Goal: Task Accomplishment & Management: Use online tool/utility

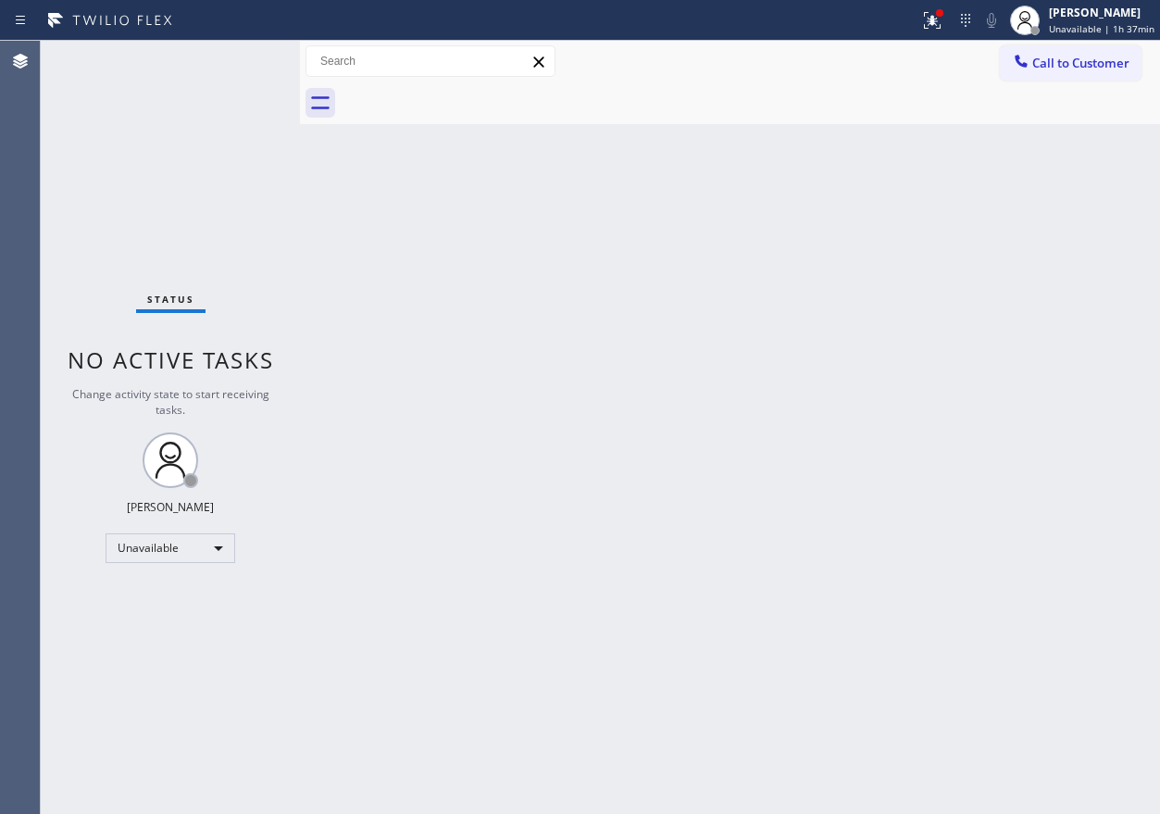
click at [965, 747] on div "Back to Dashboard Change Sender ID Customers Technicians Select a contact Outbo…" at bounding box center [730, 427] width 860 height 773
click at [1030, 355] on div "Back to Dashboard Change Sender ID Customers Technicians Select a contact Outbo…" at bounding box center [730, 427] width 860 height 773
click at [1119, 344] on div "Back to Dashboard Change Sender ID Customers Technicians Select a contact Outbo…" at bounding box center [730, 427] width 860 height 773
drag, startPoint x: 1116, startPoint y: 223, endPoint x: 1127, endPoint y: 215, distance: 13.9
click at [1116, 223] on div "Back to Dashboard Change Sender ID Customers Technicians Select a contact Outbo…" at bounding box center [730, 427] width 860 height 773
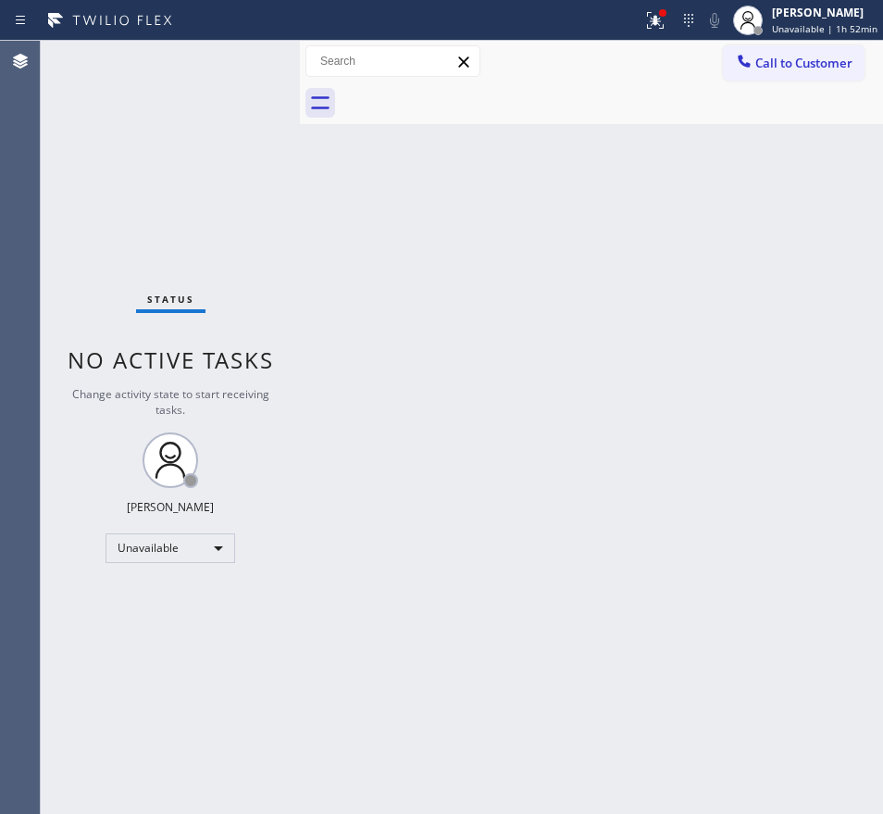
click at [650, 376] on div "Back to Dashboard Change Sender ID Customers Technicians Select a contact Outbo…" at bounding box center [591, 427] width 583 height 773
click at [655, 18] on icon at bounding box center [655, 20] width 17 height 17
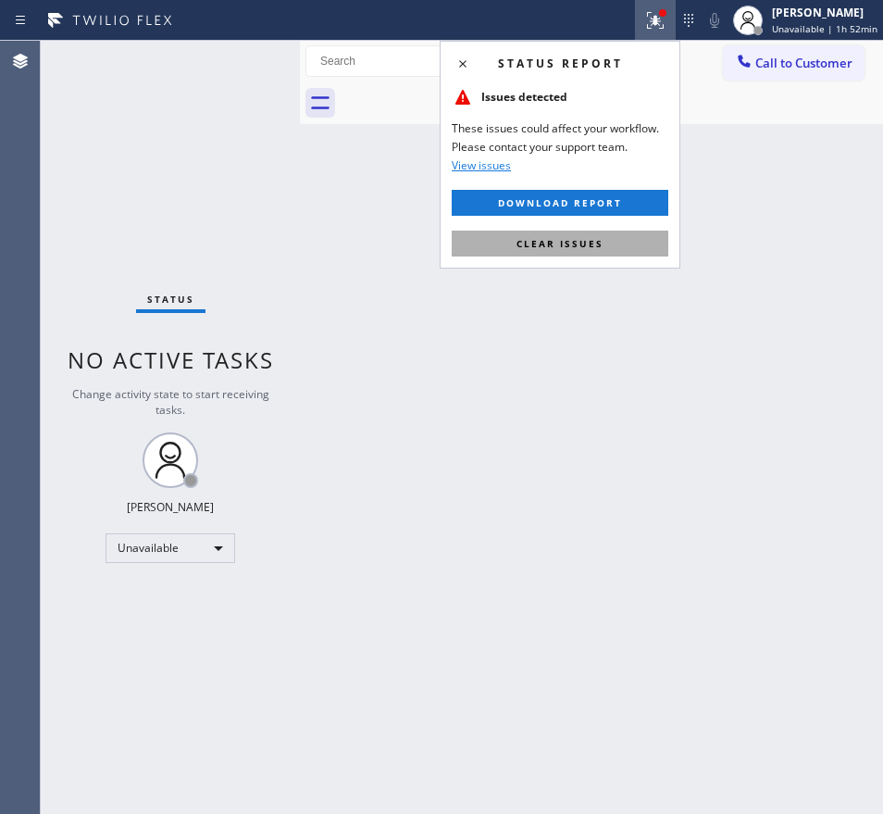
click at [631, 252] on button "Clear issues" at bounding box center [560, 243] width 217 height 26
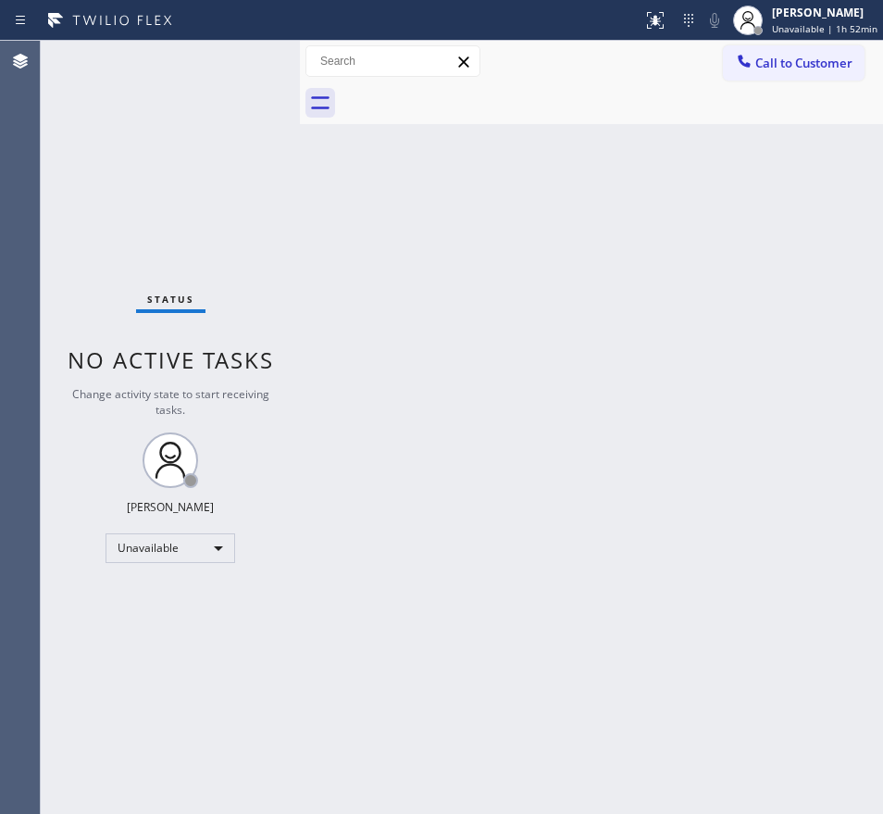
click at [800, 301] on div "Back to Dashboard Change Sender ID Customers Technicians Select a contact Outbo…" at bounding box center [591, 427] width 583 height 773
click at [865, 604] on div "Back to Dashboard Change Sender ID Customers Technicians Select a contact Outbo…" at bounding box center [591, 427] width 583 height 773
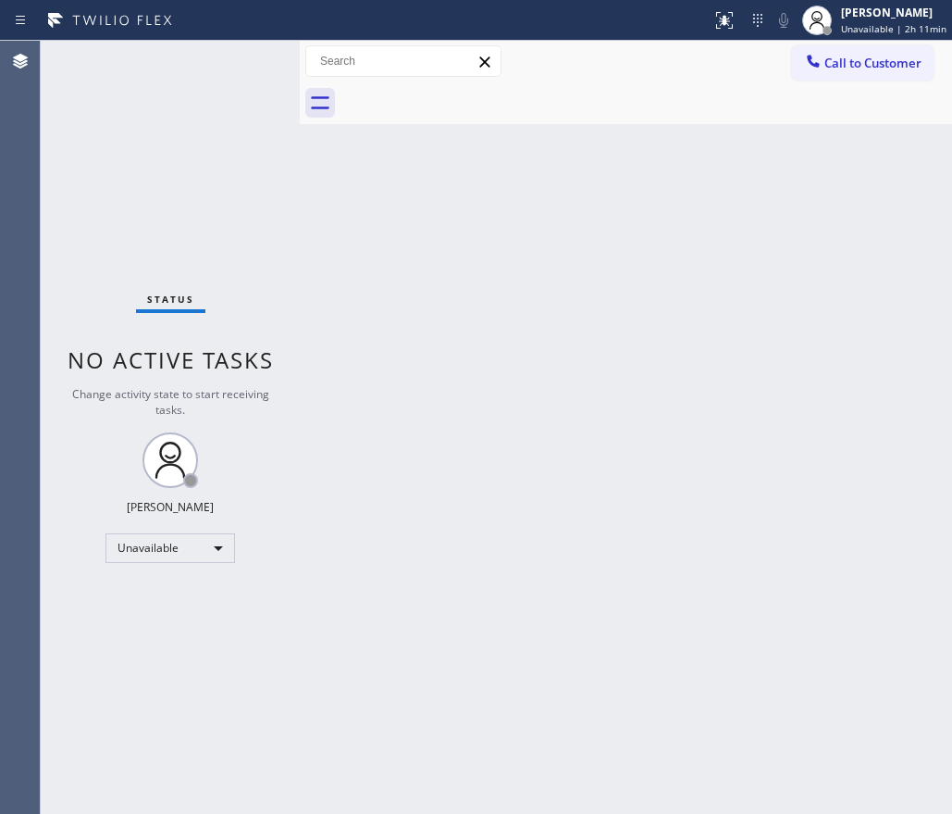
click at [659, 258] on div "Back to Dashboard Change Sender ID Customers Technicians Select a contact Outbo…" at bounding box center [626, 427] width 653 height 773
drag, startPoint x: 878, startPoint y: 415, endPoint x: 942, endPoint y: 391, distance: 68.3
click at [878, 415] on div "Back to Dashboard Change Sender ID Customers Technicians Select a contact Outbo…" at bounding box center [626, 427] width 653 height 773
click at [733, 30] on icon at bounding box center [725, 20] width 22 height 22
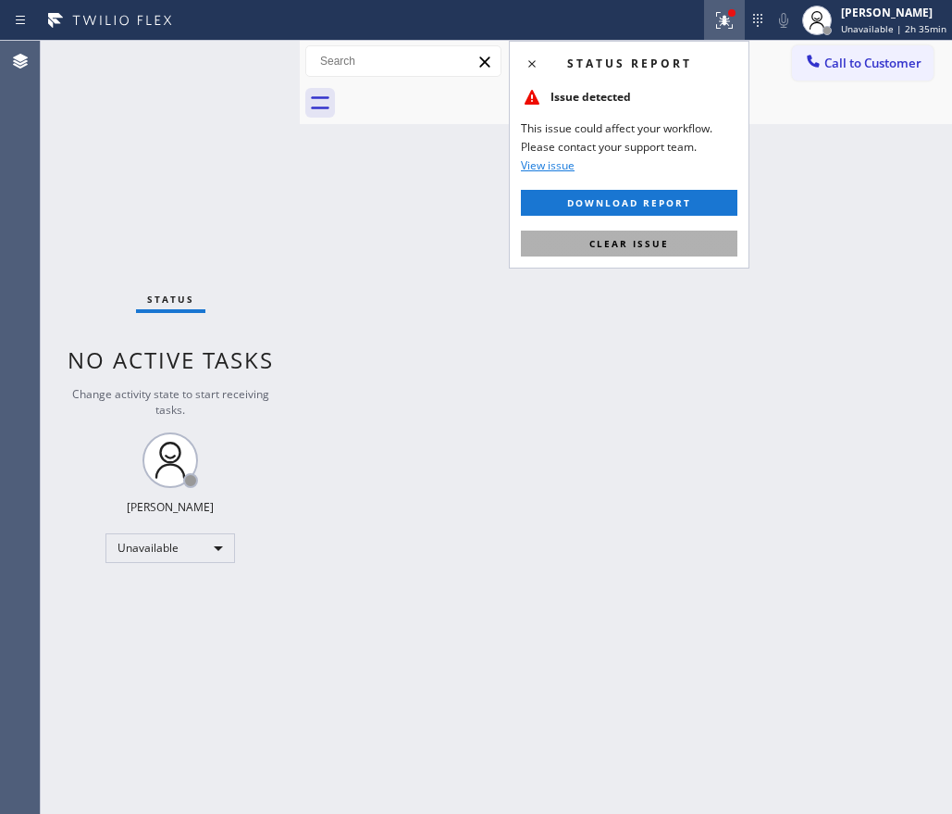
click at [706, 247] on button "Clear issue" at bounding box center [629, 243] width 217 height 26
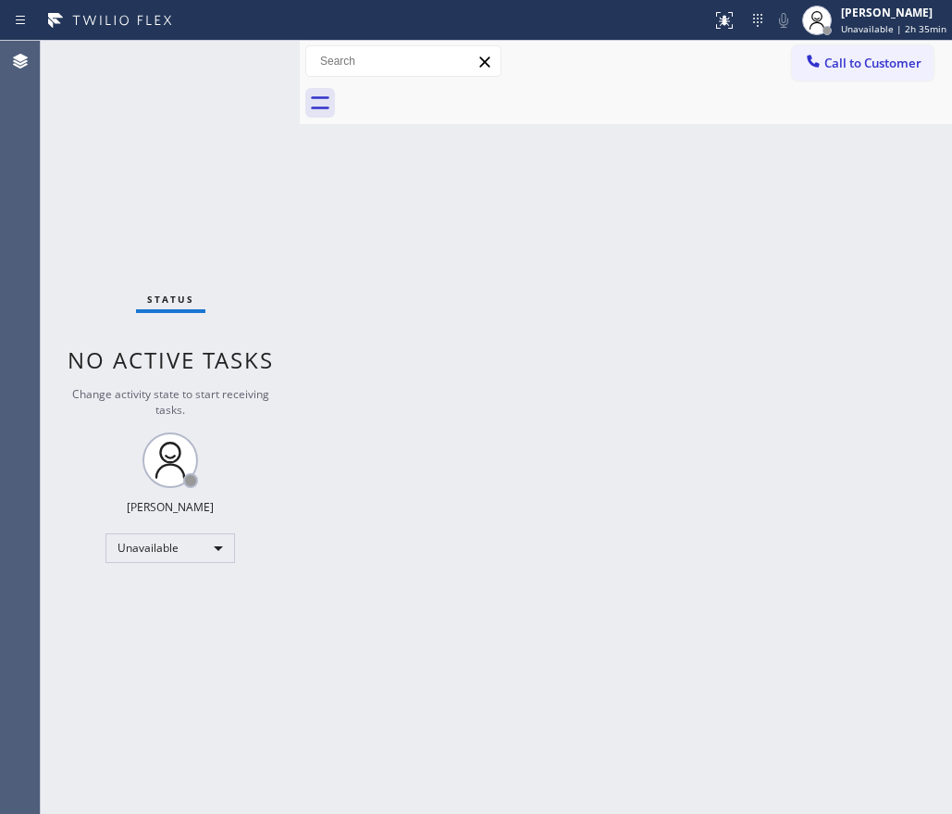
click at [706, 344] on div "Back to Dashboard Change Sender ID Customers Technicians Select a contact Outbo…" at bounding box center [626, 427] width 653 height 773
click at [813, 426] on div "Back to Dashboard Change Sender ID Customers Technicians Select a contact Outbo…" at bounding box center [626, 427] width 653 height 773
click at [735, 453] on div "Back to Dashboard Change Sender ID Customers Technicians Select a contact Outbo…" at bounding box center [626, 427] width 653 height 773
click at [771, 291] on div "Back to Dashboard Change Sender ID Customers Technicians Select a contact Outbo…" at bounding box center [626, 427] width 653 height 773
click at [865, 400] on div "Back to Dashboard Change Sender ID Customers Technicians Select a contact Outbo…" at bounding box center [626, 427] width 653 height 773
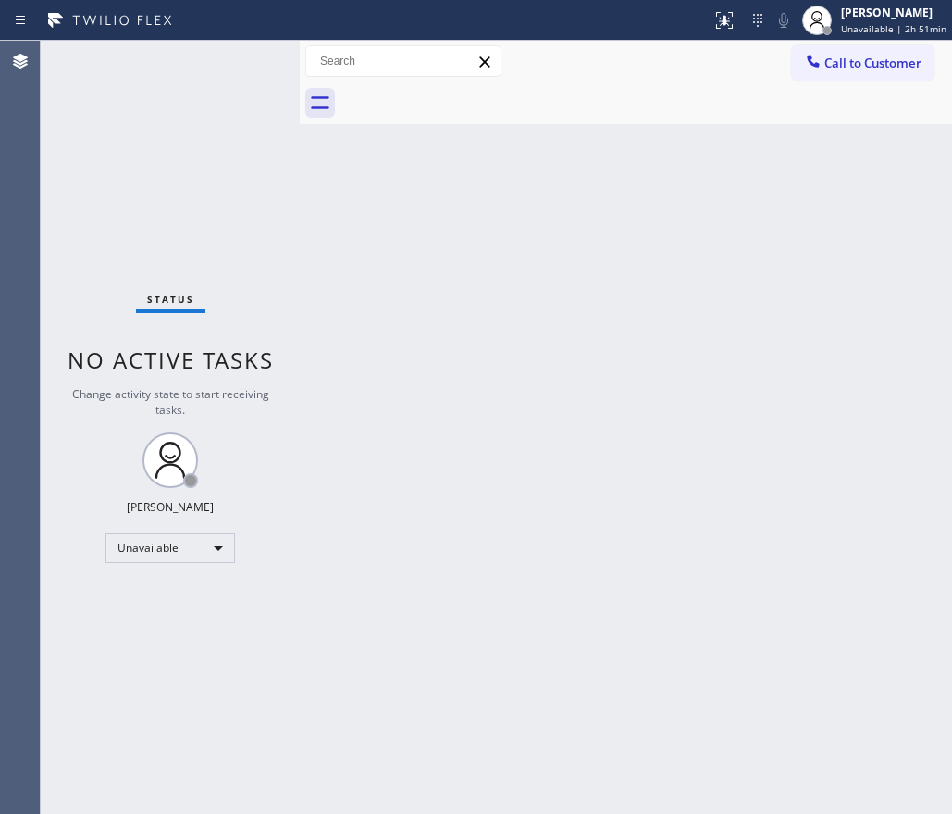
click at [644, 740] on div "Back to Dashboard Change Sender ID Customers Technicians Select a contact Outbo…" at bounding box center [626, 427] width 653 height 773
click at [534, 568] on div "Back to Dashboard Change Sender ID Customers Technicians Select a contact Outbo…" at bounding box center [626, 427] width 653 height 773
click at [650, 209] on div "Back to Dashboard Change Sender ID Customers Technicians Select a contact Outbo…" at bounding box center [626, 427] width 653 height 773
click at [893, 585] on div "Back to Dashboard Change Sender ID Customers Technicians Select a contact Outbo…" at bounding box center [626, 427] width 653 height 773
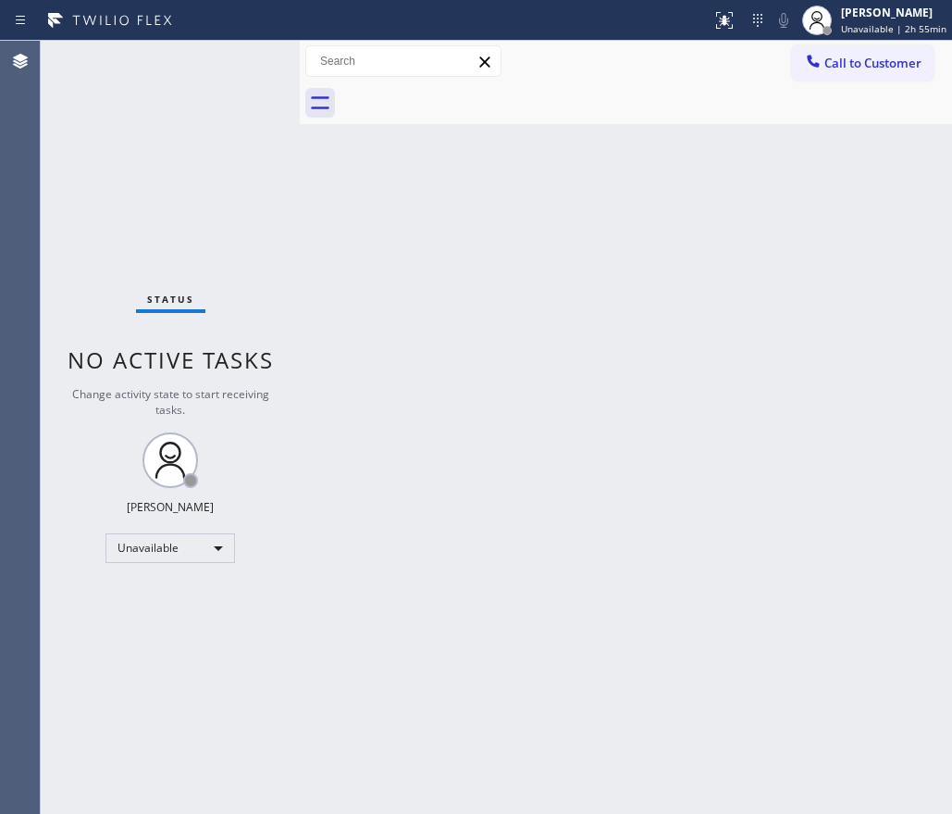
click at [860, 386] on div "Back to Dashboard Change Sender ID Customers Technicians Select a contact Outbo…" at bounding box center [626, 427] width 653 height 773
click at [897, 414] on div "Back to Dashboard Change Sender ID Customers Technicians Select a contact Outbo…" at bounding box center [626, 427] width 653 height 773
click at [580, 660] on div "Back to Dashboard Change Sender ID Customers Technicians Select a contact Outbo…" at bounding box center [626, 427] width 653 height 773
click at [882, 334] on div "Back to Dashboard Change Sender ID Customers Technicians Select a contact Outbo…" at bounding box center [626, 427] width 653 height 773
click at [772, 202] on div "Back to Dashboard Change Sender ID Customers Technicians Select a contact Outbo…" at bounding box center [626, 427] width 653 height 773
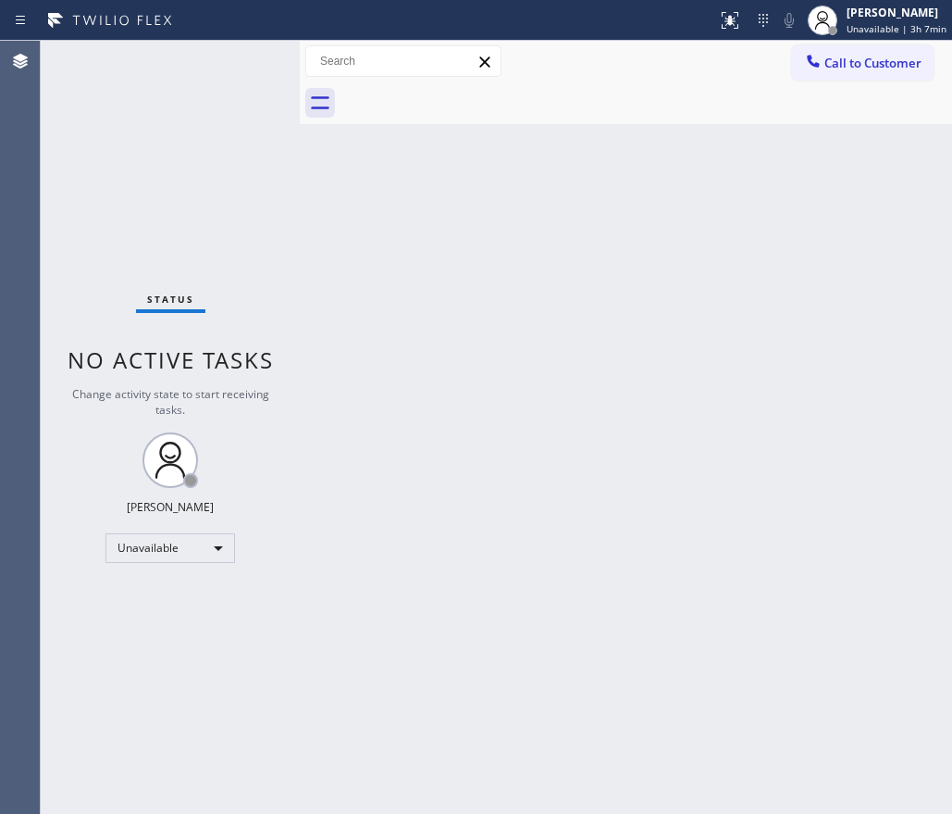
click at [691, 243] on div "Back to Dashboard Change Sender ID Customers Technicians Select a contact Outbo…" at bounding box center [626, 427] width 653 height 773
click at [788, 153] on div "Back to Dashboard Change Sender ID Customers Technicians Select a contact Outbo…" at bounding box center [626, 427] width 653 height 773
click at [728, 22] on icon at bounding box center [721, 18] width 11 height 13
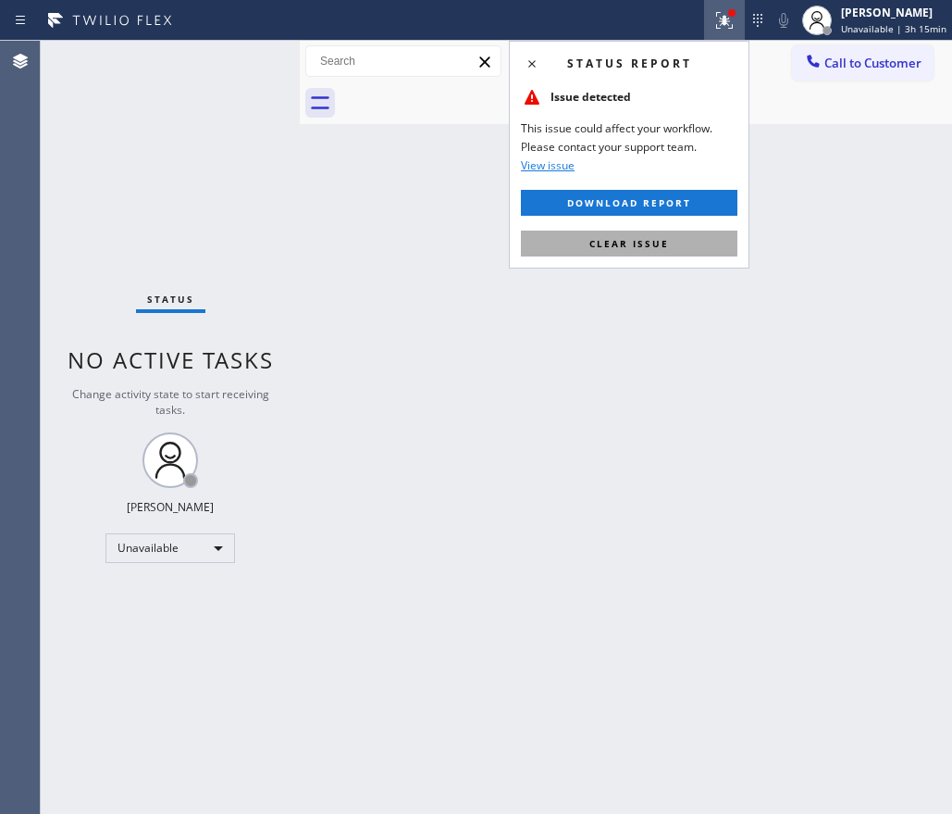
click at [721, 241] on button "Clear issue" at bounding box center [629, 243] width 217 height 26
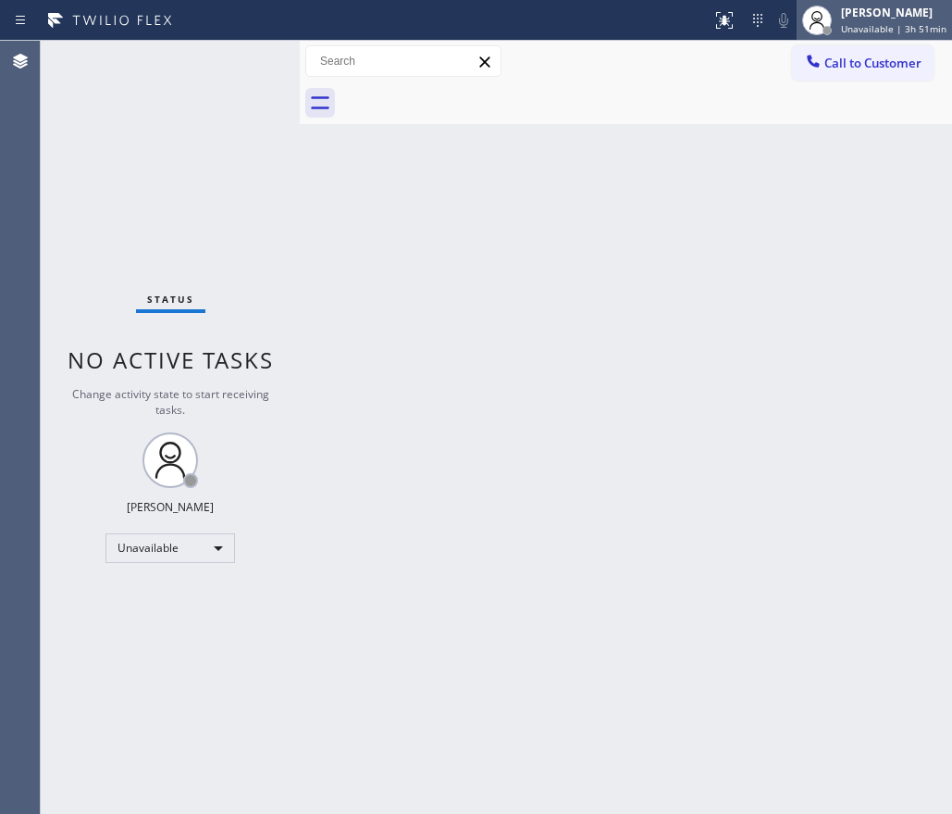
click at [895, 29] on span "Unavailable | 3h 51min" at bounding box center [894, 28] width 106 height 13
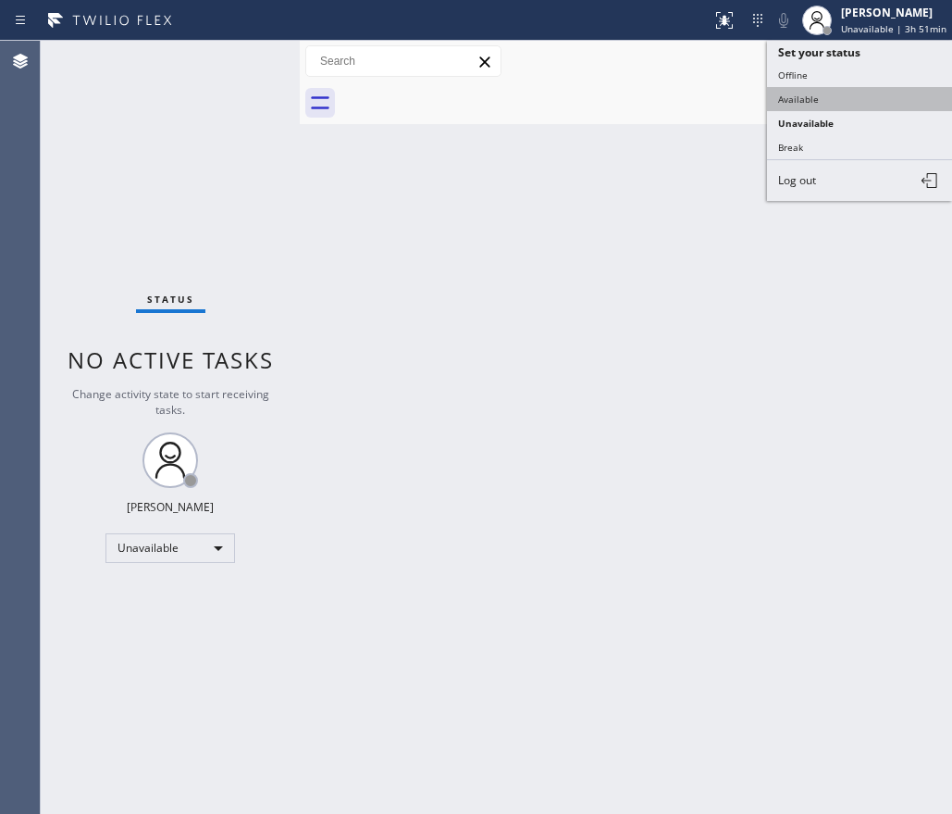
click at [830, 90] on button "Available" at bounding box center [859, 99] width 185 height 24
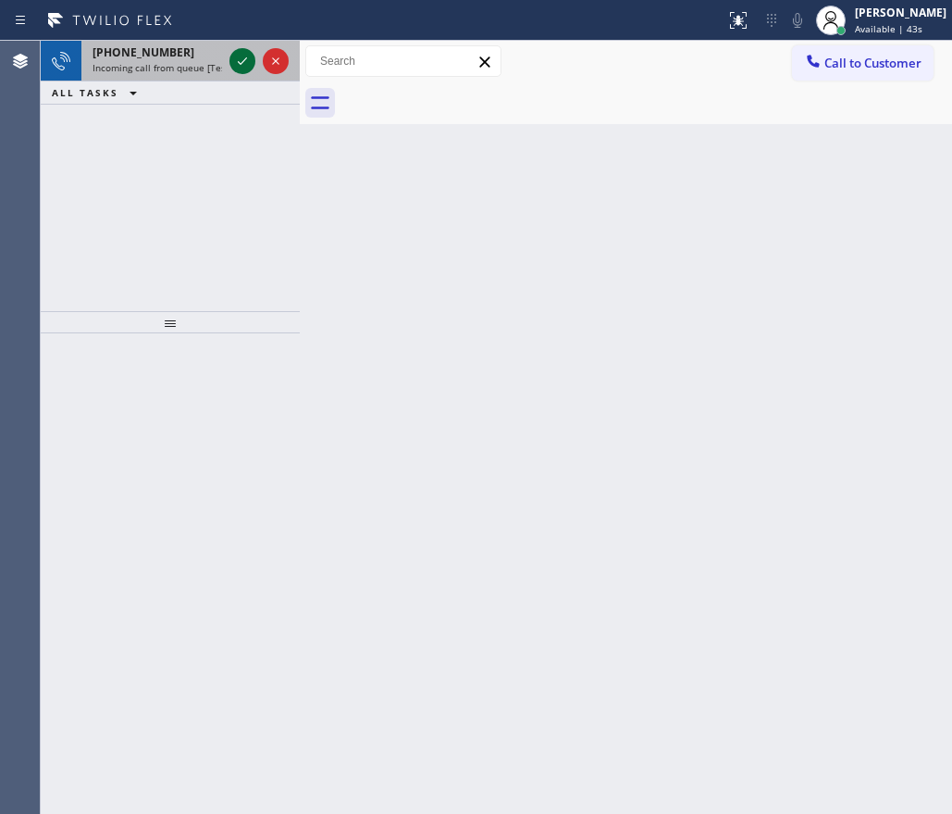
click at [238, 60] on icon at bounding box center [242, 61] width 22 height 22
click at [238, 63] on icon at bounding box center [242, 61] width 22 height 22
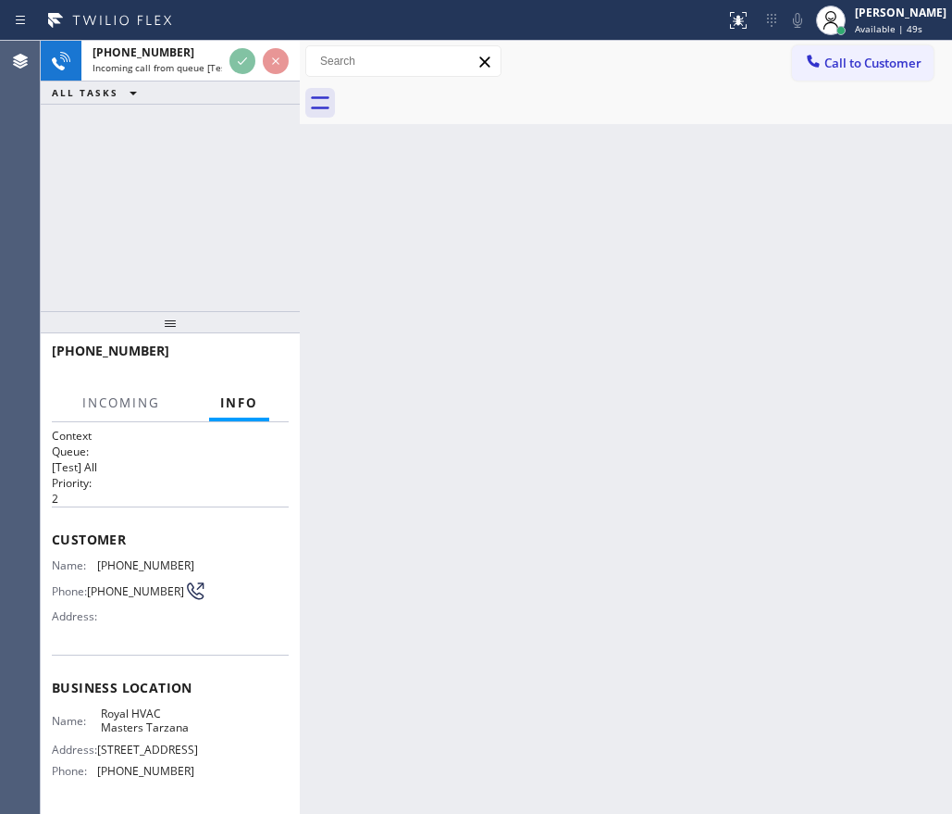
click at [524, 314] on div "Back to Dashboard Change Sender ID Customers Technicians Select a contact Outbo…" at bounding box center [626, 427] width 653 height 773
drag, startPoint x: 362, startPoint y: 255, endPoint x: 371, endPoint y: 248, distance: 11.3
click at [371, 248] on div "Back to Dashboard Change Sender ID Customers Technicians Select a contact Outbo…" at bounding box center [626, 427] width 653 height 773
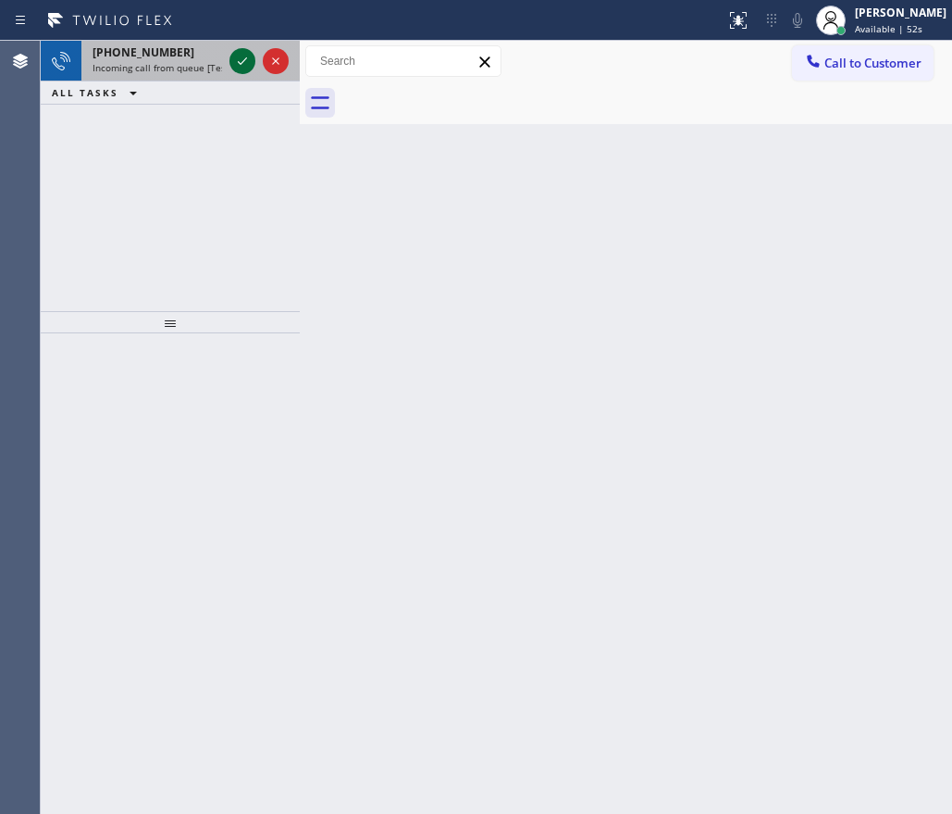
click at [243, 61] on icon at bounding box center [242, 60] width 9 height 7
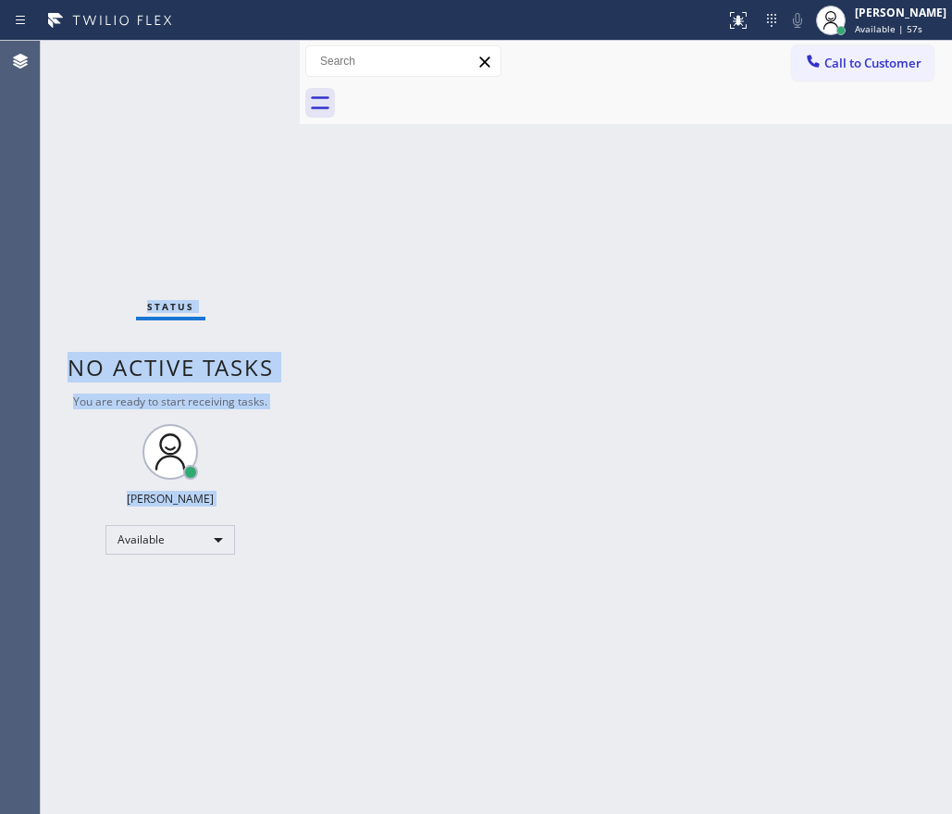
click at [240, 59] on div "Status No active tasks You are ready to start receiving tasks. [PERSON_NAME] Av…" at bounding box center [170, 427] width 259 height 773
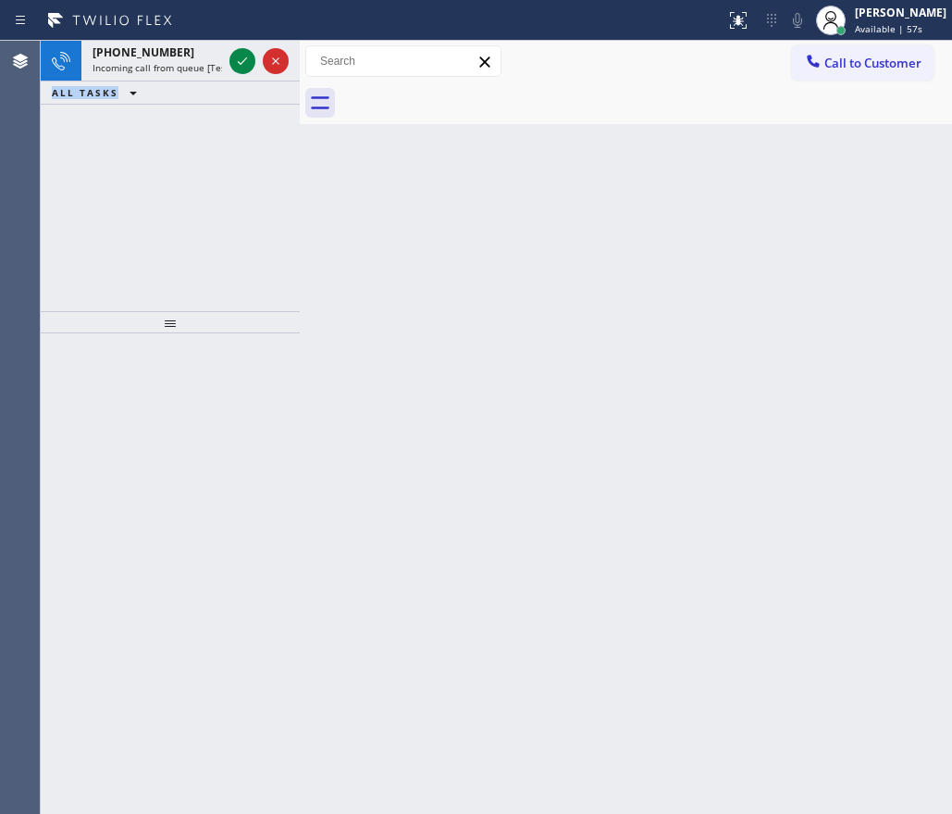
click at [240, 59] on icon at bounding box center [242, 61] width 22 height 22
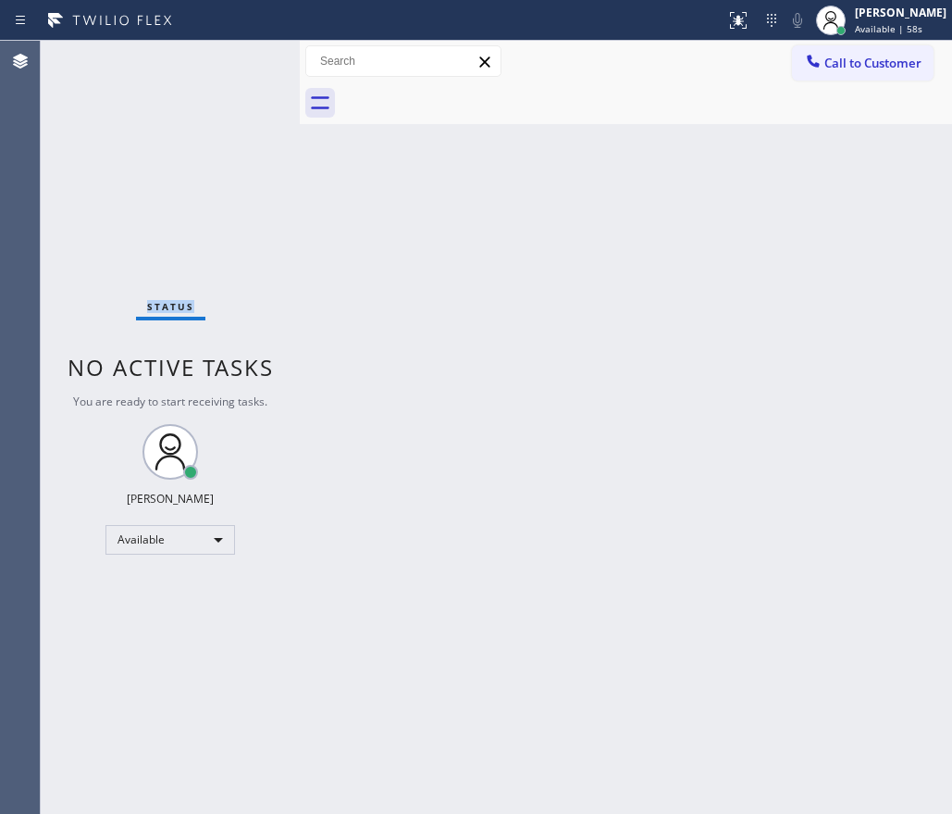
click at [240, 59] on div "Status No active tasks You are ready to start receiving tasks. [PERSON_NAME] Av…" at bounding box center [170, 427] width 259 height 773
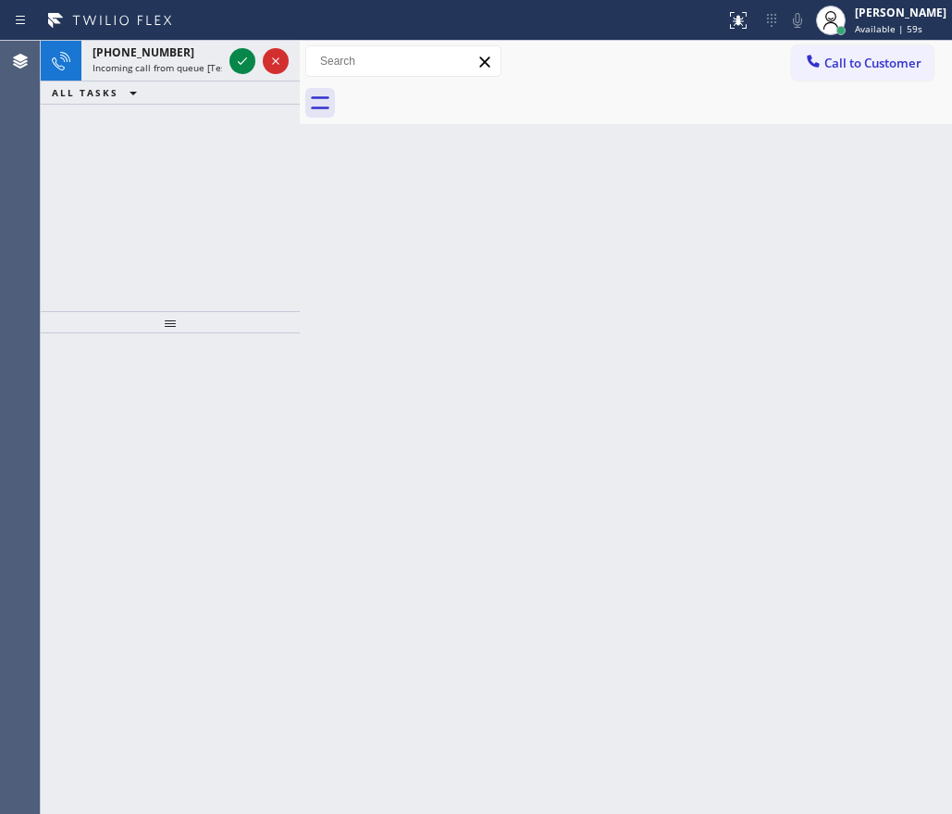
click at [240, 59] on icon at bounding box center [242, 61] width 22 height 22
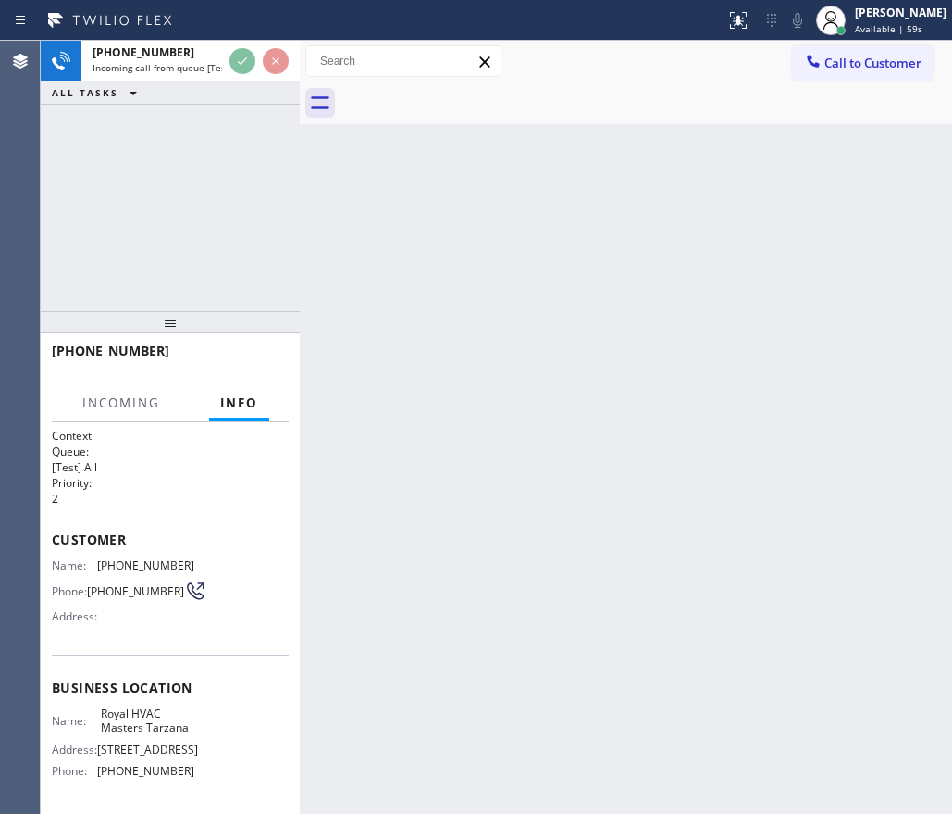
click at [554, 303] on div "Back to Dashboard Change Sender ID Customers Technicians Select a contact Outbo…" at bounding box center [626, 427] width 653 height 773
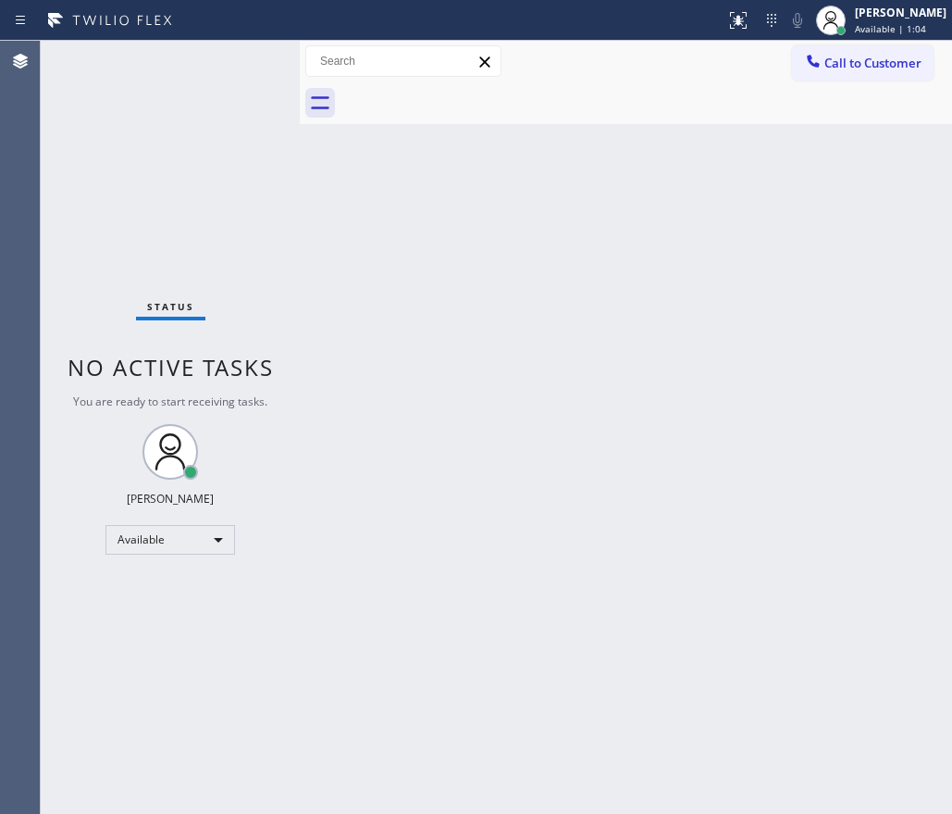
click at [446, 245] on div "Back to Dashboard Change Sender ID Customers Technicians Select a contact Outbo…" at bounding box center [626, 427] width 653 height 773
click at [245, 66] on div "Status No active tasks You are ready to start receiving tasks. [PERSON_NAME] Av…" at bounding box center [170, 427] width 259 height 773
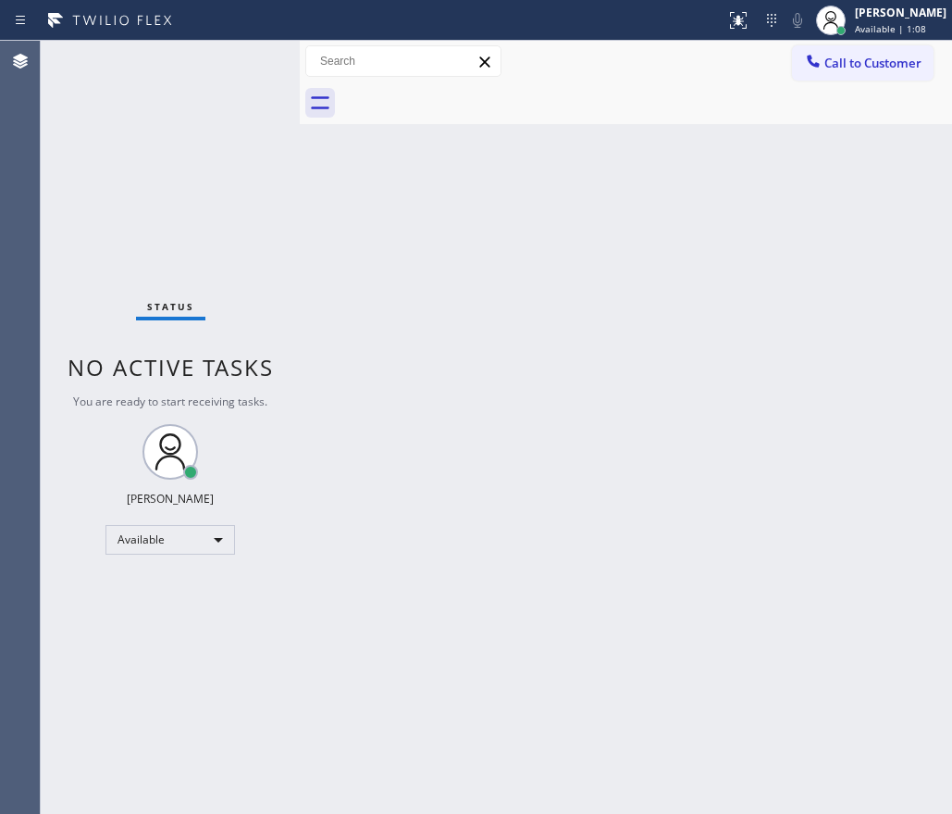
click at [615, 426] on div "Back to Dashboard Change Sender ID Customers Technicians Select a contact Outbo…" at bounding box center [626, 427] width 653 height 773
click at [268, 64] on div "Status No active tasks You are ready to start receiving tasks. [PERSON_NAME] Av…" at bounding box center [170, 427] width 259 height 773
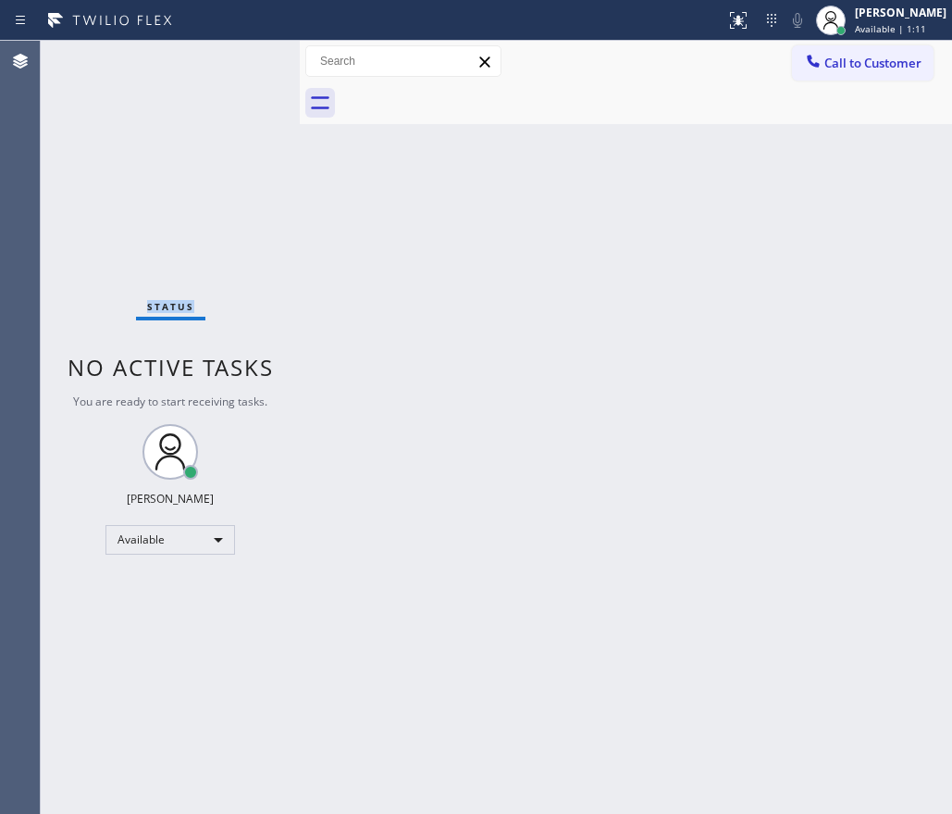
click at [268, 64] on div "Status No active tasks You are ready to start receiving tasks. [PERSON_NAME] Av…" at bounding box center [170, 427] width 259 height 773
click at [245, 59] on div "Status No active tasks You are ready to start receiving tasks. [PERSON_NAME] Av…" at bounding box center [170, 427] width 259 height 773
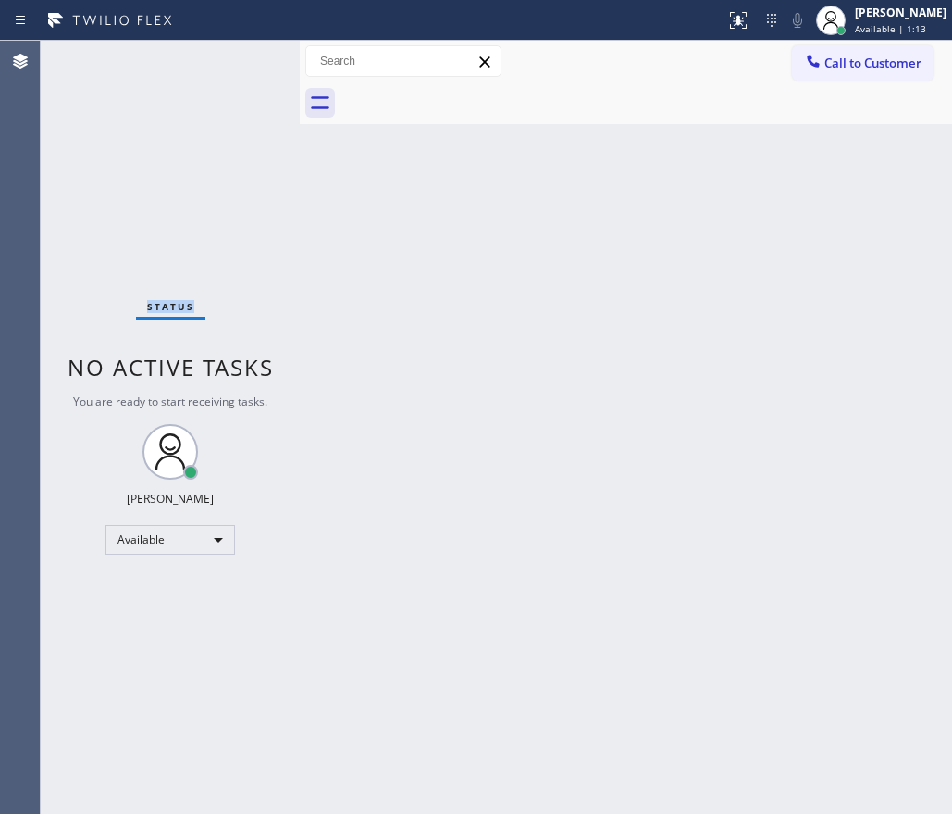
click at [245, 59] on div "Status No active tasks You are ready to start receiving tasks. [PERSON_NAME] Av…" at bounding box center [170, 427] width 259 height 773
click at [480, 171] on div "Back to Dashboard Change Sender ID Customers Technicians Select a contact Outbo…" at bounding box center [626, 427] width 653 height 773
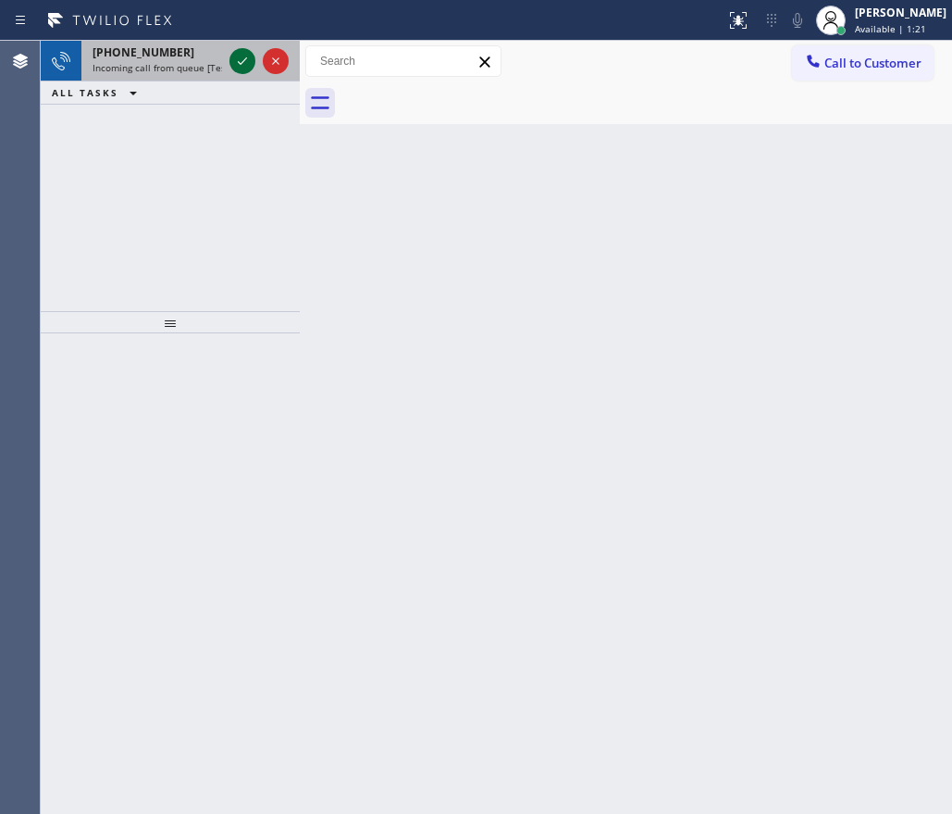
click at [242, 63] on icon at bounding box center [242, 60] width 9 height 7
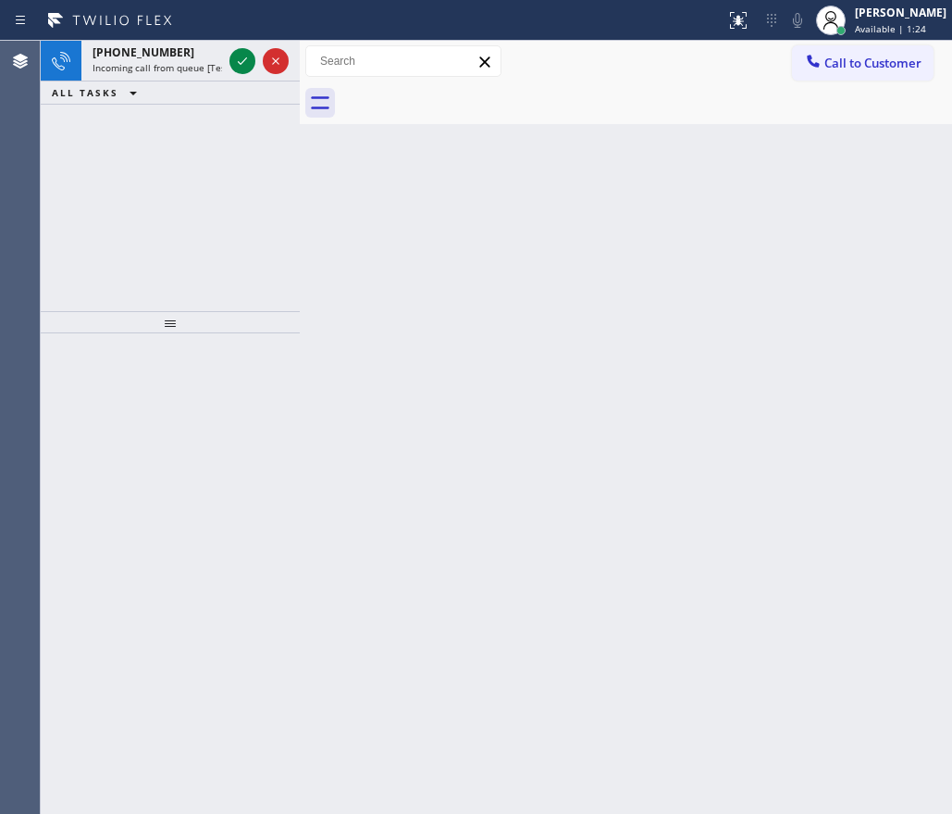
click at [241, 63] on icon at bounding box center [242, 61] width 22 height 22
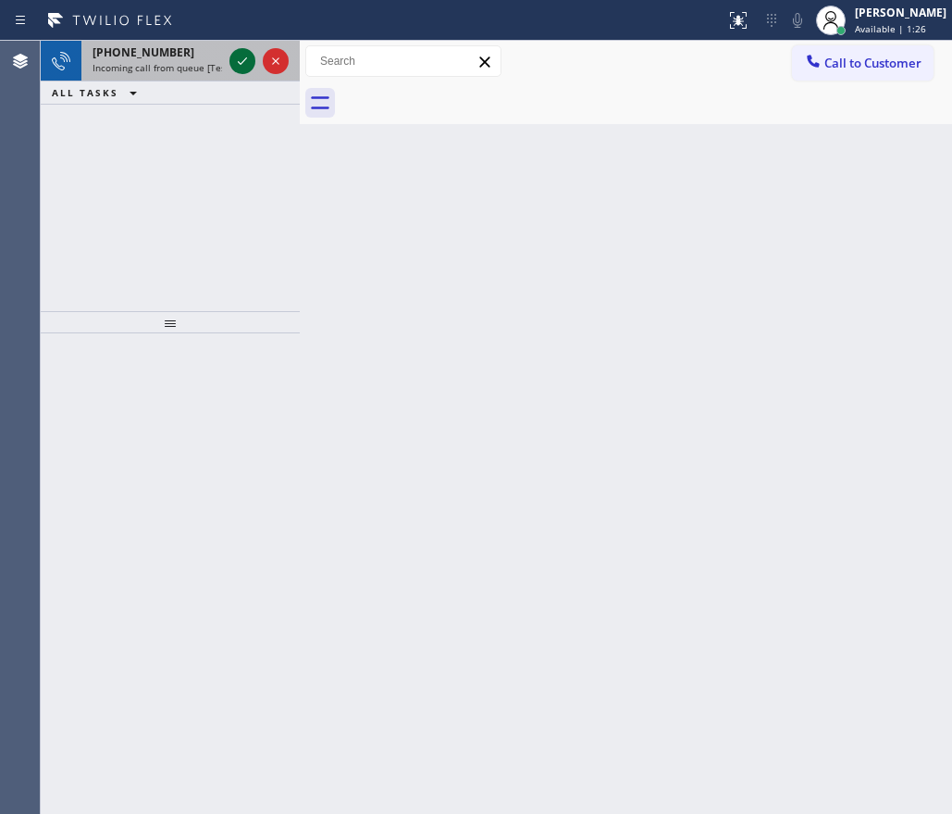
click at [232, 62] on icon at bounding box center [242, 61] width 22 height 22
click at [238, 60] on icon at bounding box center [242, 61] width 22 height 22
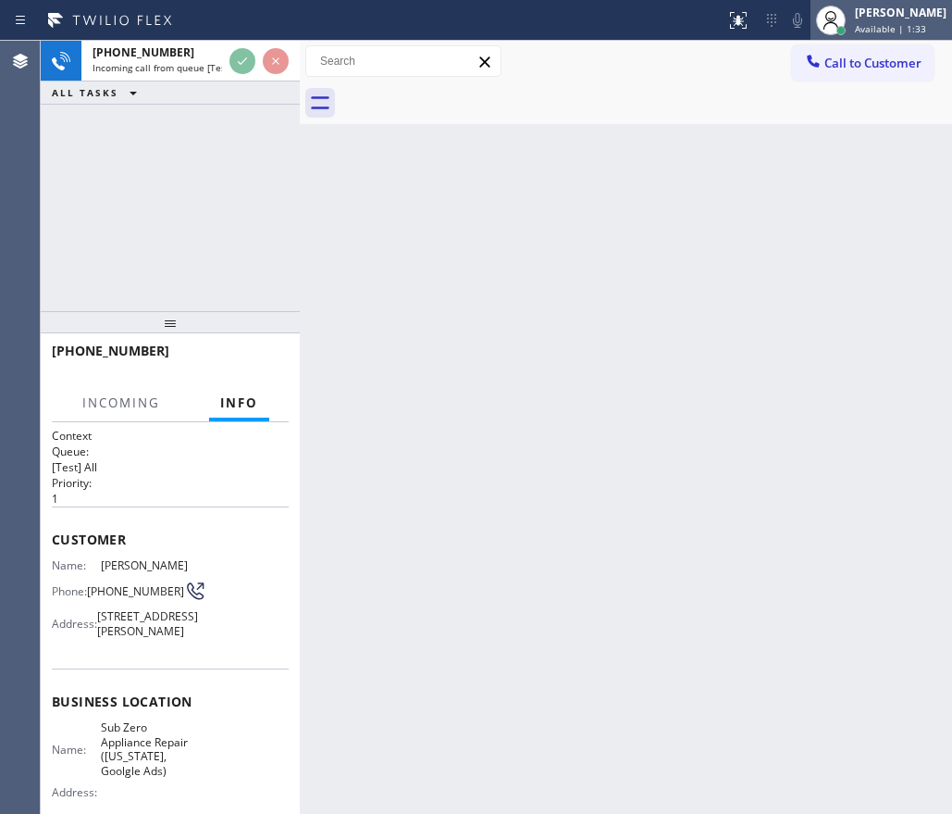
click at [900, 20] on div "Paula Arnado Available | 1:33" at bounding box center [902, 20] width 101 height 32
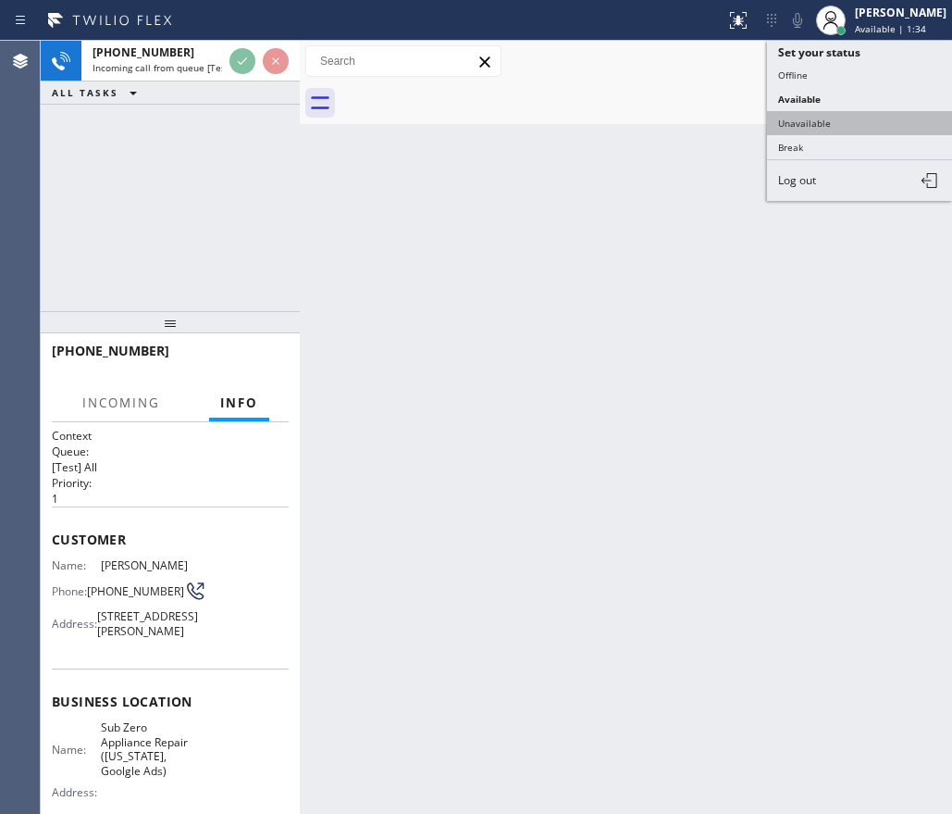
click at [861, 129] on button "Unavailable" at bounding box center [859, 123] width 185 height 24
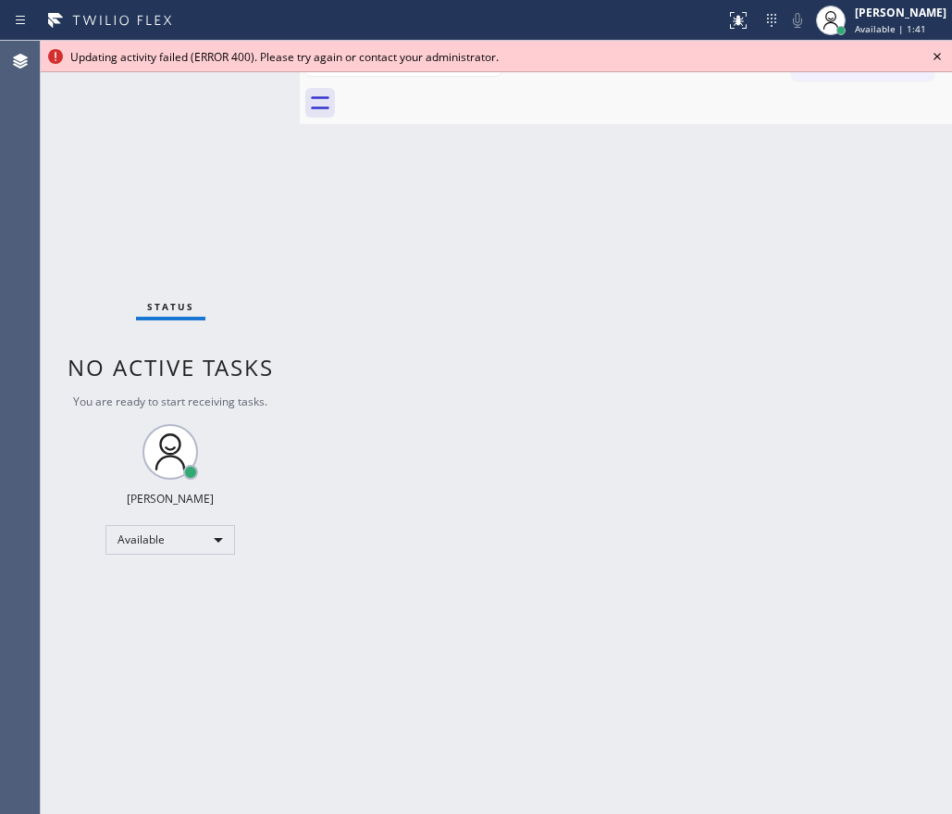
click at [942, 59] on icon at bounding box center [938, 56] width 22 height 22
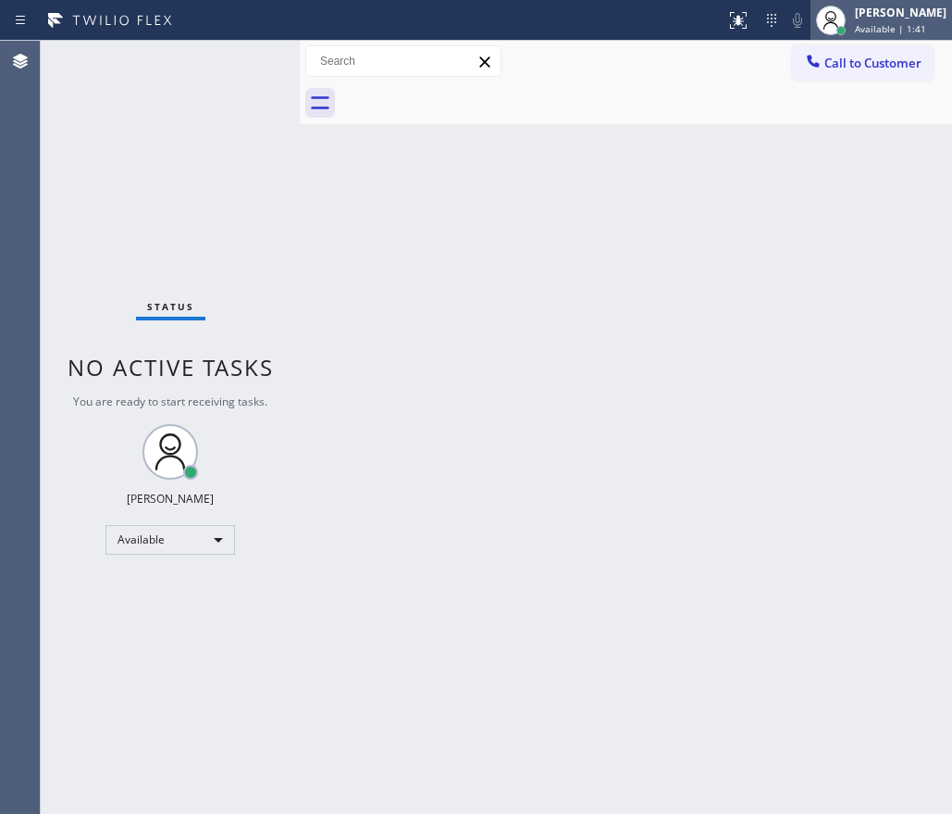
click at [915, 28] on span "Available | 1:41" at bounding box center [890, 28] width 71 height 13
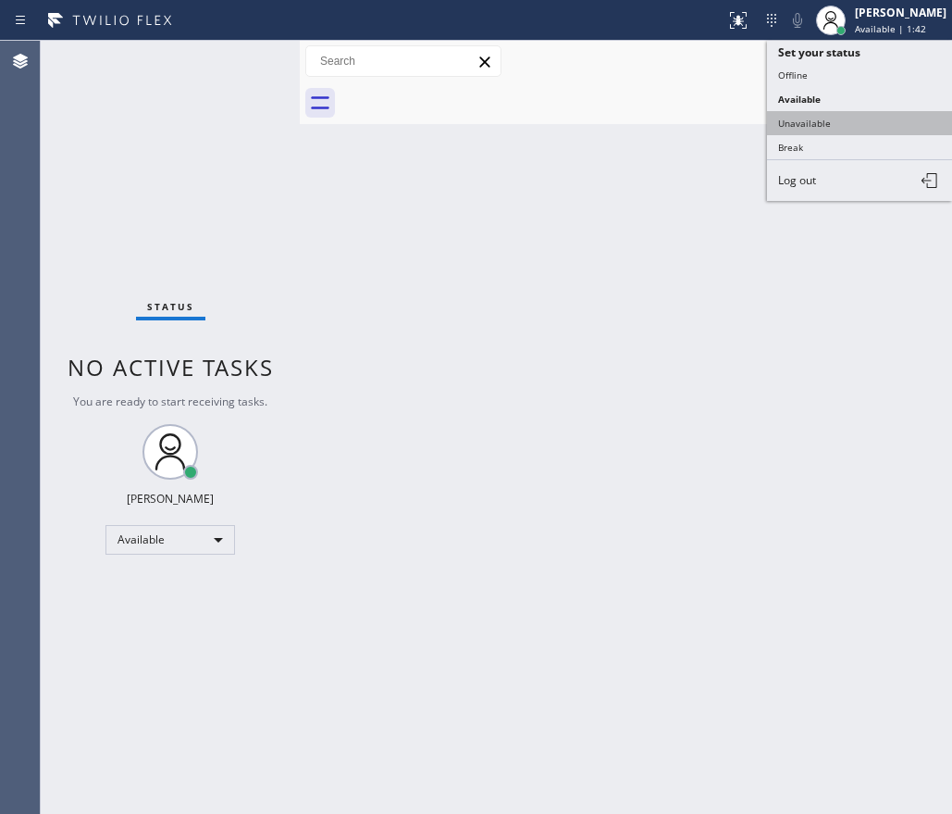
click at [818, 125] on button "Unavailable" at bounding box center [859, 123] width 185 height 24
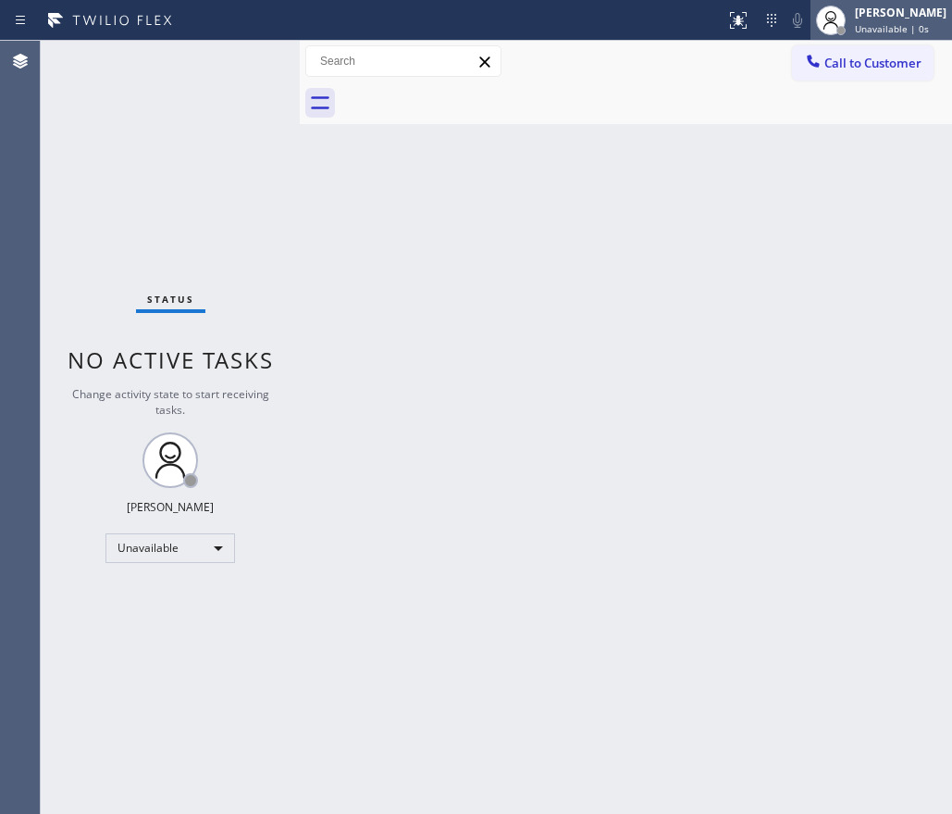
click at [927, 37] on div "Paula Arnado Unavailable | 0s" at bounding box center [882, 20] width 142 height 41
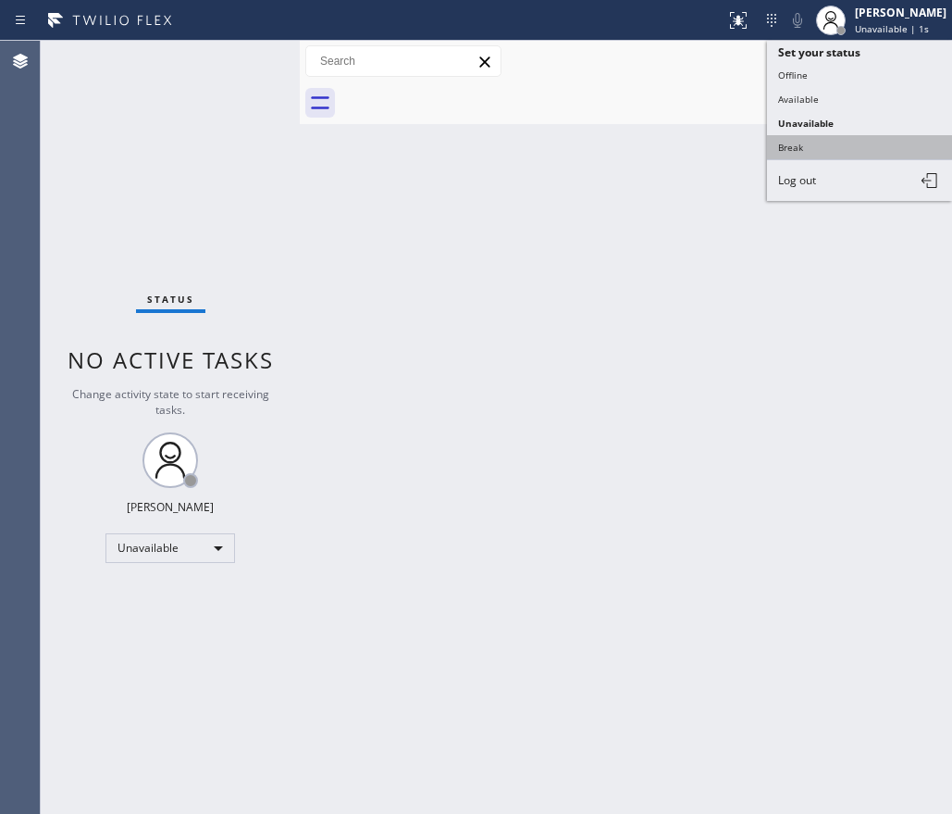
click at [849, 148] on button "Break" at bounding box center [859, 147] width 185 height 24
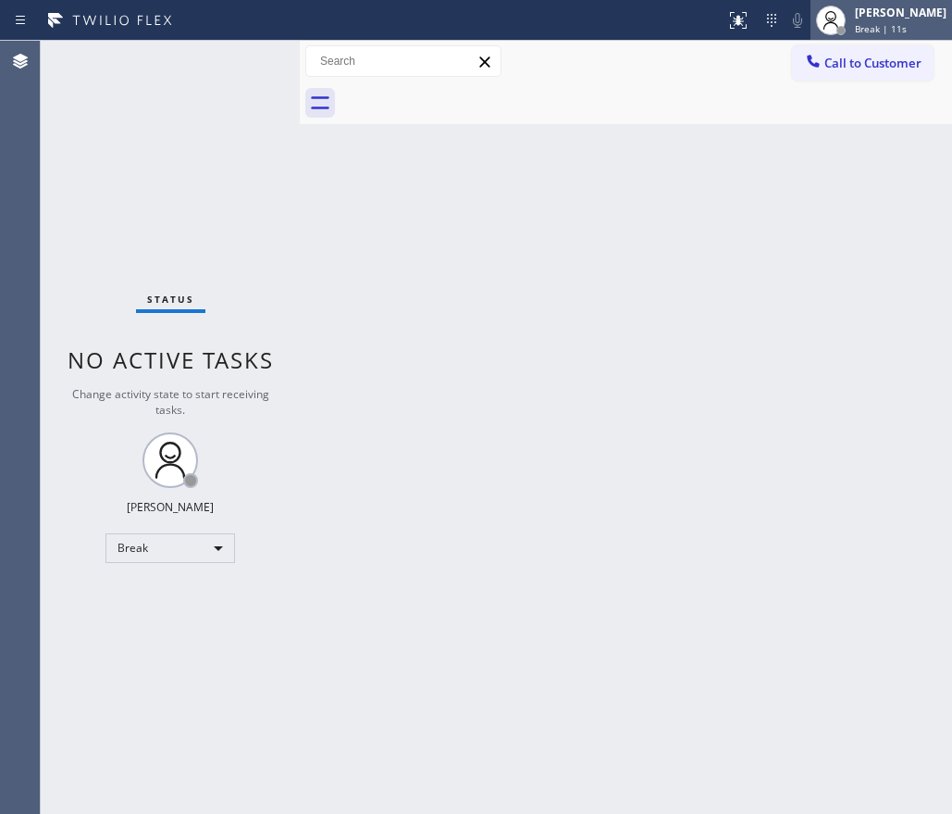
click at [875, 21] on div "Paula Arnado Break | 11s" at bounding box center [902, 20] width 101 height 32
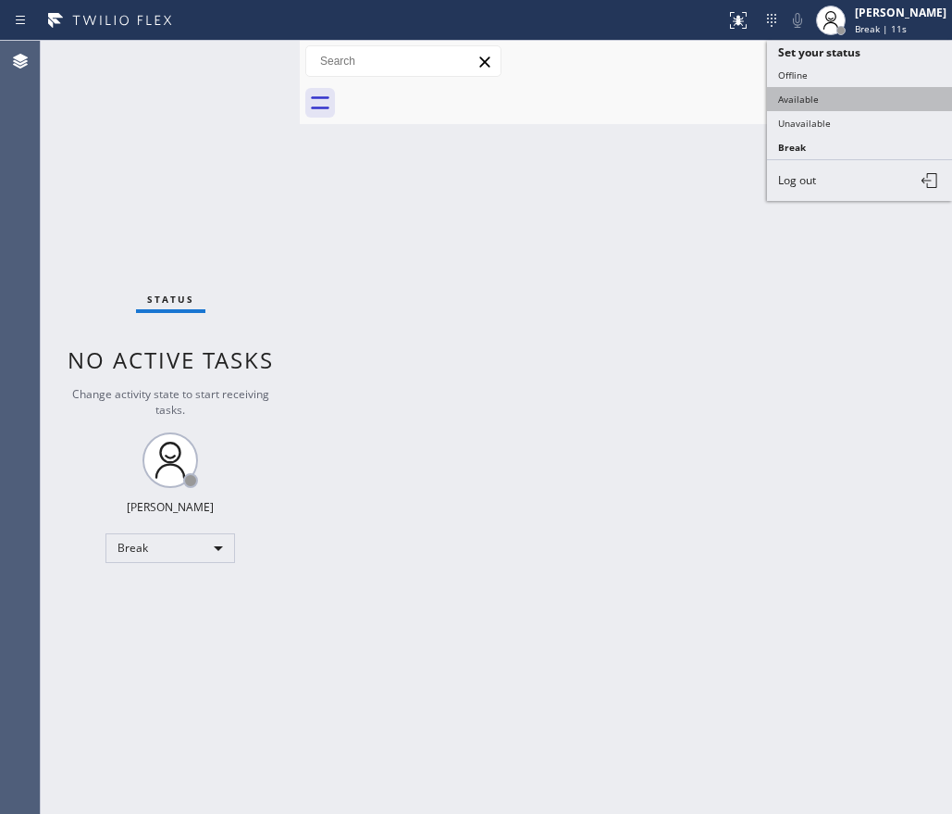
click at [844, 96] on button "Available" at bounding box center [859, 99] width 185 height 24
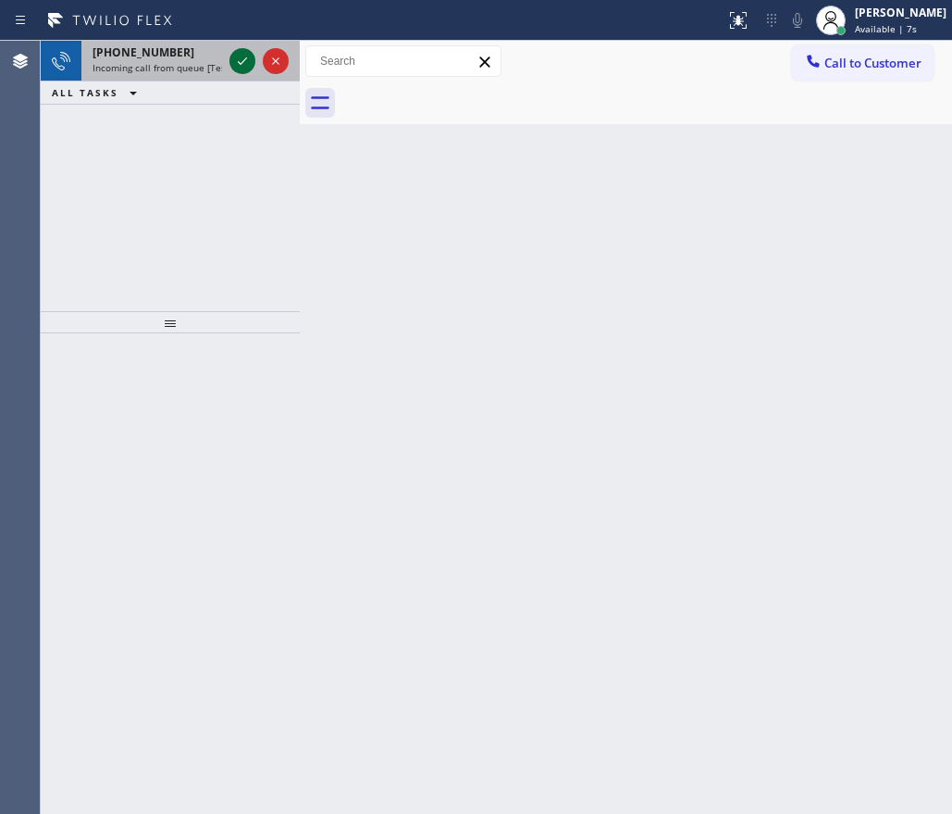
click at [242, 54] on icon at bounding box center [242, 61] width 22 height 22
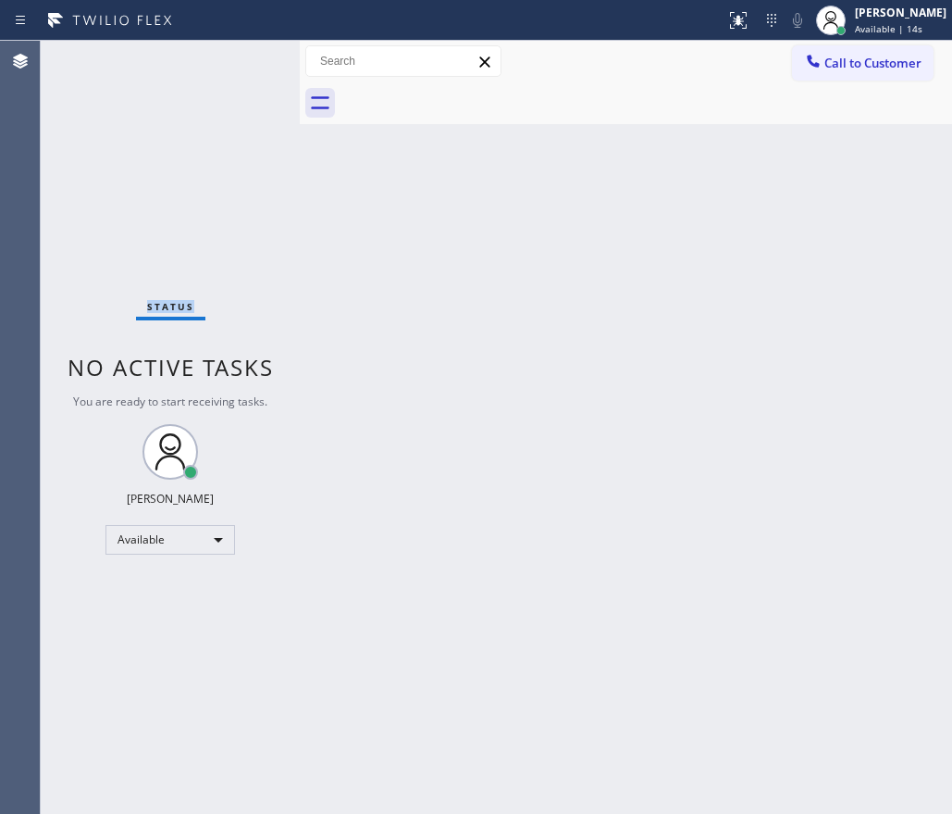
click at [243, 65] on div "Status No active tasks You are ready to start receiving tasks. [PERSON_NAME] Av…" at bounding box center [170, 427] width 259 height 773
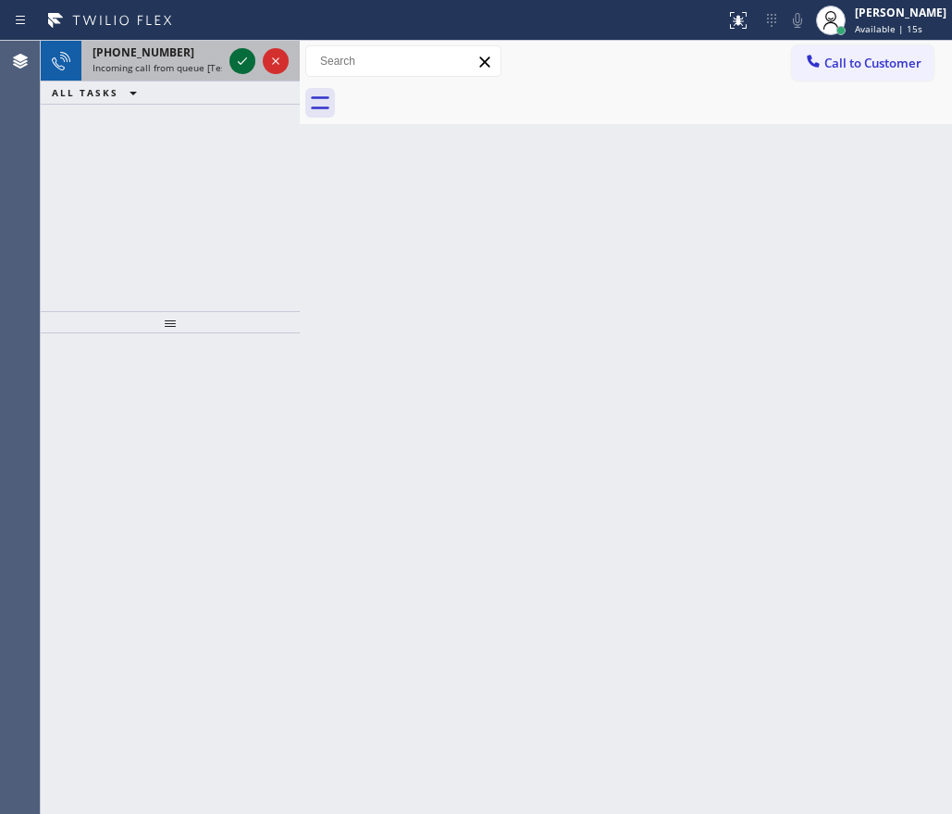
click at [242, 56] on icon at bounding box center [242, 61] width 22 height 22
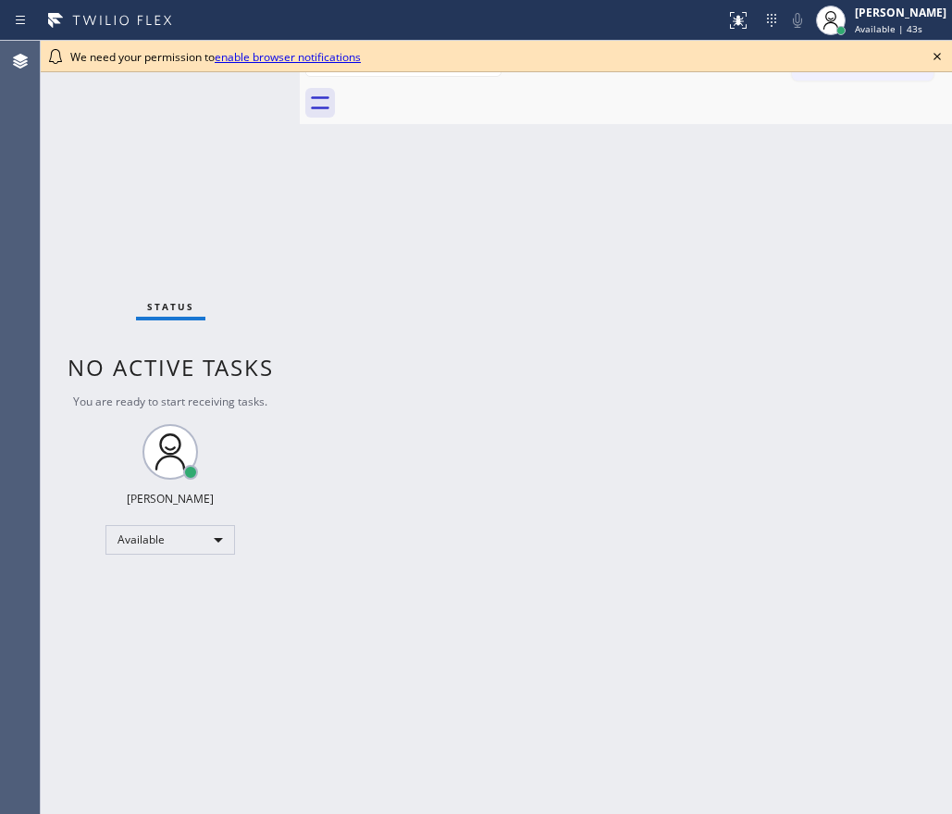
click at [931, 53] on icon at bounding box center [938, 56] width 22 height 22
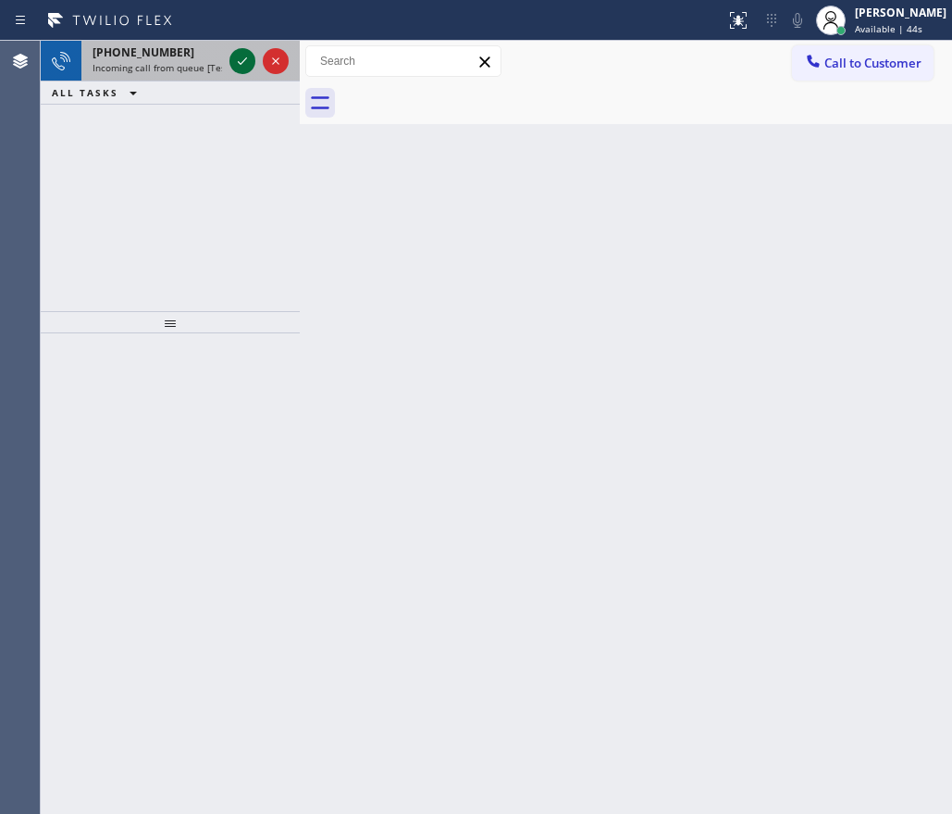
click at [243, 56] on icon at bounding box center [242, 61] width 22 height 22
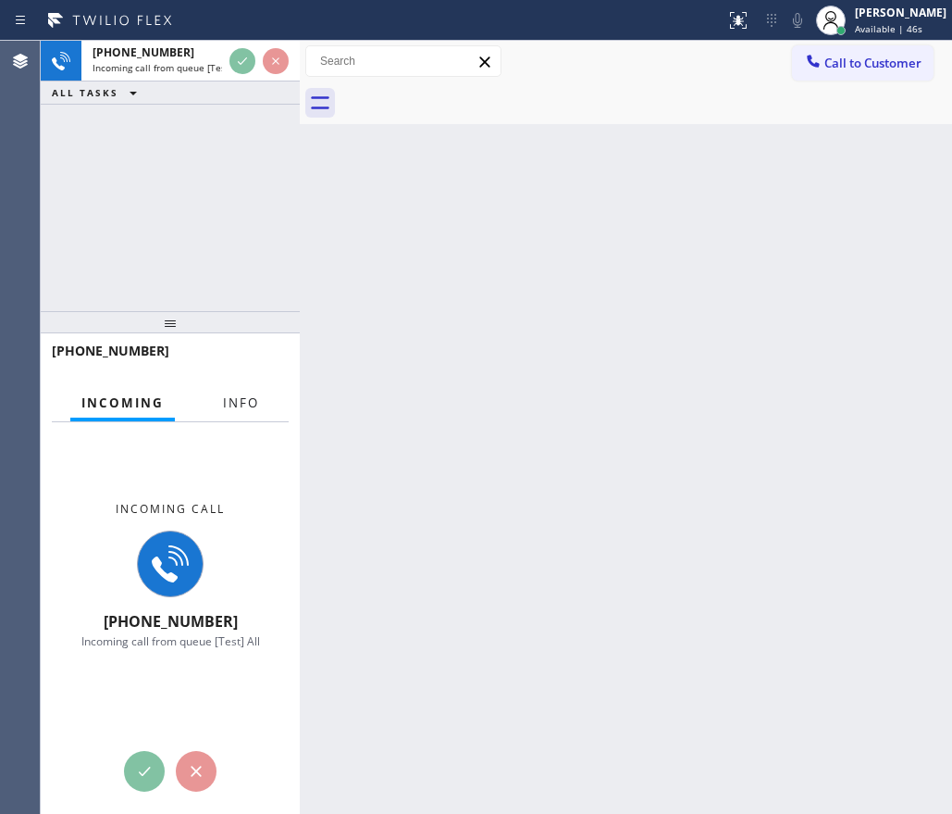
click at [243, 405] on span "Info" at bounding box center [241, 402] width 36 height 17
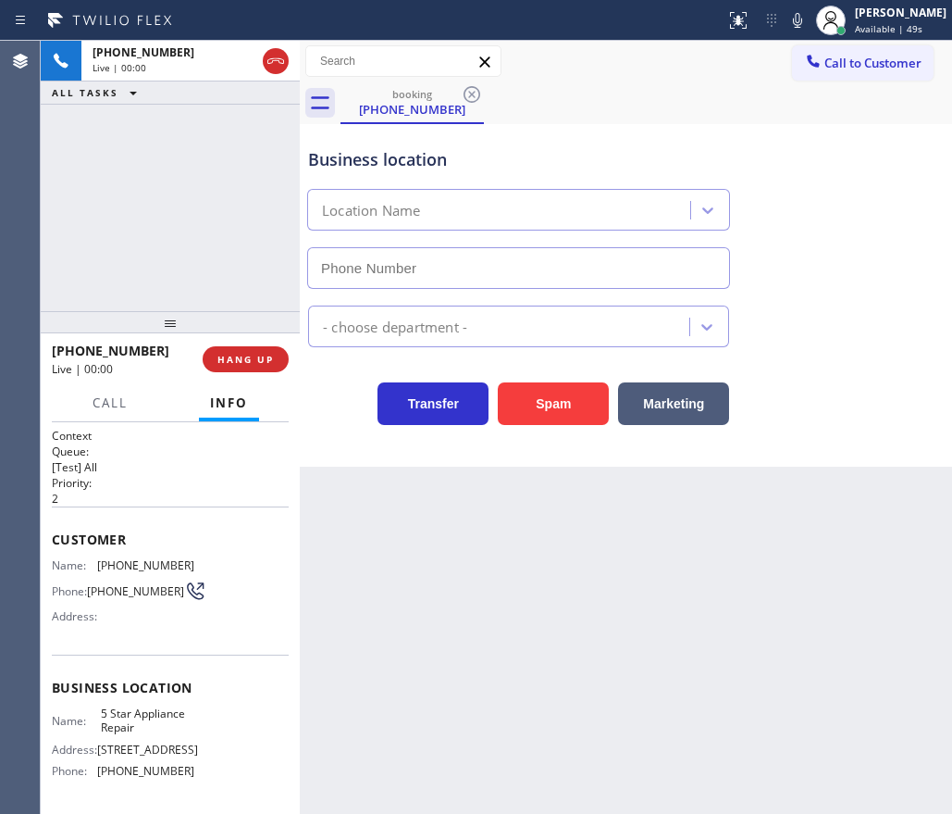
type input "[PHONE_NUMBER]"
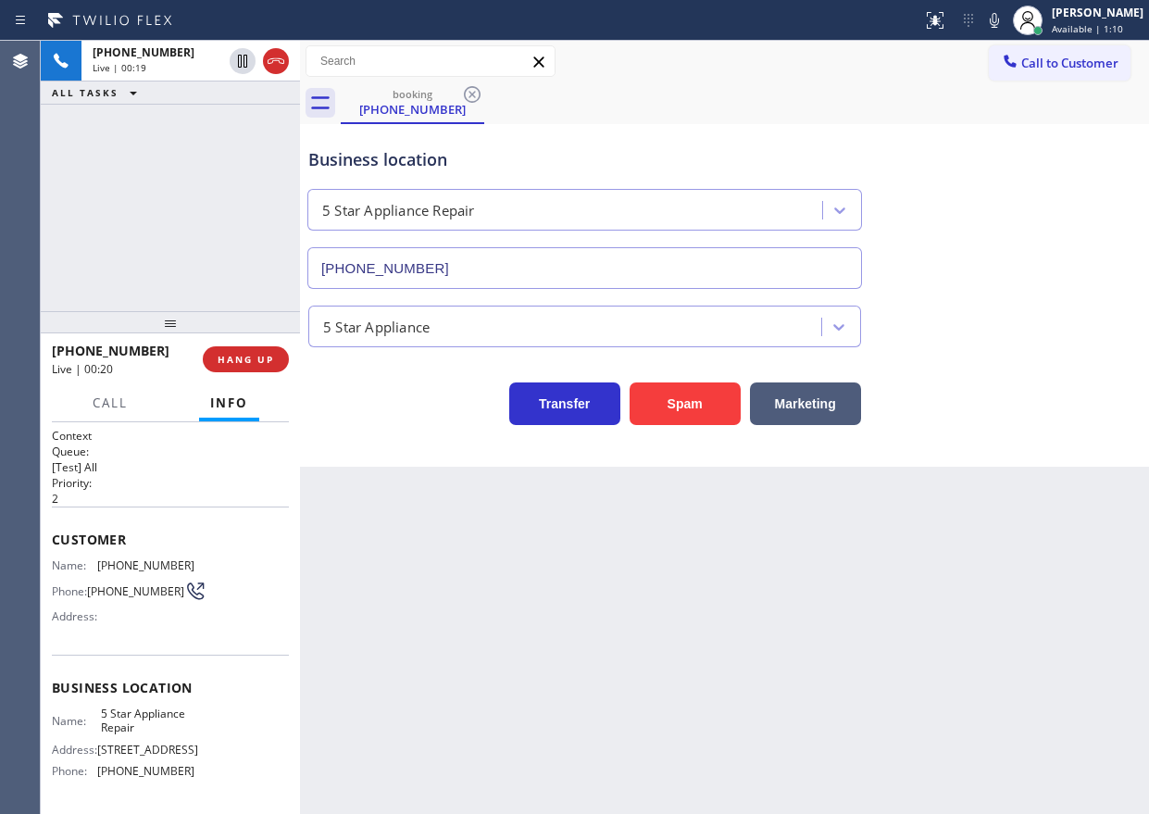
click at [68, 545] on span "Customer" at bounding box center [170, 539] width 237 height 18
drag, startPoint x: 51, startPoint y: 536, endPoint x: 79, endPoint y: 556, distance: 34.4
click at [79, 556] on div "Context Queue: [Test] All Priority: 2 Customer Name: [PHONE_NUMBER] Phone: [PHO…" at bounding box center [170, 618] width 259 height 392
click at [130, 558] on span "[PHONE_NUMBER]" at bounding box center [145, 565] width 97 height 14
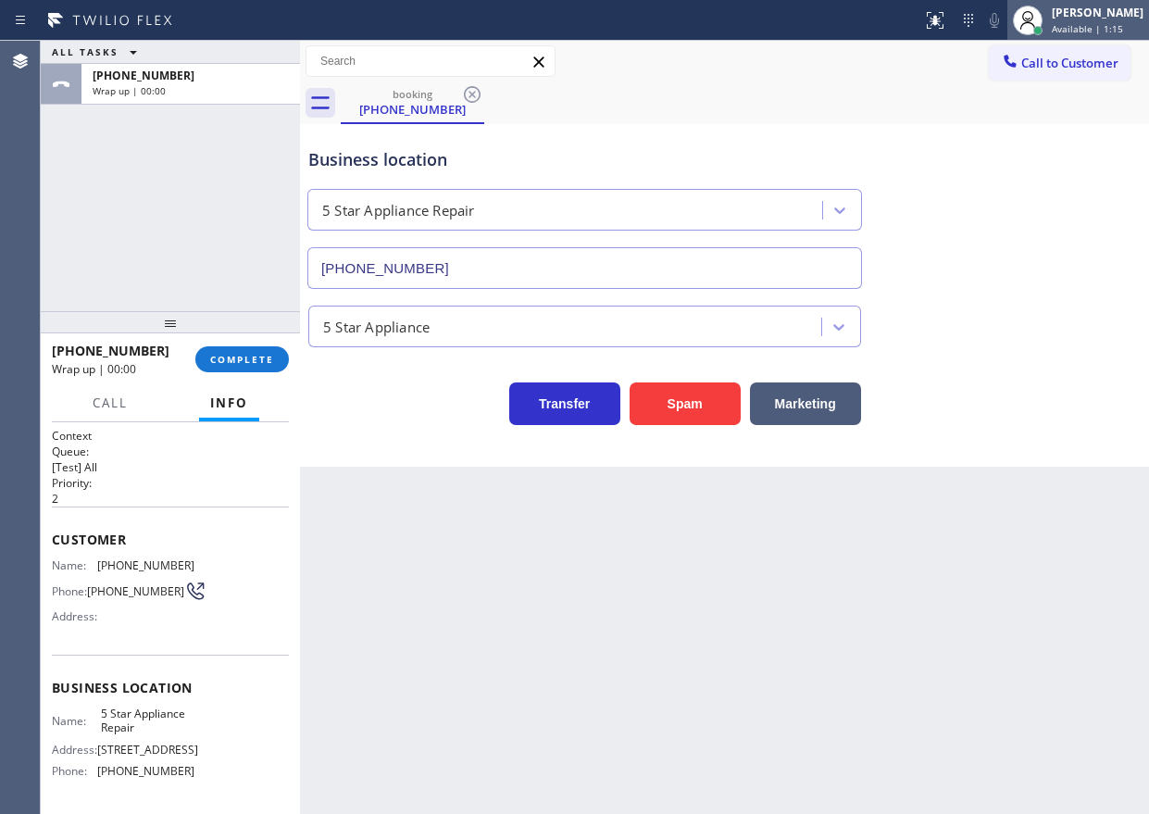
click at [952, 22] on span "Available | 1:15" at bounding box center [1087, 28] width 71 height 13
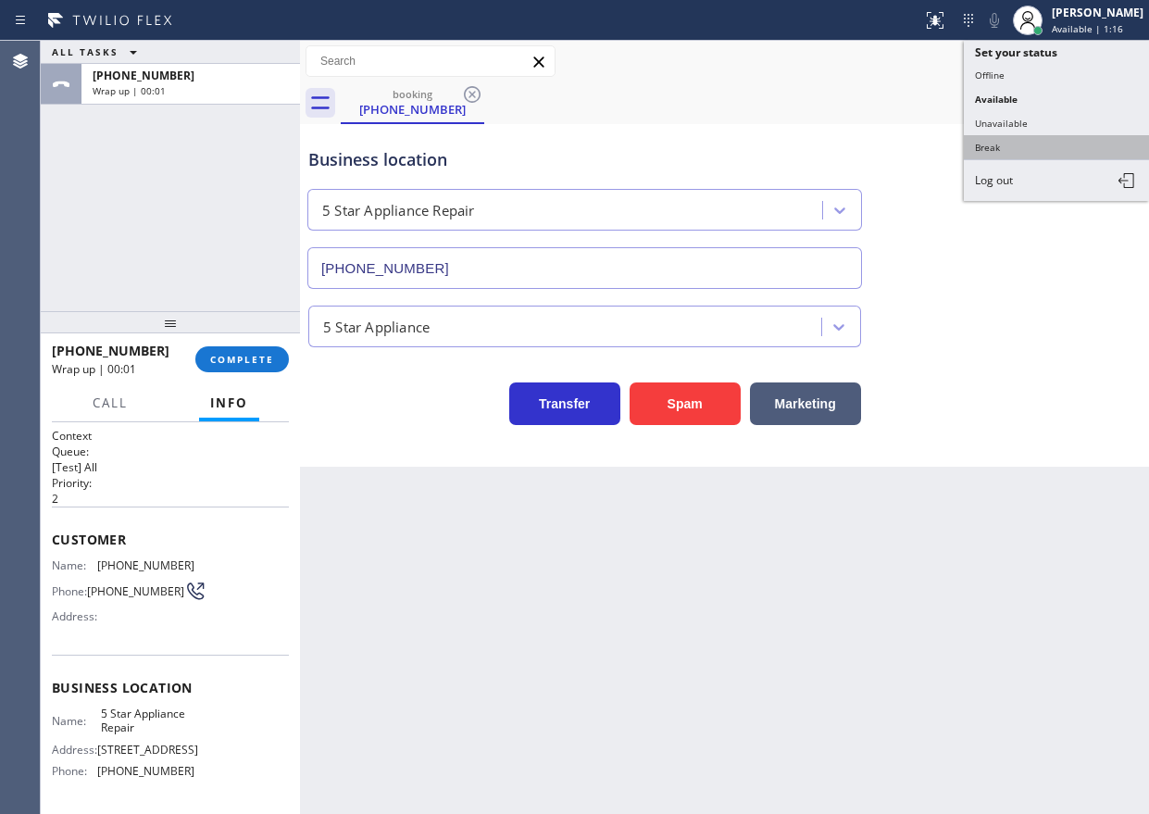
click at [952, 150] on button "Break" at bounding box center [1056, 147] width 185 height 24
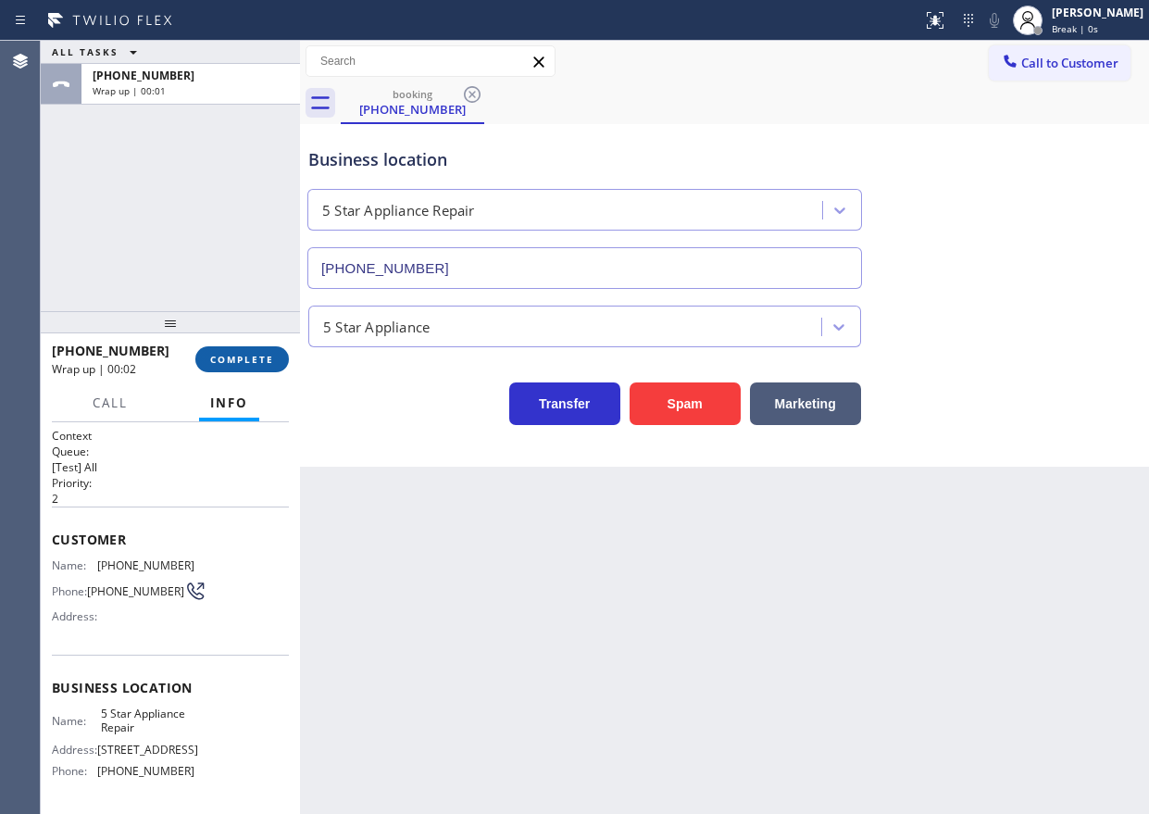
click at [244, 355] on span "COMPLETE" at bounding box center [242, 359] width 64 height 13
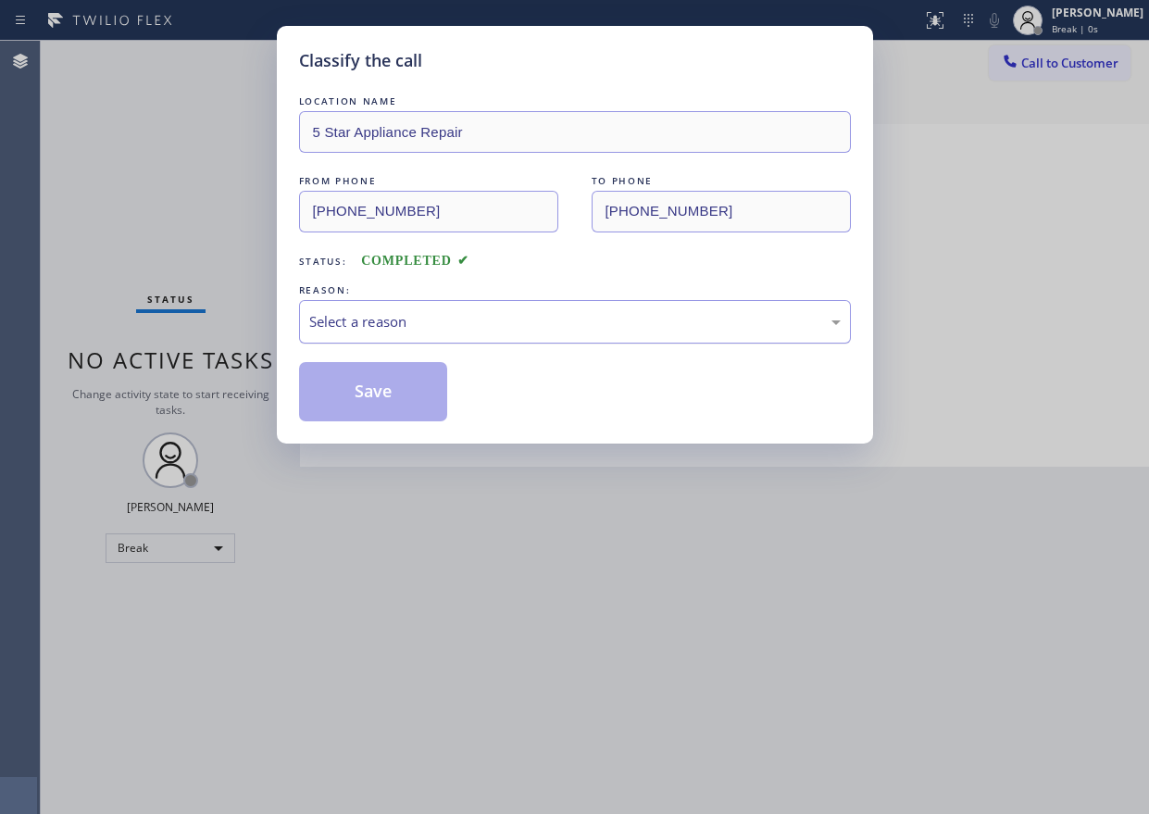
drag, startPoint x: 464, startPoint y: 314, endPoint x: 440, endPoint y: 341, distance: 36.1
click at [464, 316] on div "Select a reason" at bounding box center [574, 321] width 531 height 21
click at [371, 384] on button "Save" at bounding box center [373, 391] width 149 height 59
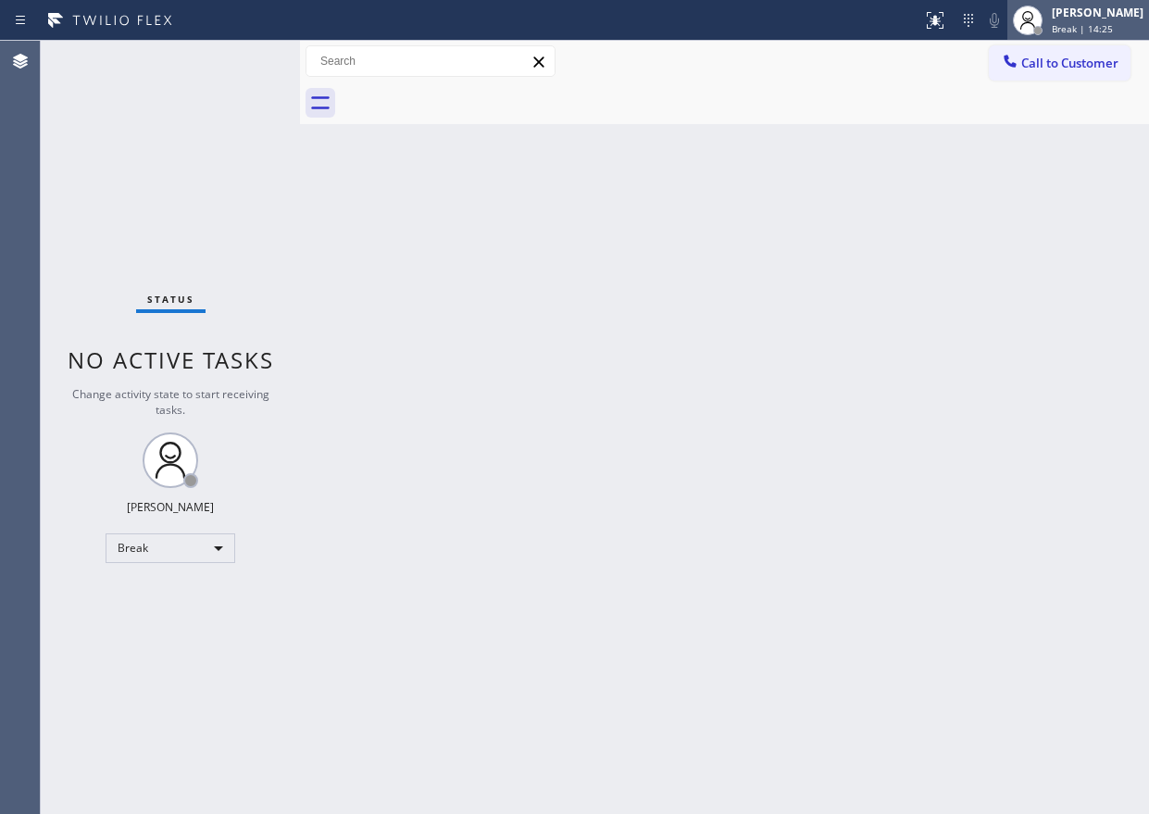
drag, startPoint x: 1133, startPoint y: 17, endPoint x: 1117, endPoint y: 37, distance: 25.7
click at [952, 17] on div "[PERSON_NAME]" at bounding box center [1098, 13] width 92 height 16
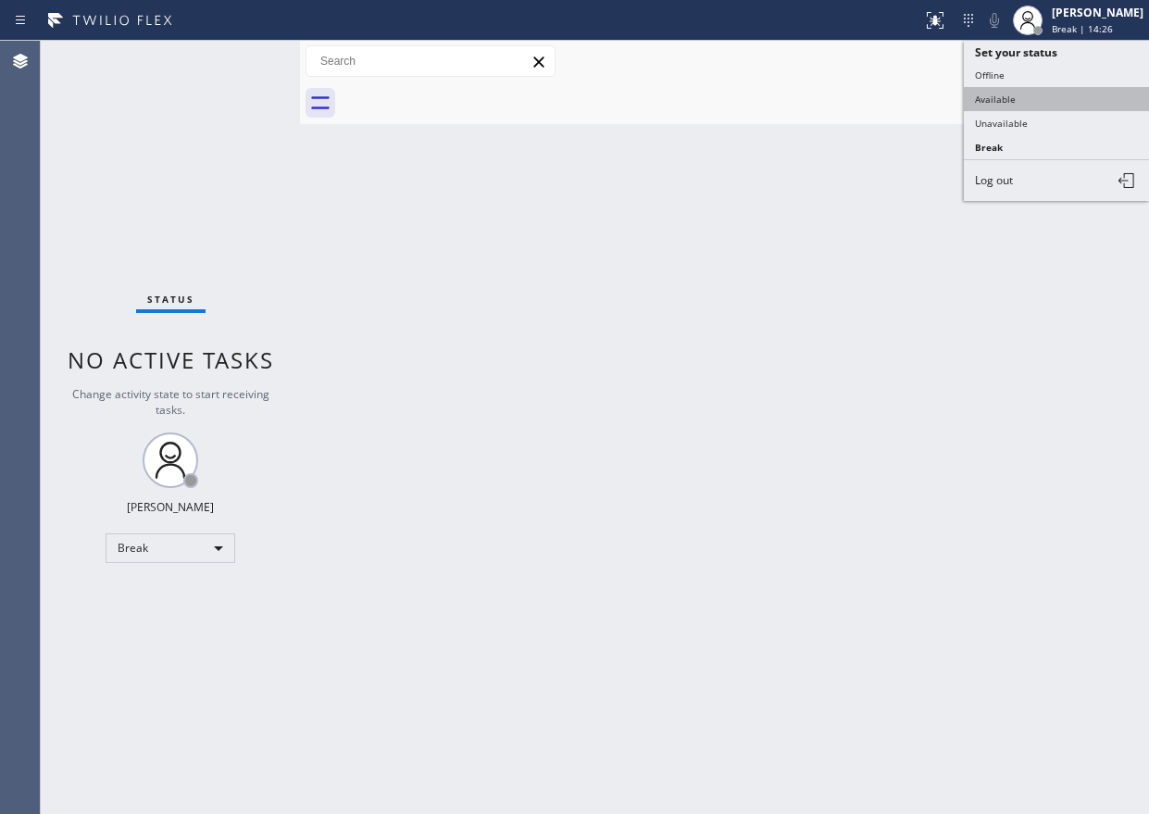
click at [952, 91] on button "Available" at bounding box center [1056, 99] width 185 height 24
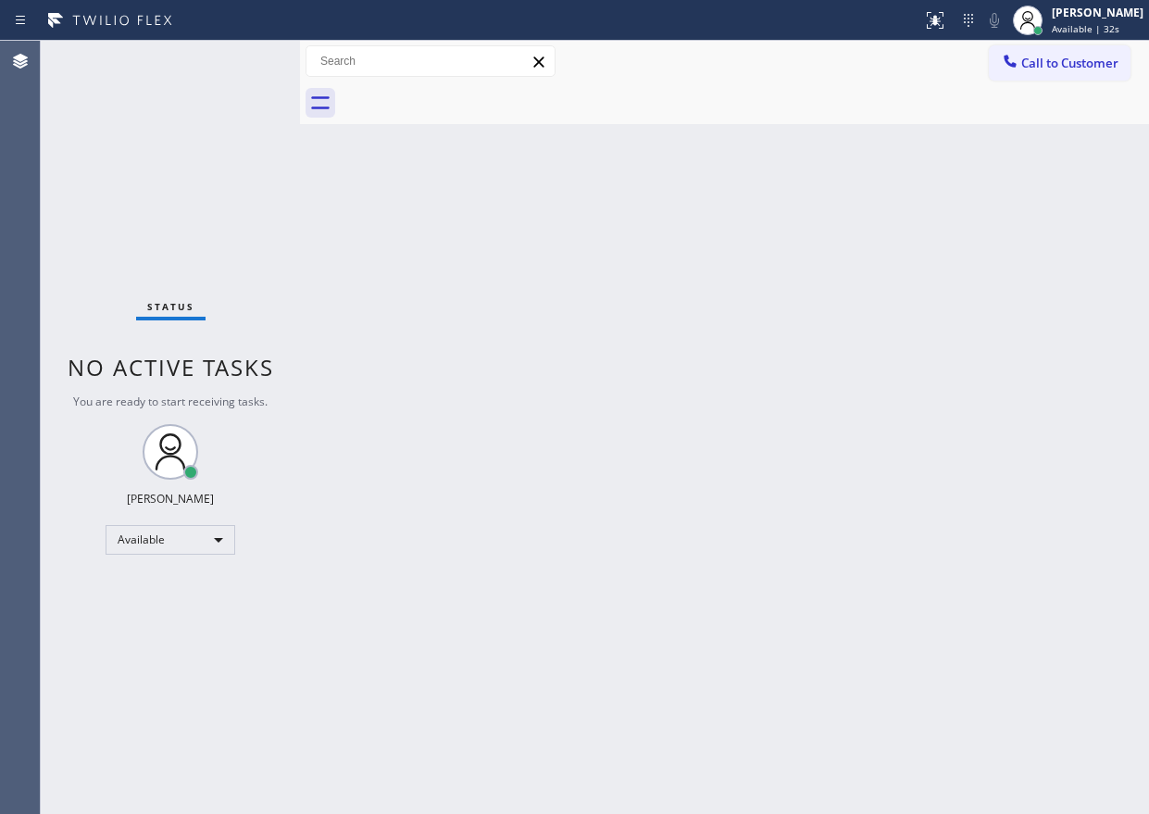
click at [927, 392] on div "Back to Dashboard Change Sender ID Customers Technicians Select a contact Outbo…" at bounding box center [724, 427] width 849 height 773
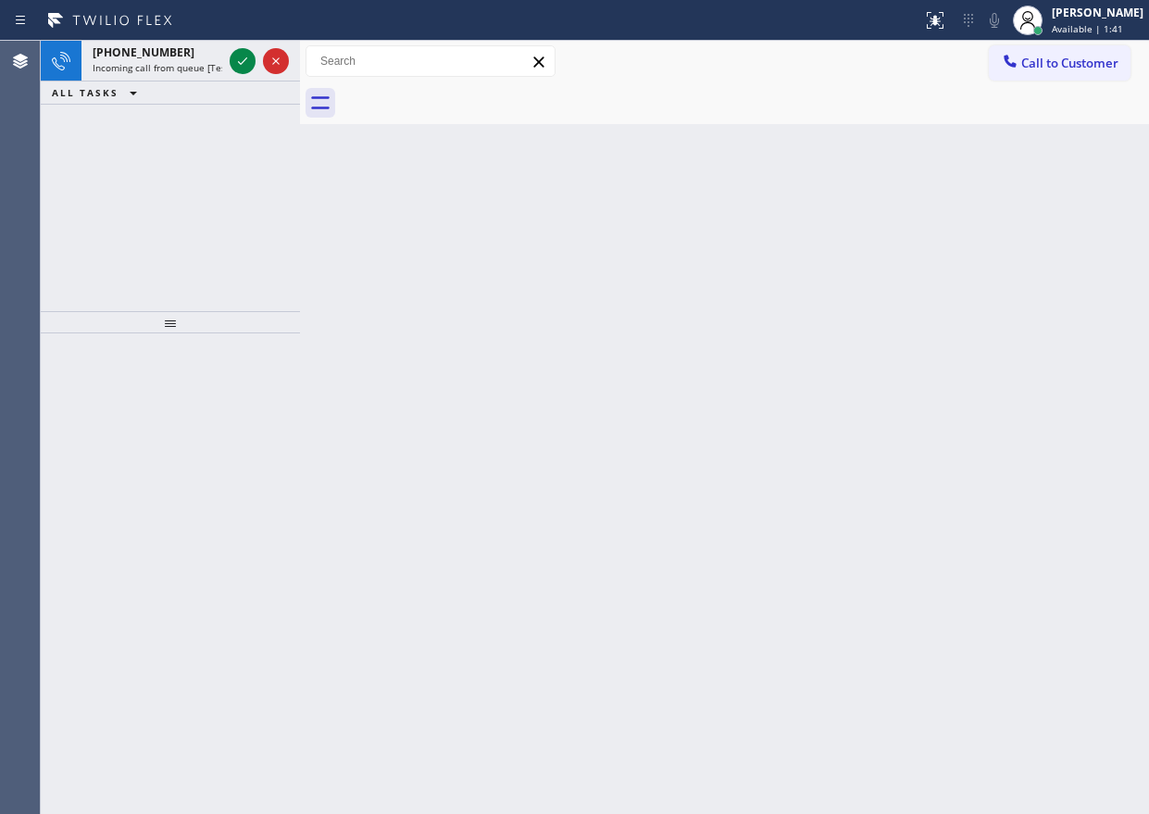
click at [949, 175] on div "Back to Dashboard Change Sender ID Customers Technicians Select a contact Outbo…" at bounding box center [724, 427] width 849 height 773
click at [243, 60] on icon at bounding box center [242, 61] width 22 height 22
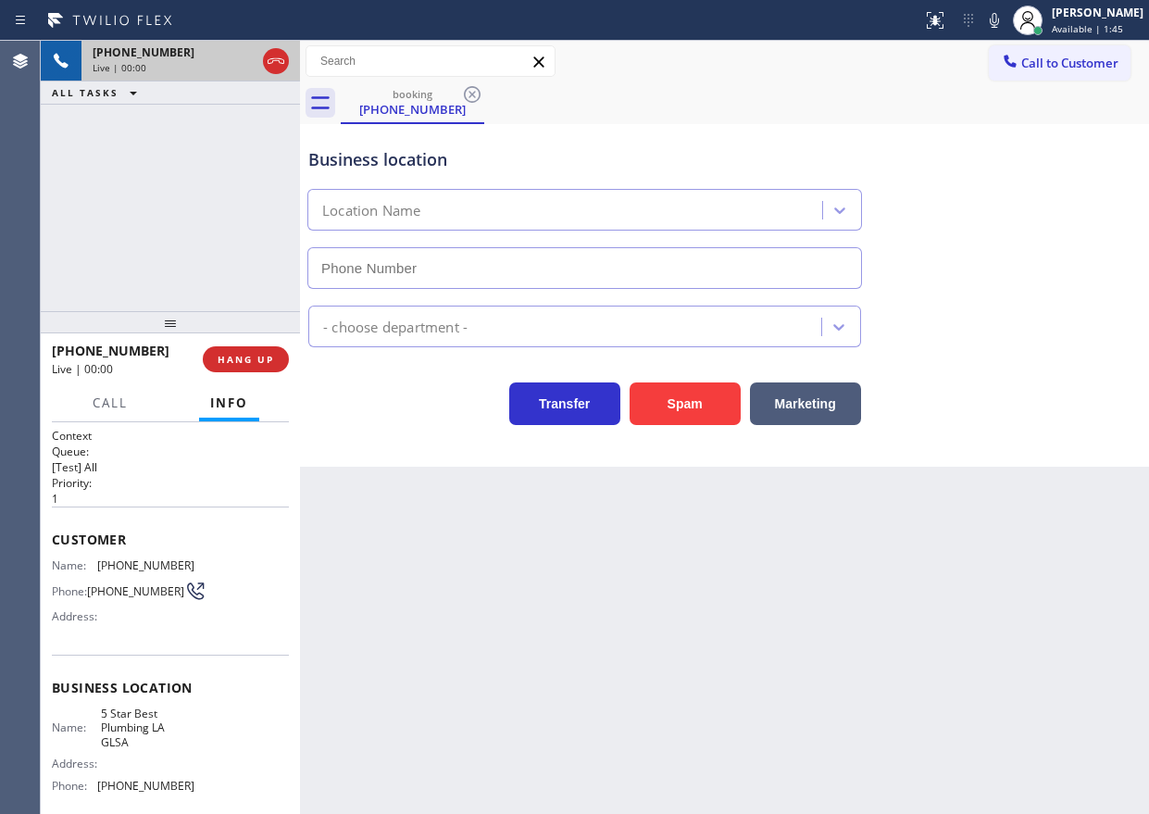
type input "[PHONE_NUMBER]"
click at [233, 354] on span "HANG UP" at bounding box center [246, 359] width 56 height 13
click at [235, 353] on span "HANG UP" at bounding box center [246, 359] width 56 height 13
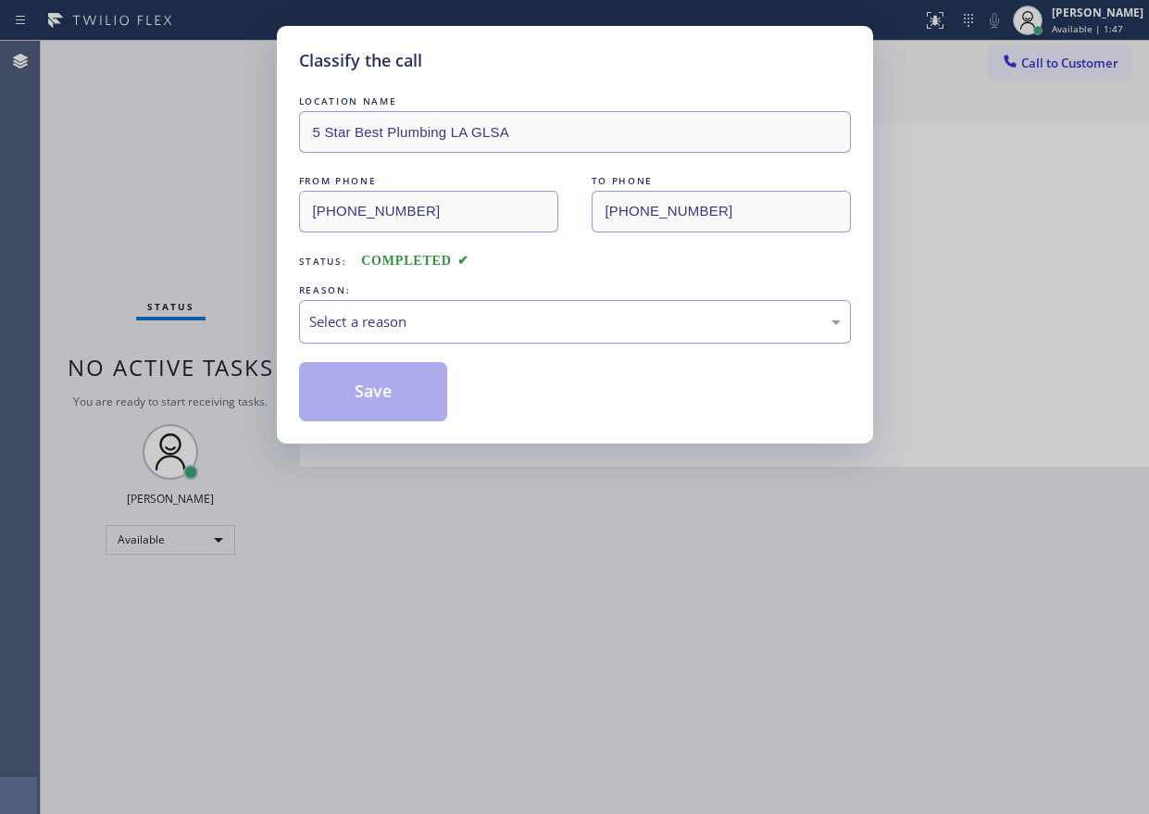
click at [529, 340] on div "Select a reason" at bounding box center [575, 322] width 552 height 44
click at [384, 401] on button "Save" at bounding box center [373, 391] width 149 height 59
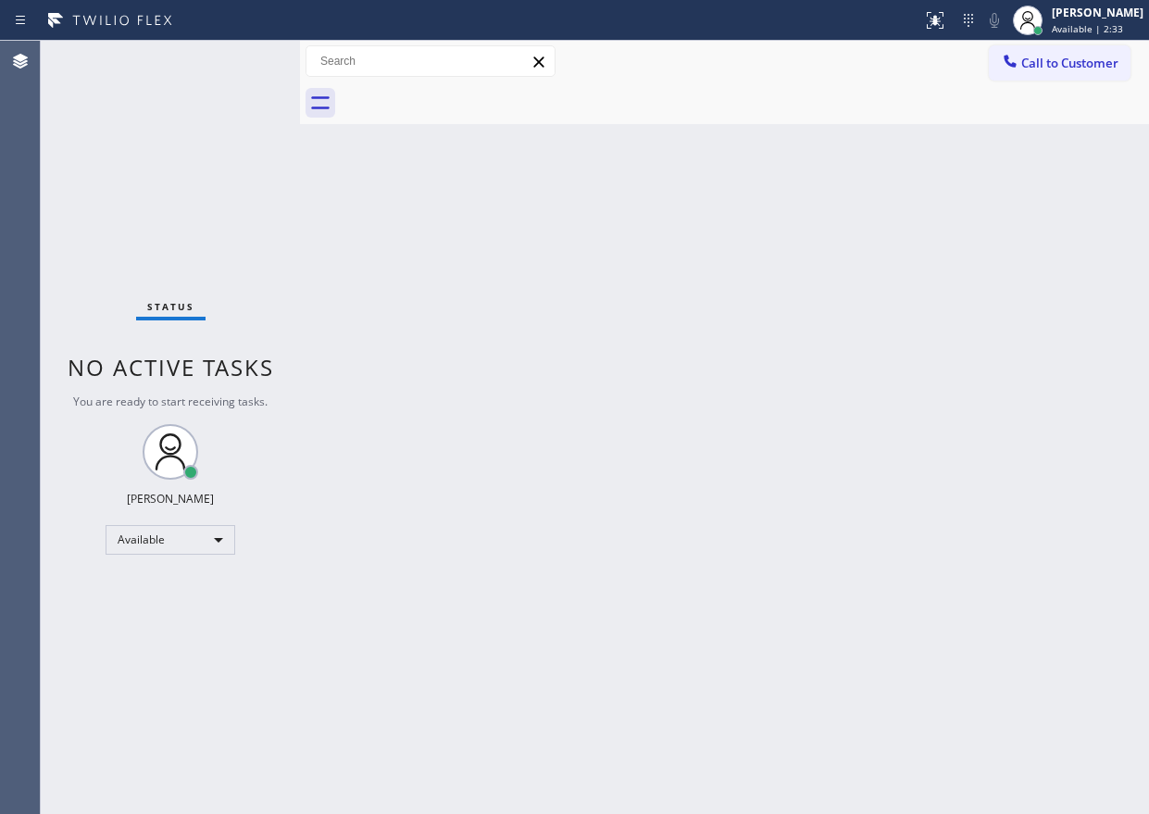
click at [926, 303] on div "Back to Dashboard Change Sender ID Customers Technicians Select a contact Outbo…" at bounding box center [724, 427] width 849 height 773
click at [870, 466] on div "Back to Dashboard Change Sender ID Customers Technicians Select a contact Outbo…" at bounding box center [724, 427] width 849 height 773
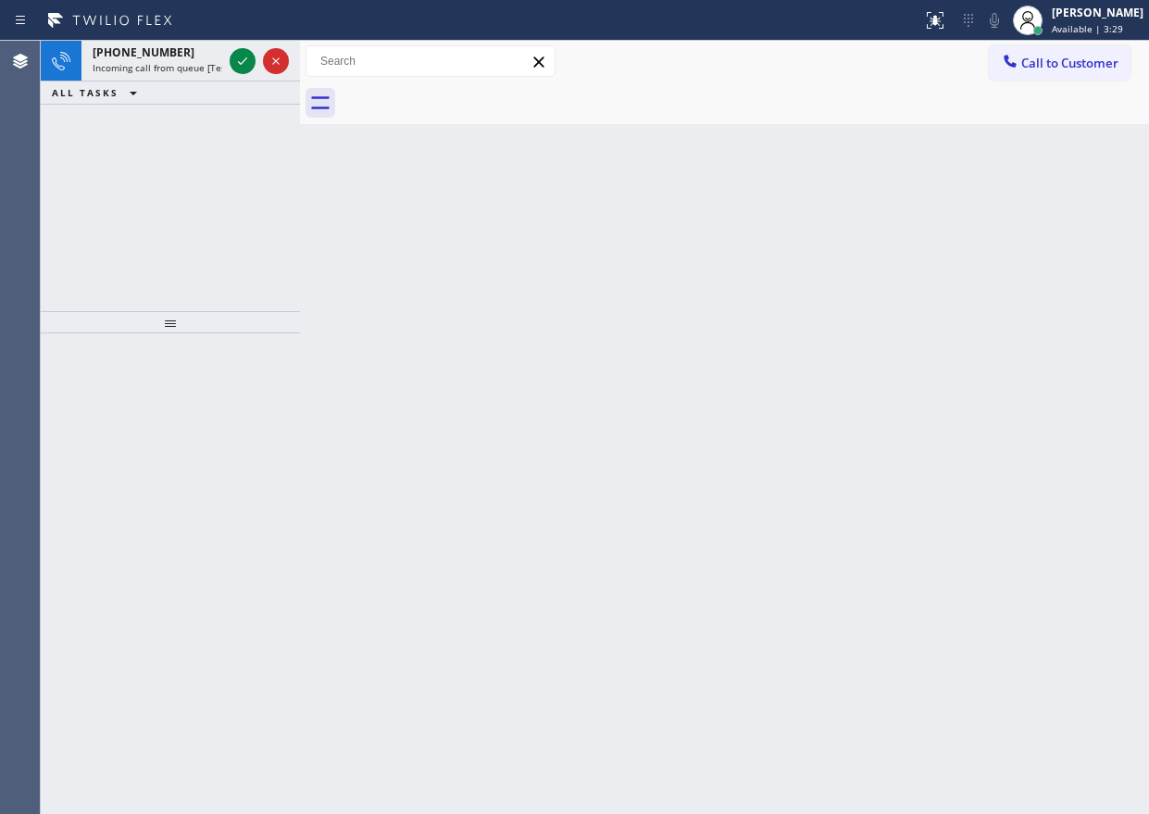
drag, startPoint x: 935, startPoint y: 389, endPoint x: 656, endPoint y: 299, distance: 292.7
click at [934, 389] on div "Back to Dashboard Change Sender ID Customers Technicians Select a contact Outbo…" at bounding box center [724, 427] width 849 height 773
click at [236, 67] on icon at bounding box center [242, 61] width 22 height 22
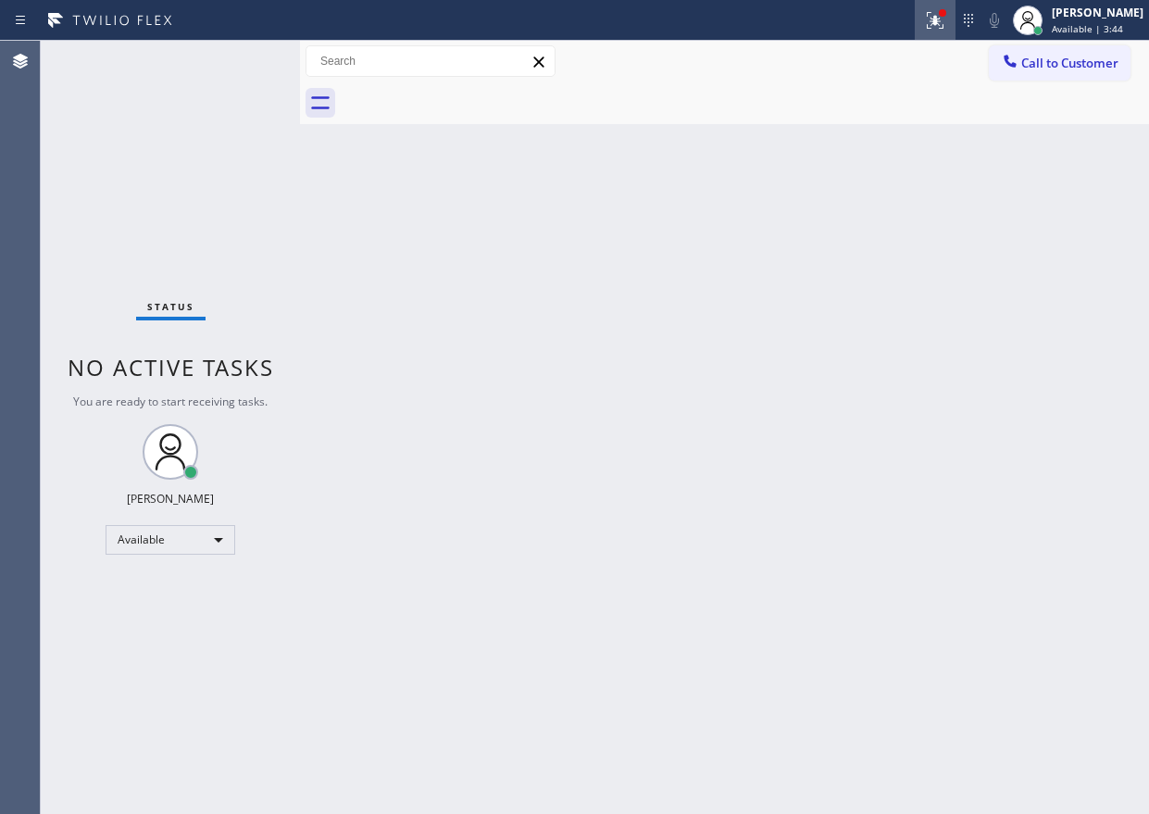
click at [940, 18] on icon at bounding box center [934, 18] width 11 height 6
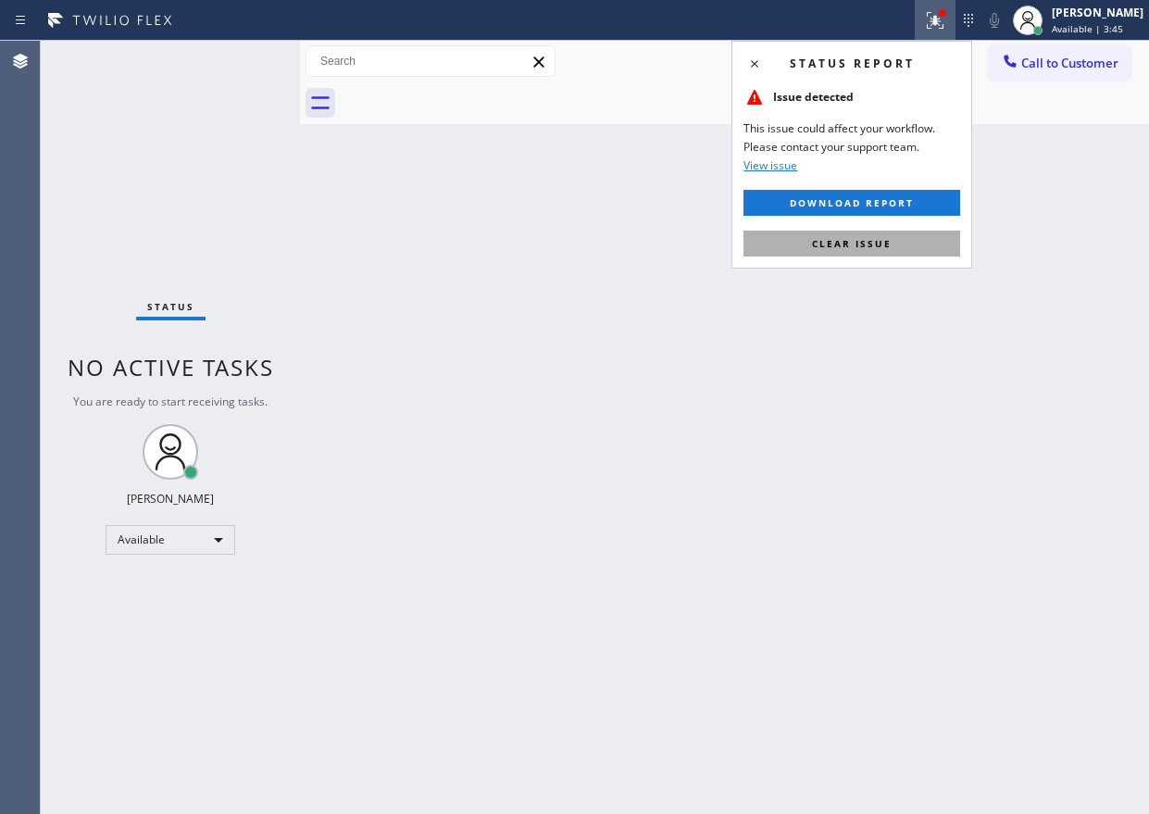
click at [825, 249] on span "Clear issue" at bounding box center [852, 243] width 80 height 13
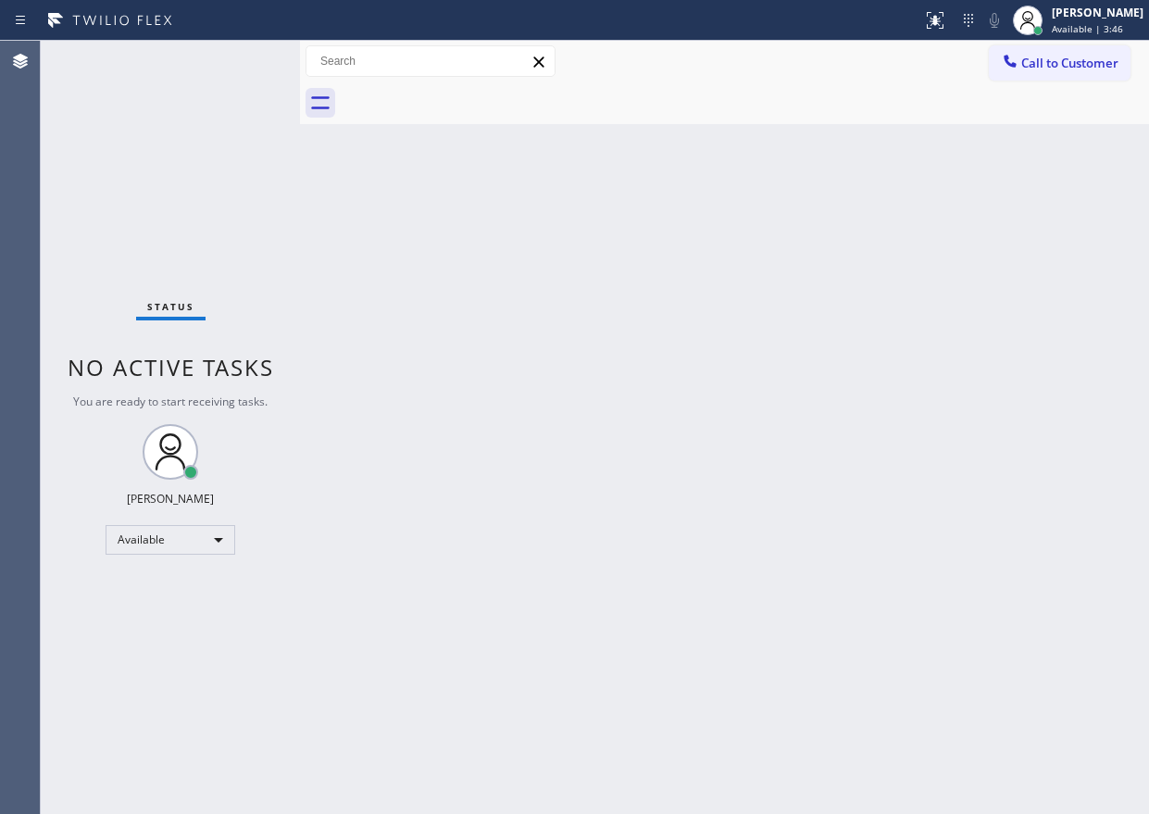
click at [596, 299] on div "Back to Dashboard Change Sender ID Customers Technicians Select a contact Outbo…" at bounding box center [724, 427] width 849 height 773
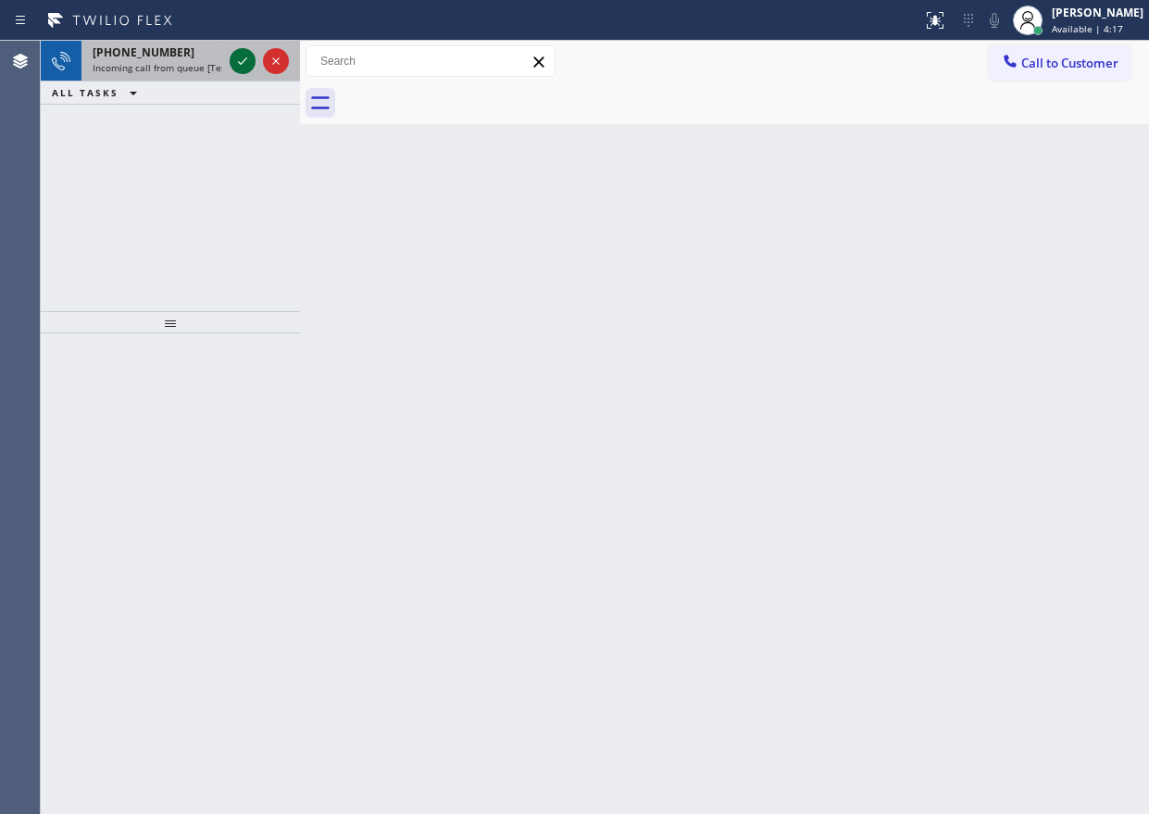
click at [243, 63] on icon at bounding box center [242, 61] width 22 height 22
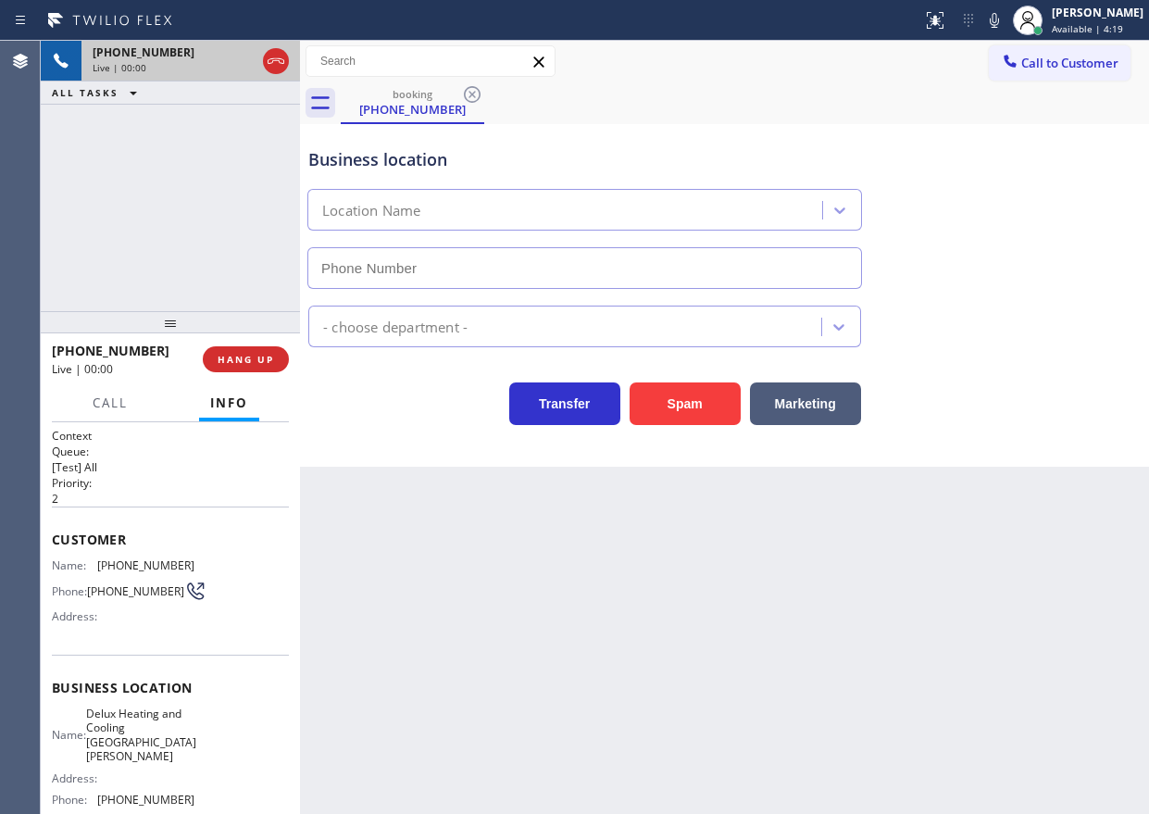
type input "[PHONE_NUMBER]"
click at [952, 9] on icon at bounding box center [994, 20] width 22 height 22
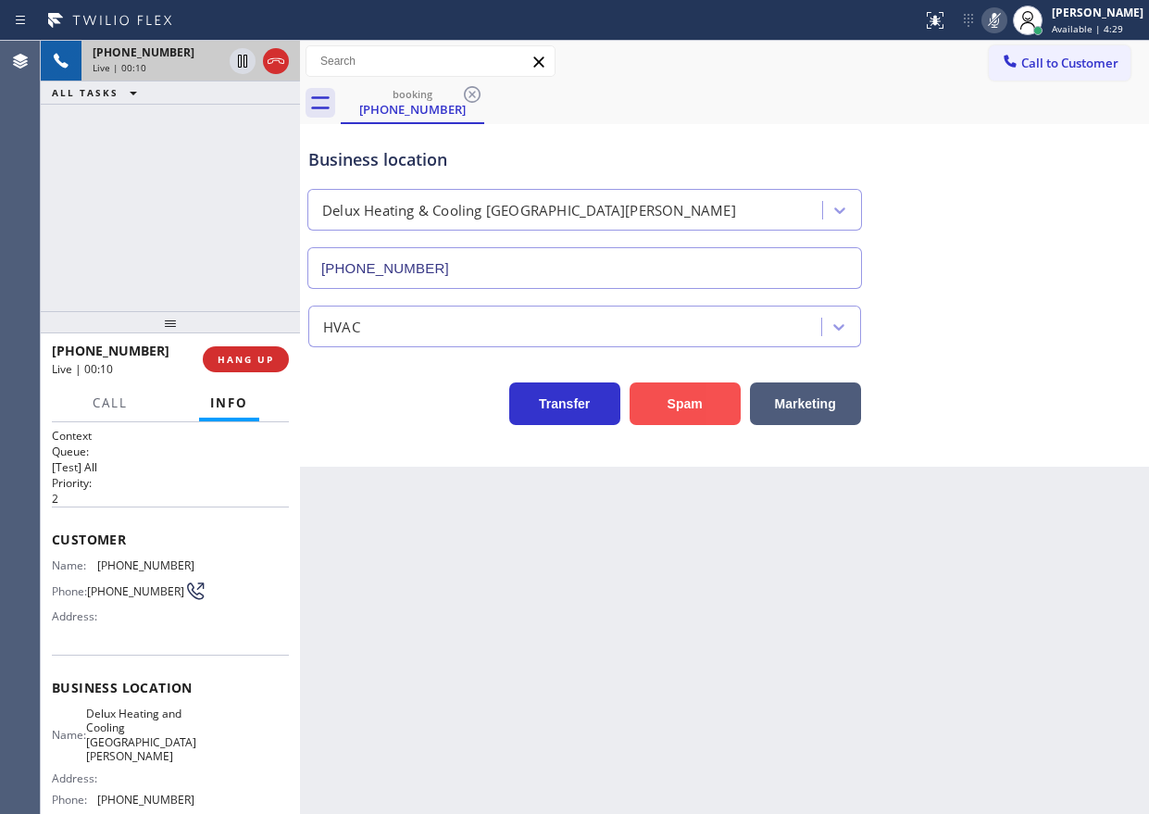
click at [716, 402] on button "Spam" at bounding box center [684, 403] width 111 height 43
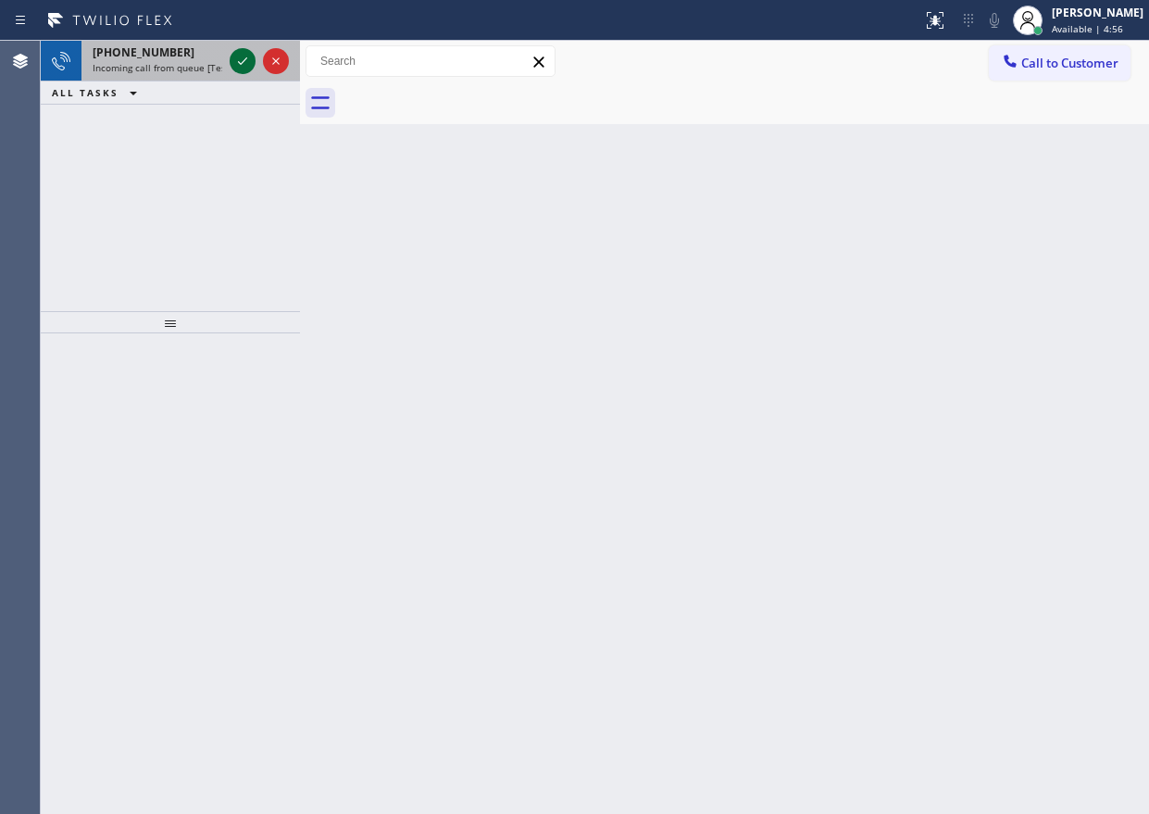
click at [241, 52] on icon at bounding box center [242, 61] width 22 height 22
click at [242, 56] on icon at bounding box center [242, 61] width 22 height 22
click at [241, 60] on icon at bounding box center [242, 61] width 22 height 22
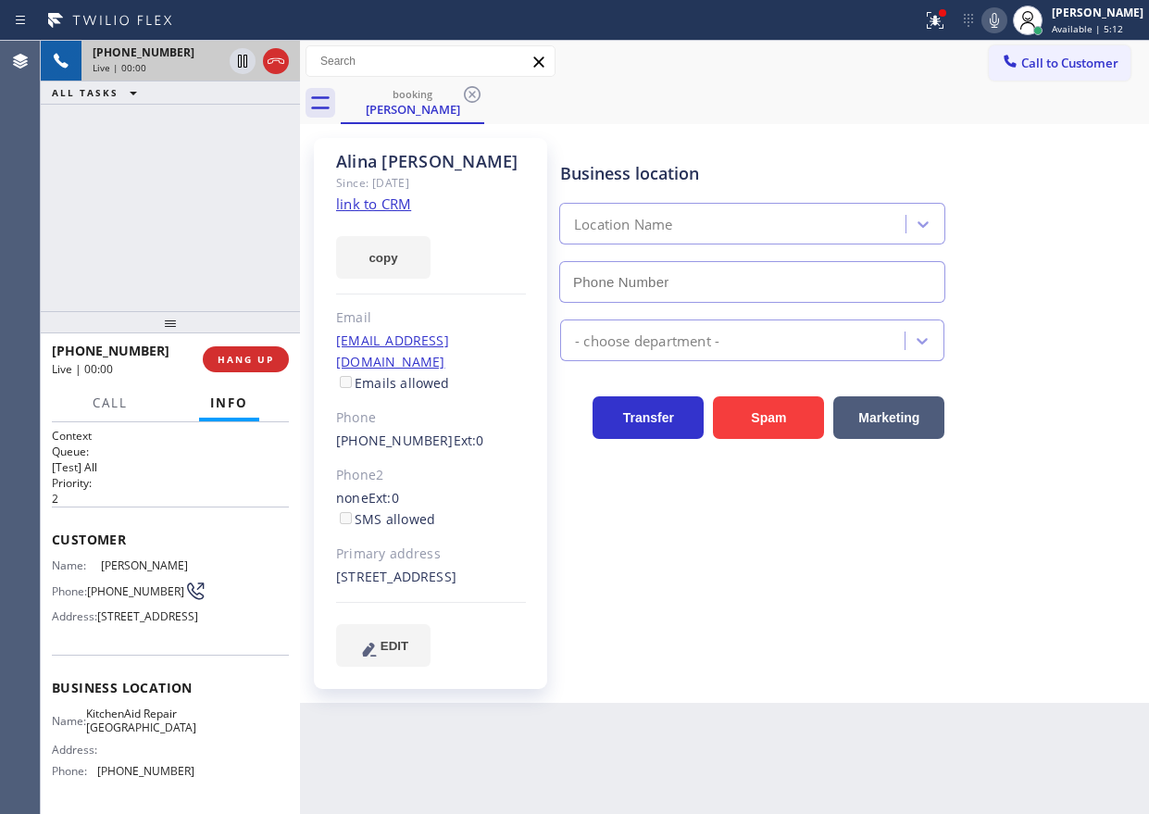
type input "[PHONE_NUMBER]"
click at [136, 735] on span "KitchenAid Repair [GEOGRAPHIC_DATA]" at bounding box center [141, 720] width 110 height 29
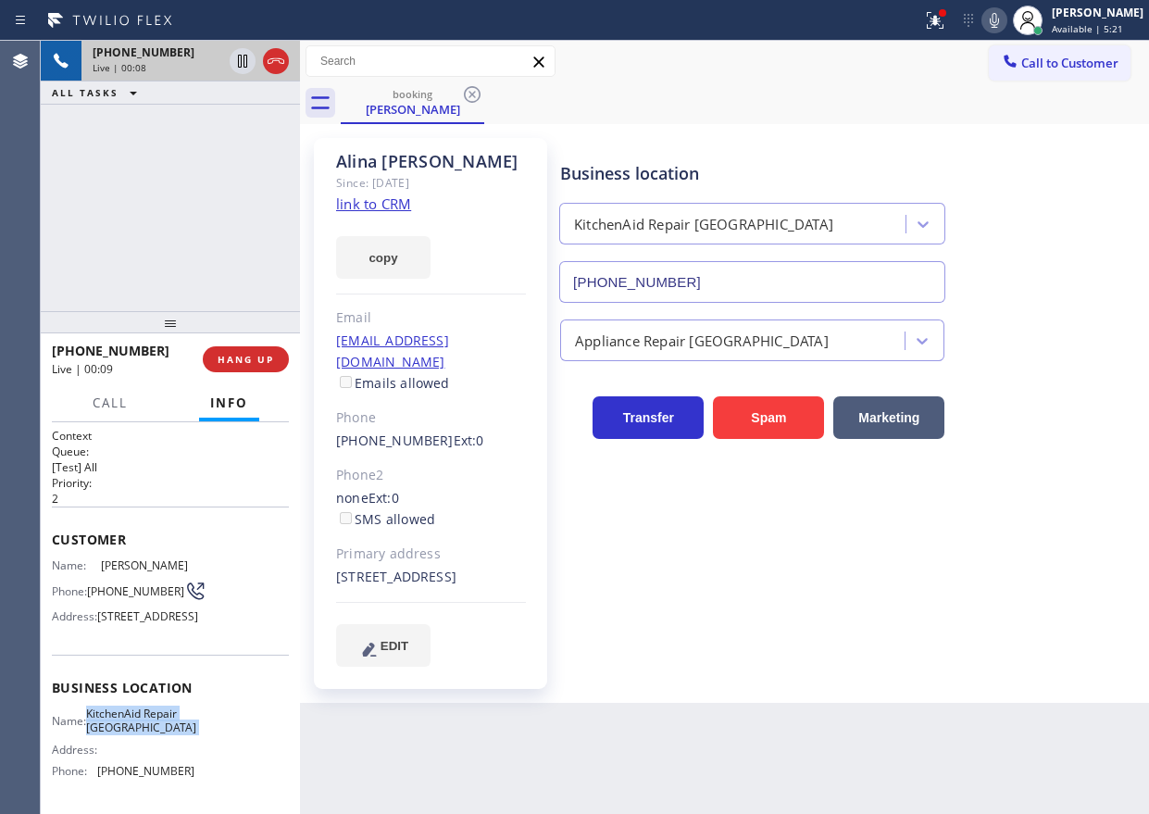
click at [136, 735] on span "KitchenAid Repair [GEOGRAPHIC_DATA]" at bounding box center [141, 720] width 110 height 29
copy span "KitchenAid Repair [GEOGRAPHIC_DATA]"
click at [719, 305] on div "Appliance Repair [GEOGRAPHIC_DATA]" at bounding box center [850, 332] width 588 height 58
click at [720, 297] on input "[PHONE_NUMBER]" at bounding box center [752, 282] width 386 height 42
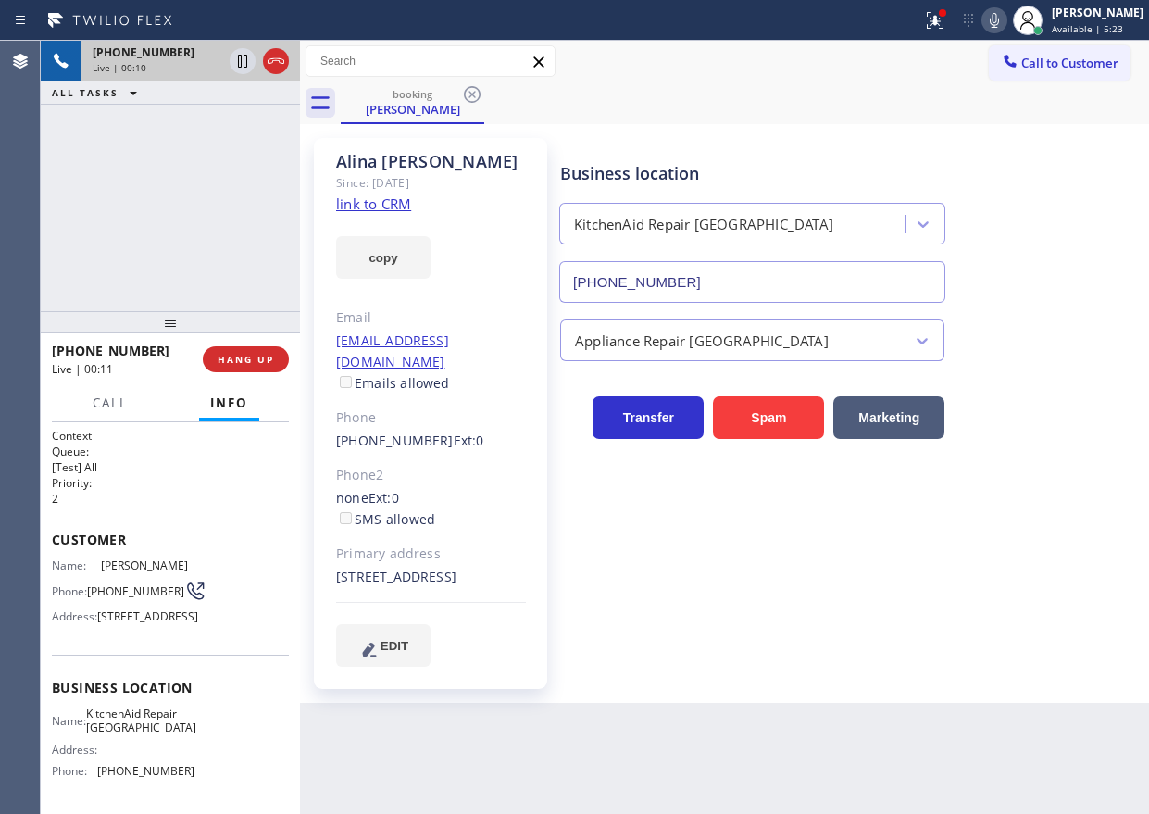
click at [720, 297] on input "[PHONE_NUMBER]" at bounding box center [752, 282] width 386 height 42
click at [403, 206] on link "link to CRM" at bounding box center [373, 203] width 75 height 19
click at [952, 9] on icon at bounding box center [994, 20] width 22 height 22
drag, startPoint x: 240, startPoint y: 60, endPoint x: 262, endPoint y: 31, distance: 36.3
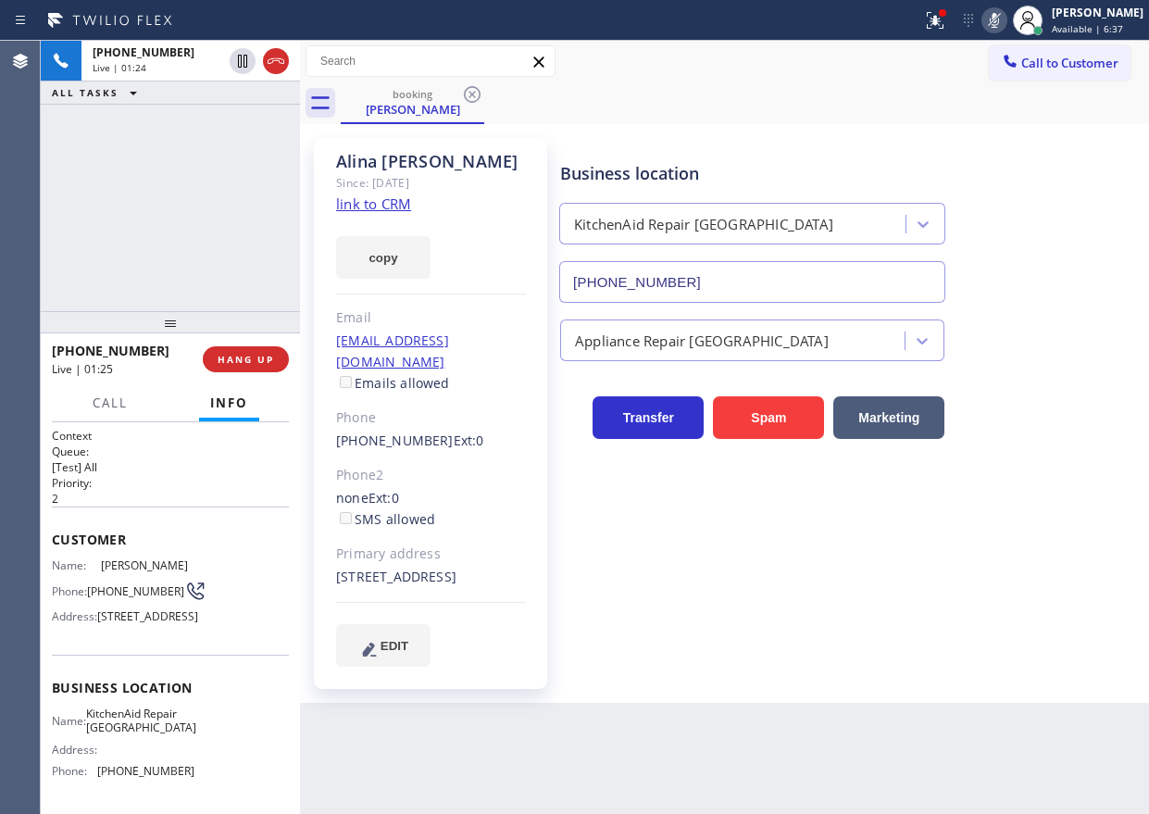
click at [240, 59] on icon at bounding box center [242, 61] width 22 height 22
click at [242, 62] on icon at bounding box center [242, 61] width 13 height 13
click at [952, 14] on icon at bounding box center [994, 20] width 22 height 22
click at [952, 146] on div "Business location [GEOGRAPHIC_DATA] Repair [GEOGRAPHIC_DATA] [PHONE_NUMBER]" at bounding box center [850, 219] width 588 height 168
click at [946, 14] on icon at bounding box center [935, 20] width 22 height 22
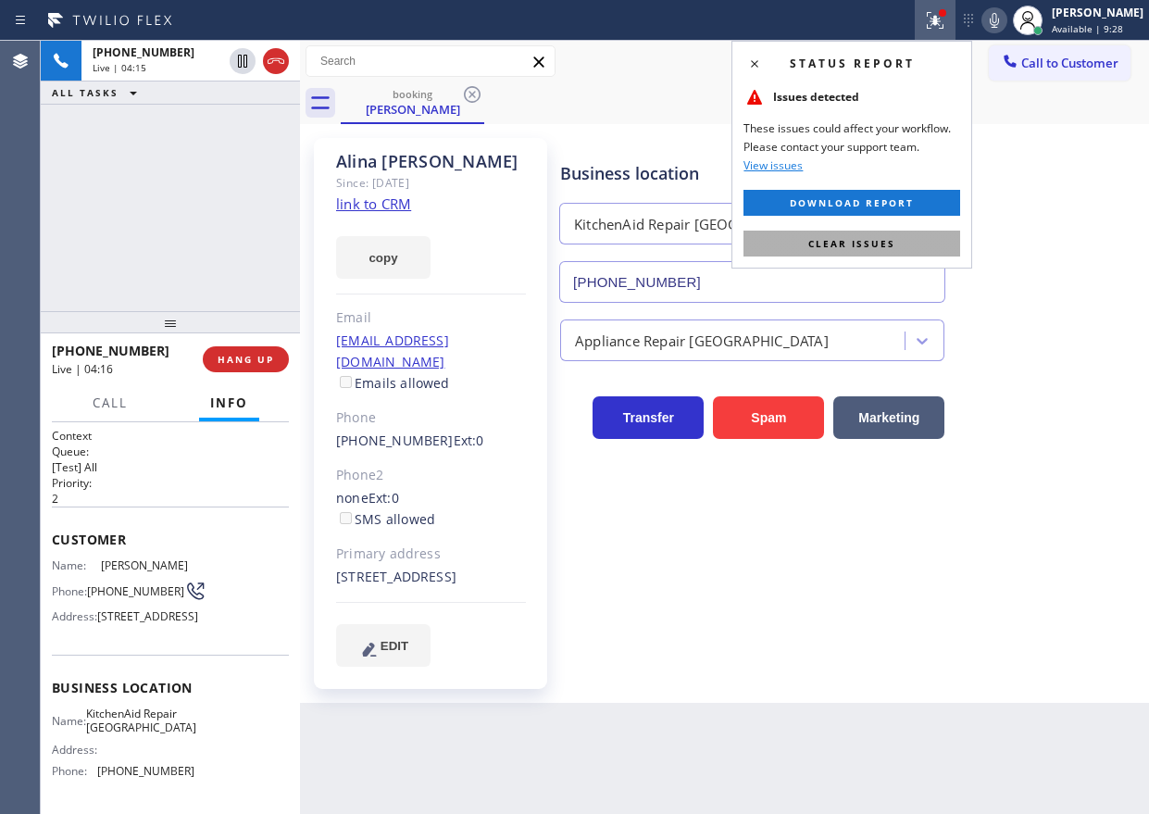
click at [878, 251] on button "Clear issues" at bounding box center [851, 243] width 217 height 26
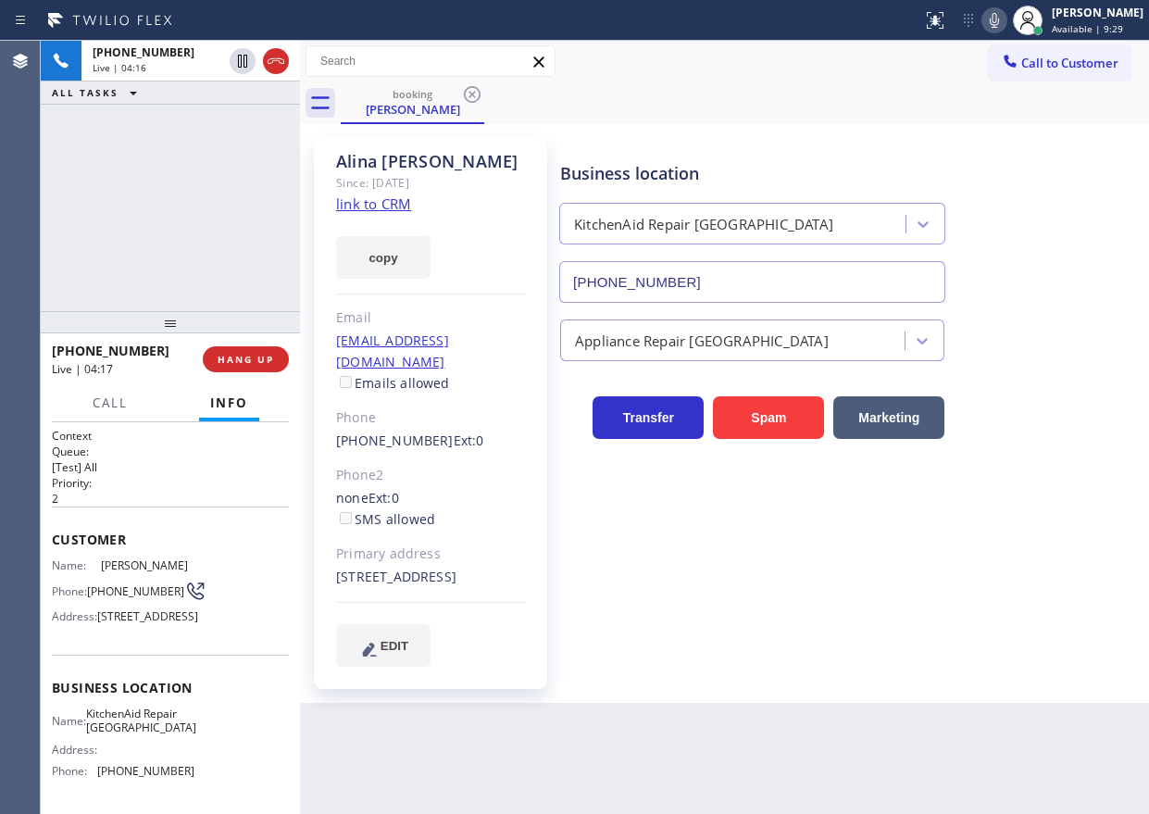
click at [952, 21] on icon at bounding box center [994, 20] width 22 height 22
click at [238, 64] on icon at bounding box center [242, 61] width 9 height 13
click at [952, 180] on div "Business location [GEOGRAPHIC_DATA] Repair [GEOGRAPHIC_DATA] [PHONE_NUMBER]" at bounding box center [850, 219] width 588 height 168
click at [952, 19] on icon at bounding box center [994, 20] width 22 height 22
click at [240, 64] on icon at bounding box center [242, 61] width 22 height 22
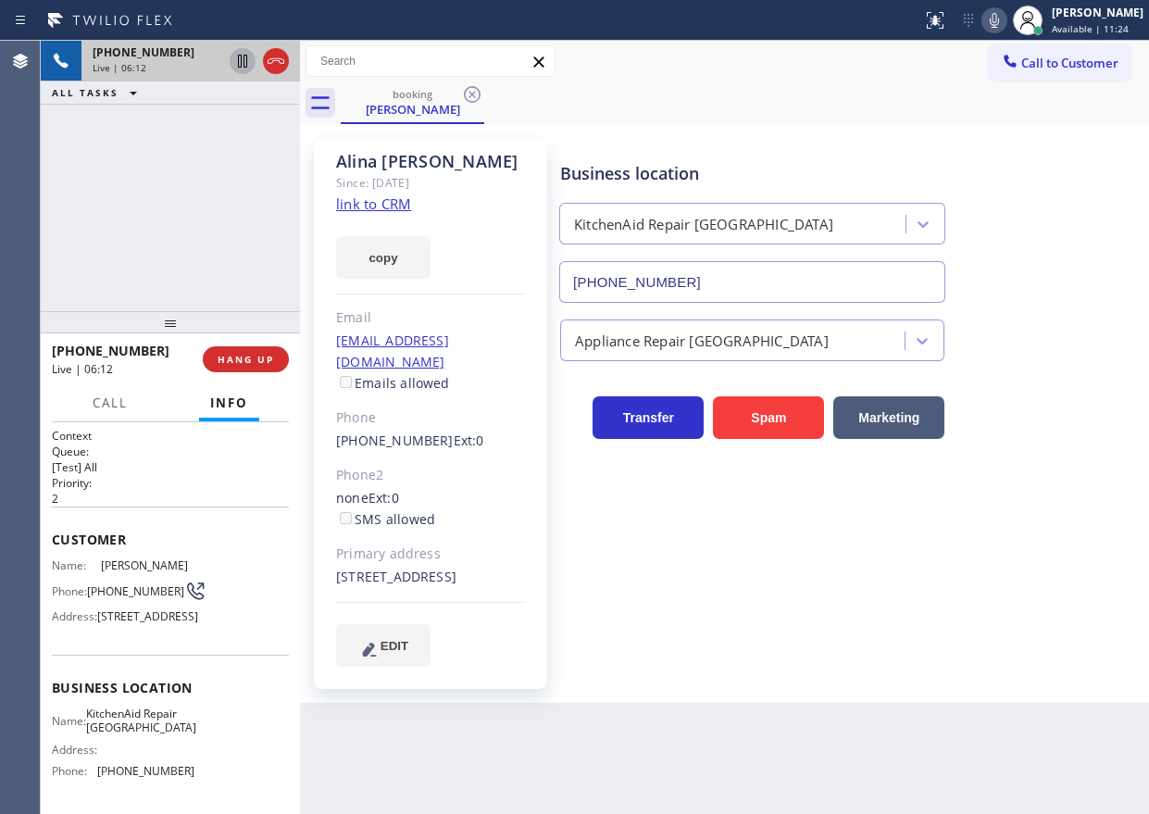
click at [952, 168] on div "Business location [GEOGRAPHIC_DATA] Repair [GEOGRAPHIC_DATA] [PHONE_NUMBER]" at bounding box center [850, 219] width 588 height 168
click at [952, 17] on icon at bounding box center [994, 20] width 9 height 15
click at [952, 285] on div "Business location [GEOGRAPHIC_DATA] Repair [GEOGRAPHIC_DATA] [PHONE_NUMBER]" at bounding box center [850, 219] width 588 height 168
click at [244, 64] on icon at bounding box center [242, 61] width 9 height 13
click at [952, 242] on div "Business location [GEOGRAPHIC_DATA] Repair [GEOGRAPHIC_DATA] [PHONE_NUMBER]" at bounding box center [850, 219] width 588 height 168
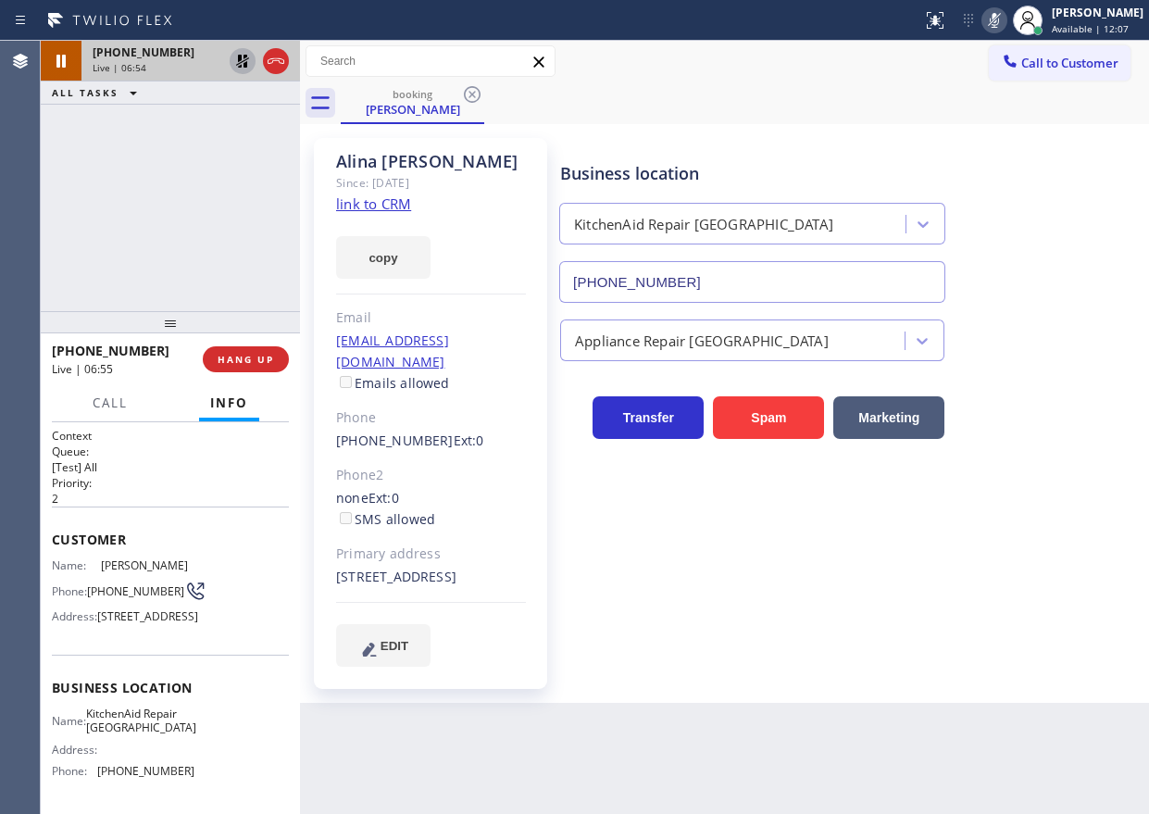
click at [952, 25] on icon at bounding box center [994, 20] width 22 height 22
click at [240, 61] on icon at bounding box center [242, 61] width 13 height 13
click at [249, 359] on span "HANG UP" at bounding box center [246, 359] width 56 height 13
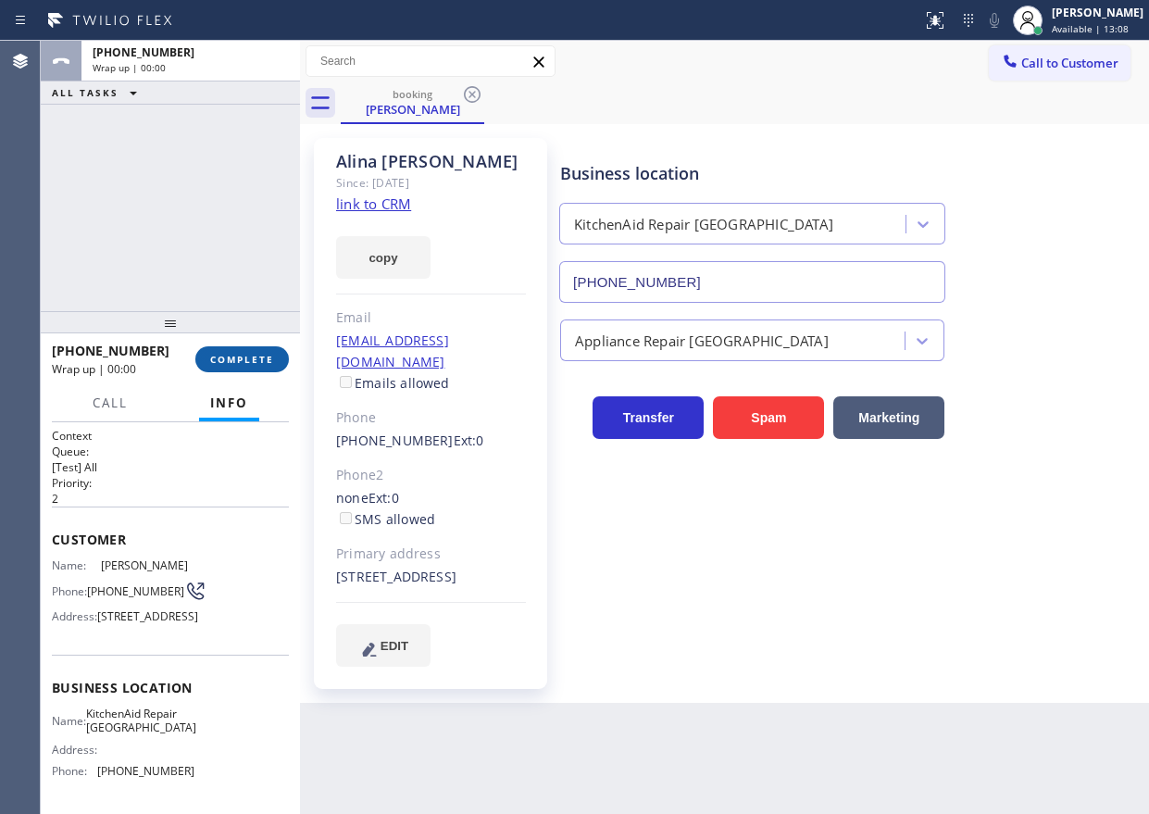
click at [255, 359] on span "COMPLETE" at bounding box center [242, 359] width 64 height 13
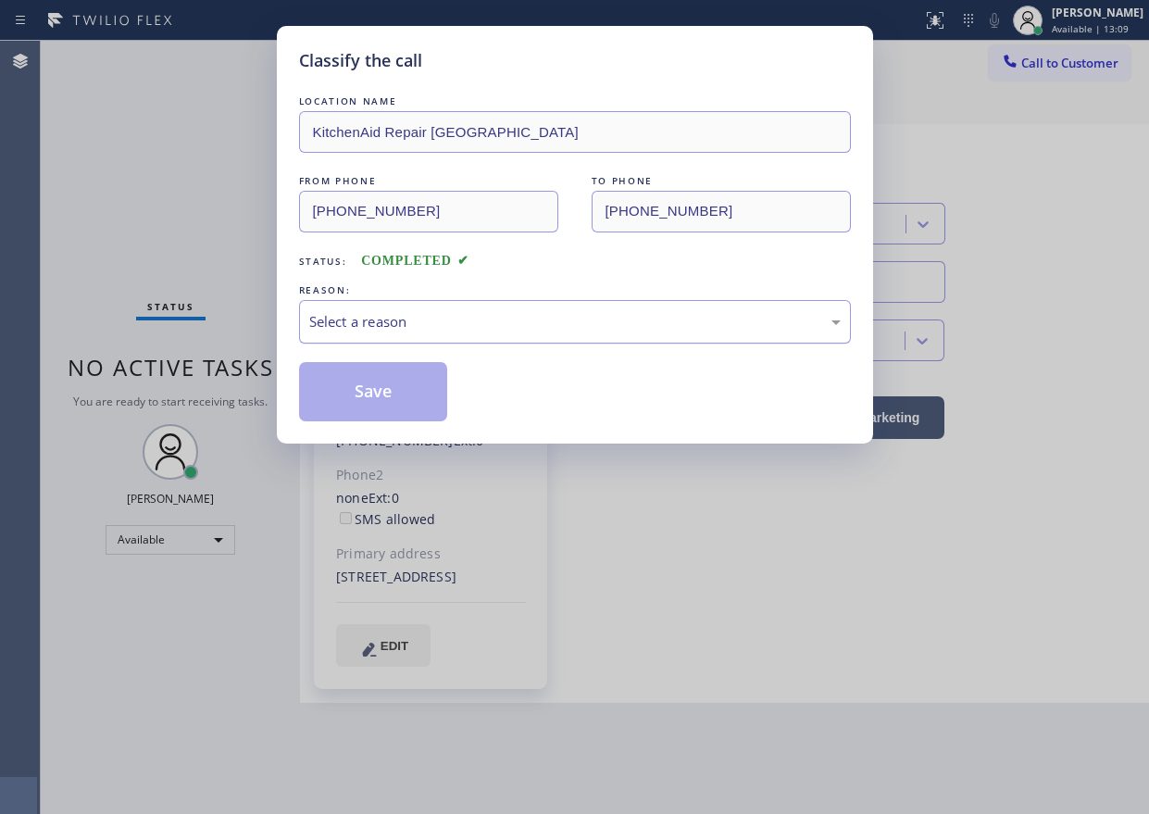
click at [469, 322] on div "Select a reason" at bounding box center [574, 321] width 531 height 21
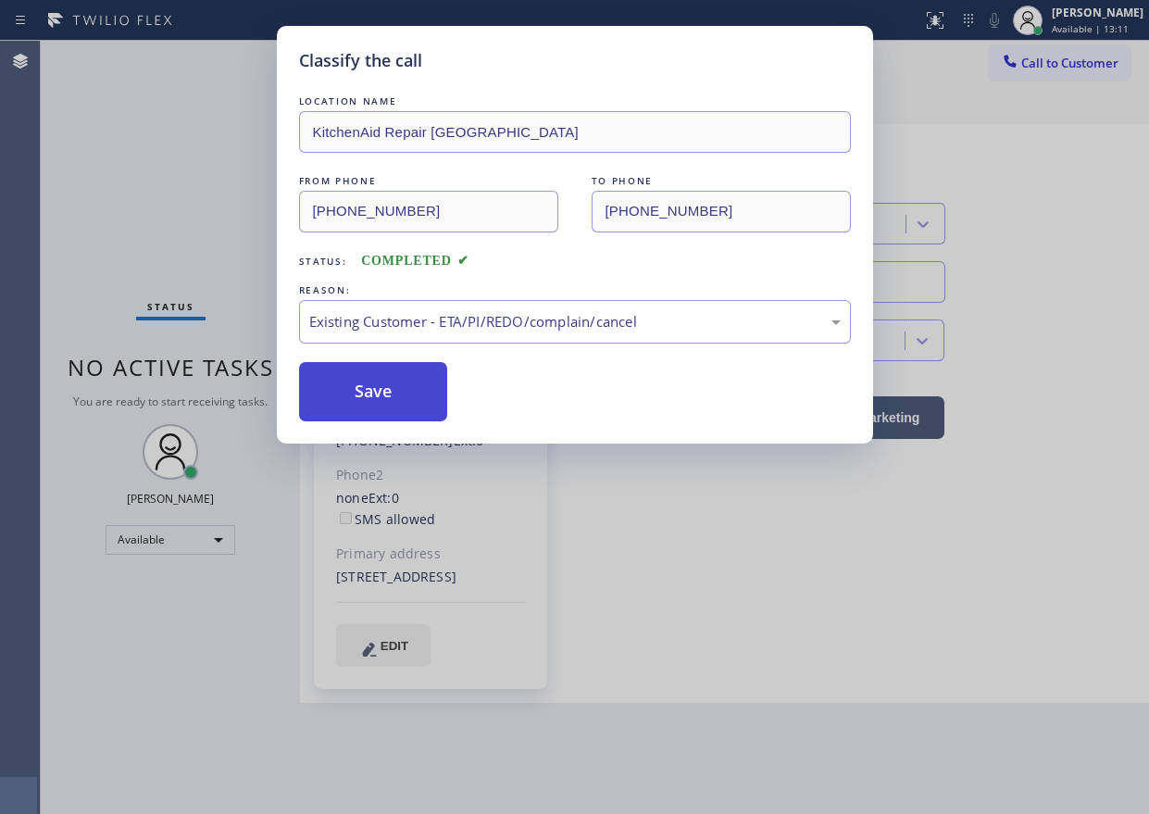
click at [420, 409] on button "Save" at bounding box center [373, 391] width 149 height 59
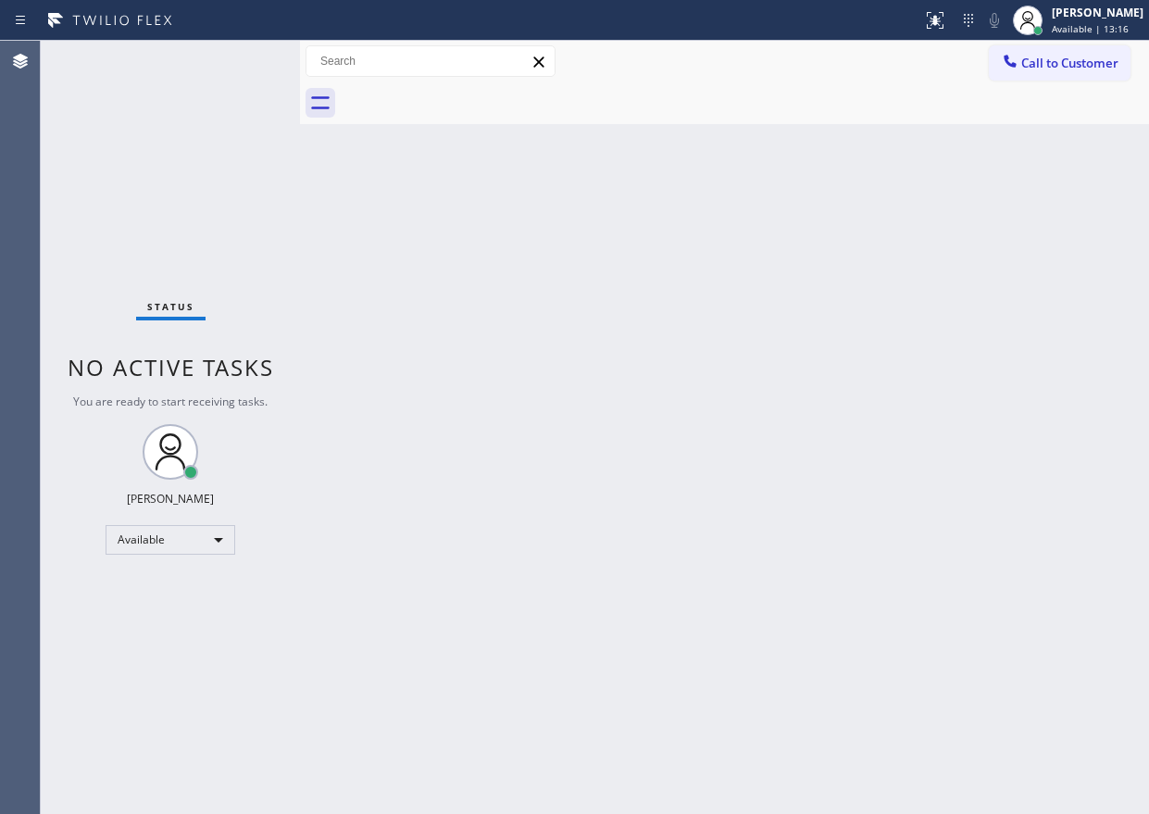
click at [952, 391] on div "Back to Dashboard Change Sender ID Customers Technicians Select a contact Outbo…" at bounding box center [724, 427] width 849 height 773
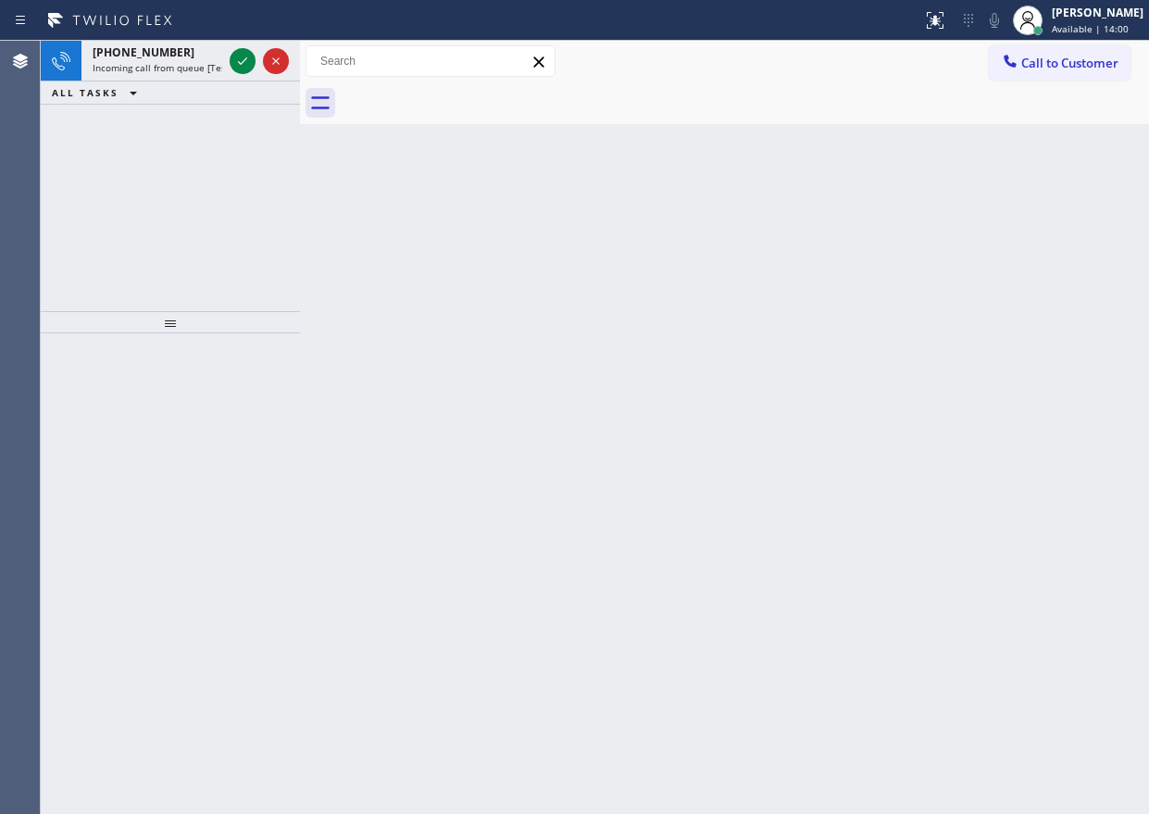
click at [952, 359] on div "Back to Dashboard Change Sender ID Customers Technicians Select a contact Outbo…" at bounding box center [724, 427] width 849 height 773
click at [240, 66] on icon at bounding box center [242, 61] width 22 height 22
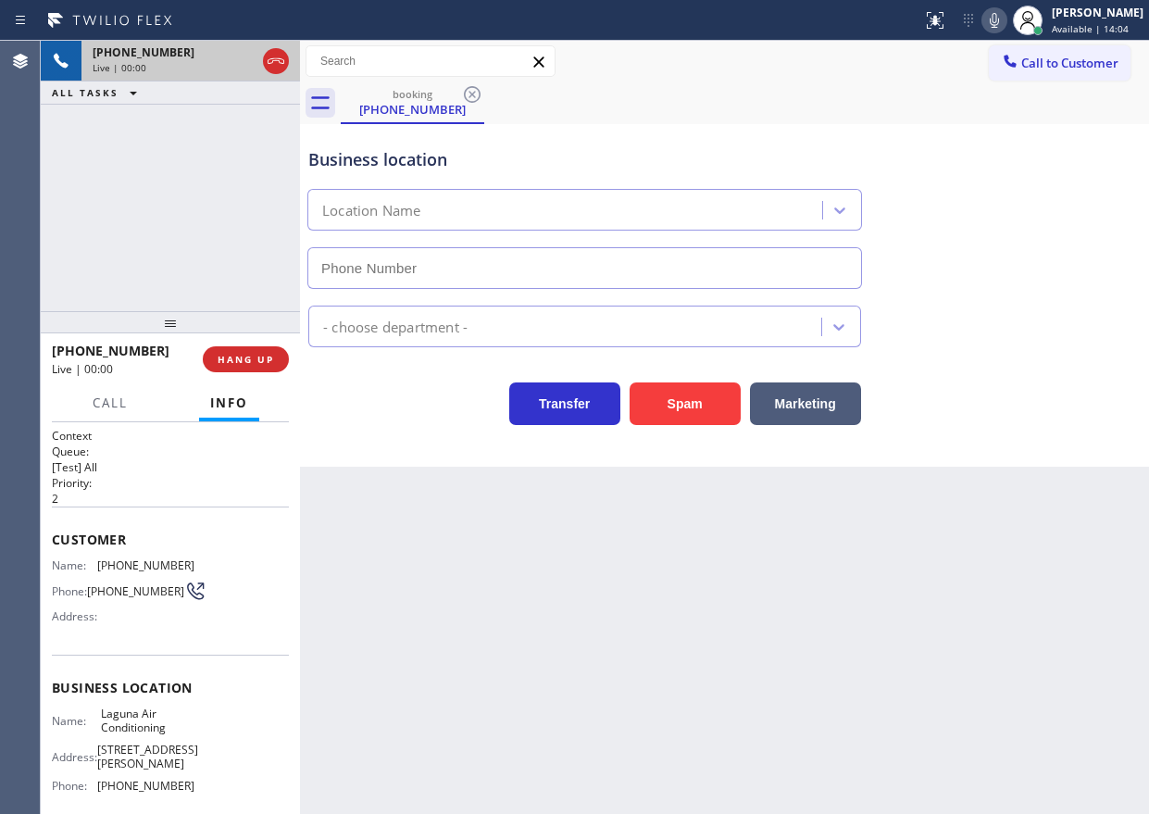
type input "[PHONE_NUMBER]"
click at [682, 404] on button "Spam" at bounding box center [684, 403] width 111 height 43
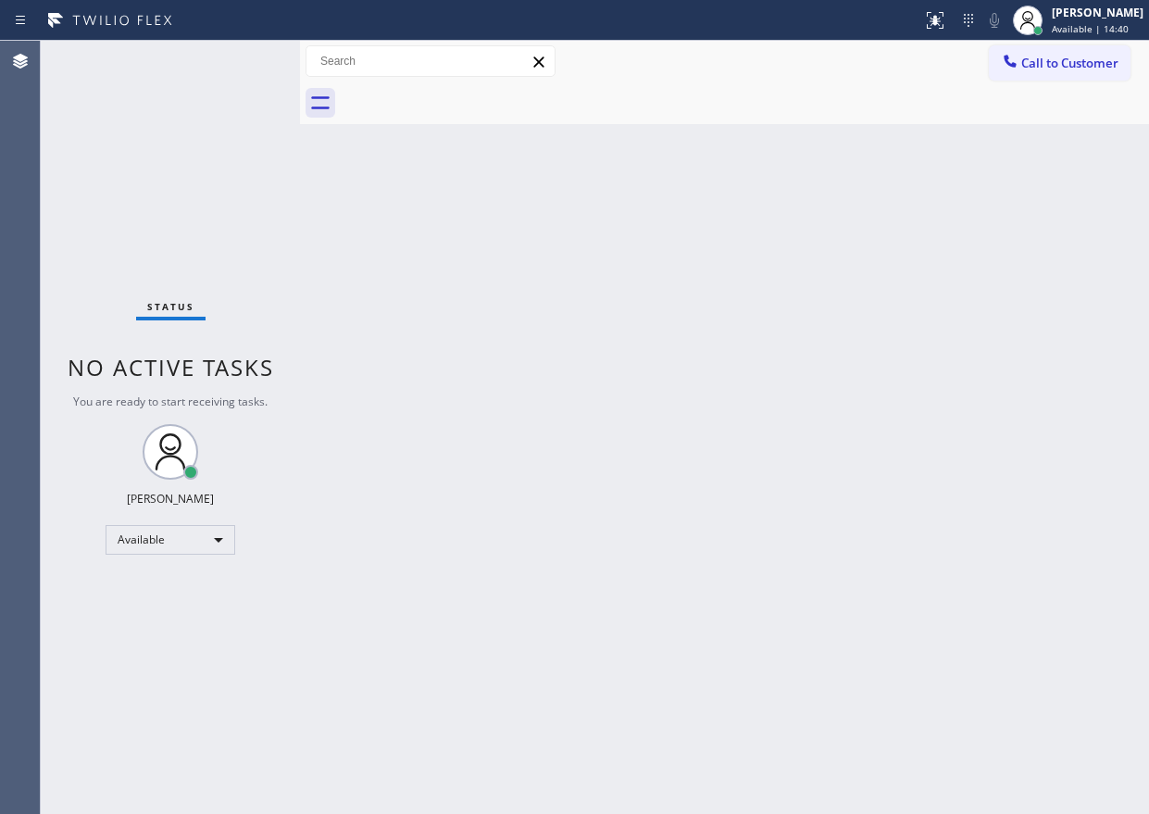
click at [952, 396] on div "Back to Dashboard Change Sender ID Customers Technicians Select a contact Outbo…" at bounding box center [724, 427] width 849 height 773
click at [952, 425] on div "Back to Dashboard Change Sender ID Customers Technicians Select a contact Outbo…" at bounding box center [724, 427] width 849 height 773
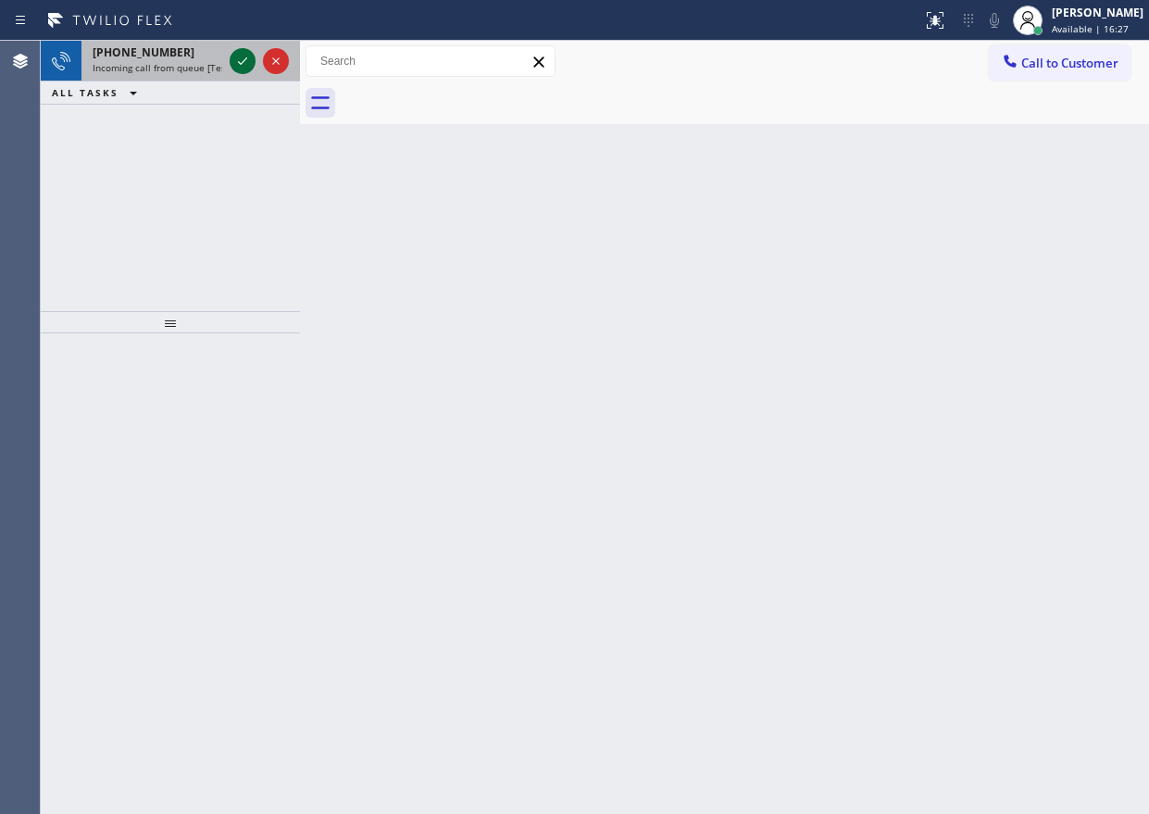
click at [243, 57] on icon at bounding box center [242, 61] width 22 height 22
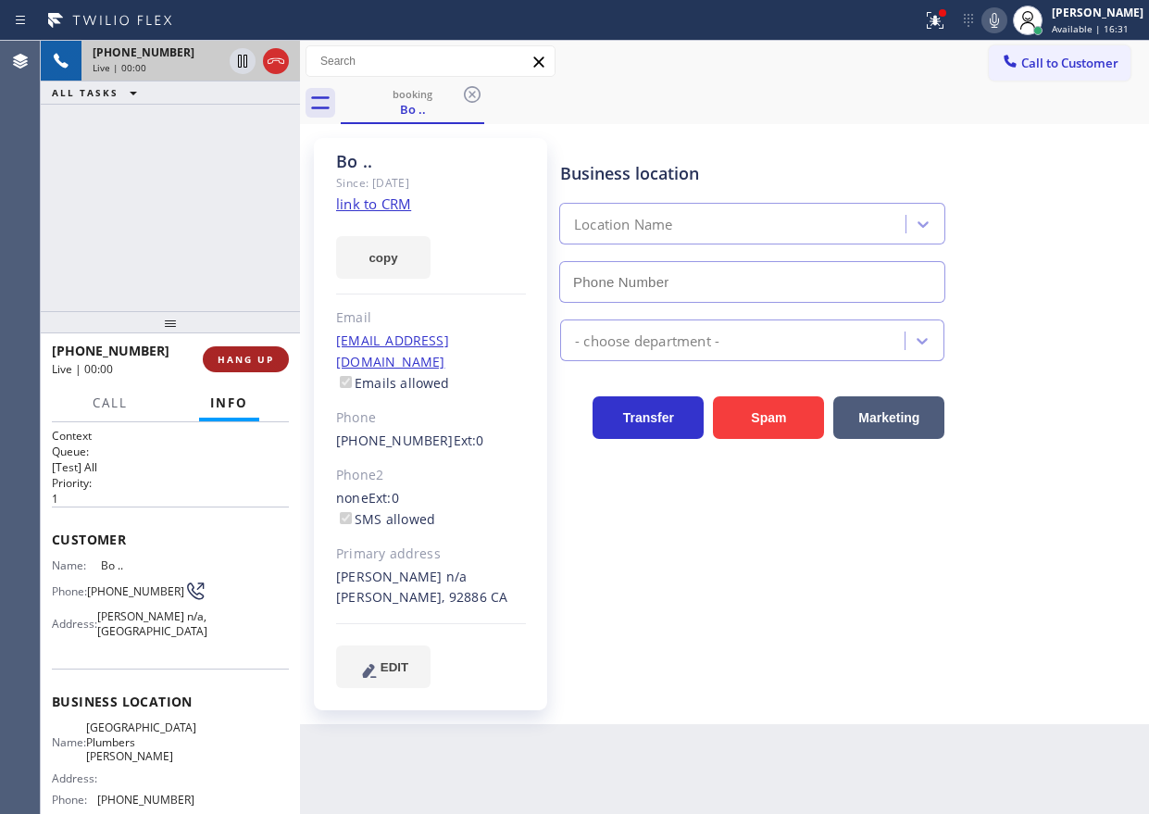
type input "[PHONE_NUMBER]"
click at [245, 363] on span "HANG UP" at bounding box center [246, 359] width 56 height 13
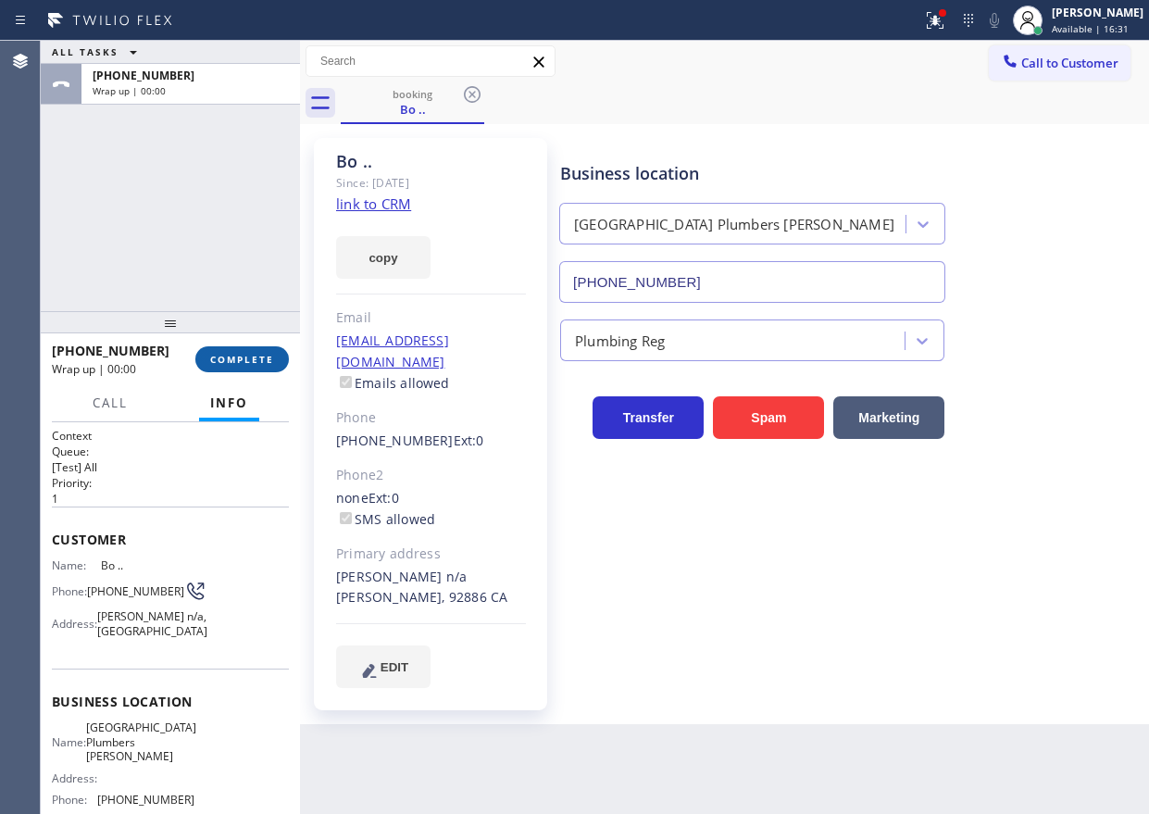
click at [245, 363] on span "COMPLETE" at bounding box center [242, 359] width 64 height 13
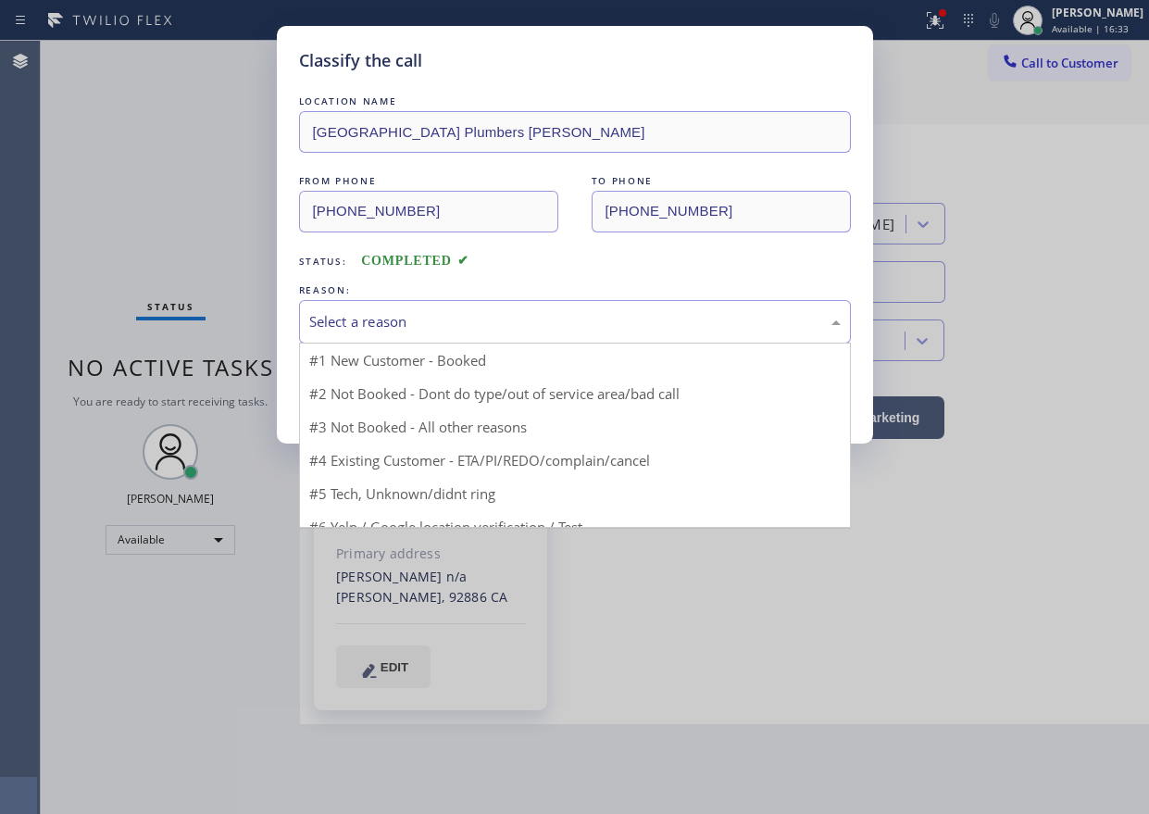
click at [496, 325] on div "Select a reason" at bounding box center [574, 321] width 531 height 21
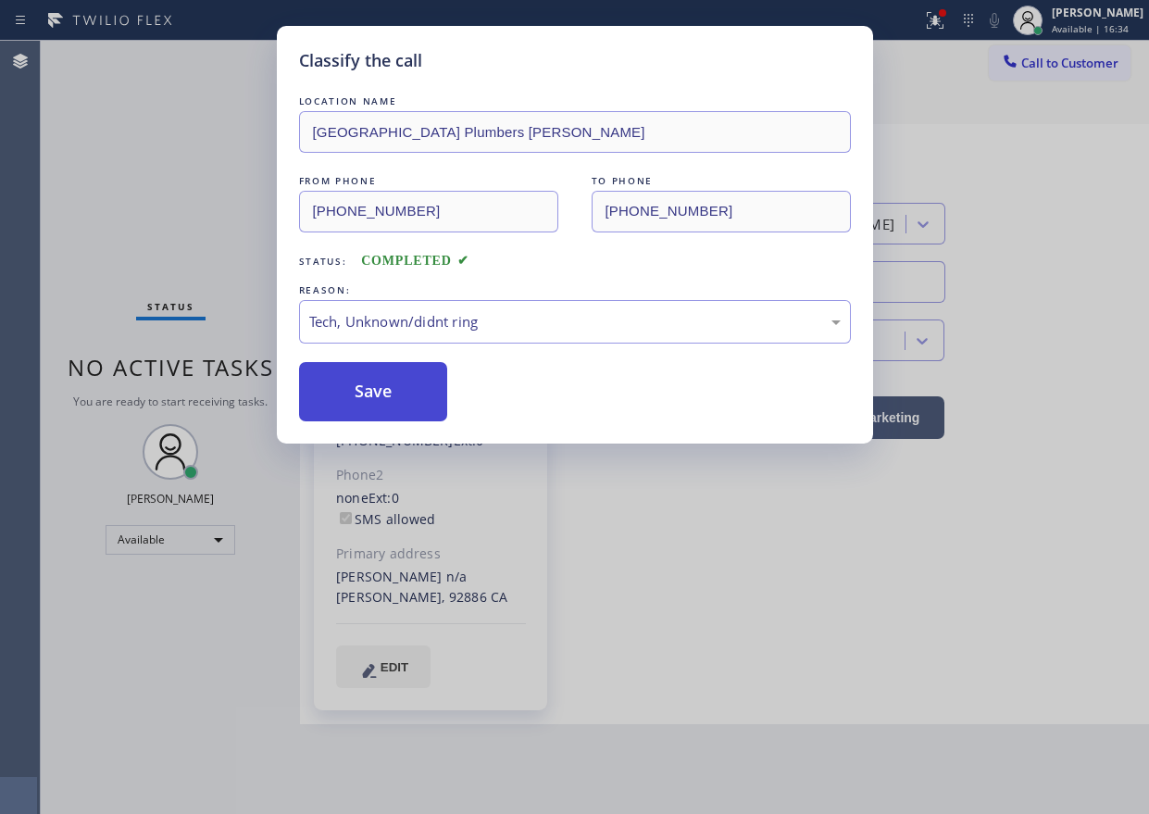
click at [382, 393] on button "Save" at bounding box center [373, 391] width 149 height 59
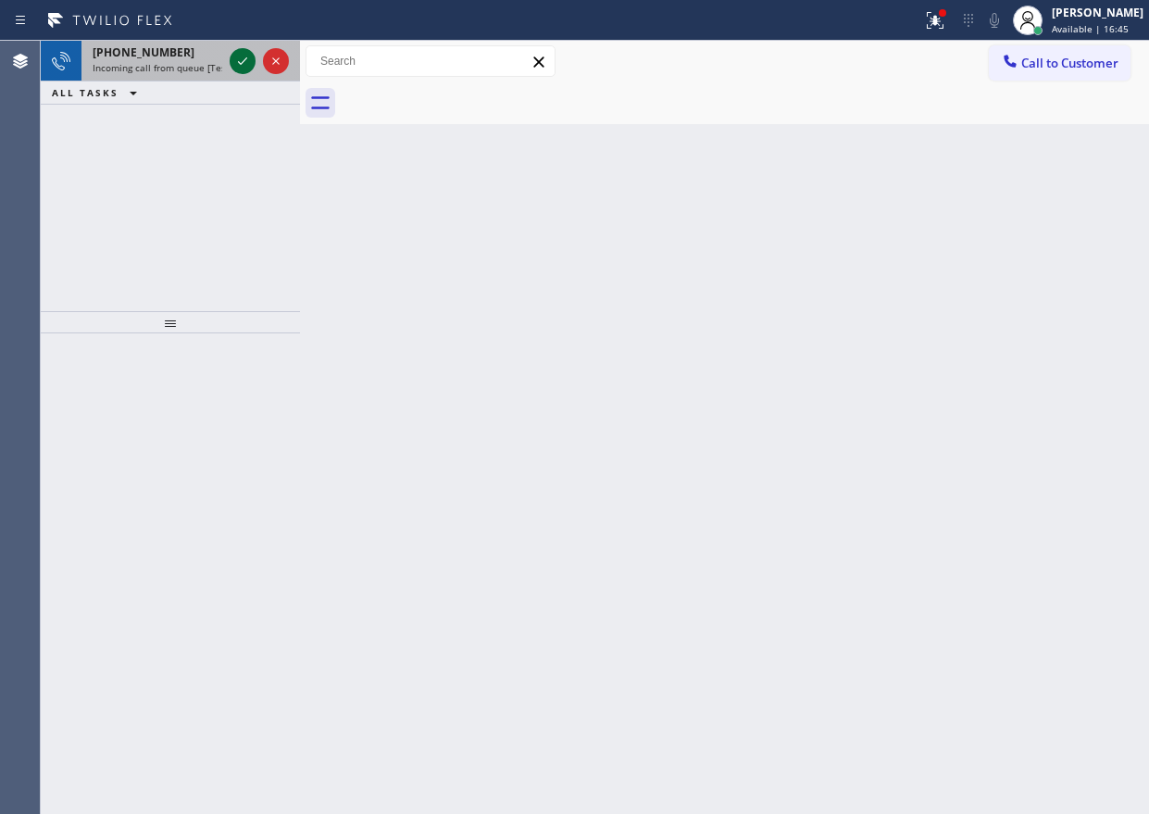
click at [240, 63] on icon at bounding box center [242, 60] width 9 height 7
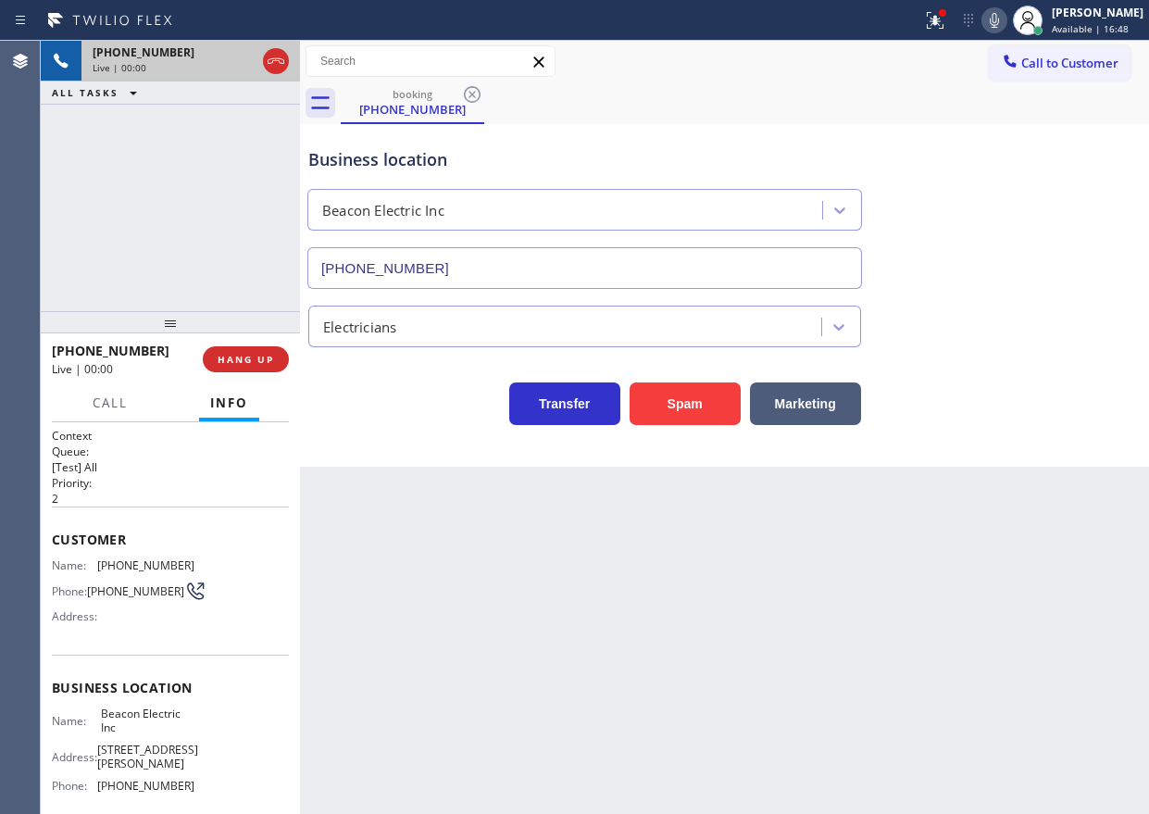
type input "[PHONE_NUMBER]"
click at [689, 408] on button "Spam" at bounding box center [684, 403] width 111 height 43
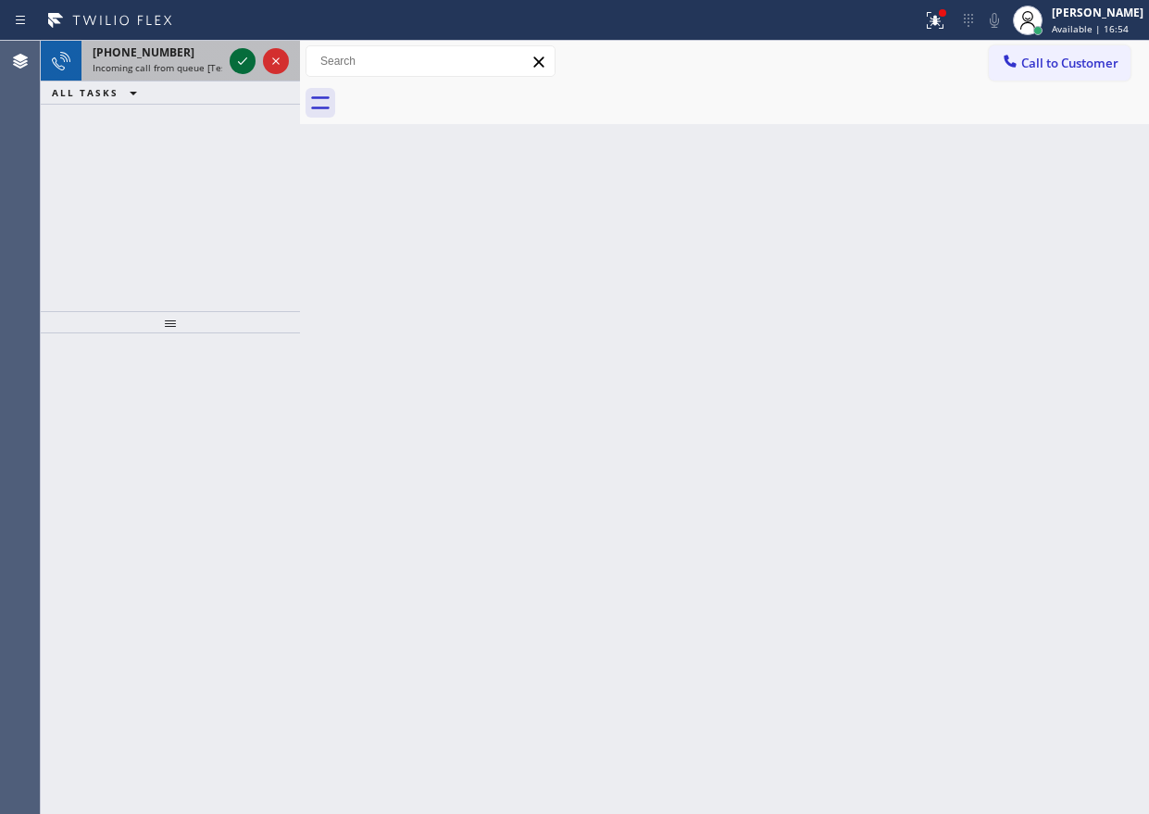
click at [233, 56] on icon at bounding box center [242, 61] width 22 height 22
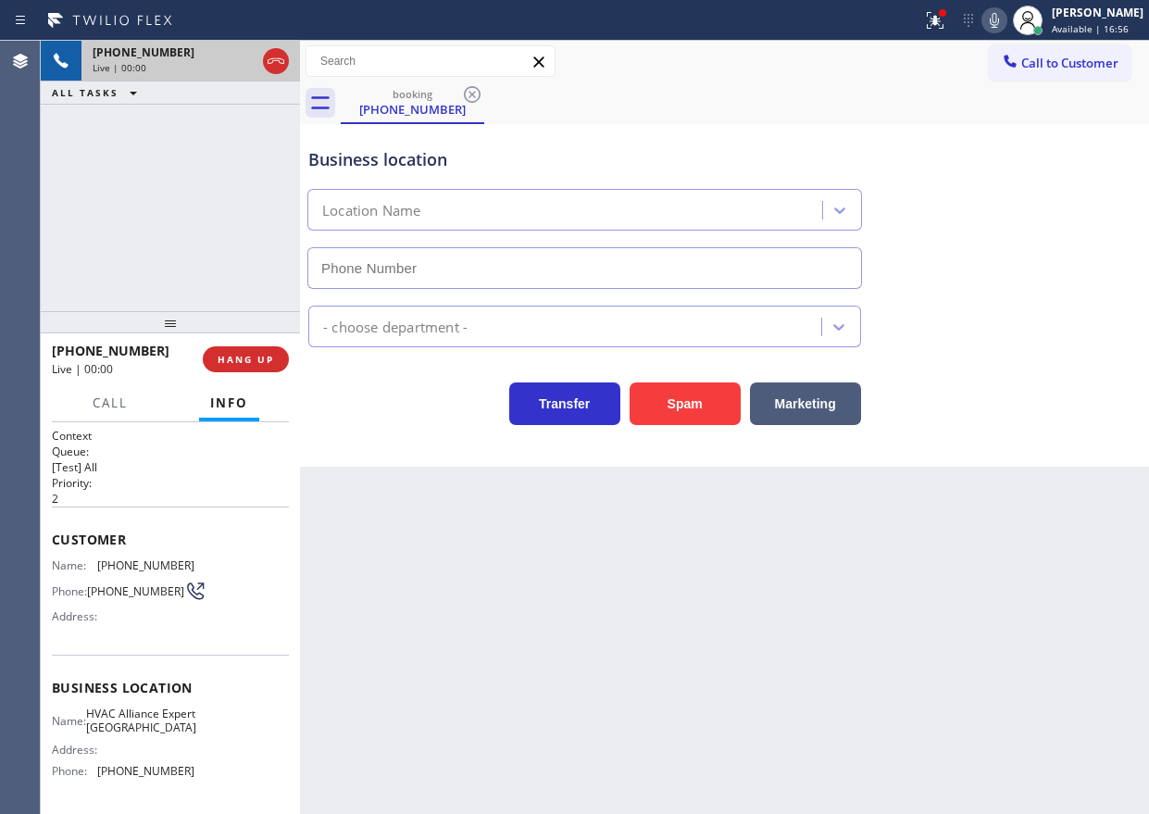
type input "[PHONE_NUMBER]"
click at [950, 249] on div "Business location HVAC Alliance Expert [GEOGRAPHIC_DATA] [PHONE_NUMBER]" at bounding box center [725, 205] width 840 height 168
click at [635, 410] on button "Spam" at bounding box center [684, 403] width 111 height 43
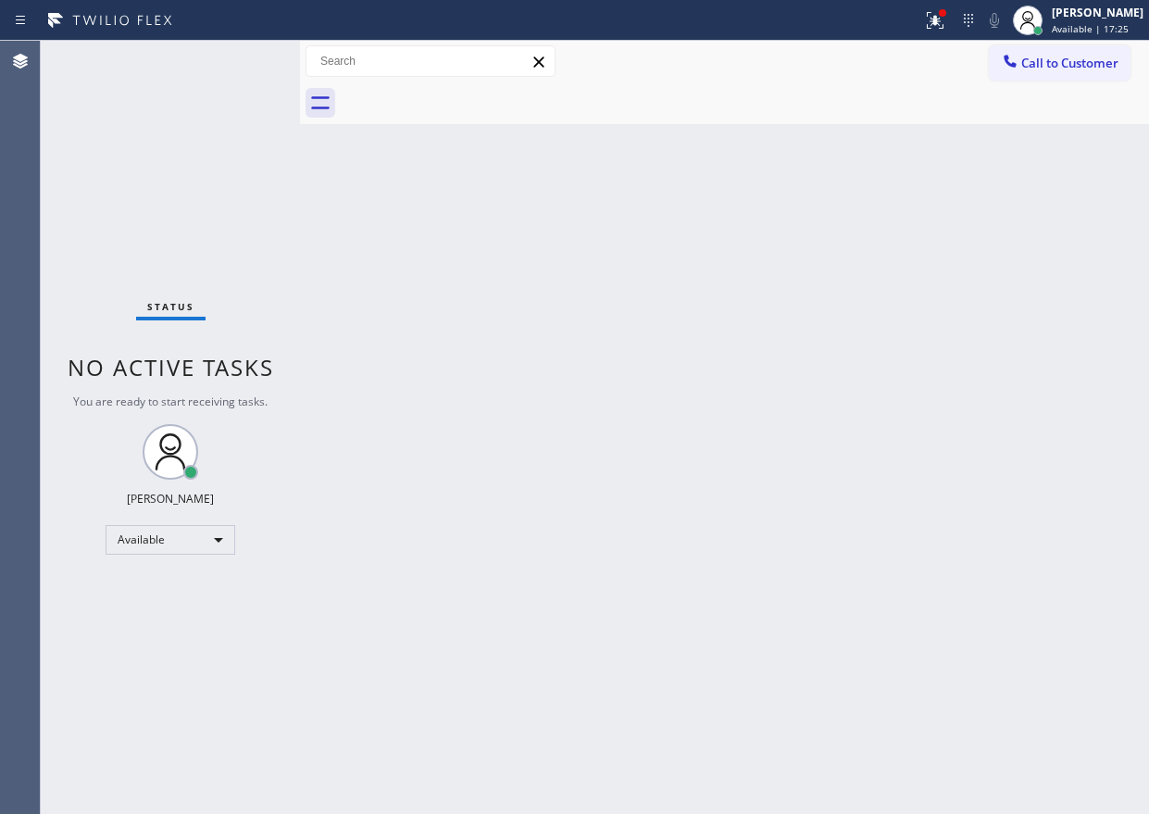
click at [939, 406] on div "Back to Dashboard Change Sender ID Customers Technicians Select a contact Outbo…" at bounding box center [724, 427] width 849 height 773
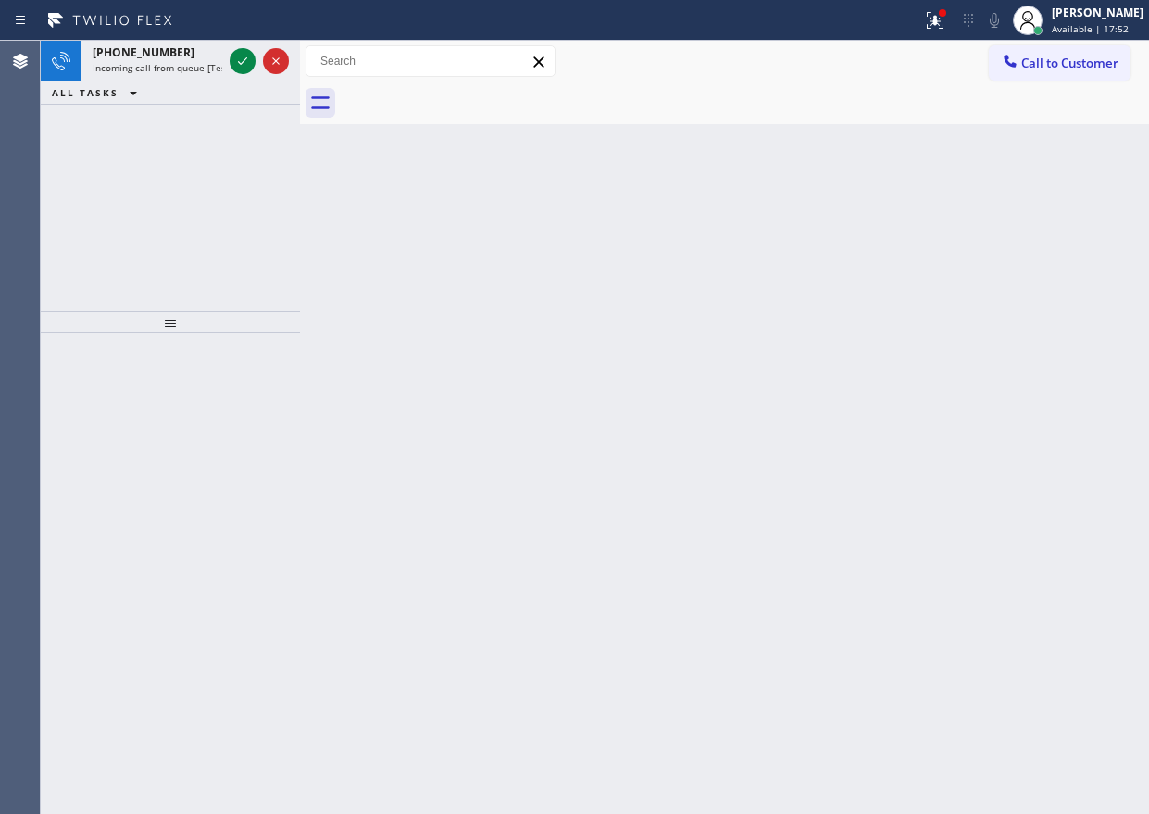
drag, startPoint x: 1102, startPoint y: 417, endPoint x: 471, endPoint y: 187, distance: 670.9
click at [952, 417] on div "Back to Dashboard Change Sender ID Customers Technicians Select a contact Outbo…" at bounding box center [724, 427] width 849 height 773
click at [245, 57] on icon at bounding box center [242, 61] width 22 height 22
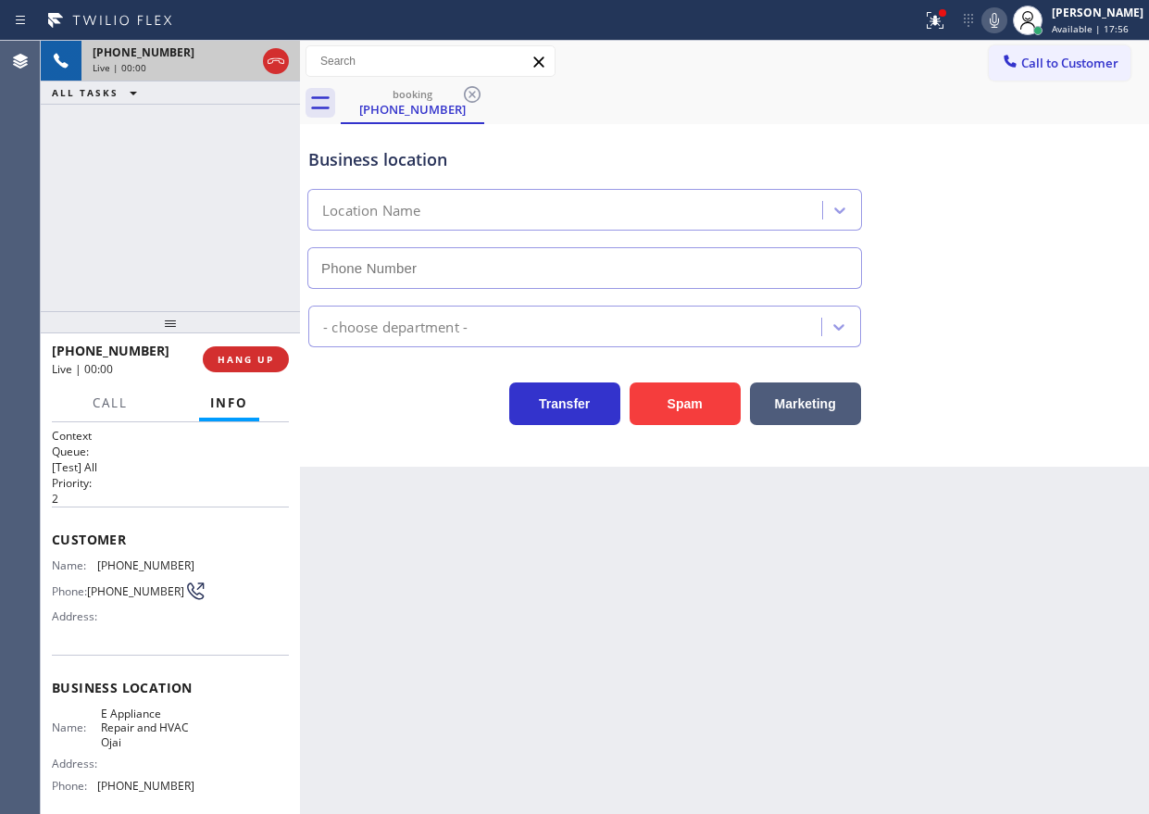
type input "[PHONE_NUMBER]"
click at [691, 391] on button "Spam" at bounding box center [684, 403] width 111 height 43
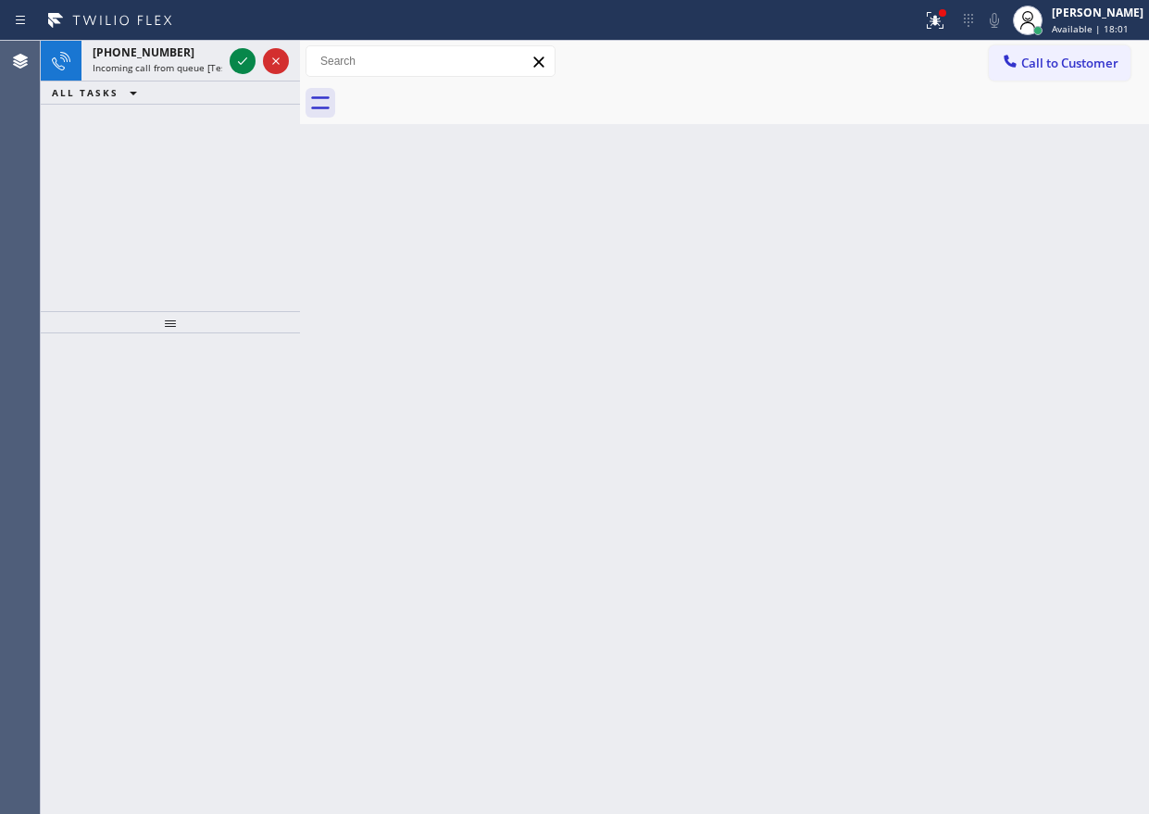
drag, startPoint x: 990, startPoint y: 310, endPoint x: 865, endPoint y: 296, distance: 126.7
click at [952, 310] on div "Back to Dashboard Change Sender ID Customers Technicians Select a contact Outbo…" at bounding box center [724, 427] width 849 height 773
click at [890, 176] on div "Back to Dashboard Change Sender ID Customers Technicians Select a contact Outbo…" at bounding box center [724, 427] width 849 height 773
click at [242, 58] on icon at bounding box center [242, 61] width 22 height 22
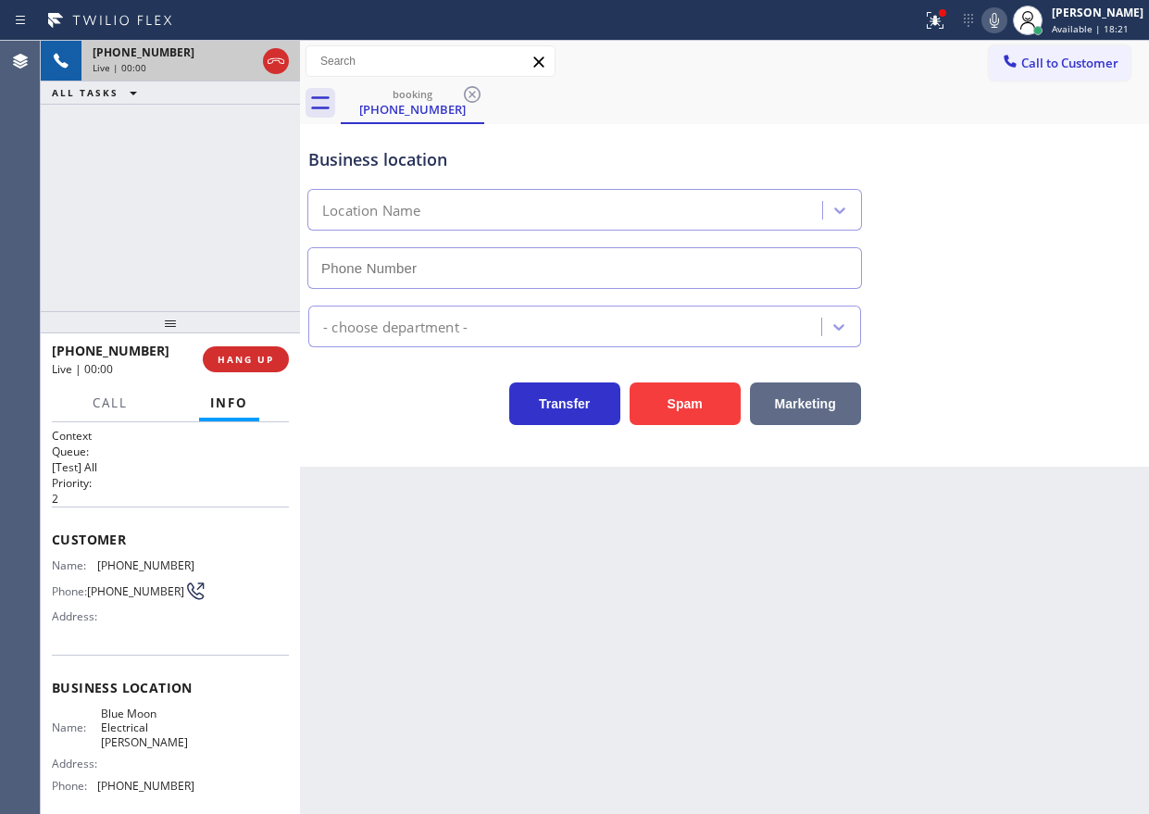
type input "[PHONE_NUMBER]"
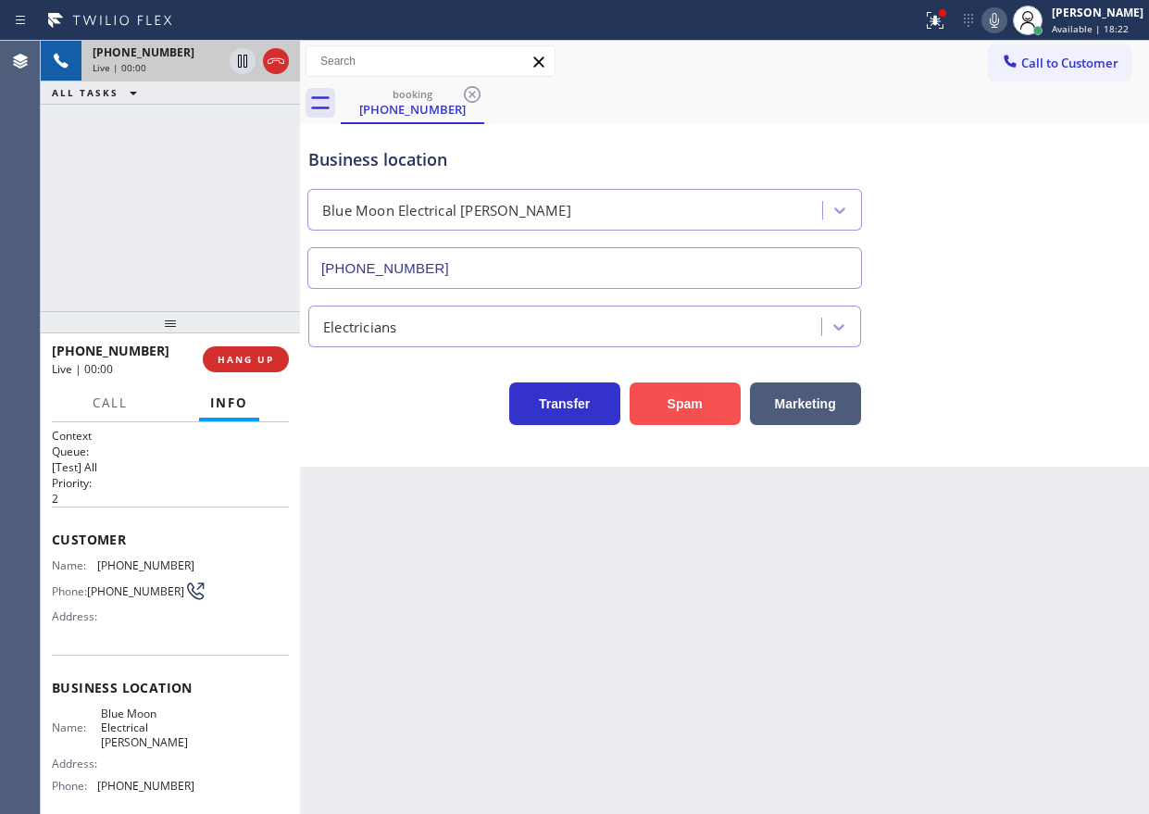
click at [700, 401] on button "Spam" at bounding box center [684, 403] width 111 height 43
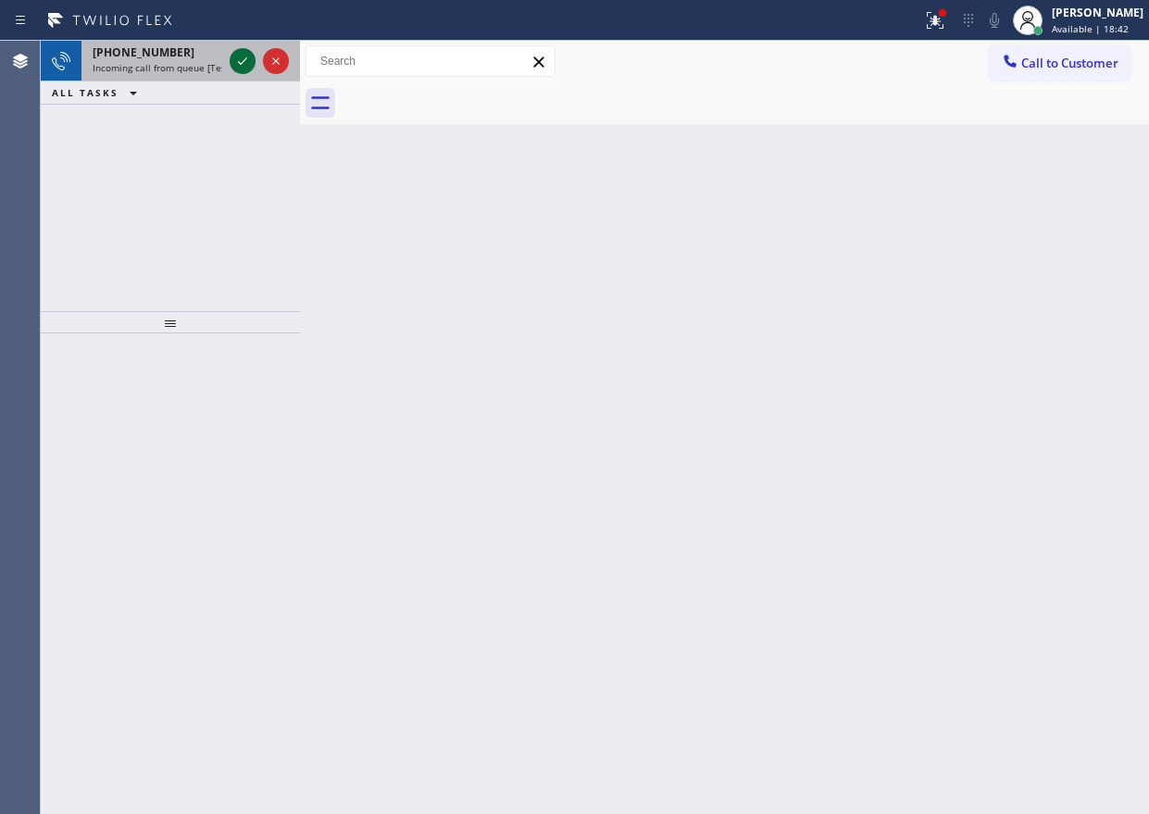
click at [237, 58] on icon at bounding box center [242, 61] width 22 height 22
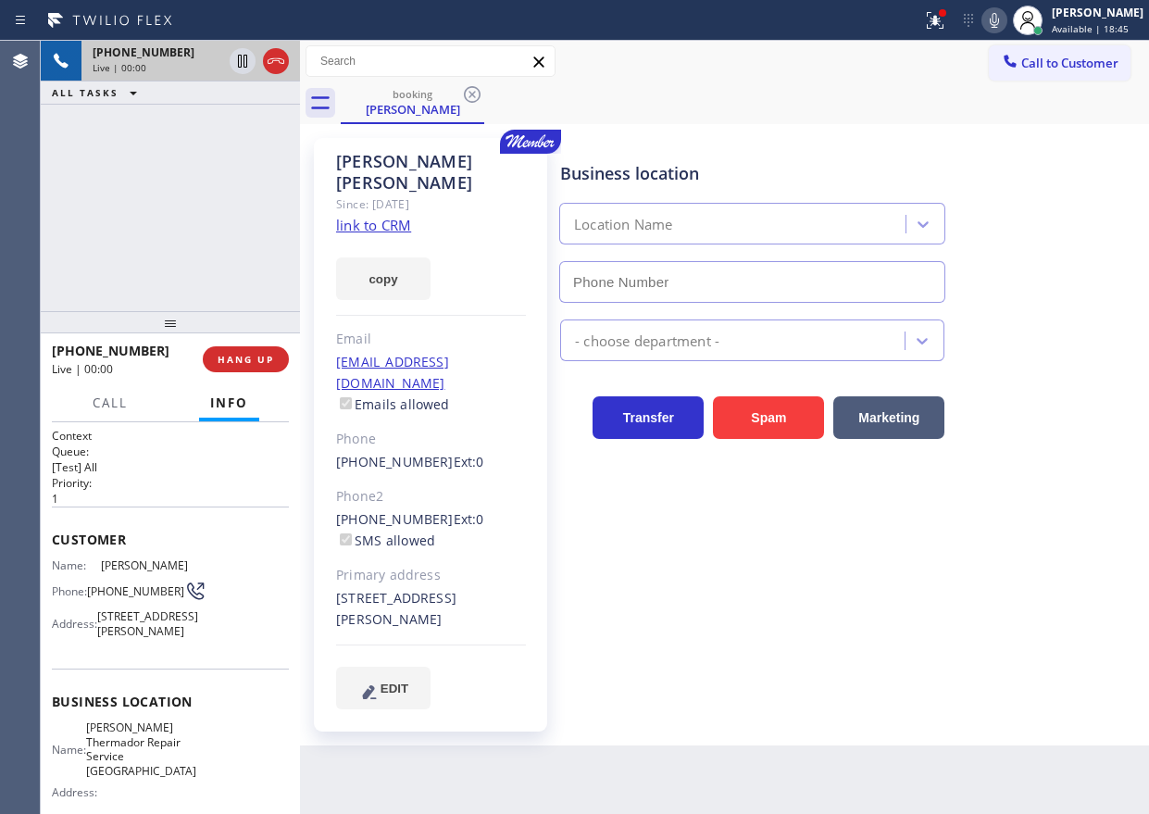
type input "[PHONE_NUMBER]"
click at [367, 216] on link "link to CRM" at bounding box center [373, 225] width 75 height 19
click at [156, 760] on span "[PERSON_NAME] Thermador Repair Service [GEOGRAPHIC_DATA]" at bounding box center [141, 748] width 110 height 57
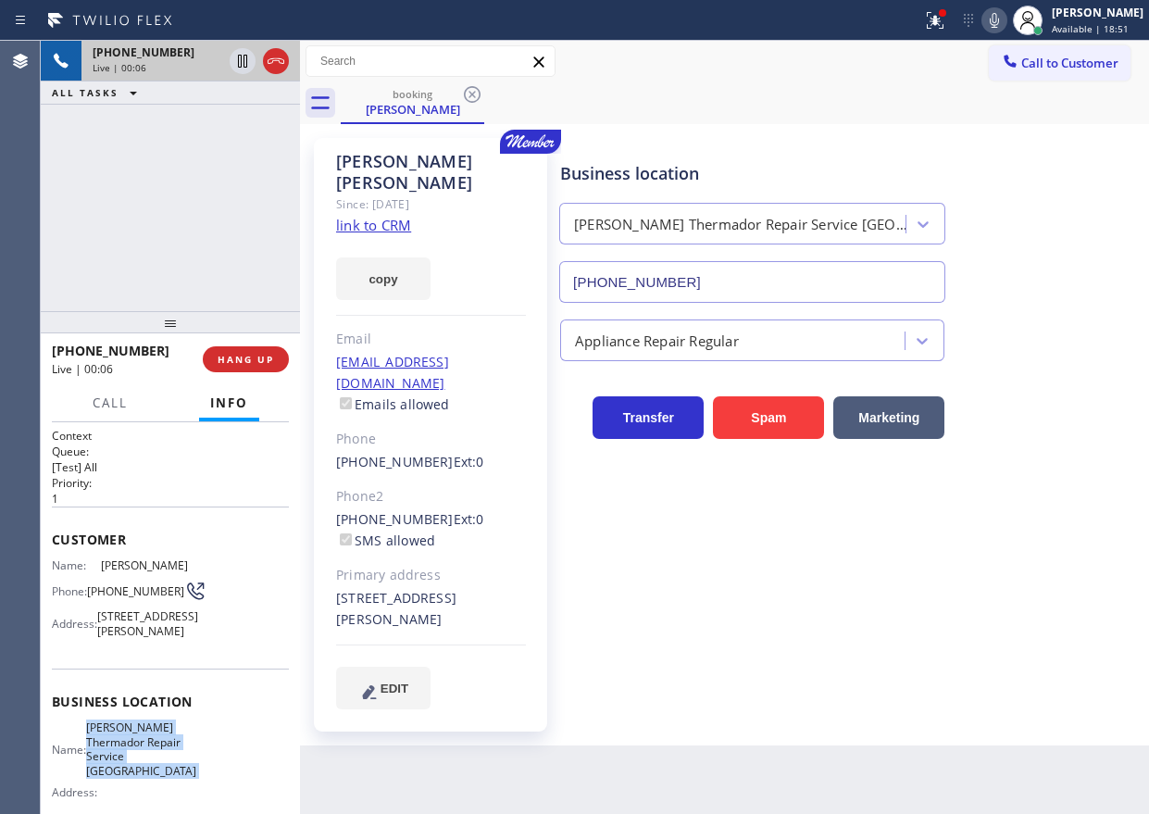
click at [156, 760] on span "[PERSON_NAME] Thermador Repair Service [GEOGRAPHIC_DATA]" at bounding box center [141, 748] width 110 height 57
copy span "[PERSON_NAME] Thermador Repair Service [GEOGRAPHIC_DATA]"
click at [774, 280] on input "[PHONE_NUMBER]" at bounding box center [752, 282] width 386 height 42
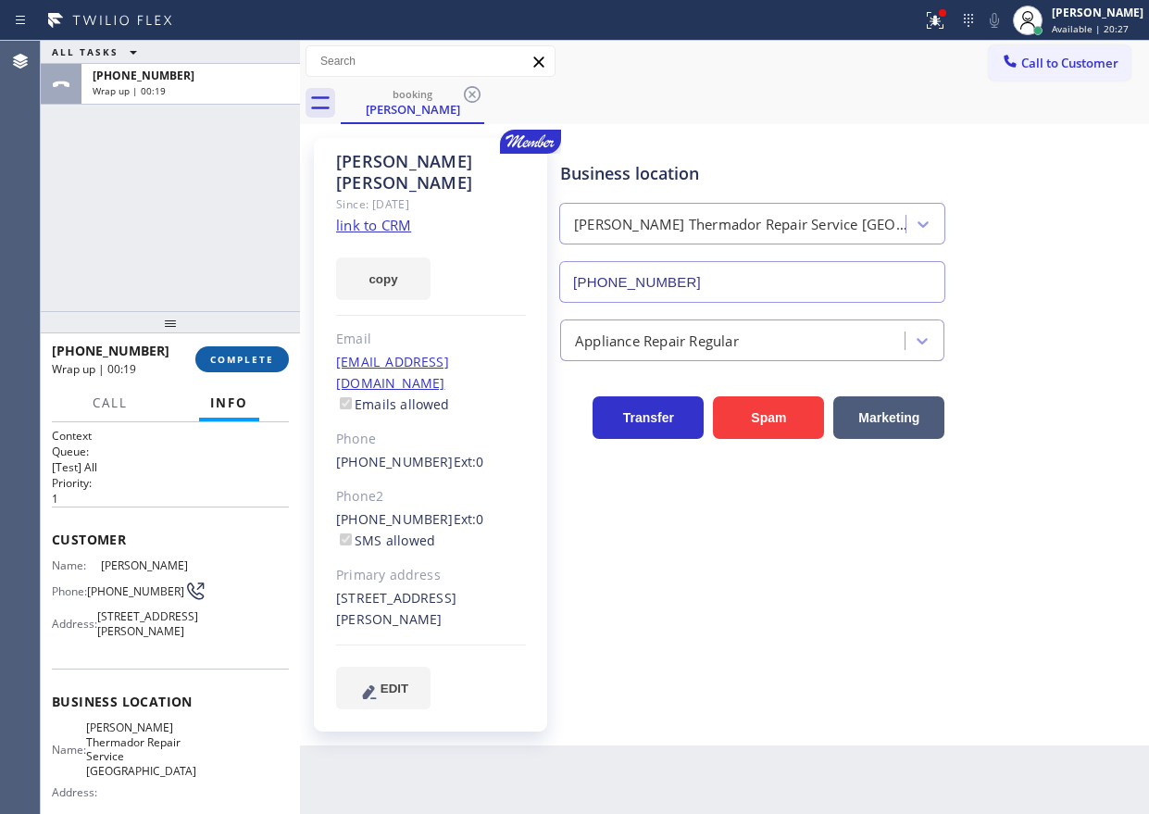
click at [247, 355] on span "COMPLETE" at bounding box center [242, 359] width 64 height 13
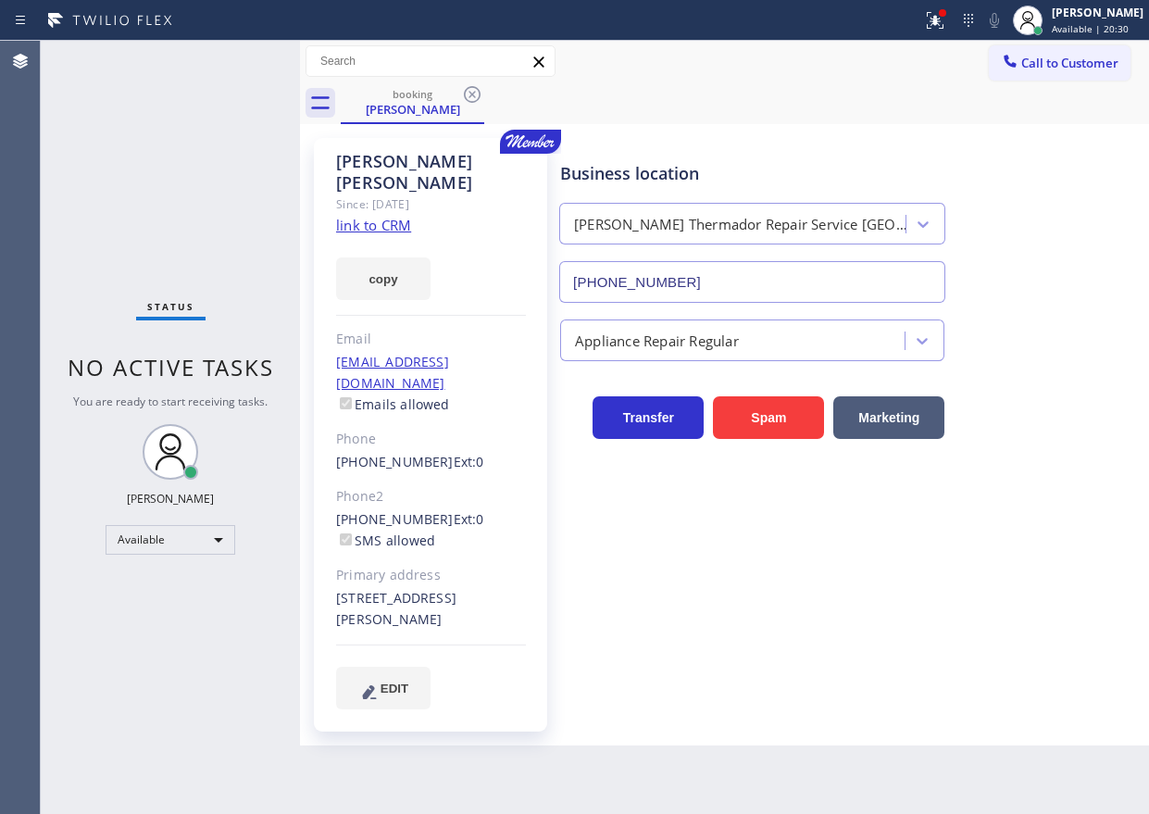
drag, startPoint x: 477, startPoint y: 93, endPoint x: 476, endPoint y: 105, distance: 11.1
click at [476, 93] on icon at bounding box center [472, 94] width 22 height 22
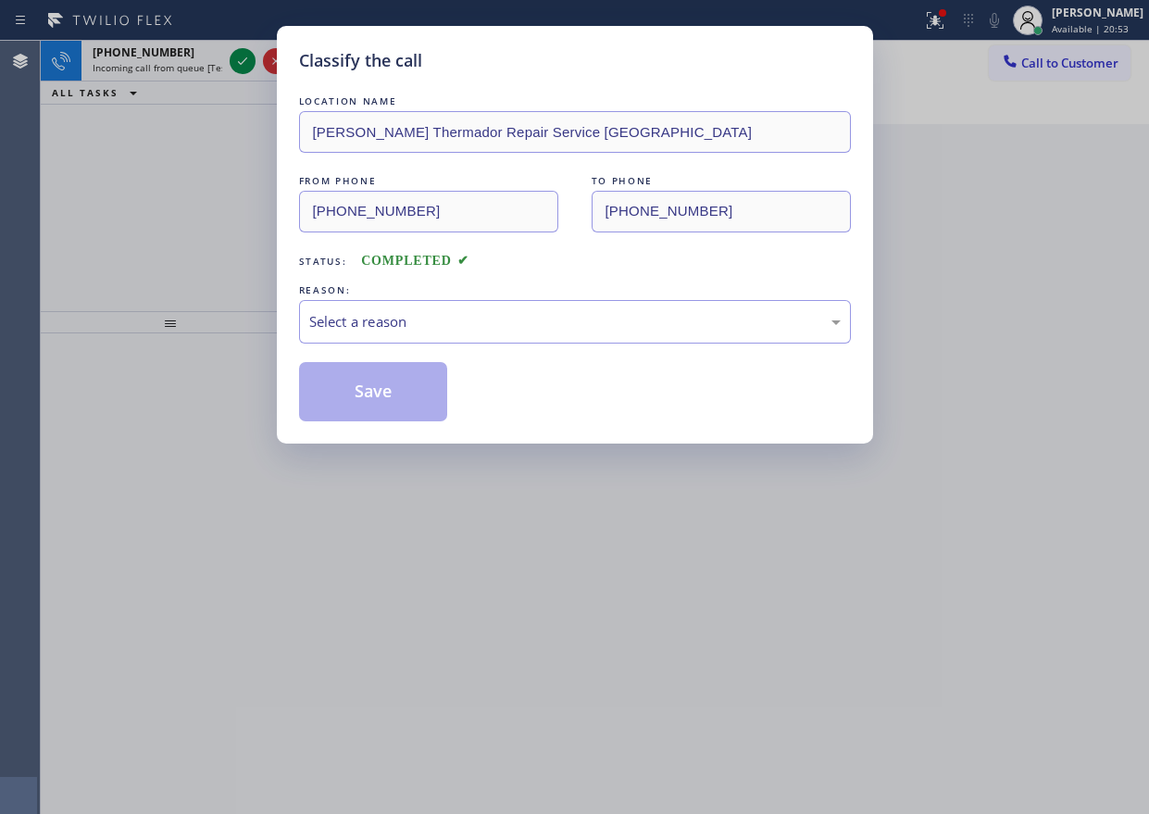
click at [952, 470] on div "Classify the call LOCATION NAME [PERSON_NAME] Repair Service Aurora FROM PHONE …" at bounding box center [574, 407] width 1149 height 814
click at [396, 326] on div "Select a reason" at bounding box center [574, 321] width 531 height 21
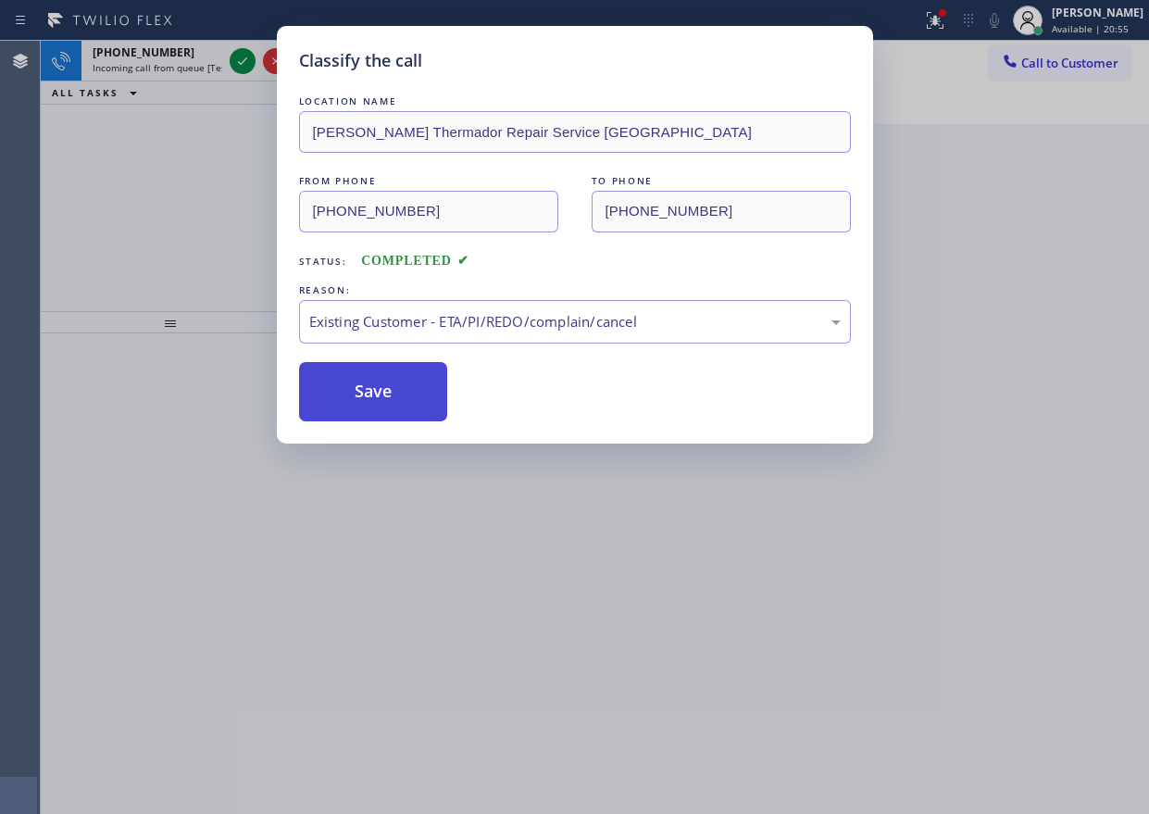
click at [370, 405] on button "Save" at bounding box center [373, 391] width 149 height 59
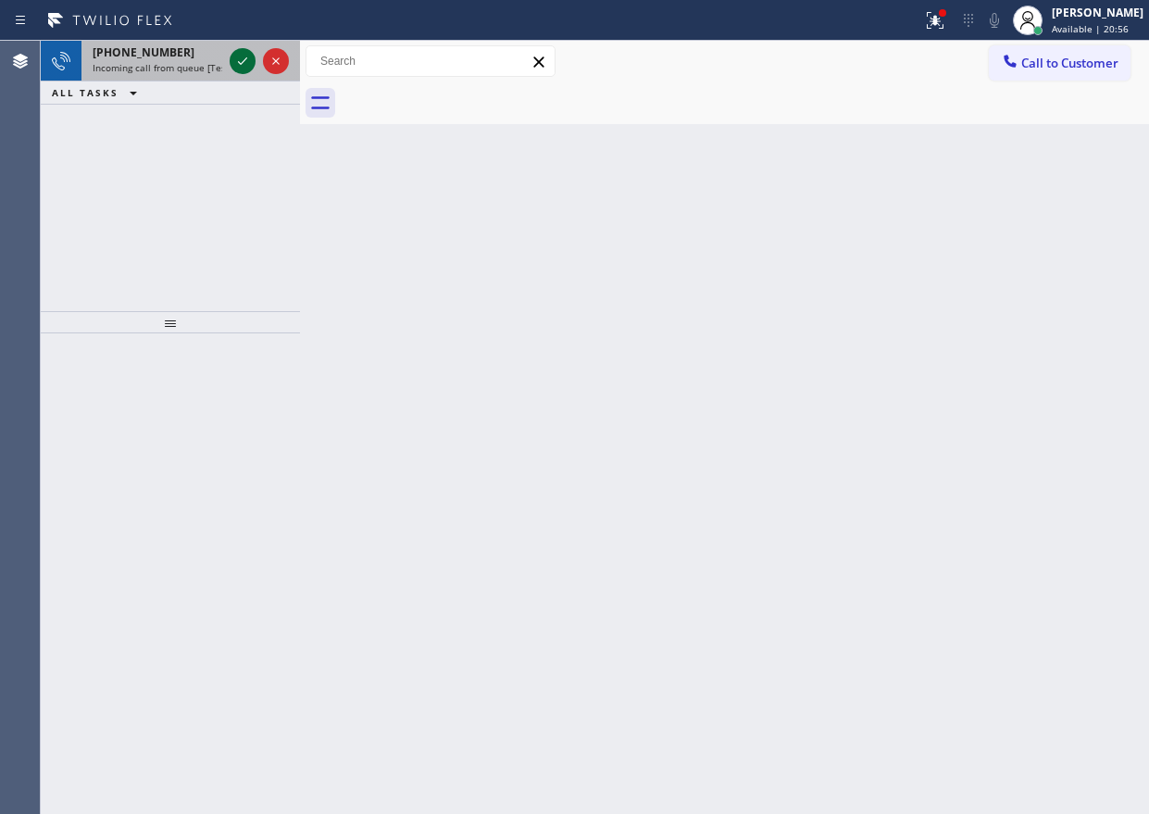
click at [232, 58] on icon at bounding box center [242, 61] width 22 height 22
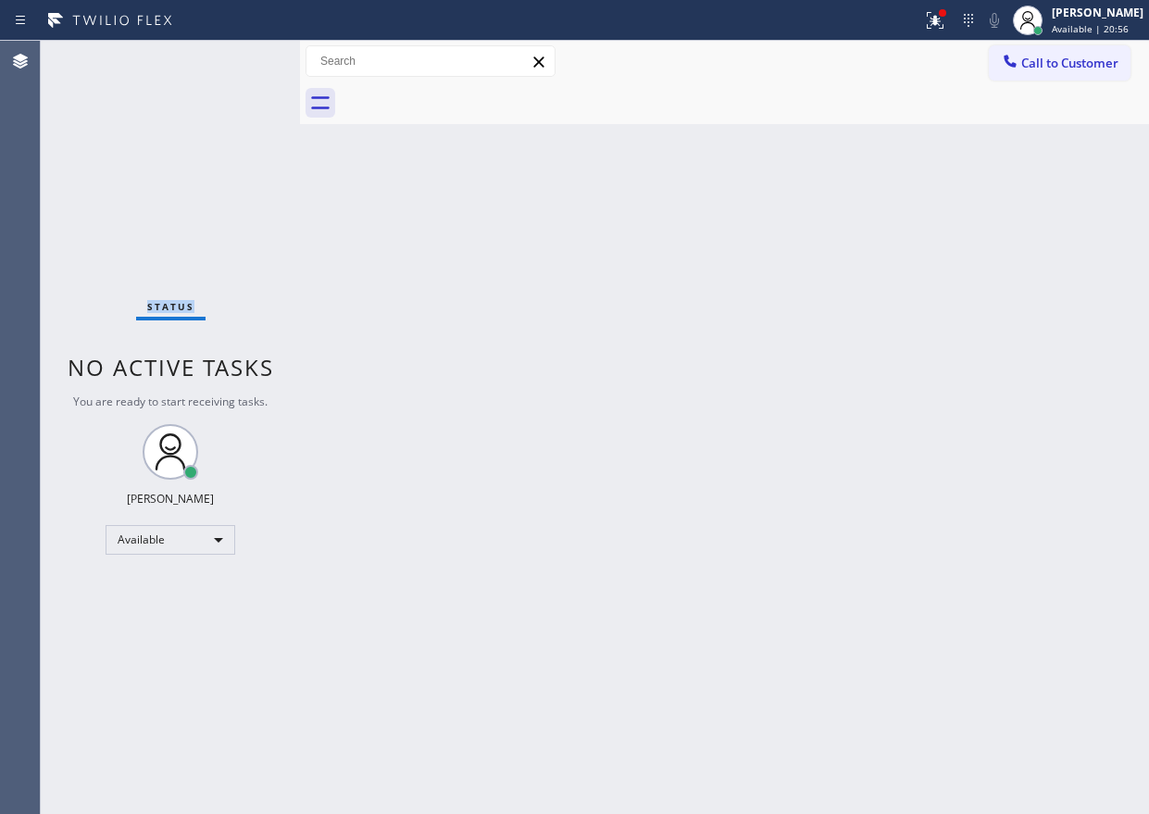
click at [233, 58] on div "Status No active tasks You are ready to start receiving tasks. [PERSON_NAME] Av…" at bounding box center [170, 427] width 259 height 773
click at [690, 562] on div "Back to Dashboard Change Sender ID Customers Technicians Select a contact Outbo…" at bounding box center [724, 427] width 849 height 773
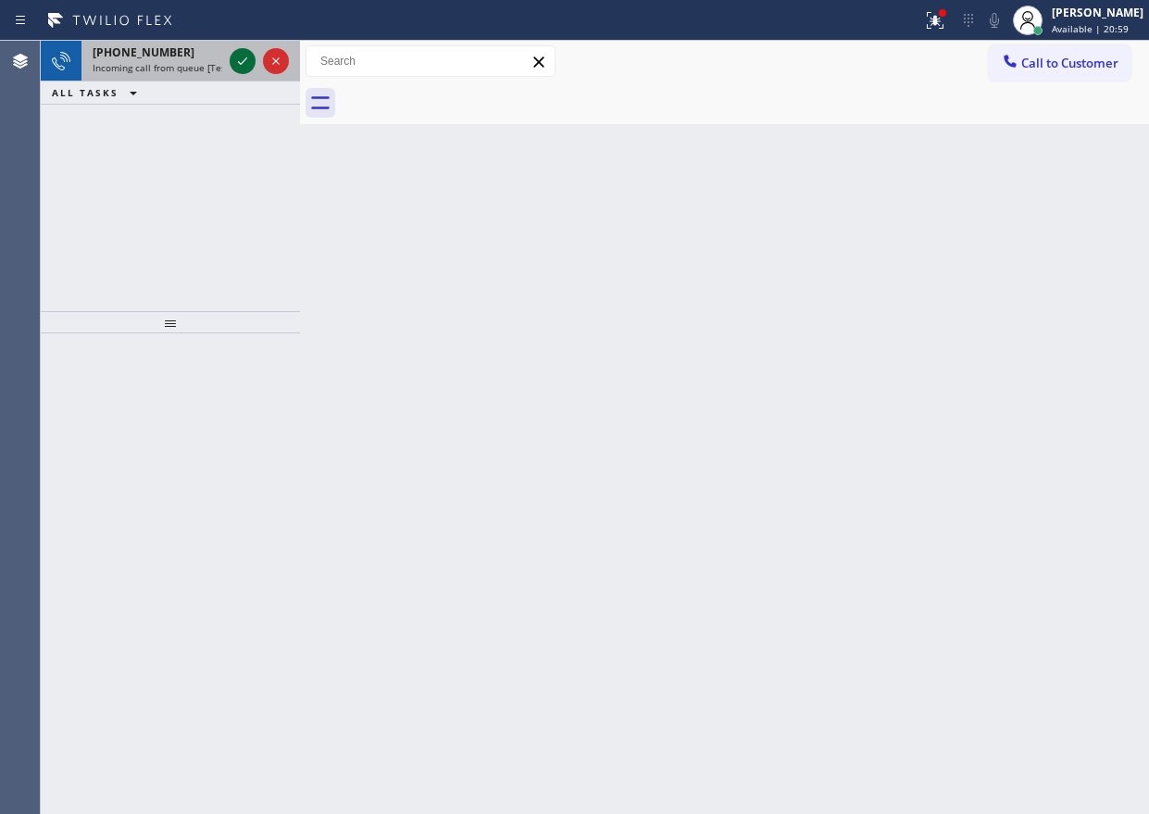
click at [243, 61] on icon at bounding box center [242, 61] width 22 height 22
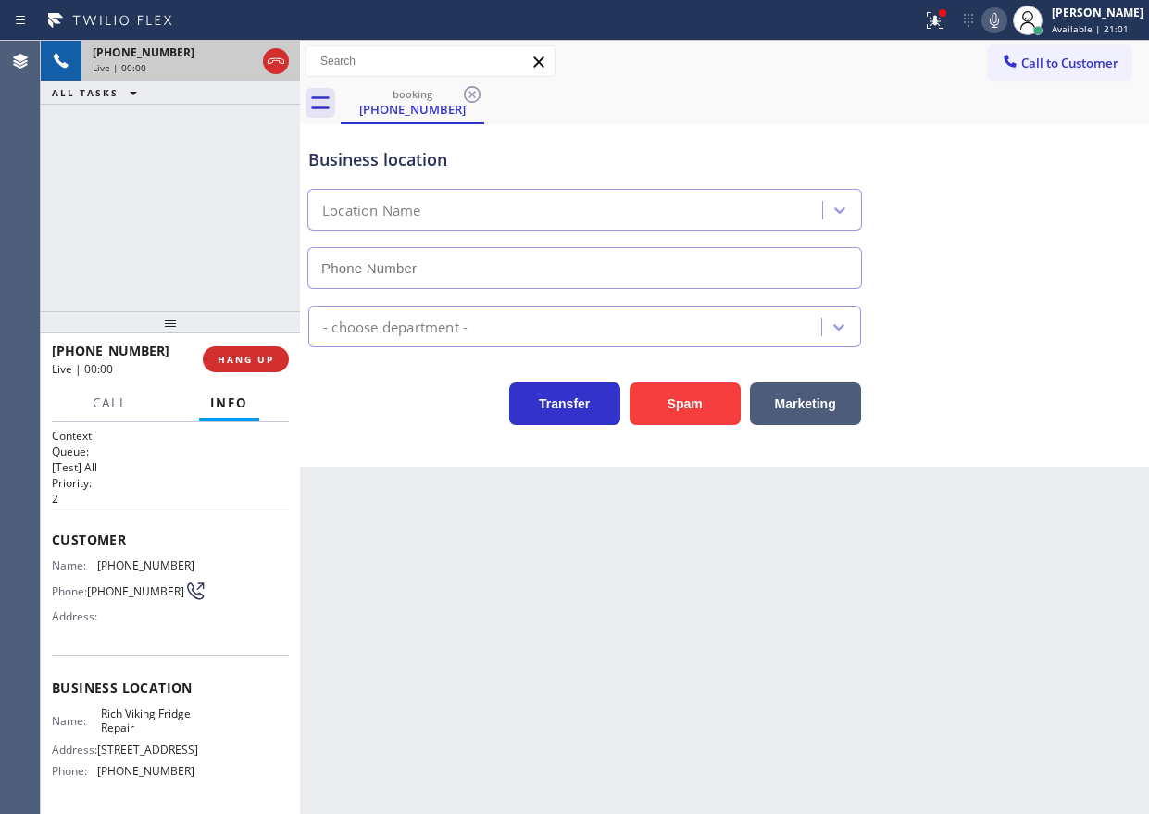
type input "[PHONE_NUMBER]"
click at [136, 723] on span "Rich Viking Fridge Repair" at bounding box center [147, 720] width 93 height 29
copy span "Rich Viking Fridge Repair"
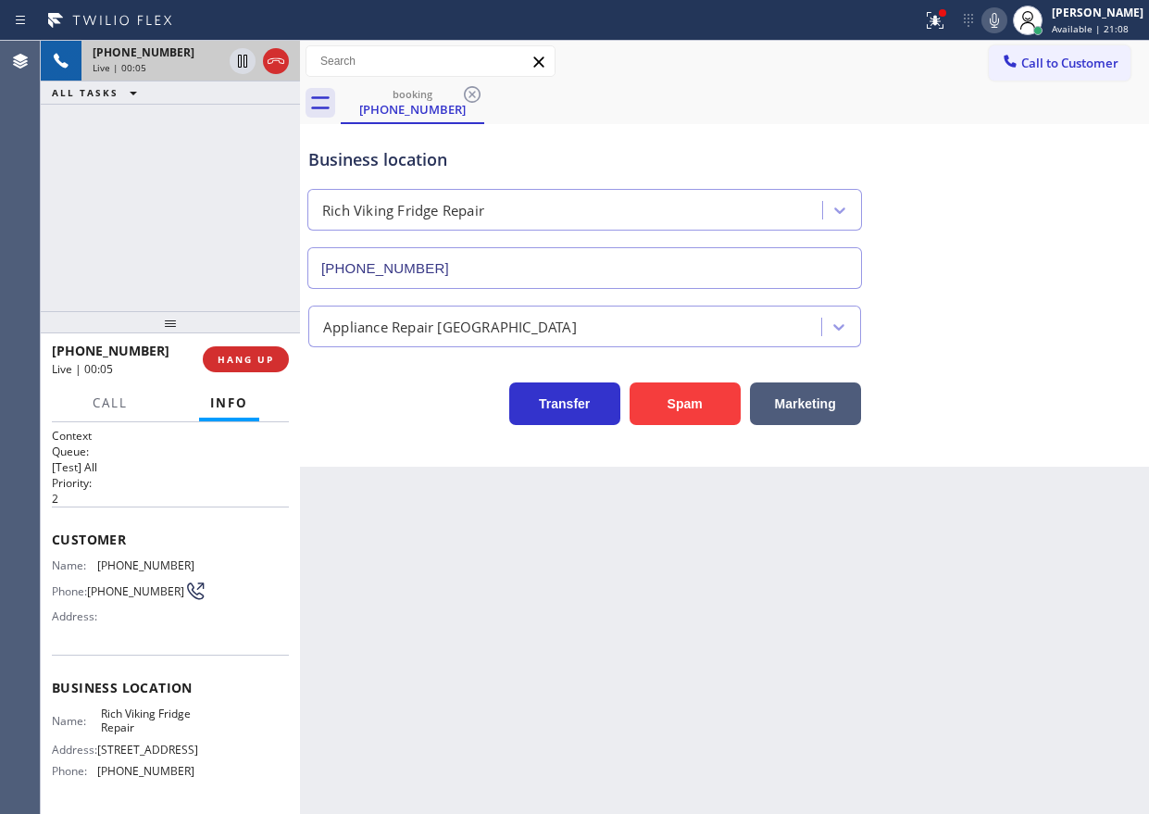
click at [469, 249] on input "[PHONE_NUMBER]" at bounding box center [584, 268] width 554 height 42
drag, startPoint x: 942, startPoint y: 19, endPoint x: 942, endPoint y: 51, distance: 32.4
click at [942, 19] on icon at bounding box center [935, 20] width 22 height 22
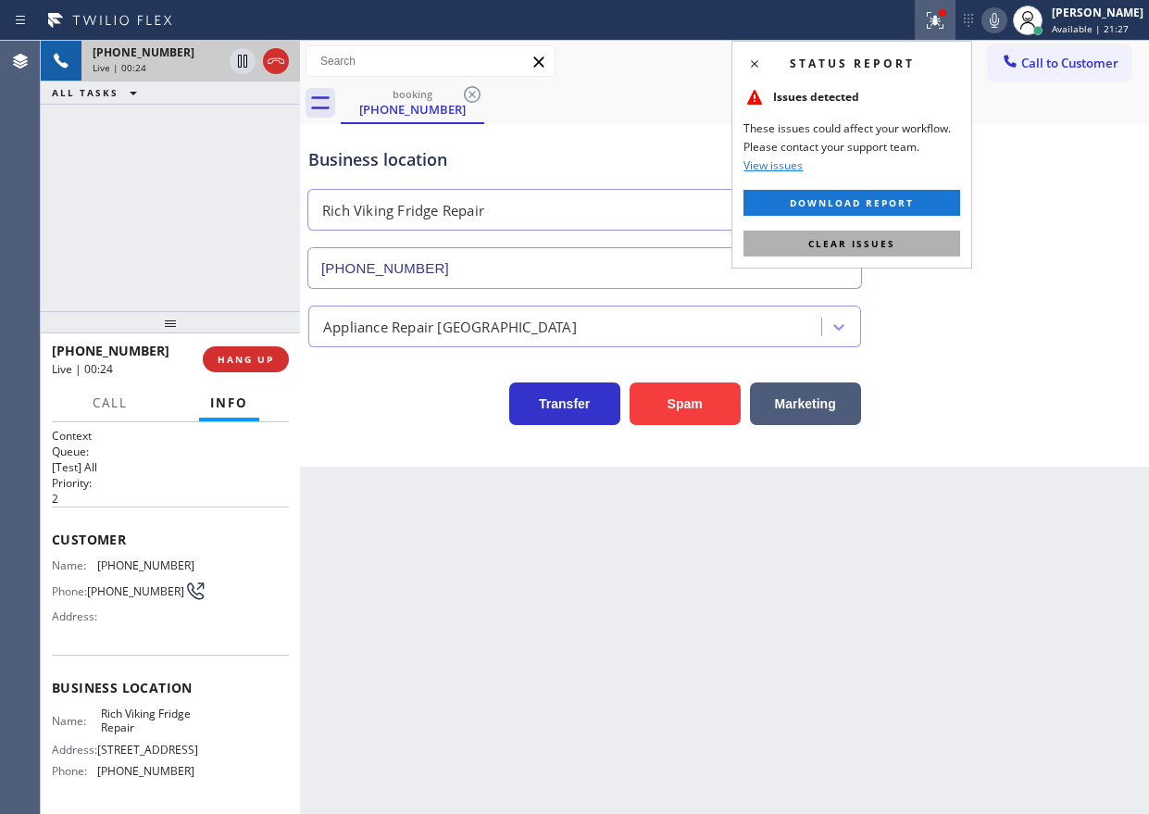
click at [902, 243] on button "Clear issues" at bounding box center [851, 243] width 217 height 26
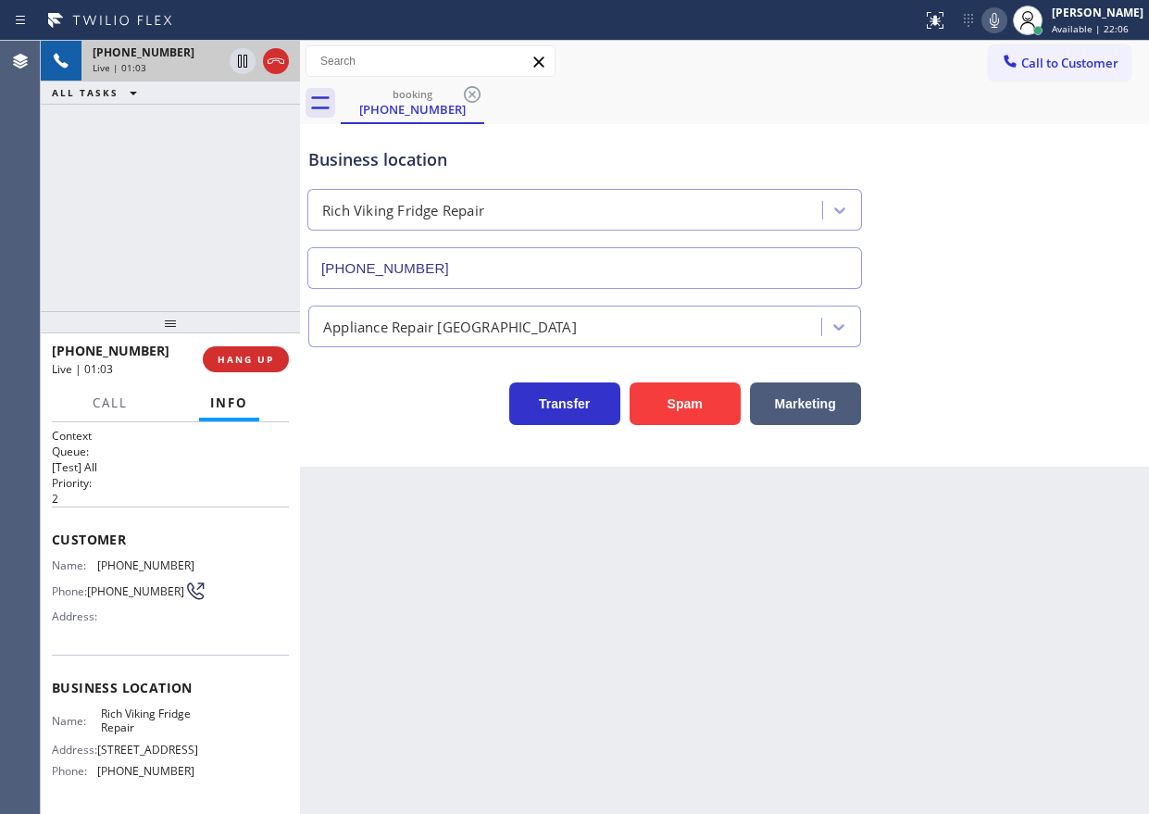
click at [952, 18] on icon at bounding box center [994, 20] width 9 height 15
click at [952, 19] on icon at bounding box center [994, 20] width 22 height 22
click at [952, 26] on icon at bounding box center [994, 20] width 22 height 22
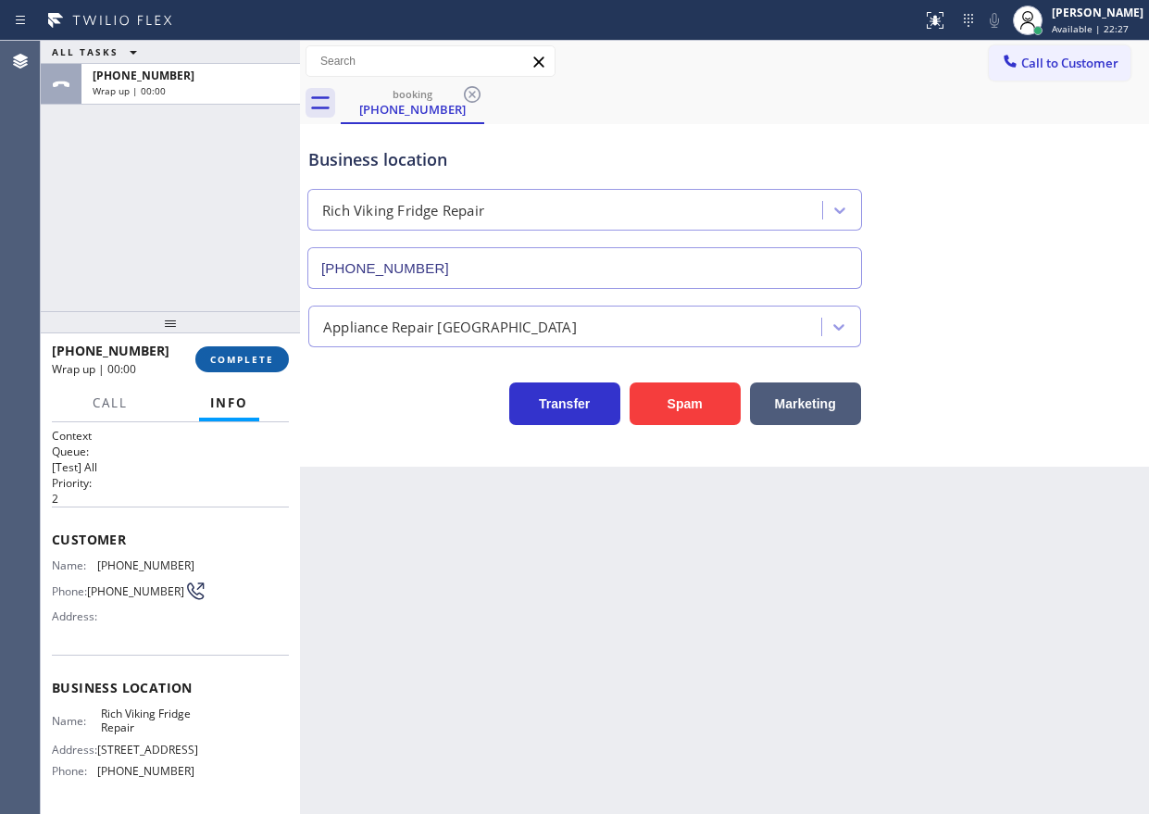
click at [243, 350] on button "COMPLETE" at bounding box center [241, 359] width 93 height 26
click at [467, 97] on icon at bounding box center [472, 94] width 22 height 22
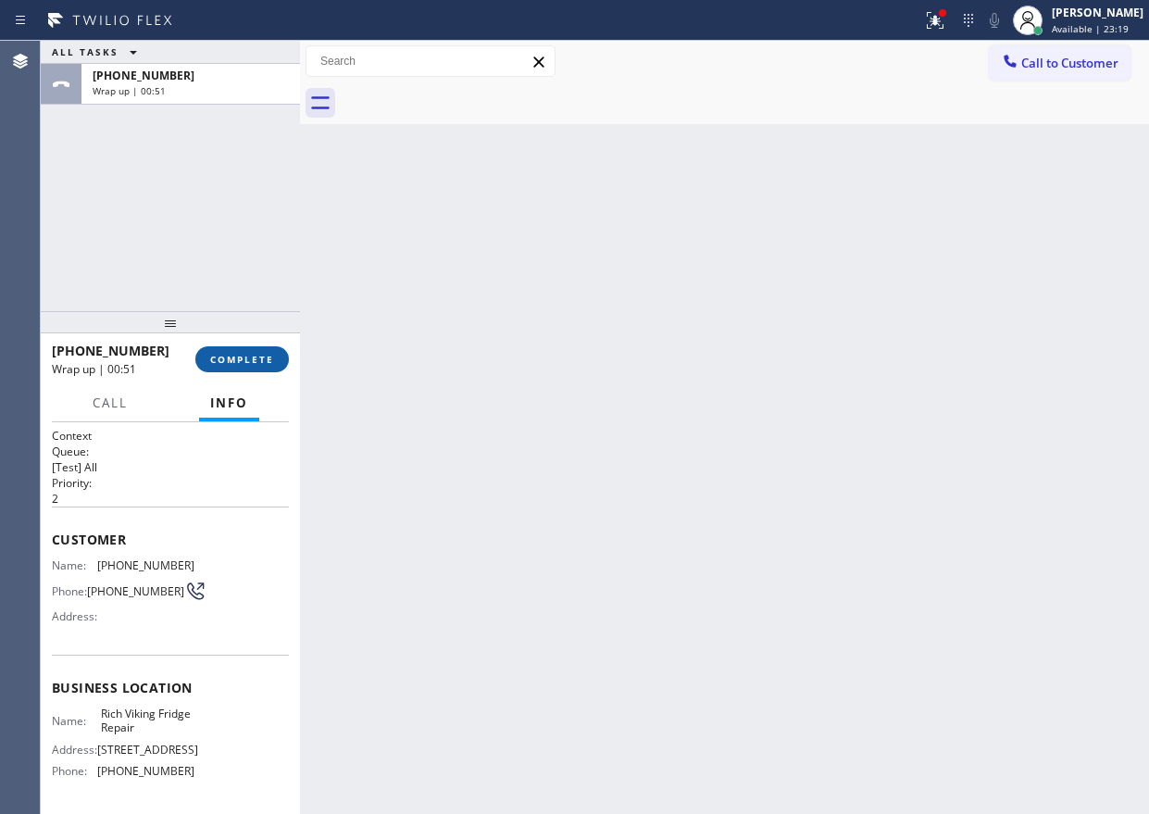
click at [219, 367] on button "COMPLETE" at bounding box center [241, 359] width 93 height 26
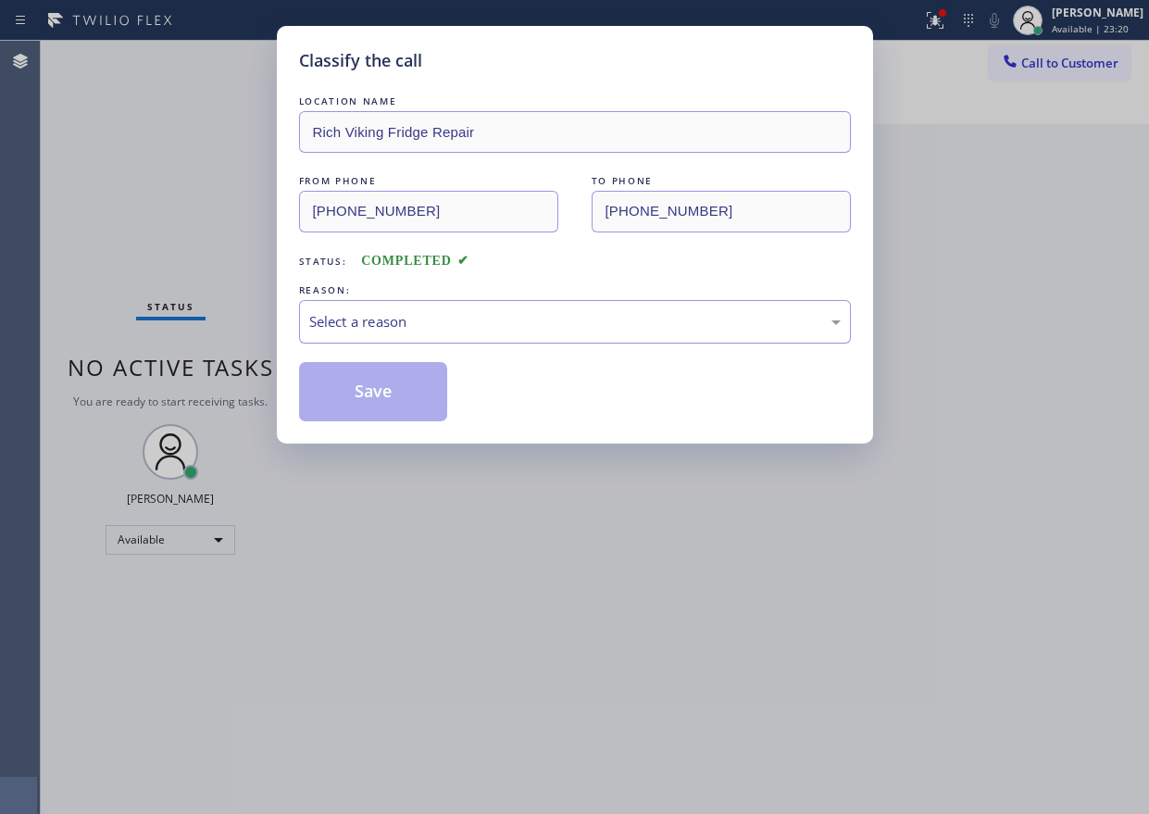
click at [423, 315] on div "Select a reason" at bounding box center [574, 321] width 531 height 21
click at [396, 392] on button "Save" at bounding box center [373, 391] width 149 height 59
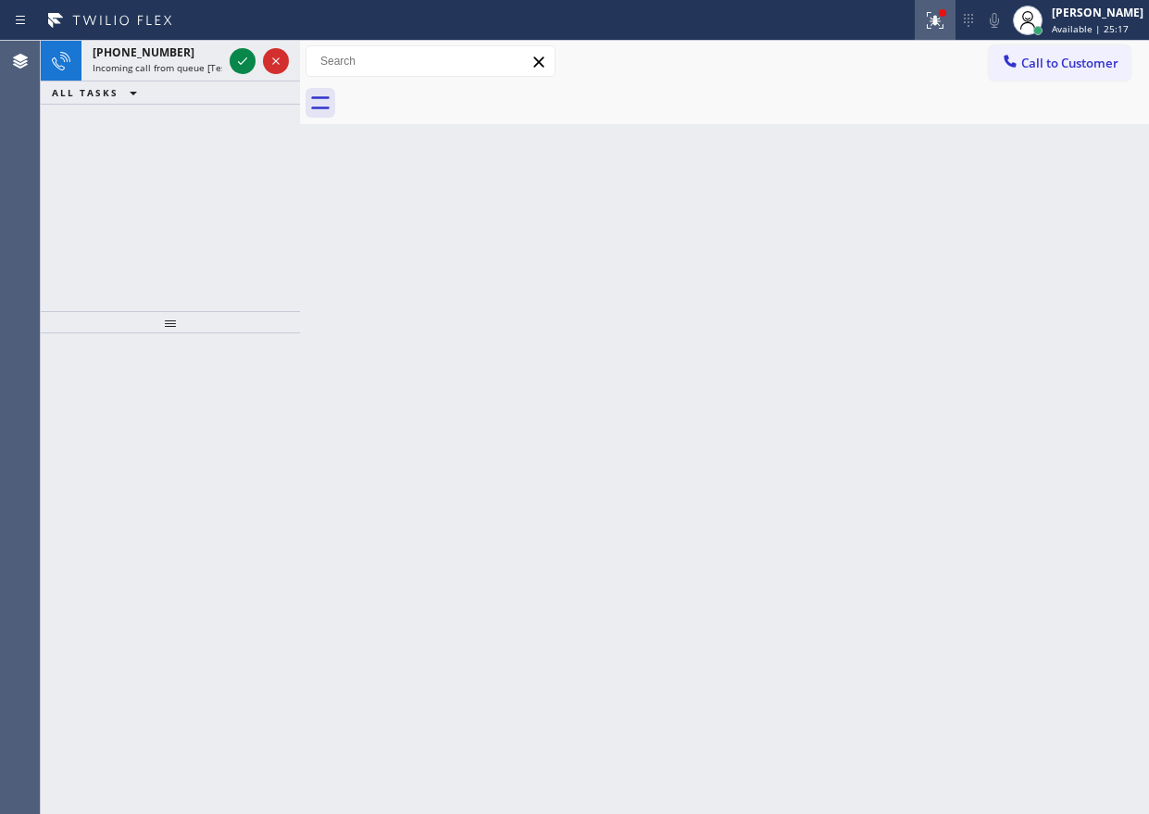
click at [946, 19] on icon at bounding box center [935, 20] width 22 height 22
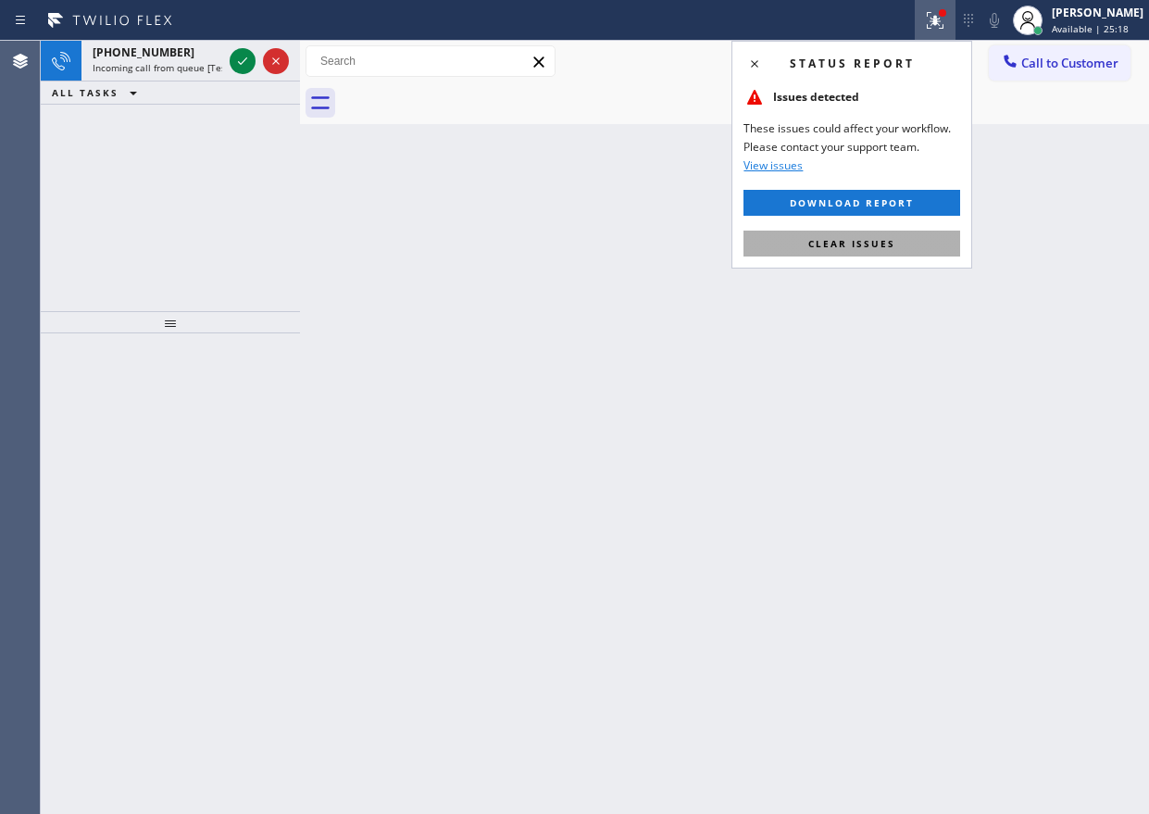
click at [891, 231] on button "Clear issues" at bounding box center [851, 243] width 217 height 26
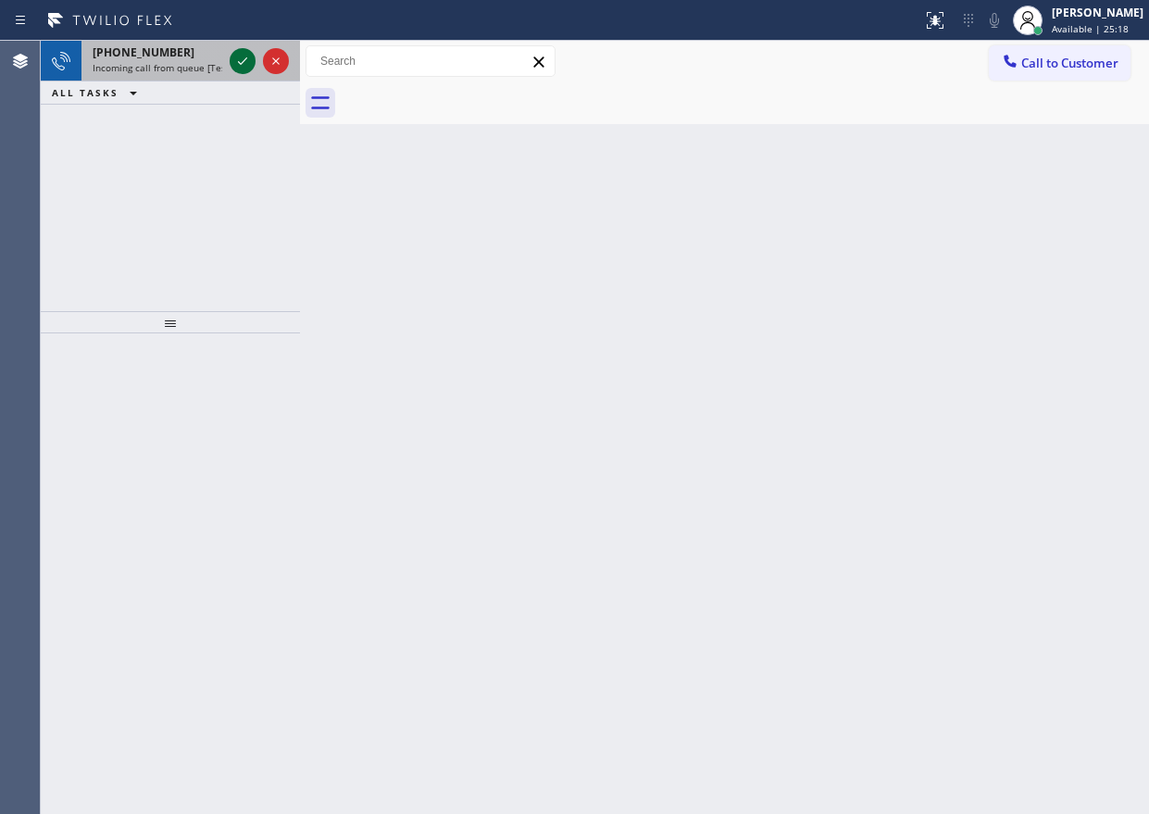
click at [240, 56] on icon at bounding box center [242, 61] width 22 height 22
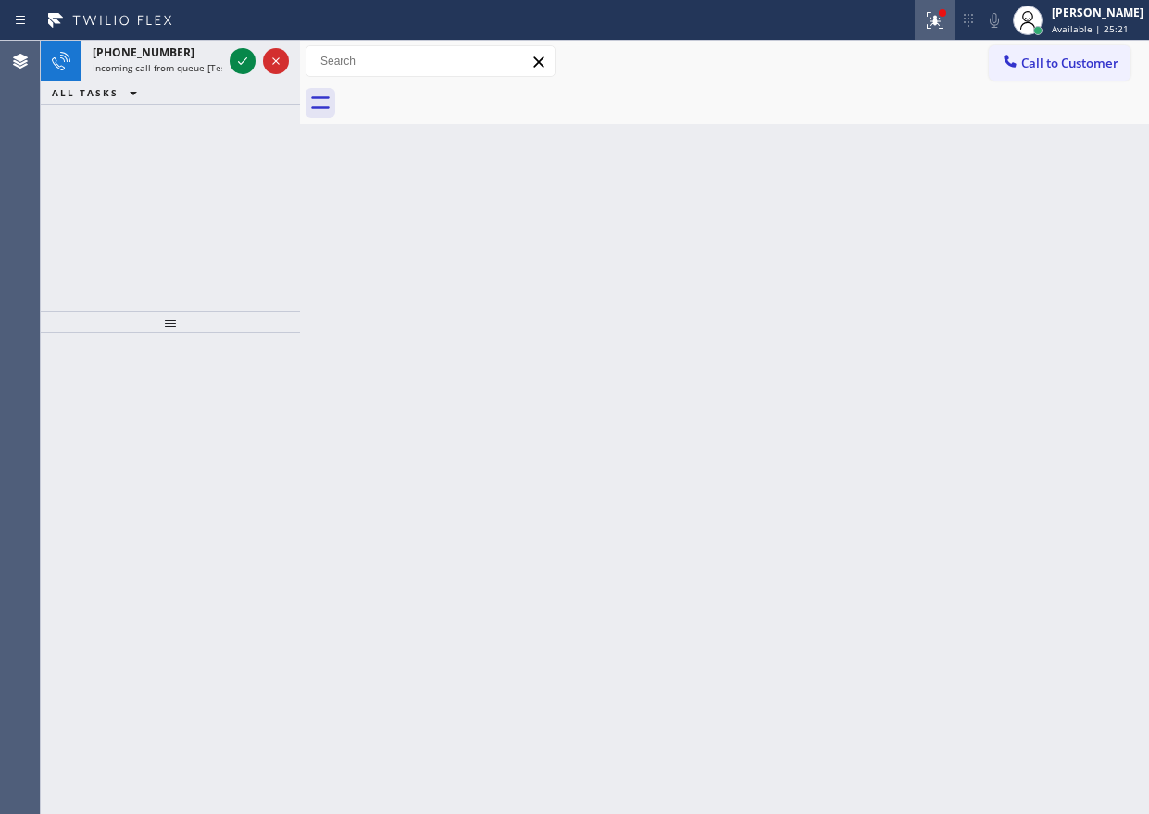
click at [946, 7] on button at bounding box center [935, 20] width 41 height 41
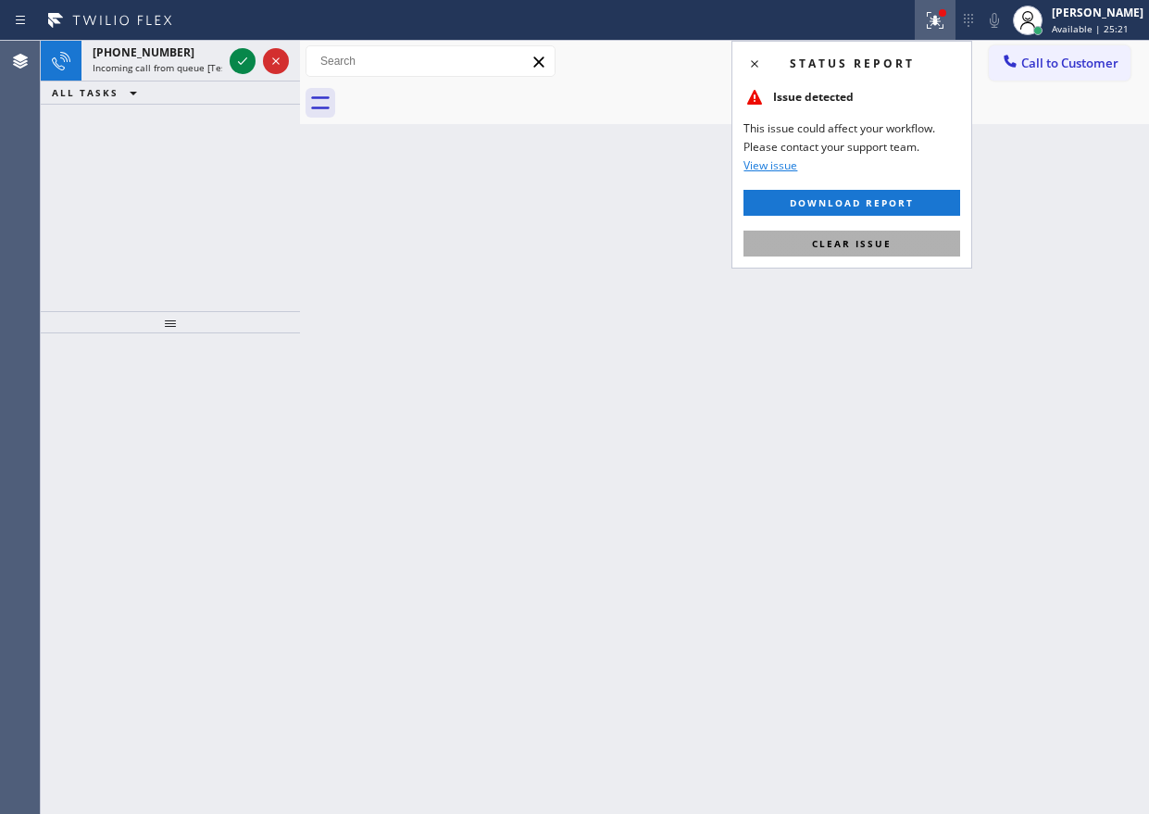
click at [885, 246] on span "Clear issue" at bounding box center [852, 243] width 80 height 13
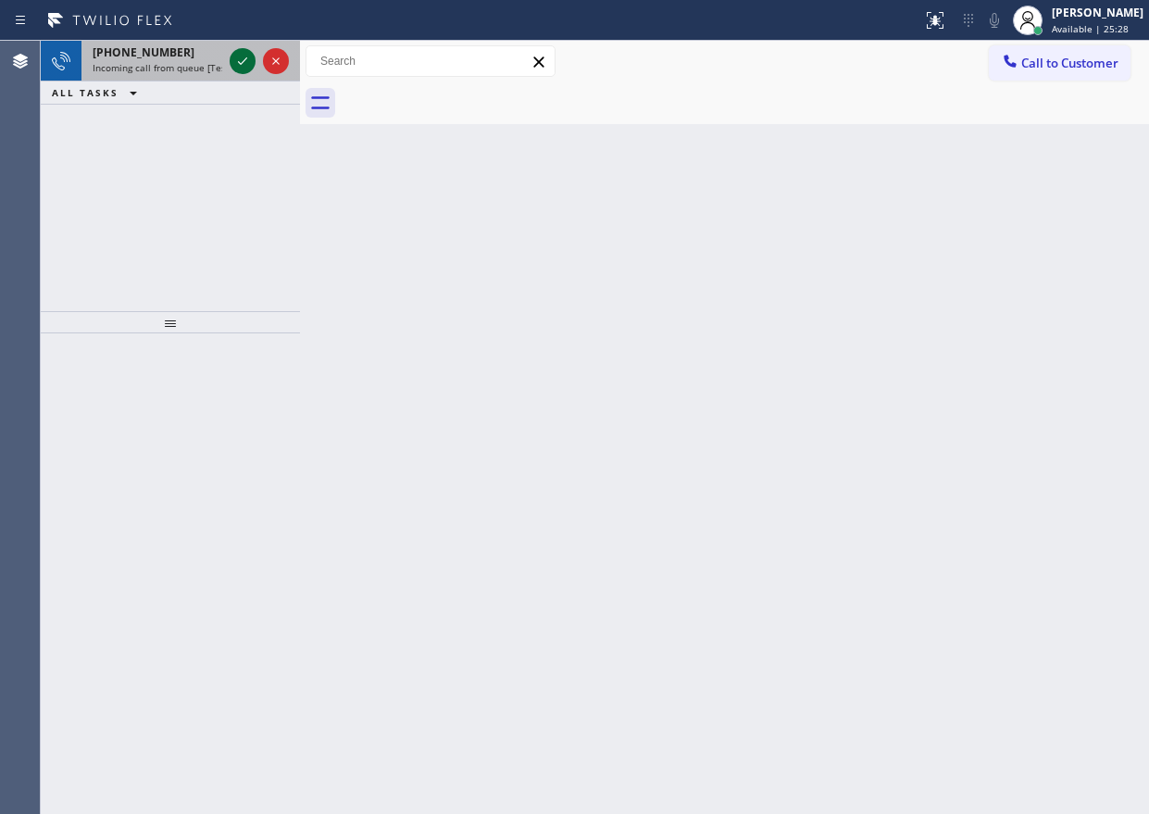
click at [236, 64] on icon at bounding box center [242, 61] width 22 height 22
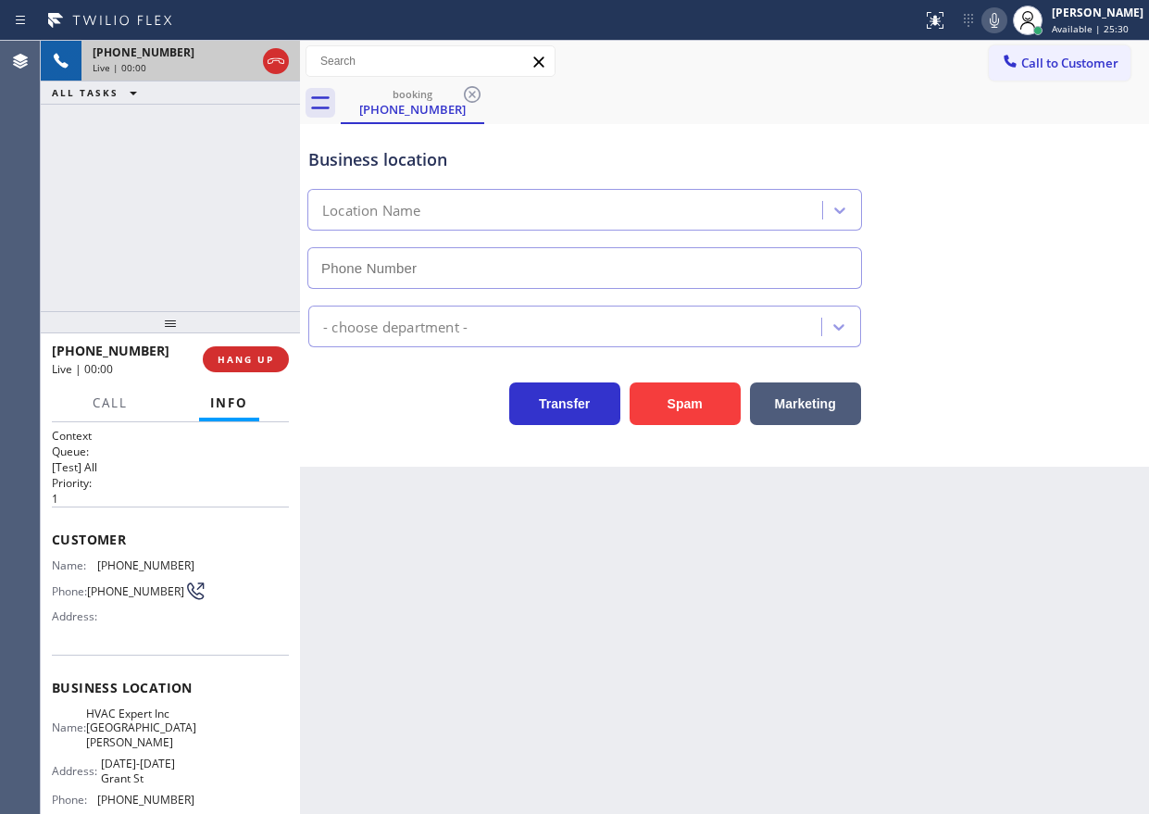
type input "[PHONE_NUMBER]"
click at [258, 360] on span "HANG UP" at bounding box center [246, 359] width 56 height 13
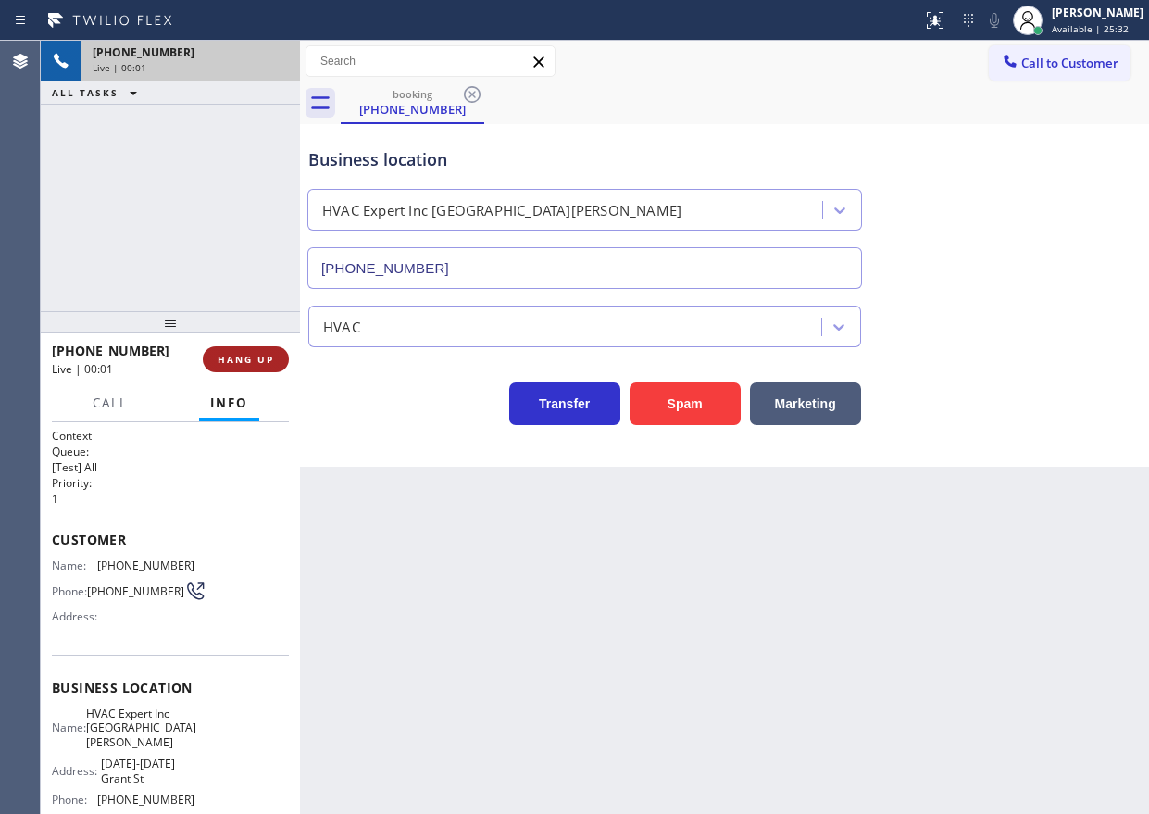
click at [258, 360] on span "HANG UP" at bounding box center [246, 359] width 56 height 13
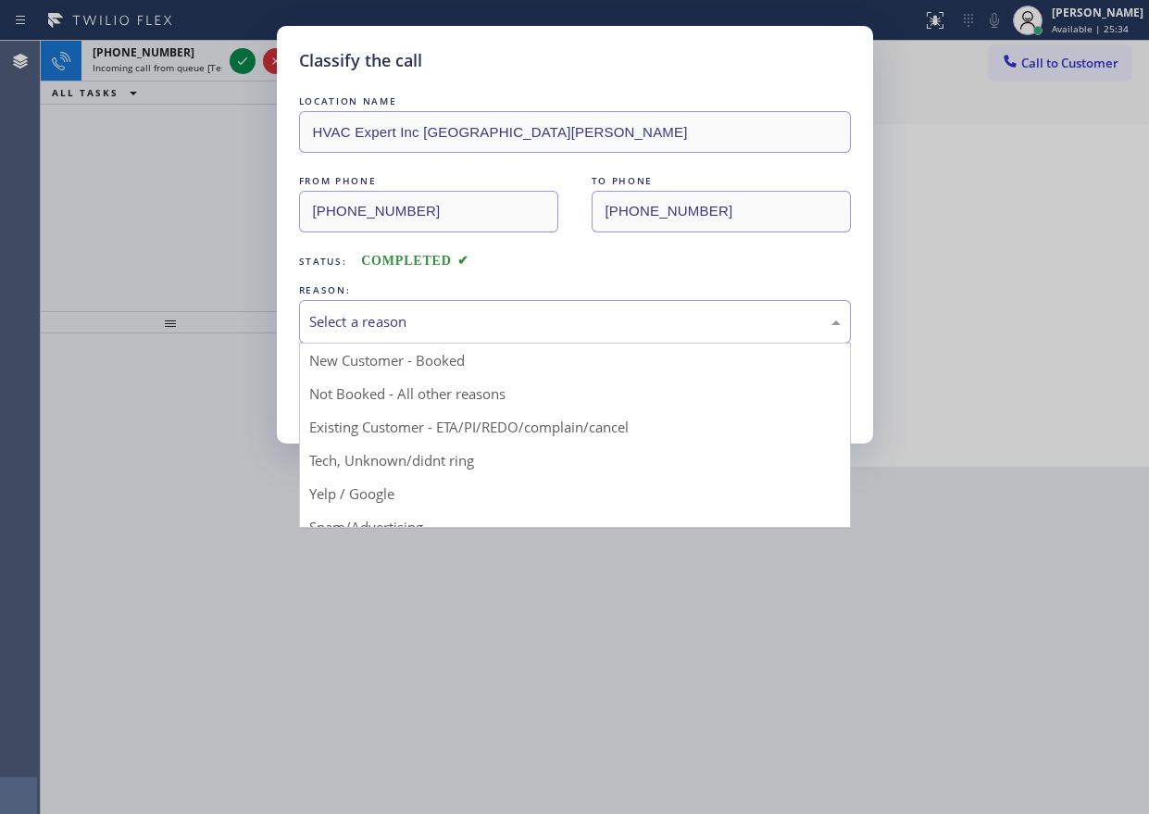
click at [434, 319] on div "Select a reason" at bounding box center [574, 321] width 531 height 21
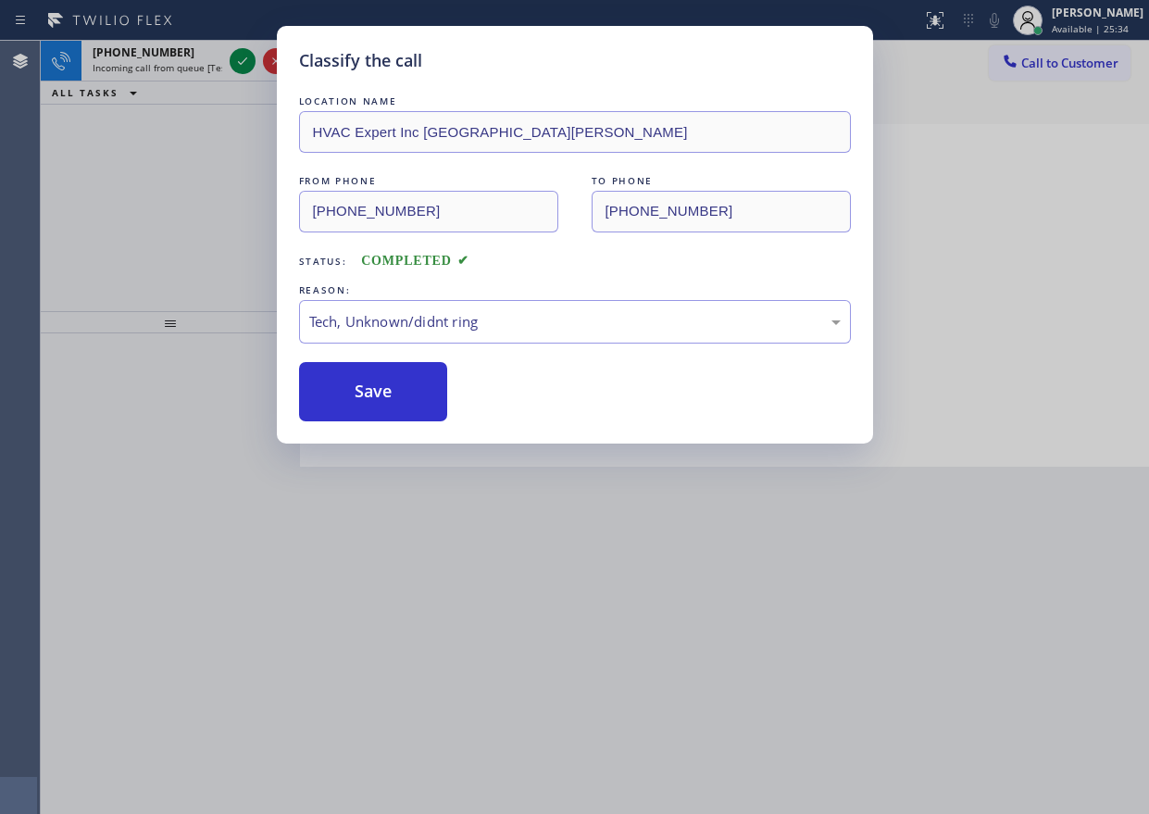
click at [391, 422] on div "Classify the call LOCATION NAME HVAC Expert Inc Santa [PERSON_NAME] FROM PHONE …" at bounding box center [575, 234] width 596 height 417
click at [390, 402] on button "Save" at bounding box center [373, 391] width 149 height 59
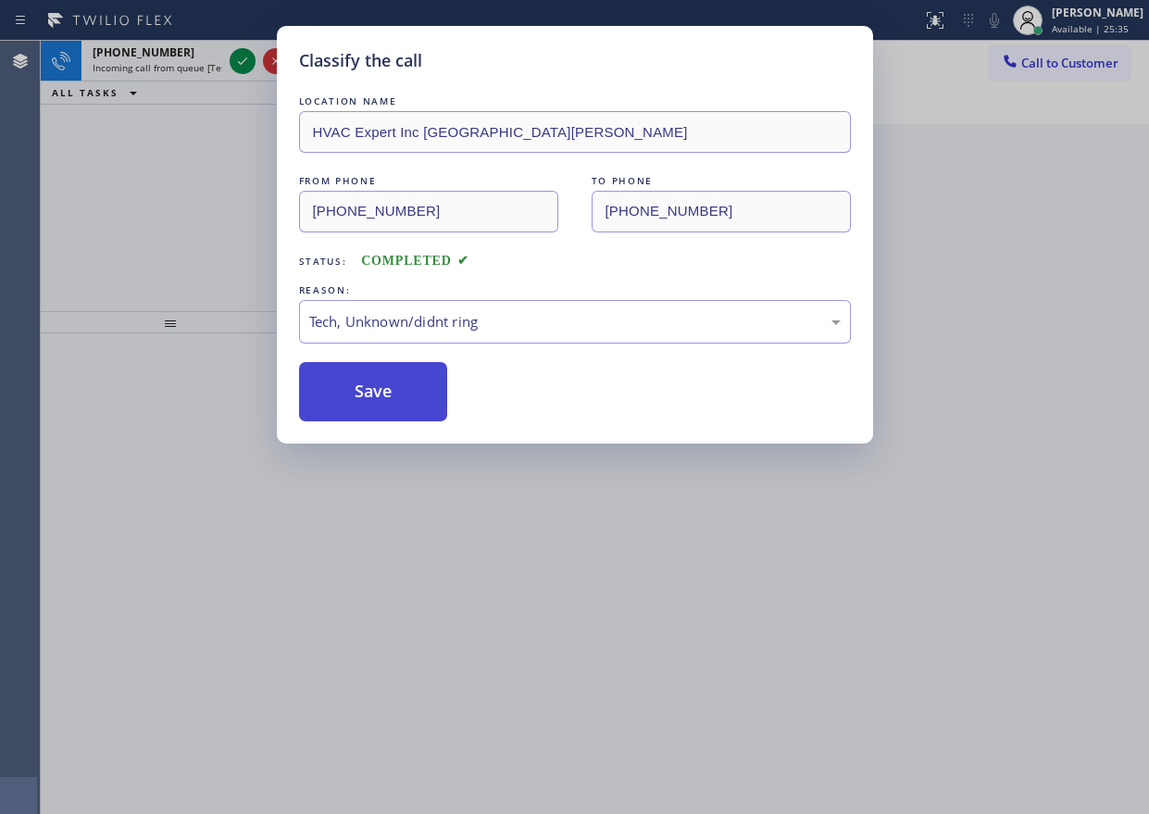
click at [390, 402] on button "Save" at bounding box center [373, 391] width 149 height 59
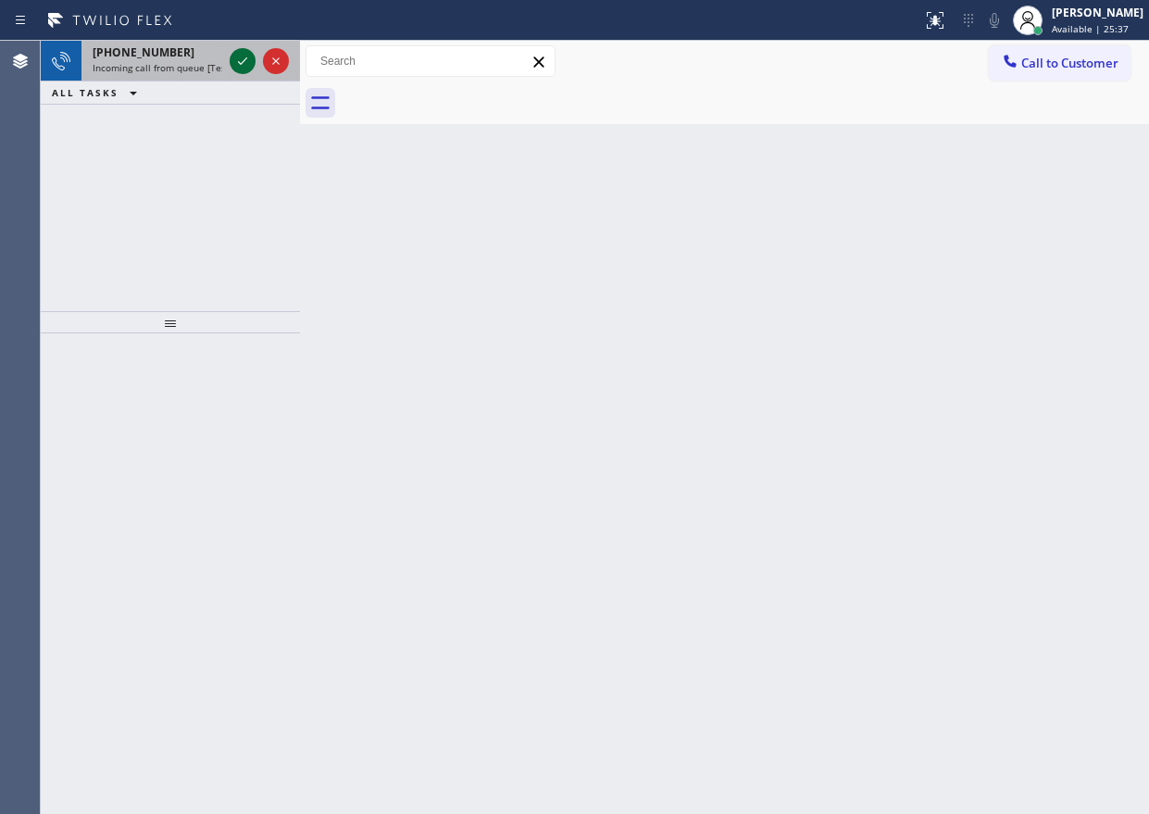
click at [248, 59] on icon at bounding box center [242, 61] width 22 height 22
click at [241, 66] on icon at bounding box center [242, 61] width 22 height 22
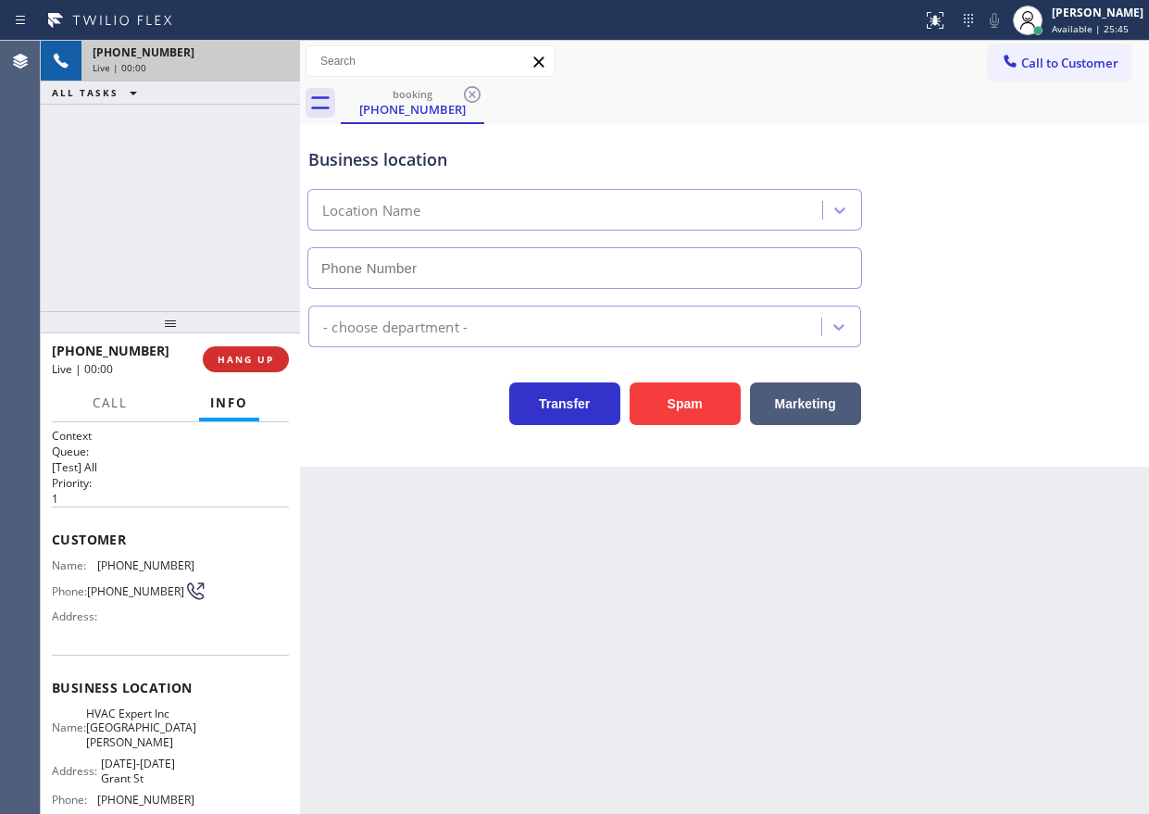
type input "[PHONE_NUMBER]"
click at [275, 364] on button "HANG UP" at bounding box center [246, 359] width 86 height 26
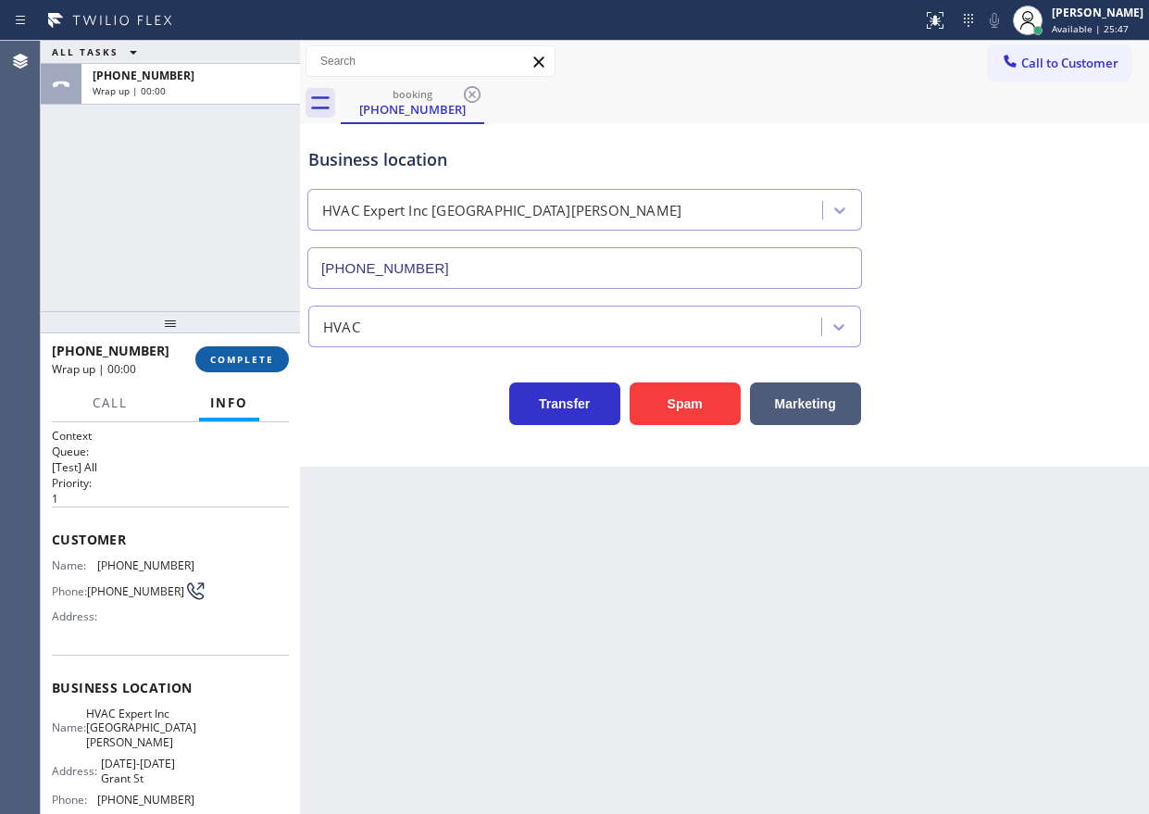
click at [274, 362] on button "COMPLETE" at bounding box center [241, 359] width 93 height 26
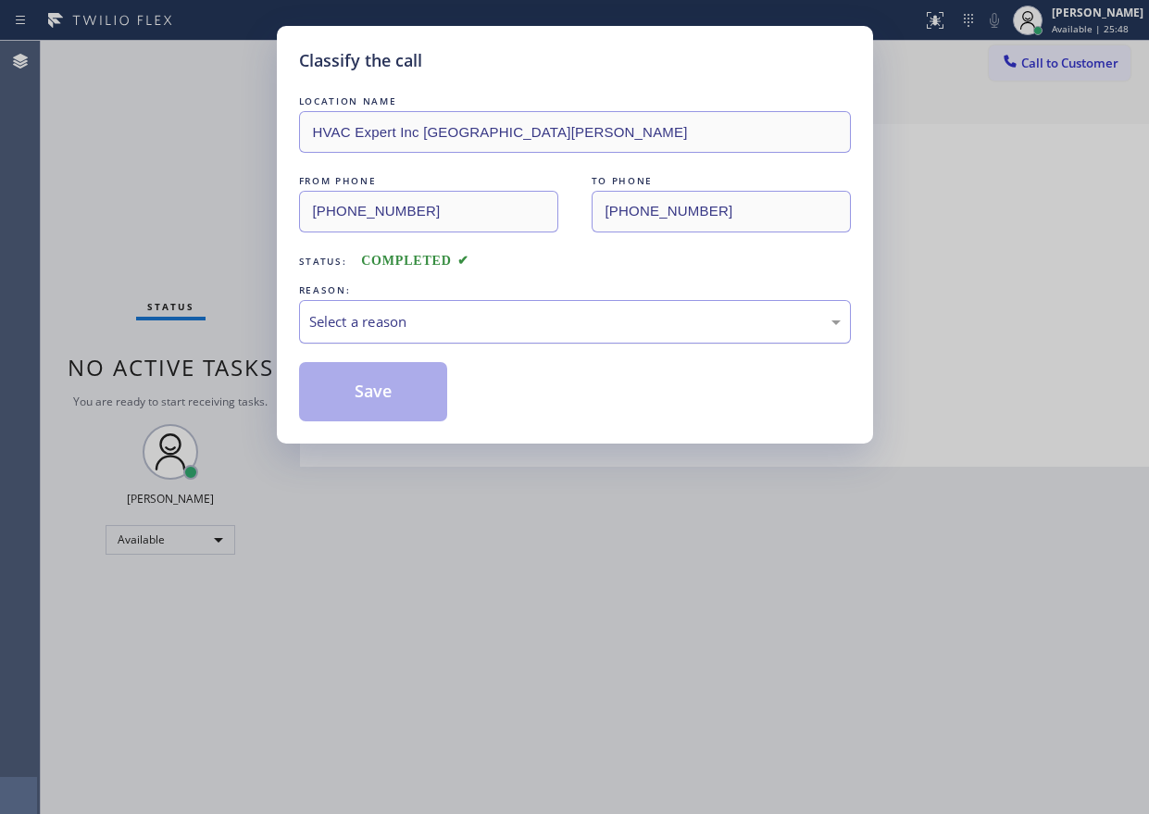
click at [378, 315] on div "Select a reason" at bounding box center [574, 321] width 531 height 21
drag, startPoint x: 380, startPoint y: 466, endPoint x: 382, endPoint y: 420, distance: 45.4
drag, startPoint x: 382, startPoint y: 418, endPoint x: 383, endPoint y: 409, distance: 9.3
click at [382, 417] on button "Save" at bounding box center [373, 391] width 149 height 59
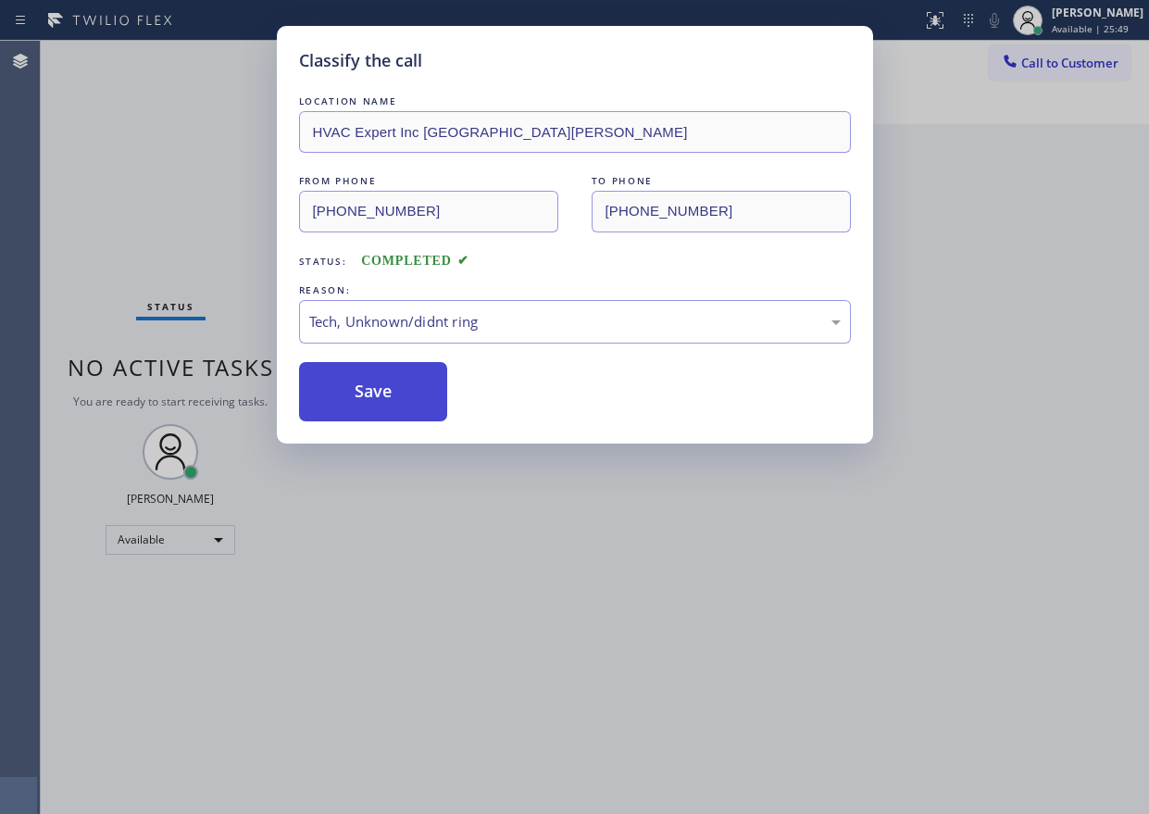
click at [387, 401] on button "Save" at bounding box center [373, 391] width 149 height 59
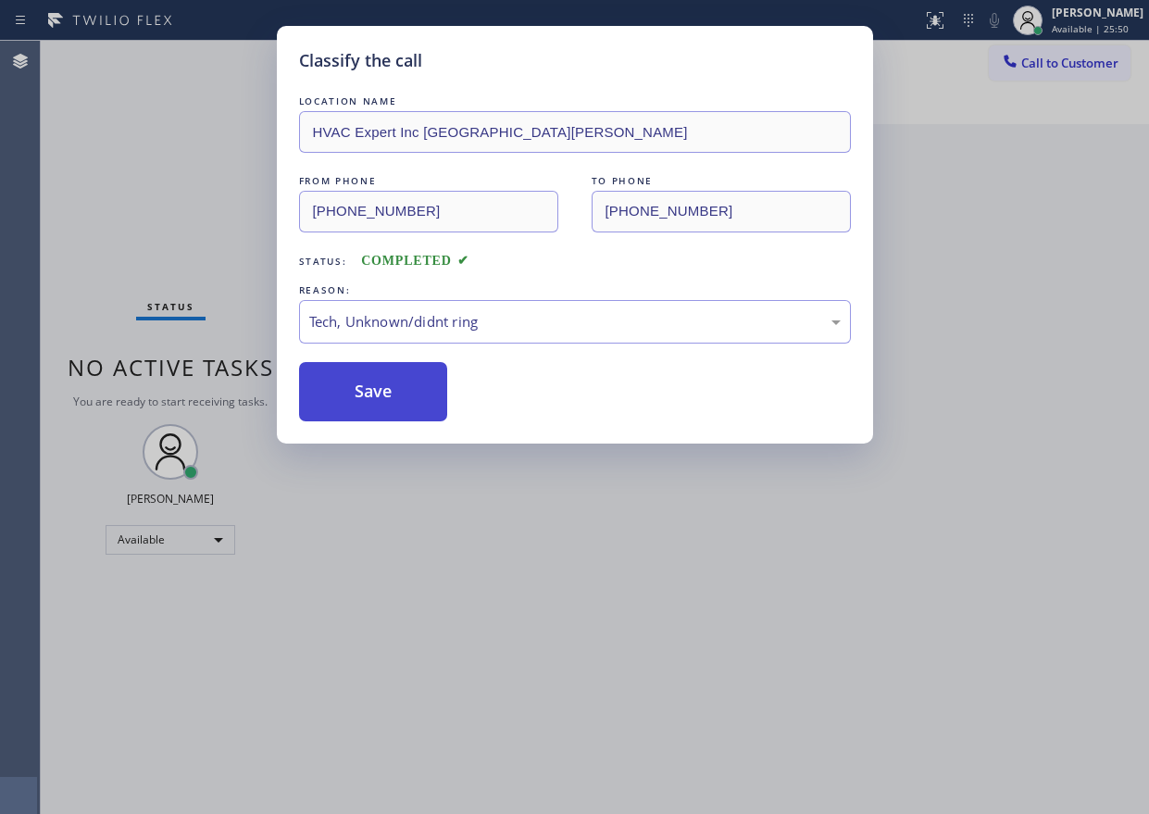
click at [387, 401] on div "Back to Dashboard Change Sender ID Customers Technicians Select a contact Outbo…" at bounding box center [724, 427] width 849 height 773
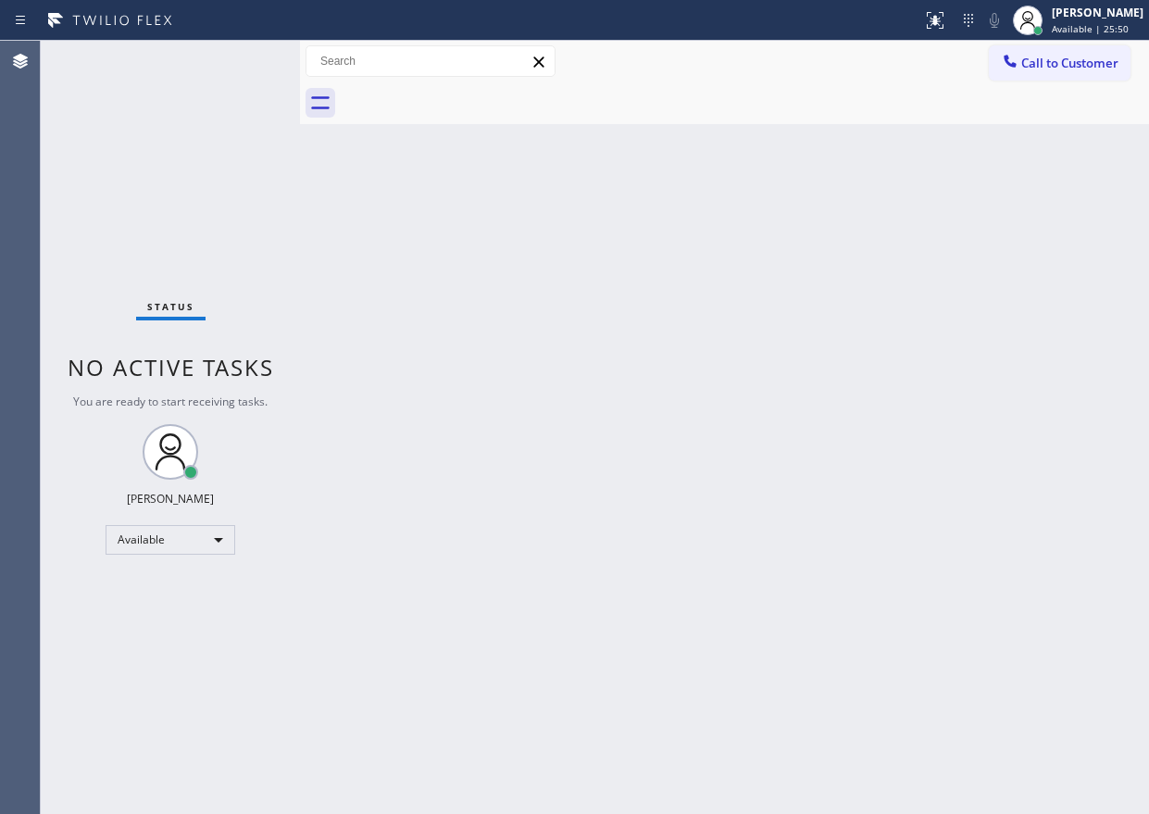
click at [387, 401] on div "Back to Dashboard Change Sender ID Customers Technicians Select a contact Outbo…" at bounding box center [724, 427] width 849 height 773
click at [751, 568] on div "Back to Dashboard Change Sender ID Customers Technicians Select a contact Outbo…" at bounding box center [724, 427] width 849 height 773
click at [750, 566] on div "Back to Dashboard Change Sender ID Customers Technicians Select a contact Outbo…" at bounding box center [724, 427] width 849 height 773
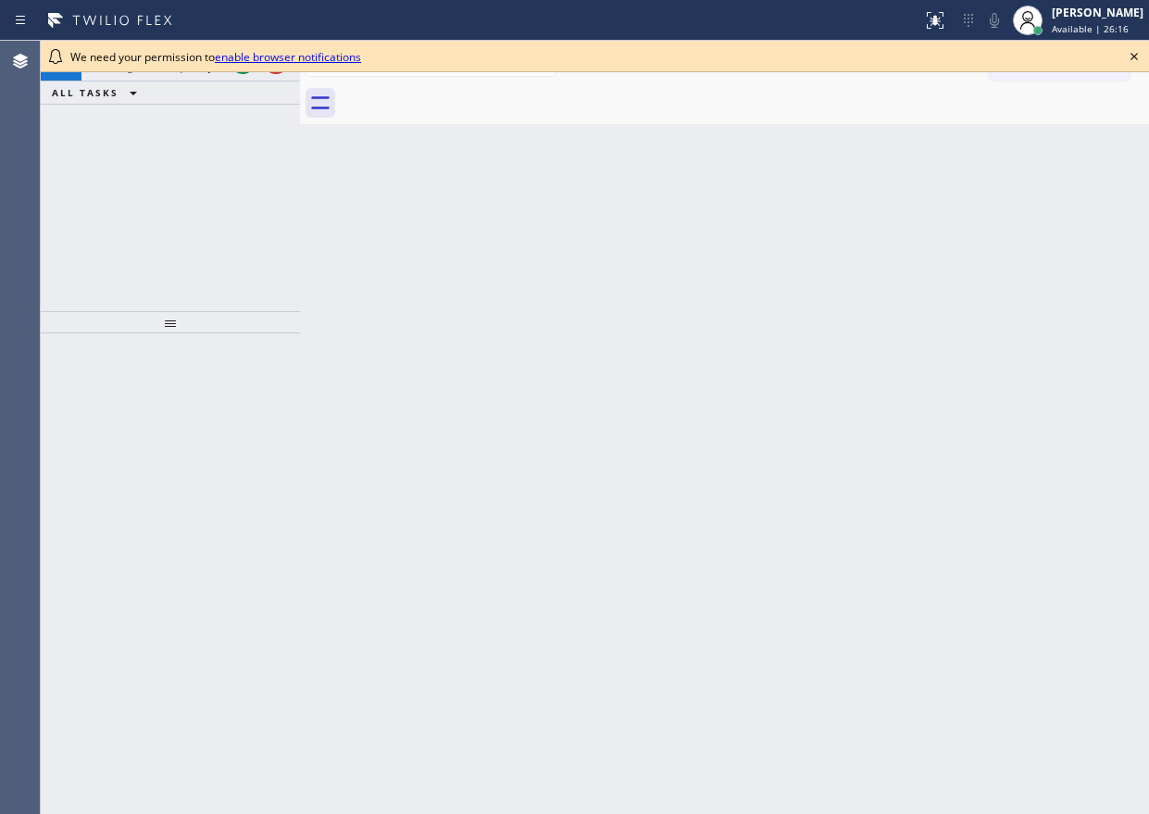
drag, startPoint x: 1132, startPoint y: 57, endPoint x: 842, endPoint y: 56, distance: 289.7
click at [1131, 57] on icon at bounding box center [1134, 56] width 22 height 22
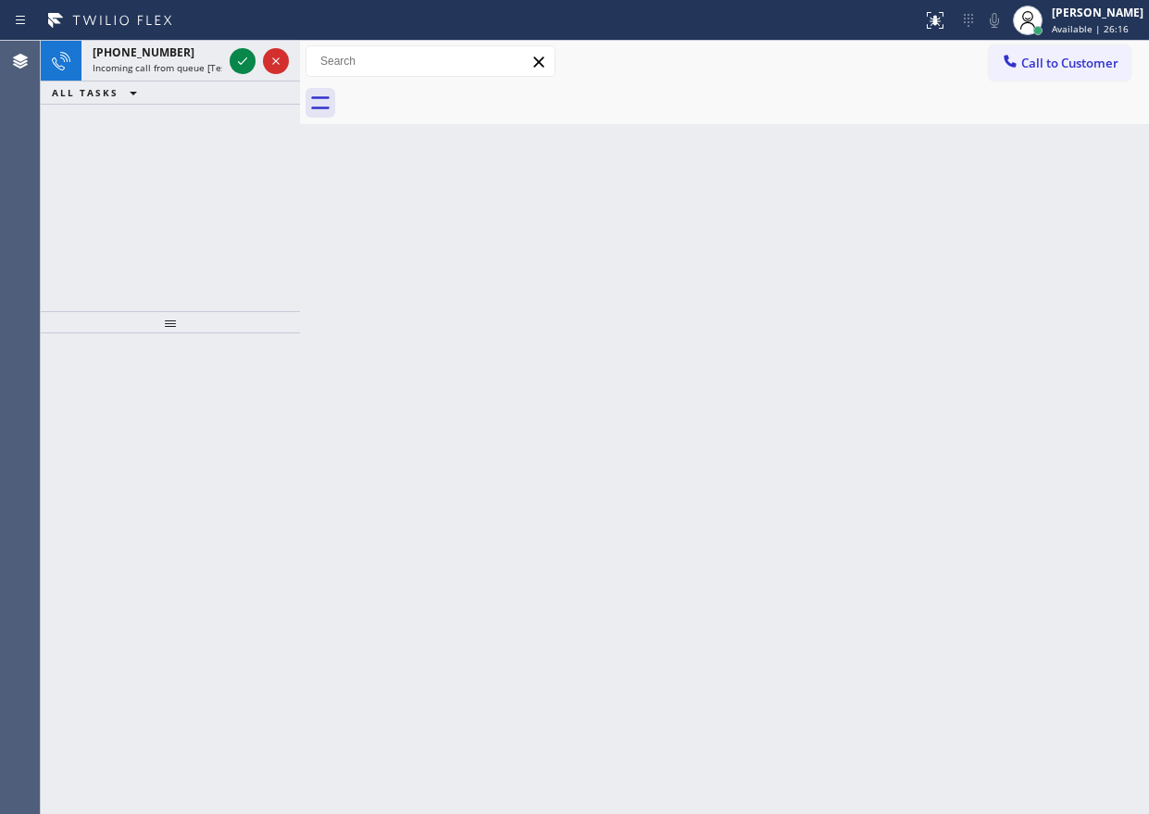
drag, startPoint x: 492, startPoint y: 255, endPoint x: 343, endPoint y: 122, distance: 199.9
click at [494, 255] on div "Back to Dashboard Change Sender ID Customers Technicians Select a contact Outbo…" at bounding box center [724, 427] width 849 height 773
click at [146, 61] on span "Incoming call from queue [Test] All" at bounding box center [170, 67] width 154 height 13
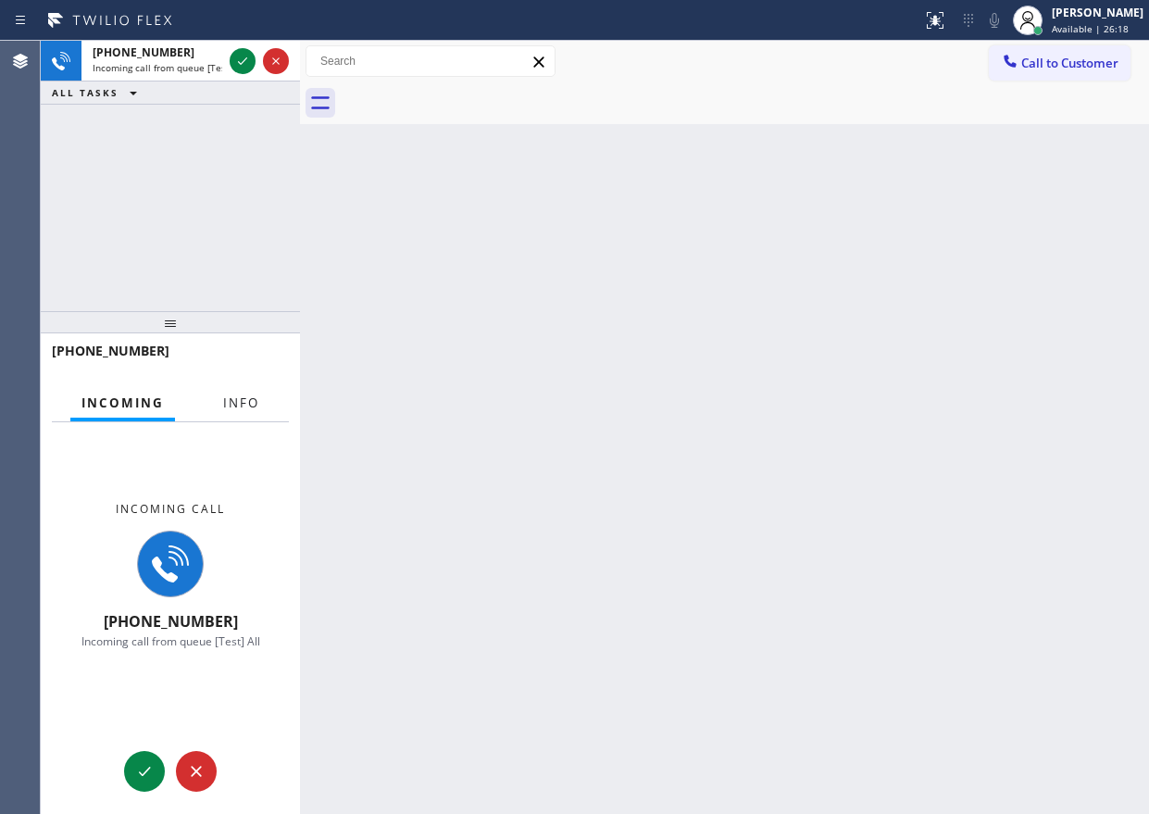
click at [263, 408] on button "Info" at bounding box center [241, 403] width 58 height 36
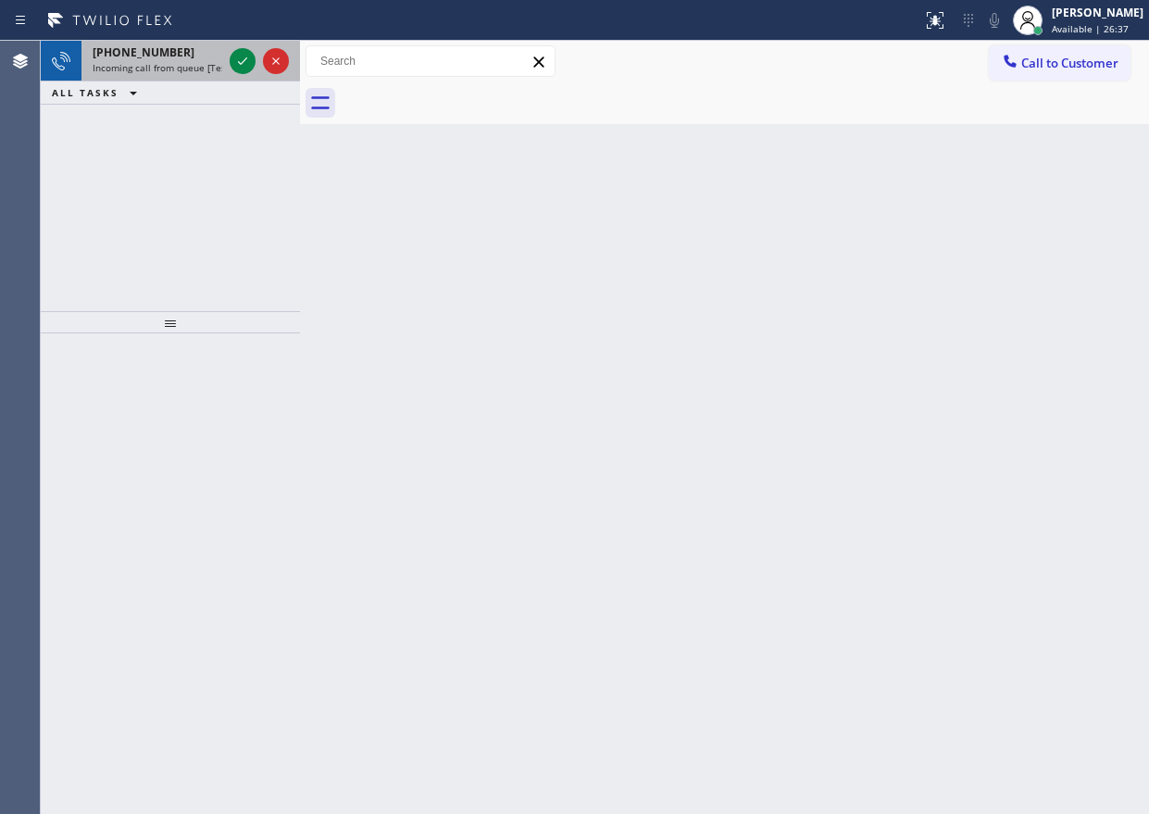
click at [155, 56] on span "+18052337328" at bounding box center [144, 52] width 102 height 16
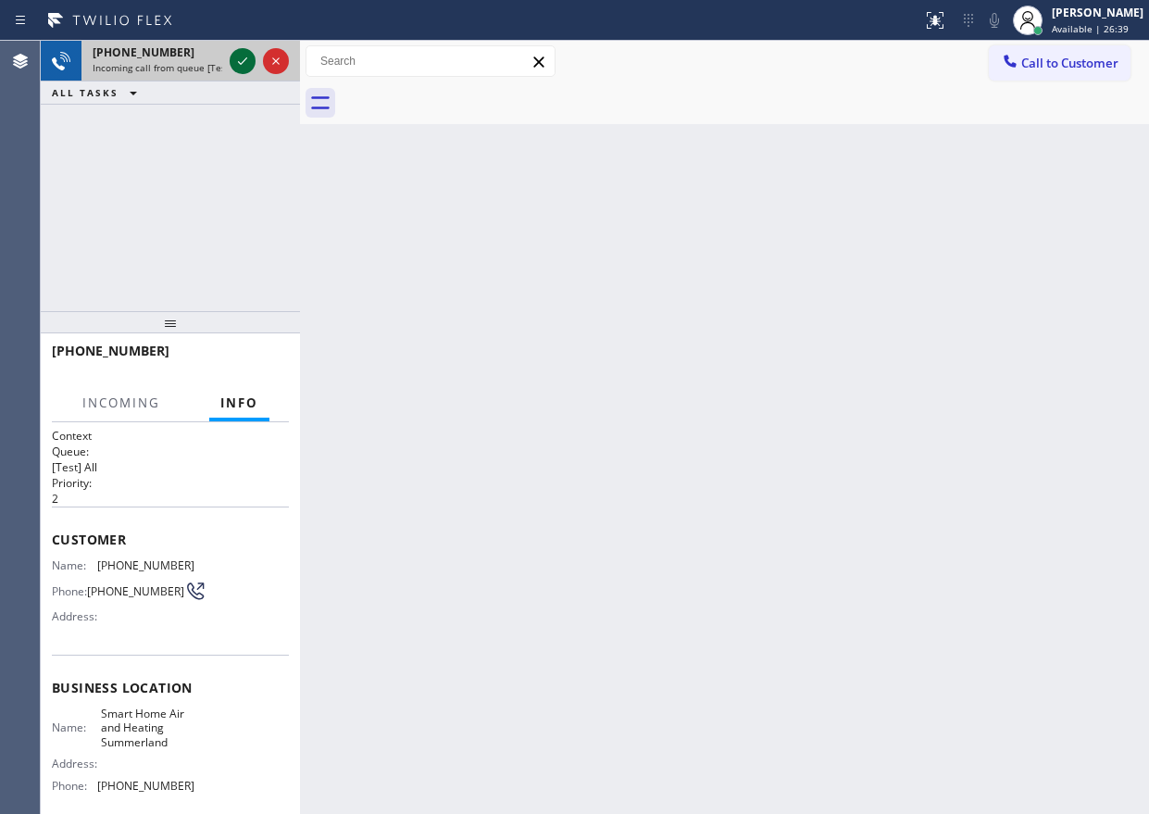
click at [240, 56] on icon at bounding box center [242, 61] width 22 height 22
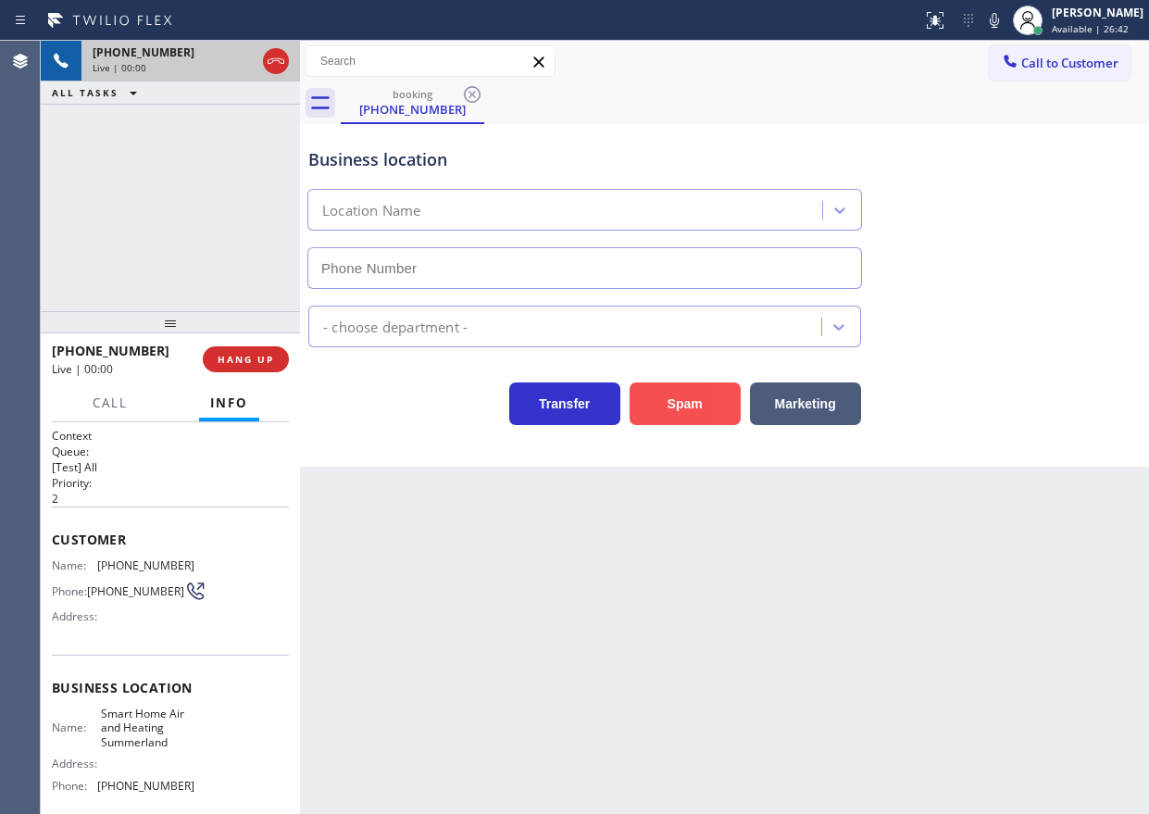
type input "(805) 600-5818"
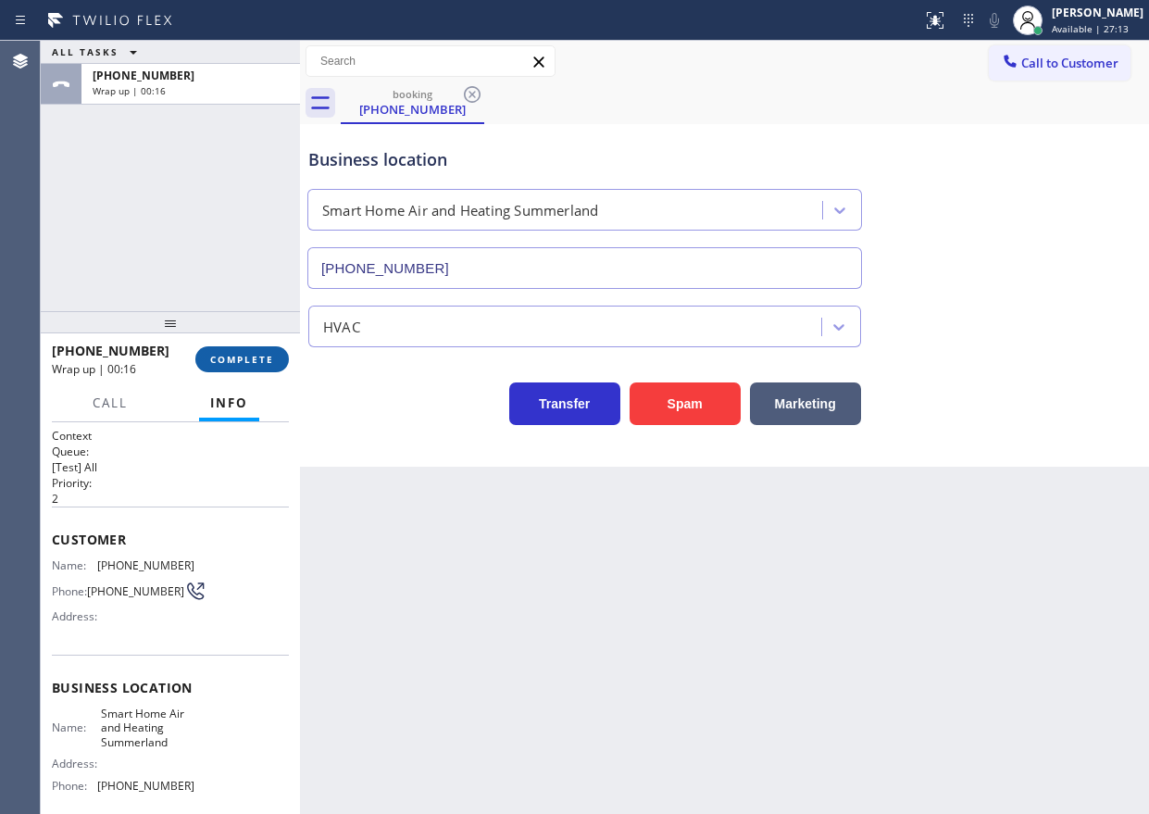
click at [262, 365] on span "COMPLETE" at bounding box center [242, 359] width 64 height 13
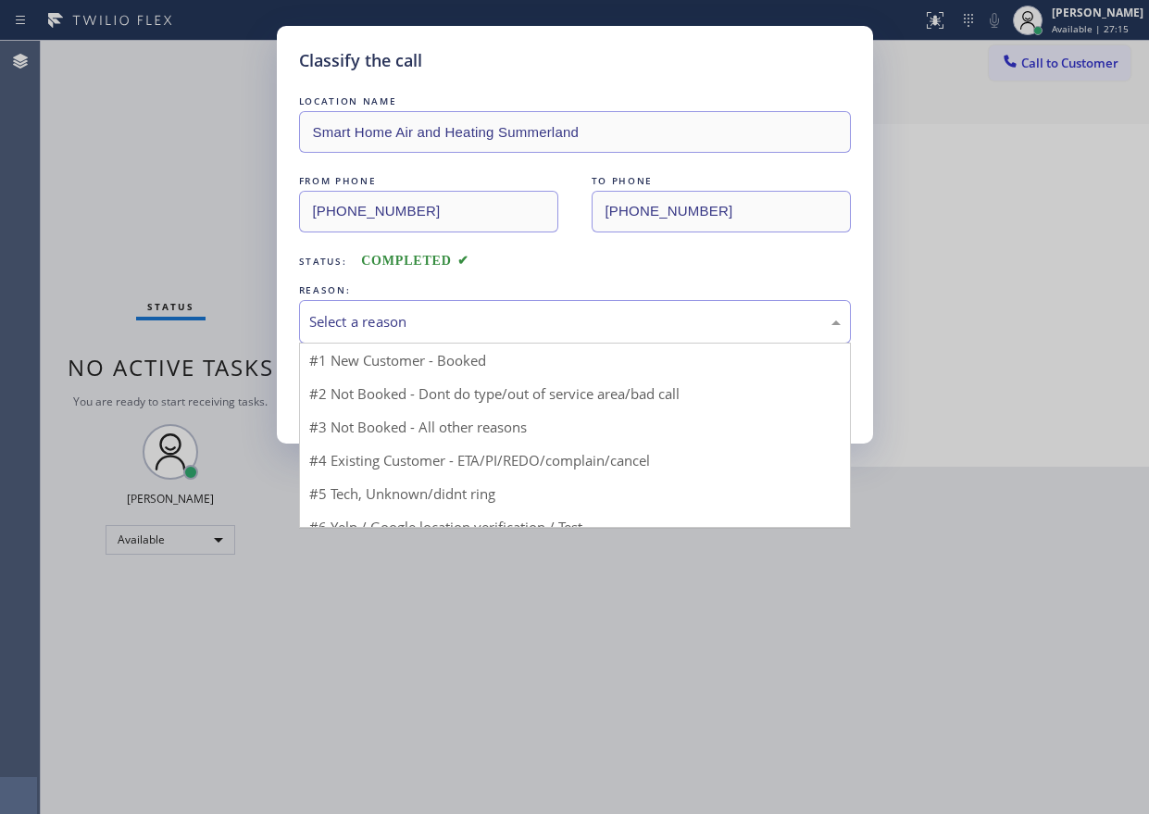
click at [435, 327] on div "Select a reason" at bounding box center [574, 321] width 531 height 21
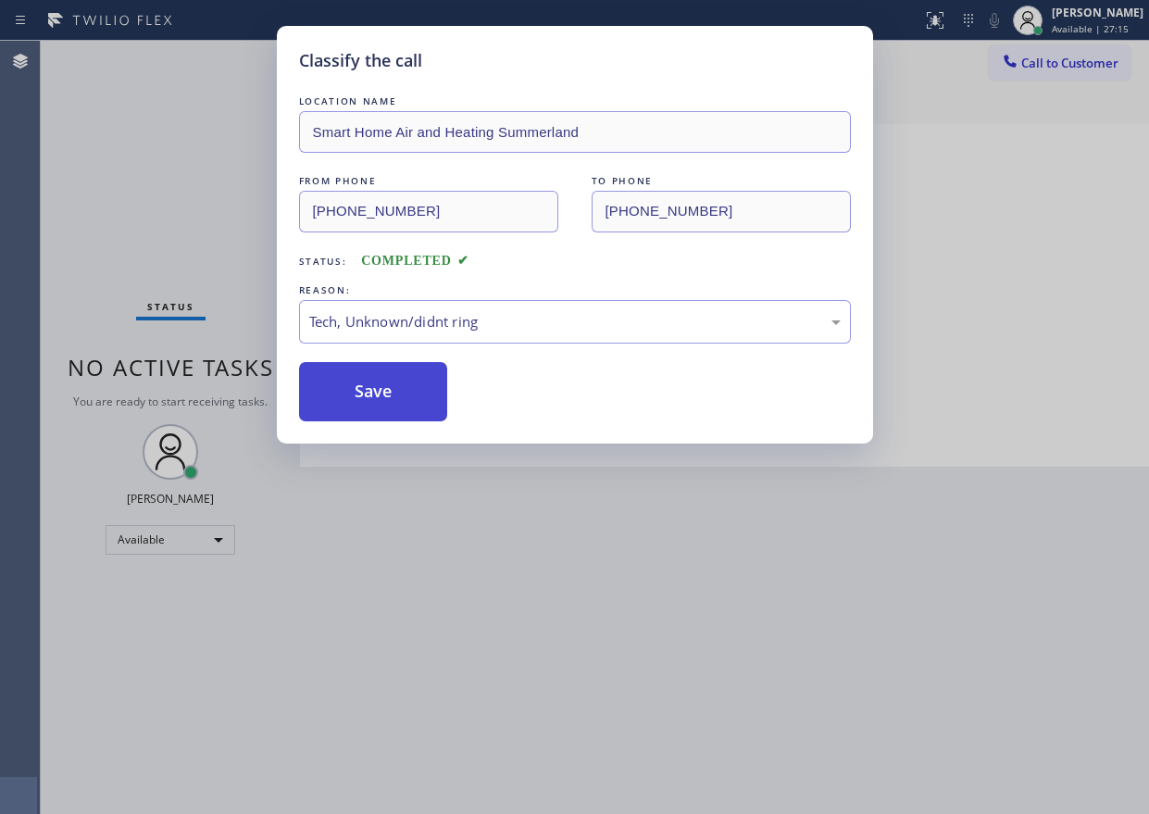
click at [392, 380] on button "Save" at bounding box center [373, 391] width 149 height 59
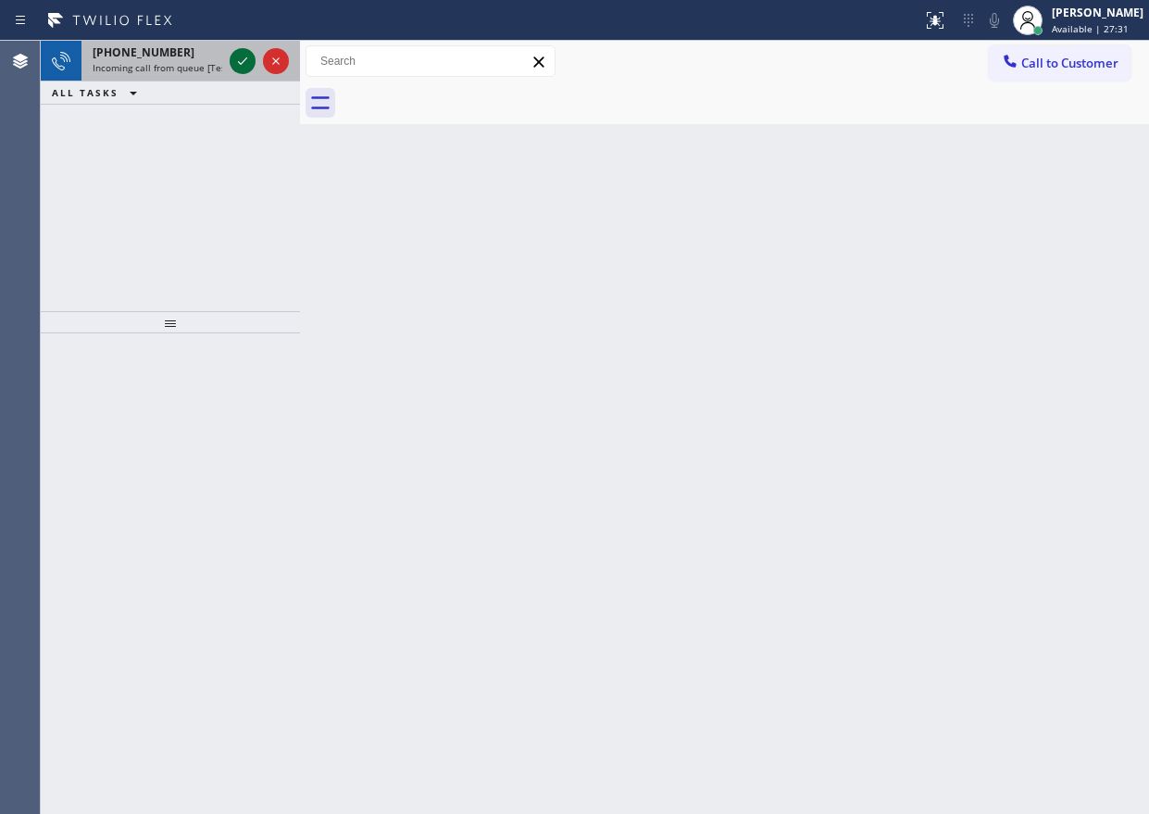
click at [233, 60] on icon at bounding box center [242, 61] width 22 height 22
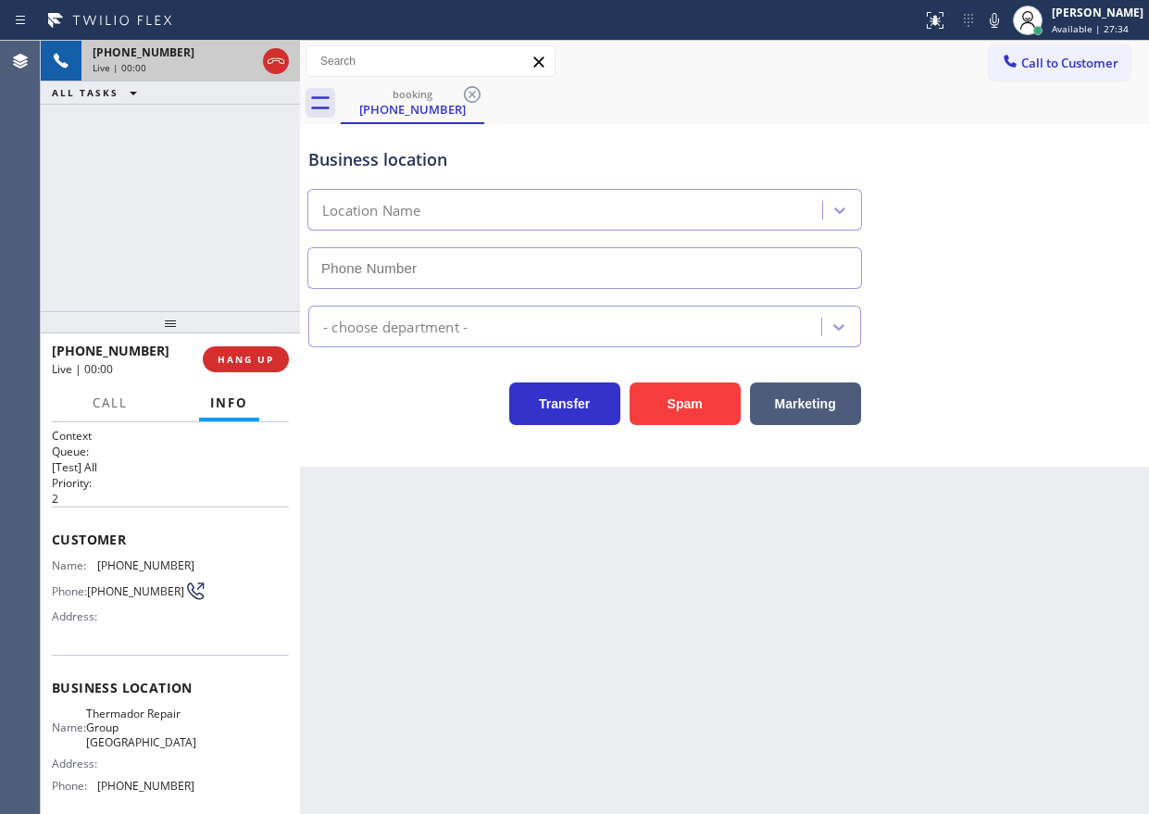
type input "(470) 625-6077"
click at [695, 379] on div "Spam" at bounding box center [680, 399] width 120 height 52
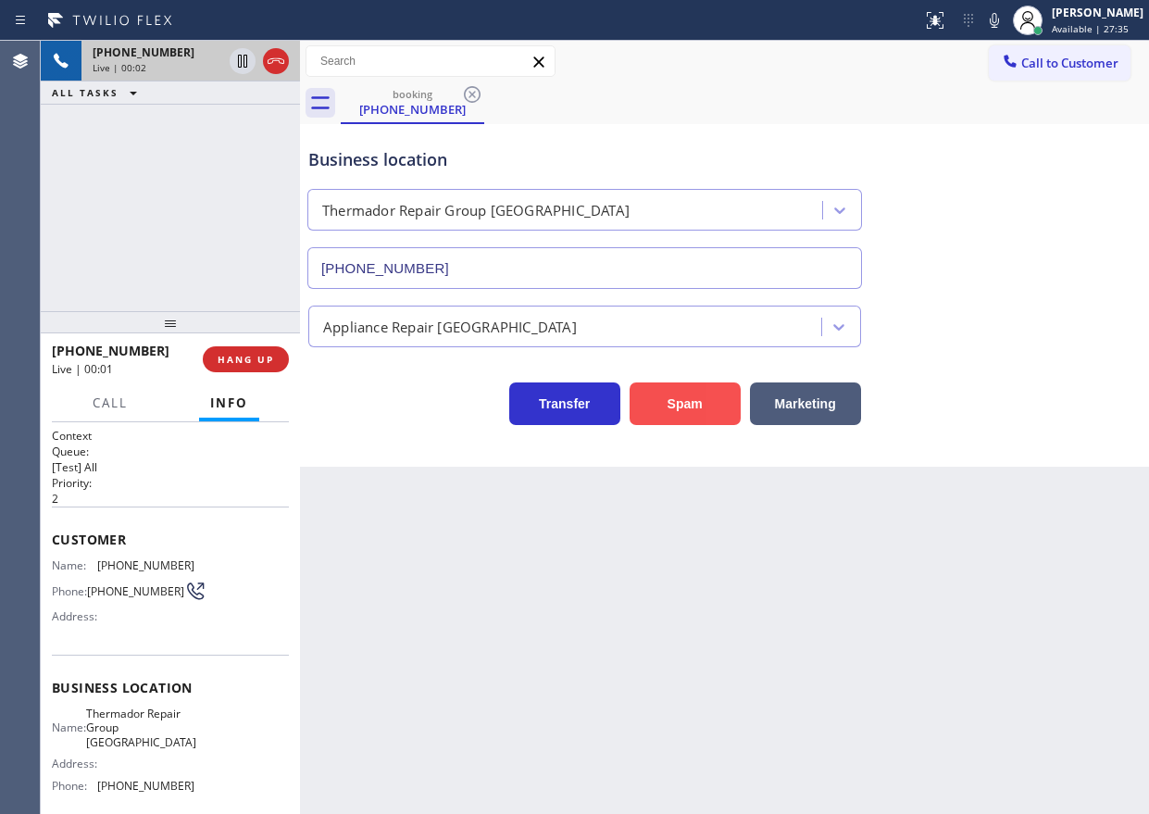
click at [693, 392] on button "Spam" at bounding box center [684, 403] width 111 height 43
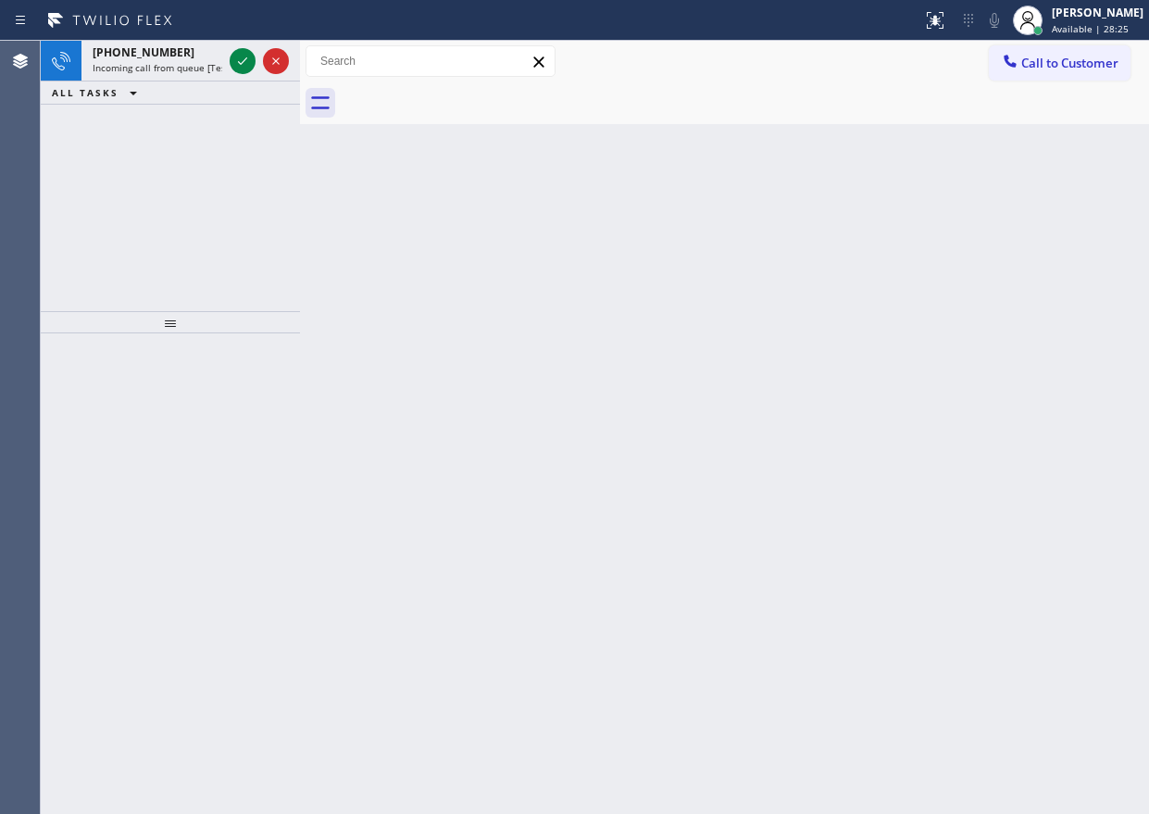
click at [1010, 375] on div "Back to Dashboard Change Sender ID Customers Technicians Select a contact Outbo…" at bounding box center [724, 427] width 849 height 773
click at [243, 67] on icon at bounding box center [242, 61] width 22 height 22
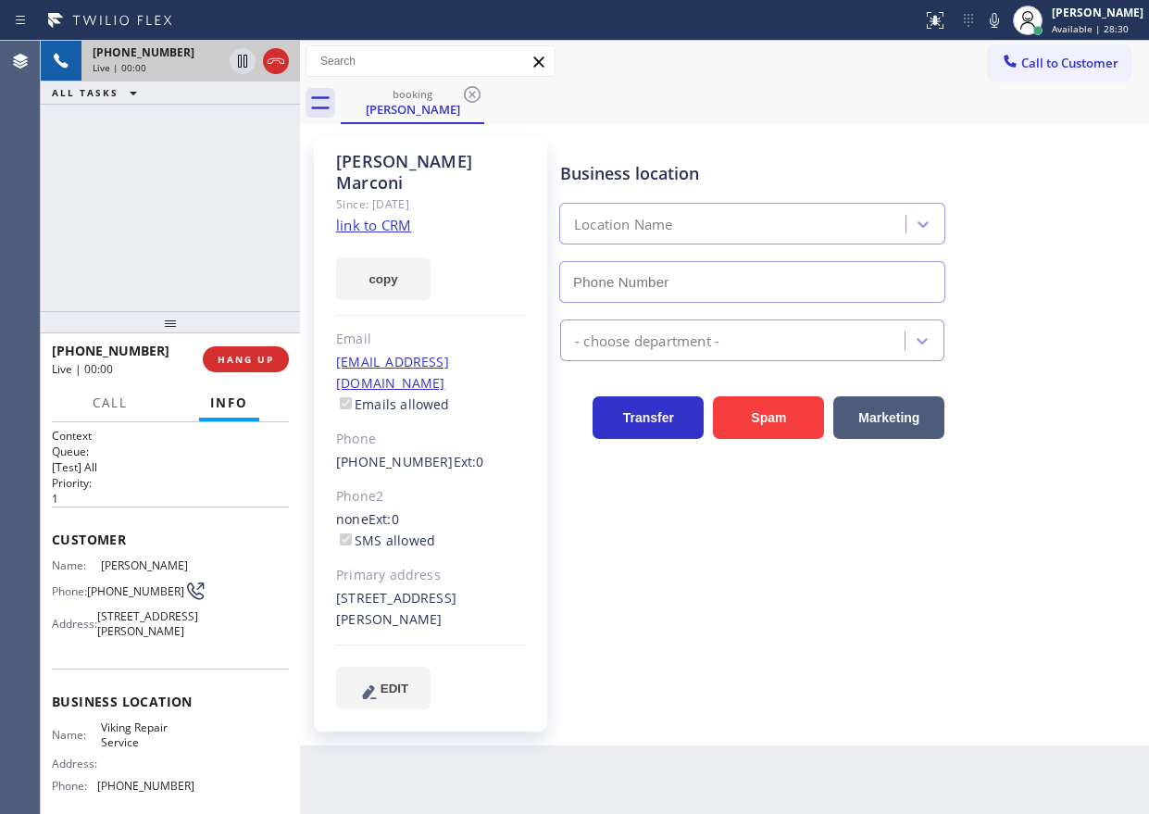
type input "(206) 309-8891"
click at [395, 216] on link "link to CRM" at bounding box center [373, 225] width 75 height 19
click at [160, 749] on span "Viking Repair Service" at bounding box center [147, 734] width 93 height 29
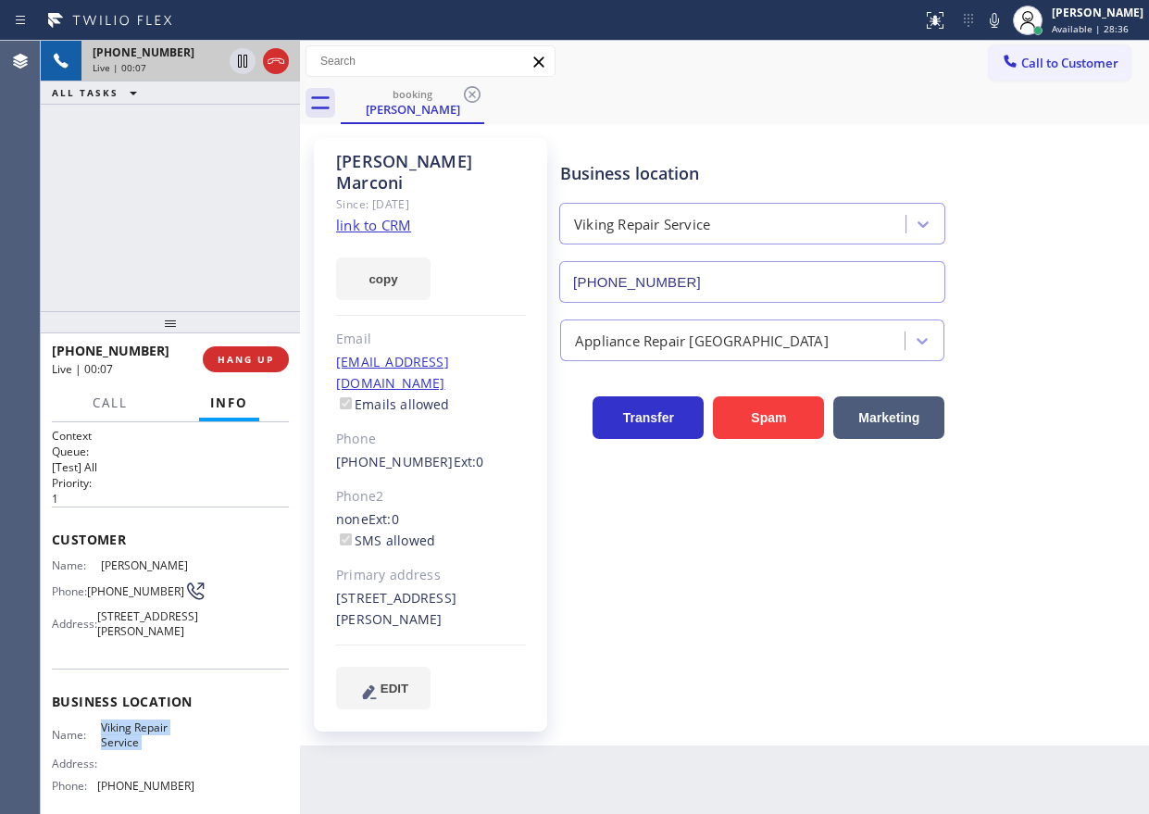
copy span "Viking Repair Service"
click at [661, 279] on input "(206) 309-8891" at bounding box center [752, 282] width 386 height 42
click at [242, 60] on icon at bounding box center [242, 61] width 9 height 13
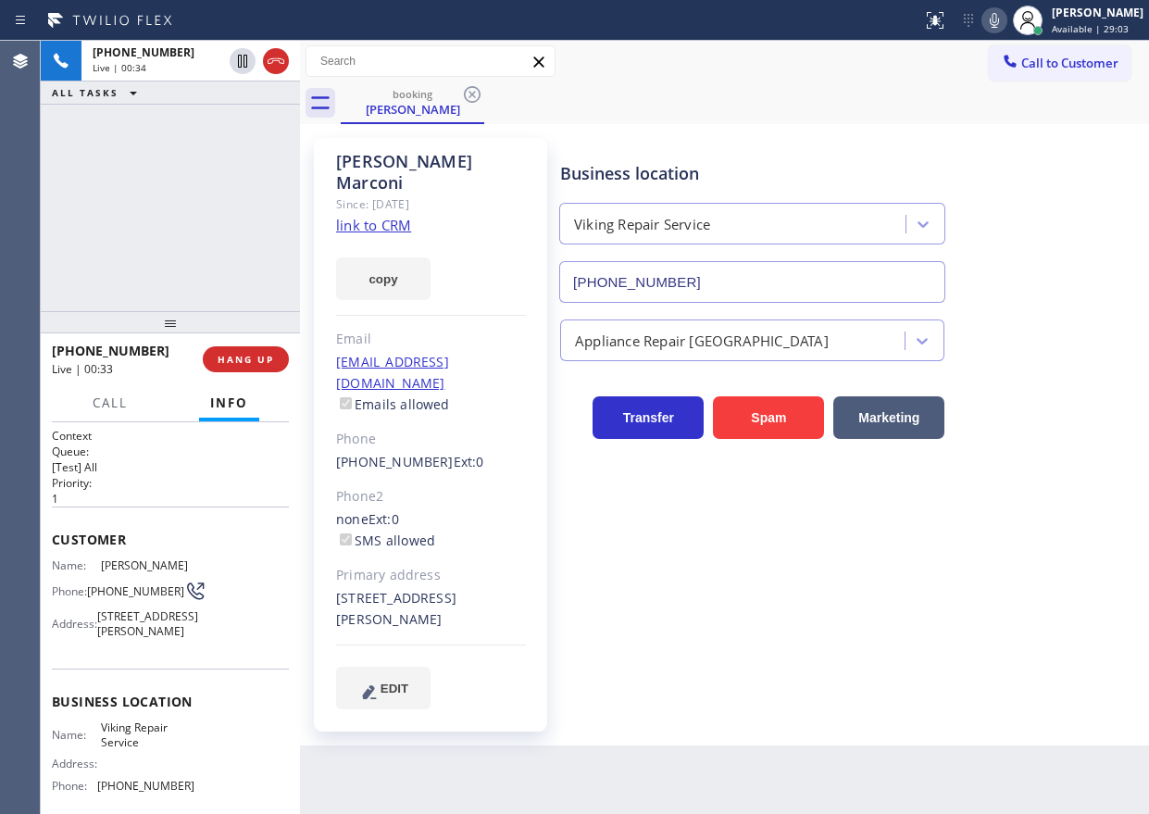
click at [999, 27] on icon at bounding box center [994, 20] width 9 height 15
click at [1001, 21] on rect at bounding box center [994, 18] width 13 height 13
click at [234, 56] on icon at bounding box center [242, 61] width 22 height 22
click at [1029, 260] on div "Business location Viking Repair Service (206) 309-8891" at bounding box center [850, 219] width 588 height 168
click at [246, 344] on div "+12535794411 Live | 04:55 HANG UP" at bounding box center [170, 359] width 237 height 48
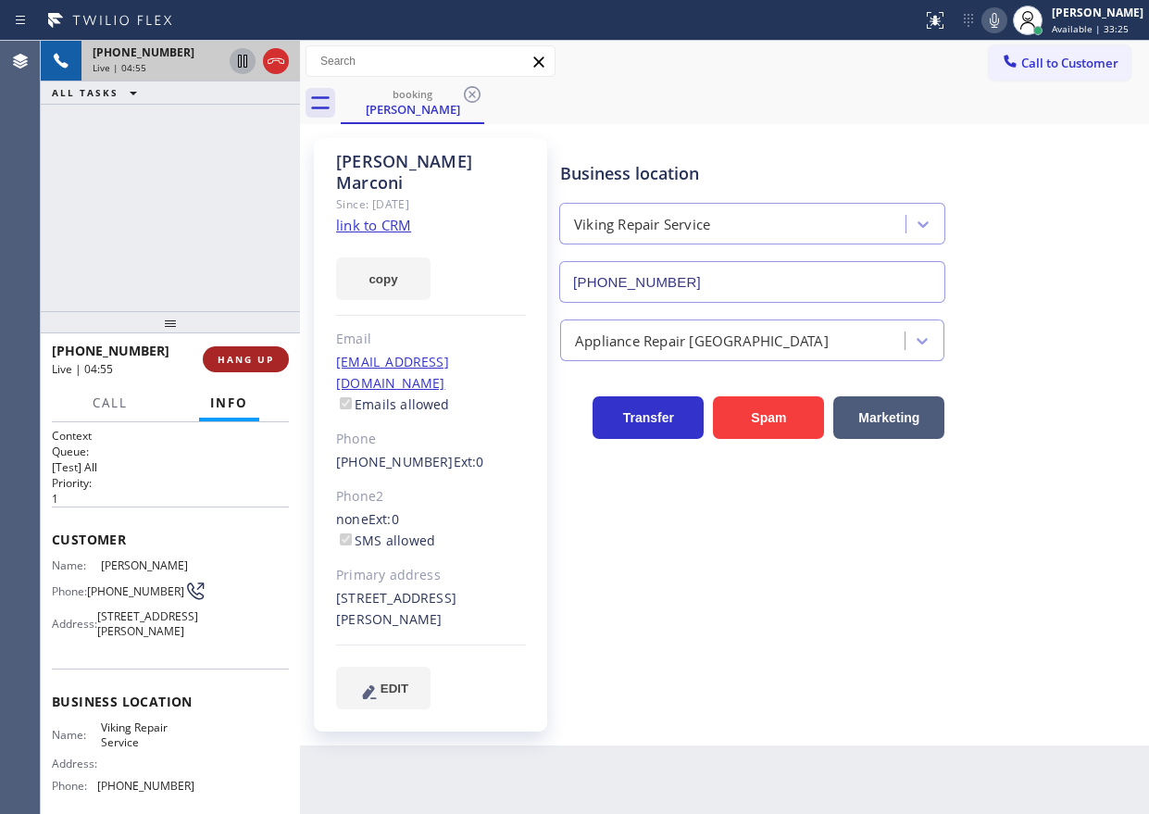
click at [246, 346] on button "HANG UP" at bounding box center [246, 359] width 86 height 26
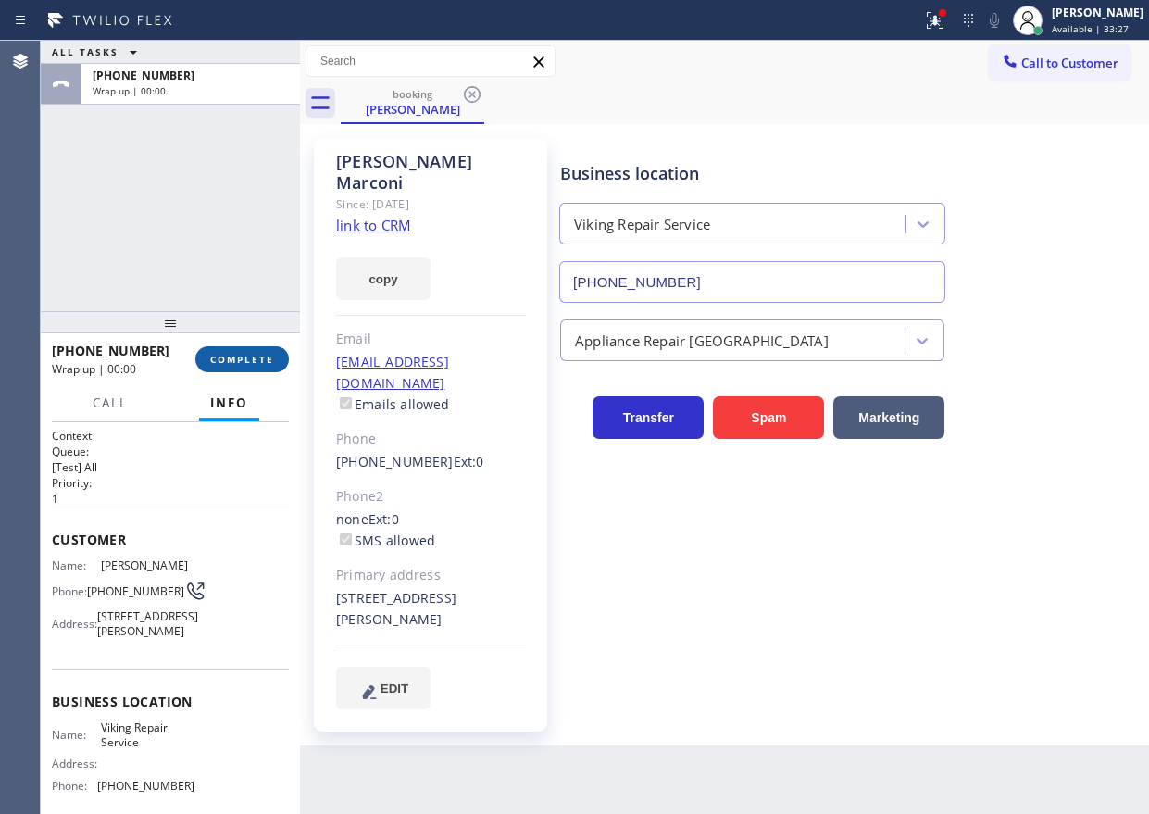
click at [240, 358] on span "COMPLETE" at bounding box center [242, 359] width 64 height 13
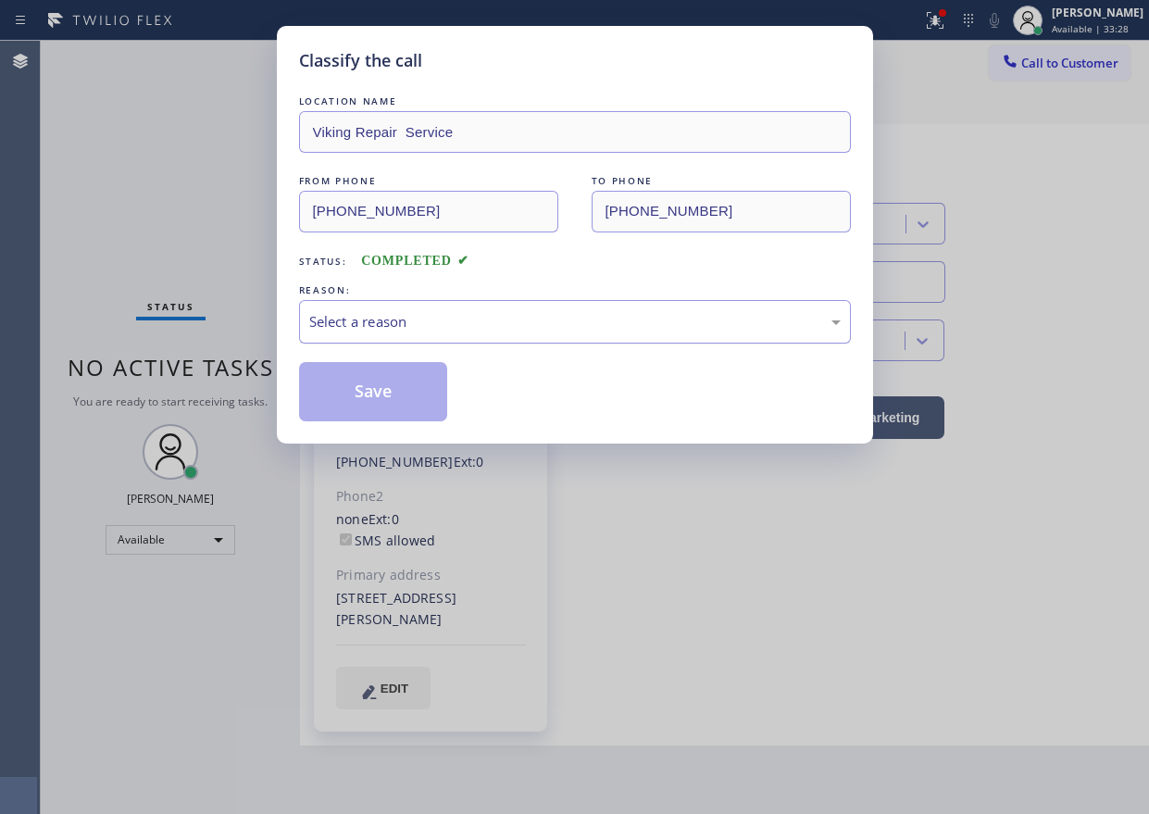
drag, startPoint x: 438, startPoint y: 321, endPoint x: 431, endPoint y: 333, distance: 13.7
click at [438, 320] on div "Select a reason" at bounding box center [574, 321] width 531 height 21
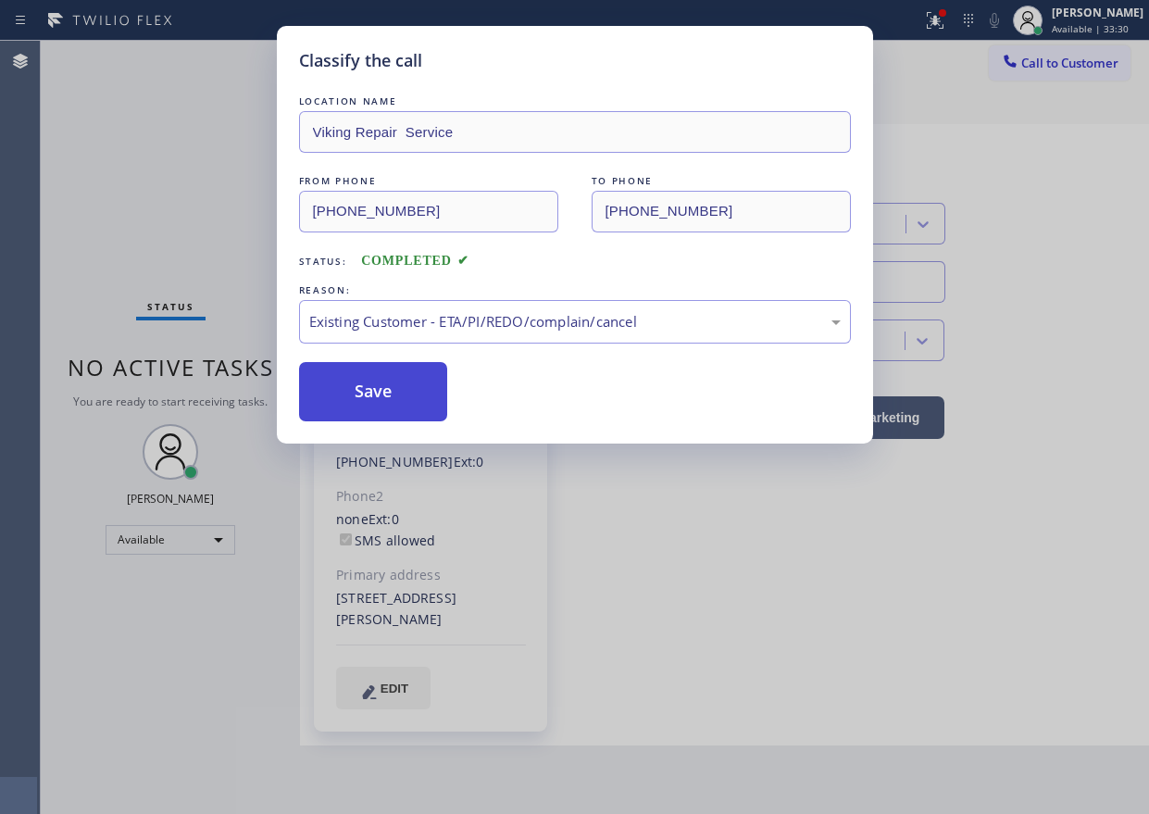
click at [394, 399] on button "Save" at bounding box center [373, 391] width 149 height 59
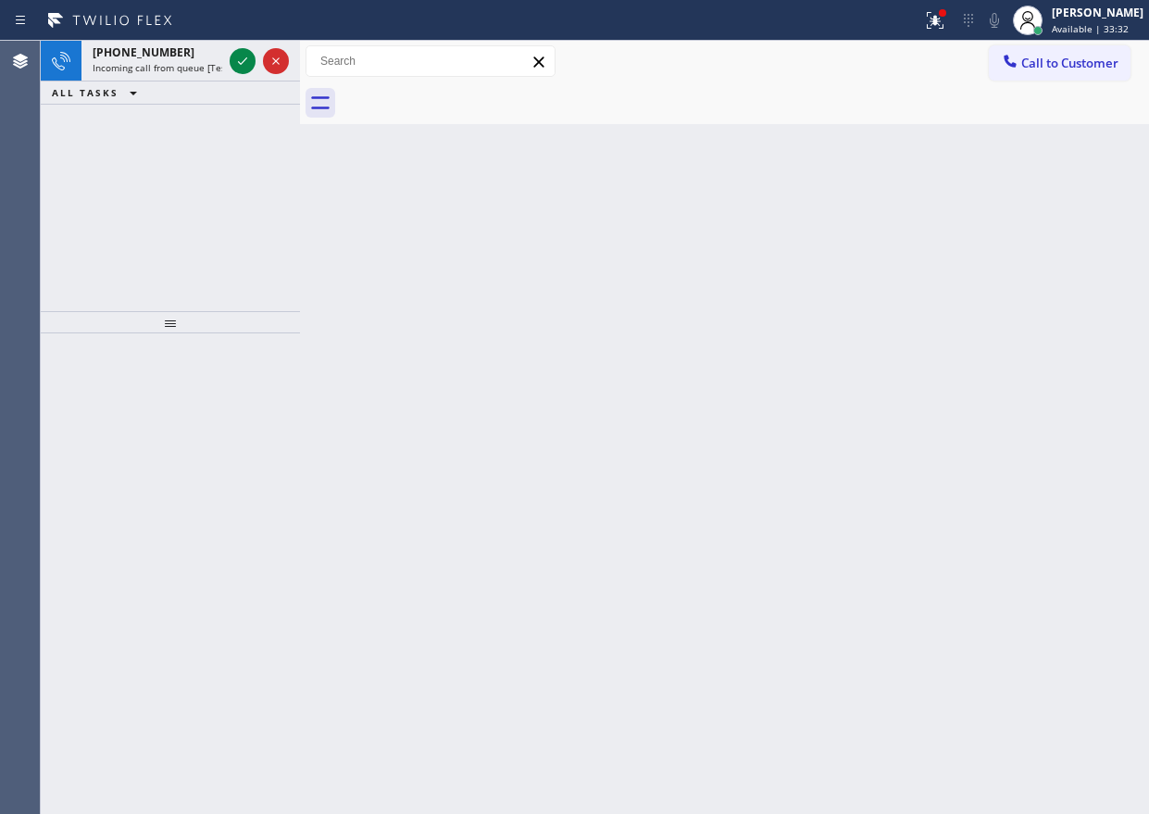
drag, startPoint x: 903, startPoint y: 517, endPoint x: 476, endPoint y: 165, distance: 553.6
click at [903, 517] on div "Back to Dashboard Change Sender ID Customers Technicians Select a contact Outbo…" at bounding box center [724, 427] width 849 height 773
click at [238, 58] on icon at bounding box center [242, 61] width 22 height 22
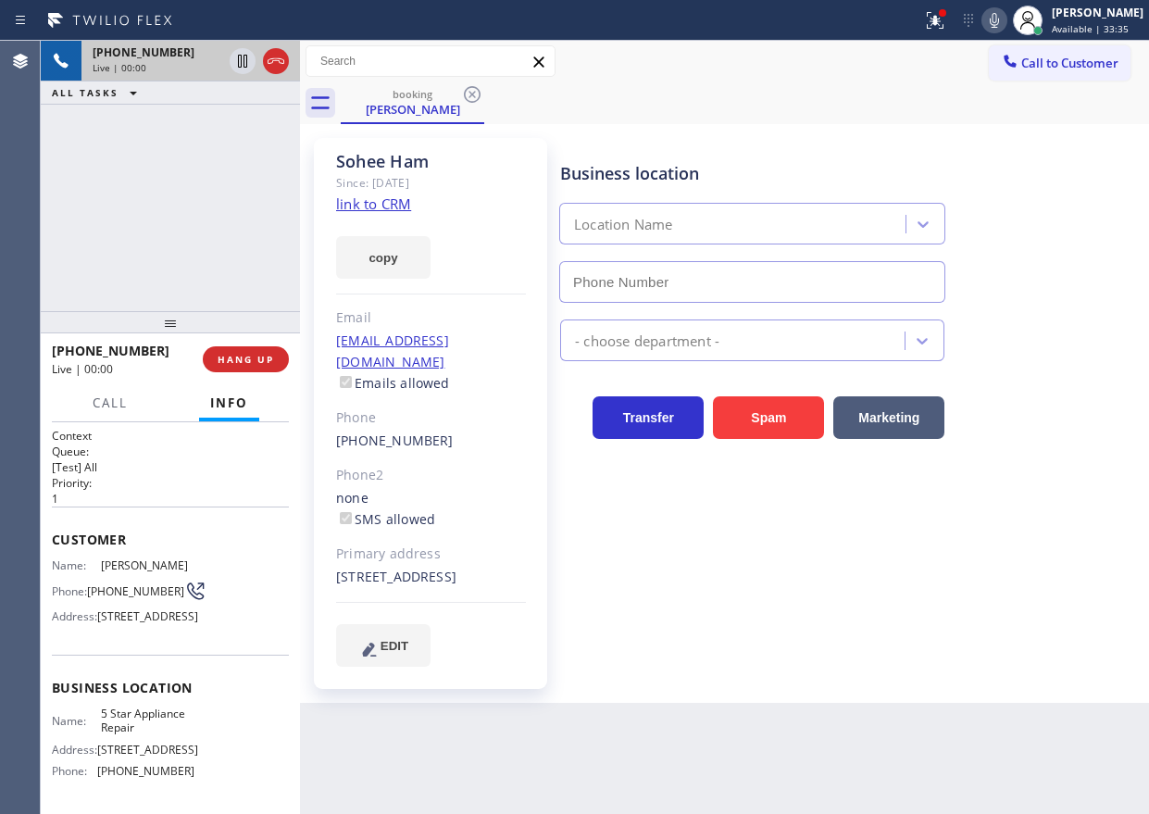
type input "[PHONE_NUMBER]"
click at [368, 201] on link "link to CRM" at bounding box center [373, 203] width 75 height 19
click at [378, 207] on link "link to CRM" at bounding box center [373, 203] width 75 height 19
click at [946, 24] on icon at bounding box center [935, 20] width 22 height 22
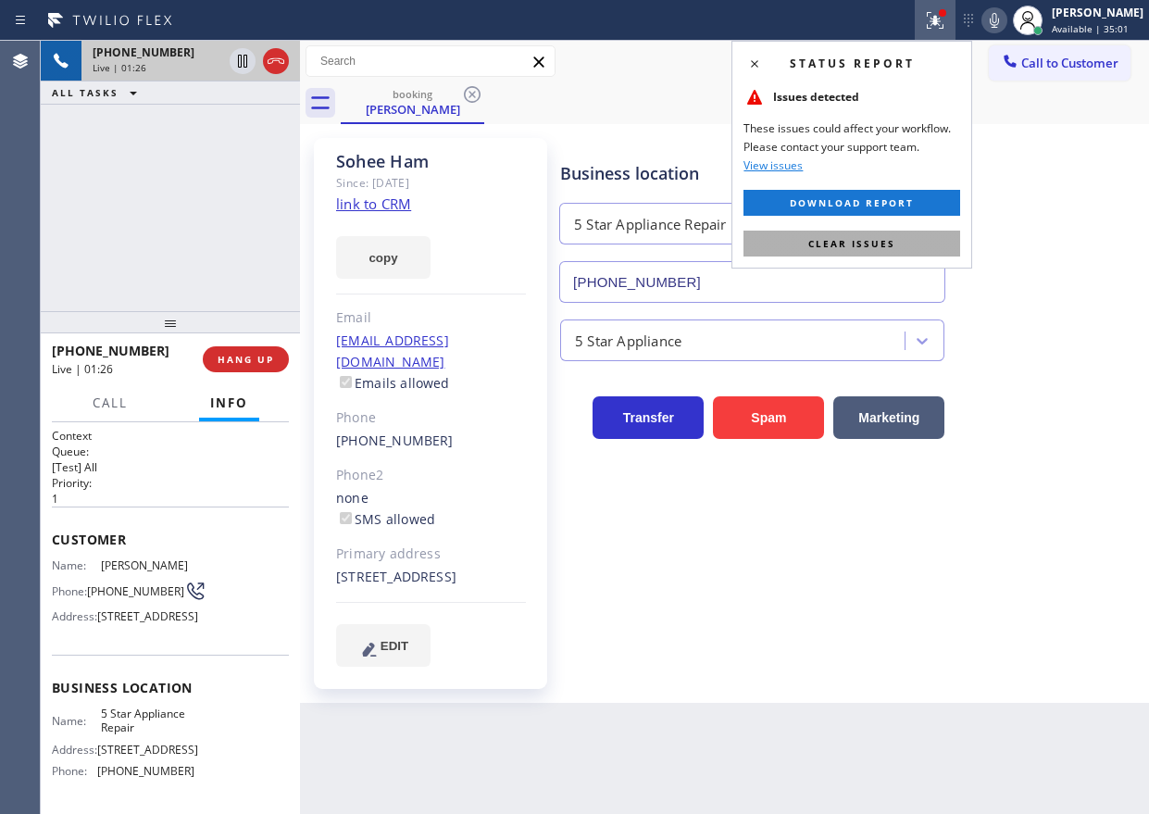
click at [857, 253] on button "Clear issues" at bounding box center [851, 243] width 217 height 26
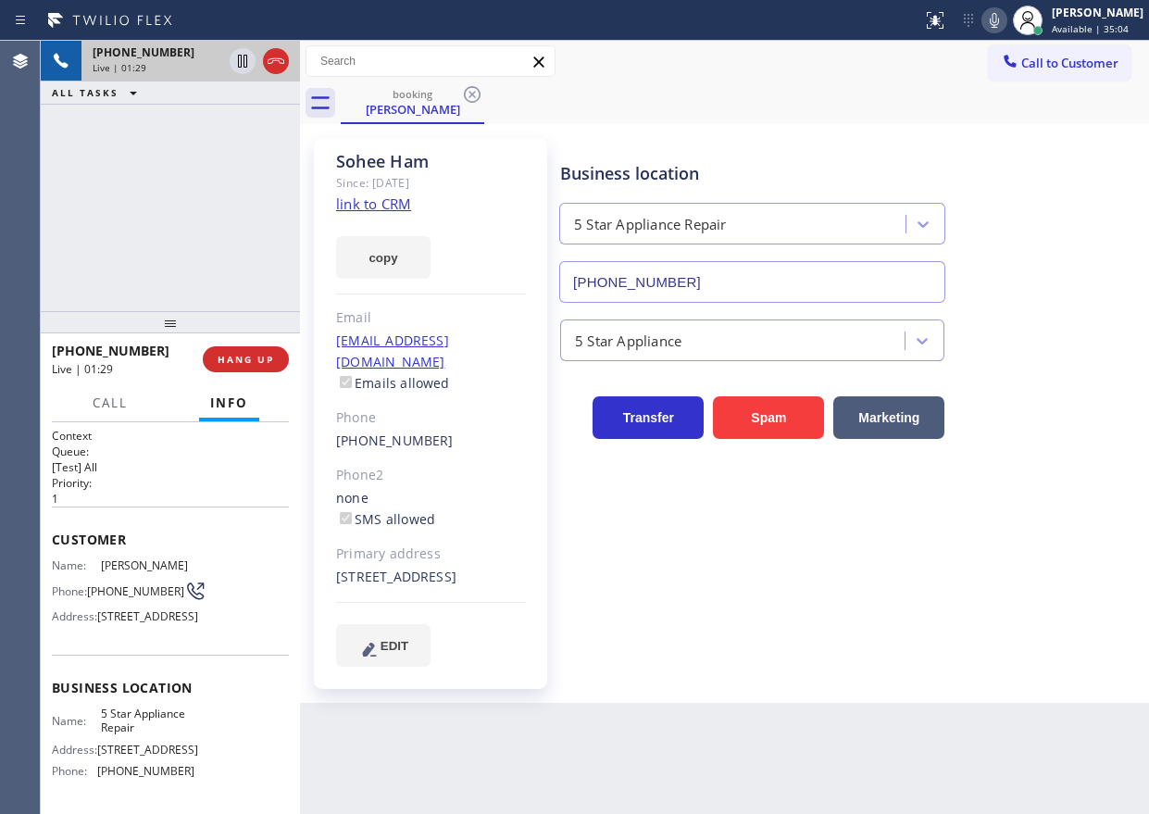
click at [999, 24] on icon at bounding box center [994, 20] width 9 height 15
click at [242, 57] on icon at bounding box center [242, 61] width 9 height 13
drag, startPoint x: 1055, startPoint y: 147, endPoint x: 1019, endPoint y: 70, distance: 84.9
click at [1055, 147] on div "Business location 5 Star Appliance Repair (855) 731-4952" at bounding box center [850, 219] width 588 height 168
click at [1000, 27] on icon at bounding box center [994, 20] width 22 height 22
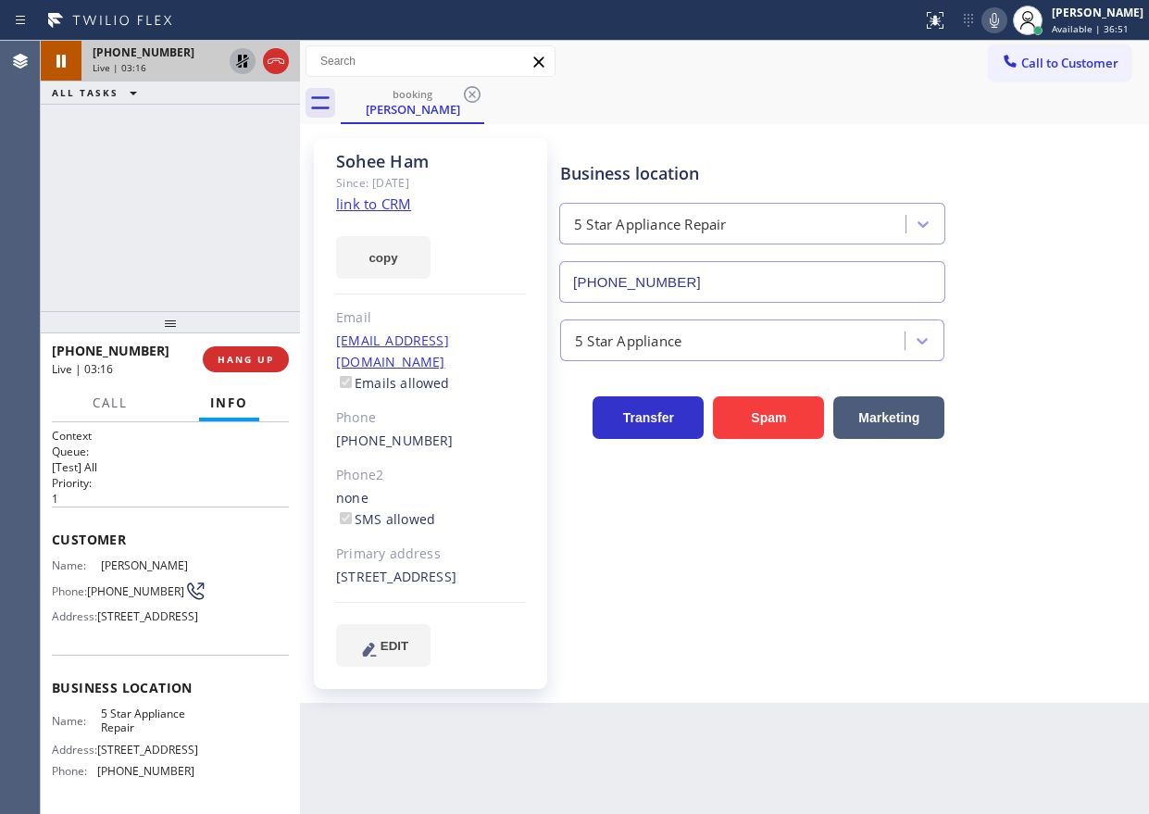
click at [240, 54] on icon at bounding box center [242, 61] width 22 height 22
click at [1073, 348] on div "5 Star Appliance" at bounding box center [850, 336] width 588 height 49
click at [900, 579] on div "Business location 5 Star Appliance Repair (855) 731-4952 5 Star Appliance Trans…" at bounding box center [850, 402] width 588 height 518
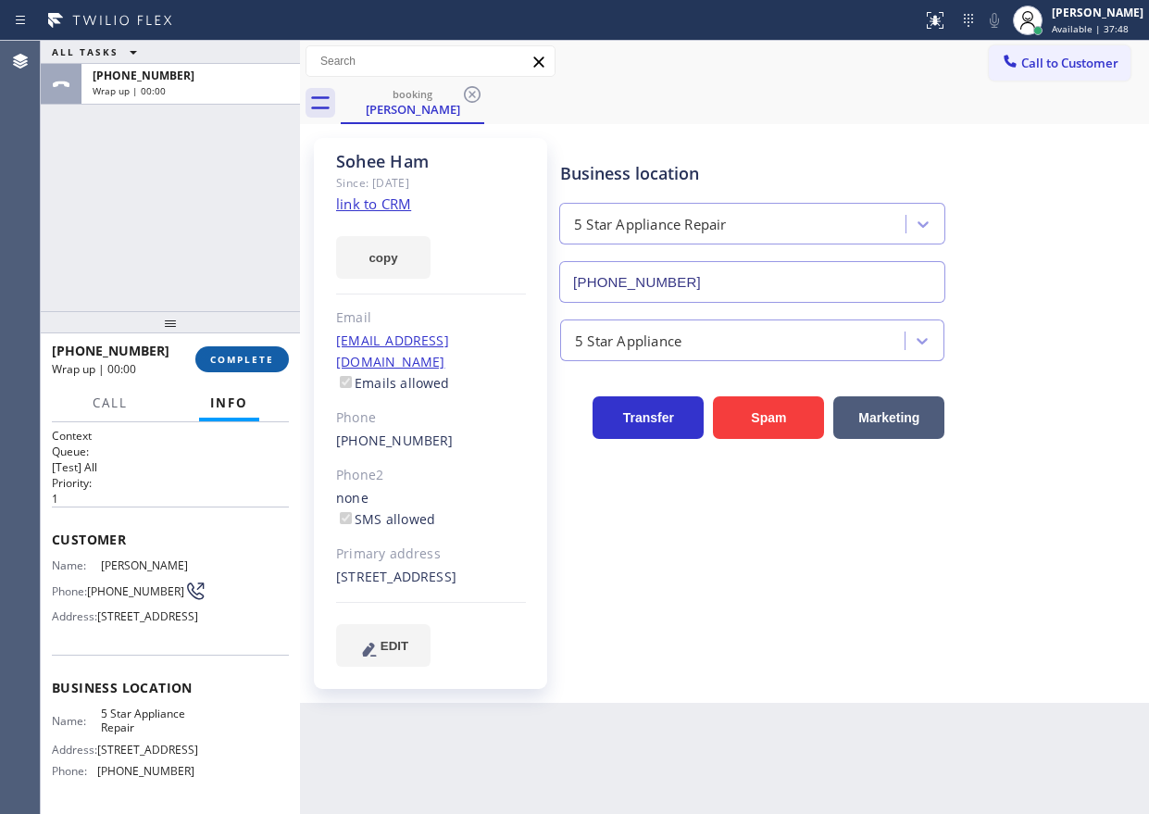
click at [255, 358] on span "COMPLETE" at bounding box center [242, 359] width 64 height 13
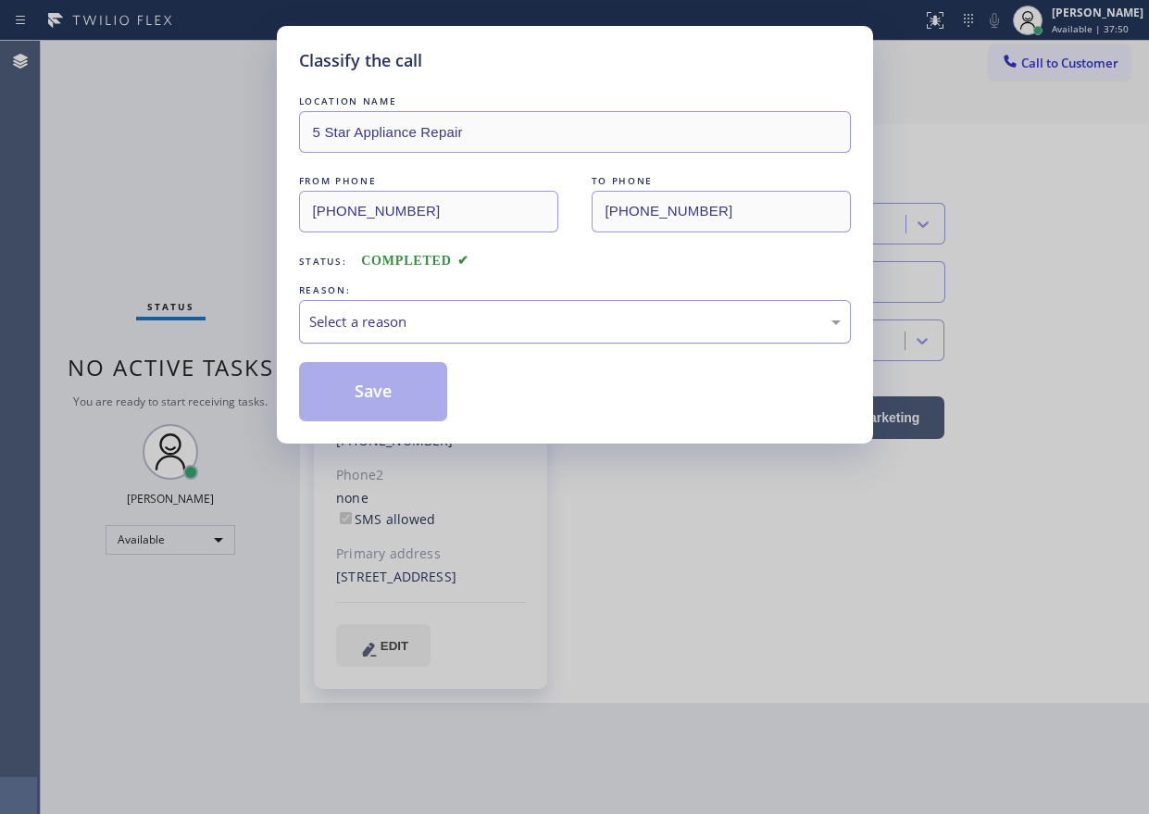
click at [392, 326] on div "Select a reason" at bounding box center [574, 321] width 531 height 21
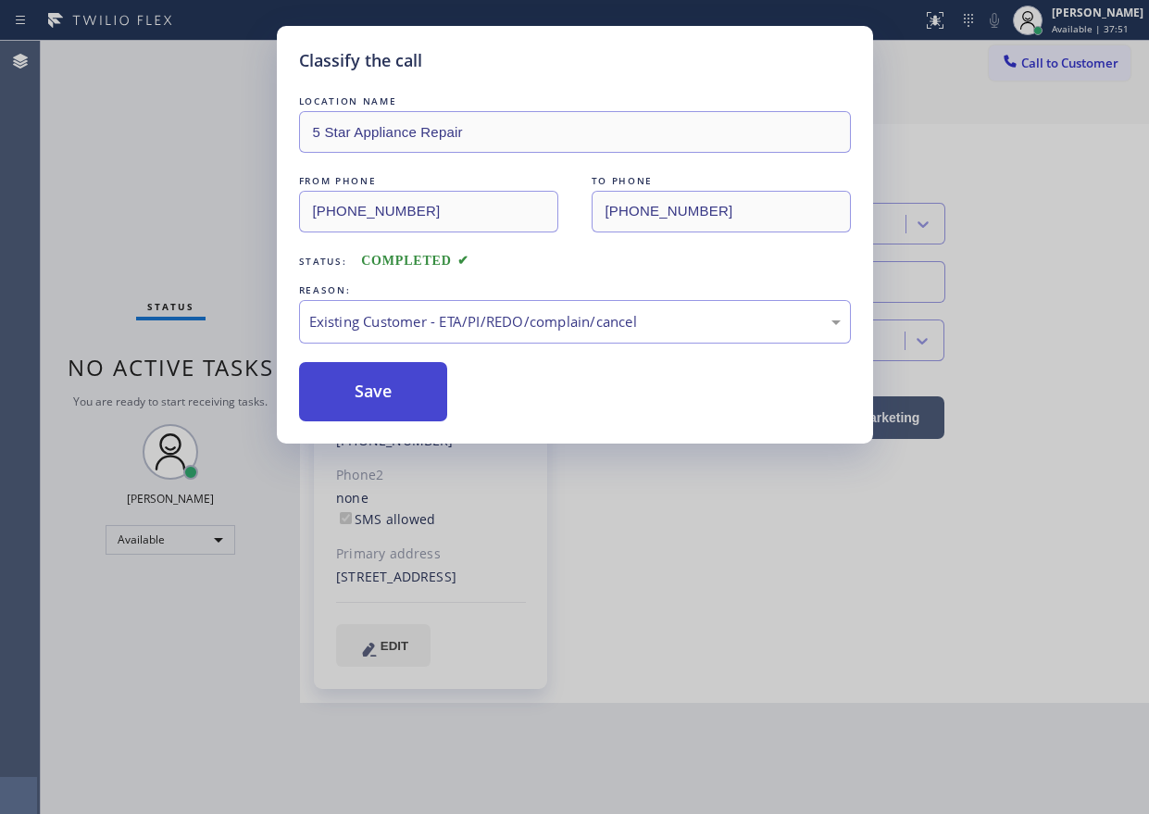
click at [364, 376] on button "Save" at bounding box center [373, 391] width 149 height 59
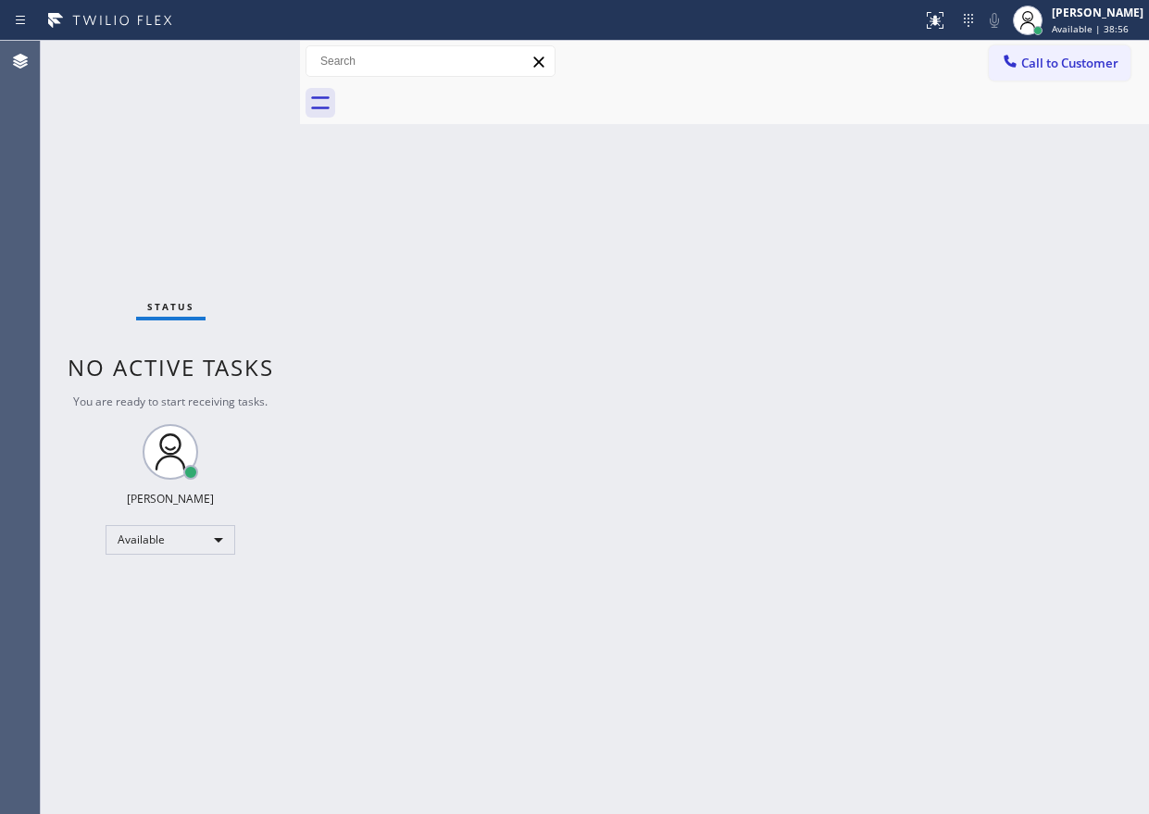
click at [986, 222] on div "Back to Dashboard Change Sender ID Customers Technicians Select a contact Outbo…" at bounding box center [724, 427] width 849 height 773
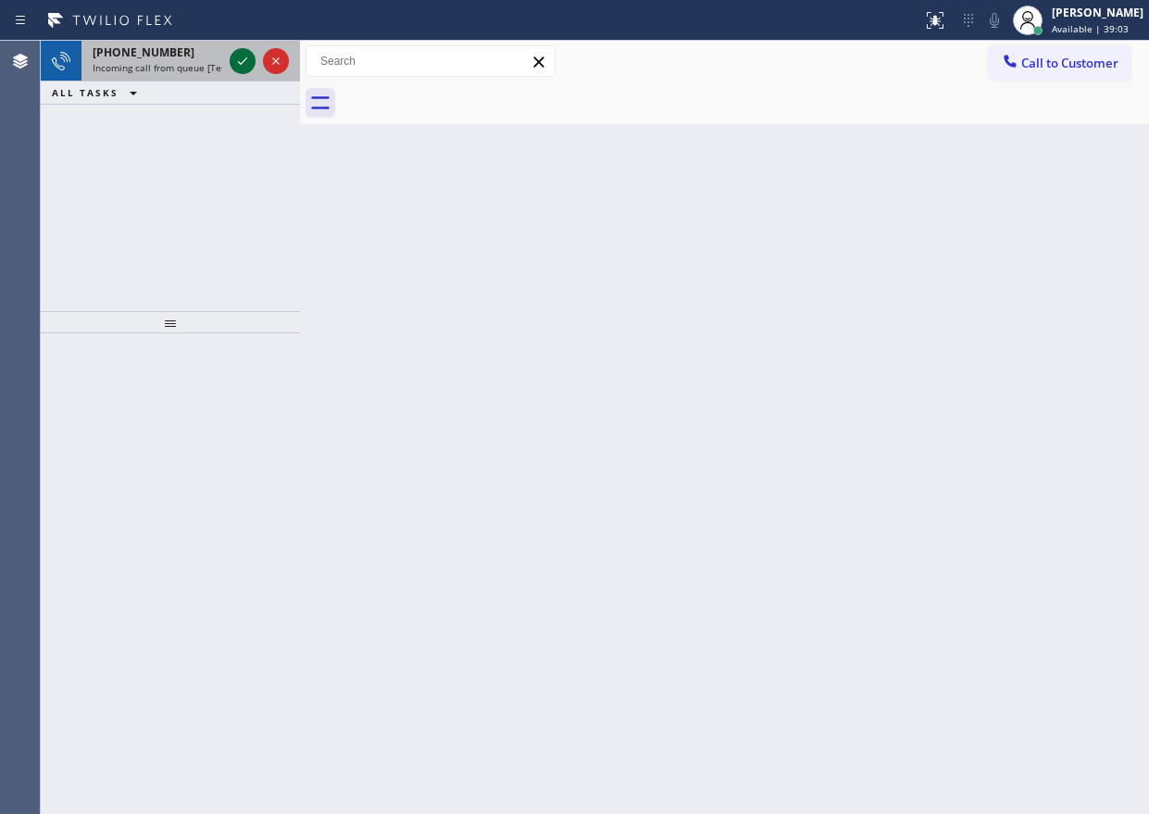
click at [243, 69] on icon at bounding box center [242, 61] width 22 height 22
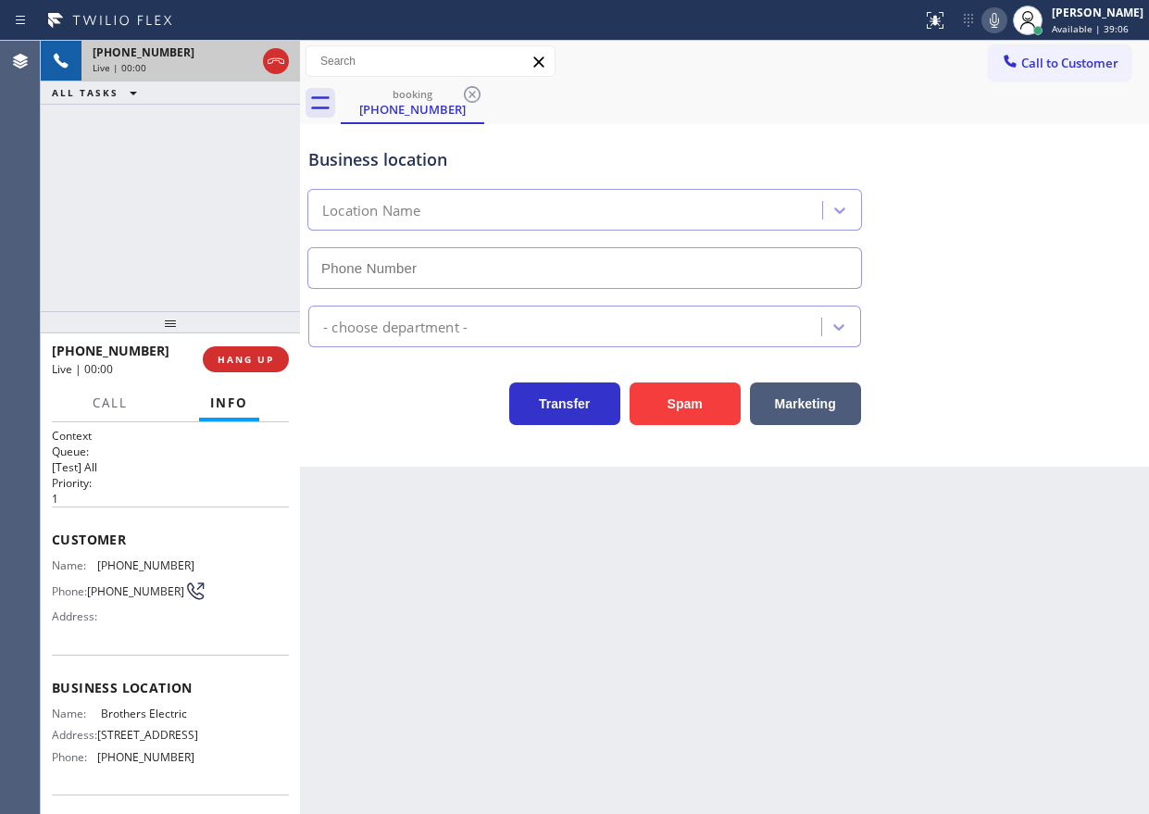
type input "(848) 315-2525"
click at [243, 370] on button "HANG UP" at bounding box center [246, 359] width 86 height 26
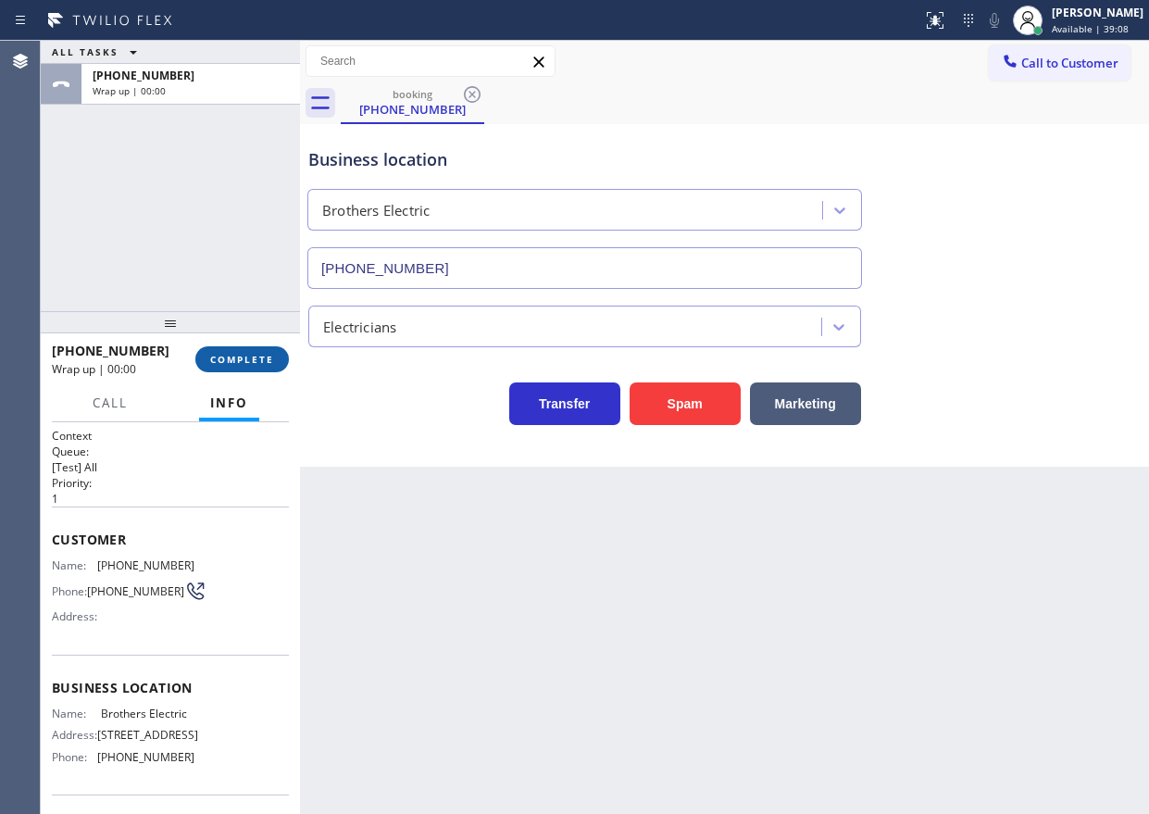
click at [245, 364] on span "COMPLETE" at bounding box center [242, 359] width 64 height 13
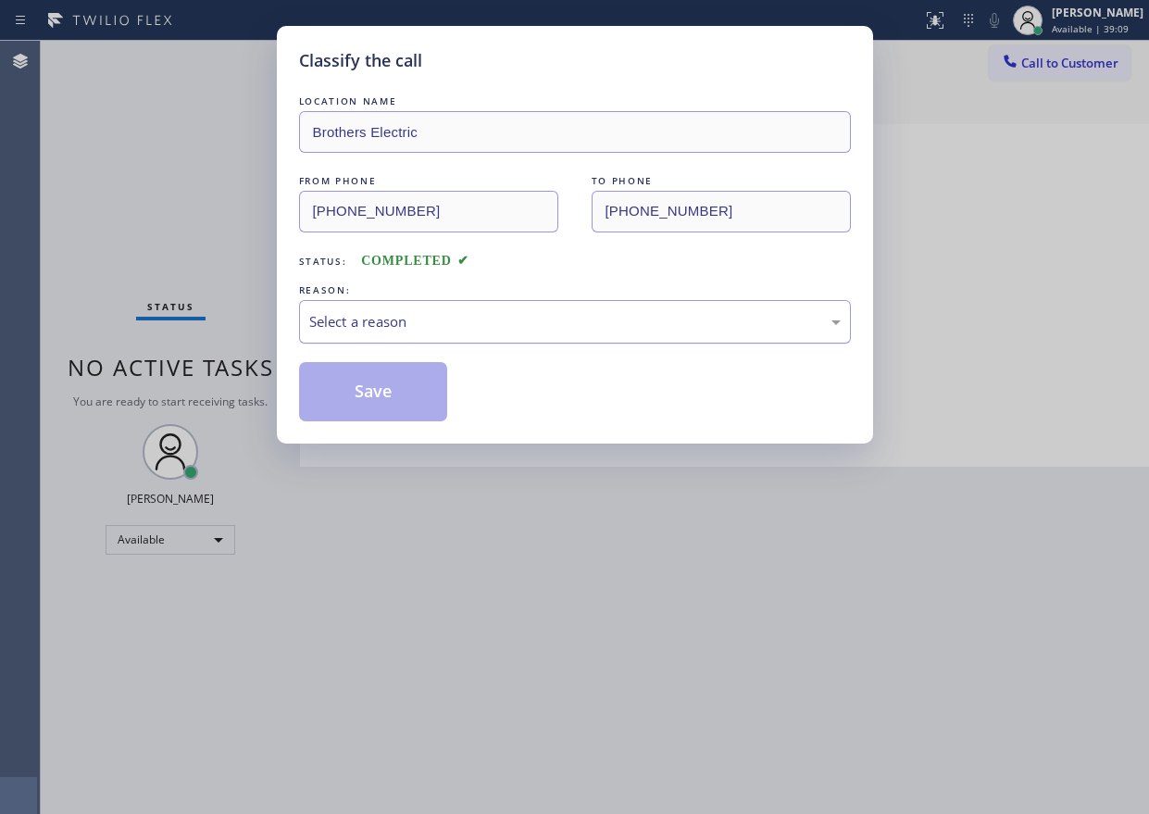
click at [467, 331] on div "Select a reason" at bounding box center [574, 321] width 531 height 21
click at [379, 404] on button "Save" at bounding box center [373, 391] width 149 height 59
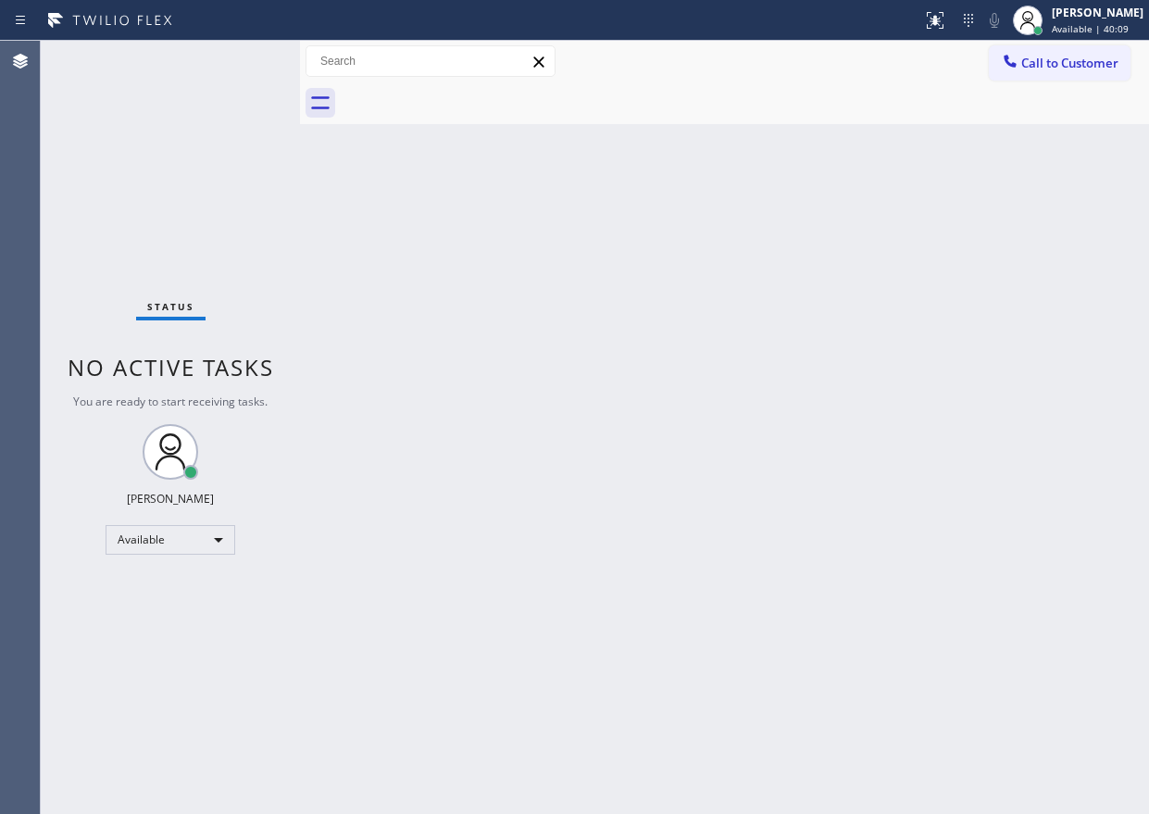
drag, startPoint x: 968, startPoint y: 481, endPoint x: 1128, endPoint y: 504, distance: 161.8
click at [968, 481] on div "Back to Dashboard Change Sender ID Customers Technicians Select a contact Outbo…" at bounding box center [724, 427] width 849 height 773
click at [503, 467] on div "Back to Dashboard Change Sender ID Customers Technicians Select a contact Outbo…" at bounding box center [724, 427] width 849 height 773
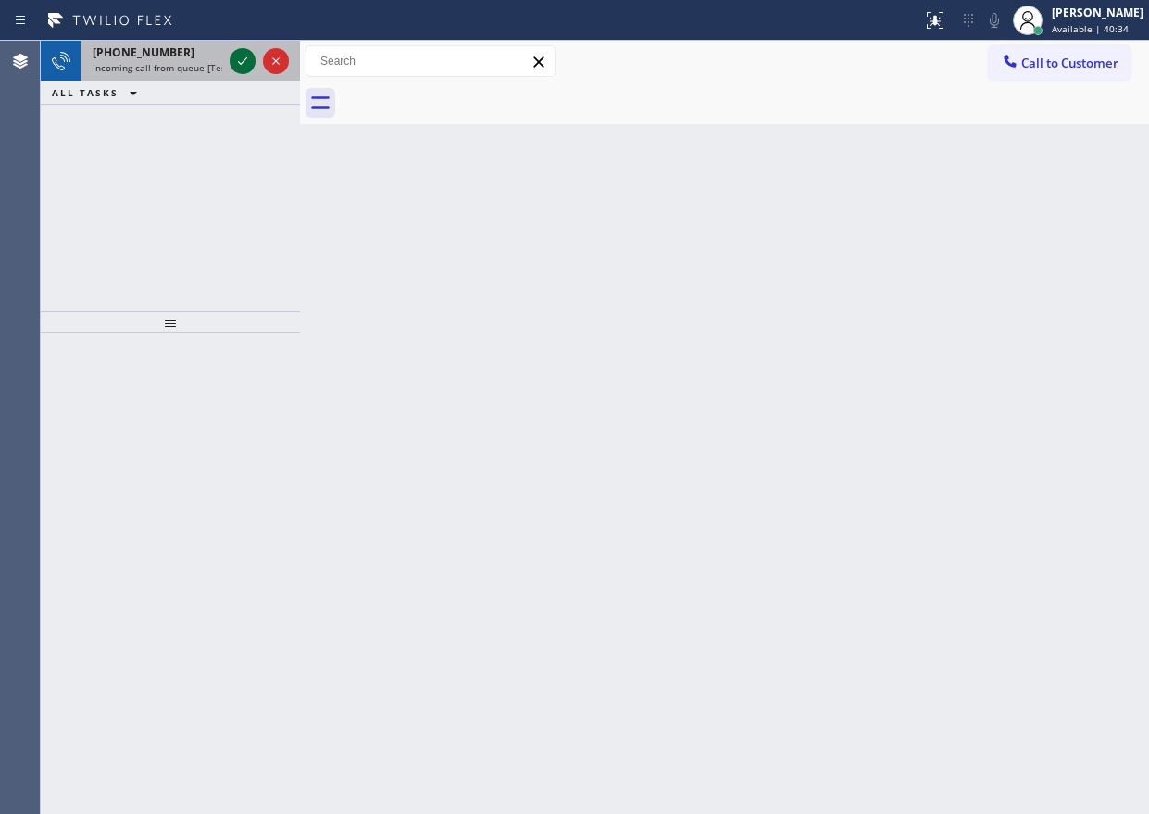
click at [235, 60] on icon at bounding box center [242, 61] width 22 height 22
click at [244, 58] on icon at bounding box center [242, 61] width 22 height 22
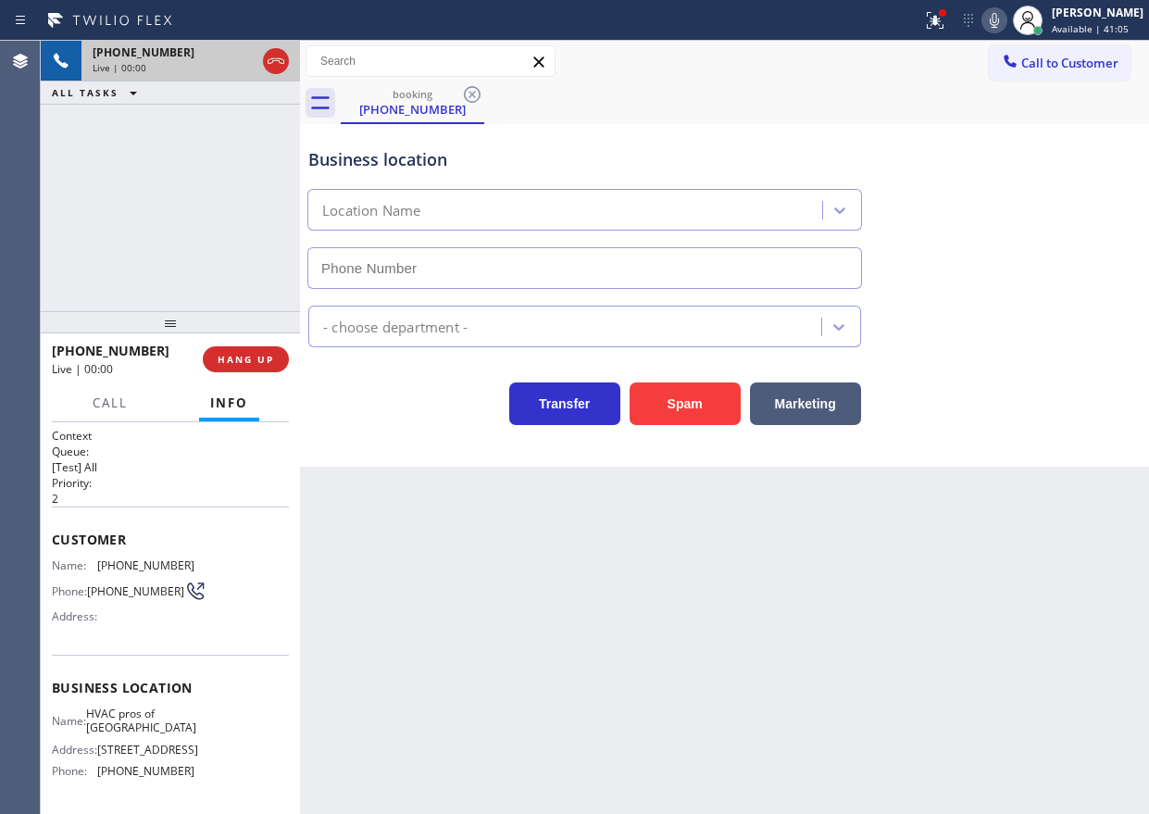
type input "(305) 699-6896"
click at [683, 406] on button "Spam" at bounding box center [684, 403] width 111 height 43
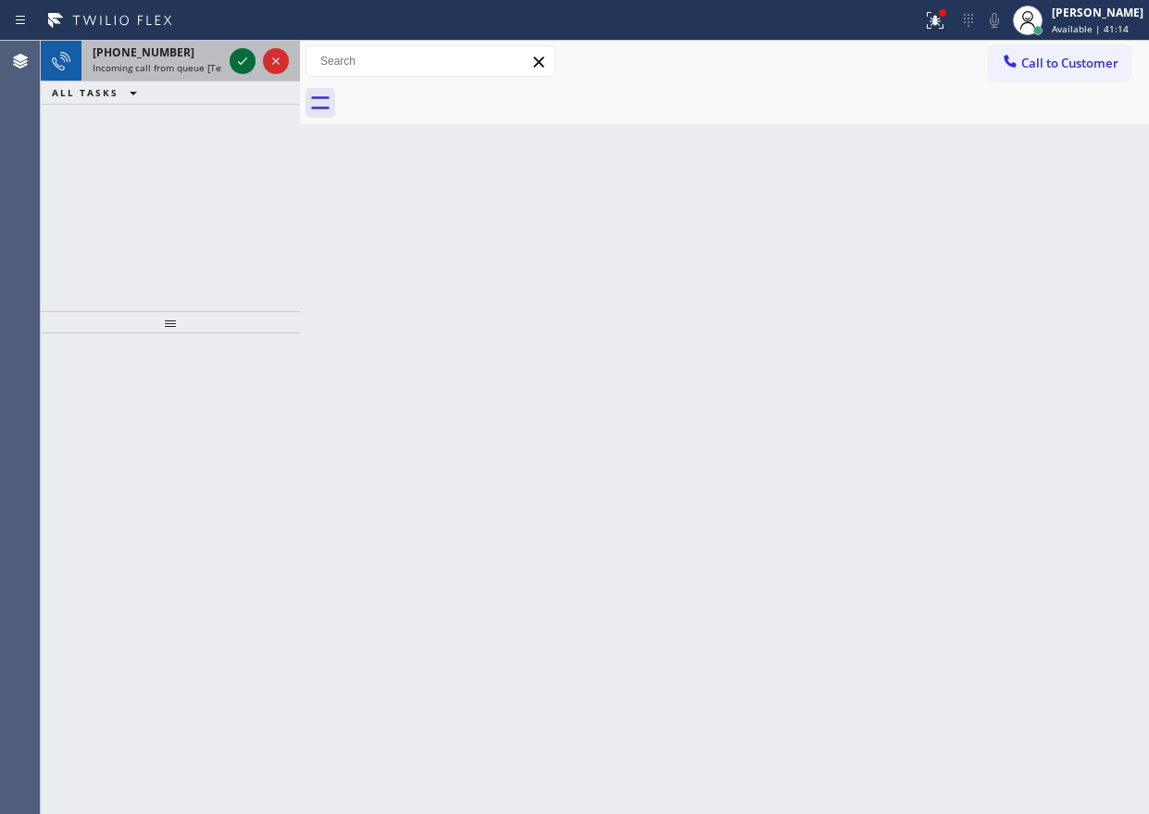
click at [242, 61] on icon at bounding box center [242, 61] width 22 height 22
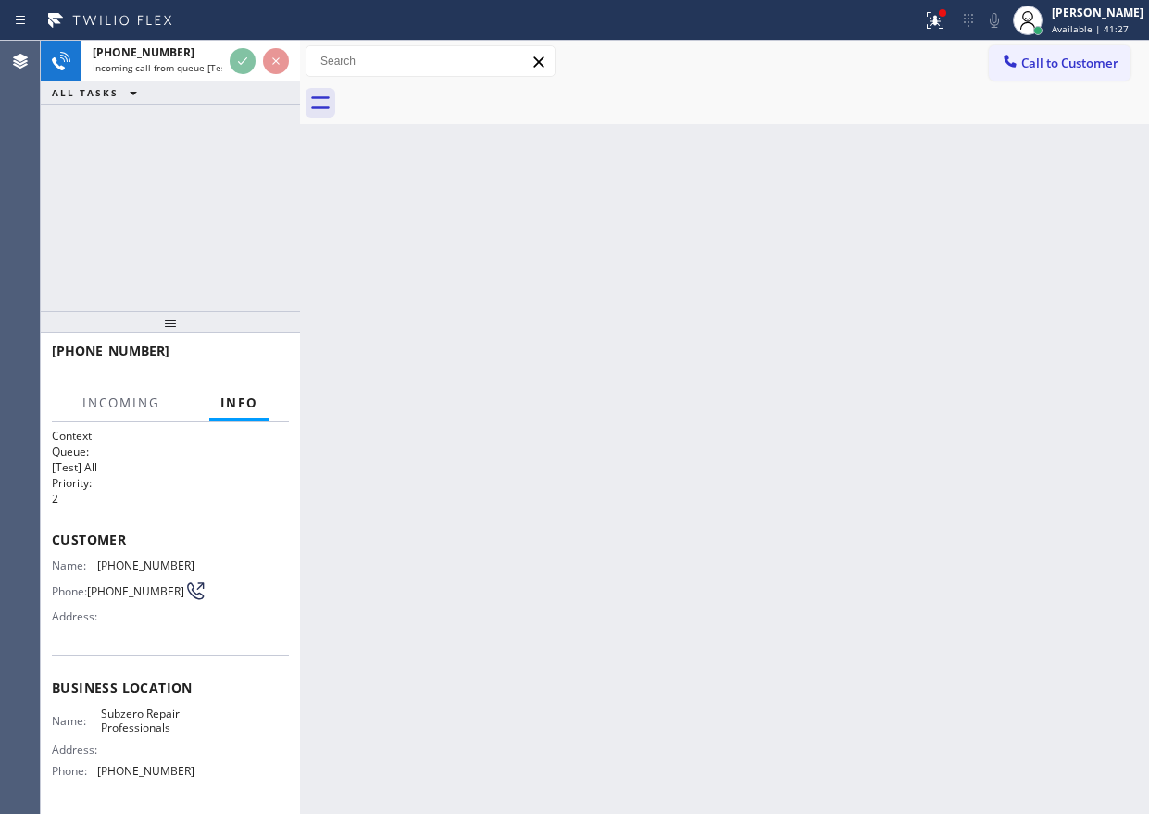
click at [280, 168] on div "+16028362266 Incoming call from queue [Test] All ALL TASKS ALL TASKS ACTIVE TAS…" at bounding box center [170, 176] width 259 height 270
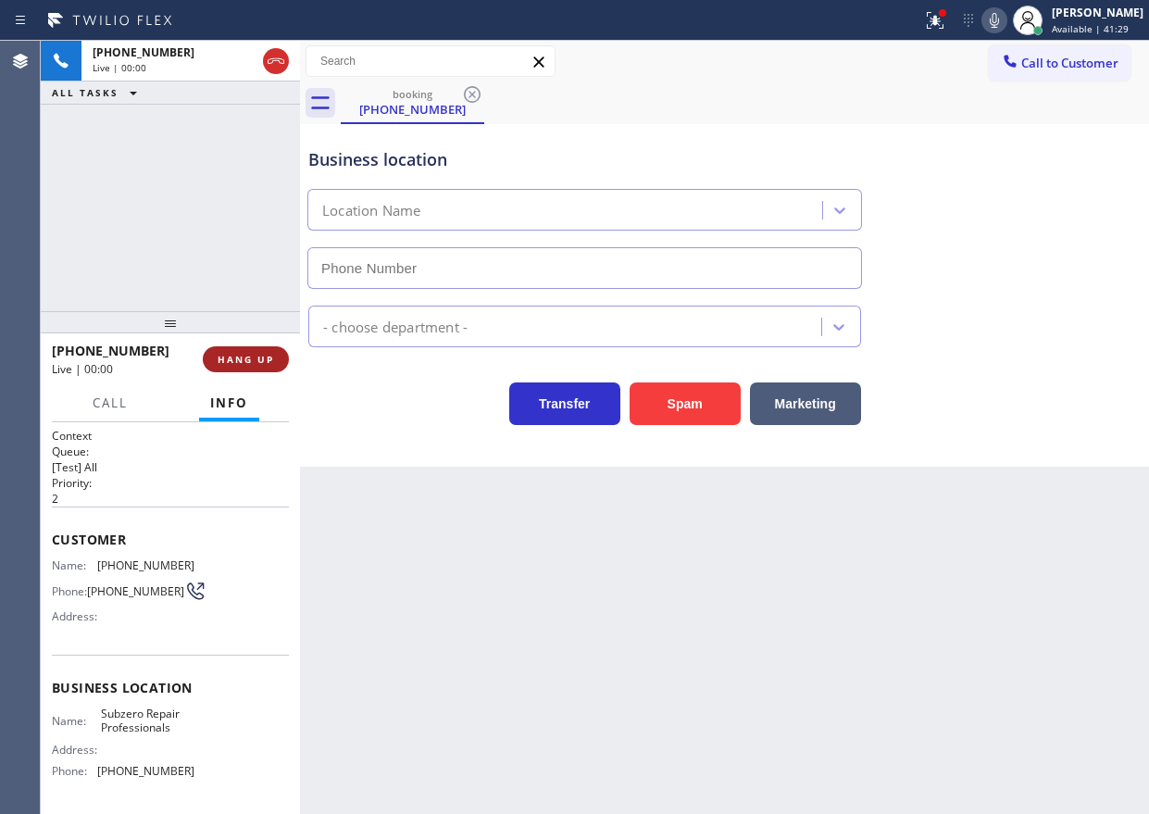
type input "(602) 691-7988"
click at [251, 369] on button "HANG UP" at bounding box center [246, 359] width 86 height 26
click at [253, 364] on span "HANG UP" at bounding box center [246, 359] width 56 height 13
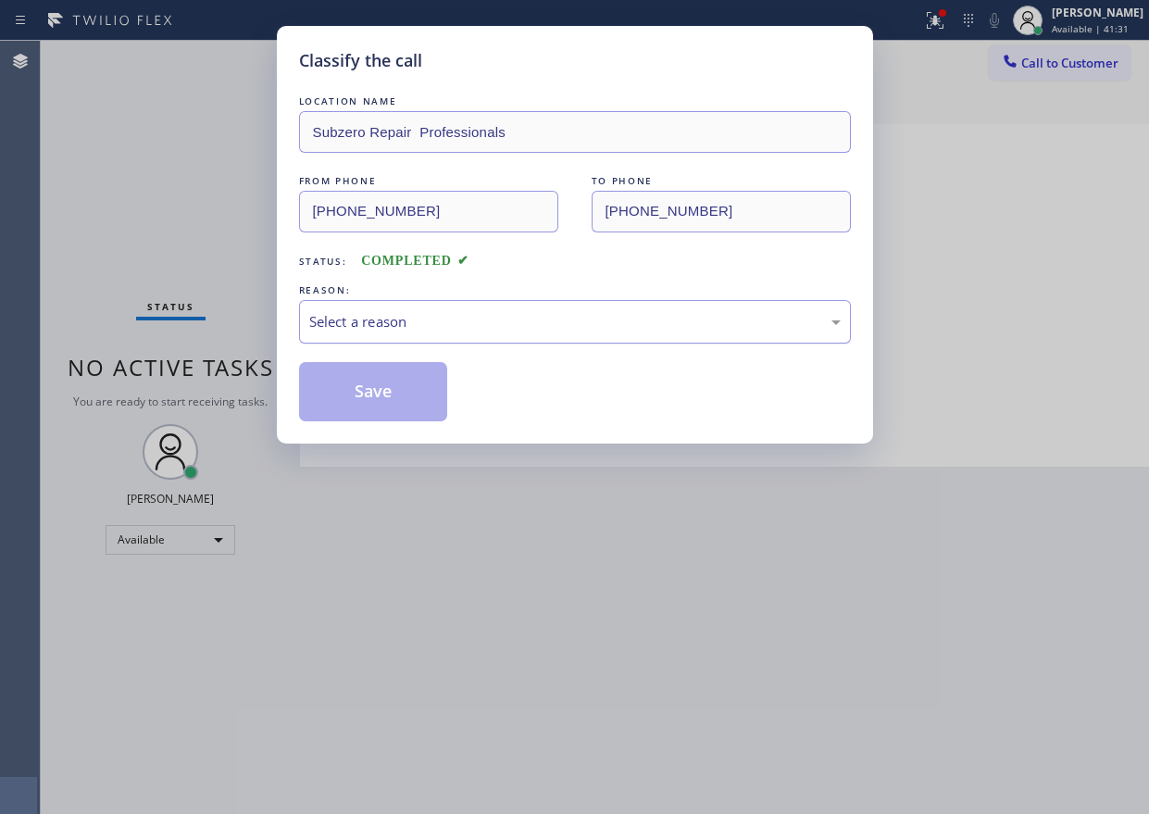
click at [531, 328] on div "Select a reason" at bounding box center [574, 321] width 531 height 21
click at [402, 390] on button "Save" at bounding box center [373, 391] width 149 height 59
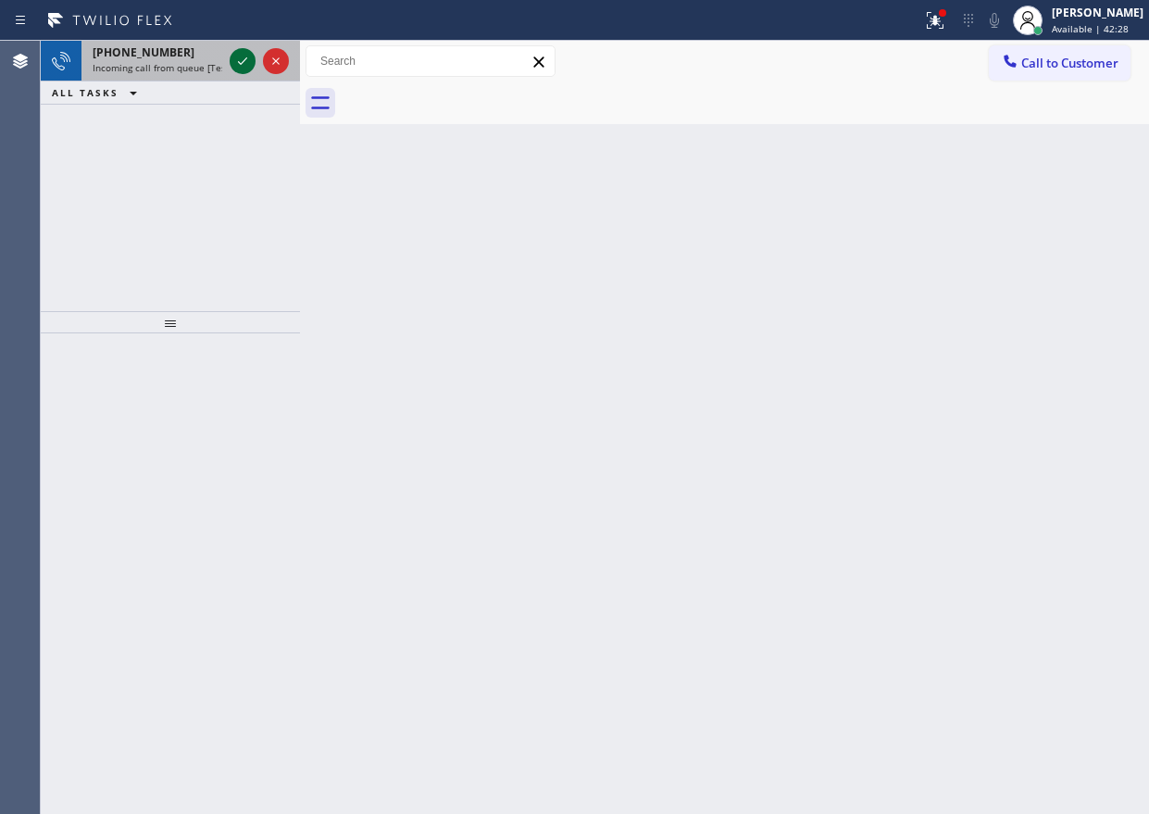
click at [245, 68] on icon at bounding box center [242, 61] width 22 height 22
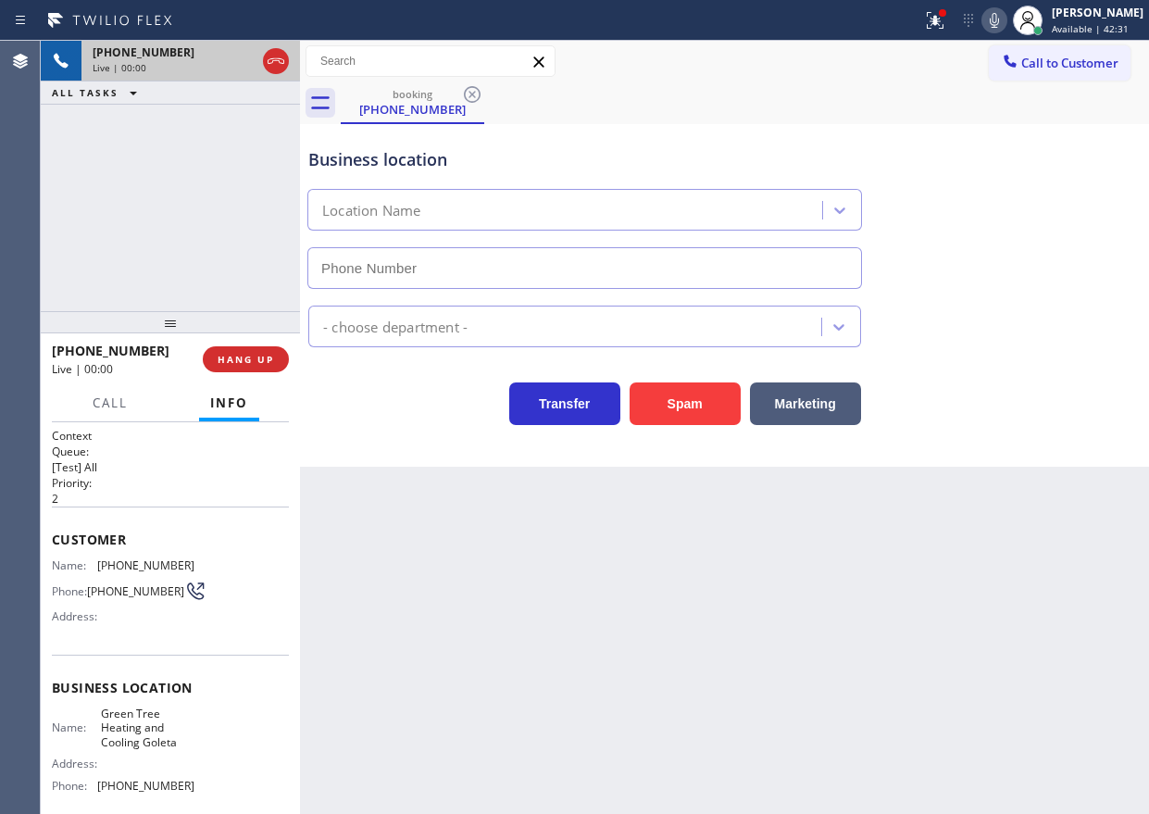
type input "(805) 549-4489"
click at [728, 398] on button "Spam" at bounding box center [684, 403] width 111 height 43
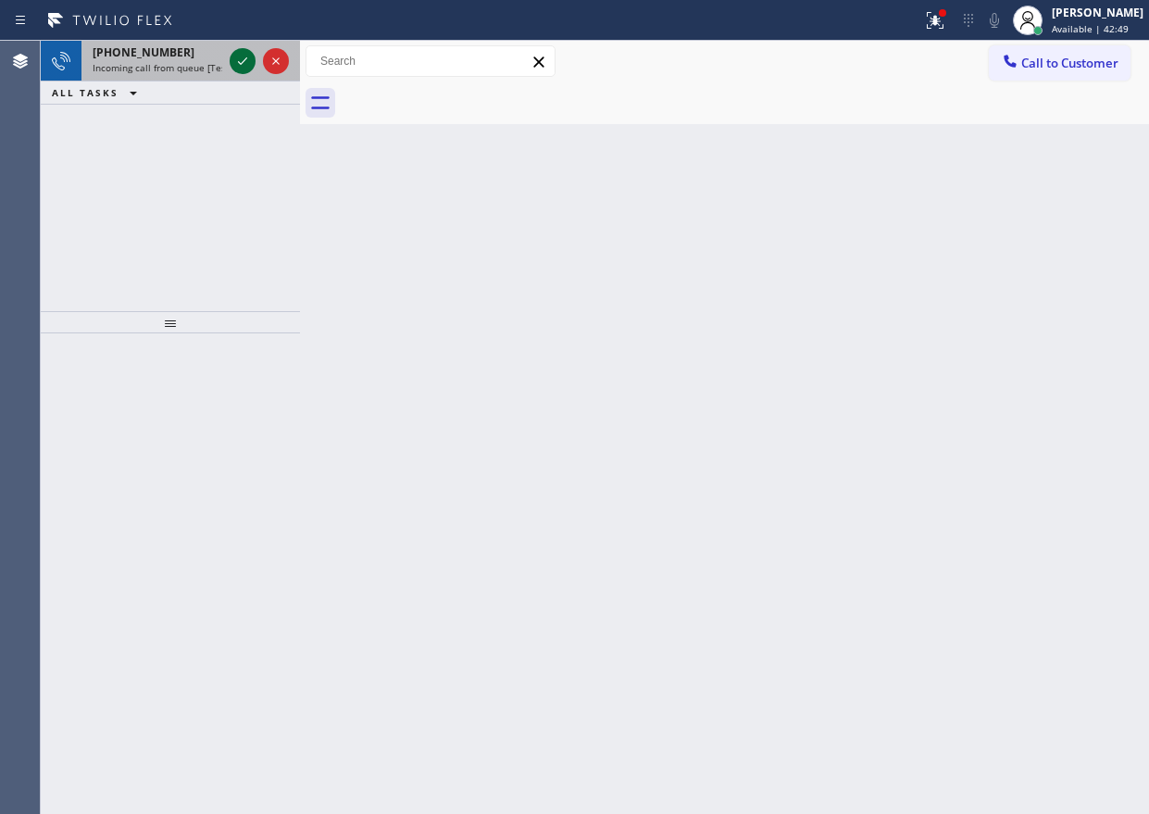
click at [241, 57] on icon at bounding box center [242, 61] width 22 height 22
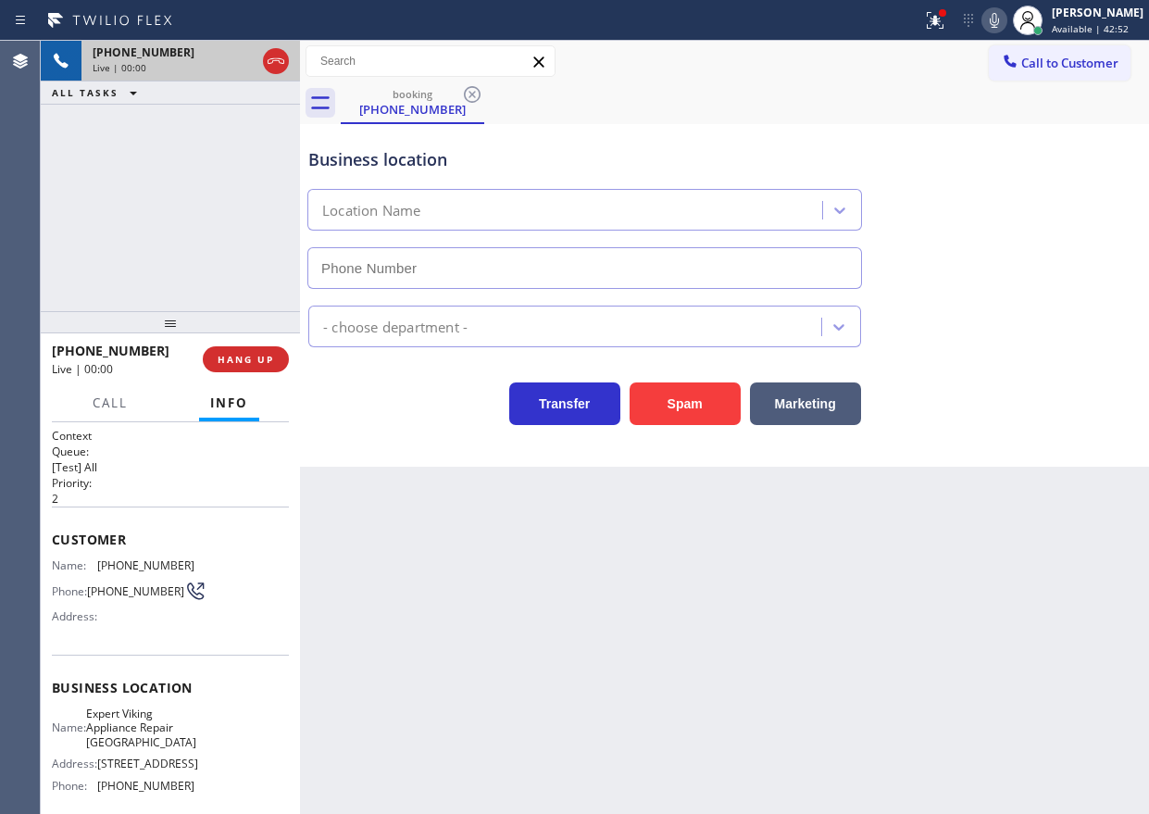
type input "(714) 410-5113"
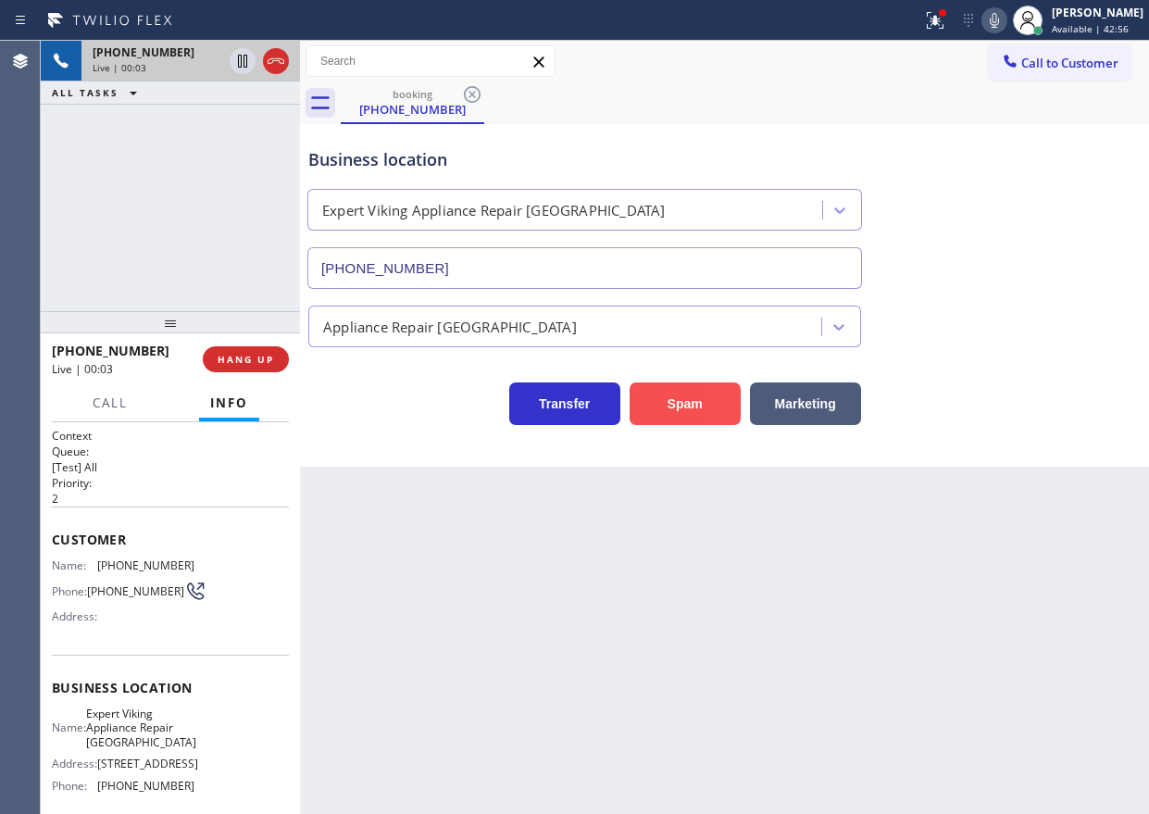
click at [680, 416] on button "Spam" at bounding box center [684, 403] width 111 height 43
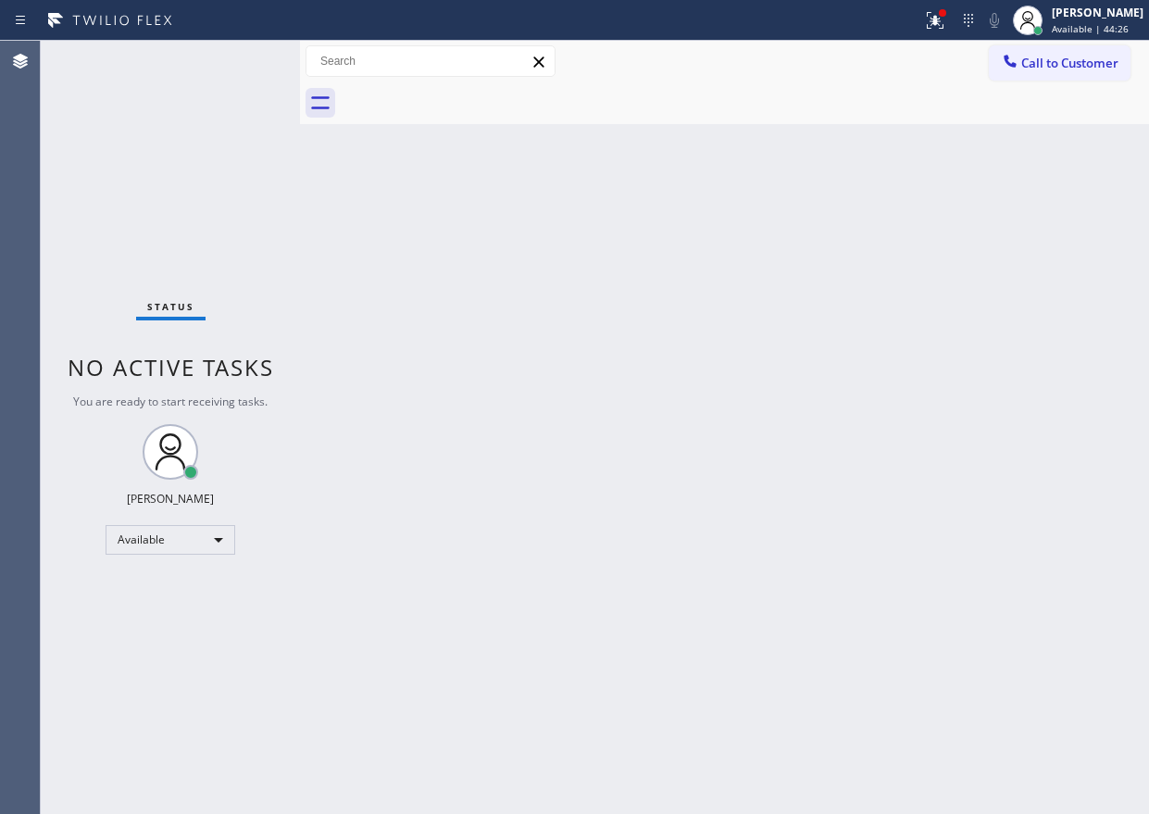
click at [238, 64] on div "Status No active tasks You are ready to start receiving tasks. [PERSON_NAME] Av…" at bounding box center [170, 427] width 259 height 773
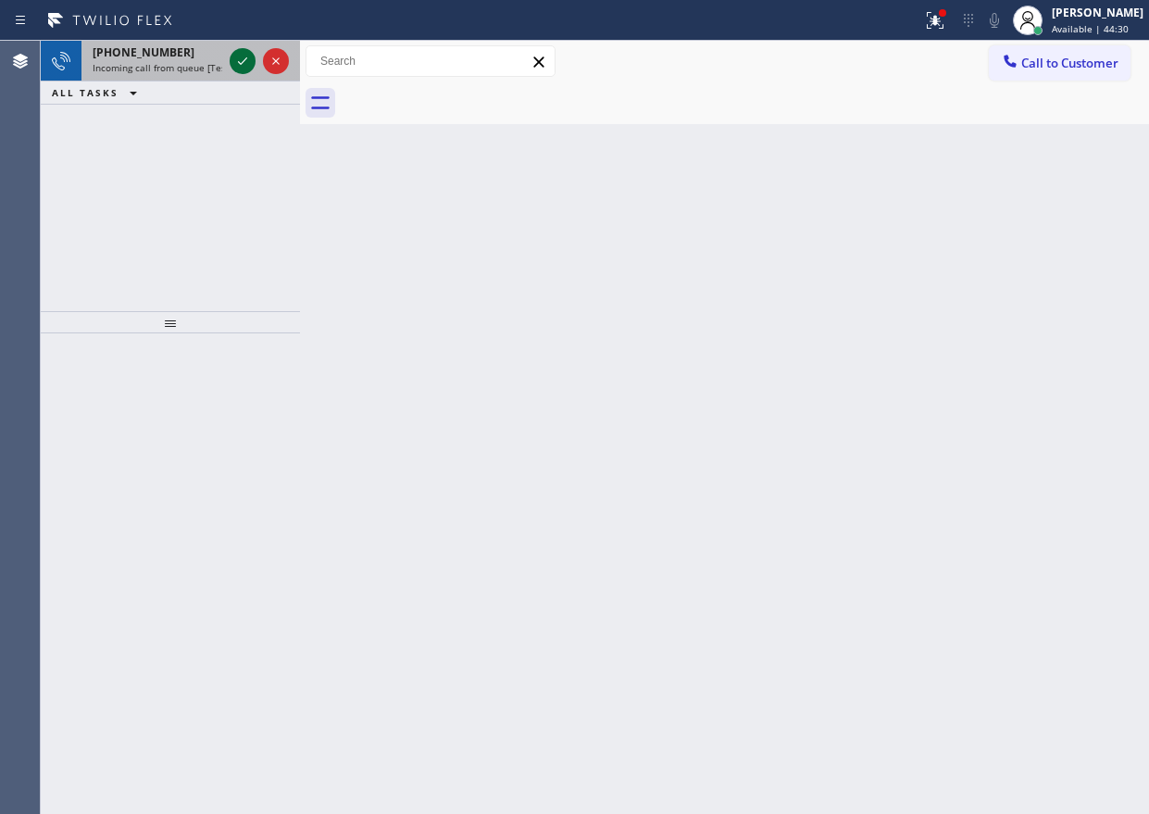
click at [238, 64] on icon at bounding box center [242, 61] width 22 height 22
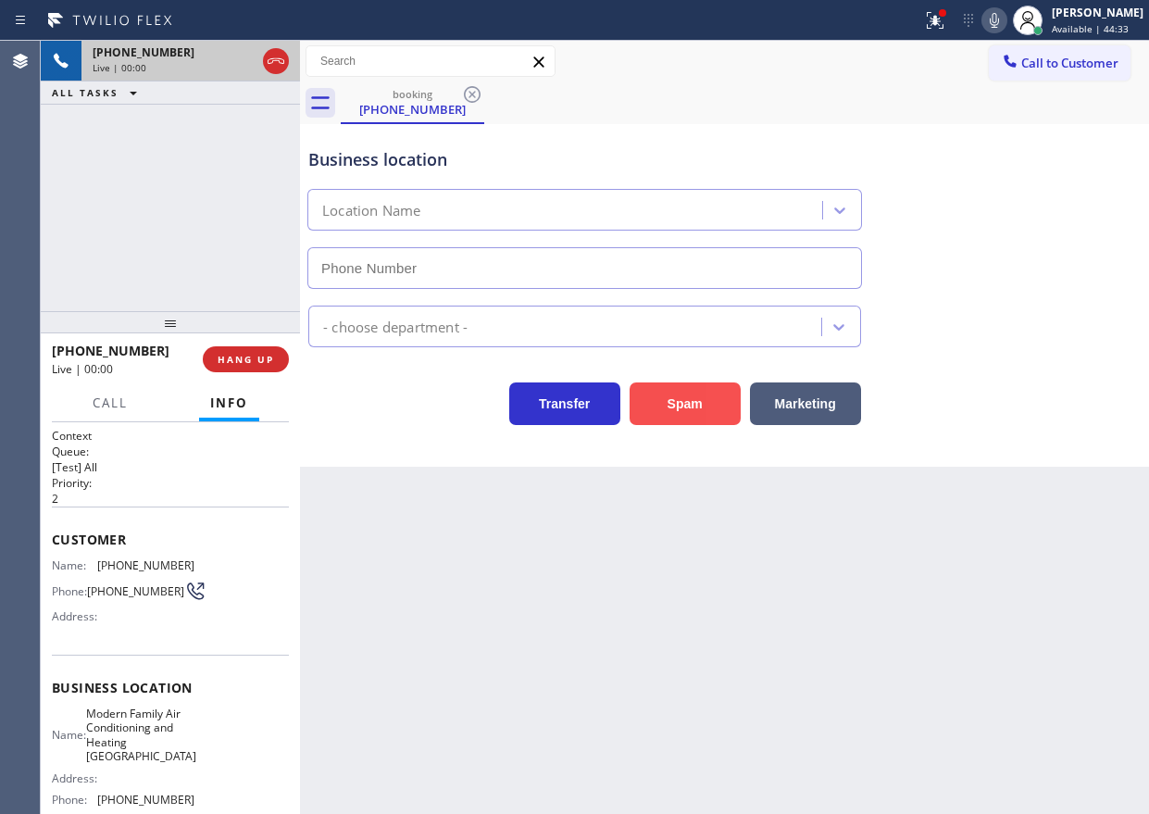
type input "(408) 762-4646"
click at [689, 415] on button "Spam" at bounding box center [684, 403] width 111 height 43
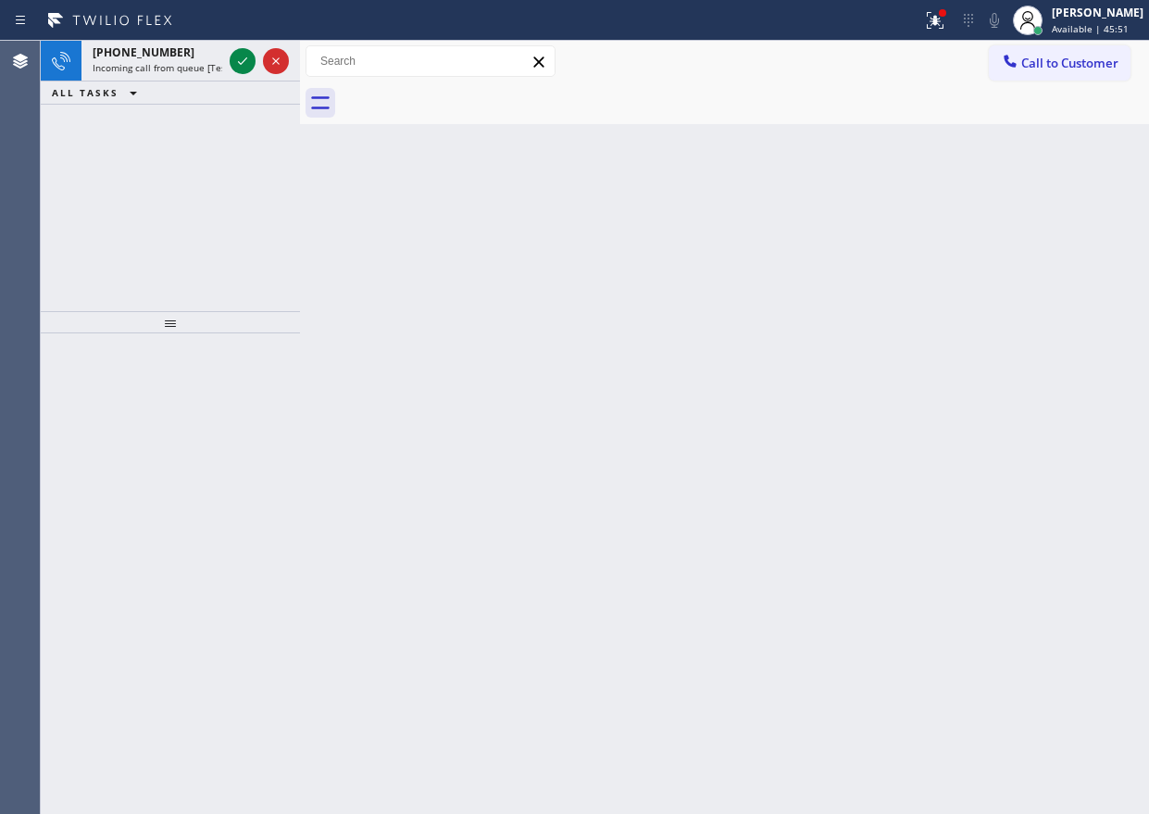
click at [996, 367] on div "Back to Dashboard Change Sender ID Customers Technicians Select a contact Outbo…" at bounding box center [724, 427] width 849 height 773
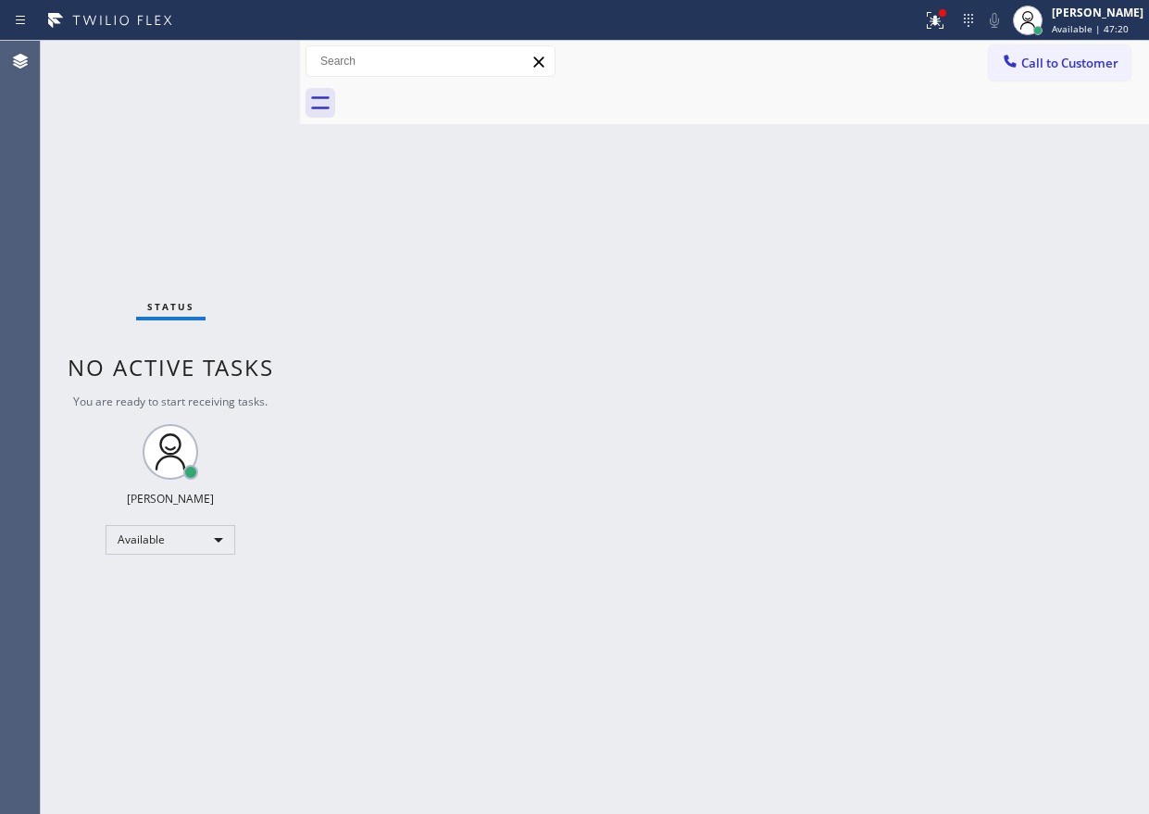
click at [910, 304] on div "Back to Dashboard Change Sender ID Customers Technicians Select a contact Outbo…" at bounding box center [724, 427] width 849 height 773
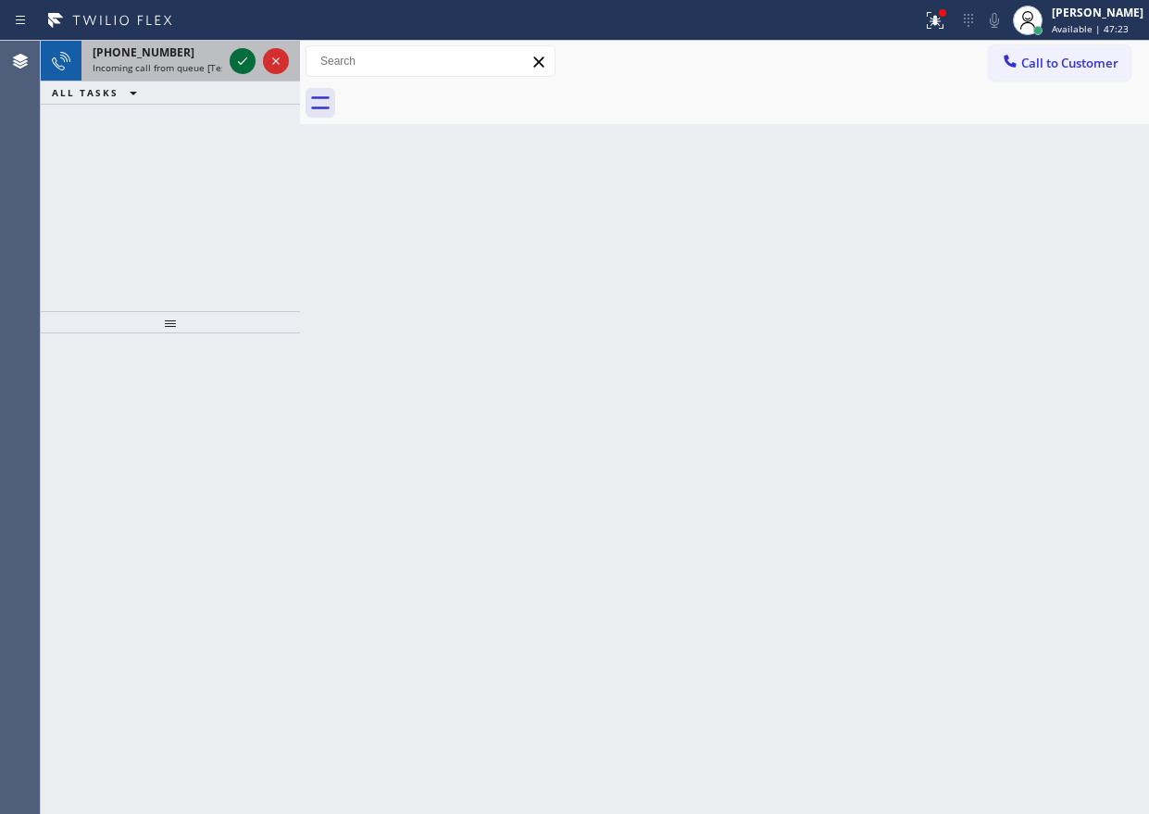
click at [246, 60] on icon at bounding box center [242, 61] width 22 height 22
click at [940, 305] on div "Back to Dashboard Change Sender ID Customers Technicians Select a contact Outbo…" at bounding box center [724, 427] width 849 height 773
click at [243, 63] on icon at bounding box center [242, 61] width 22 height 22
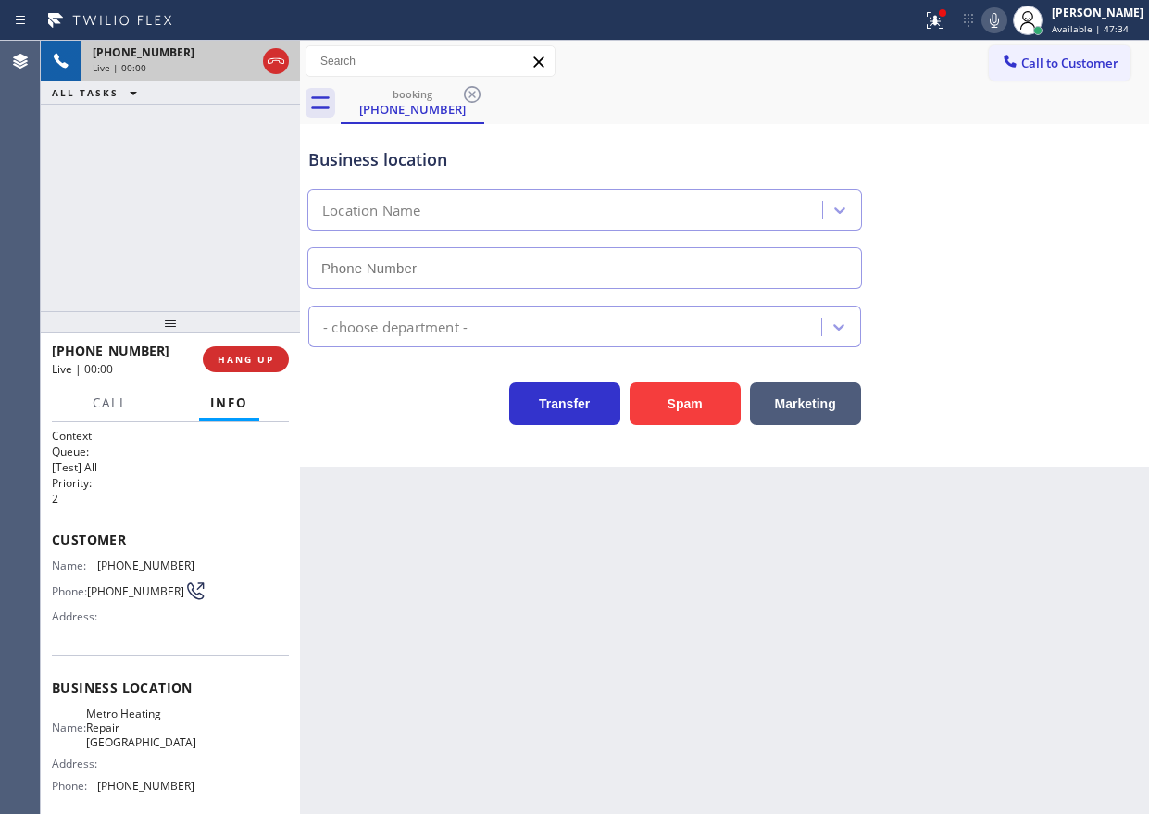
type input "(805) 600-3605"
click at [716, 413] on button "Spam" at bounding box center [684, 403] width 111 height 43
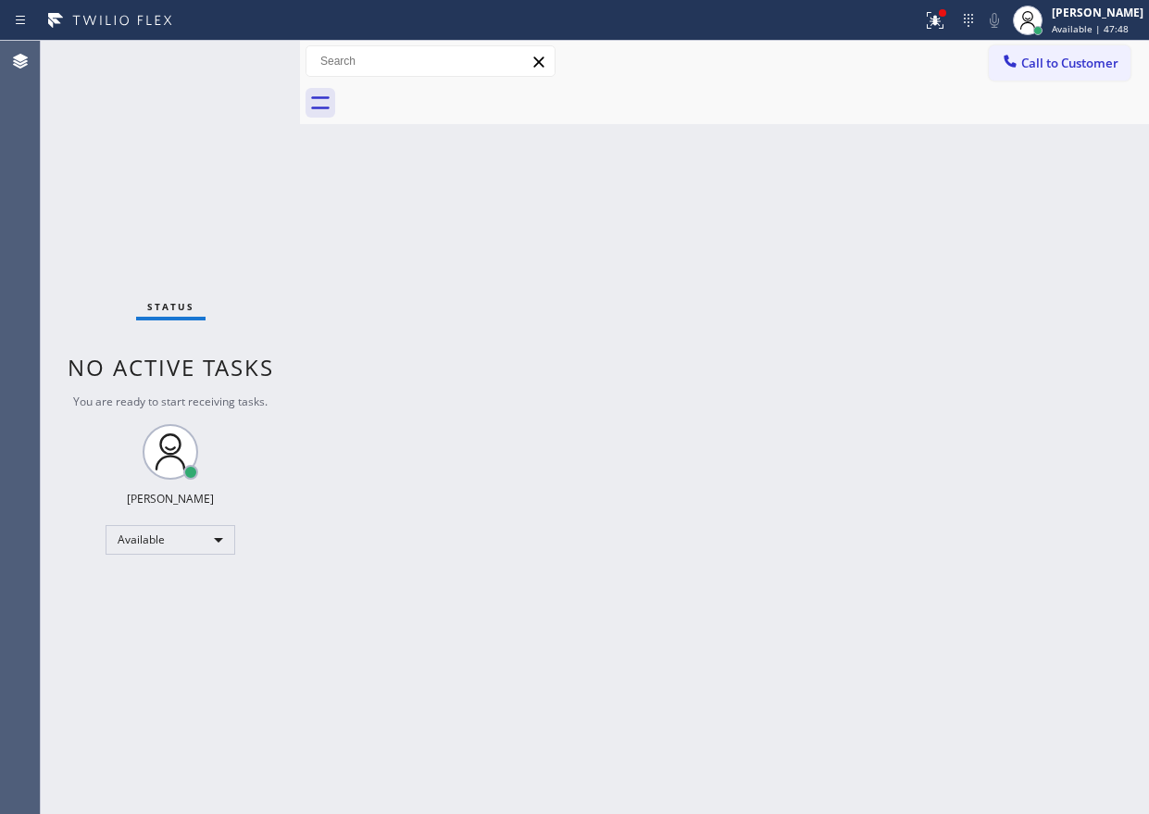
click at [241, 63] on div "Status No active tasks You are ready to start receiving tasks. [PERSON_NAME] Av…" at bounding box center [170, 427] width 259 height 773
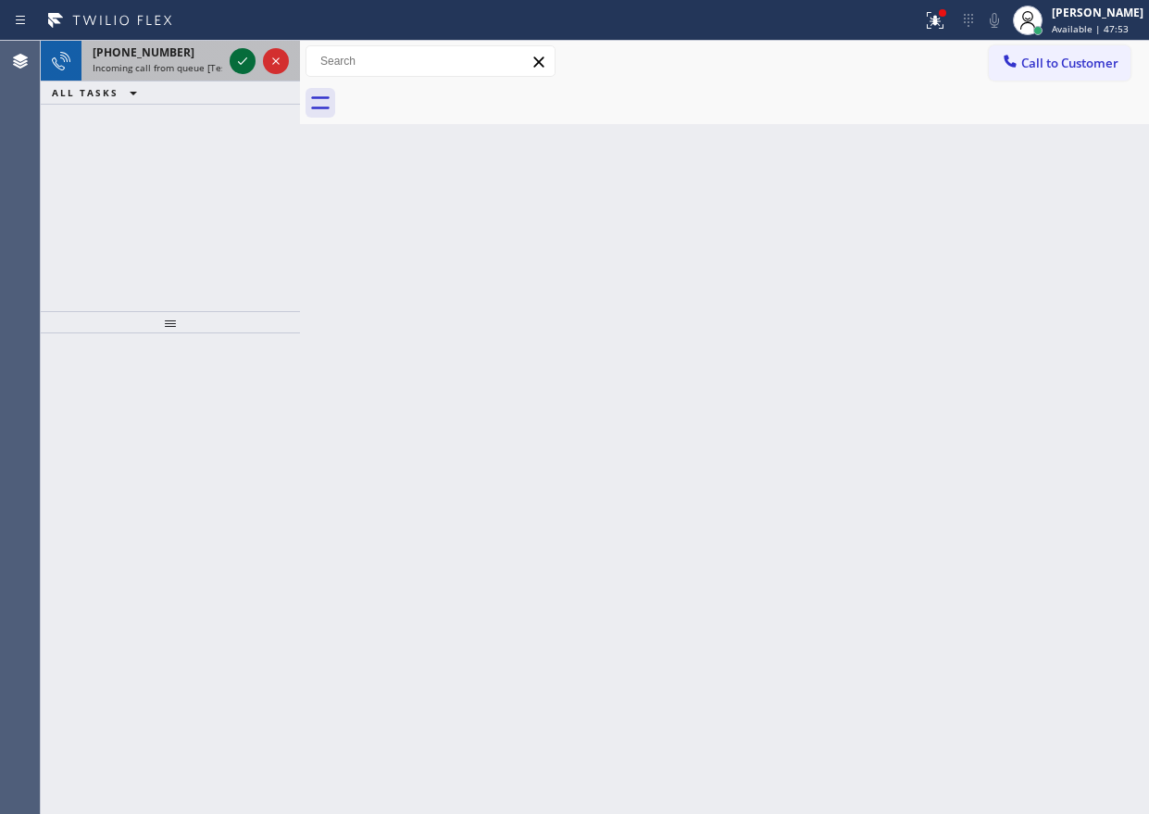
click at [241, 63] on icon at bounding box center [242, 61] width 22 height 22
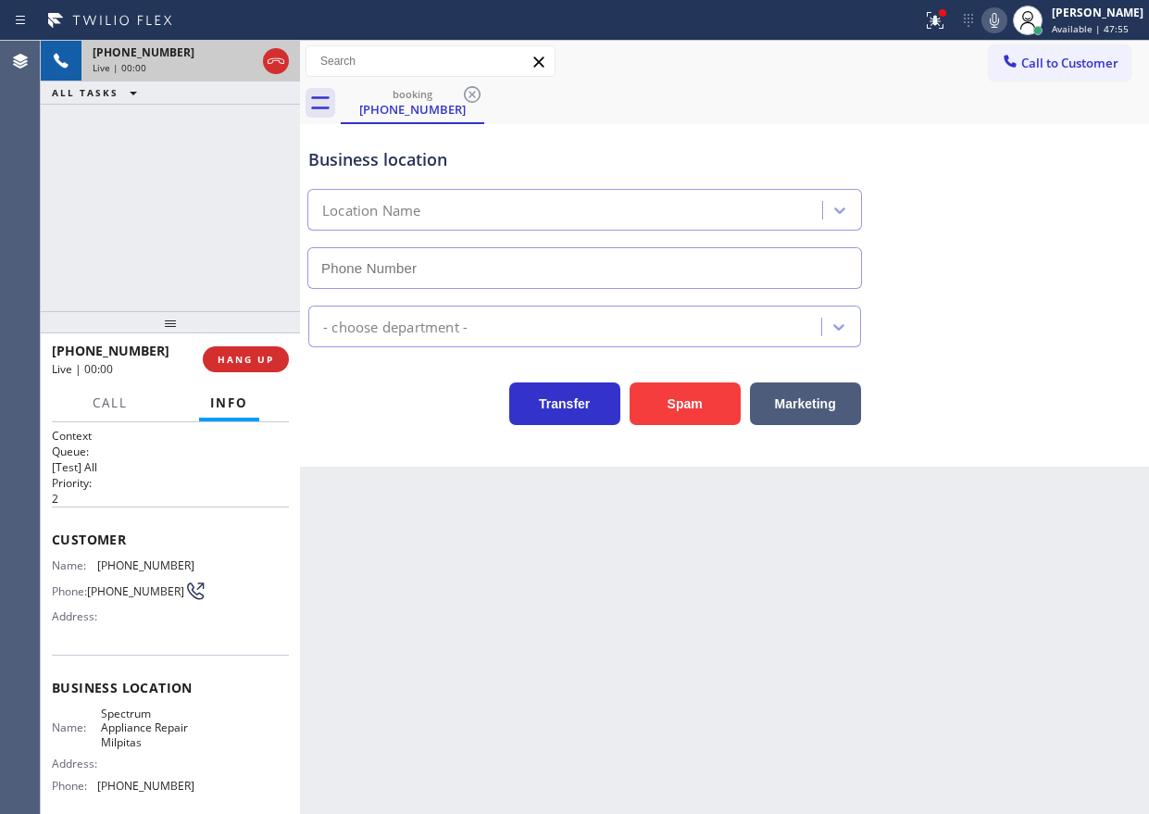
type input "(408) 676-2721"
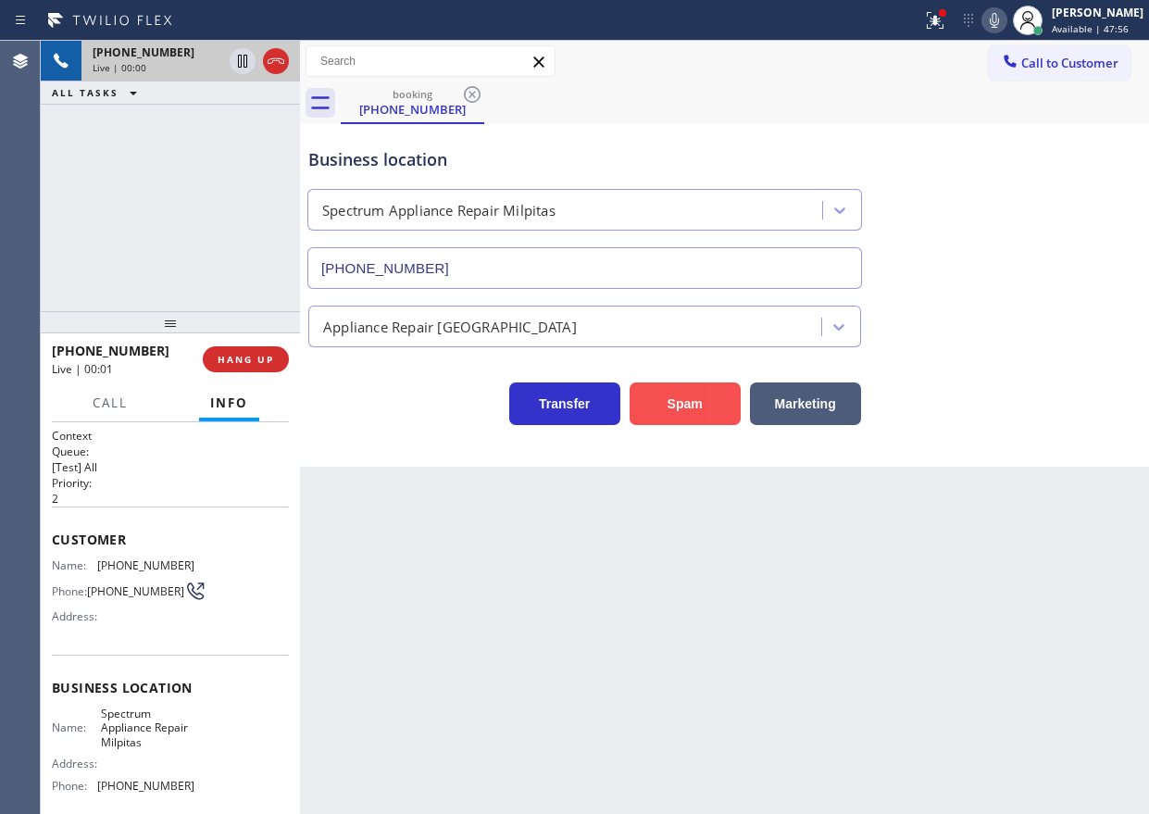
click at [668, 419] on button "Spam" at bounding box center [684, 403] width 111 height 43
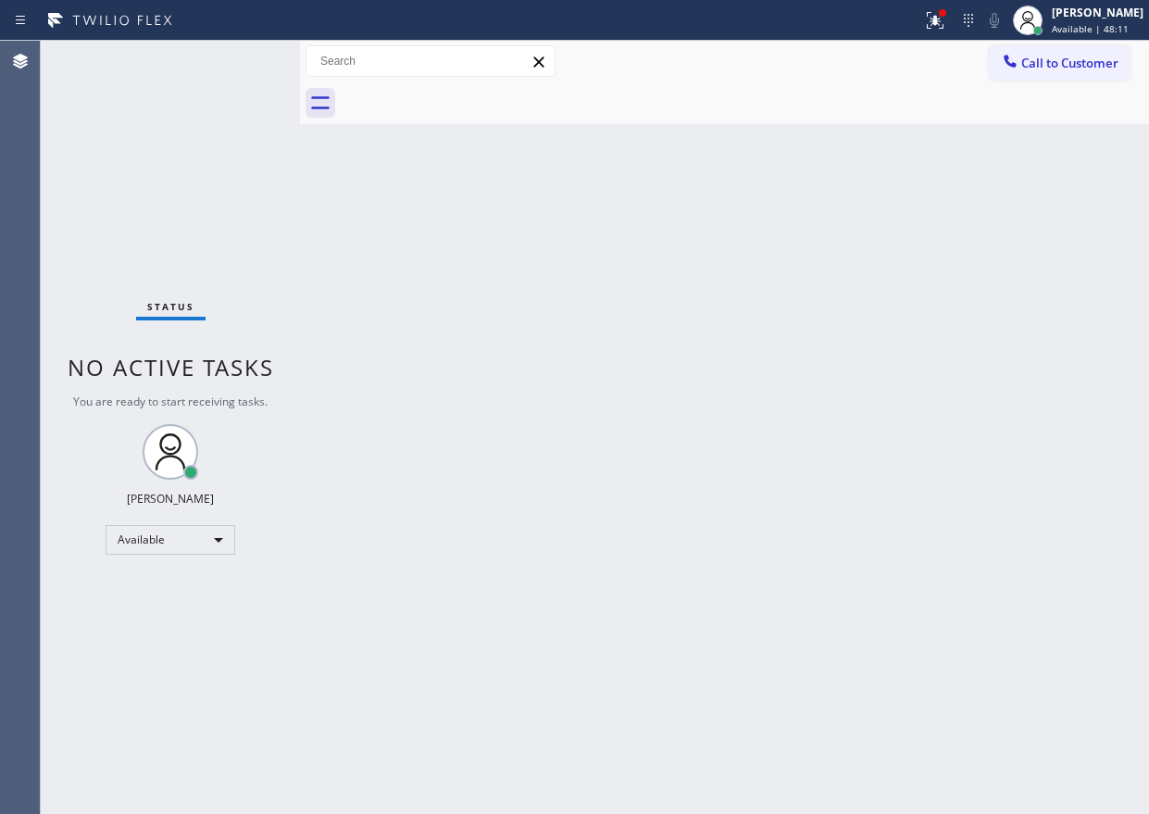
click at [825, 522] on div "Back to Dashboard Change Sender ID Customers Technicians Select a contact Outbo…" at bounding box center [724, 427] width 849 height 773
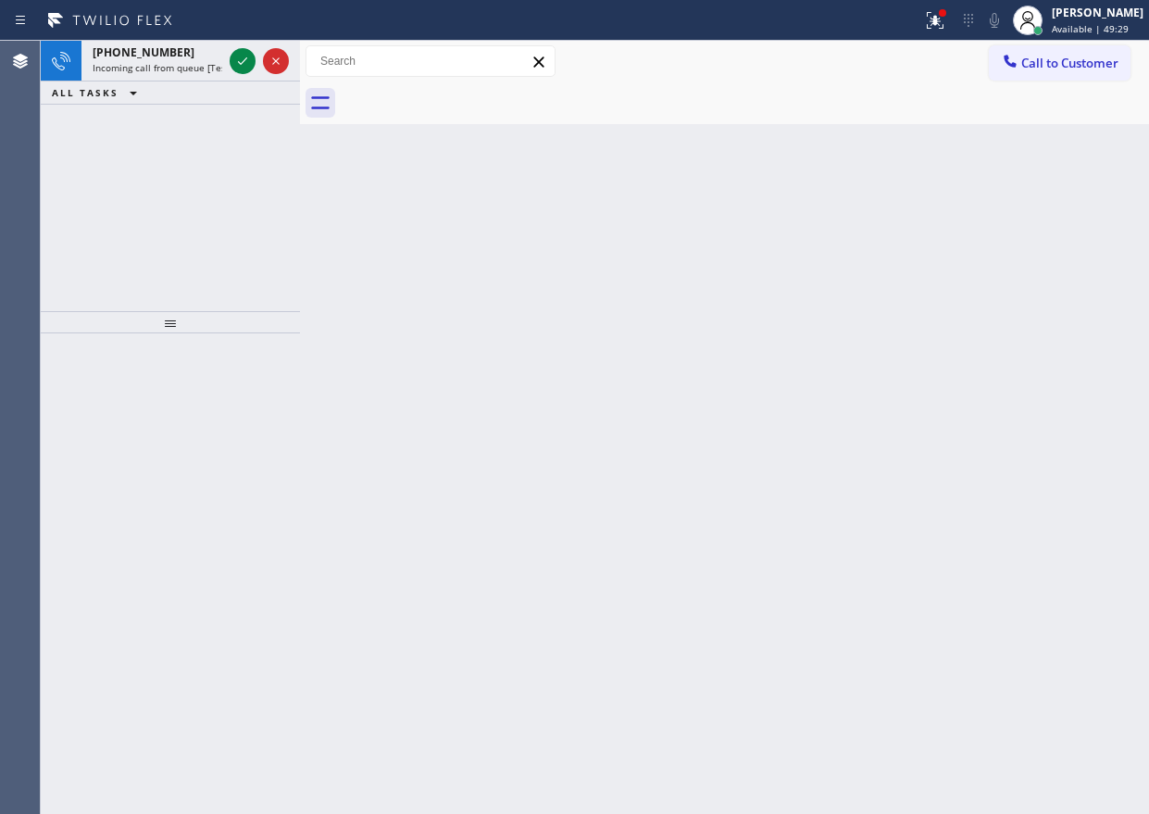
click at [991, 159] on div "Back to Dashboard Change Sender ID Customers Technicians Select a contact Outbo…" at bounding box center [724, 427] width 849 height 773
click at [249, 63] on icon at bounding box center [242, 61] width 22 height 22
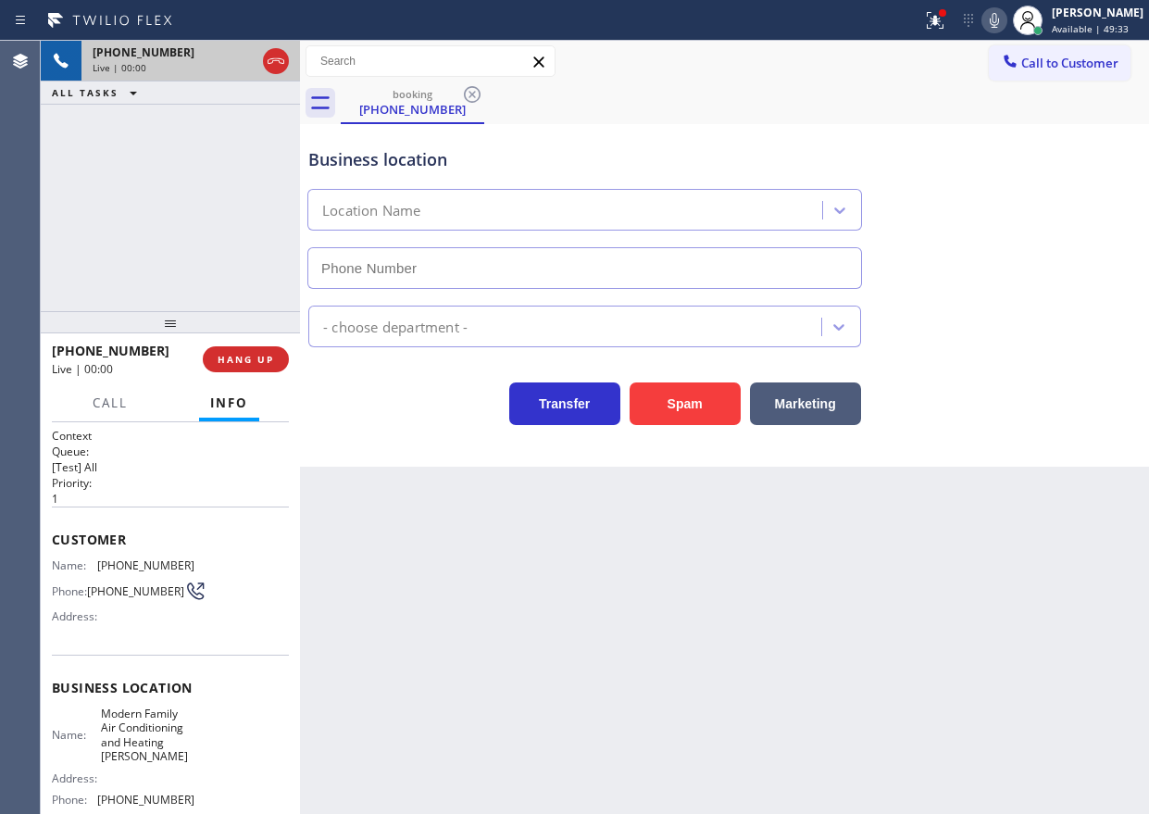
type input "(323) 541-4642"
click at [242, 370] on button "HANG UP" at bounding box center [246, 359] width 86 height 26
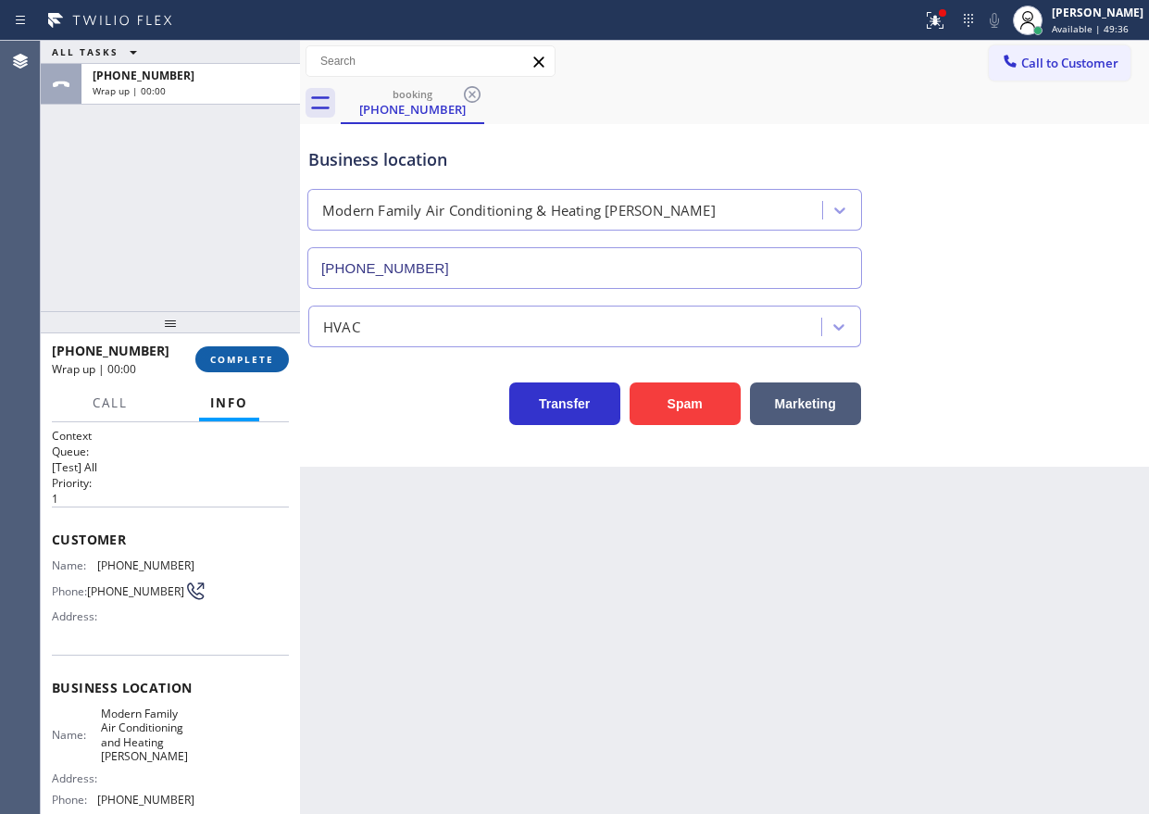
click at [245, 359] on span "COMPLETE" at bounding box center [242, 359] width 64 height 13
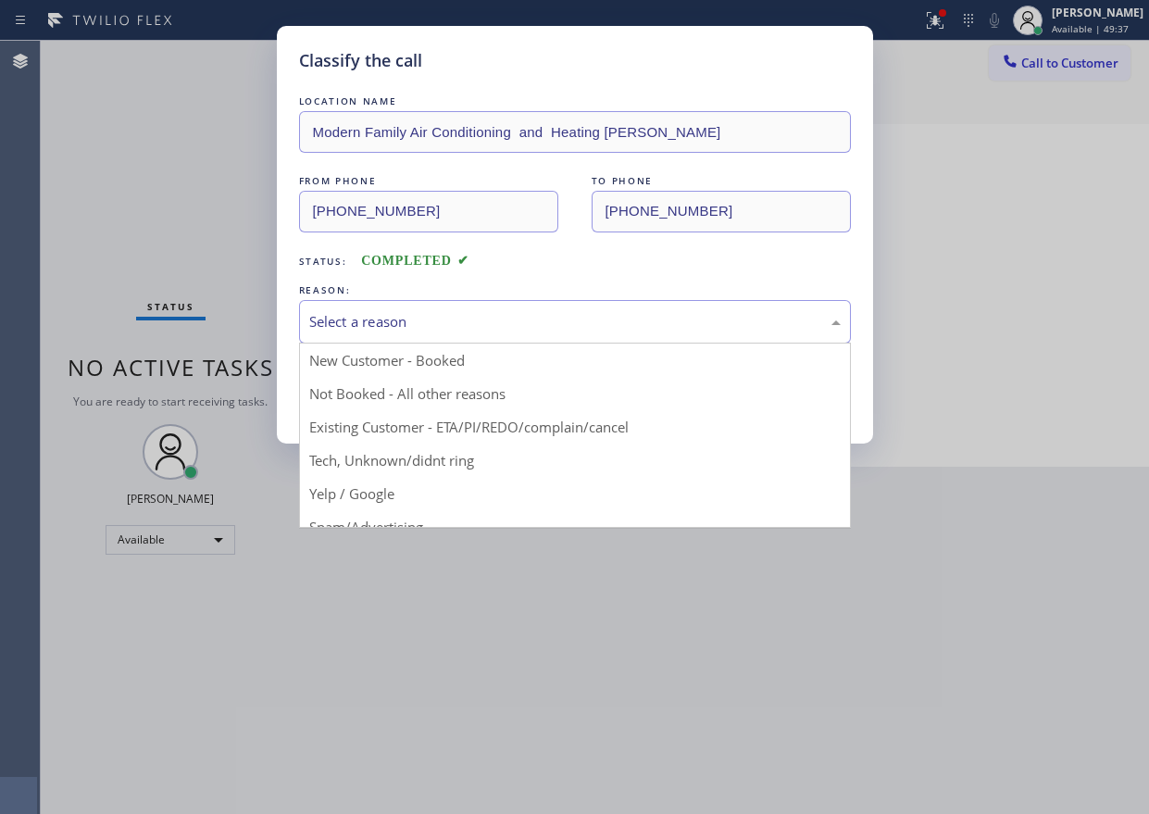
click at [461, 332] on div "Select a reason" at bounding box center [575, 322] width 552 height 44
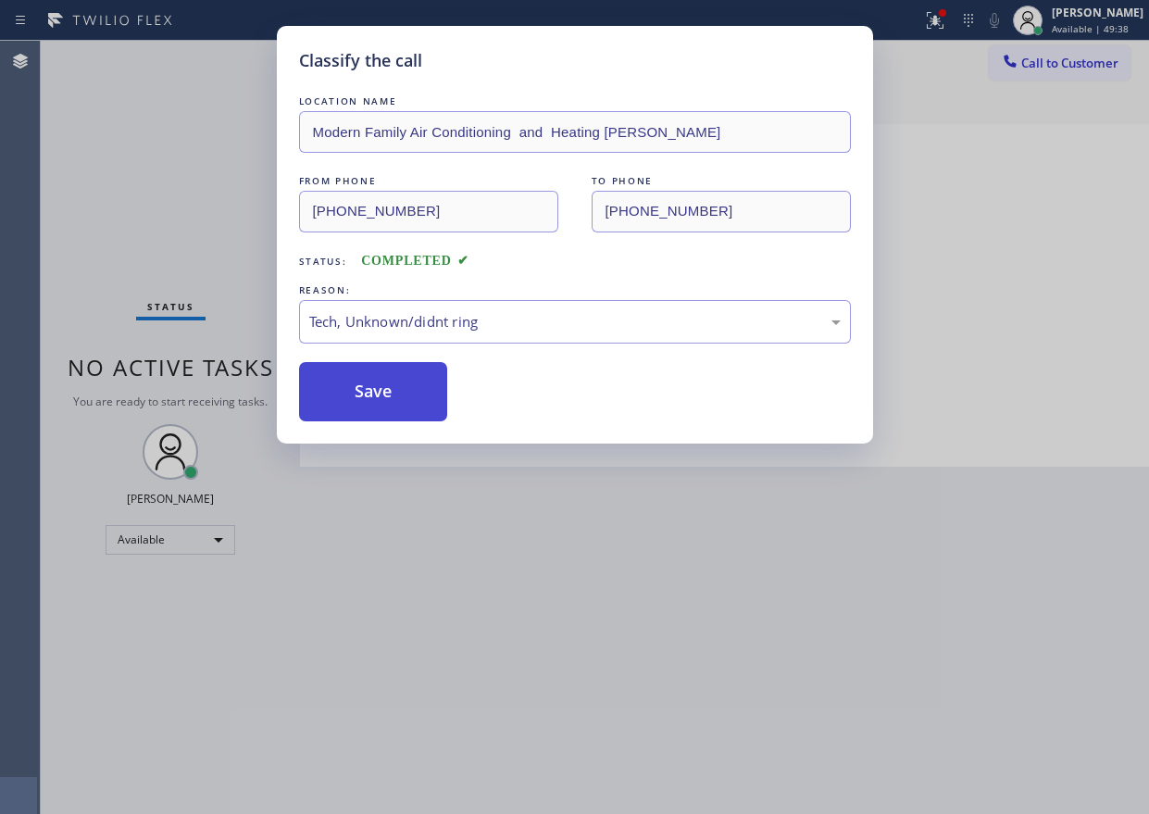
click at [391, 377] on button "Save" at bounding box center [373, 391] width 149 height 59
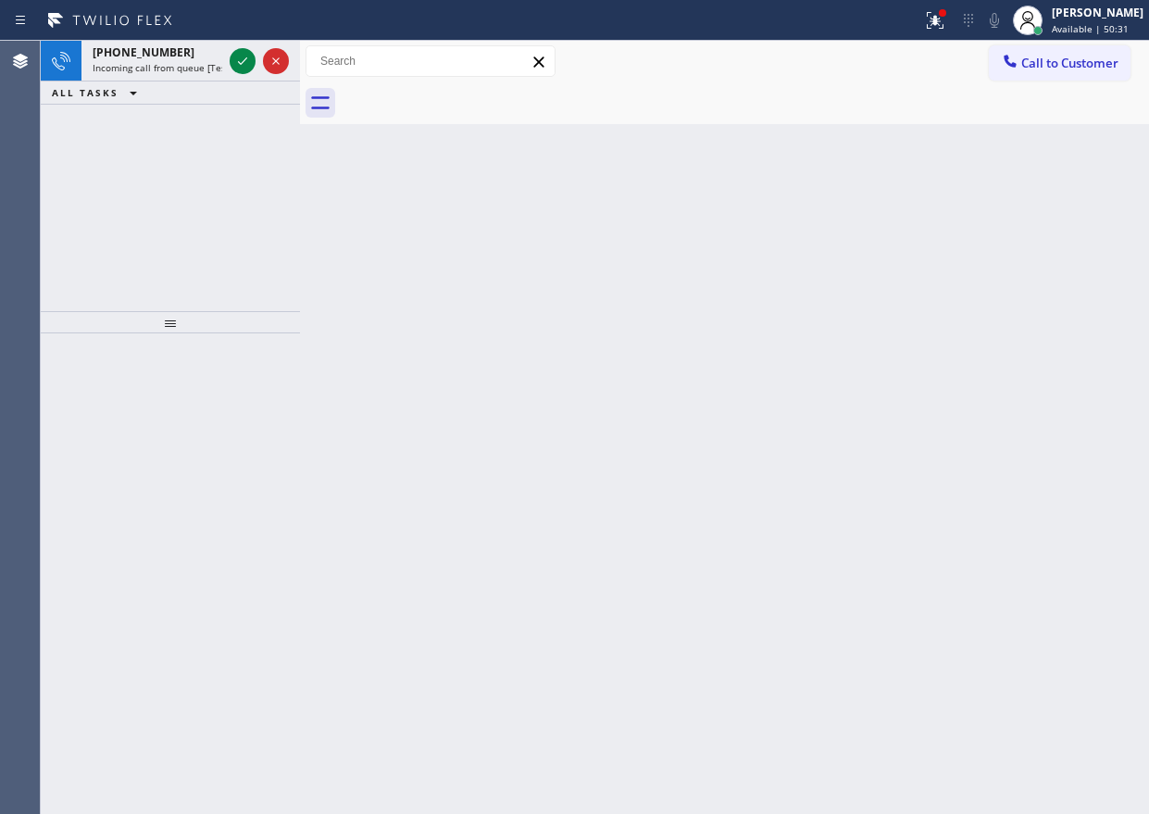
click at [962, 239] on div "Back to Dashboard Change Sender ID Customers Technicians Select a contact Outbo…" at bounding box center [724, 427] width 849 height 773
click at [239, 56] on icon at bounding box center [242, 61] width 22 height 22
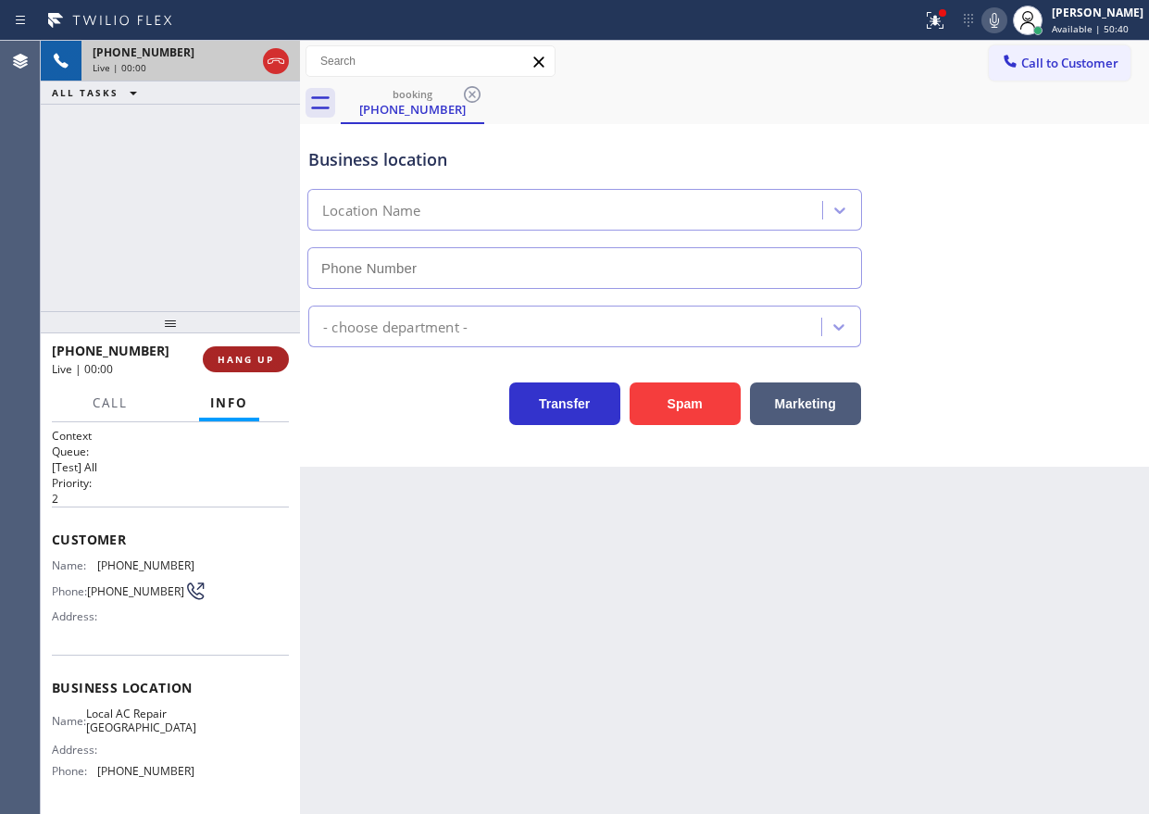
type input "(305) 680-3364"
click at [213, 354] on button "HANG UP" at bounding box center [246, 359] width 86 height 26
click at [249, 367] on button "HANG UP" at bounding box center [246, 359] width 86 height 26
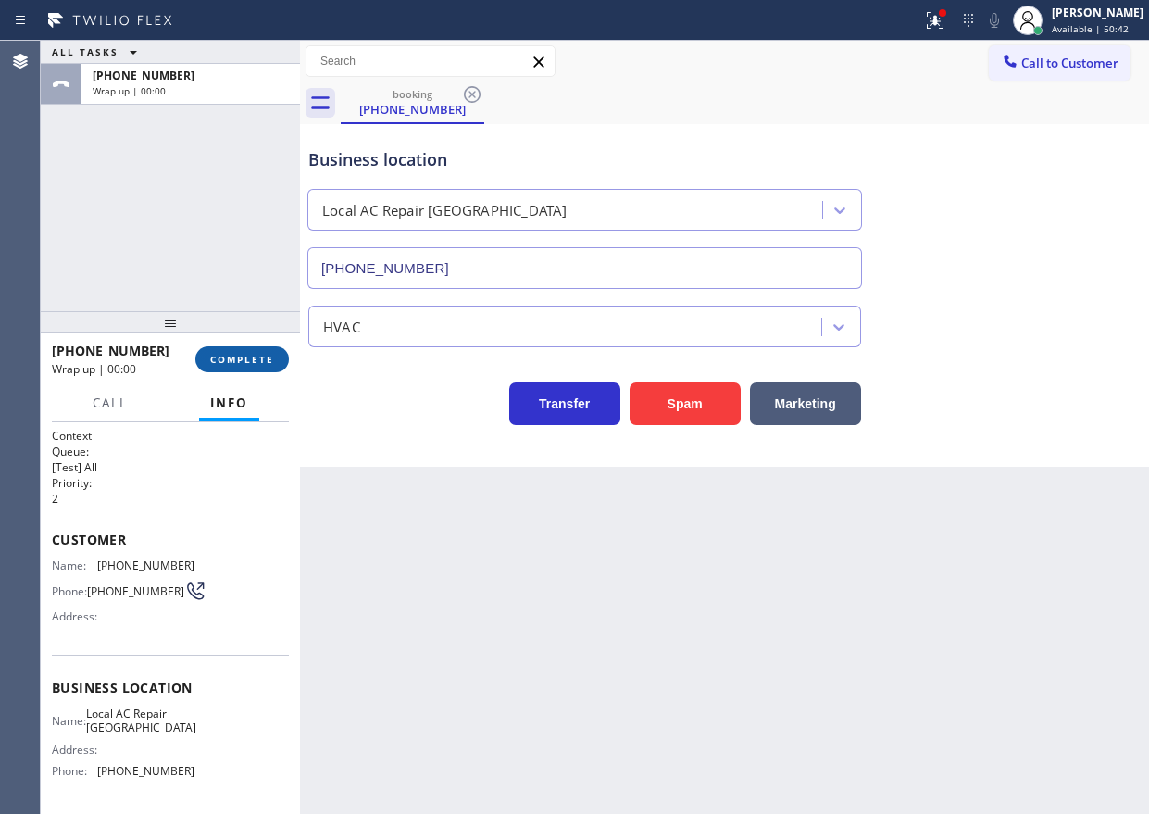
click at [268, 361] on span "COMPLETE" at bounding box center [242, 359] width 64 height 13
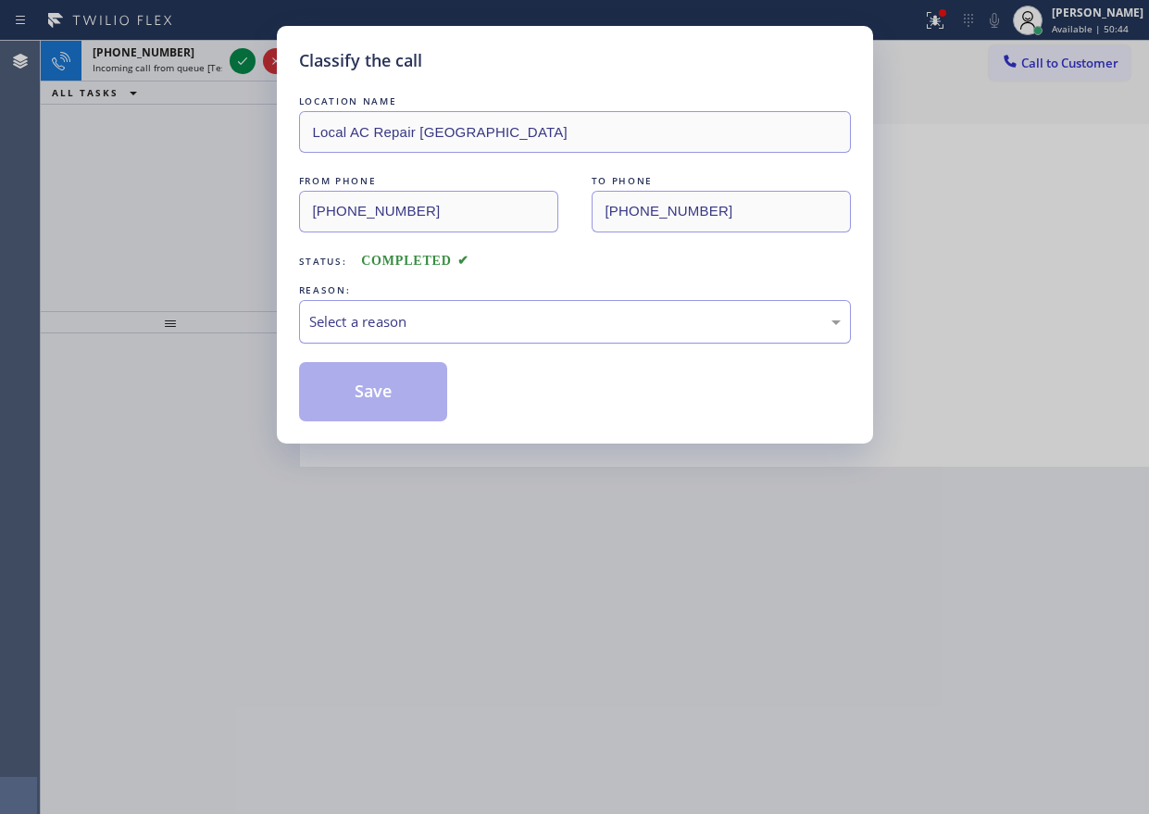
click at [417, 318] on div "Select a reason" at bounding box center [574, 321] width 531 height 21
click at [420, 394] on button "Save" at bounding box center [373, 391] width 149 height 59
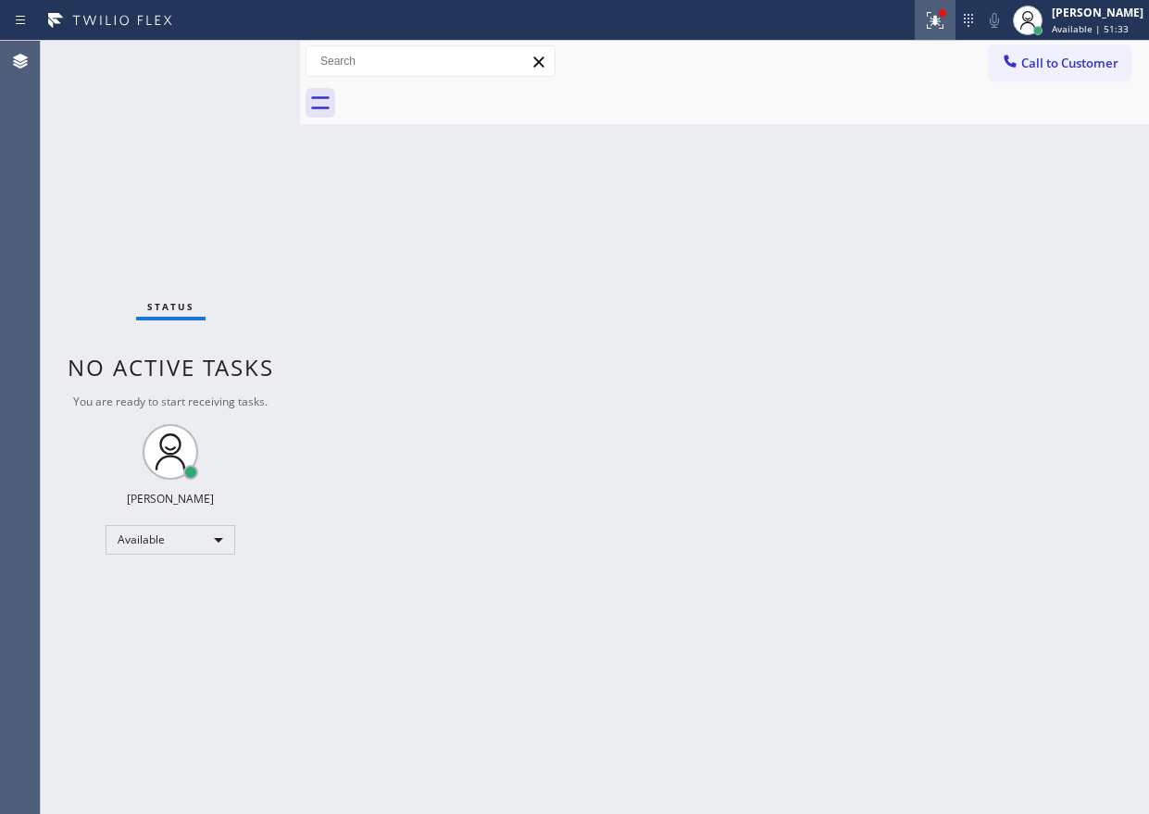
click at [946, 31] on button at bounding box center [935, 20] width 41 height 41
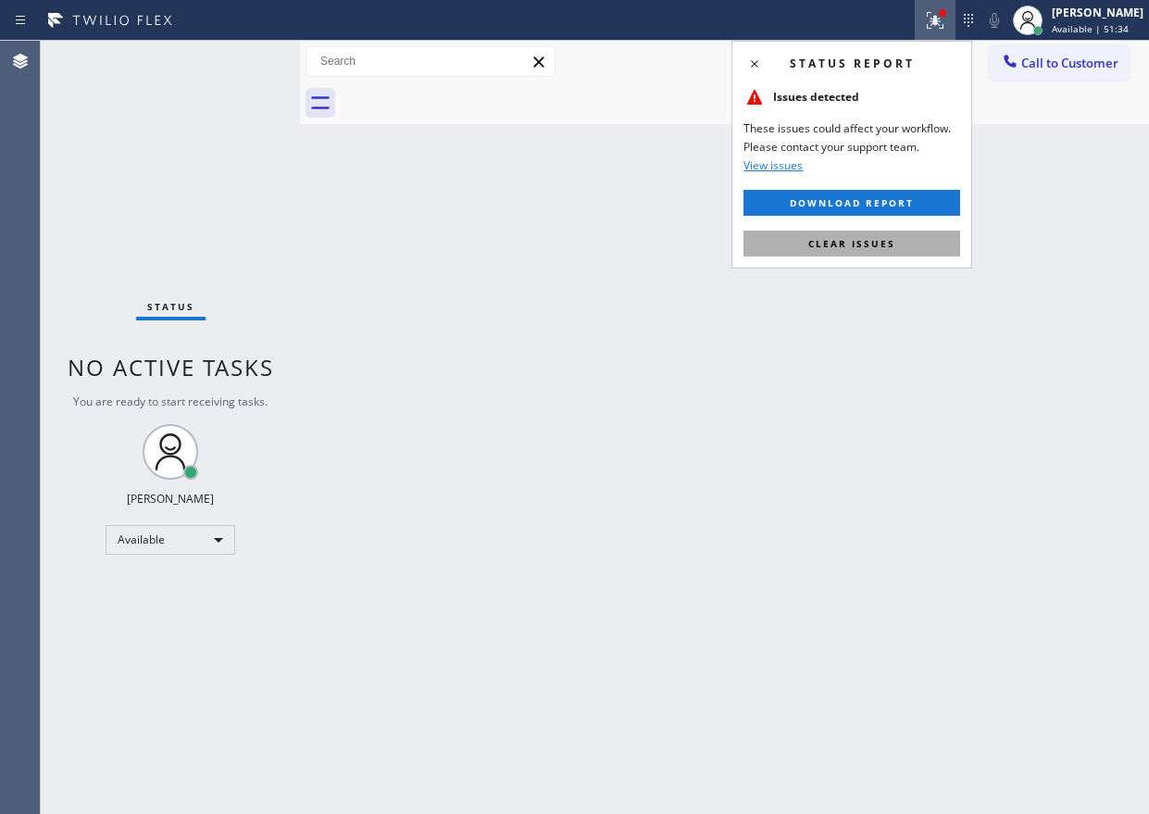
click at [910, 249] on button "Clear issues" at bounding box center [851, 243] width 217 height 26
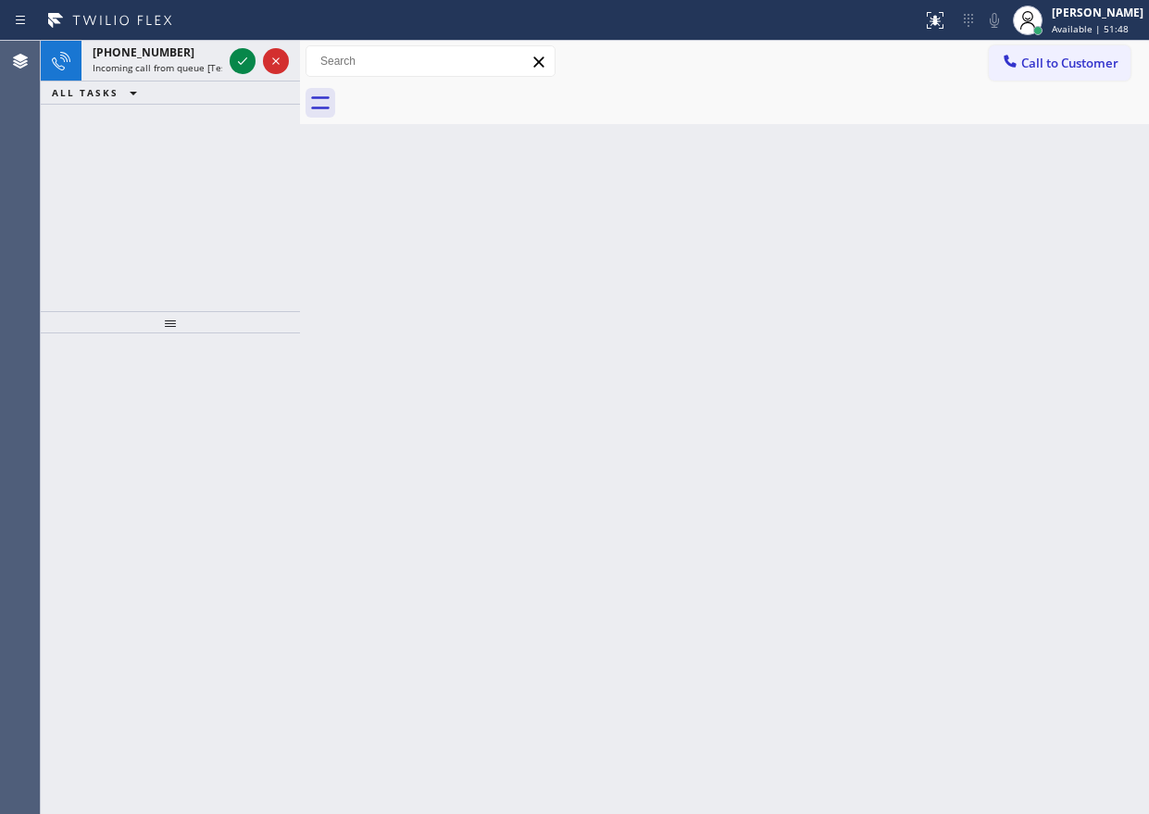
click at [959, 297] on div "Back to Dashboard Change Sender ID Customers Technicians Select a contact Outbo…" at bounding box center [724, 427] width 849 height 773
drag, startPoint x: 239, startPoint y: 61, endPoint x: 385, endPoint y: 59, distance: 146.3
click at [238, 61] on icon at bounding box center [242, 61] width 22 height 22
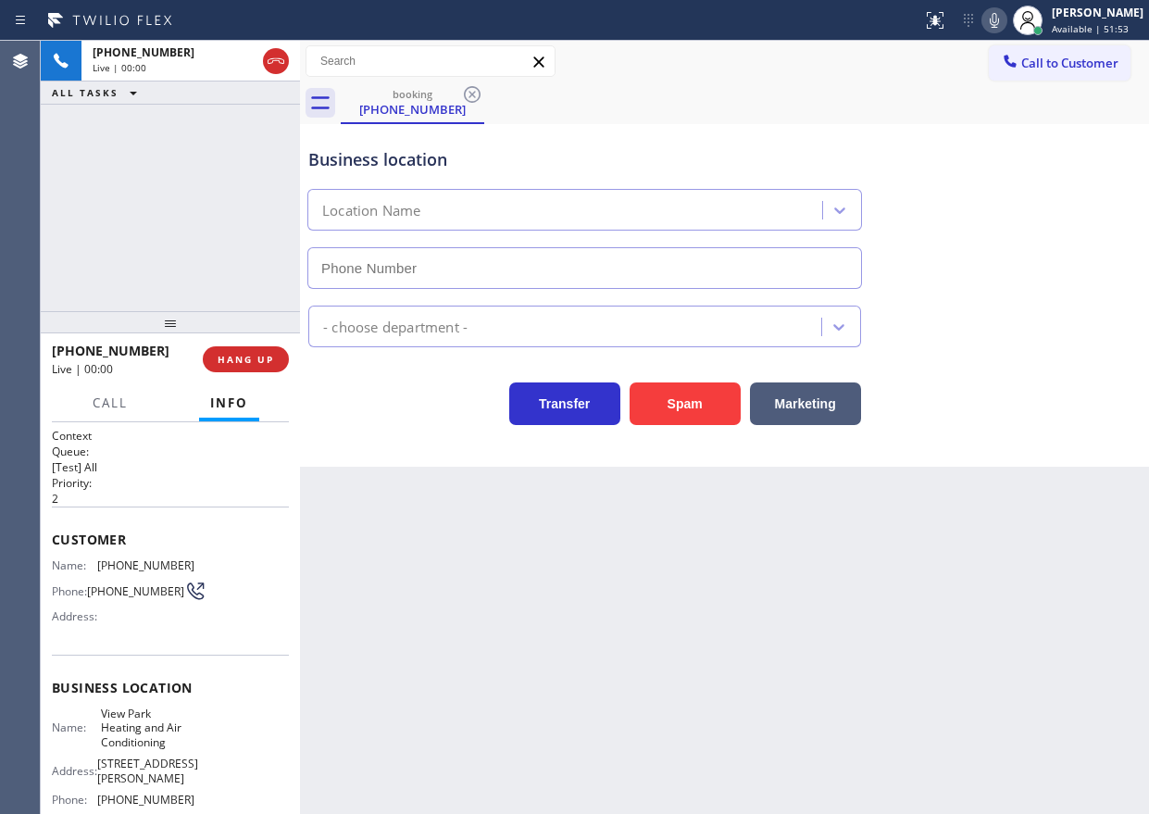
type input "(323) 287-2367"
click at [259, 357] on span "HANG UP" at bounding box center [246, 359] width 56 height 13
click at [279, 361] on button "HANG UP" at bounding box center [246, 359] width 86 height 26
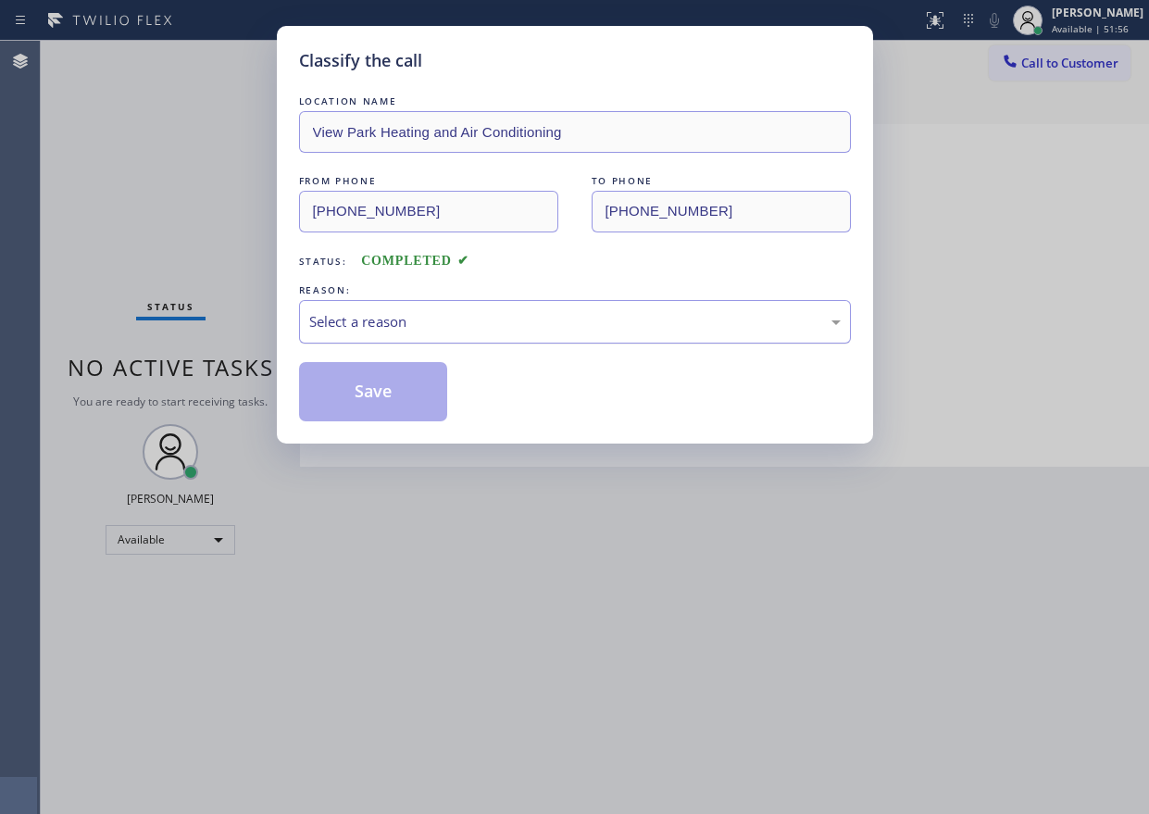
click at [455, 332] on div "Select a reason" at bounding box center [575, 322] width 552 height 44
click at [370, 421] on div "Classify the call LOCATION NAME View Park Heating and Air Conditioning FROM PHO…" at bounding box center [575, 234] width 596 height 417
click at [372, 390] on button "Save" at bounding box center [373, 391] width 149 height 59
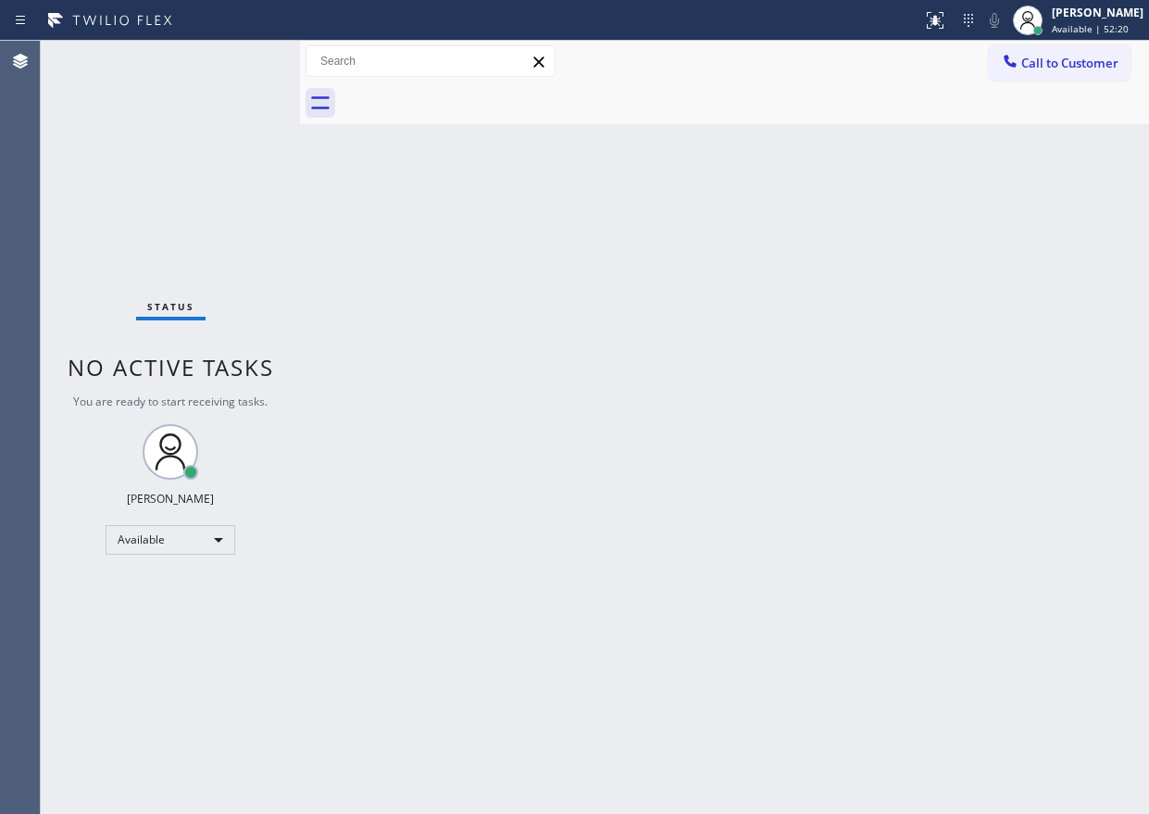
drag, startPoint x: 900, startPoint y: 380, endPoint x: 720, endPoint y: 651, distance: 324.5
click at [900, 381] on div "Back to Dashboard Change Sender ID Customers Technicians Select a contact Outbo…" at bounding box center [724, 427] width 849 height 773
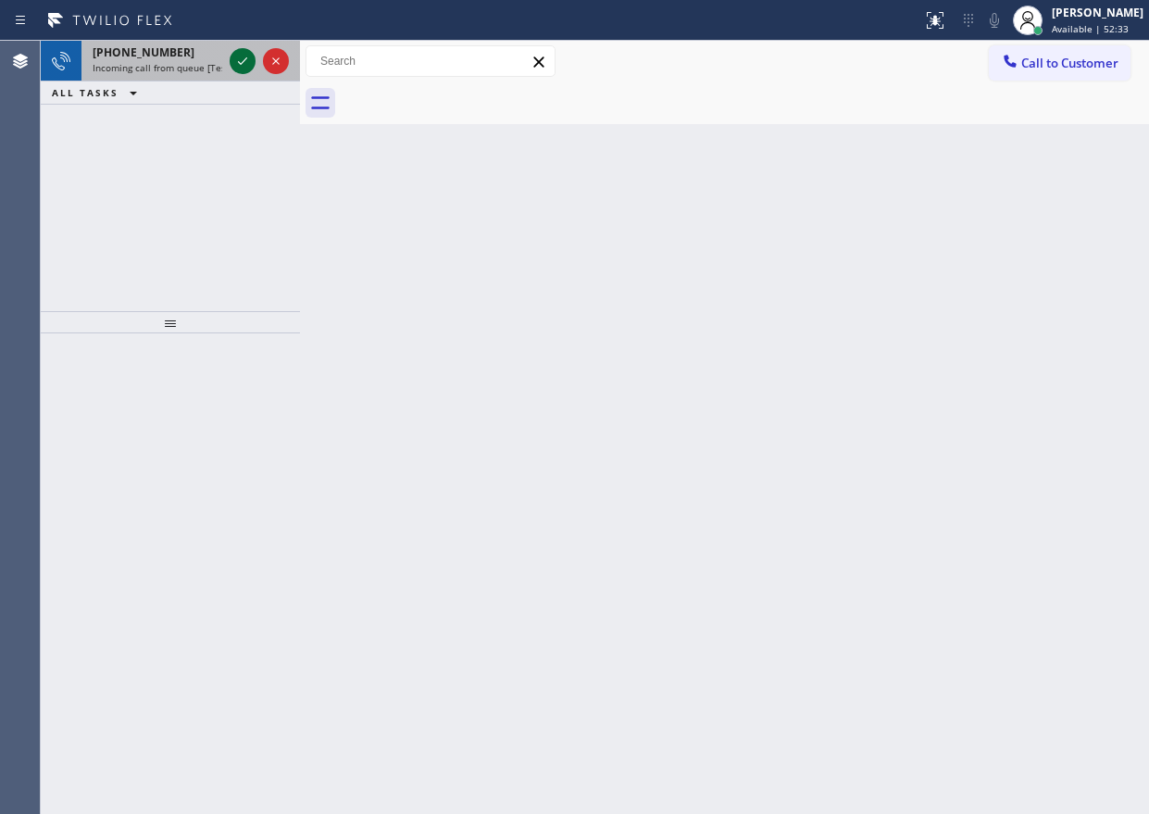
click at [241, 65] on icon at bounding box center [242, 61] width 22 height 22
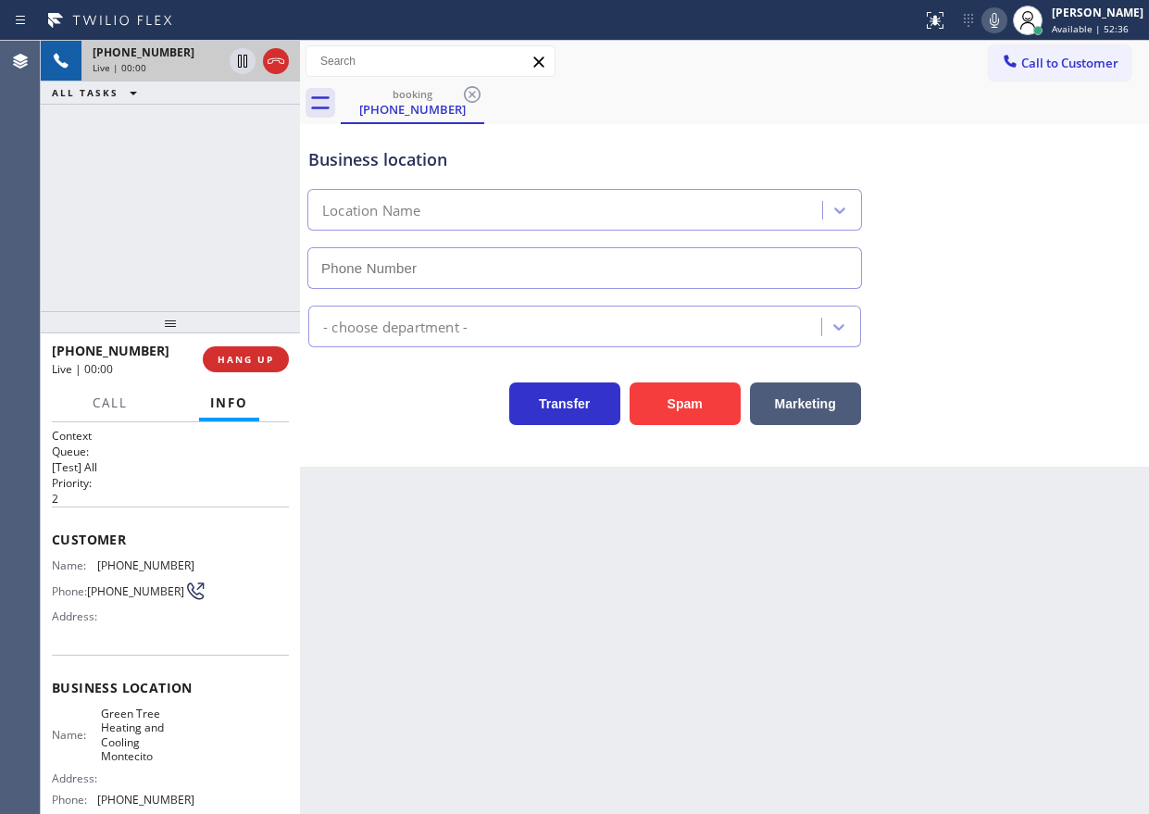
type input "(805) 659-8484"
click at [694, 415] on button "Spam" at bounding box center [684, 403] width 111 height 43
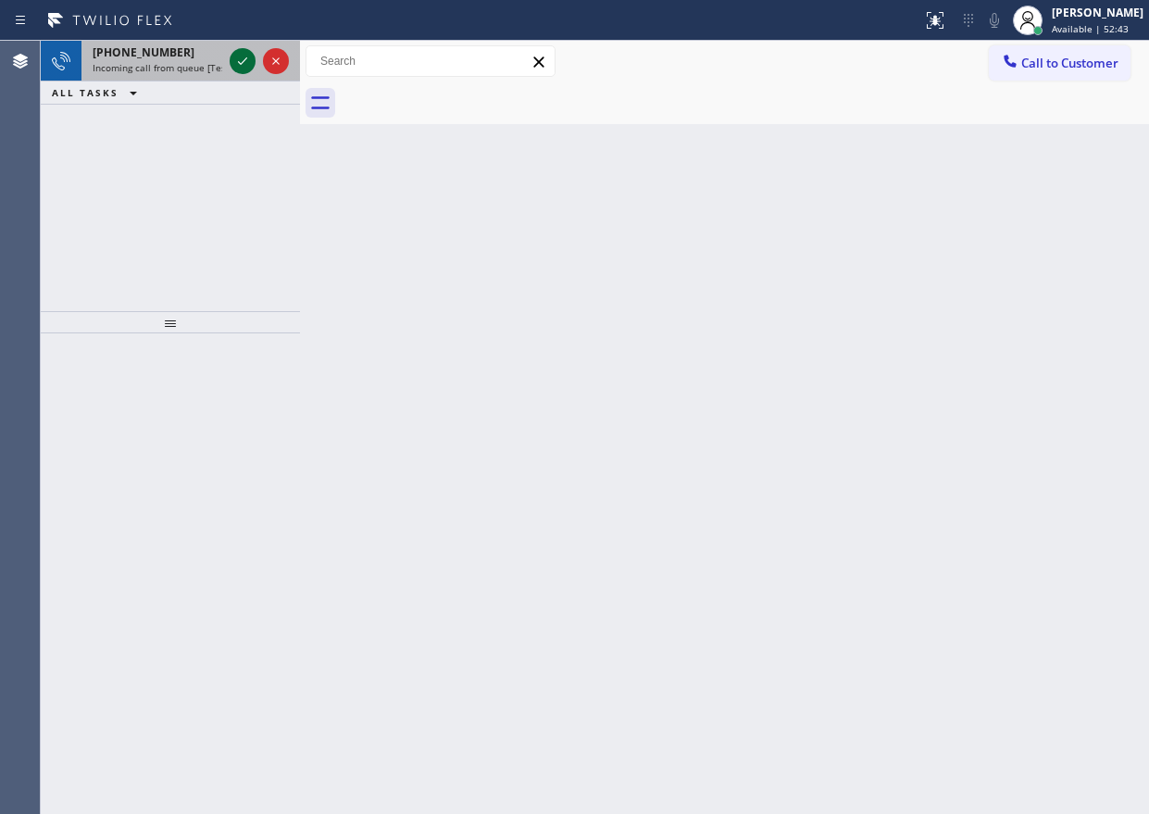
click at [244, 65] on icon at bounding box center [242, 61] width 22 height 22
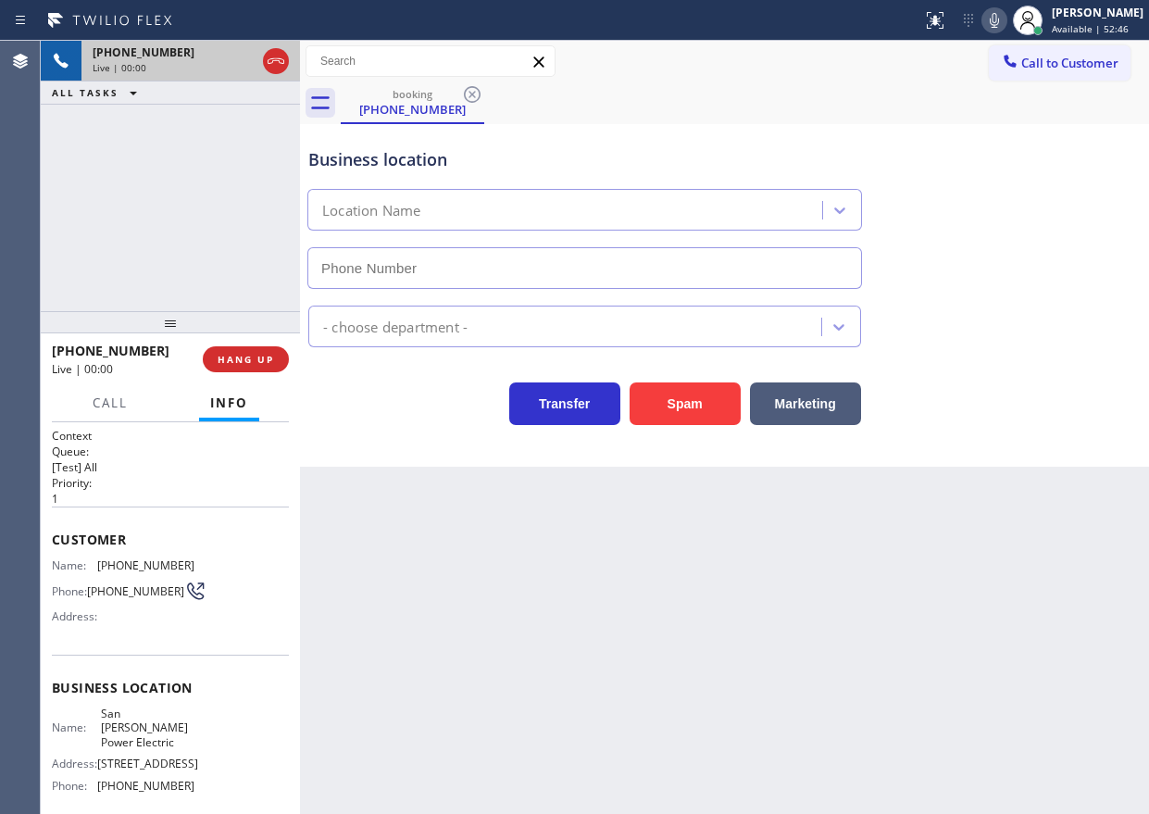
type input "(424) 533-5426"
click at [250, 364] on span "HANG UP" at bounding box center [246, 359] width 56 height 13
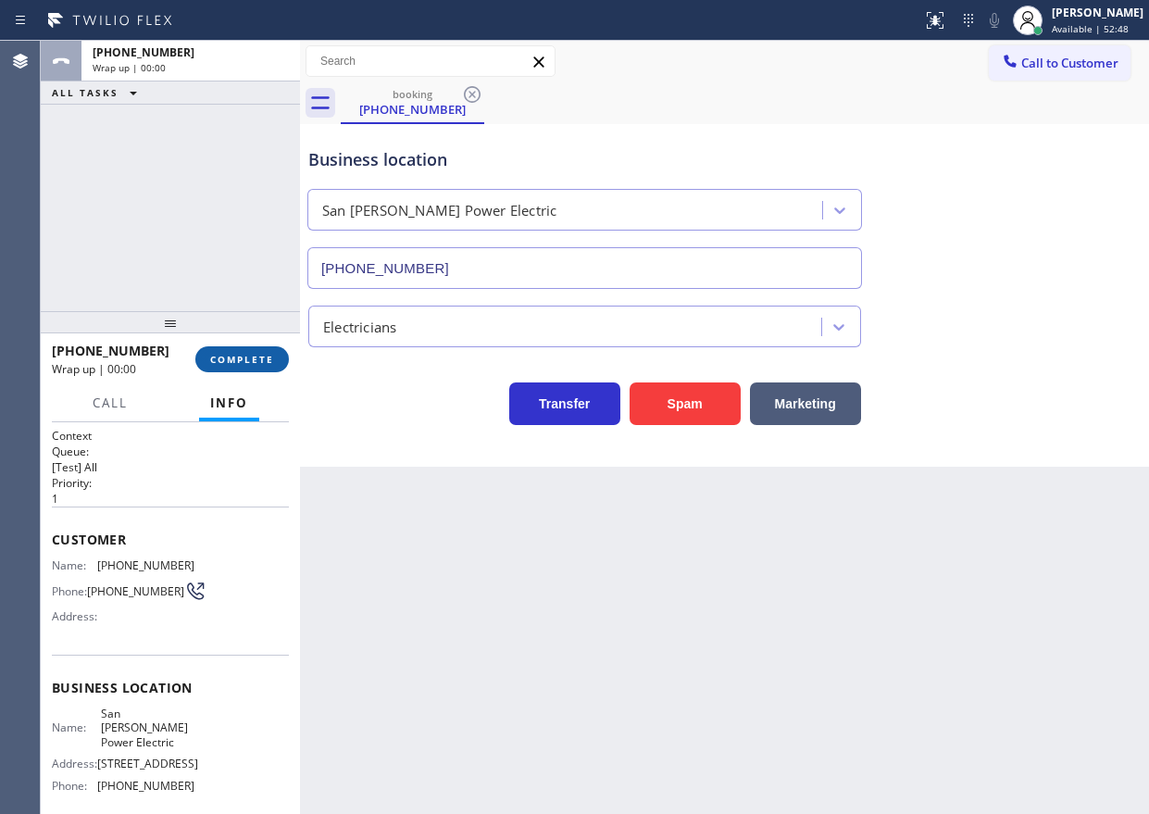
click at [250, 364] on span "COMPLETE" at bounding box center [242, 359] width 64 height 13
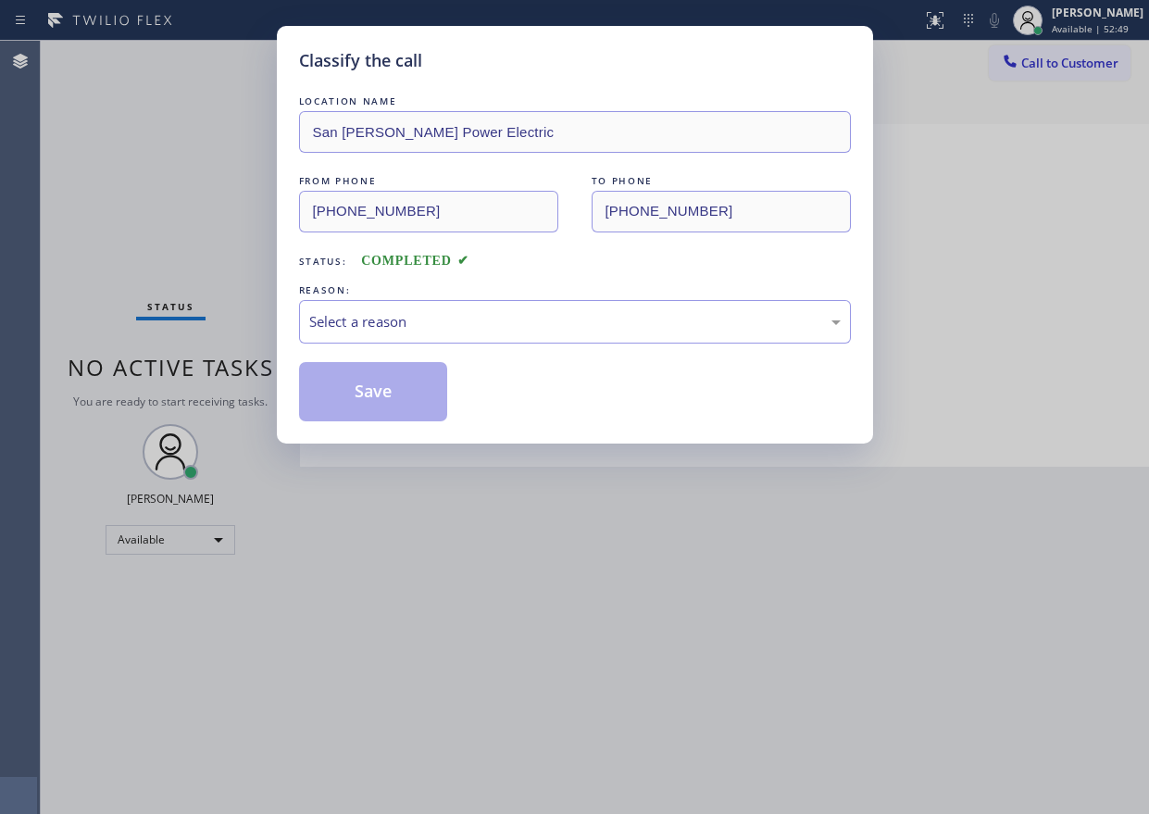
click at [406, 347] on div "LOCATION NAME San Pedro Power Electric FROM PHONE (559) 544-7470 TO PHONE (424)…" at bounding box center [575, 257] width 552 height 330
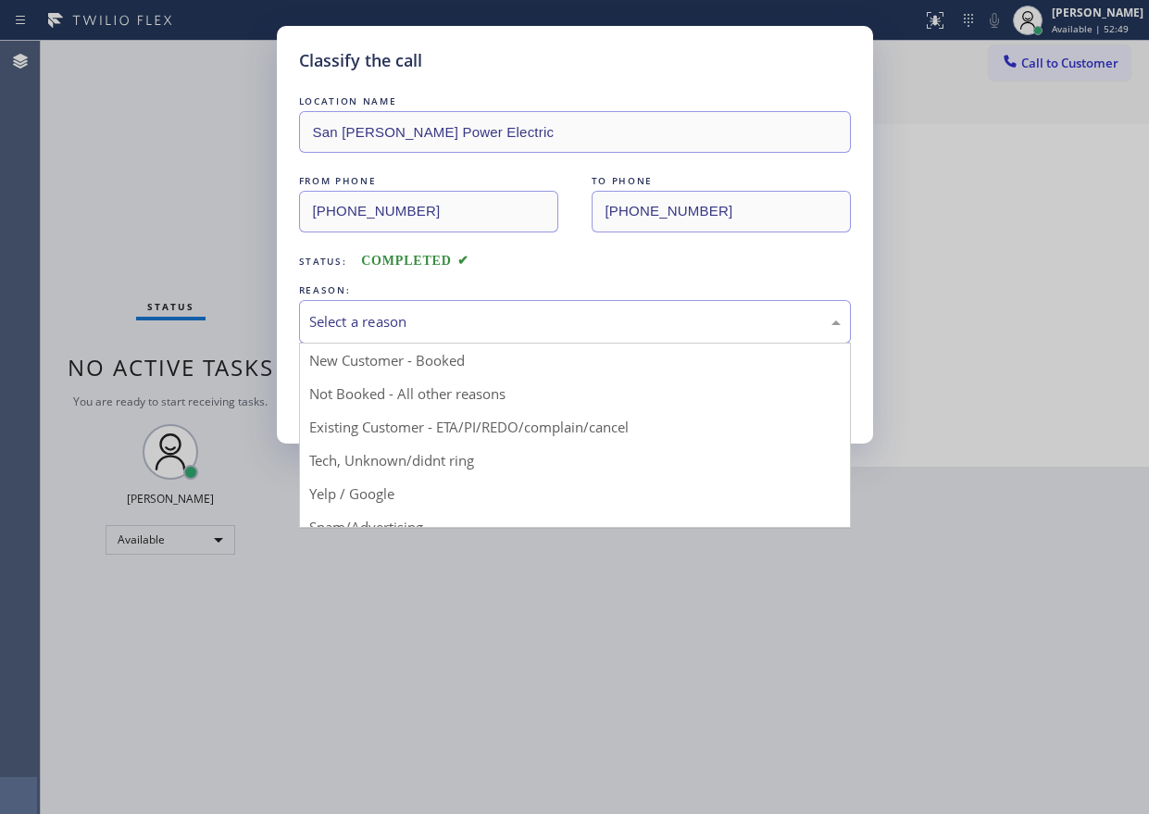
click at [389, 328] on div "Select a reason" at bounding box center [574, 321] width 531 height 21
drag, startPoint x: 389, startPoint y: 465, endPoint x: 389, endPoint y: 410, distance: 54.6
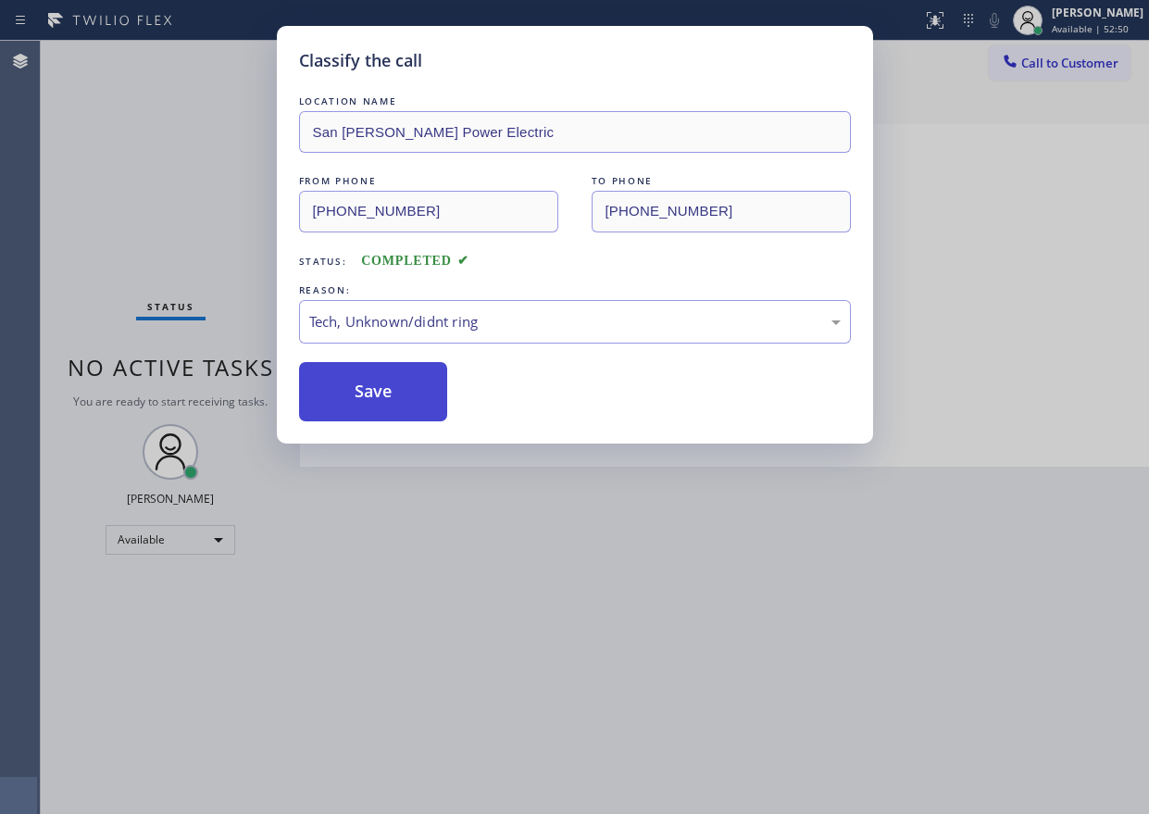
click at [388, 392] on button "Save" at bounding box center [373, 391] width 149 height 59
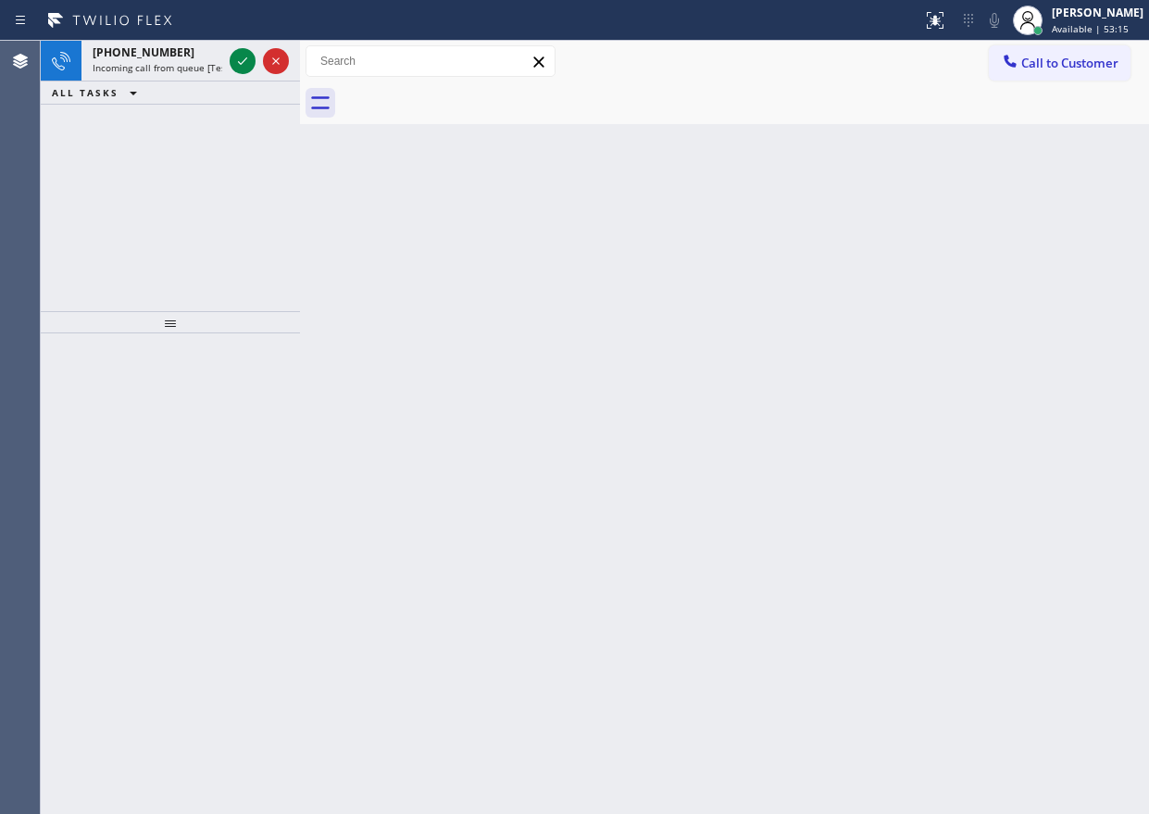
click at [948, 193] on div "Back to Dashboard Change Sender ID Customers Technicians Select a contact Outbo…" at bounding box center [724, 427] width 849 height 773
click at [236, 57] on icon at bounding box center [242, 61] width 22 height 22
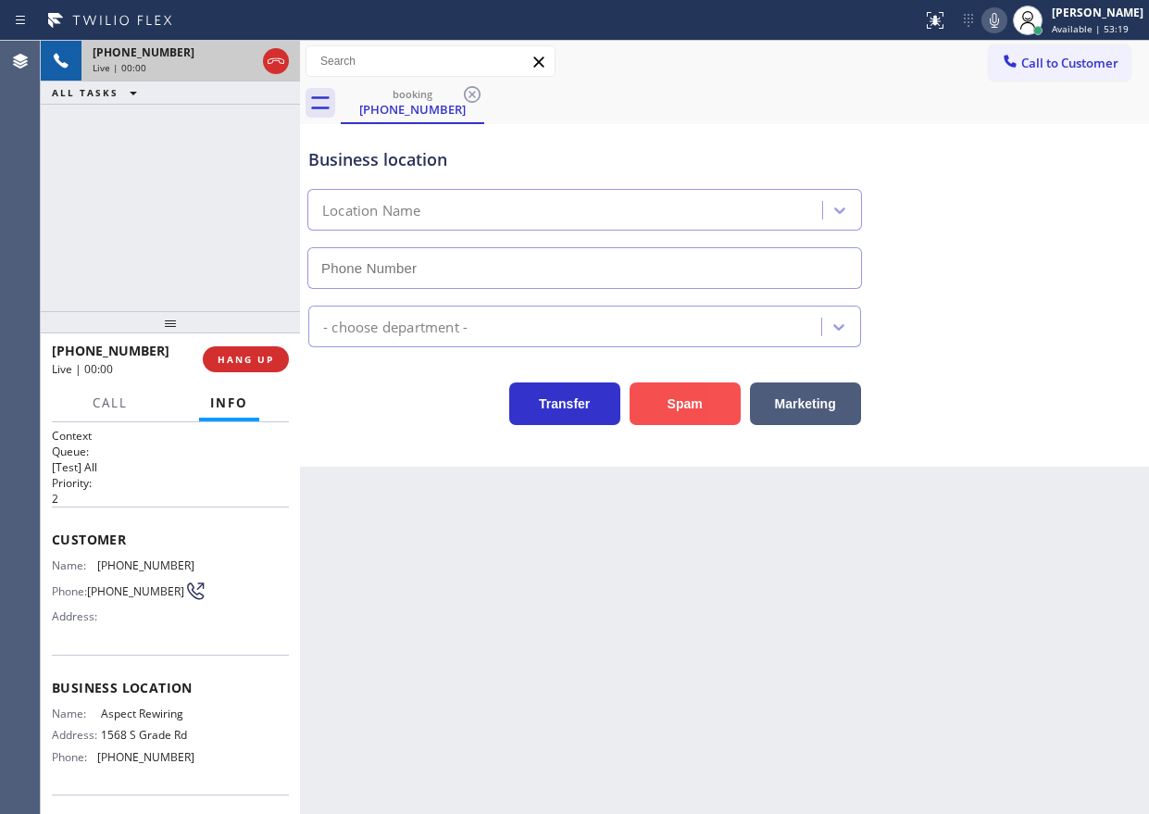
type input "(619) 648-1836"
click at [661, 396] on button "Spam" at bounding box center [684, 403] width 111 height 43
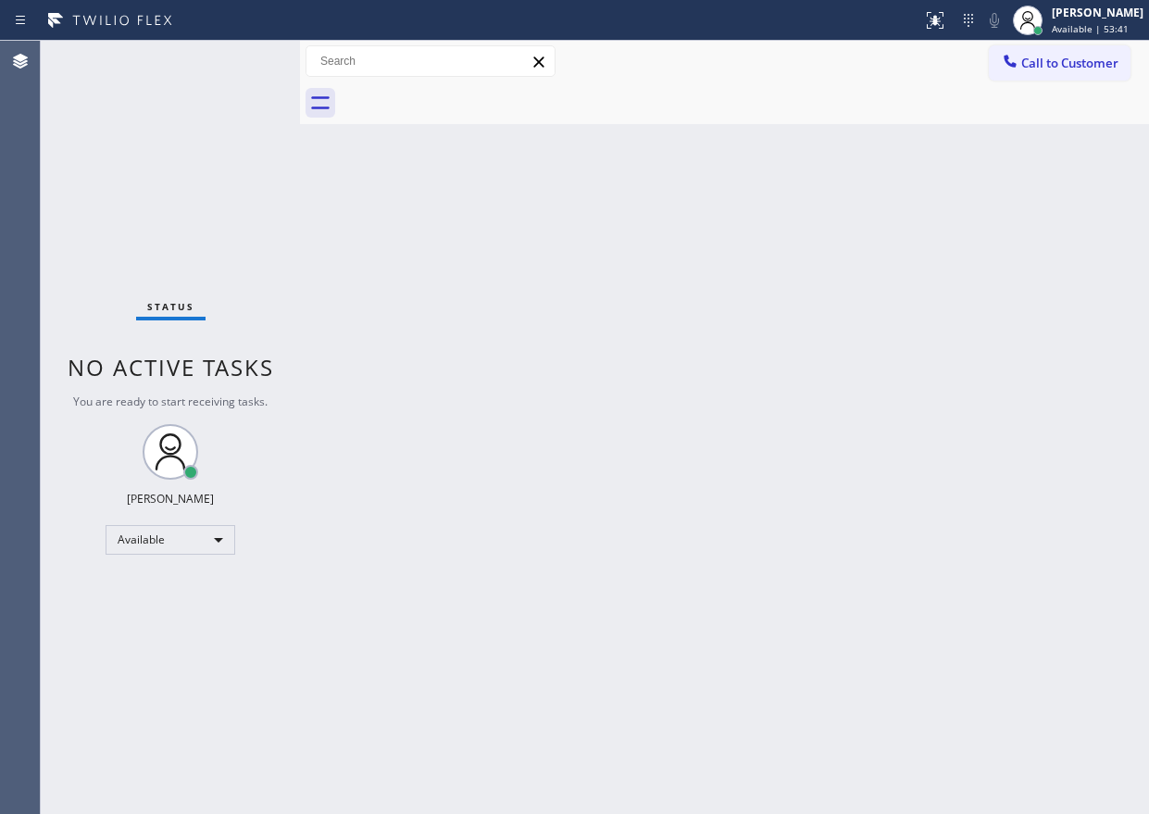
click at [1011, 283] on div "Back to Dashboard Change Sender ID Customers Technicians Select a contact Outbo…" at bounding box center [724, 427] width 849 height 773
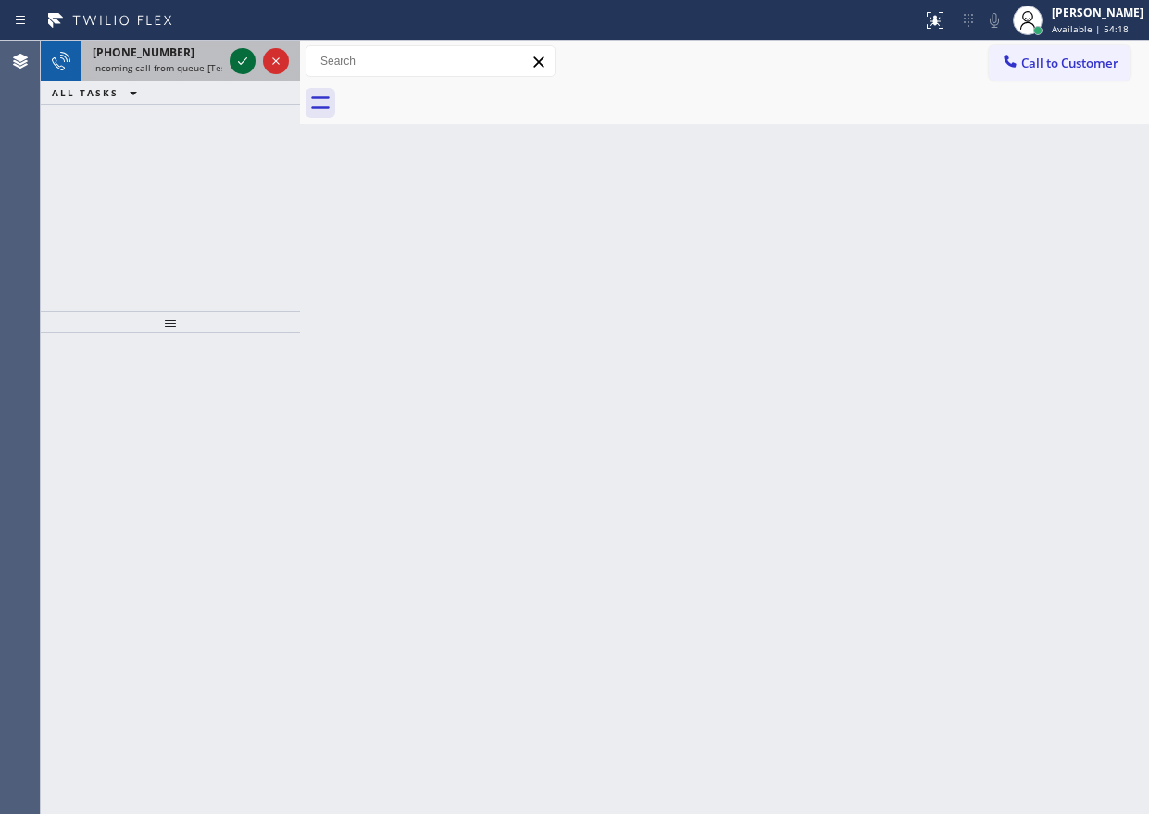
click at [237, 61] on icon at bounding box center [242, 61] width 22 height 22
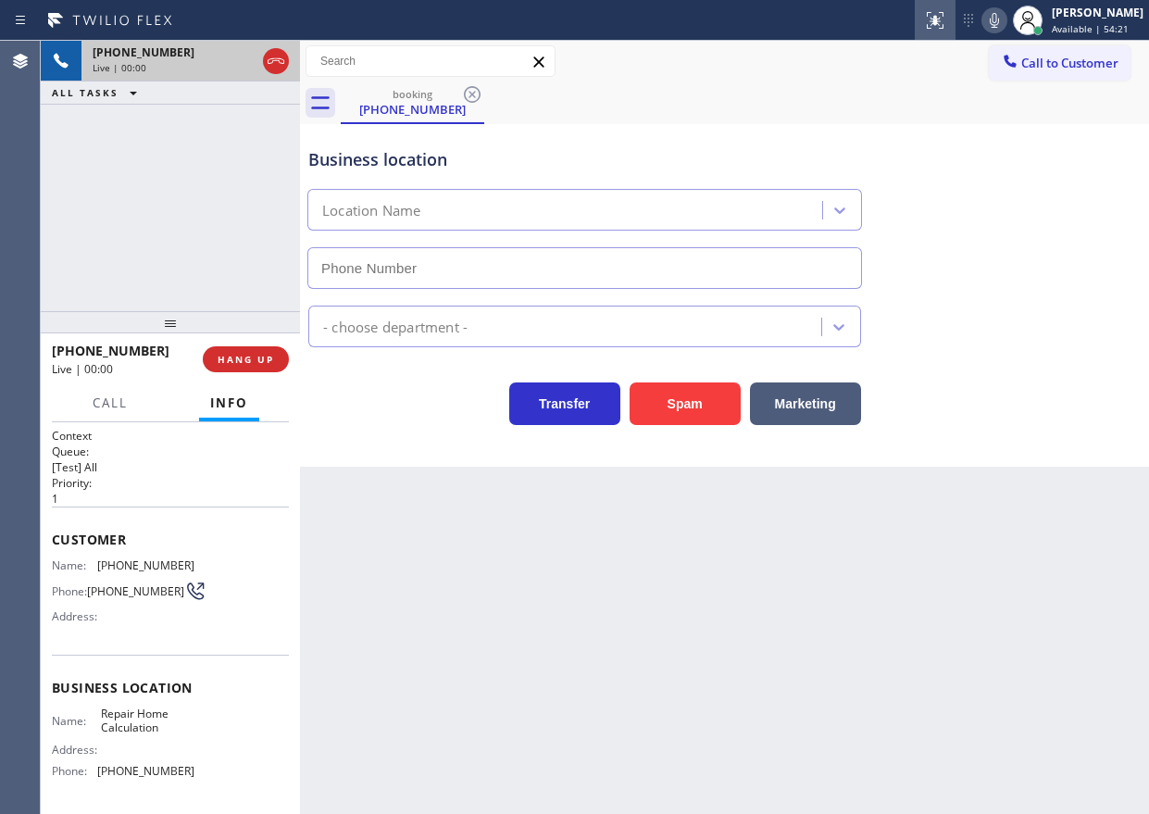
type input "(951) 482-8540"
click at [1004, 27] on icon at bounding box center [994, 20] width 22 height 22
click at [689, 405] on button "Spam" at bounding box center [684, 403] width 111 height 43
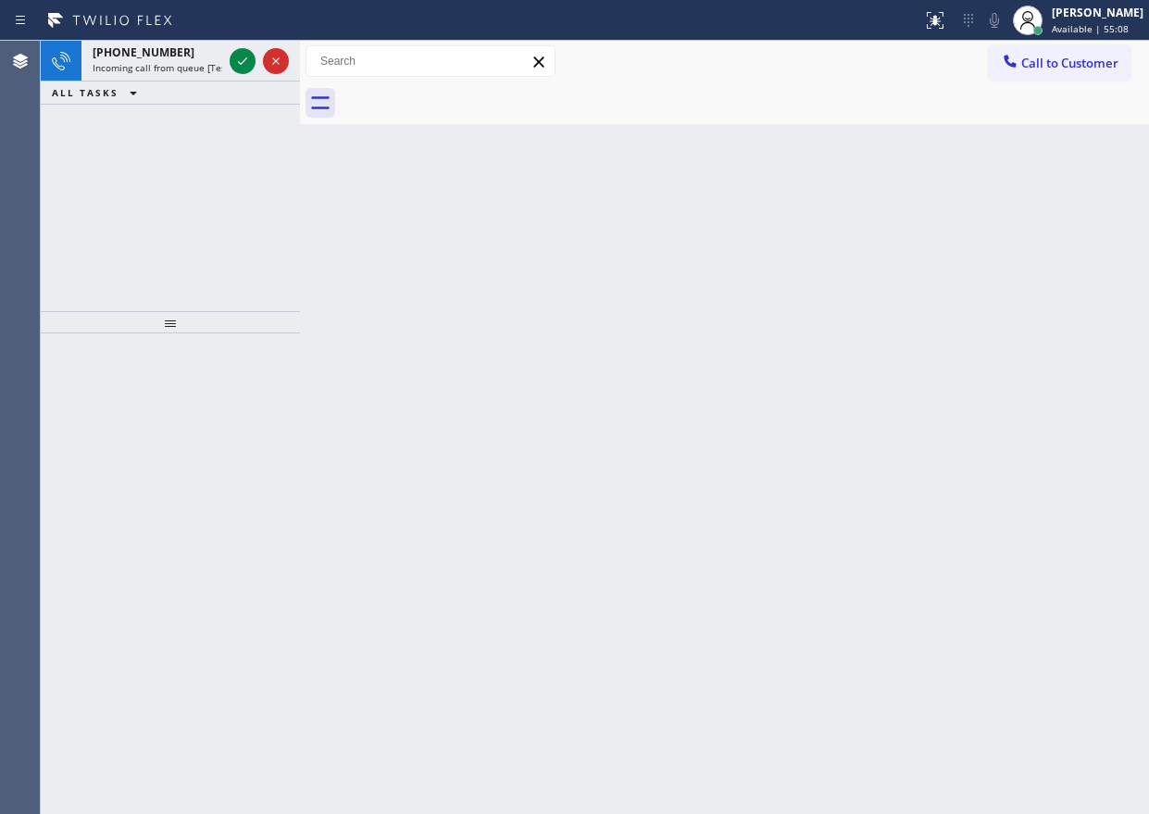
click at [973, 268] on div "Back to Dashboard Change Sender ID Customers Technicians Select a contact Outbo…" at bounding box center [724, 427] width 849 height 773
click at [236, 58] on icon at bounding box center [242, 61] width 22 height 22
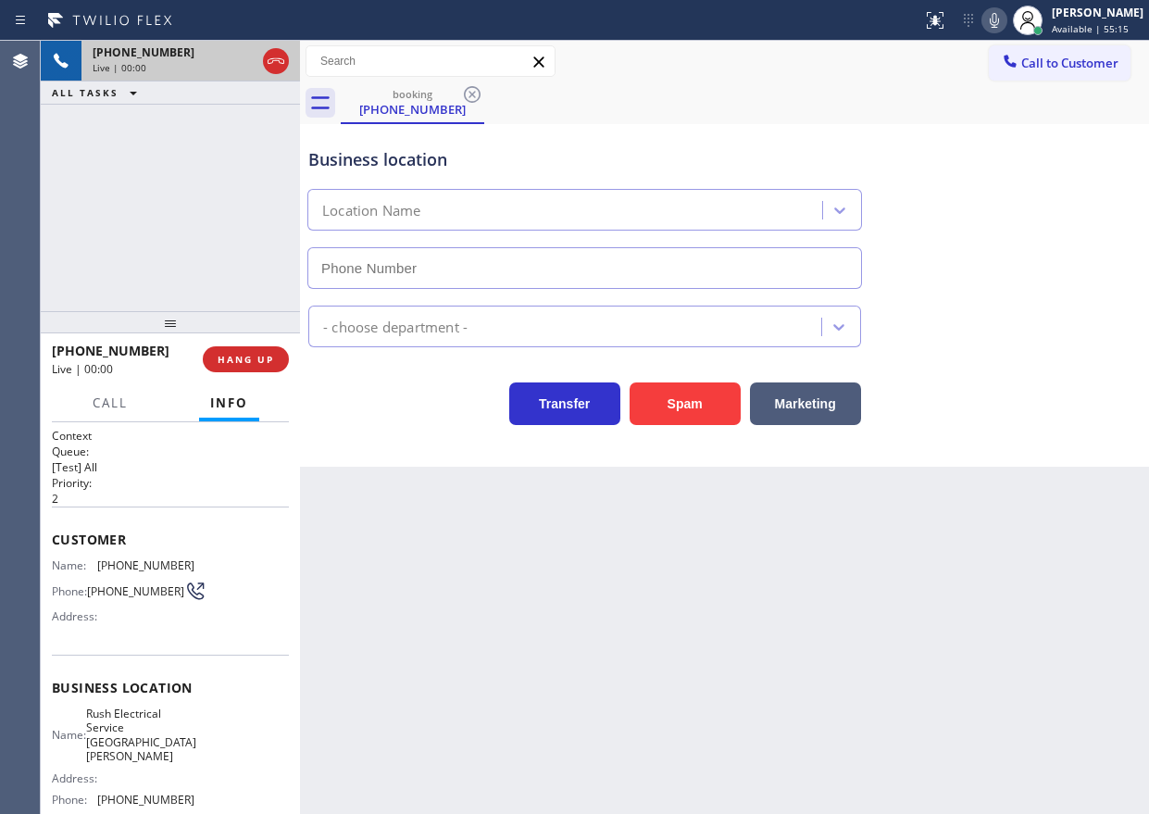
type input "(415) 599-8622"
click at [1005, 19] on icon at bounding box center [994, 20] width 22 height 22
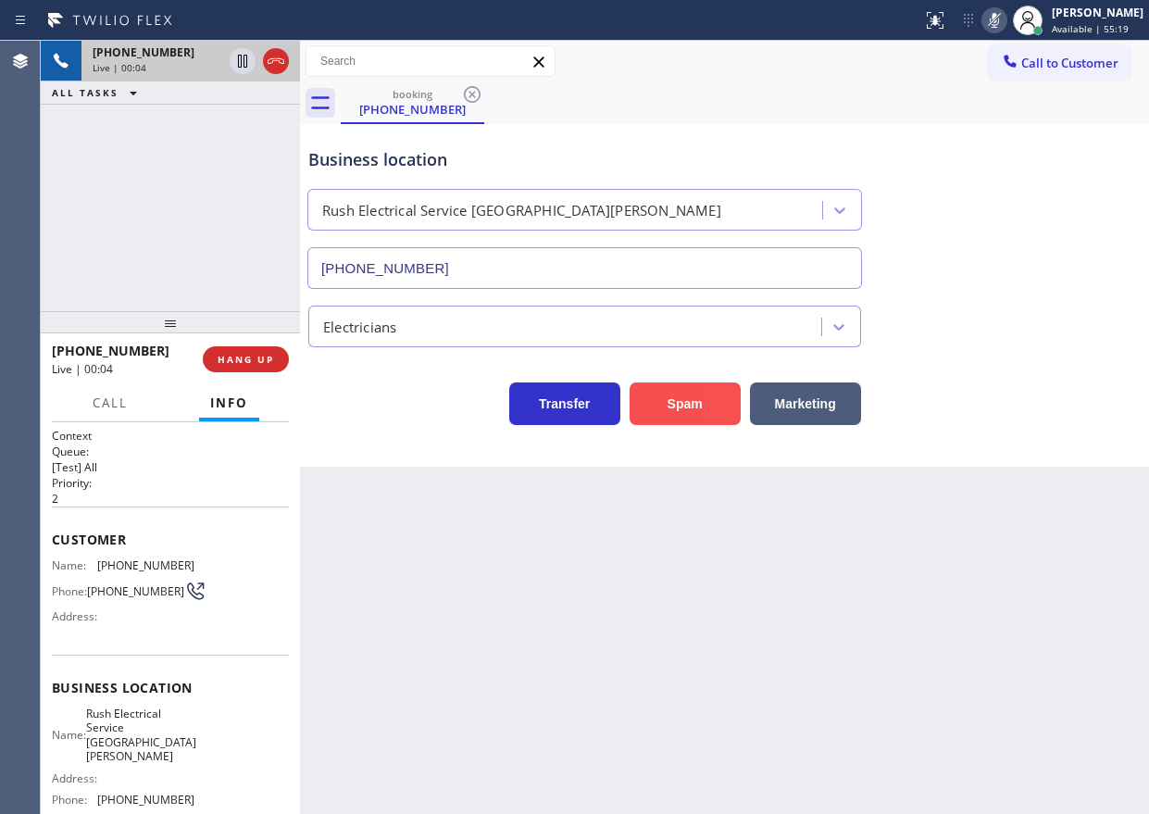
click at [692, 392] on button "Spam" at bounding box center [684, 403] width 111 height 43
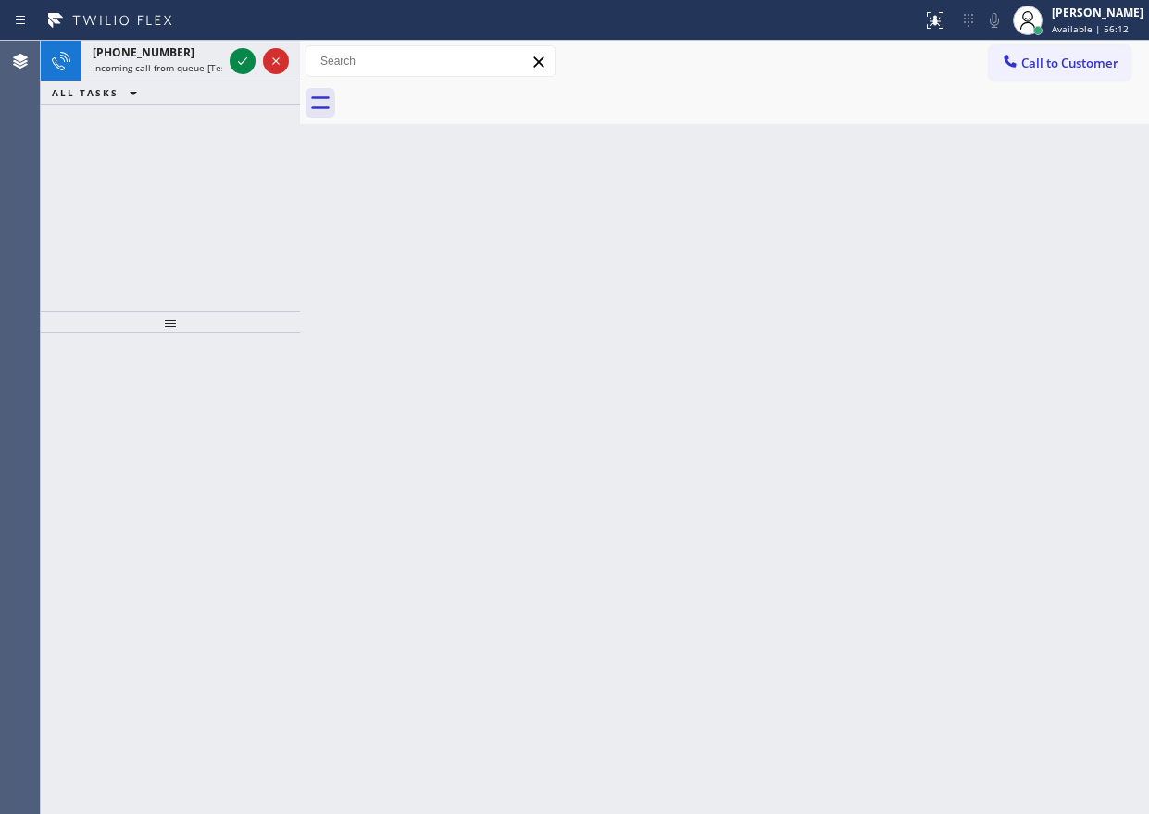
click at [937, 245] on div "Back to Dashboard Change Sender ID Customers Technicians Select a contact Outbo…" at bounding box center [724, 427] width 849 height 773
click at [244, 55] on icon at bounding box center [242, 61] width 22 height 22
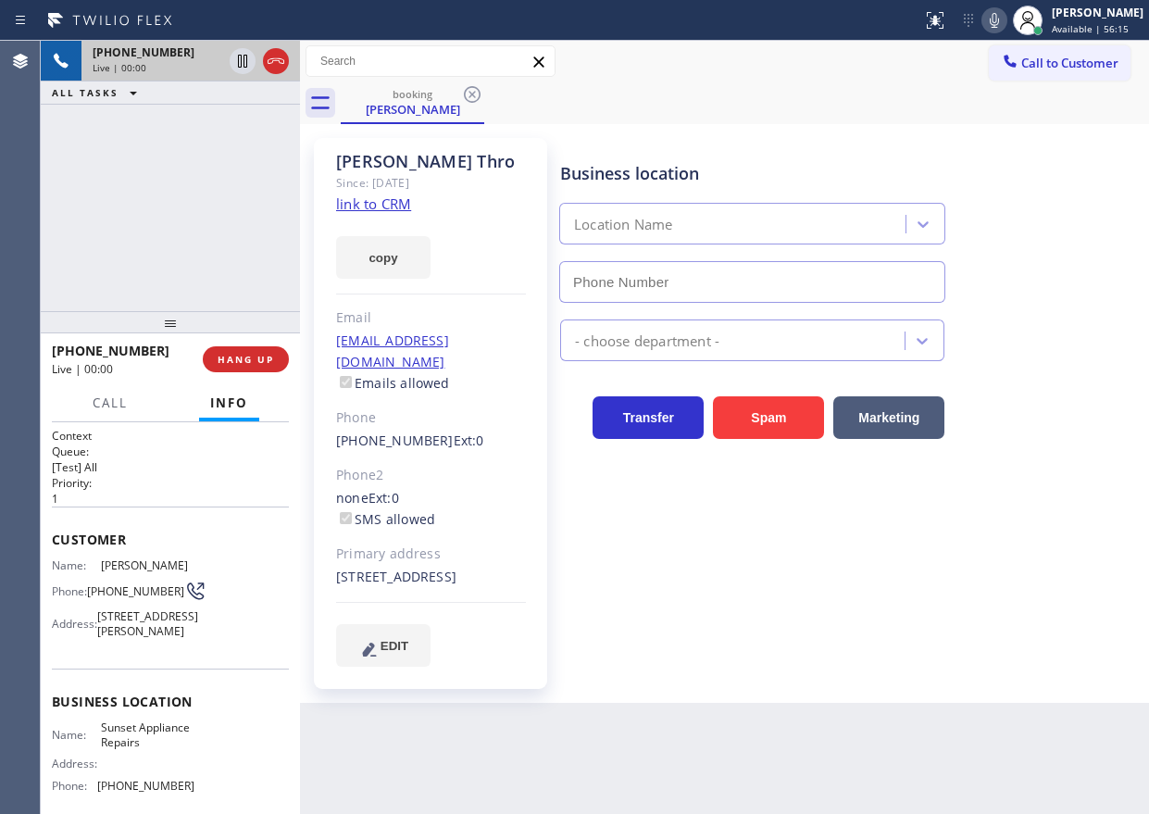
type input "(310) 550-7462"
click at [394, 199] on link "link to CRM" at bounding box center [373, 203] width 75 height 19
click at [126, 749] on span "Sunset Appliance Repairs" at bounding box center [147, 734] width 93 height 29
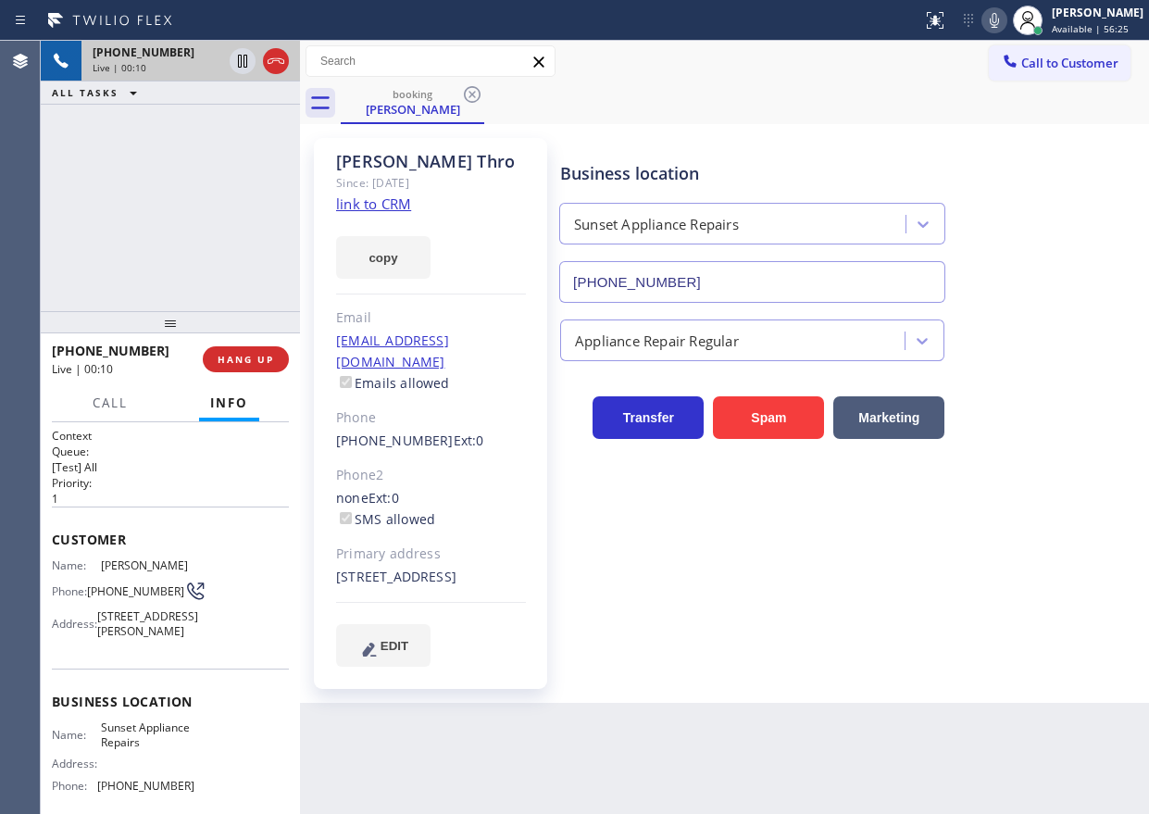
click at [737, 269] on input "(310) 550-7462" at bounding box center [752, 282] width 386 height 42
click at [1005, 24] on icon at bounding box center [994, 20] width 22 height 22
click at [999, 25] on icon at bounding box center [994, 20] width 9 height 15
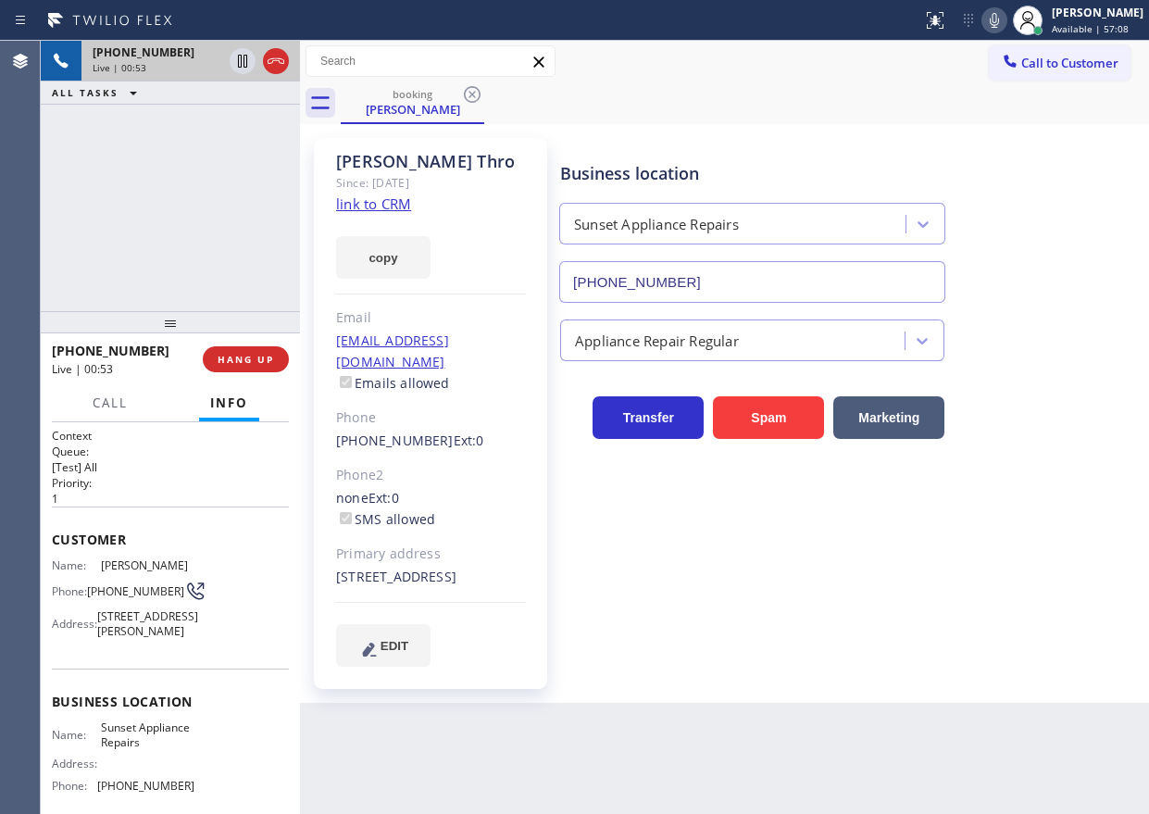
click at [1004, 17] on icon at bounding box center [994, 20] width 22 height 22
click at [1004, 18] on icon at bounding box center [994, 20] width 22 height 22
click at [999, 27] on icon at bounding box center [994, 20] width 9 height 15
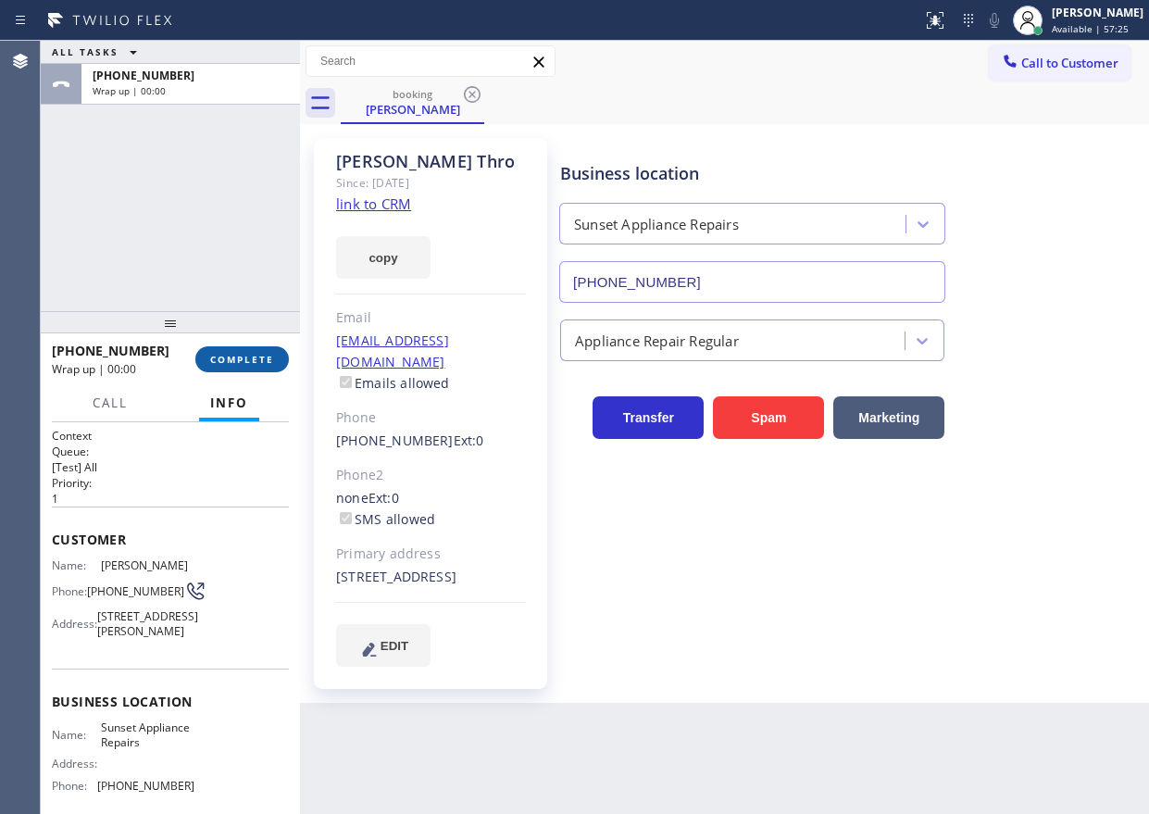
click at [266, 350] on button "COMPLETE" at bounding box center [241, 359] width 93 height 26
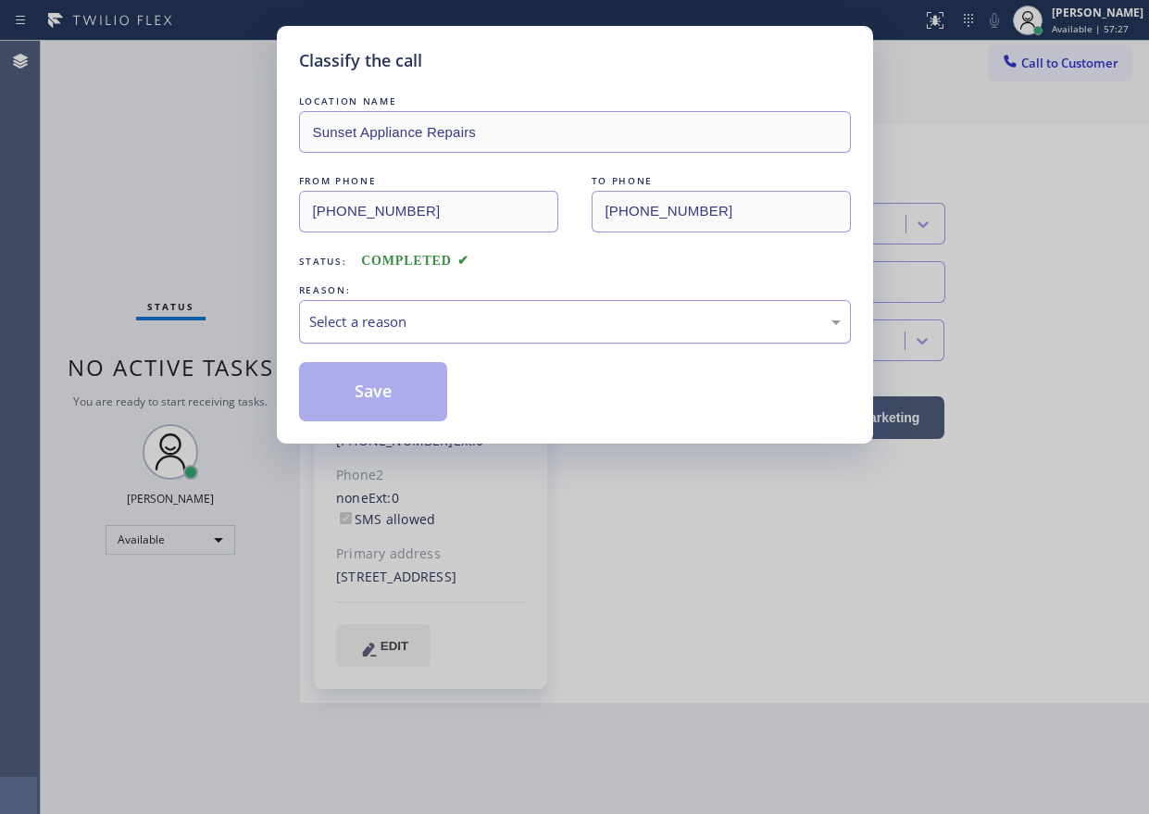
click at [436, 309] on div "Select a reason" at bounding box center [575, 322] width 552 height 44
click at [348, 404] on button "Save" at bounding box center [373, 391] width 149 height 59
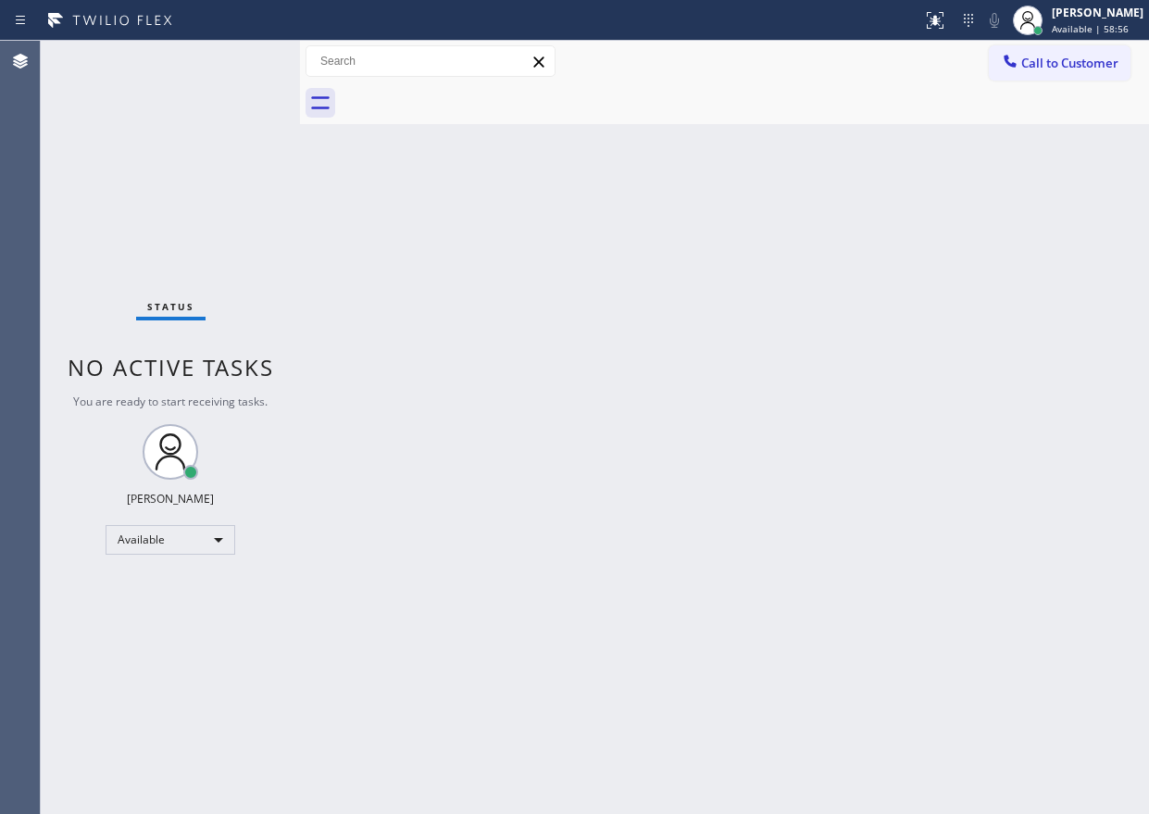
click at [941, 198] on div "Back to Dashboard Change Sender ID Customers Technicians Select a contact Outbo…" at bounding box center [724, 427] width 849 height 773
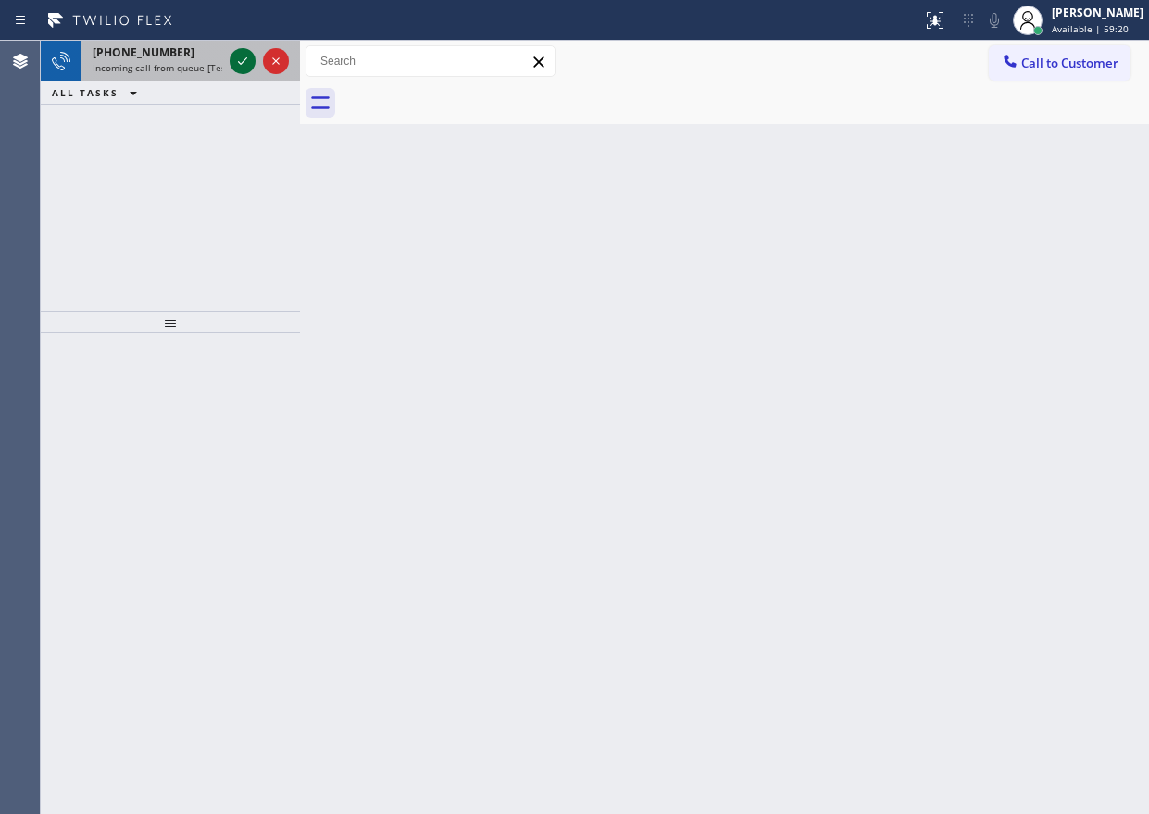
click at [245, 59] on icon at bounding box center [242, 60] width 9 height 7
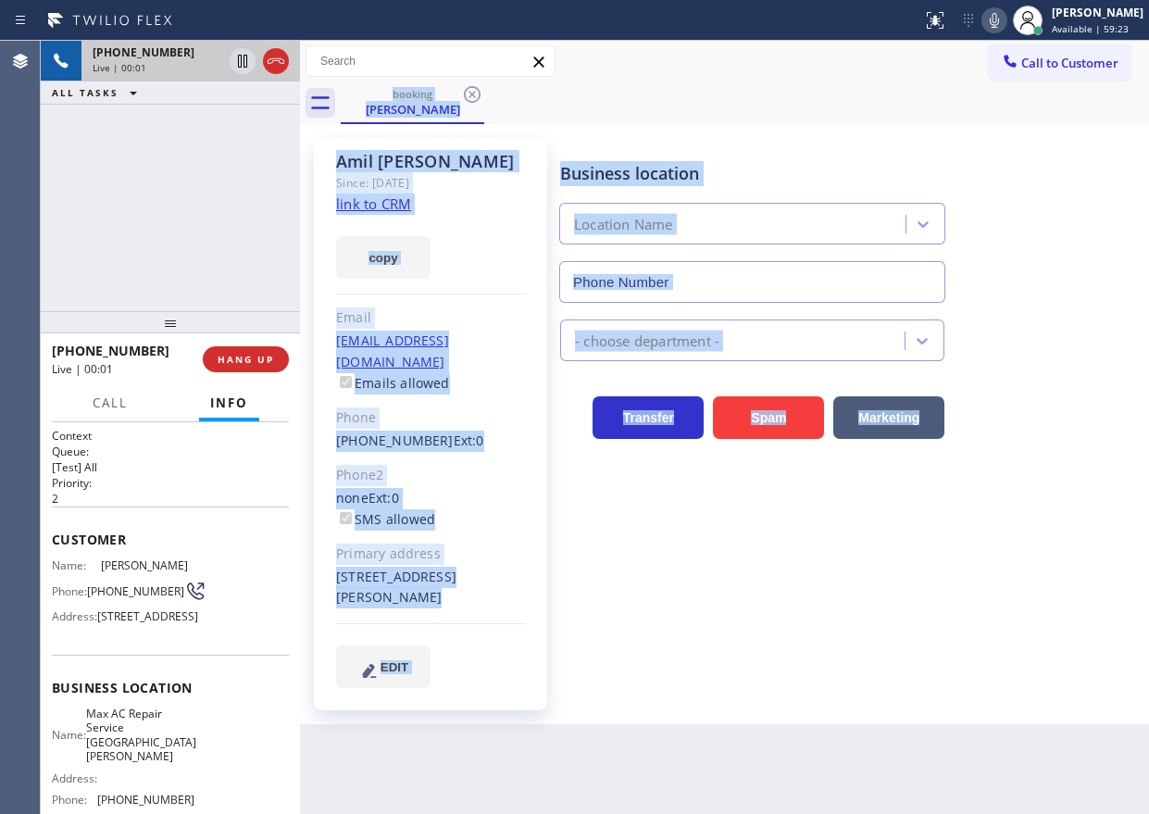
type input "(408) 692-1838"
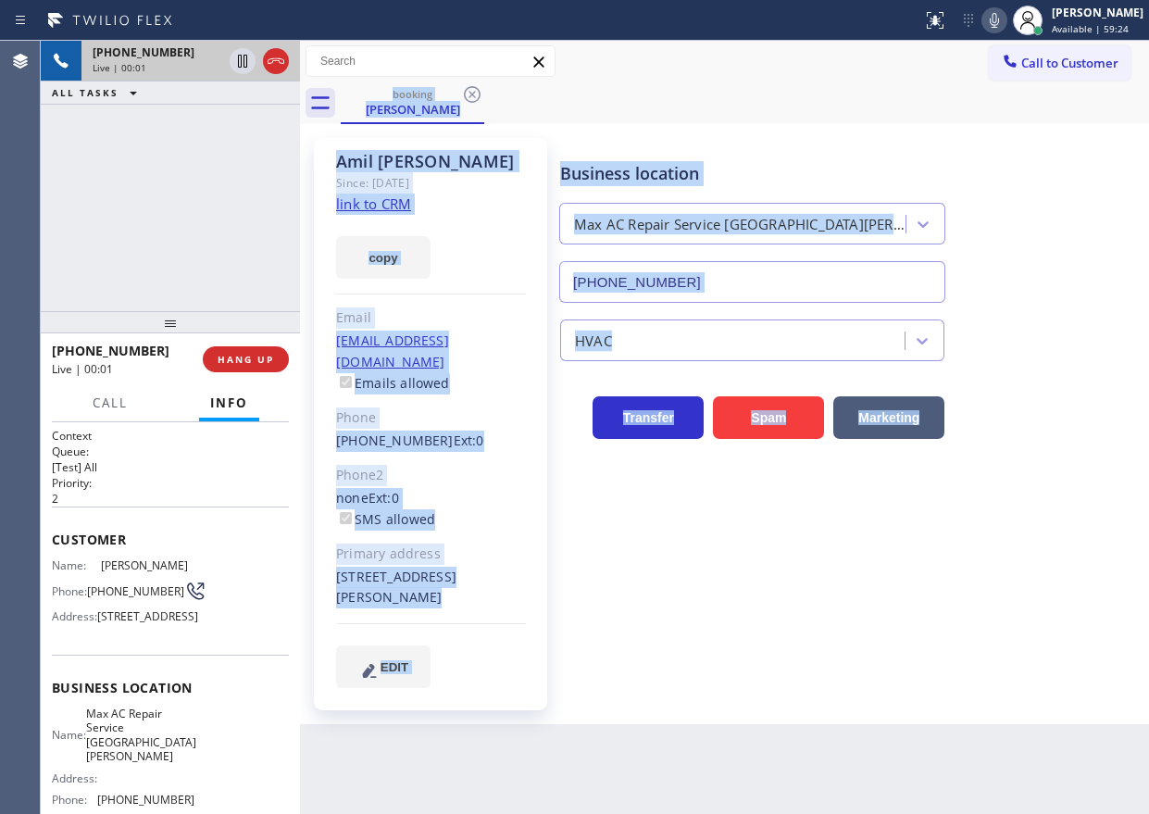
click at [691, 629] on div "Business location Max AC Repair Service Santa Clara (408) 692-1838 HVAC Transfe…" at bounding box center [850, 413] width 588 height 540
click at [765, 624] on div "Business location Max AC Repair Service Santa Clara (408) 692-1838 HVAC Transfe…" at bounding box center [850, 413] width 588 height 540
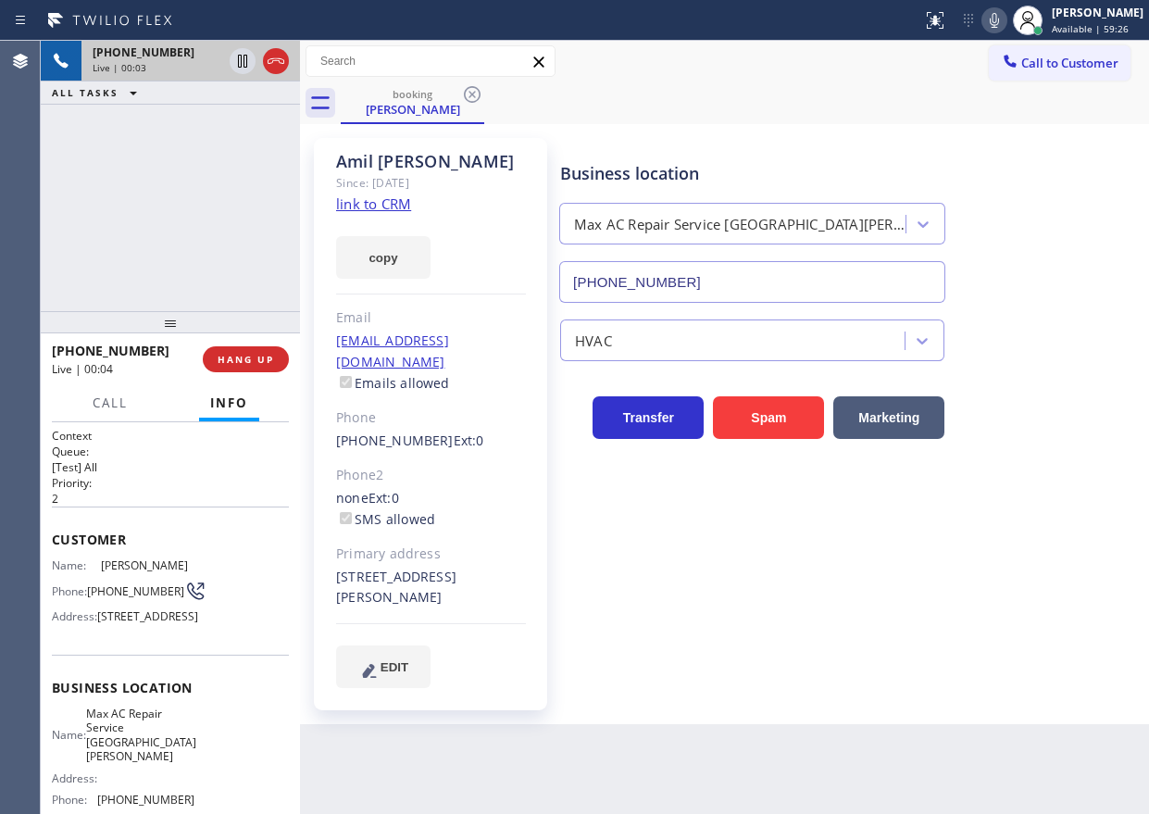
click at [395, 206] on link "link to CRM" at bounding box center [373, 203] width 75 height 19
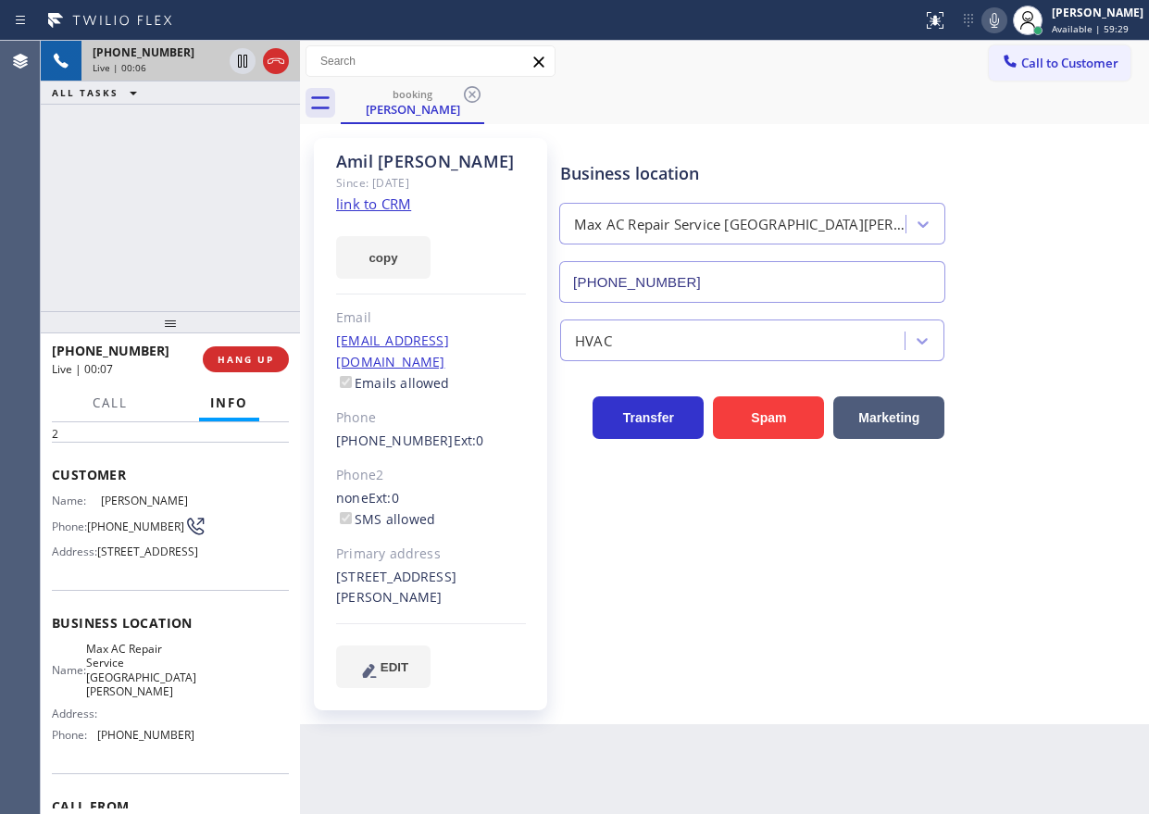
scroll to position [185, 0]
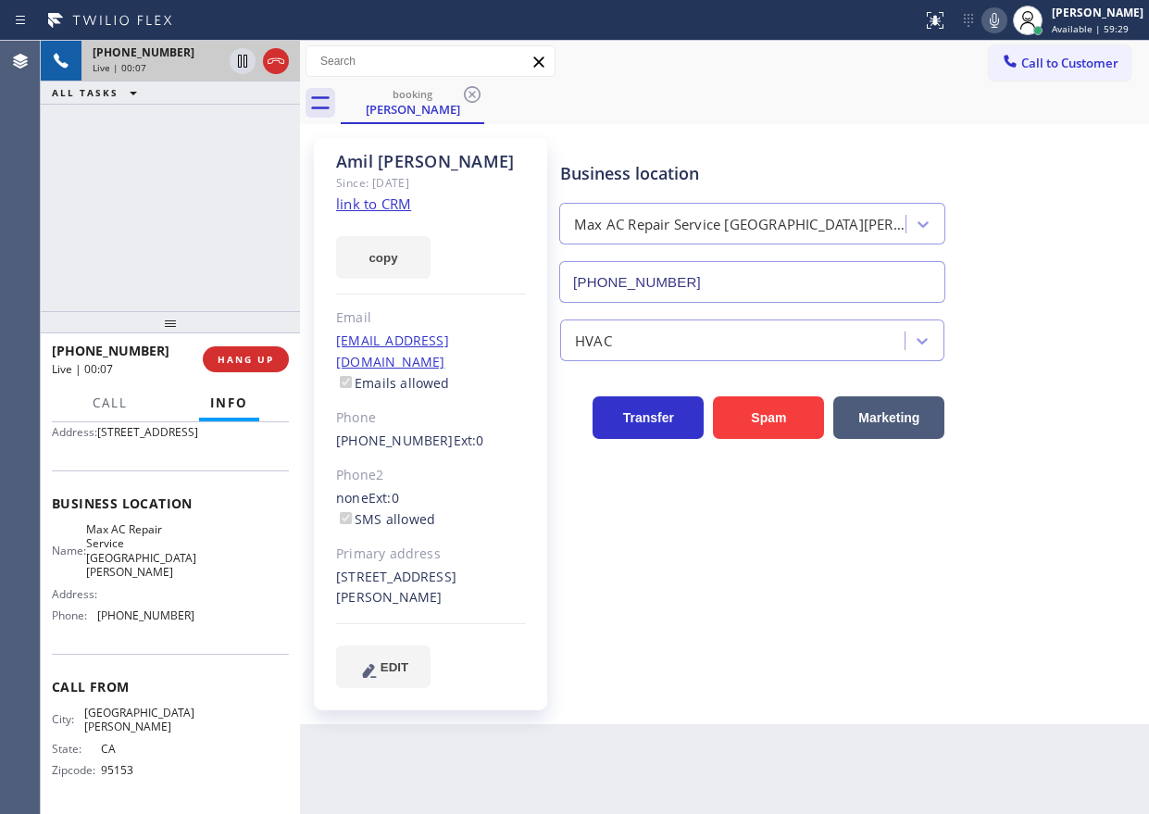
click at [132, 568] on span "Max AC Repair Service Santa Clara" at bounding box center [141, 550] width 110 height 57
click at [99, 565] on span "Max AC Repair Service Santa Clara" at bounding box center [141, 550] width 110 height 57
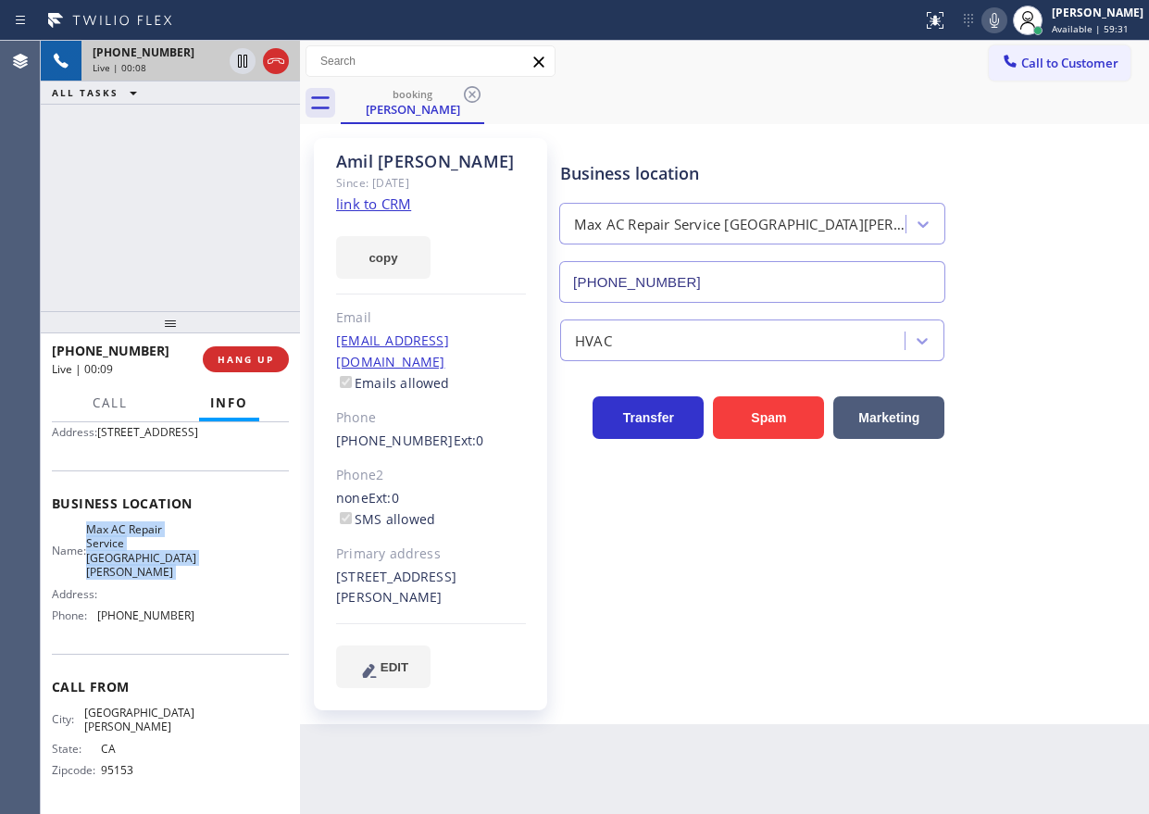
copy span "Max AC Repair Service Santa Clara"
click at [703, 274] on input "(408) 692-1838" at bounding box center [752, 282] width 386 height 42
click at [247, 353] on span "HANG UP" at bounding box center [246, 359] width 56 height 13
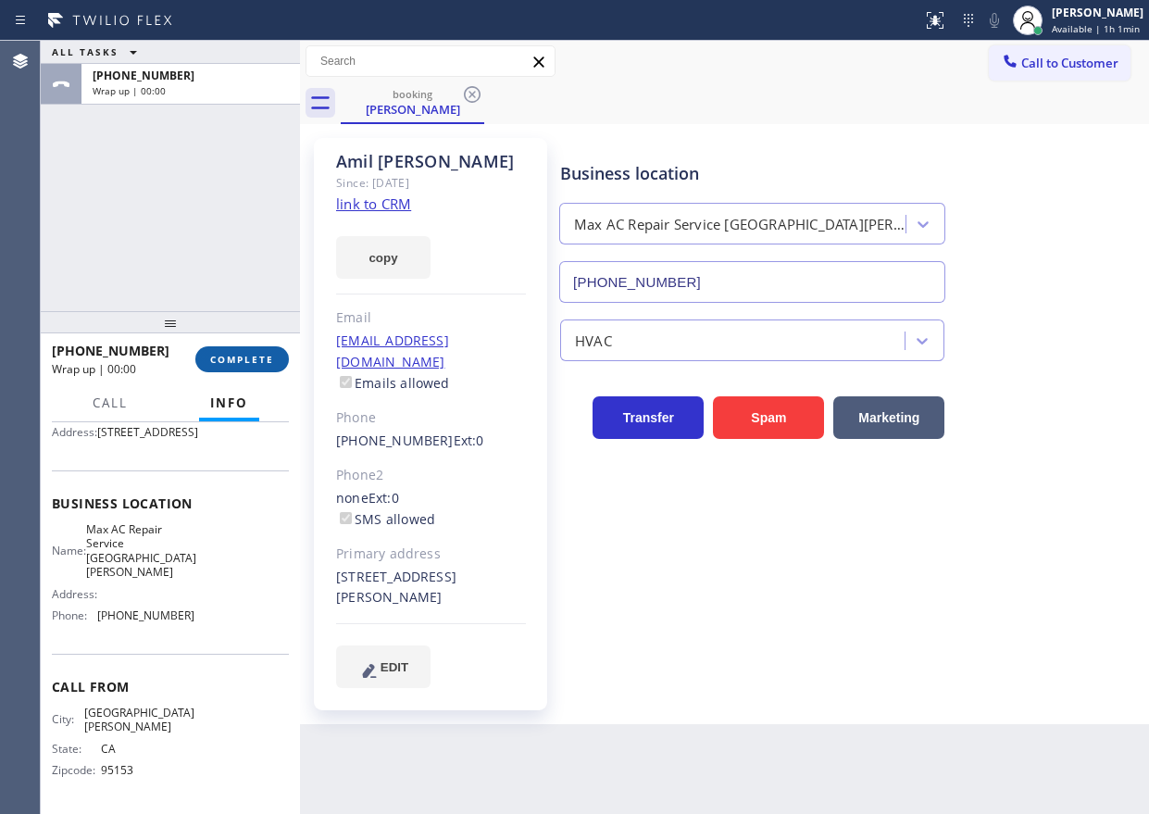
click at [269, 350] on button "COMPLETE" at bounding box center [241, 359] width 93 height 26
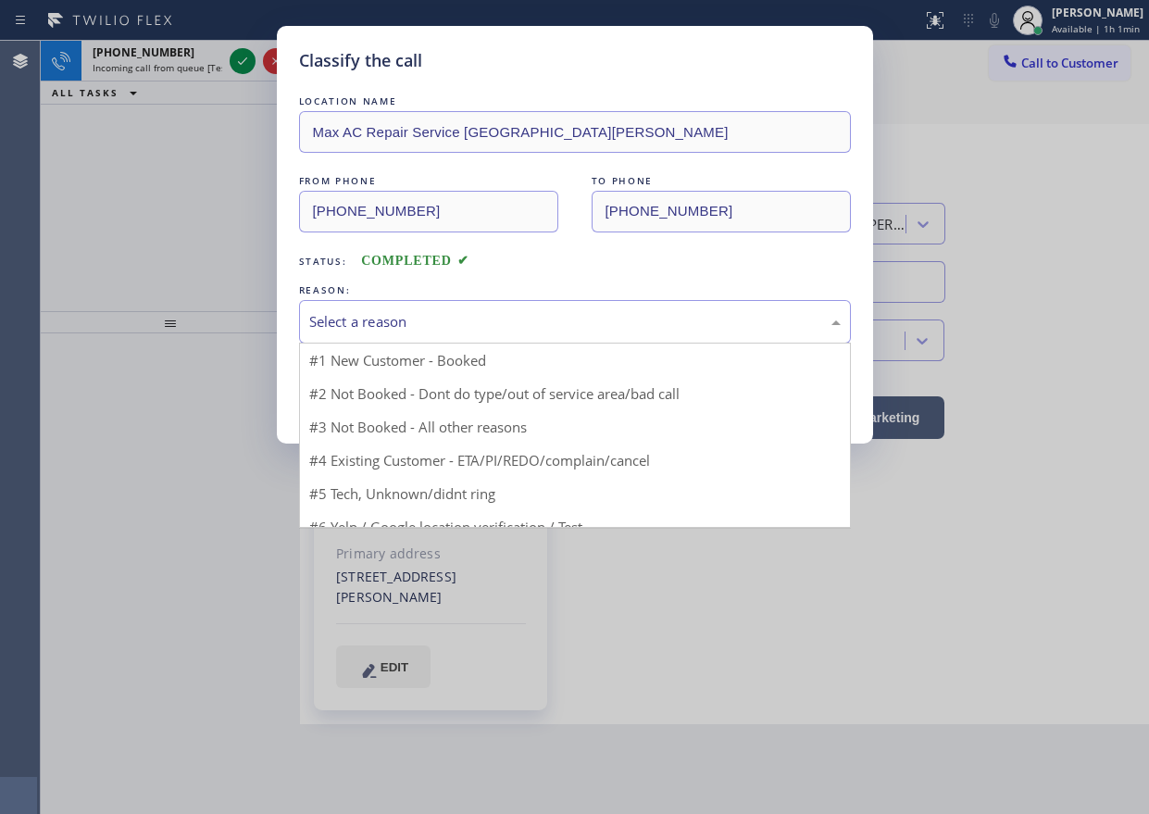
click at [459, 333] on div "Select a reason" at bounding box center [575, 322] width 552 height 44
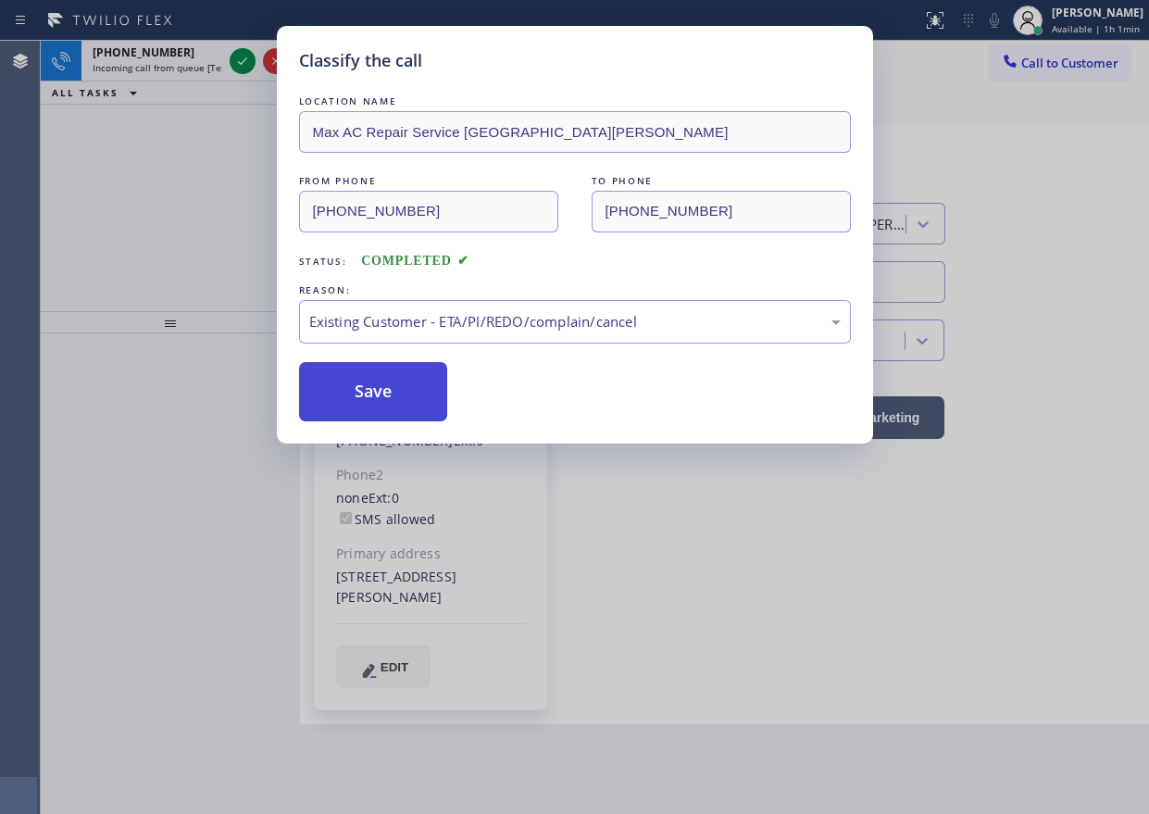
click at [399, 406] on button "Save" at bounding box center [373, 391] width 149 height 59
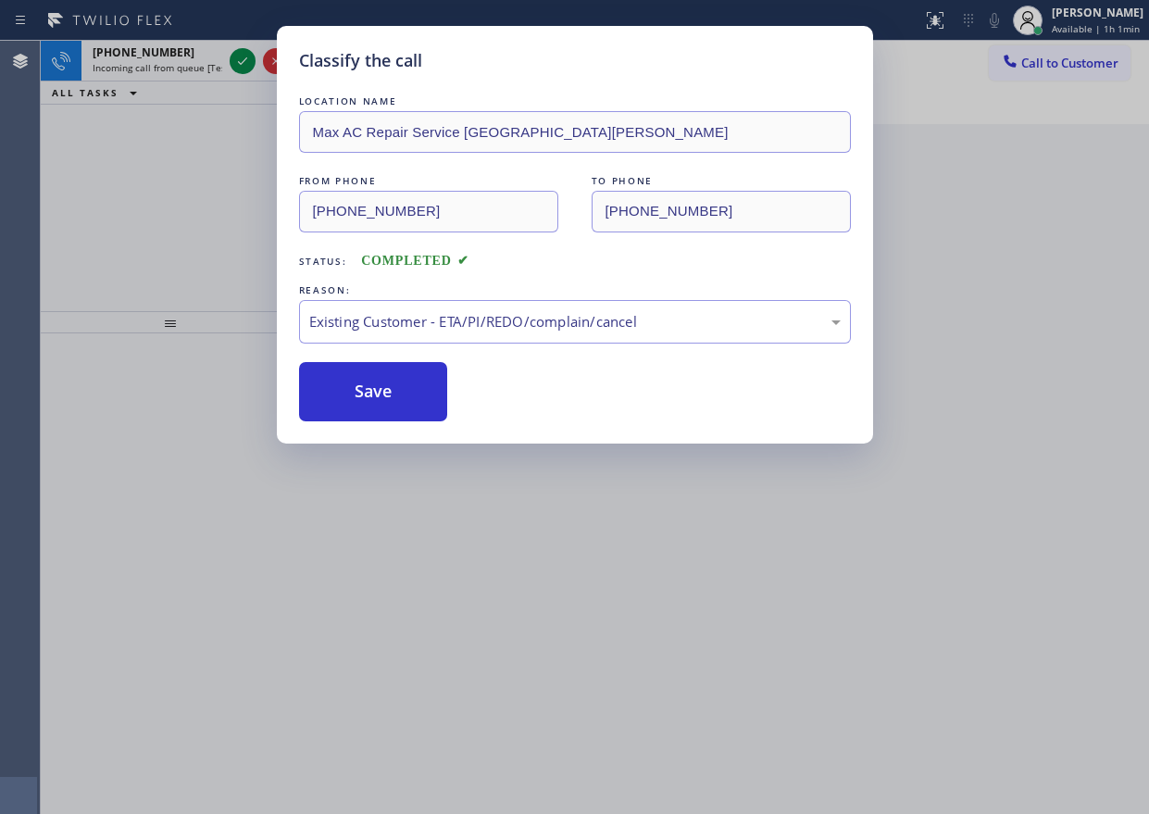
click at [239, 55] on div "Classify the call LOCATION NAME Smart Home Air and Heating Summerland FROM PHON…" at bounding box center [595, 427] width 1108 height 773
click at [239, 55] on icon at bounding box center [242, 61] width 22 height 22
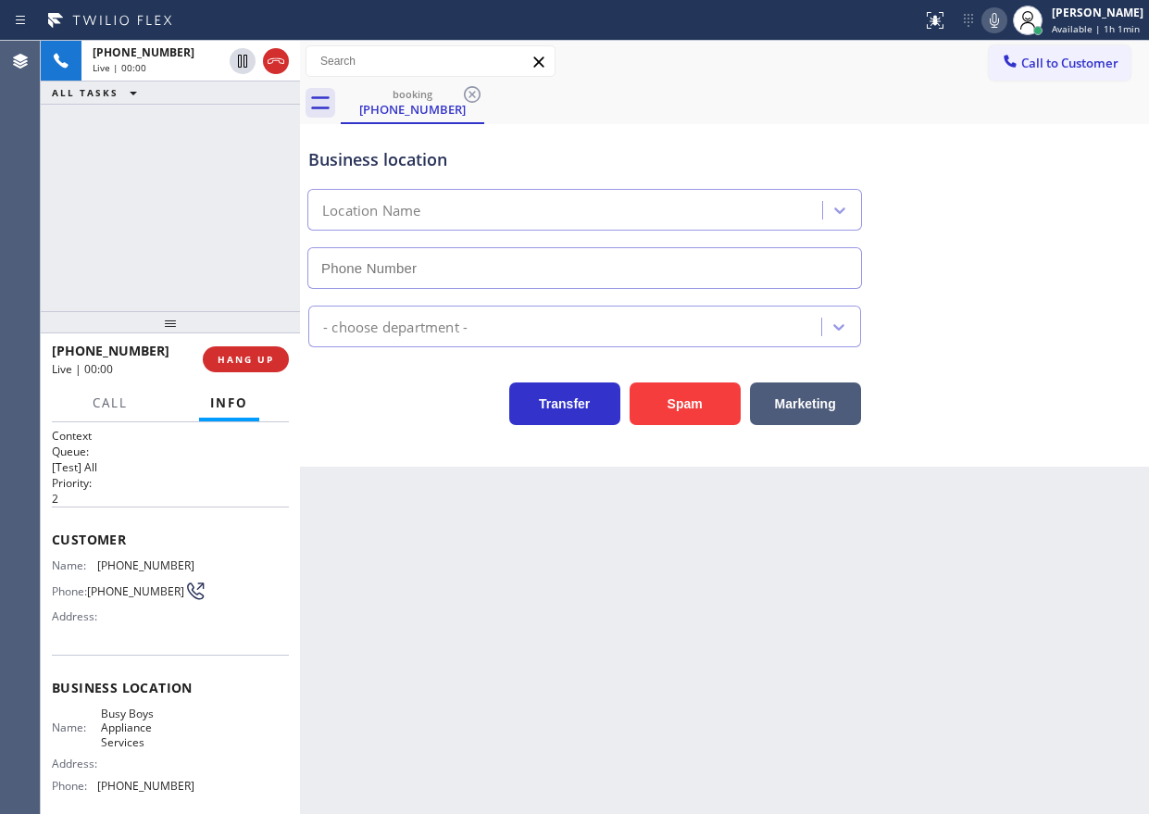
type input "(817) 290-9505"
drag, startPoint x: 1098, startPoint y: 350, endPoint x: 920, endPoint y: 382, distance: 180.7
click at [1098, 350] on div "Transfer Spam Marketing" at bounding box center [725, 386] width 840 height 78
drag, startPoint x: 674, startPoint y: 398, endPoint x: 773, endPoint y: 727, distance: 343.2
click at [674, 399] on button "Spam" at bounding box center [684, 403] width 111 height 43
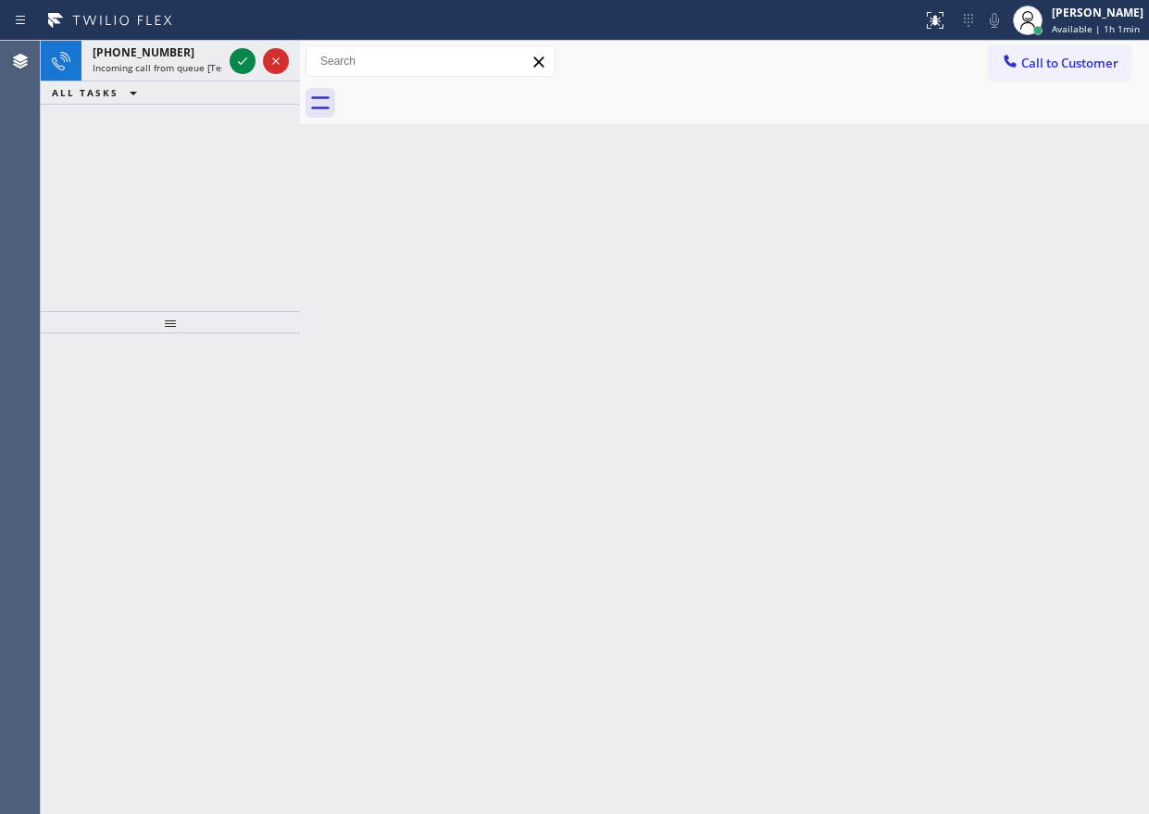
click at [1070, 251] on div "Back to Dashboard Change Sender ID Customers Technicians Select a contact Outbo…" at bounding box center [724, 427] width 849 height 773
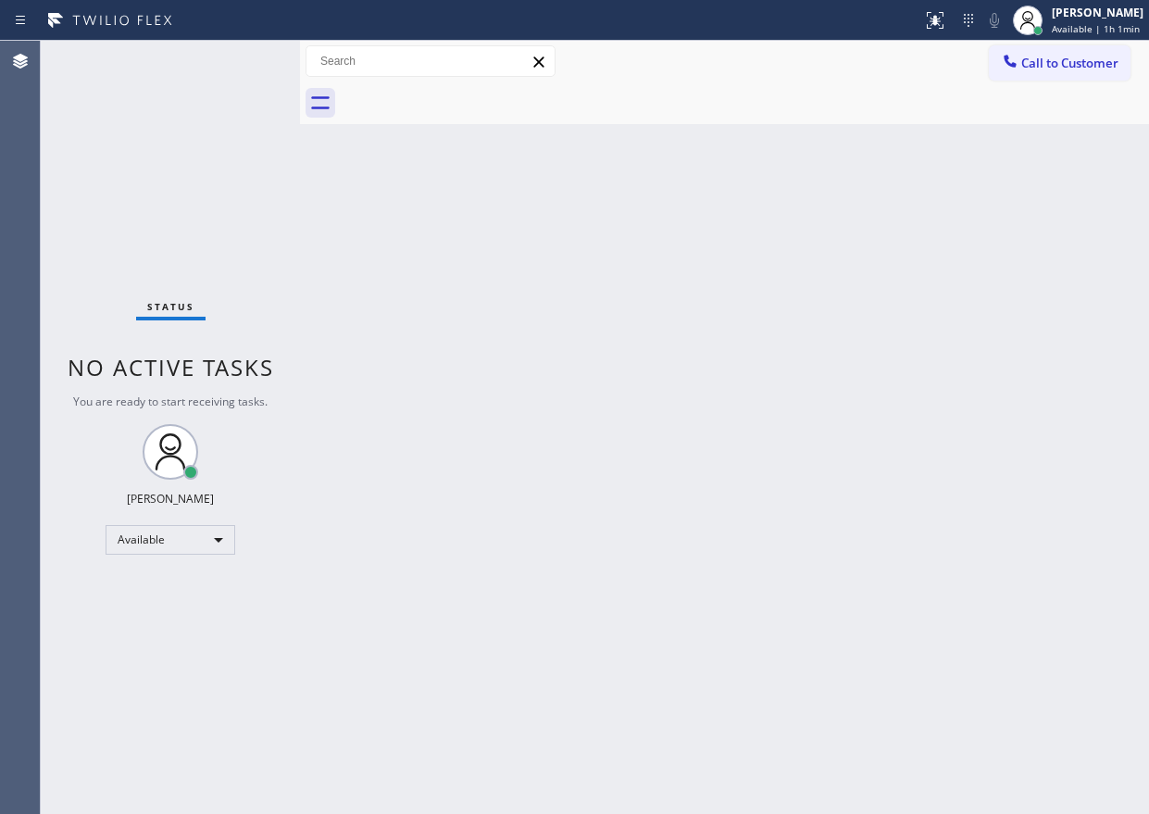
click at [241, 58] on div "Status No active tasks You are ready to start receiving tasks. [PERSON_NAME] Av…" at bounding box center [170, 427] width 259 height 773
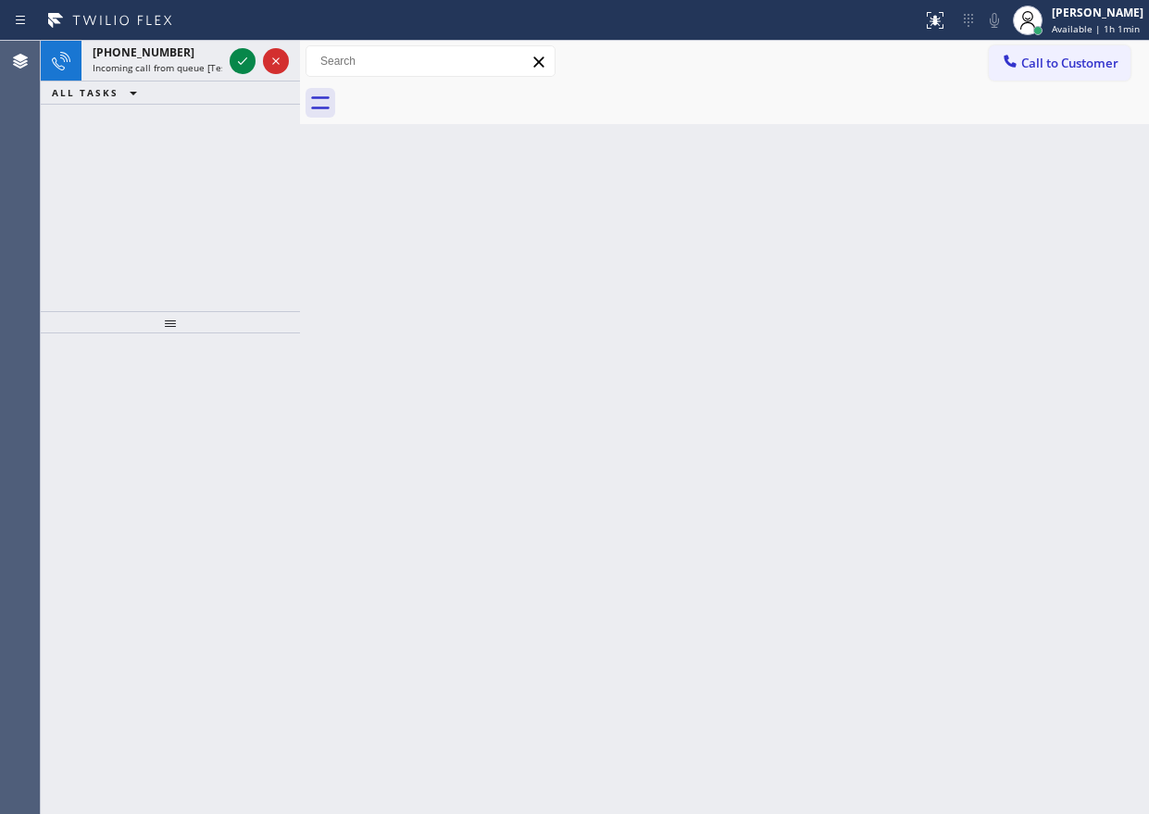
click at [968, 388] on div "Back to Dashboard Change Sender ID Customers Technicians Select a contact Outbo…" at bounding box center [724, 427] width 849 height 773
click at [235, 65] on icon at bounding box center [242, 61] width 22 height 22
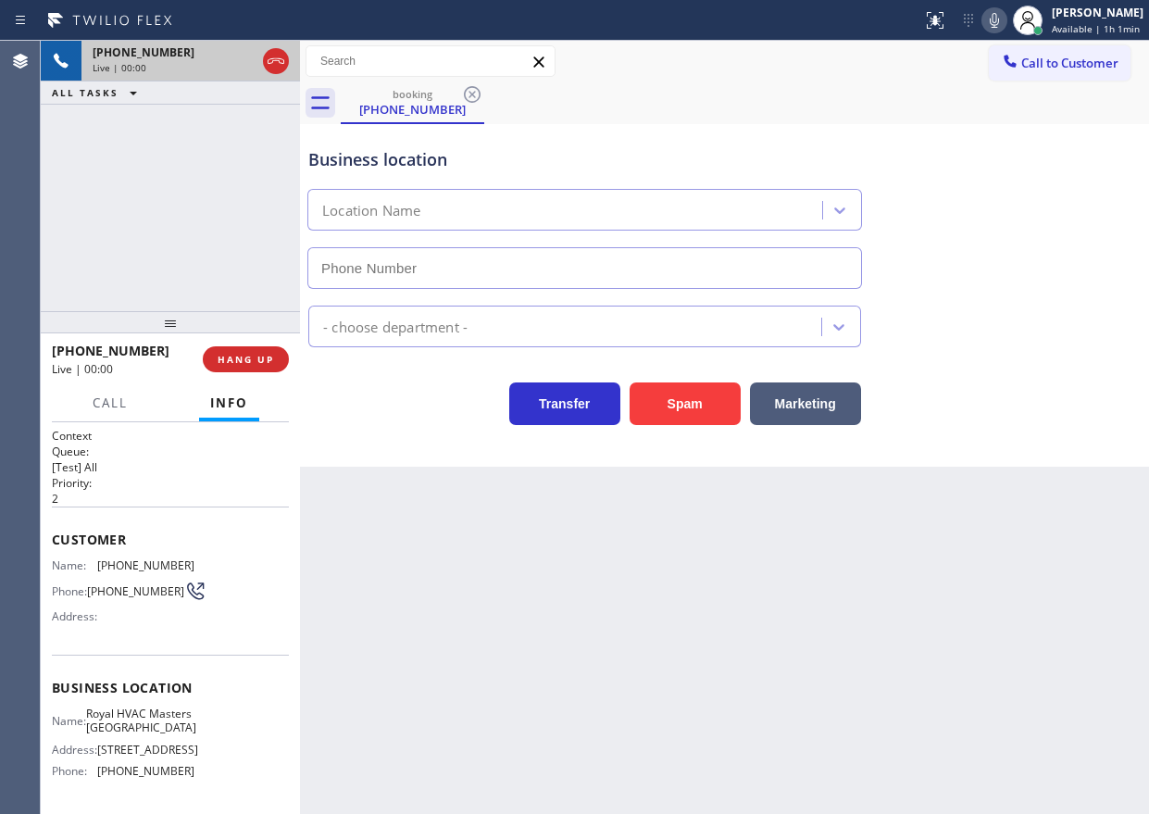
type input "(213) 238-5276"
click at [665, 402] on button "Spam" at bounding box center [684, 403] width 111 height 43
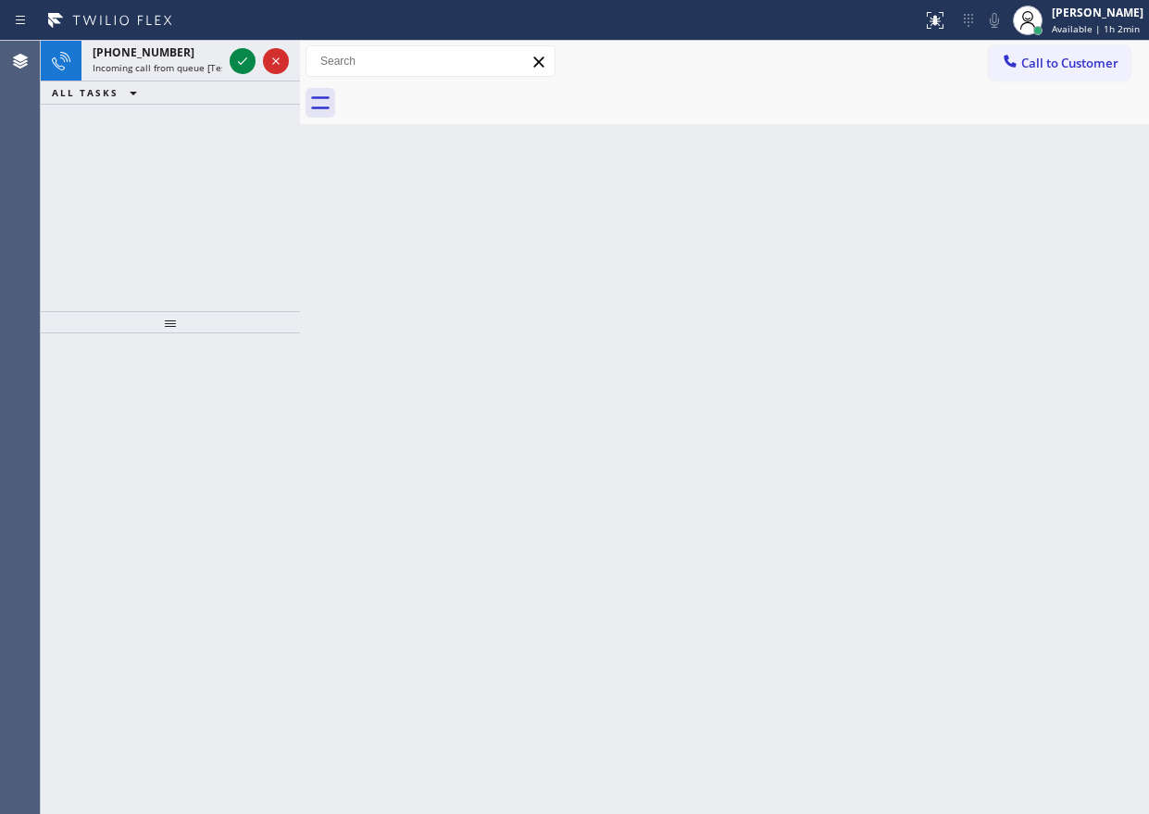
click at [956, 490] on div "Back to Dashboard Change Sender ID Customers Technicians Select a contact Outbo…" at bounding box center [724, 427] width 849 height 773
click at [240, 61] on icon at bounding box center [242, 61] width 22 height 22
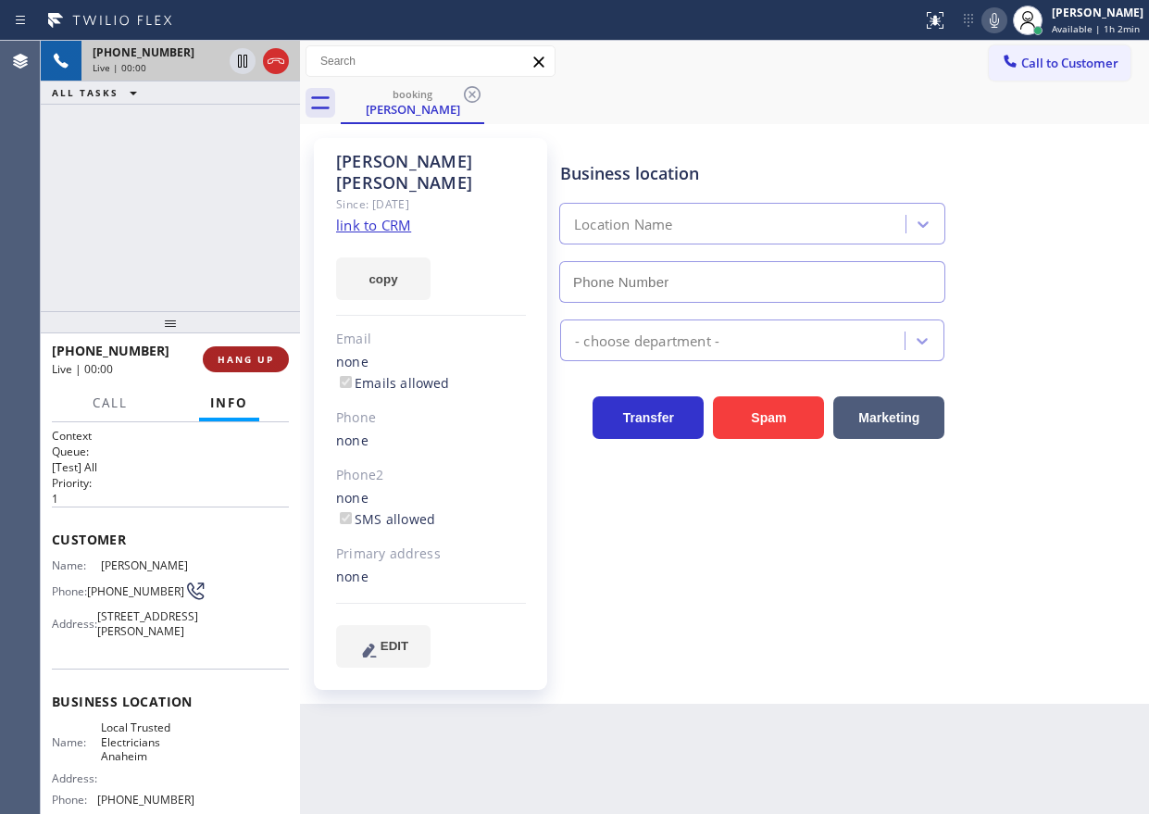
click at [268, 366] on span "HANG UP" at bounding box center [246, 359] width 56 height 13
type input "(714) 517-1513"
click at [267, 362] on span "HANG UP" at bounding box center [246, 359] width 56 height 13
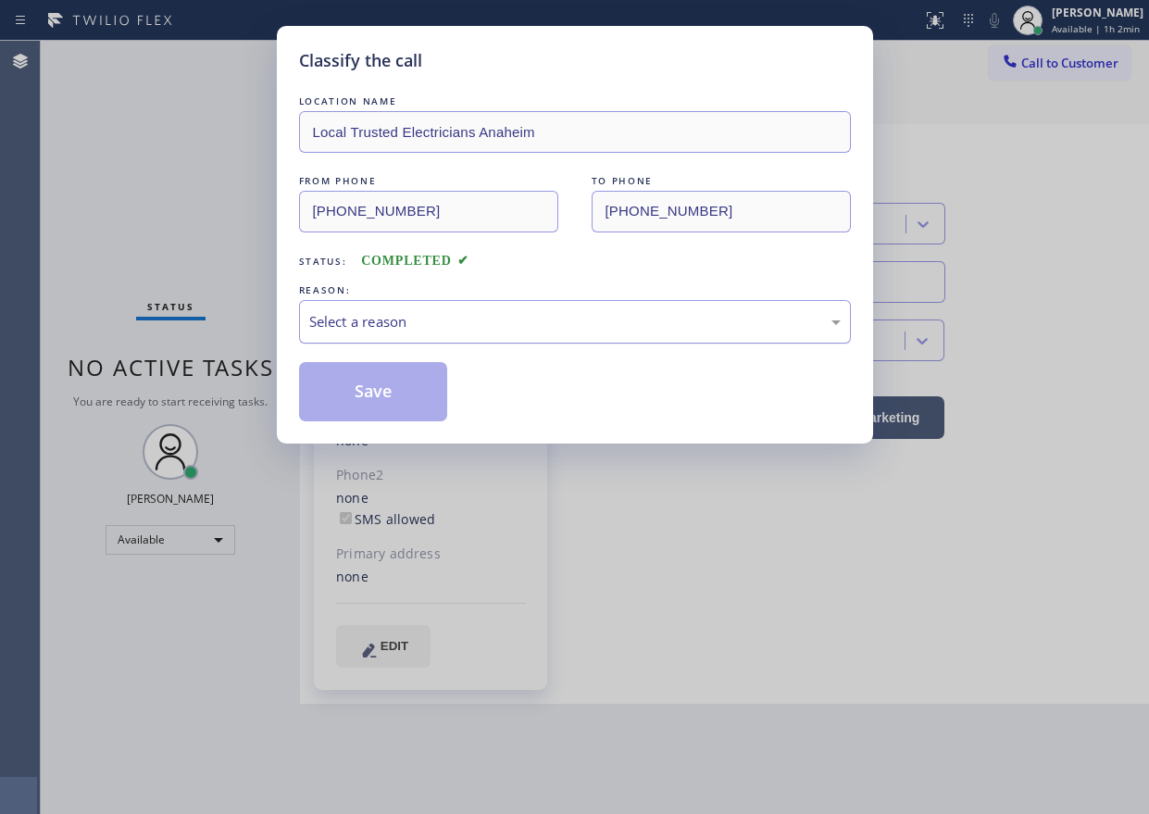
click at [484, 314] on div "Select a reason" at bounding box center [574, 321] width 531 height 21
click at [408, 402] on button "Save" at bounding box center [373, 391] width 149 height 59
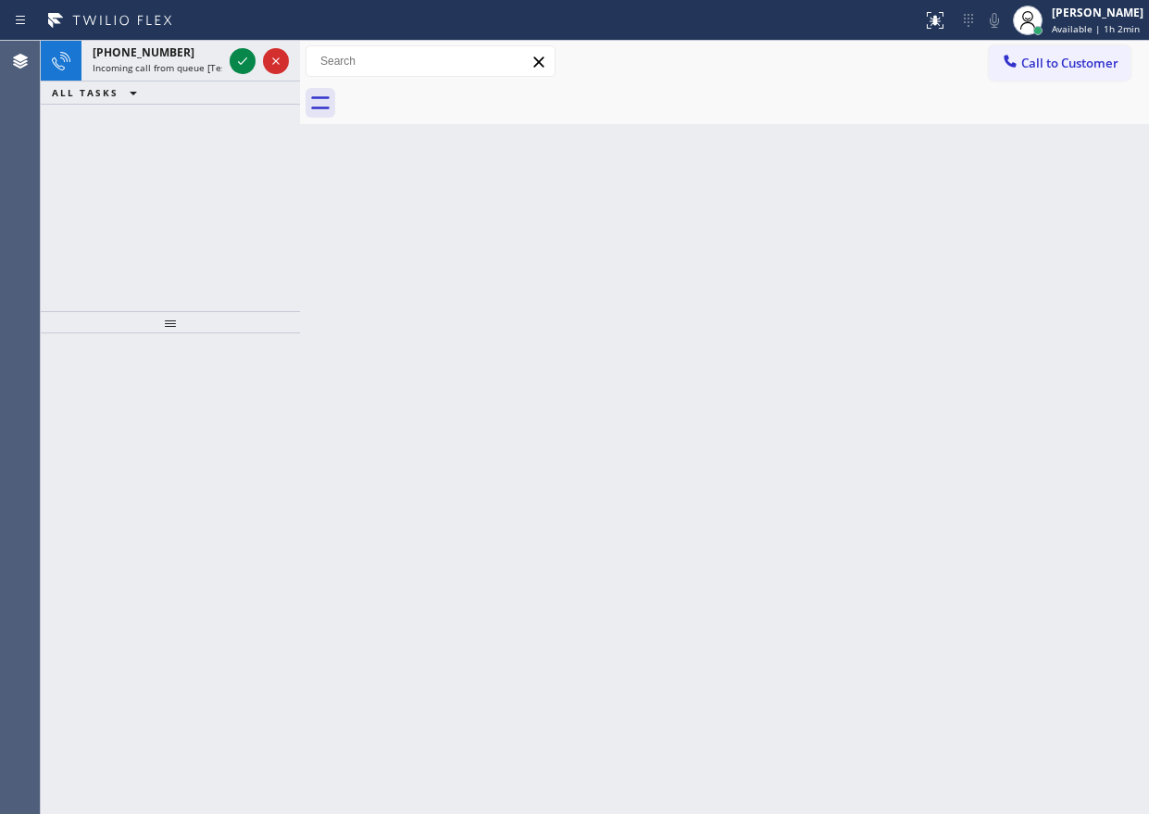
click at [914, 252] on div "Back to Dashboard Change Sender ID Customers Technicians Select a contact Outbo…" at bounding box center [724, 427] width 849 height 773
click at [241, 54] on icon at bounding box center [242, 61] width 22 height 22
click at [238, 64] on icon at bounding box center [242, 61] width 22 height 22
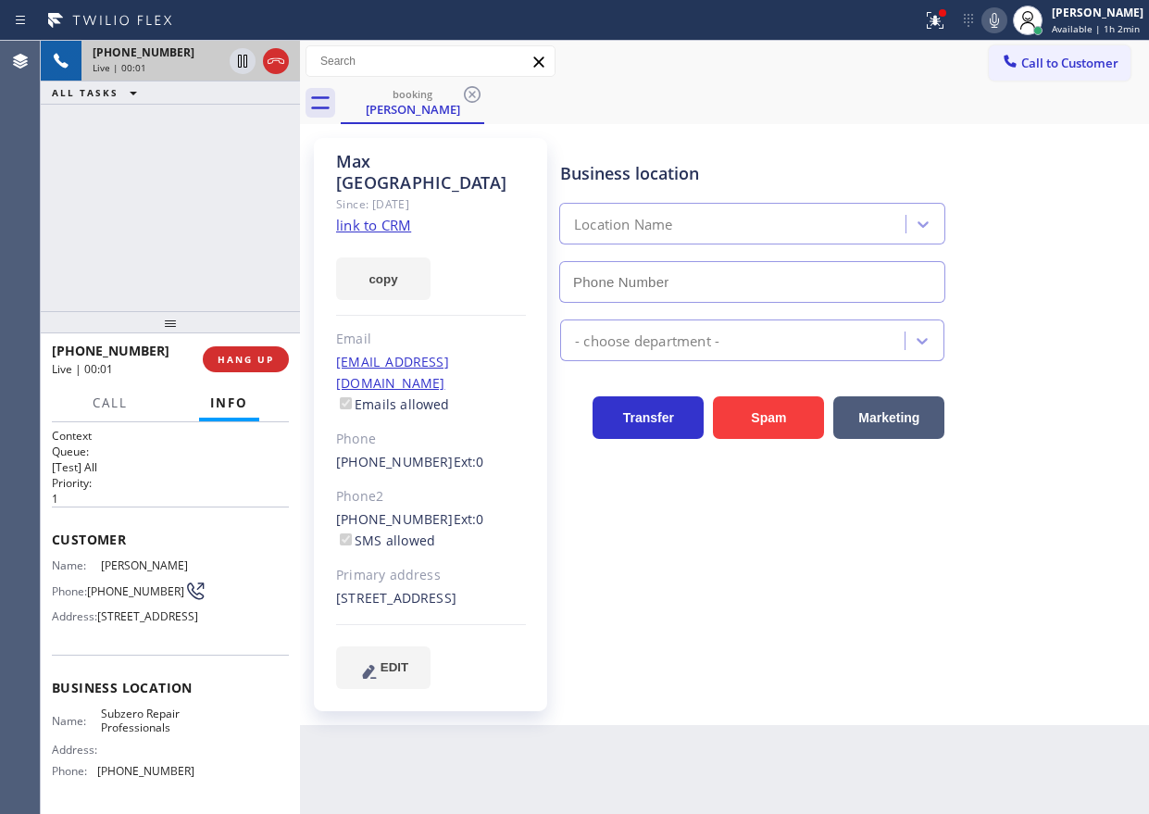
type input "(786) 235-9460"
click at [149, 739] on div "Business location Name: Subzero Repair Professionals Address: Phone: (786) 235-…" at bounding box center [170, 731] width 237 height 155
copy span "Subzero Repair Professionals"
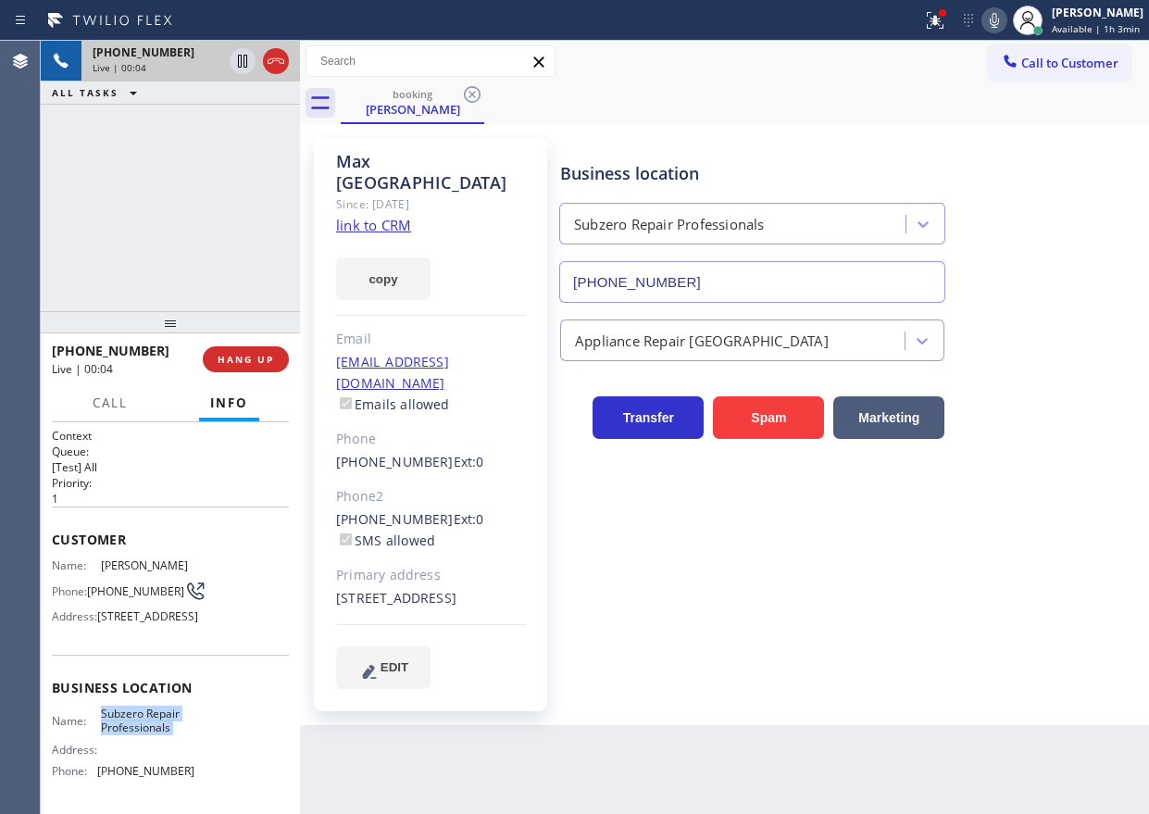
click at [683, 274] on input "(786) 235-9460" at bounding box center [752, 282] width 386 height 42
click at [401, 216] on link "link to CRM" at bounding box center [373, 225] width 75 height 19
click at [246, 63] on icon at bounding box center [242, 61] width 9 height 13
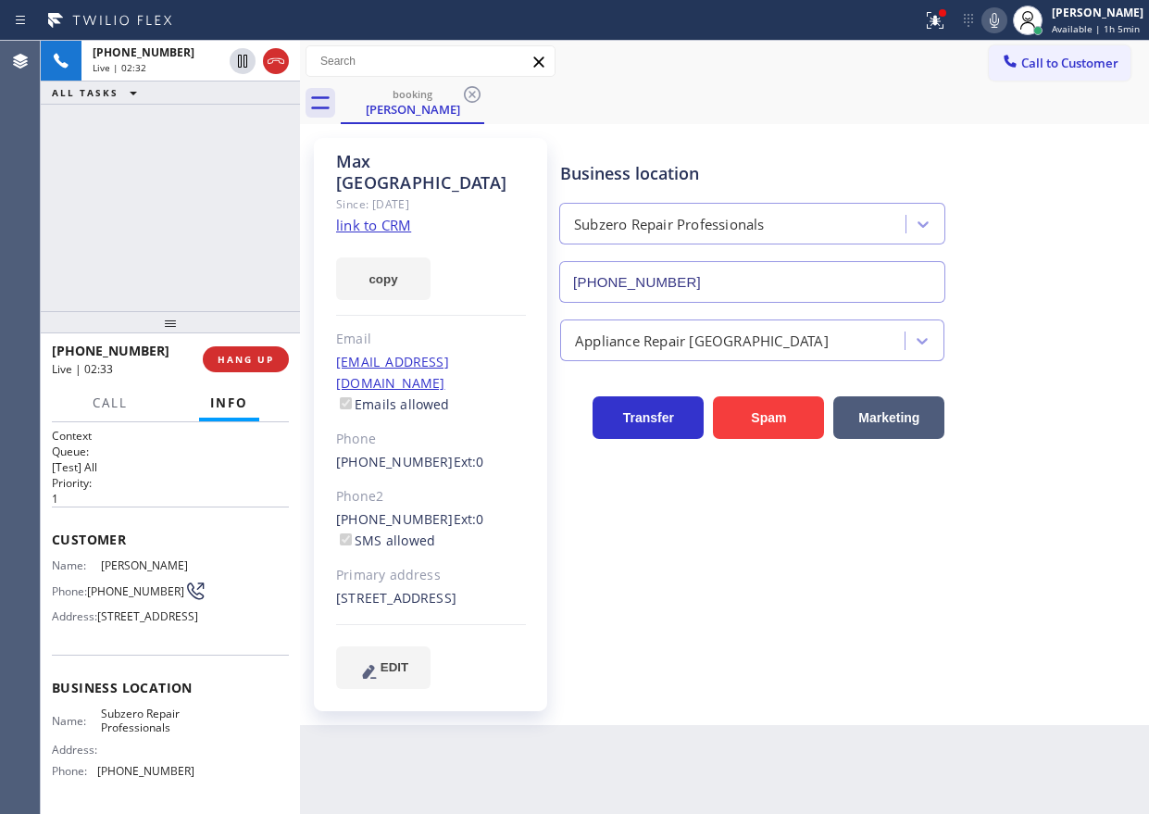
click at [999, 25] on icon at bounding box center [994, 20] width 22 height 22
drag, startPoint x: 1009, startPoint y: 343, endPoint x: 780, endPoint y: 129, distance: 313.7
click at [1009, 343] on div "Appliance Repair [GEOGRAPHIC_DATA]" at bounding box center [850, 336] width 588 height 49
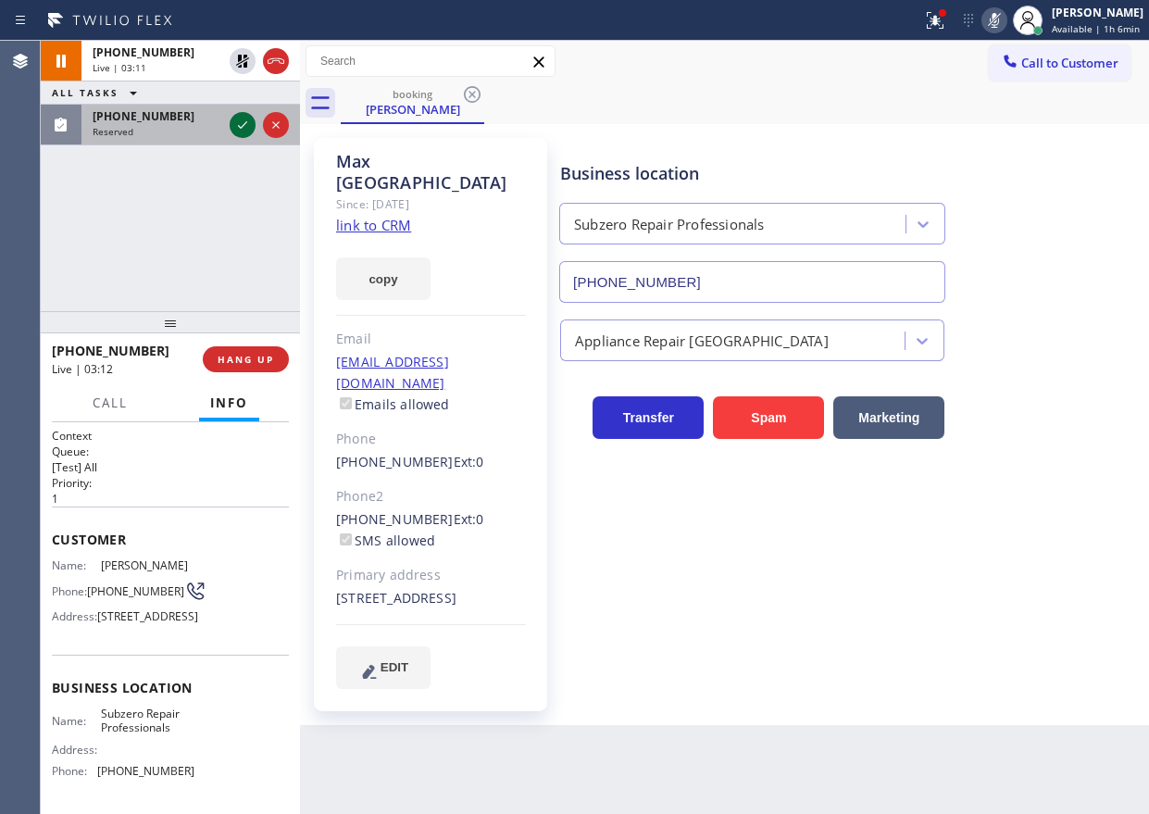
click at [240, 123] on icon at bounding box center [242, 125] width 22 height 22
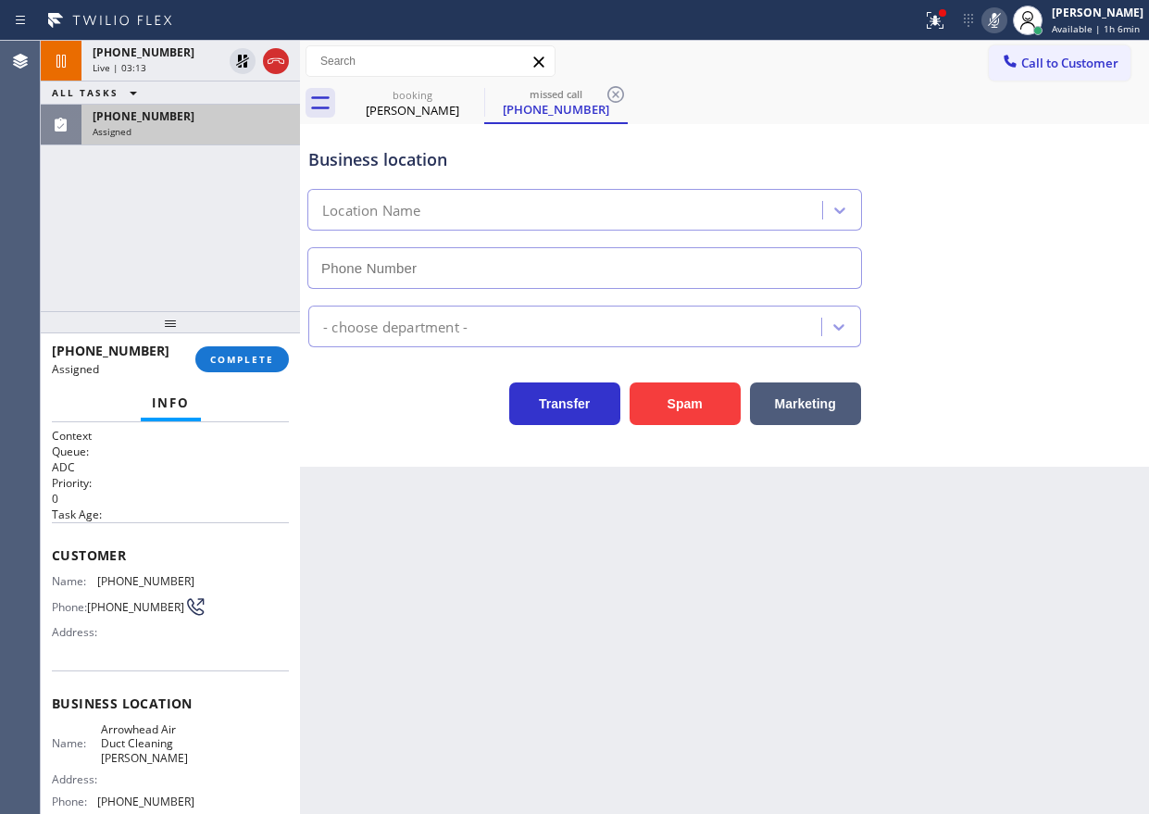
type input "(714) 415-2446"
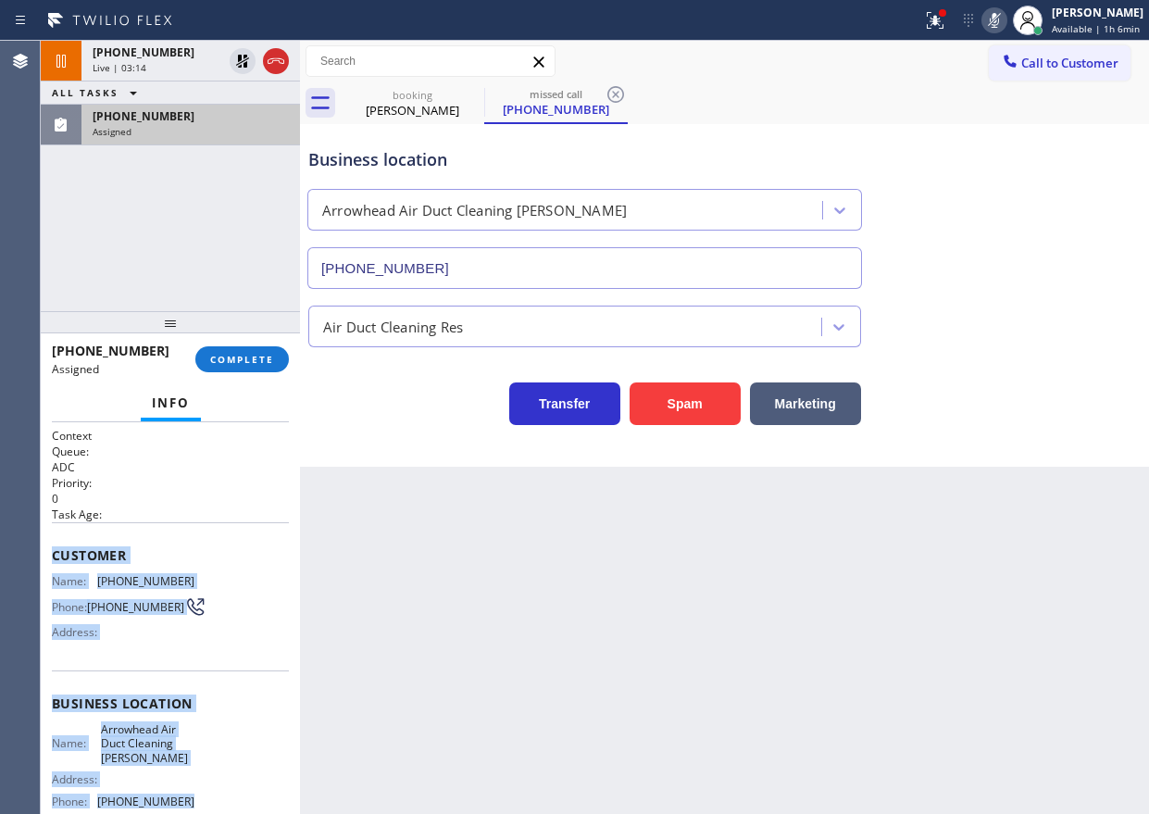
scroll to position [178, 0]
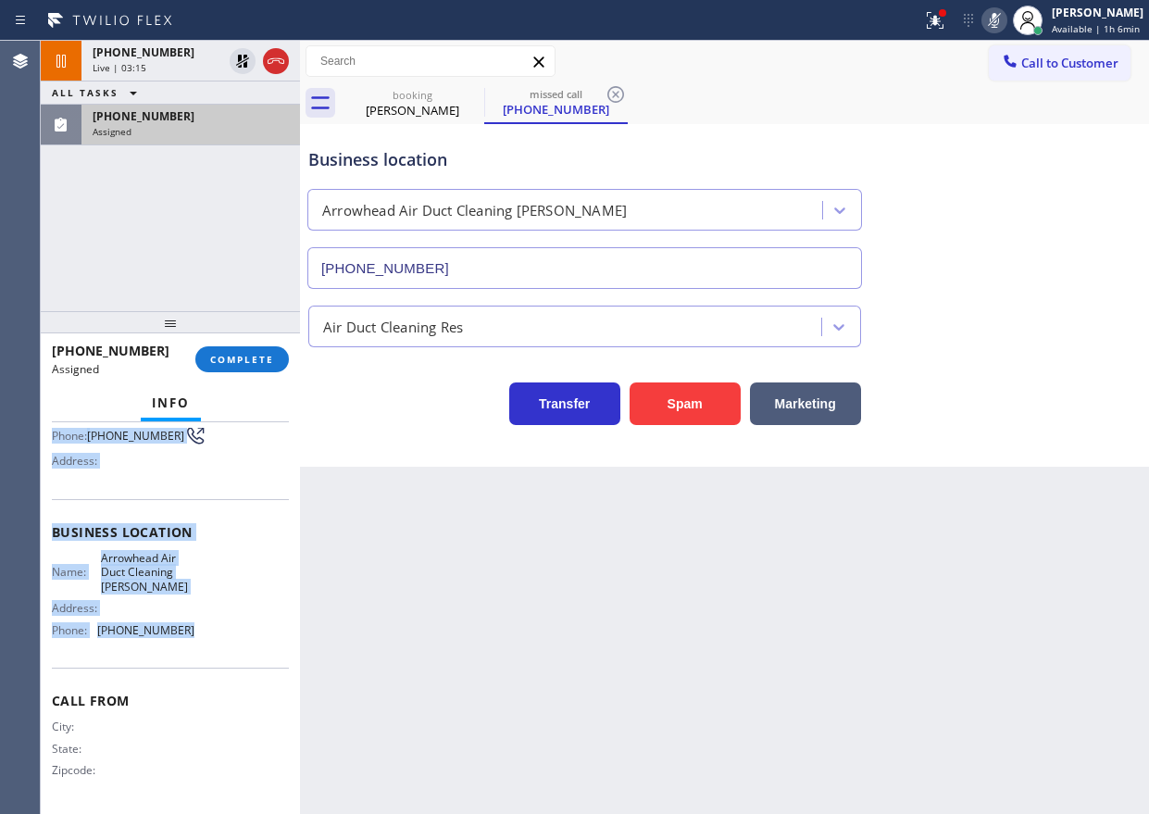
drag, startPoint x: 49, startPoint y: 554, endPoint x: 190, endPoint y: 642, distance: 165.9
click at [190, 642] on div "Context Queue: ADC Priority: 0 Task Age: Customer Name: (714) 696-3547 Phone: (…" at bounding box center [170, 618] width 259 height 392
copy div "Customer Name: (714) 696-3547 Phone: (714) 696-3547 Address: Business location …"
click at [254, 365] on span "COMPLETE" at bounding box center [242, 359] width 64 height 13
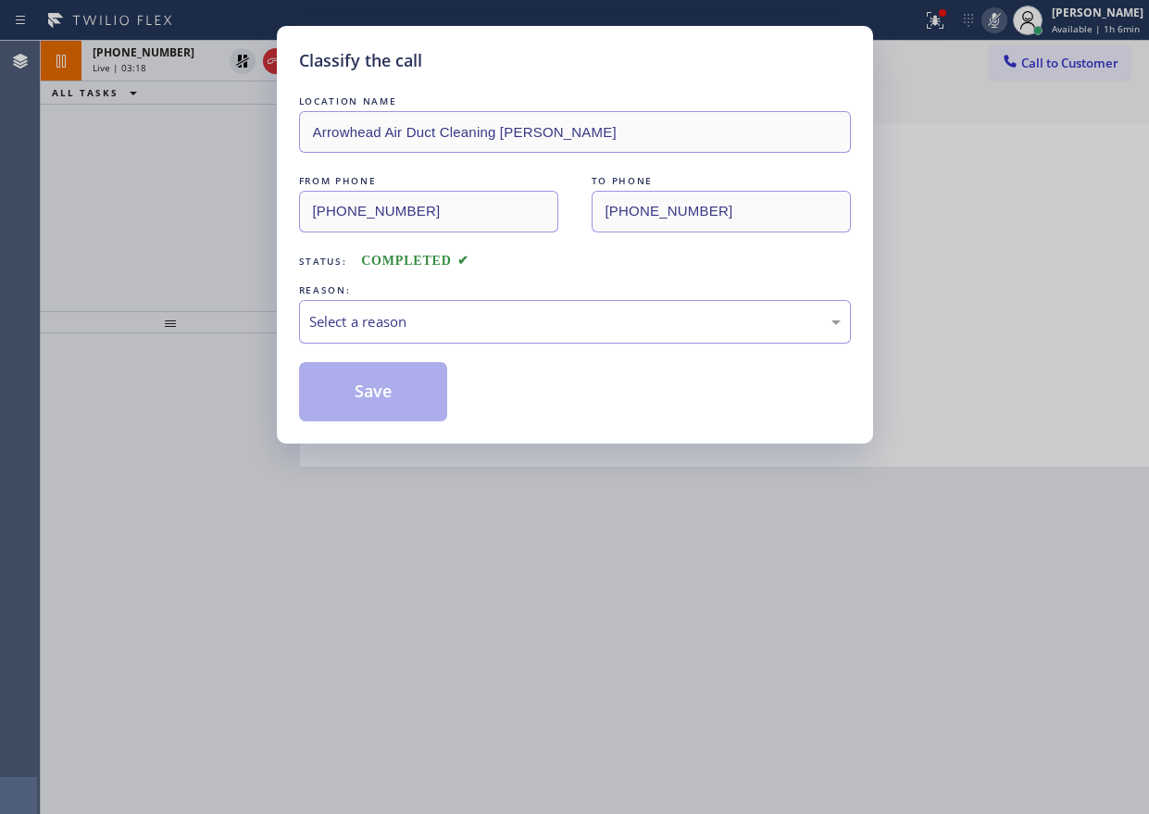
click at [426, 307] on div "Select a reason" at bounding box center [575, 322] width 552 height 44
click at [386, 394] on button "Save" at bounding box center [373, 391] width 149 height 59
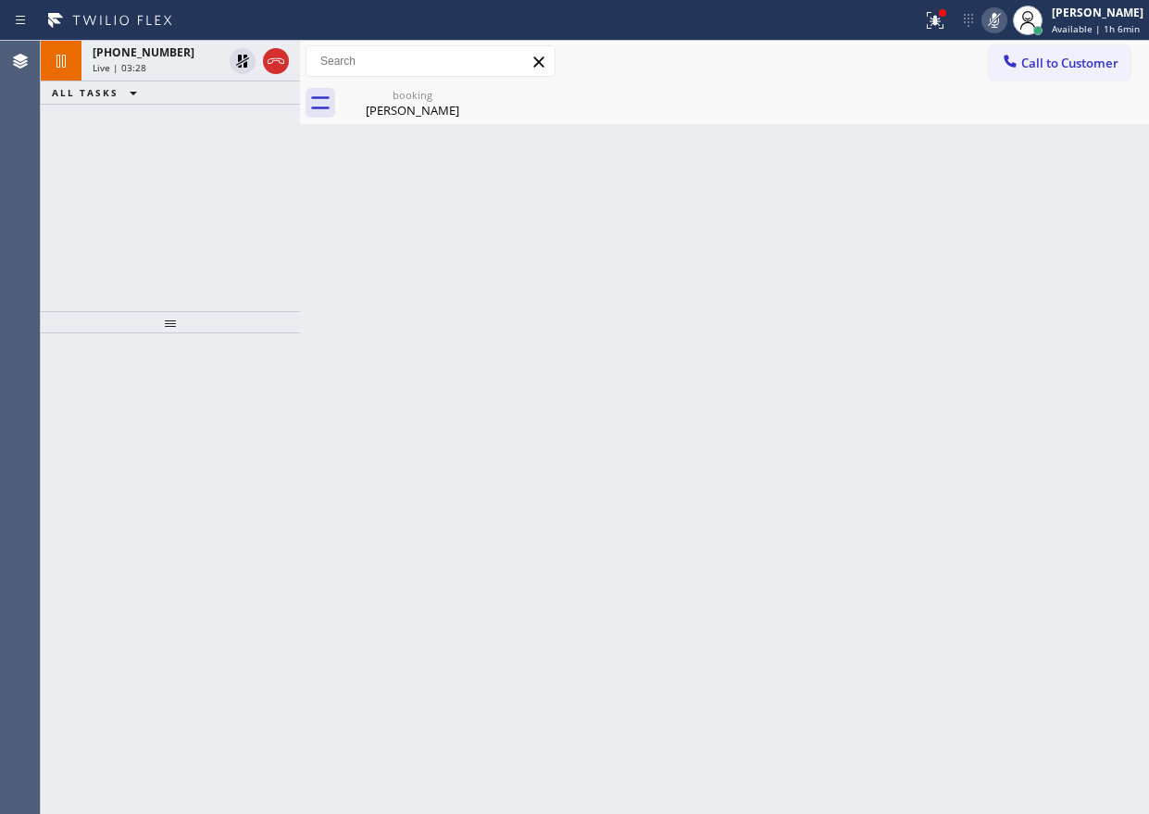
click at [1040, 205] on div "Back to Dashboard Change Sender ID Customers Technicians Select a contact Outbo…" at bounding box center [724, 427] width 849 height 773
click at [236, 61] on icon at bounding box center [242, 61] width 22 height 22
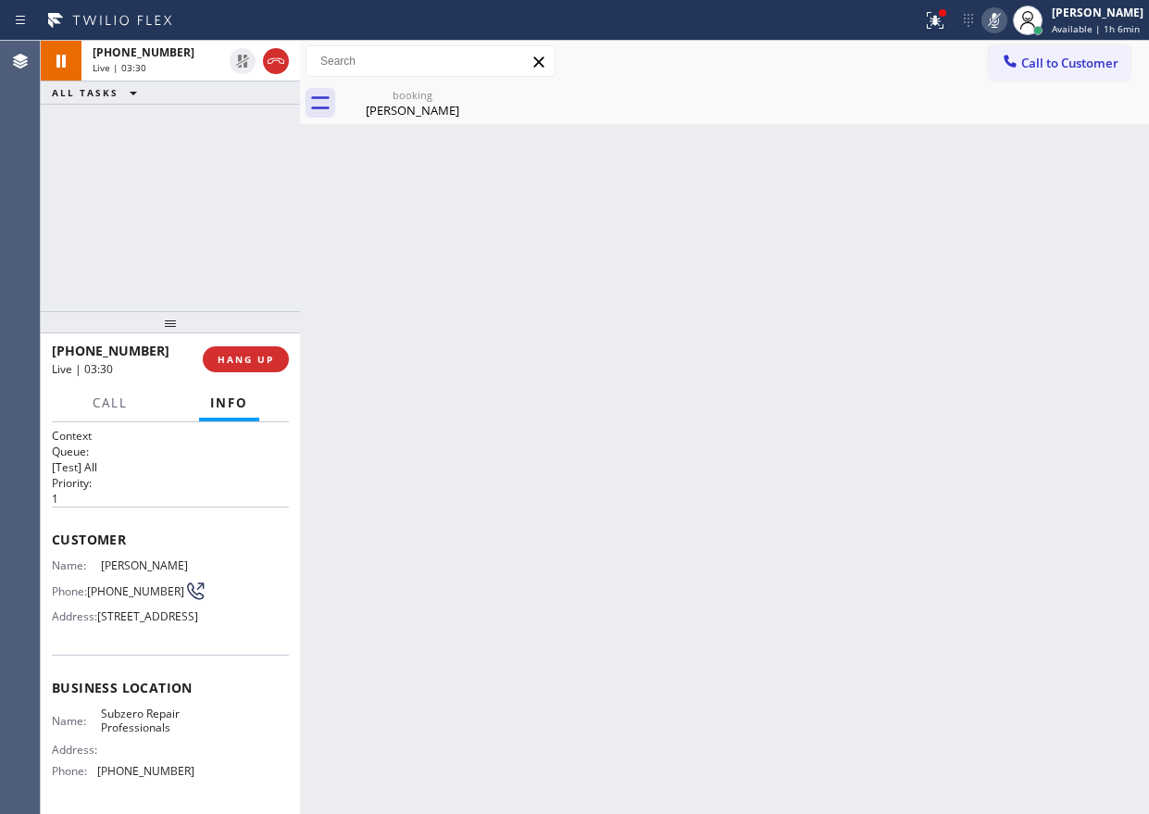
click at [1000, 22] on icon at bounding box center [994, 20] width 22 height 22
click at [886, 281] on div "Back to Dashboard Change Sender ID Customers Technicians Select a contact Outbo…" at bounding box center [724, 427] width 849 height 773
click at [398, 119] on div "booking Max Udine" at bounding box center [412, 103] width 140 height 42
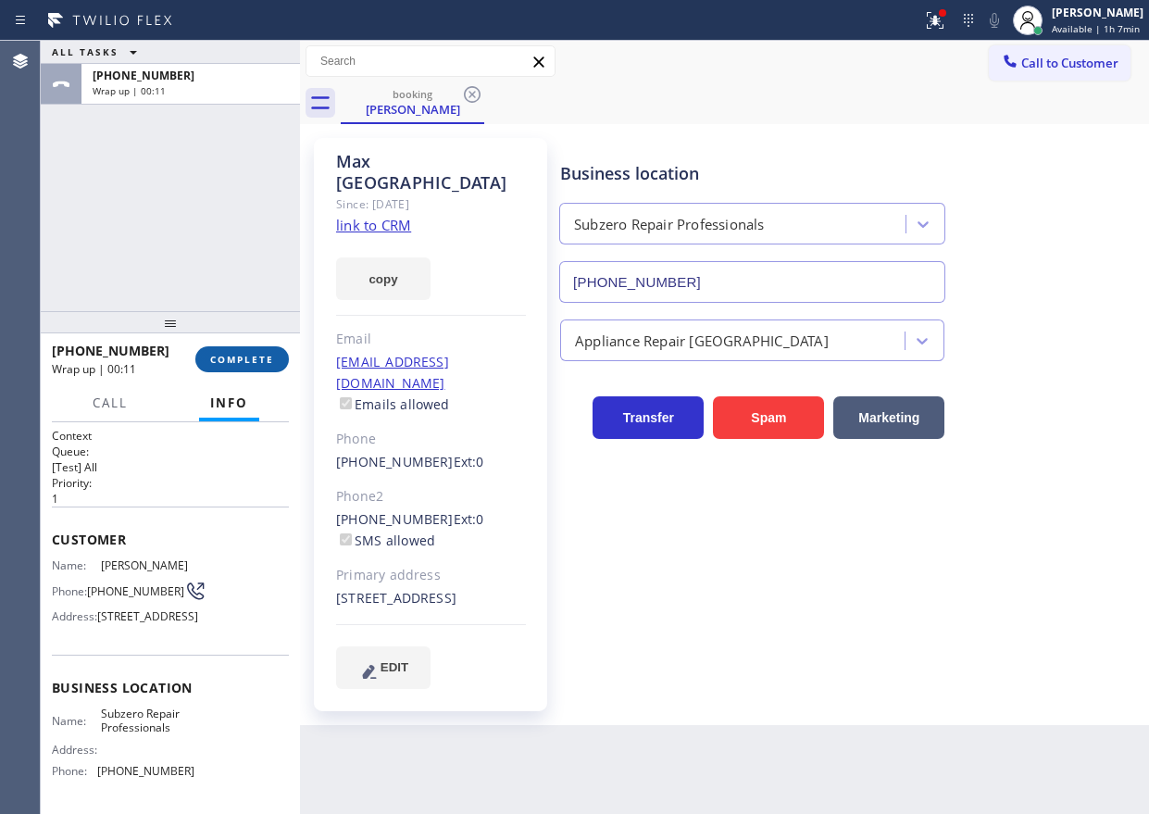
click at [245, 366] on span "COMPLETE" at bounding box center [242, 359] width 64 height 13
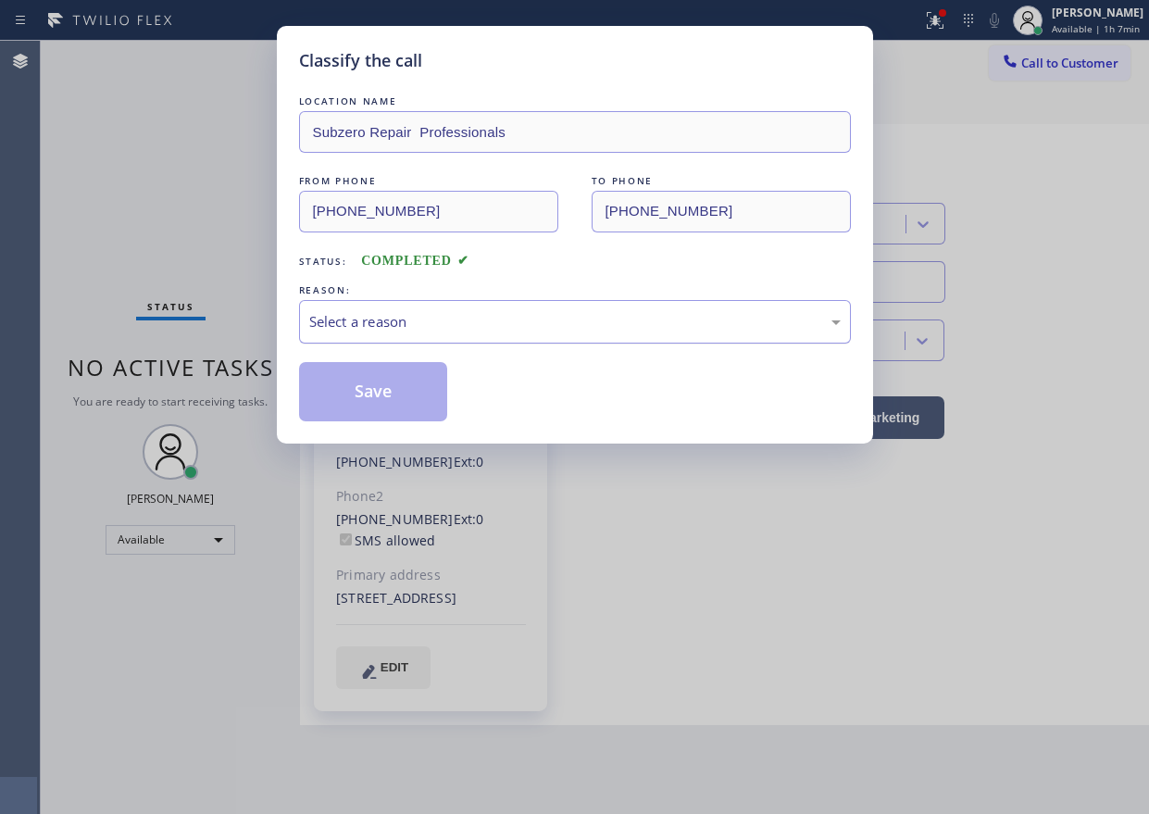
click at [429, 307] on div "Select a reason" at bounding box center [575, 322] width 552 height 44
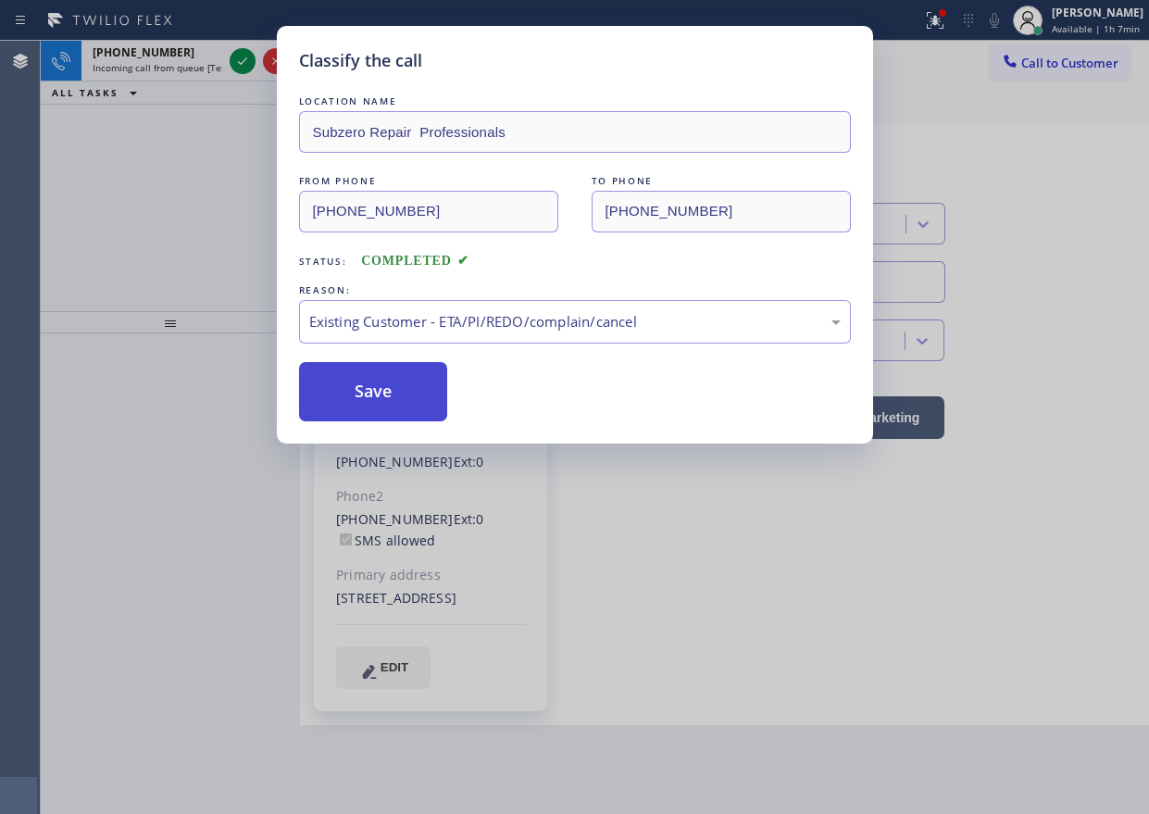
click at [378, 392] on button "Save" at bounding box center [373, 391] width 149 height 59
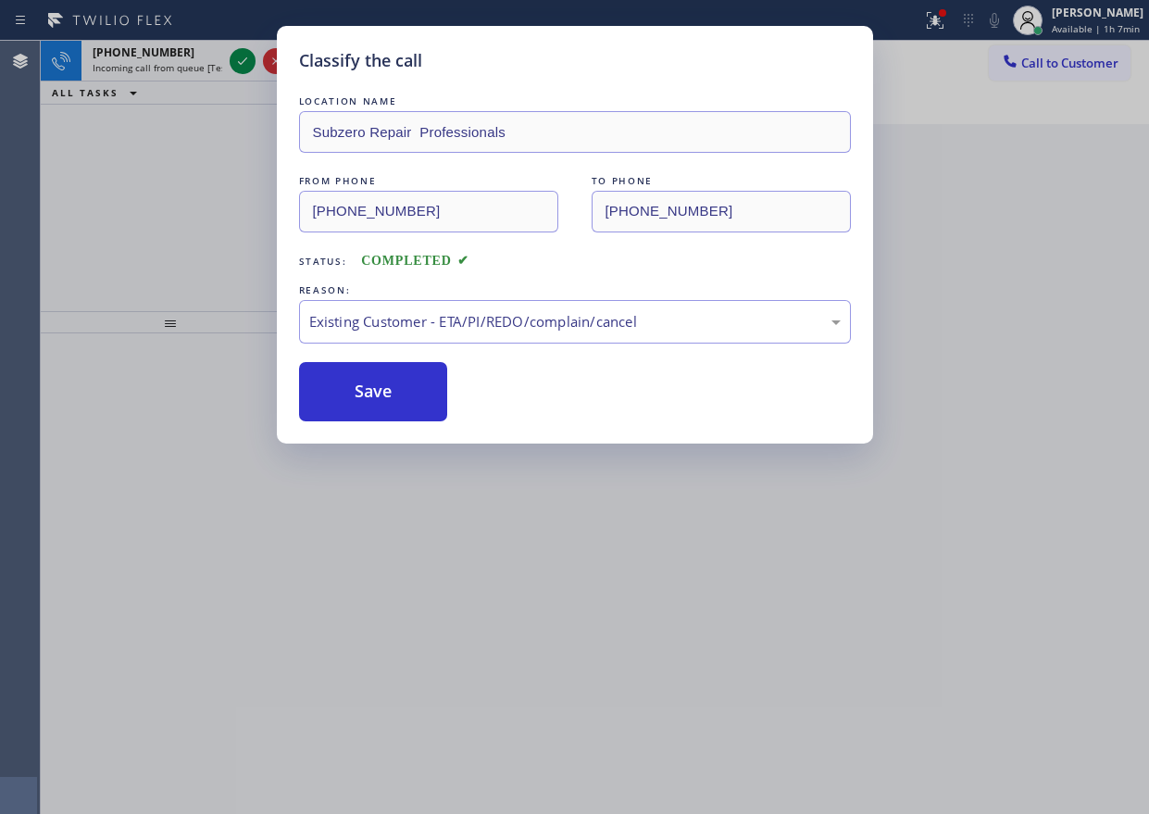
click at [145, 153] on div "Classify the call LOCATION NAME Subzero Repair Professionals FROM PHONE (646) 4…" at bounding box center [574, 407] width 1149 height 814
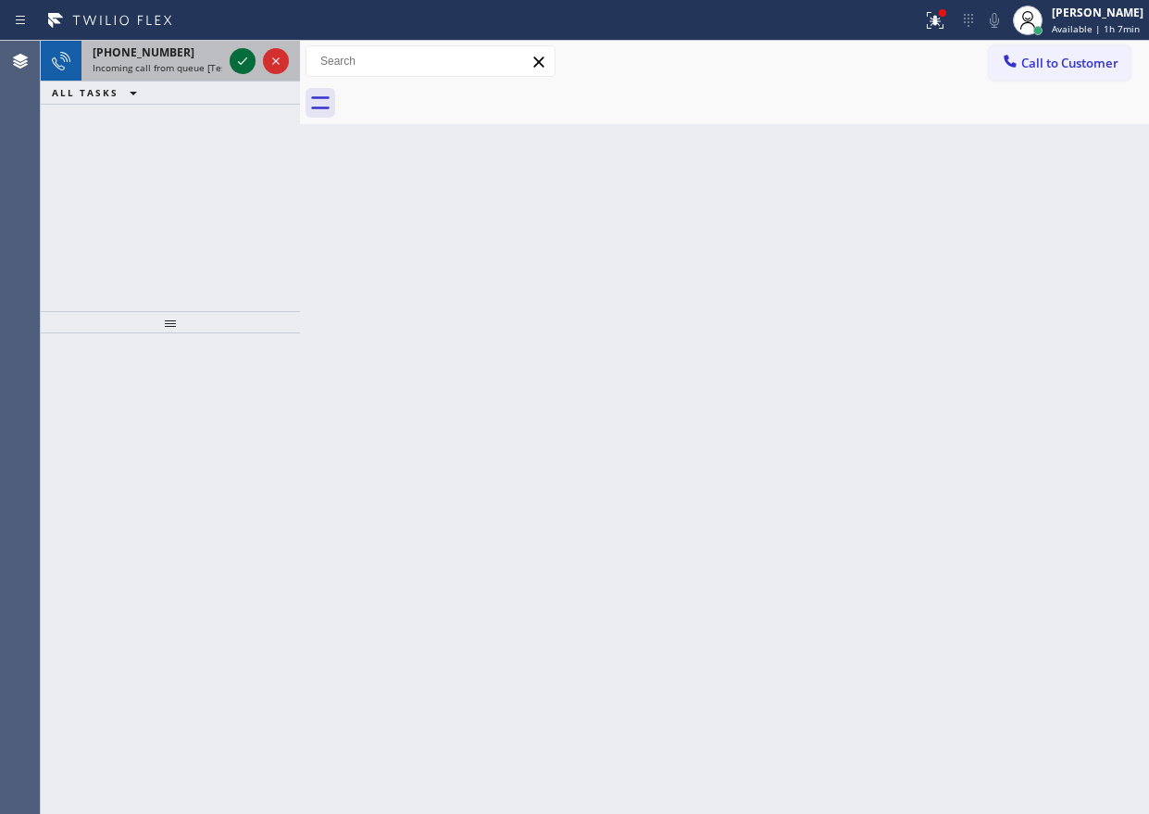
click at [239, 63] on icon at bounding box center [242, 60] width 9 height 7
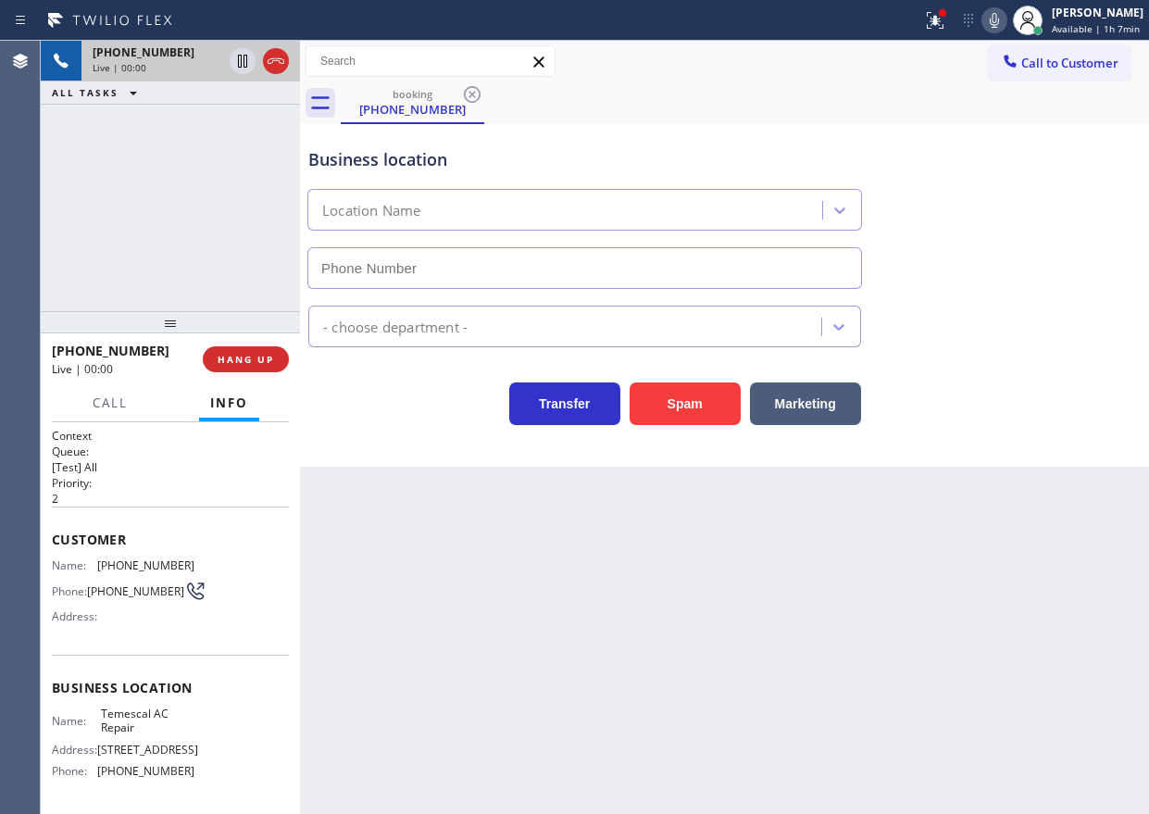
type input "(925) 204-2744"
click at [230, 350] on button "HANG UP" at bounding box center [246, 359] width 86 height 26
click at [231, 367] on button "HANG UP" at bounding box center [246, 359] width 86 height 26
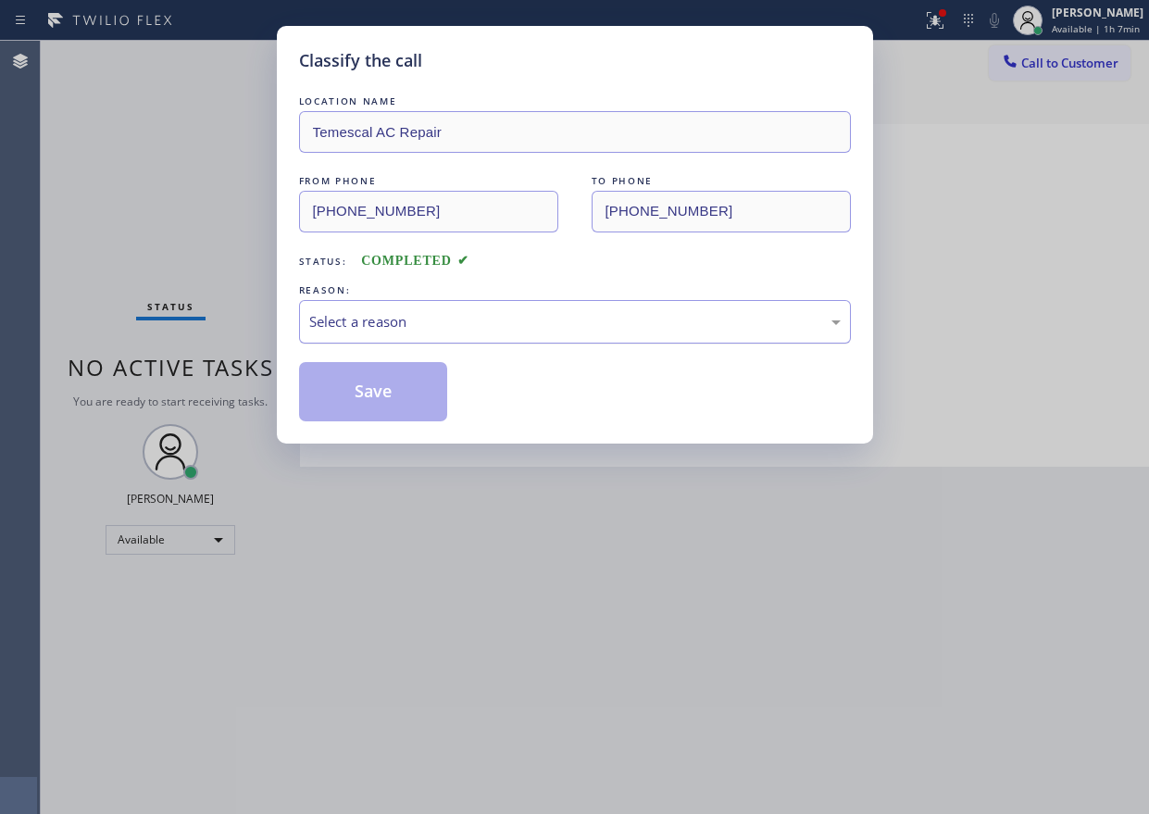
click at [457, 339] on div "Select a reason" at bounding box center [575, 322] width 552 height 44
click at [386, 401] on button "Save" at bounding box center [373, 391] width 149 height 59
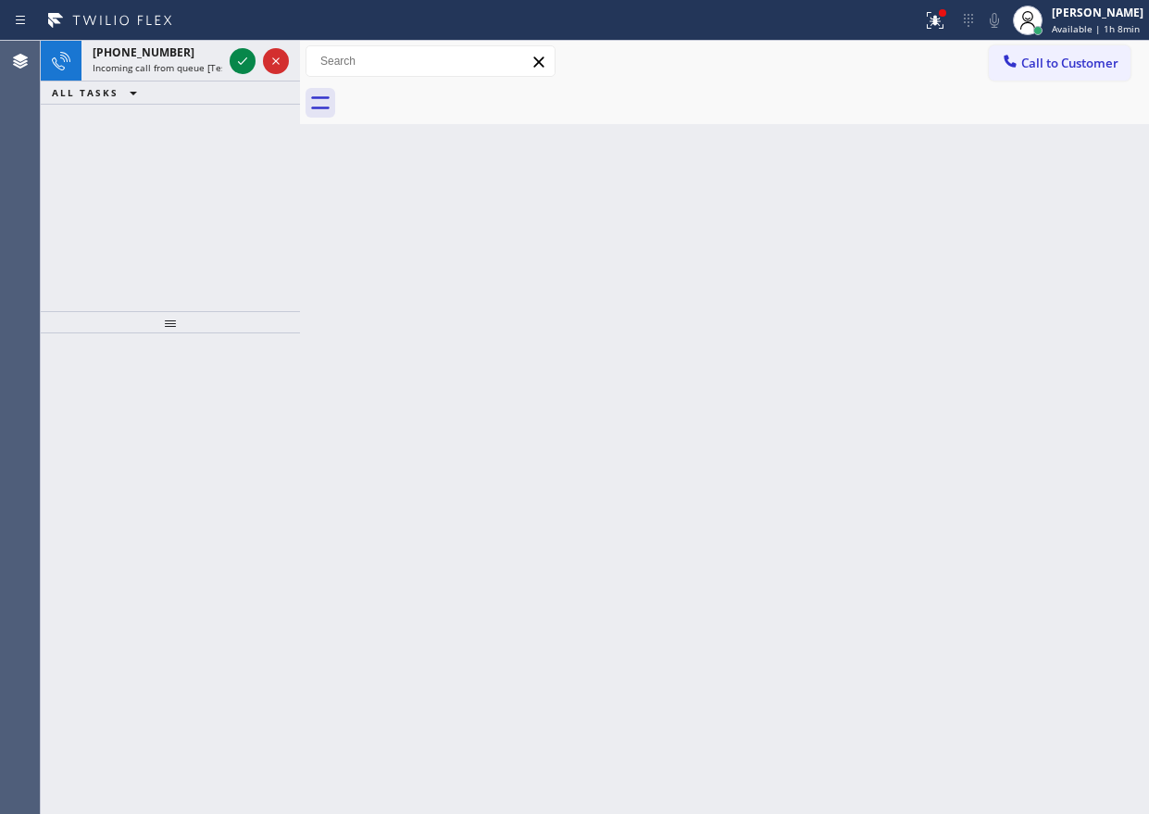
click at [968, 262] on div "Back to Dashboard Change Sender ID Customers Technicians Select a contact Outbo…" at bounding box center [724, 427] width 849 height 773
click at [244, 62] on icon at bounding box center [242, 61] width 22 height 22
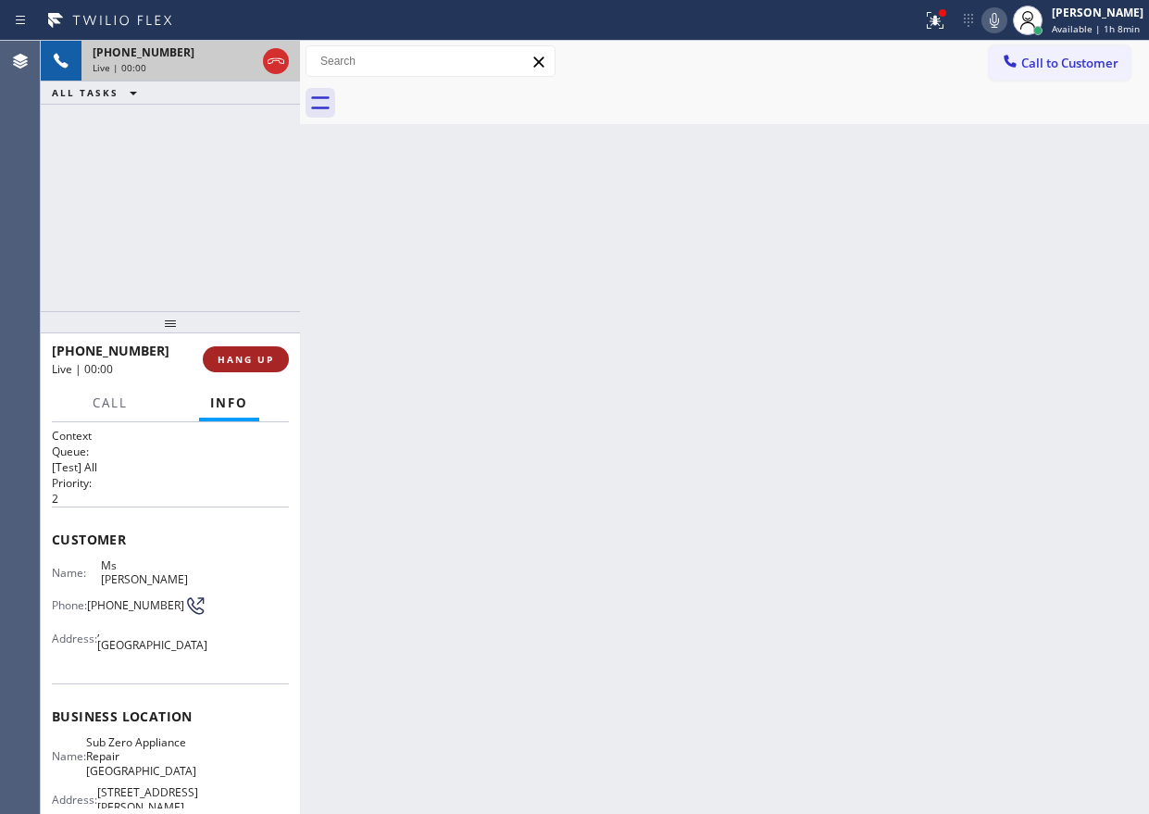
click at [256, 367] on button "HANG UP" at bounding box center [246, 359] width 86 height 26
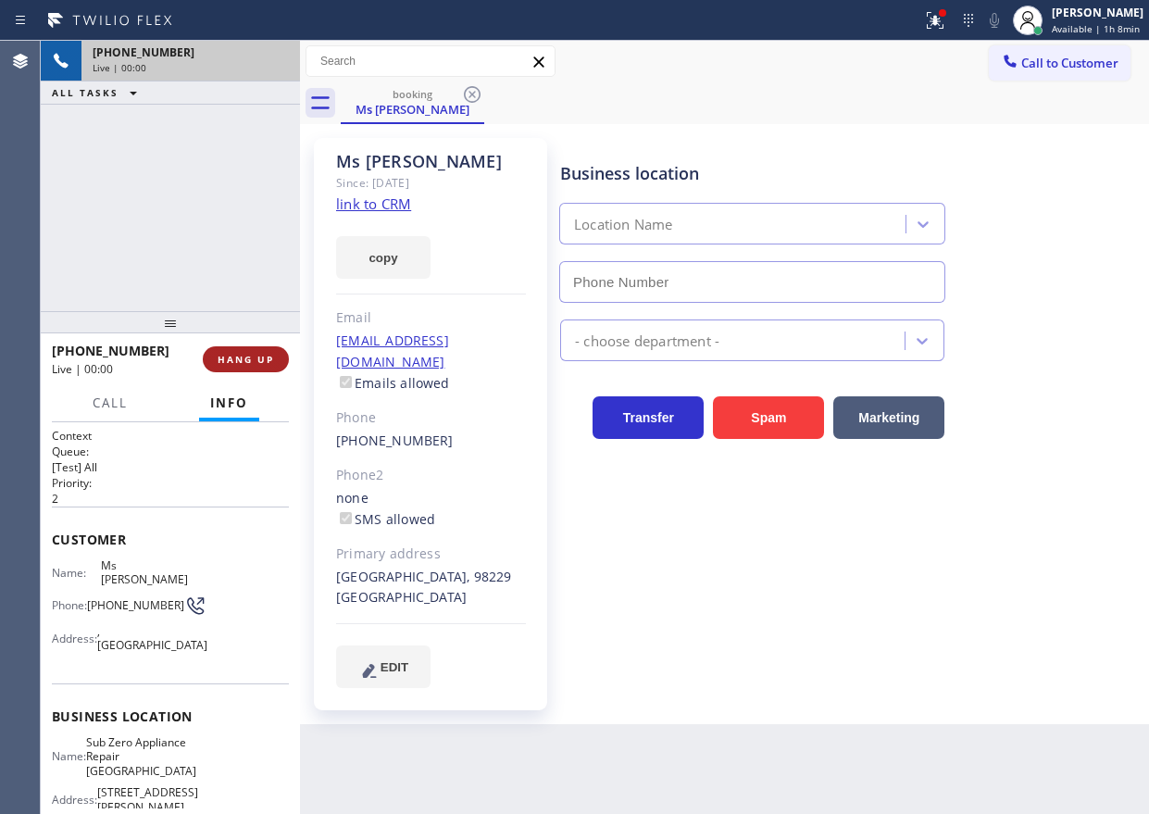
click at [255, 355] on span "HANG UP" at bounding box center [246, 359] width 56 height 13
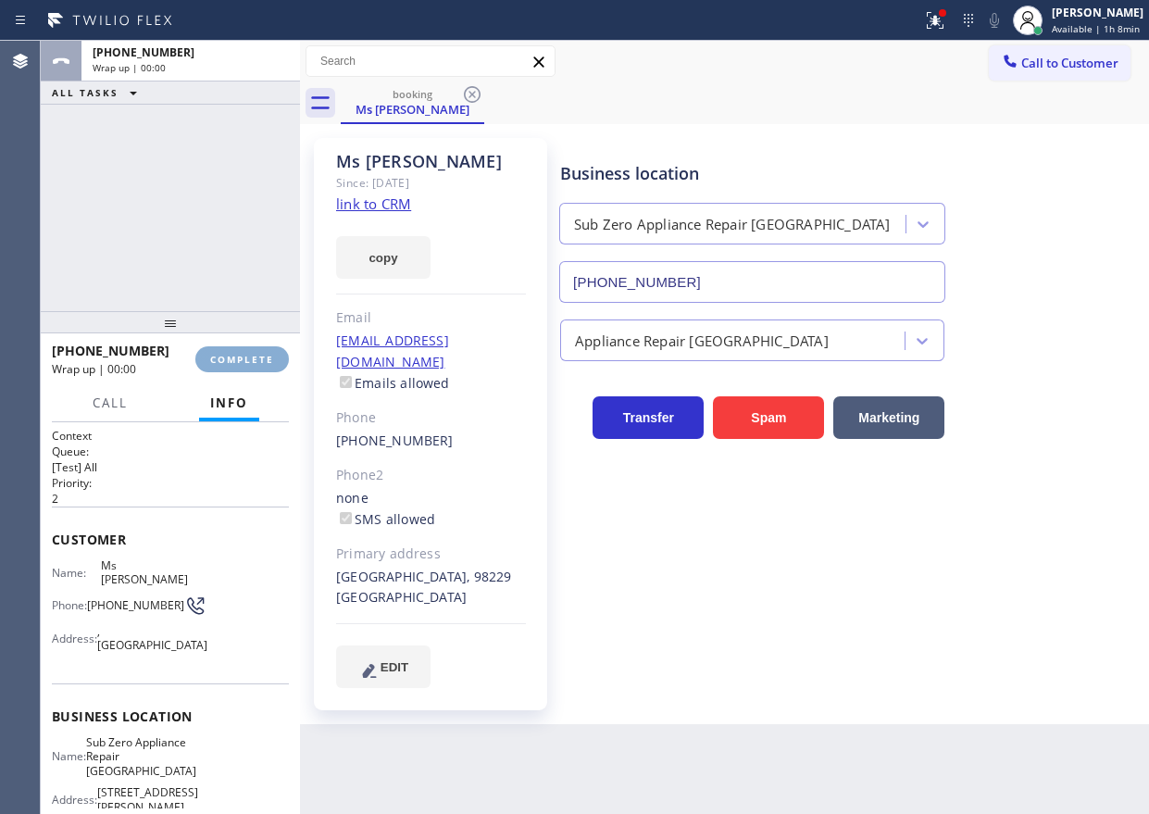
type input "(360) 205-1831"
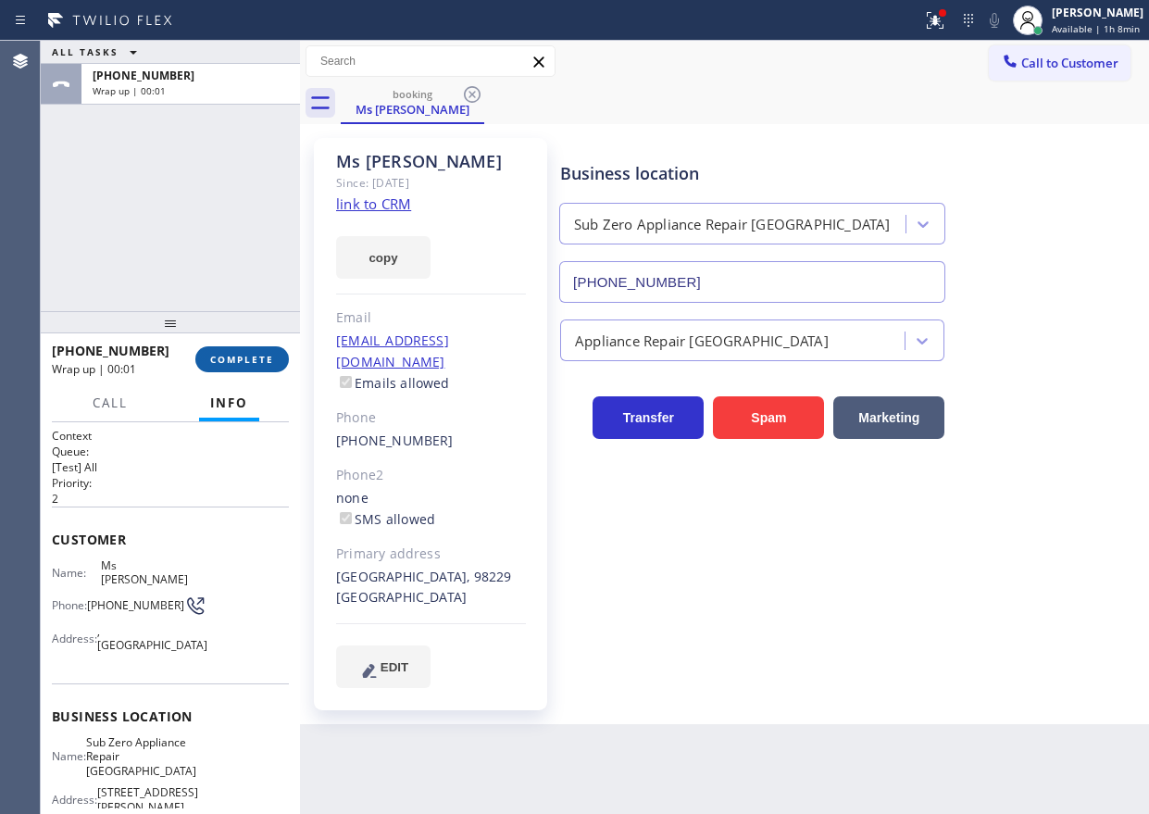
click at [229, 358] on span "COMPLETE" at bounding box center [242, 359] width 64 height 13
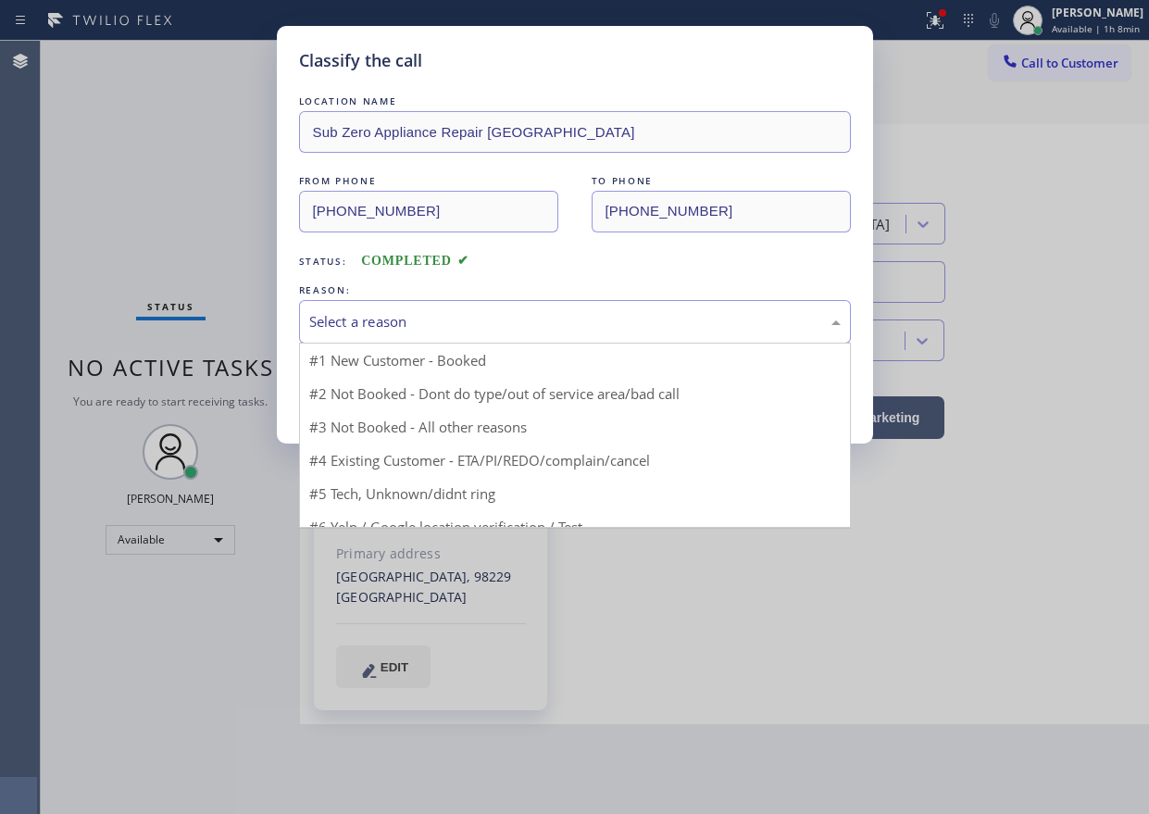
click at [462, 311] on div "Select a reason" at bounding box center [574, 321] width 531 height 21
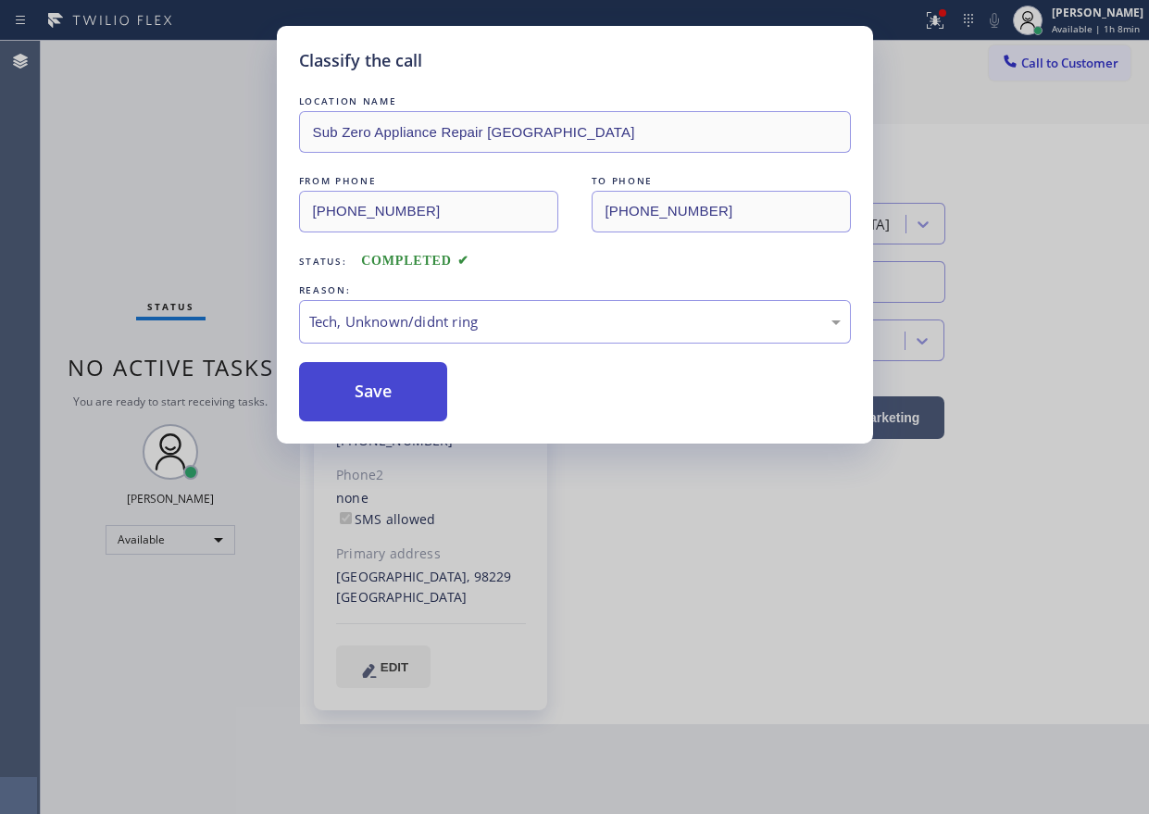
click at [383, 392] on button "Save" at bounding box center [373, 391] width 149 height 59
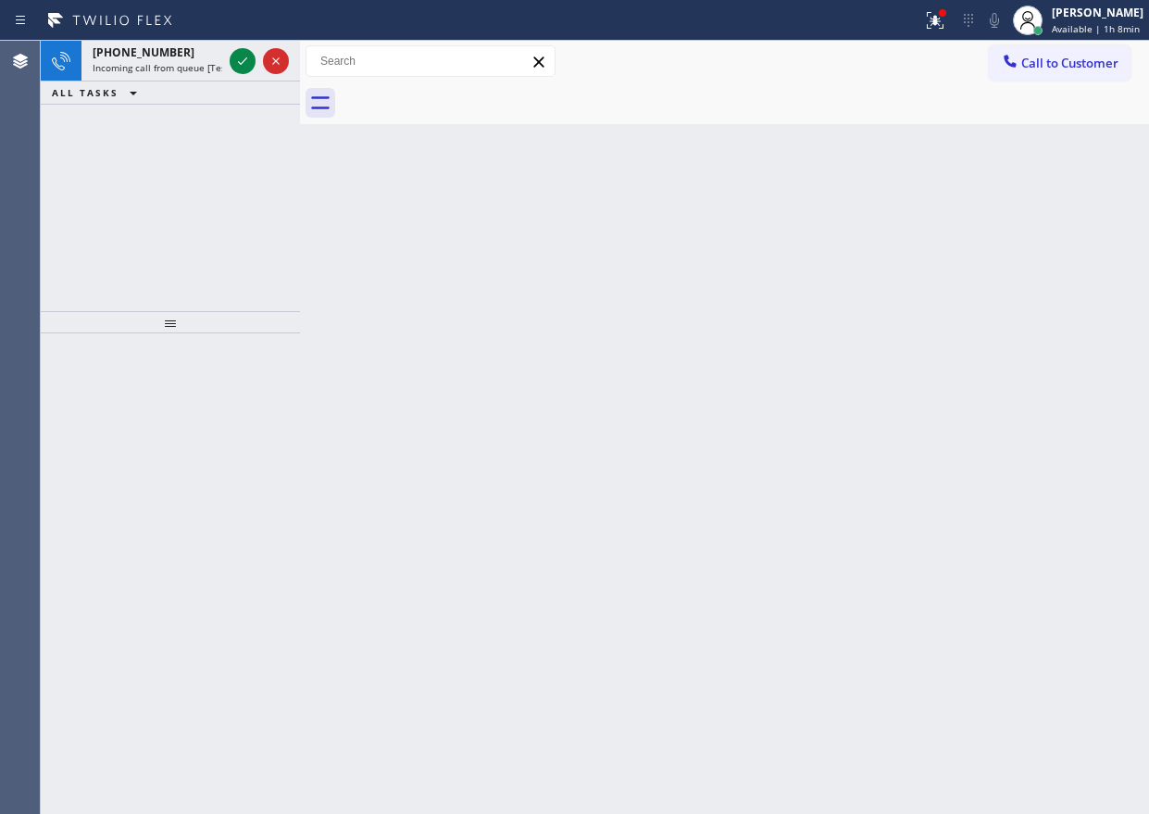
click at [1091, 324] on div "Back to Dashboard Change Sender ID Customers Technicians Select a contact Outbo…" at bounding box center [724, 427] width 849 height 773
click at [233, 62] on icon at bounding box center [242, 61] width 22 height 22
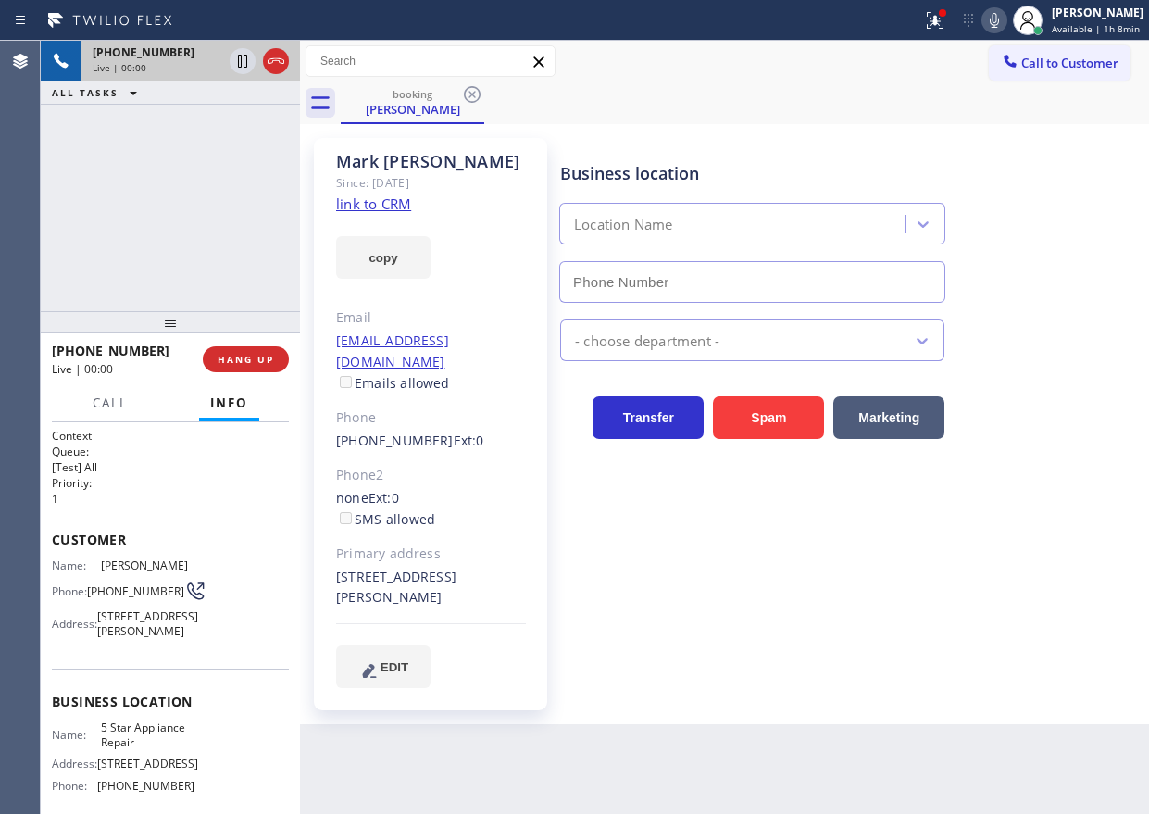
type input "[PHONE_NUMBER]"
click at [399, 197] on link "link to CRM" at bounding box center [373, 203] width 75 height 19
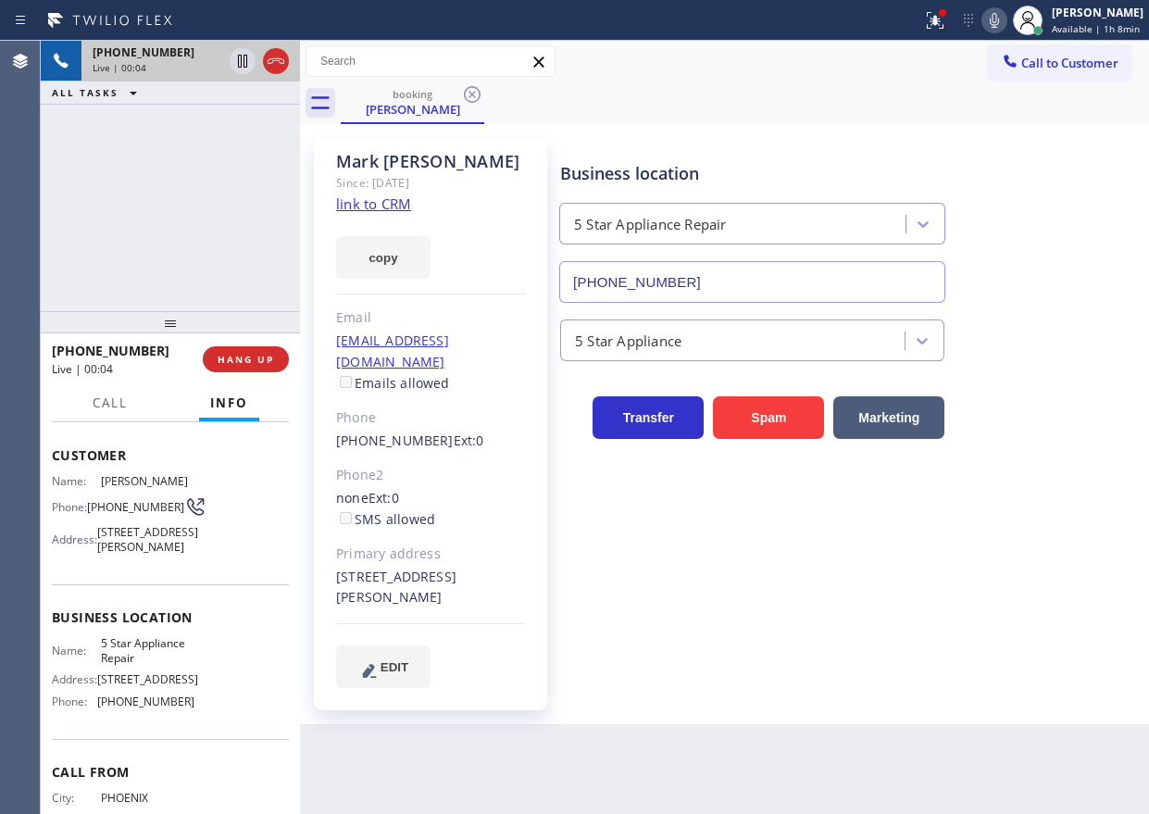
scroll to position [185, 0]
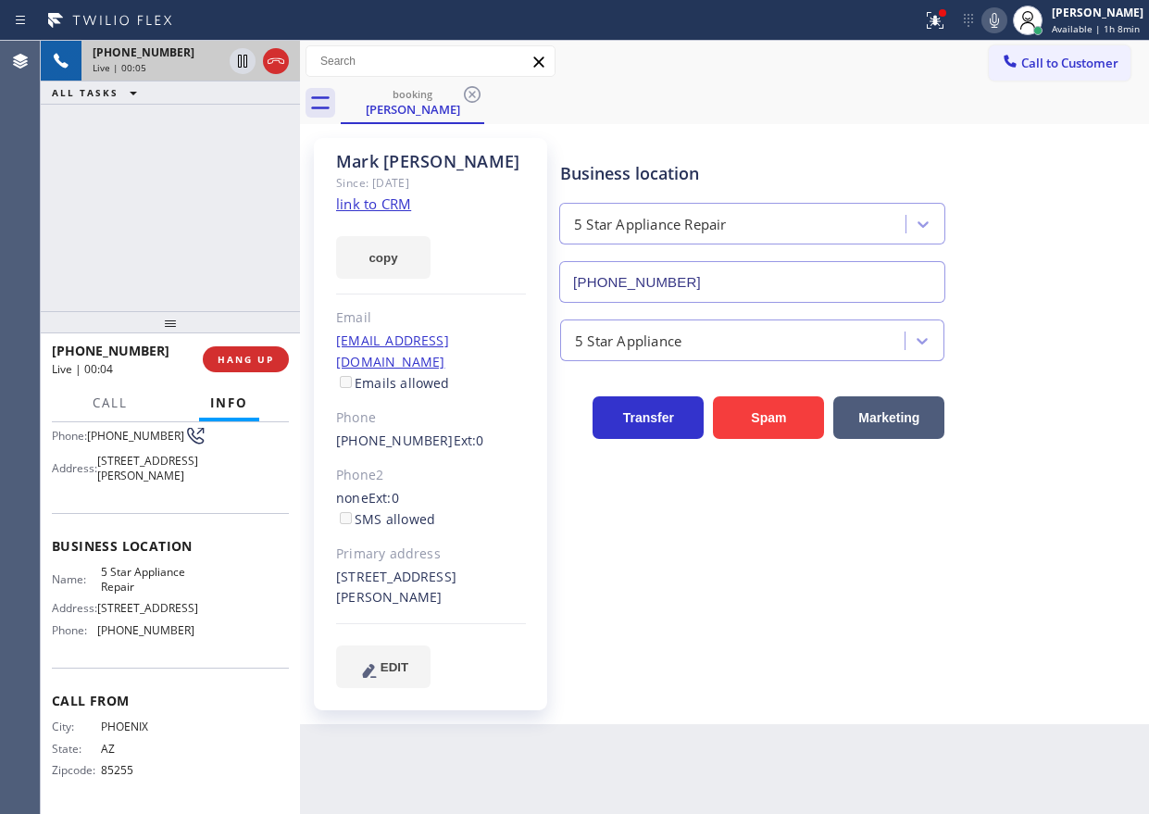
click at [151, 581] on span "5 Star Appliance Repair" at bounding box center [147, 579] width 93 height 29
copy span "5 Star Appliance Repair"
click at [743, 288] on input "[PHONE_NUMBER]" at bounding box center [752, 282] width 386 height 42
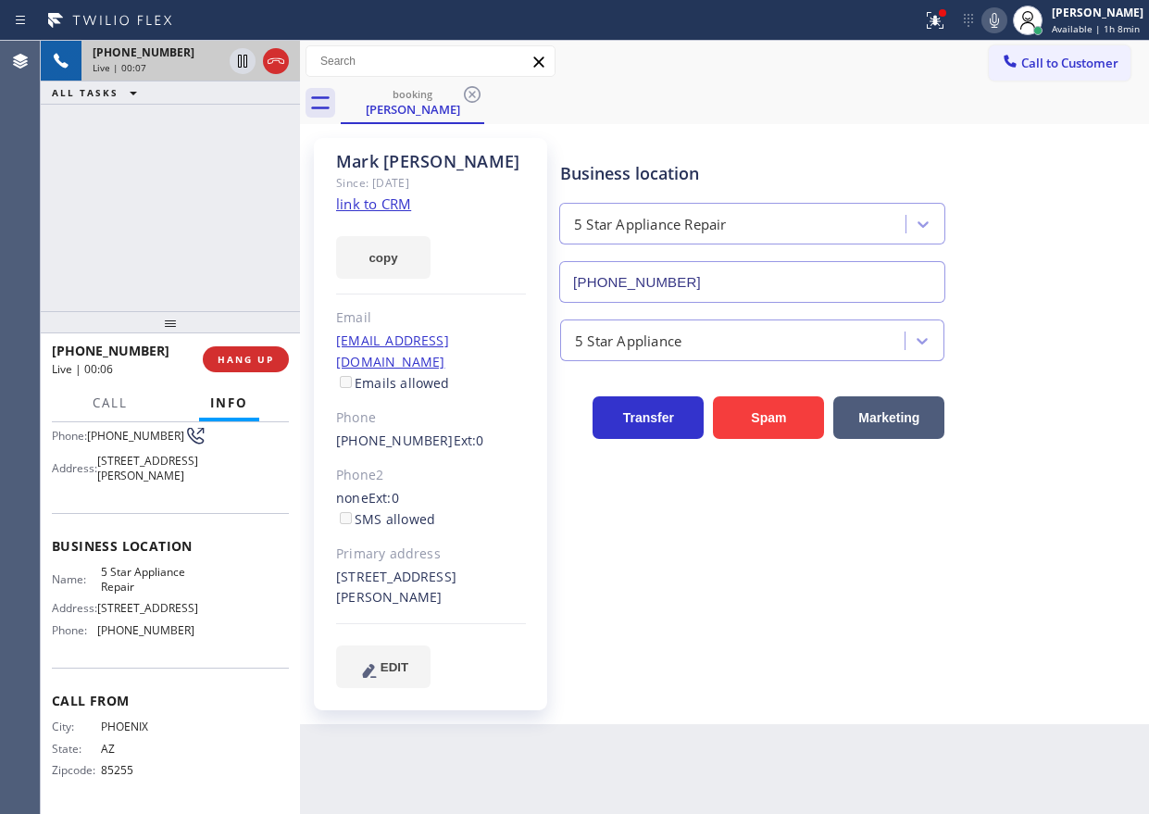
click at [743, 288] on input "[PHONE_NUMBER]" at bounding box center [752, 282] width 386 height 42
click at [1005, 16] on icon at bounding box center [994, 20] width 22 height 22
click at [1001, 20] on rect at bounding box center [994, 18] width 13 height 13
click at [996, 11] on icon at bounding box center [992, 20] width 22 height 22
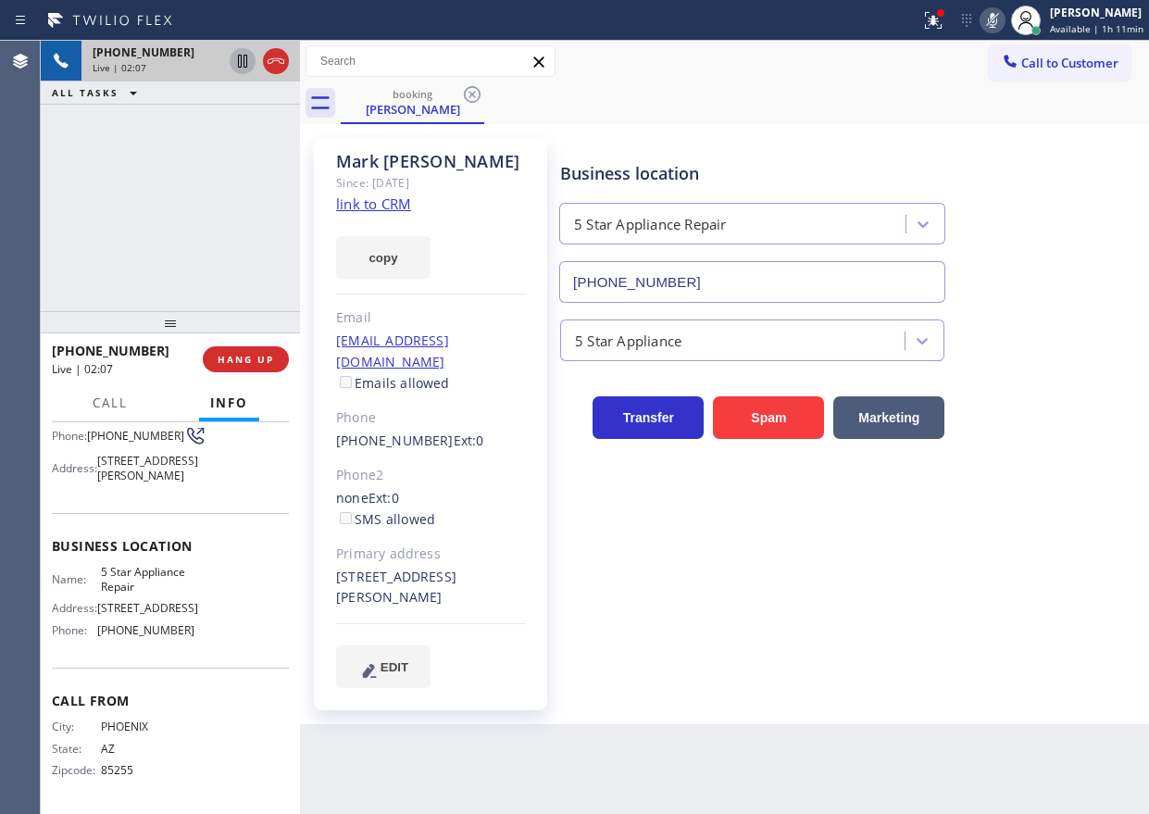
click at [238, 66] on icon at bounding box center [242, 61] width 9 height 13
drag, startPoint x: 1078, startPoint y: 255, endPoint x: 1064, endPoint y: 121, distance: 134.0
click at [1079, 255] on div "Business location 5 Star Appliance Repair (855) 731-4952" at bounding box center [850, 219] width 588 height 168
click at [1002, 22] on icon at bounding box center [992, 20] width 22 height 22
click at [233, 57] on icon at bounding box center [242, 61] width 22 height 22
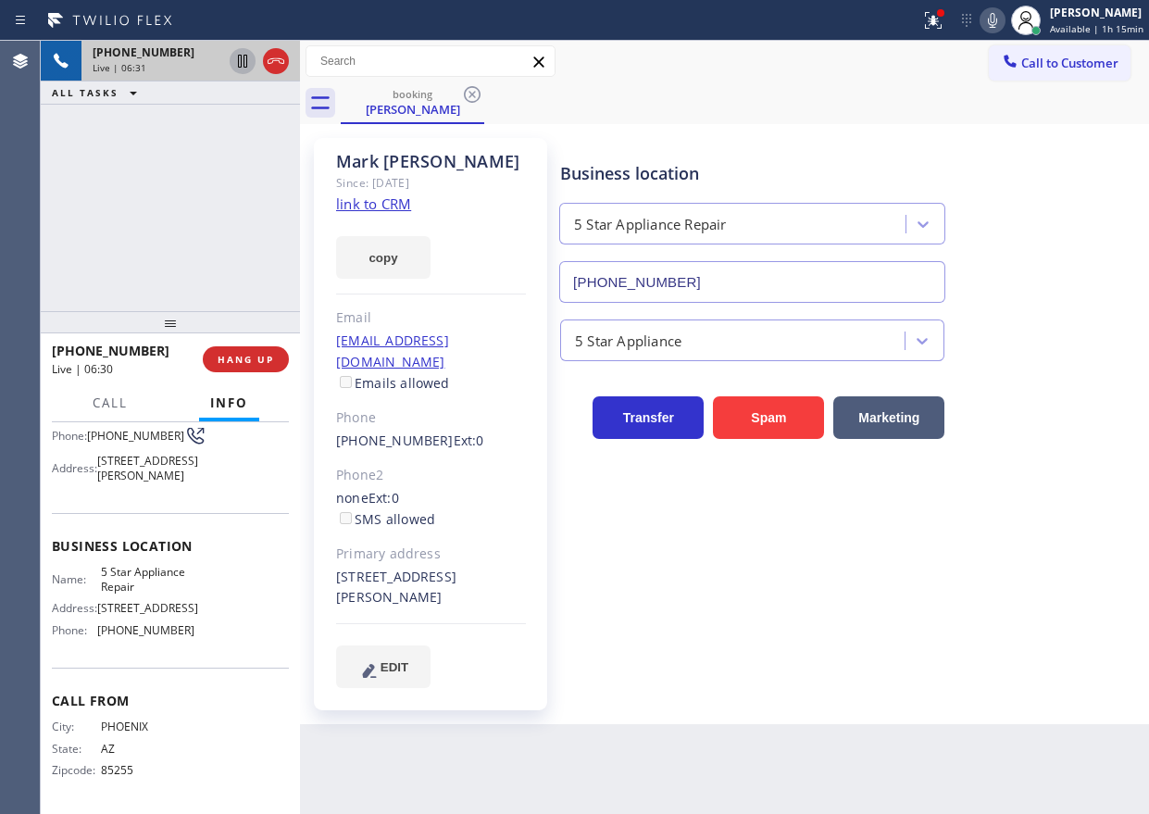
click at [1071, 500] on div "Business location 5 Star Appliance Repair (855) 731-4952 5 Star Appliance Trans…" at bounding box center [850, 413] width 588 height 540
click at [997, 24] on icon at bounding box center [992, 20] width 9 height 15
click at [1000, 25] on icon at bounding box center [992, 20] width 22 height 22
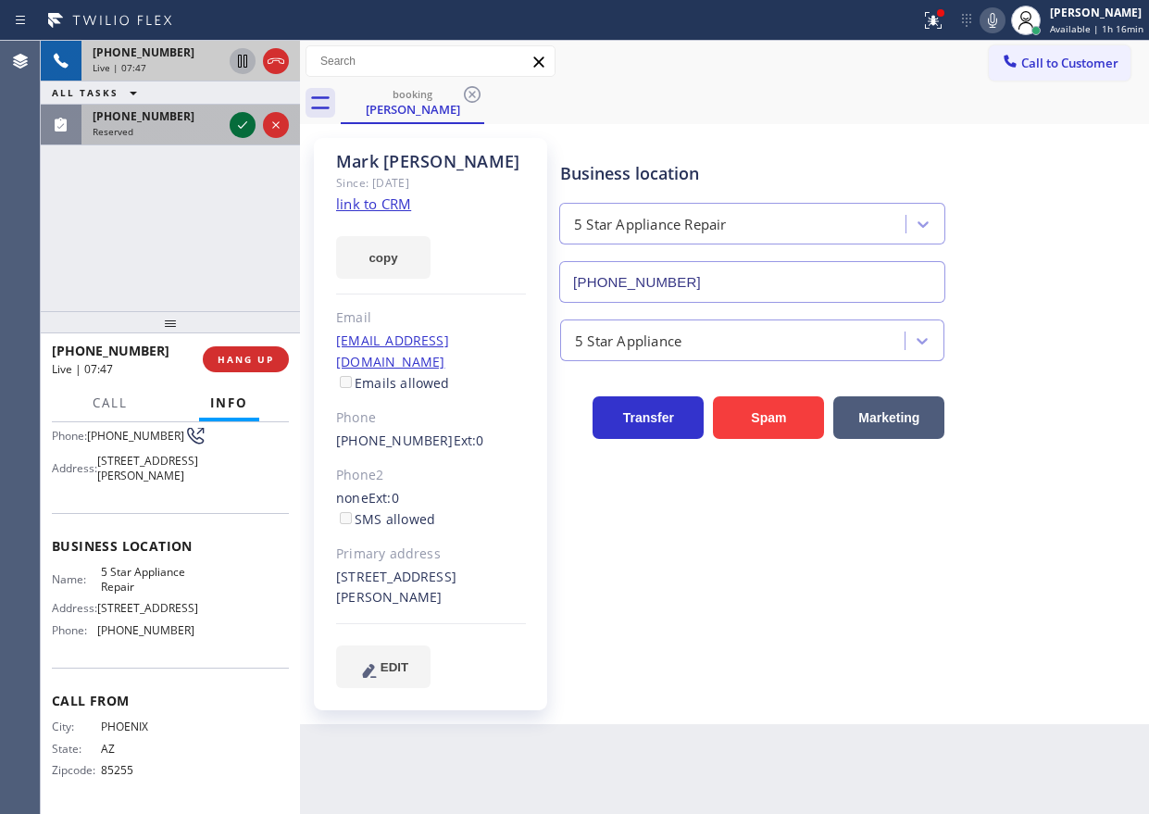
click at [236, 131] on icon at bounding box center [242, 125] width 22 height 22
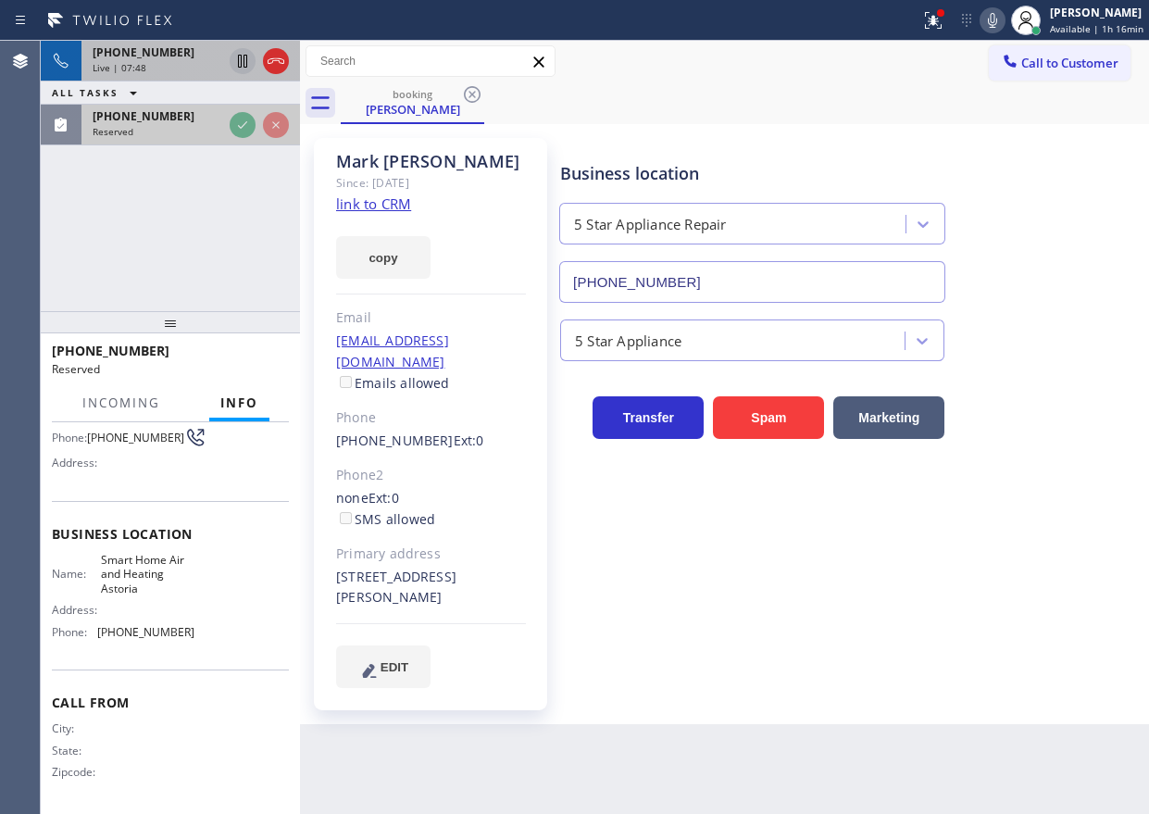
scroll to position [178, 0]
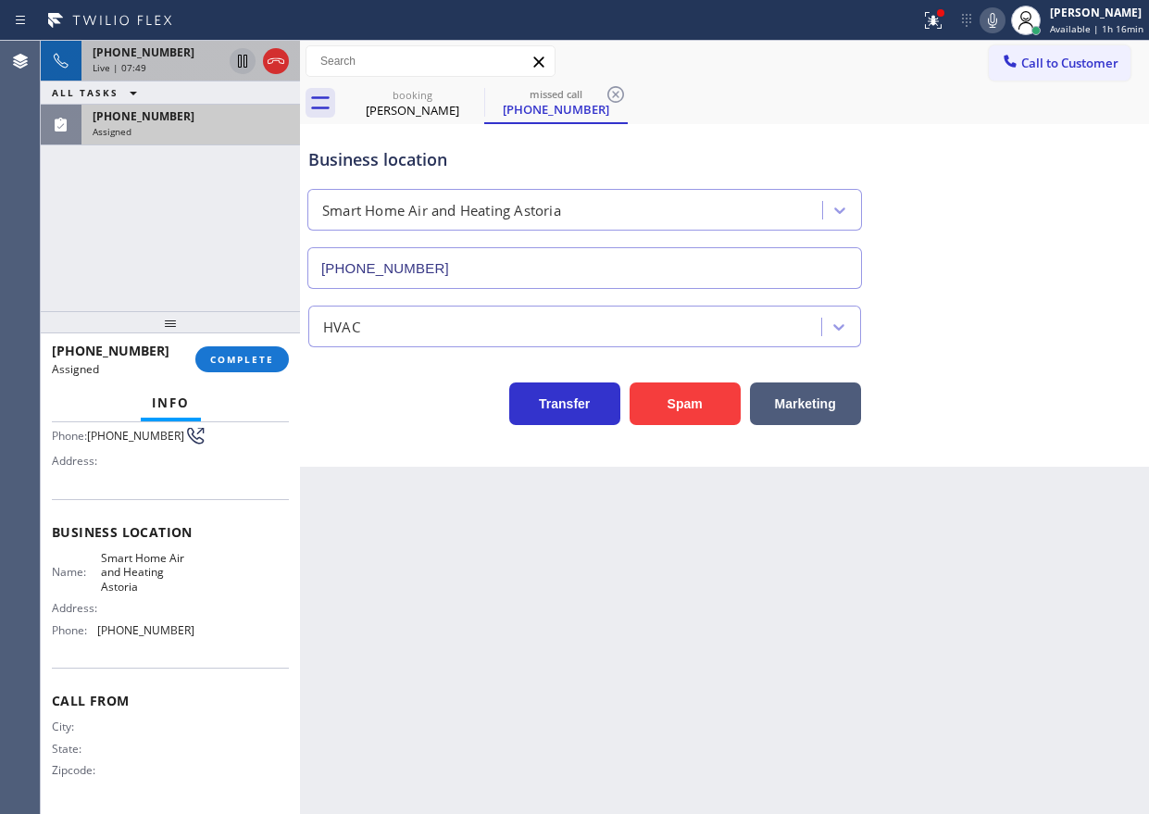
type input "(929) 533-2002"
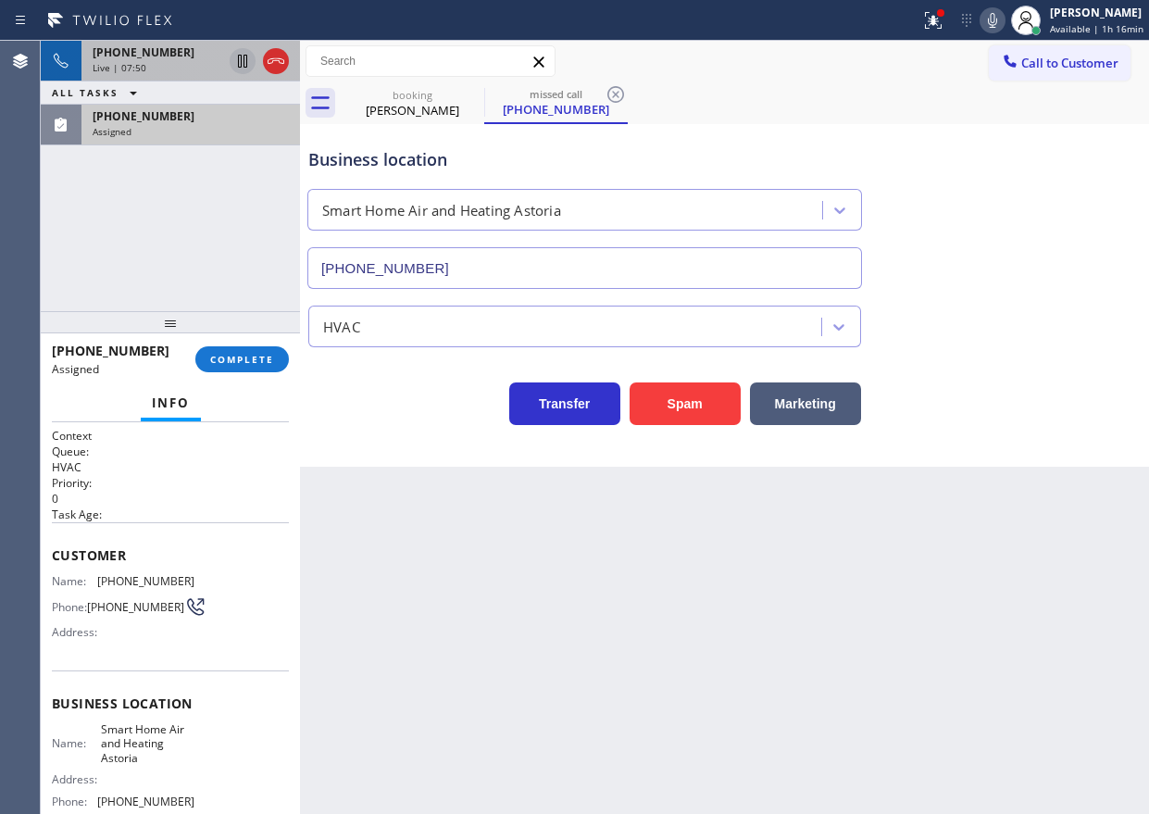
click at [57, 567] on div "Customer Name: (929) 238-1409 Phone: (929) 238-1409 Address:" at bounding box center [170, 596] width 237 height 148
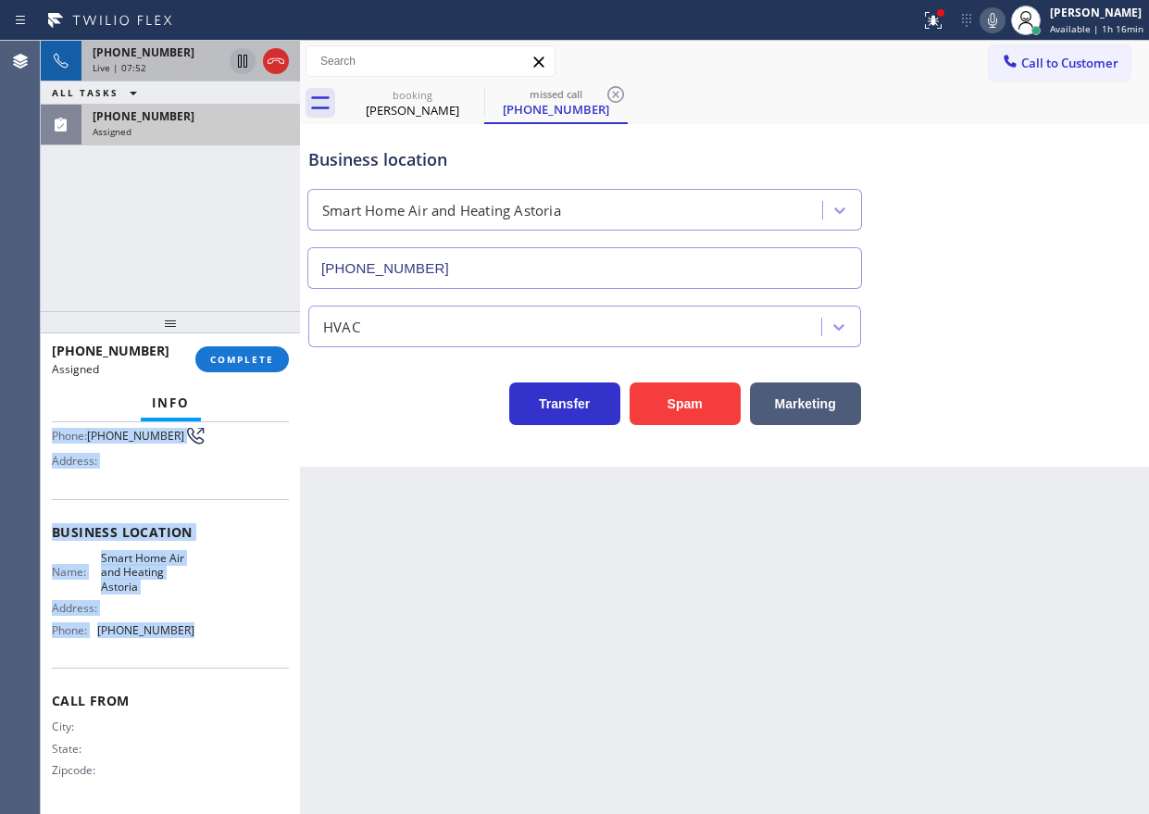
drag, startPoint x: 51, startPoint y: 552, endPoint x: 224, endPoint y: 654, distance: 201.3
click at [224, 654] on div "Context Queue: HVAC Priority: 0 Task Age: Customer Name: (929) 238-1409 Phone: …" at bounding box center [170, 618] width 259 height 392
copy div "Customer Name: (929) 238-1409 Phone: (929) 238-1409 Address: Business location …"
click at [242, 365] on span "COMPLETE" at bounding box center [242, 359] width 64 height 13
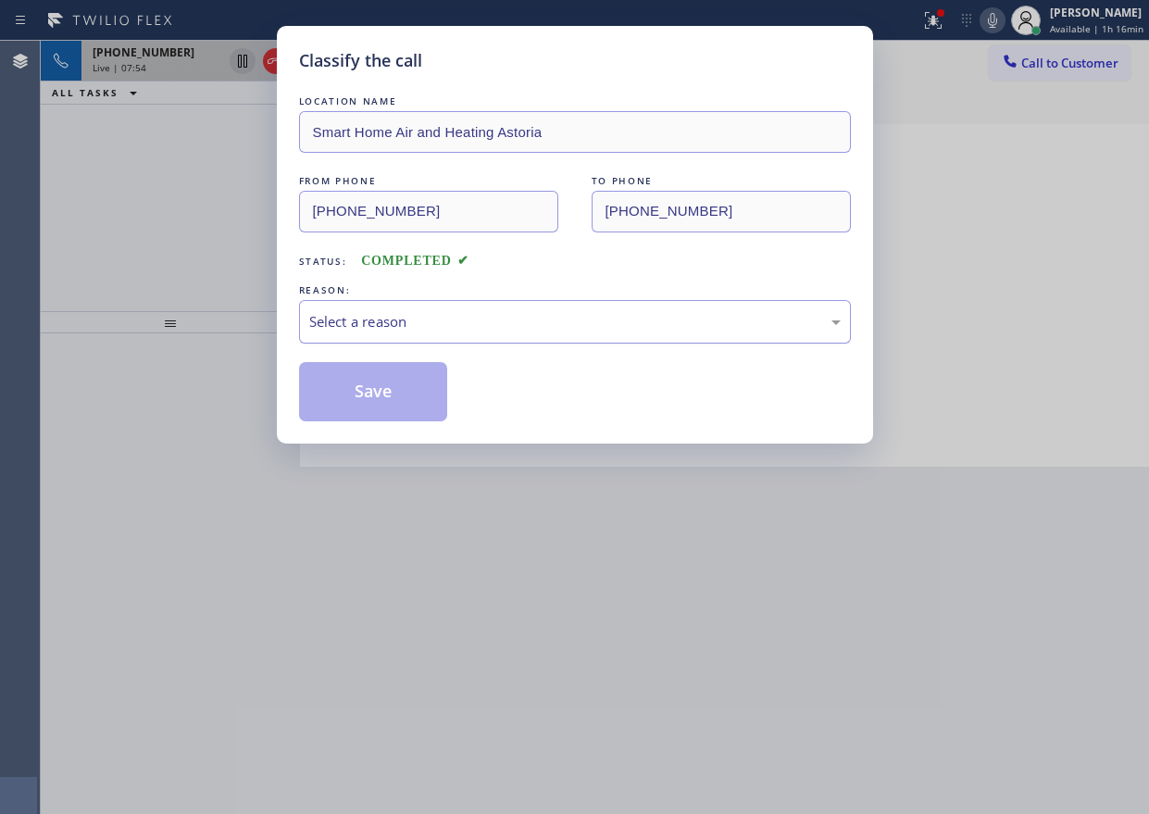
click at [426, 324] on div "Select a reason" at bounding box center [574, 321] width 531 height 21
click at [367, 406] on button "Save" at bounding box center [373, 391] width 149 height 59
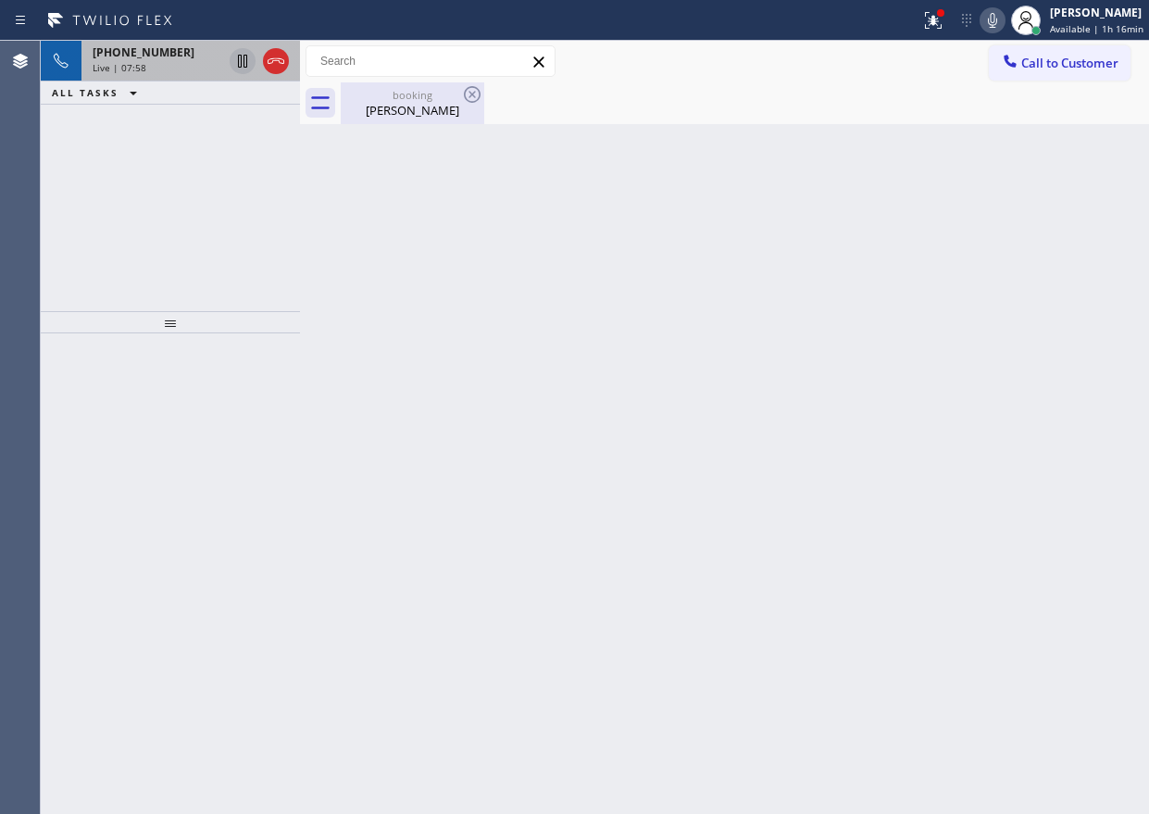
click at [411, 110] on div "Mark Edelman" at bounding box center [412, 110] width 140 height 17
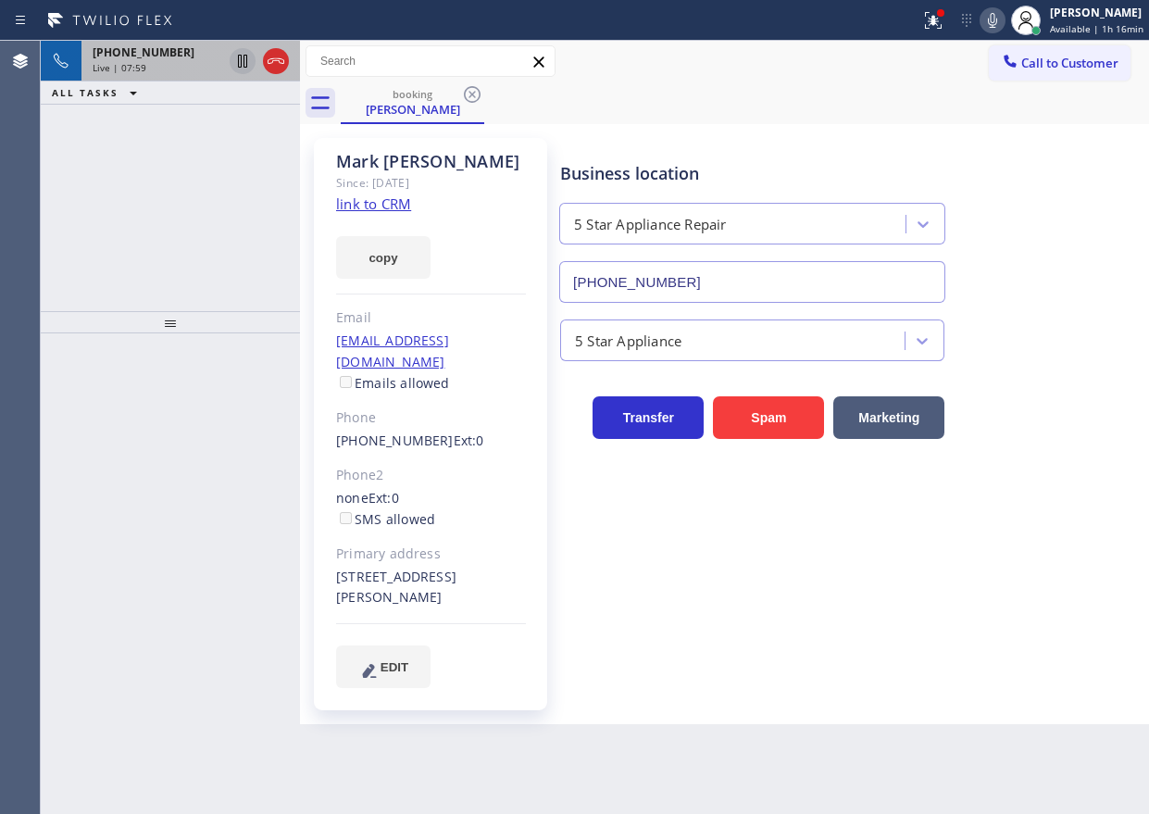
click at [161, 77] on div "+16026973763 Live | 07:59" at bounding box center [153, 61] width 144 height 41
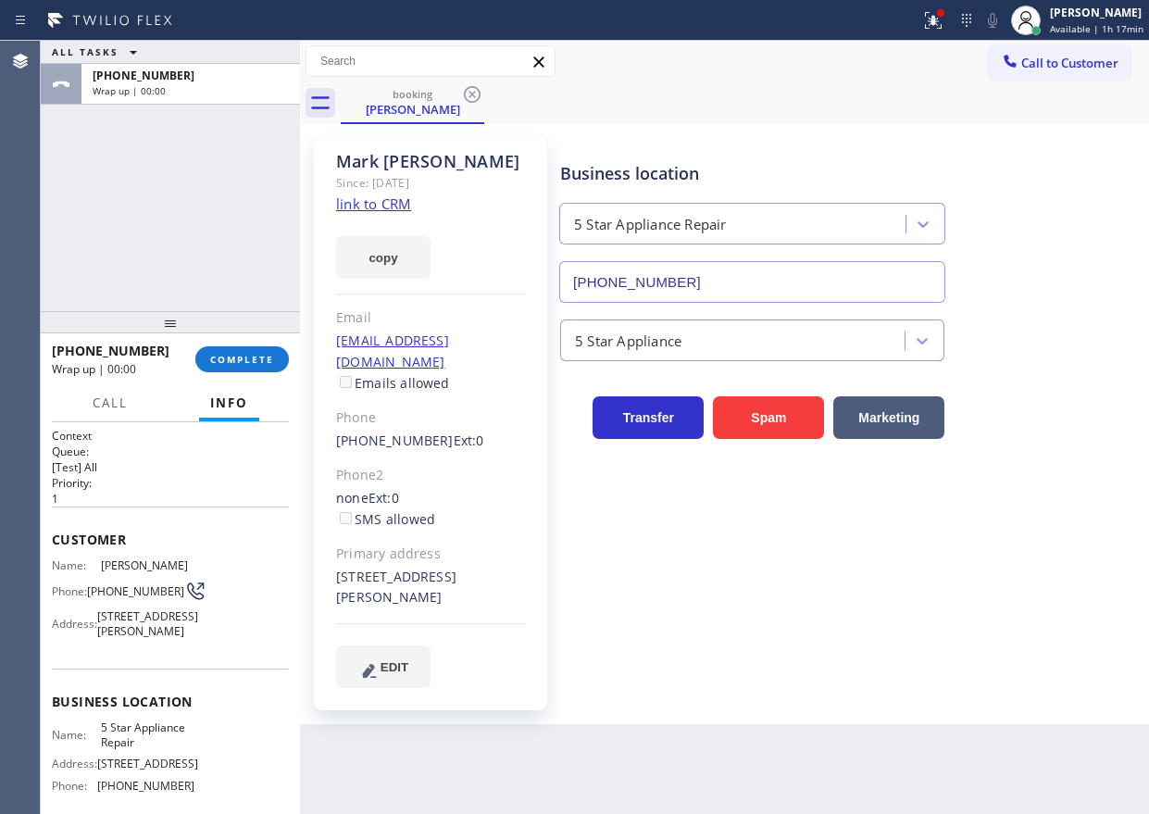
drag, startPoint x: 1049, startPoint y: 596, endPoint x: 1021, endPoint y: 567, distance: 39.9
click at [1049, 596] on div "Business location 5 Star Appliance Repair (855) 731-4952 5 Star Appliance Trans…" at bounding box center [850, 413] width 588 height 540
click at [263, 358] on span "COMPLETE" at bounding box center [242, 359] width 64 height 13
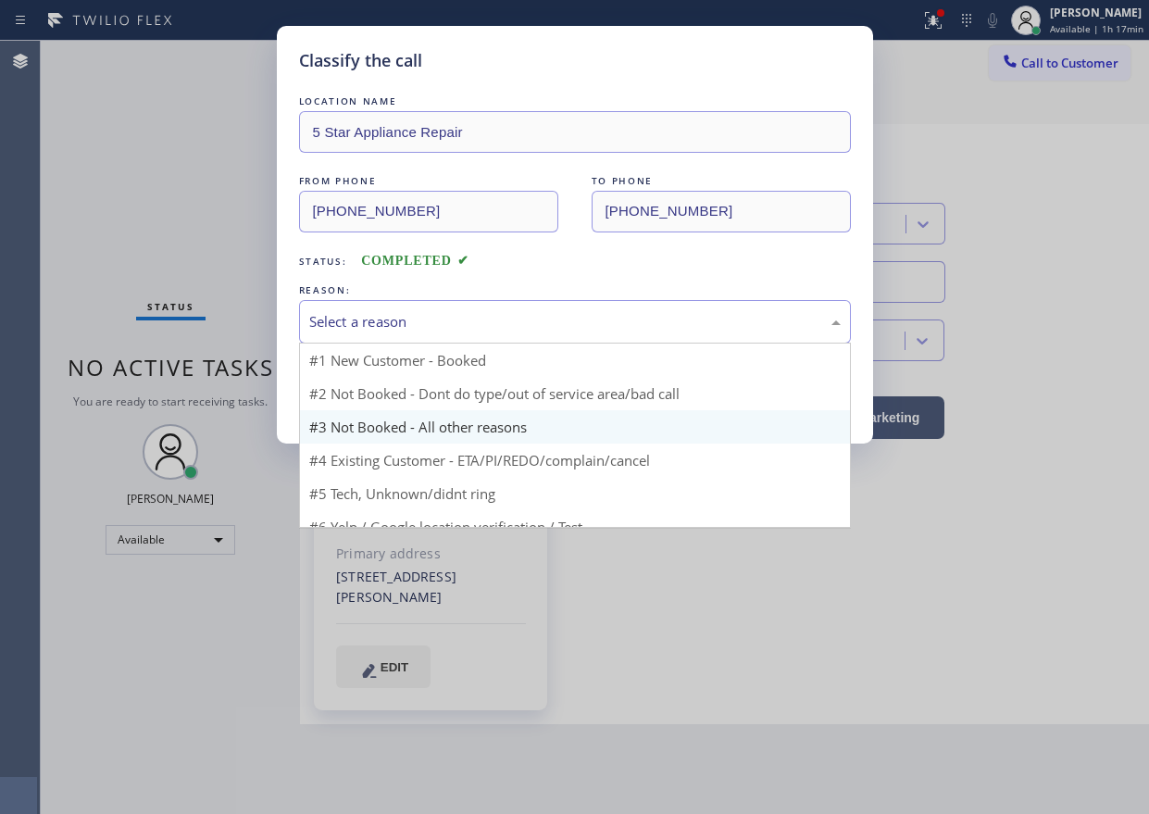
drag, startPoint x: 450, startPoint y: 323, endPoint x: 401, endPoint y: 436, distance: 123.1
click at [450, 324] on div "Select a reason" at bounding box center [574, 321] width 531 height 21
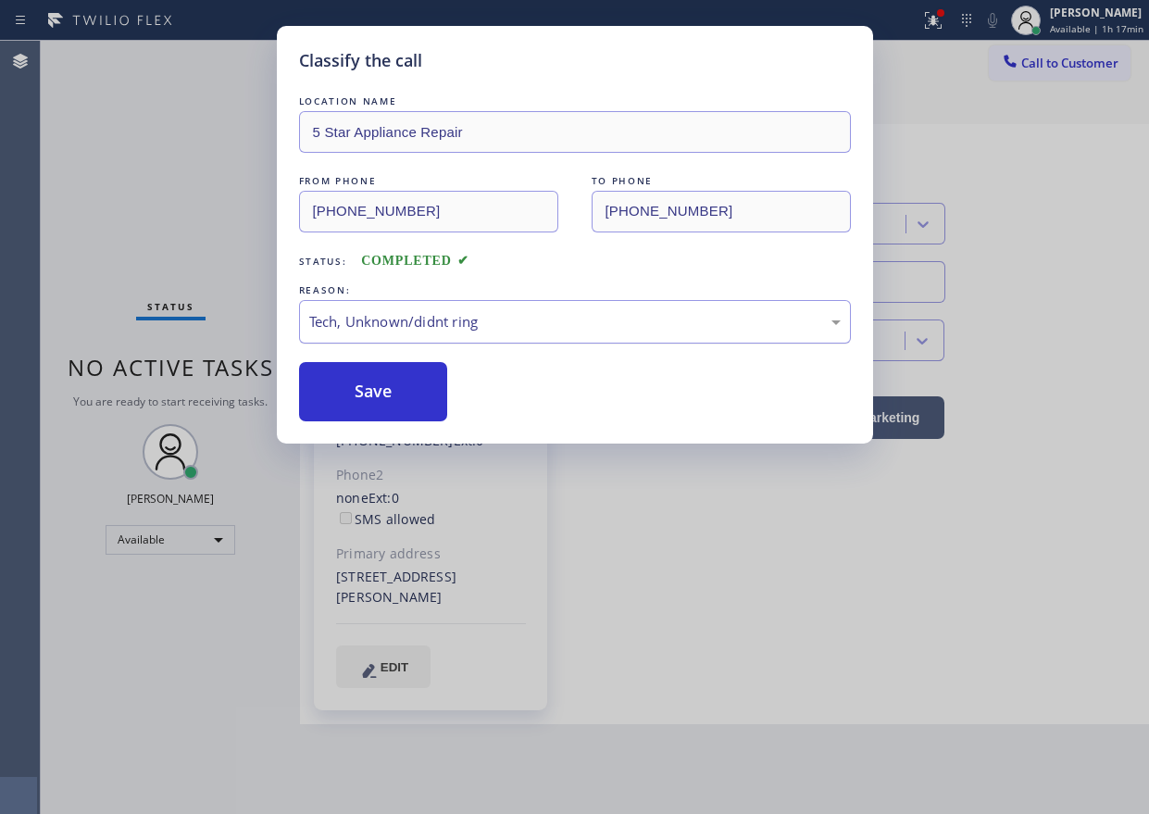
click at [388, 316] on div "Tech, Unknown/didnt ring" at bounding box center [574, 321] width 531 height 21
drag, startPoint x: 378, startPoint y: 401, endPoint x: 367, endPoint y: 71, distance: 329.7
click at [380, 399] on button "Save" at bounding box center [373, 391] width 149 height 59
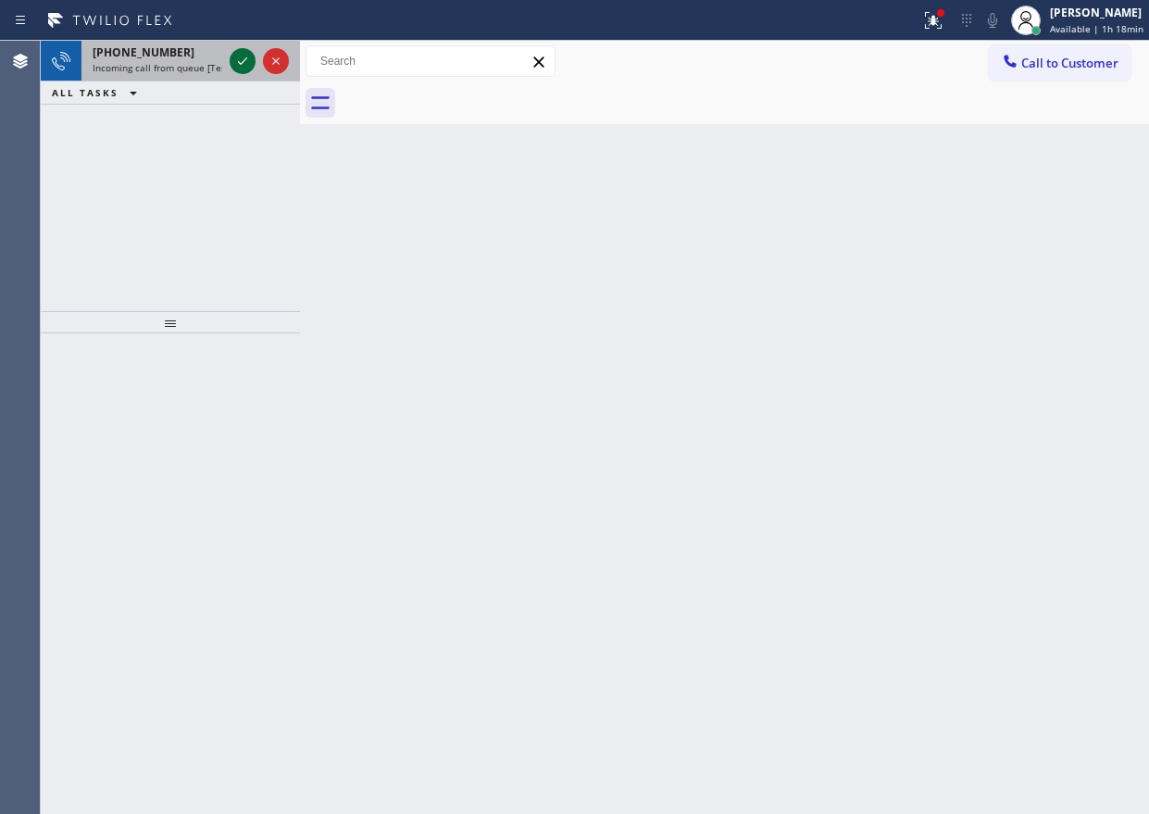
click at [238, 66] on icon at bounding box center [242, 61] width 22 height 22
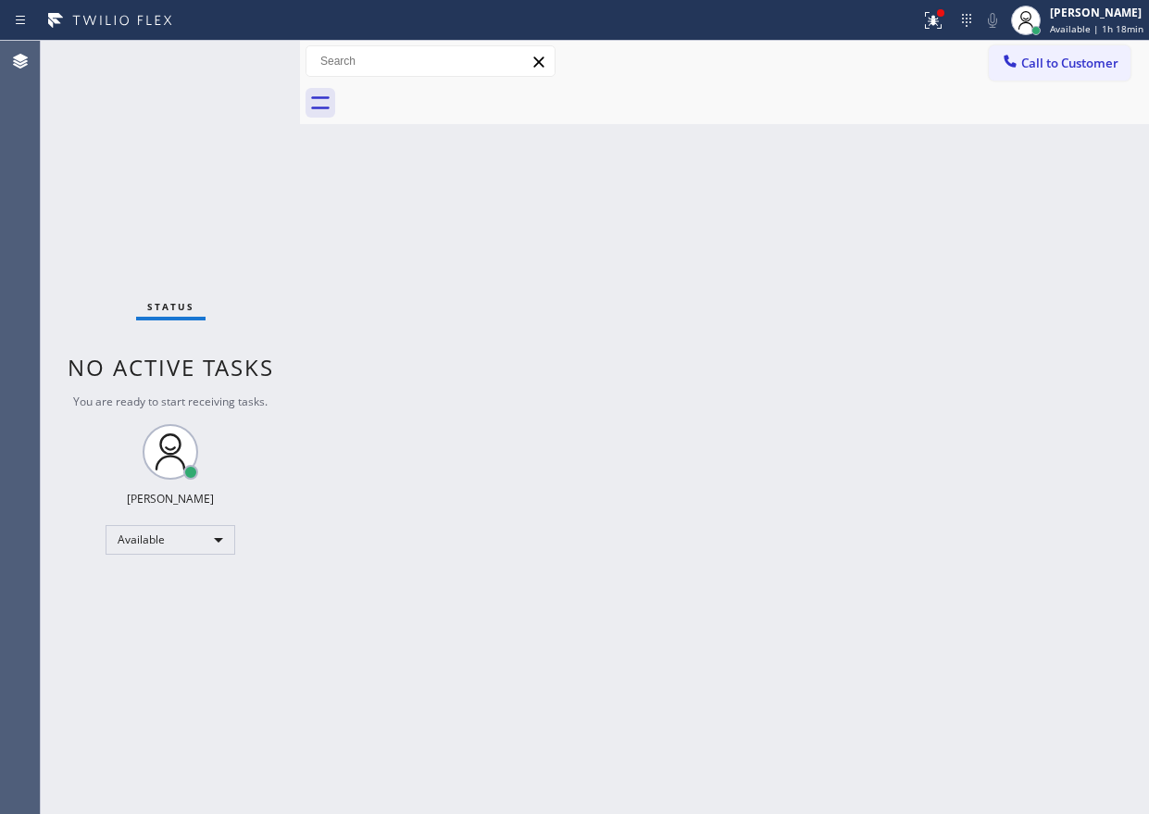
click at [1066, 427] on div "Back to Dashboard Change Sender ID Customers Technicians Select a contact Outbo…" at bounding box center [724, 427] width 849 height 773
click at [972, 249] on div "Back to Dashboard Change Sender ID Customers Technicians Select a contact Outbo…" at bounding box center [724, 427] width 849 height 773
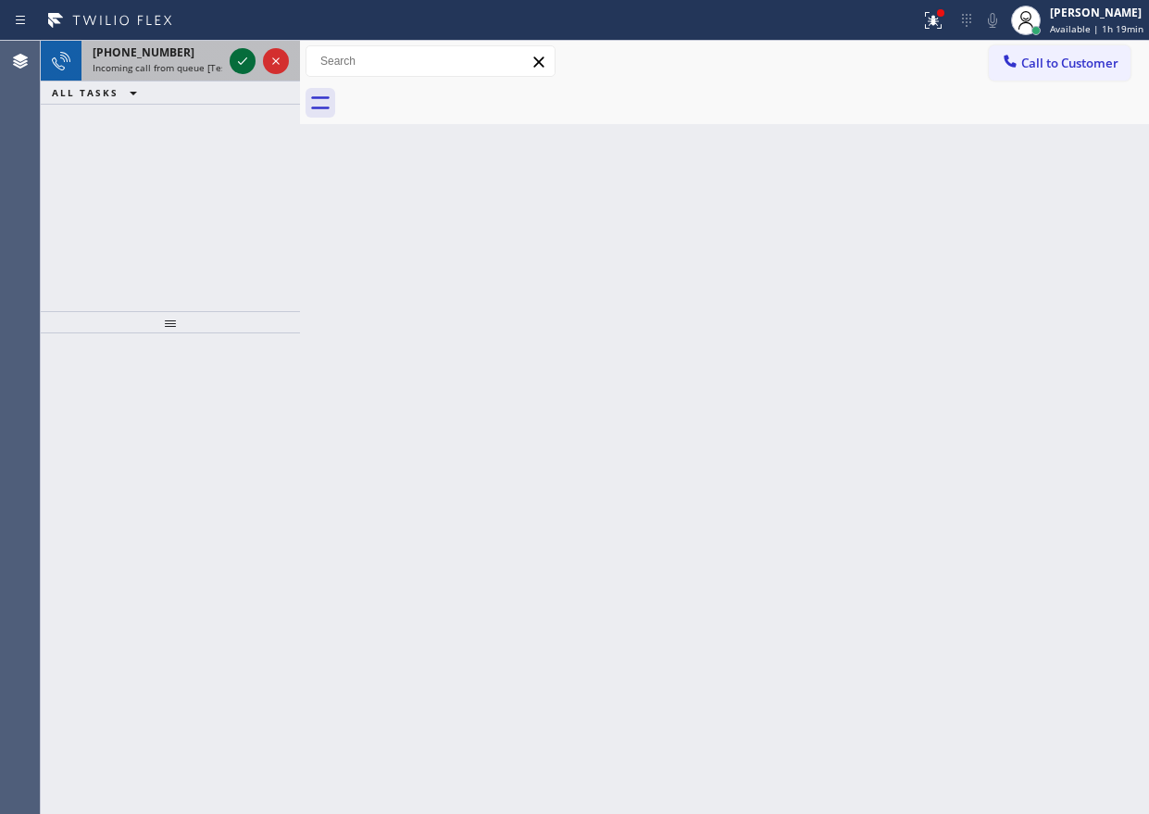
click at [231, 62] on icon at bounding box center [242, 61] width 22 height 22
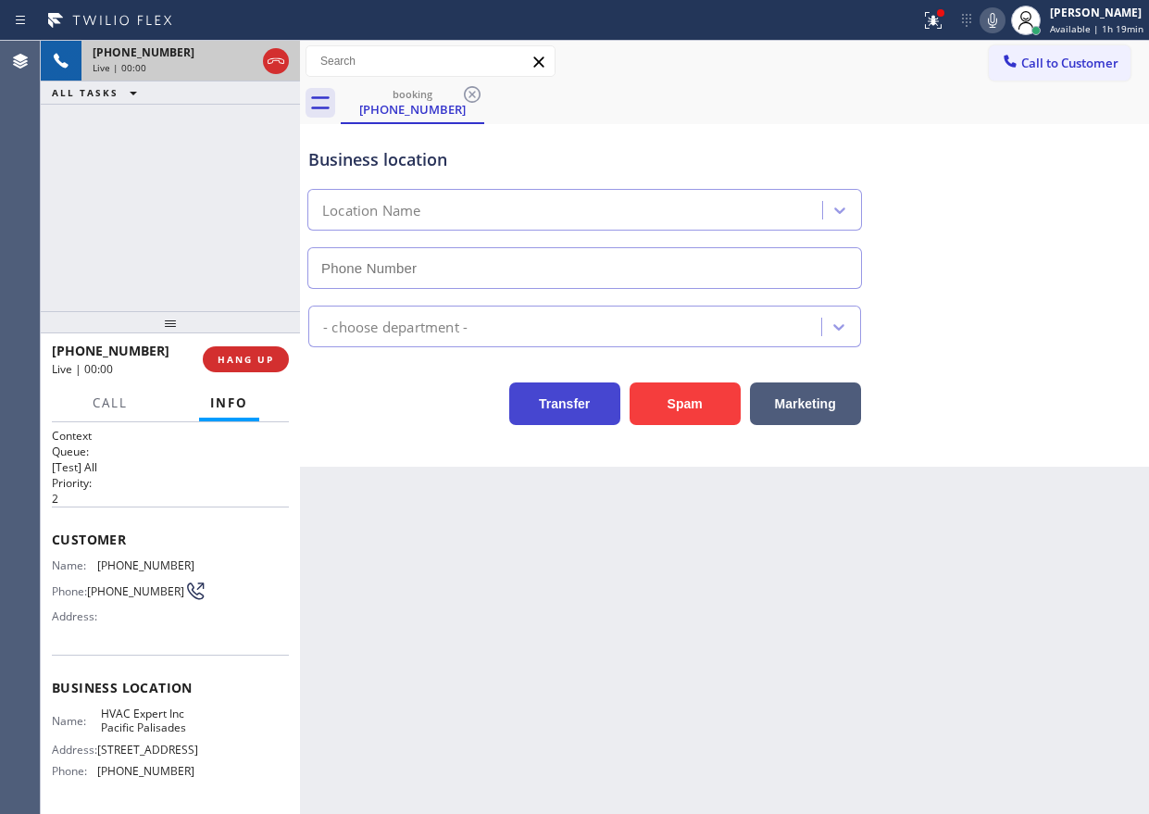
type input "(424) 348-4623"
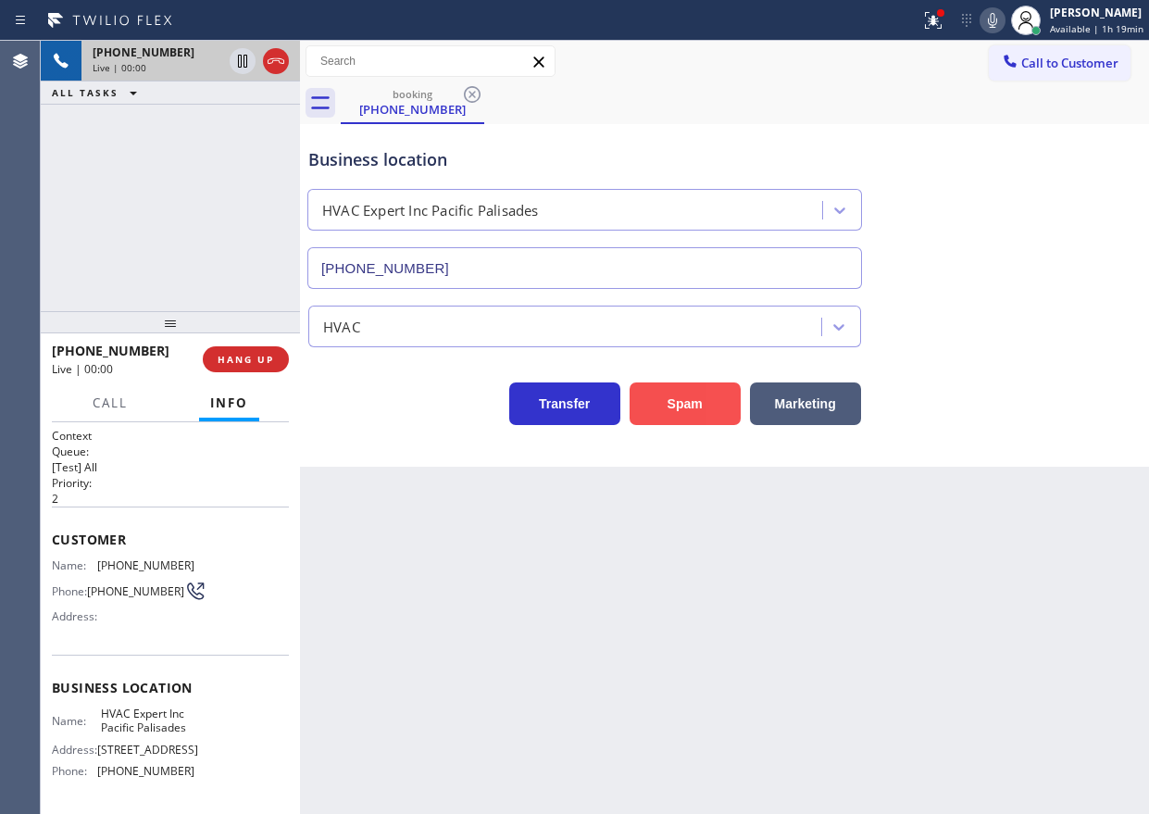
click at [699, 408] on button "Spam" at bounding box center [684, 403] width 111 height 43
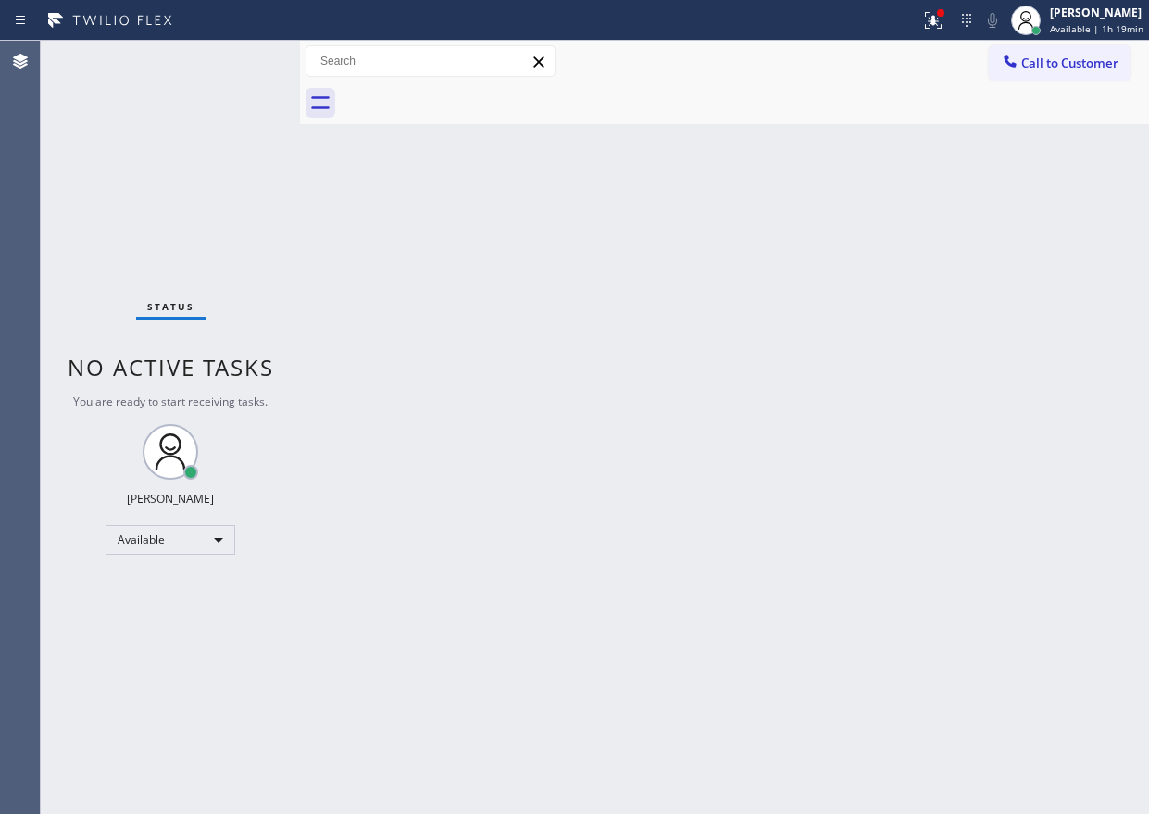
click at [965, 283] on div "Back to Dashboard Change Sender ID Customers Technicians Select a contact Outbo…" at bounding box center [724, 427] width 849 height 773
click at [1059, 344] on div "Back to Dashboard Change Sender ID Customers Technicians Select a contact Outbo…" at bounding box center [724, 427] width 849 height 773
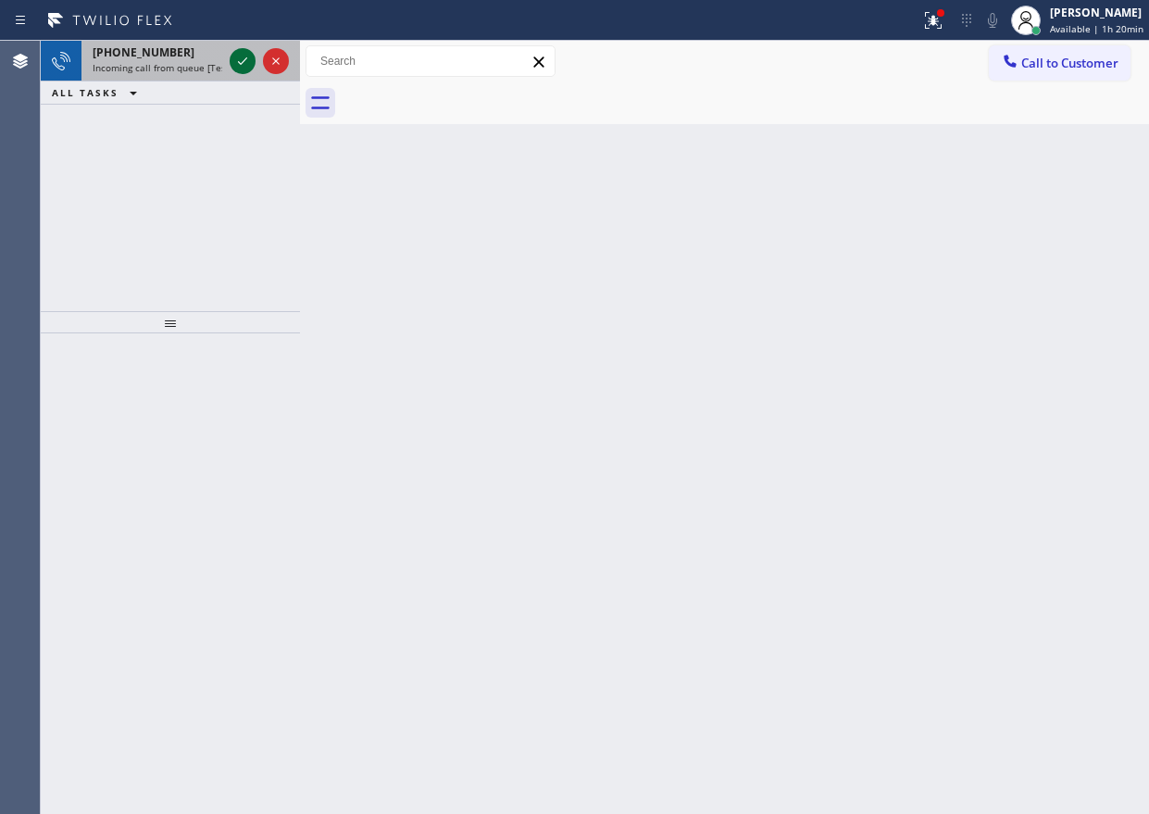
click at [235, 57] on icon at bounding box center [242, 61] width 22 height 22
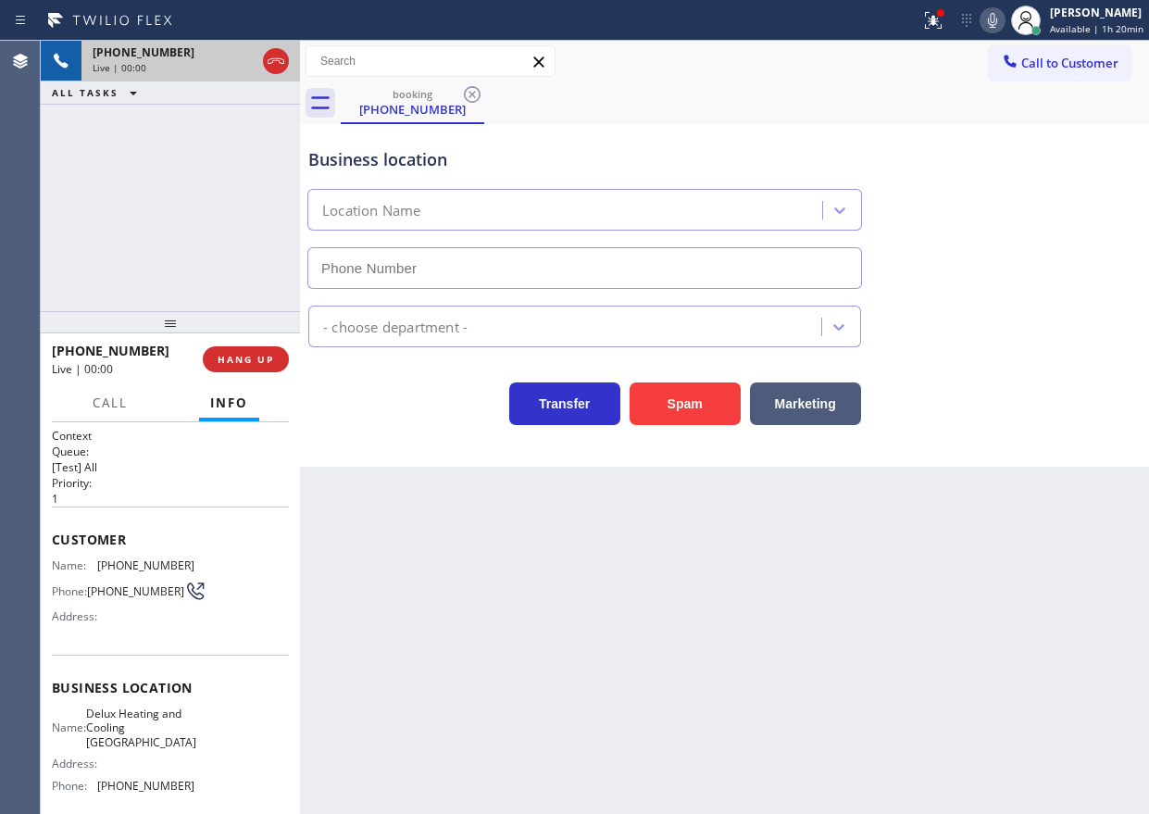
type input "(760) 561-5346"
click at [253, 362] on span "HANG UP" at bounding box center [246, 359] width 56 height 13
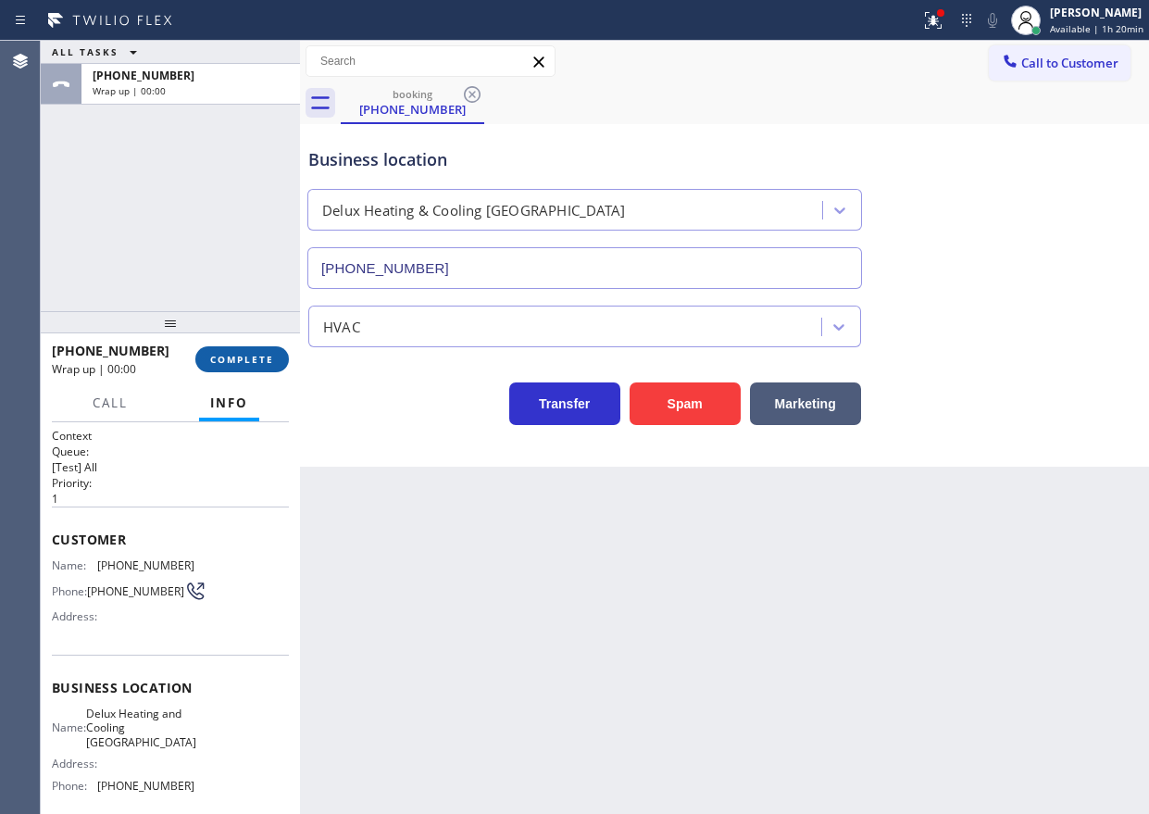
click at [253, 362] on span "COMPLETE" at bounding box center [242, 359] width 64 height 13
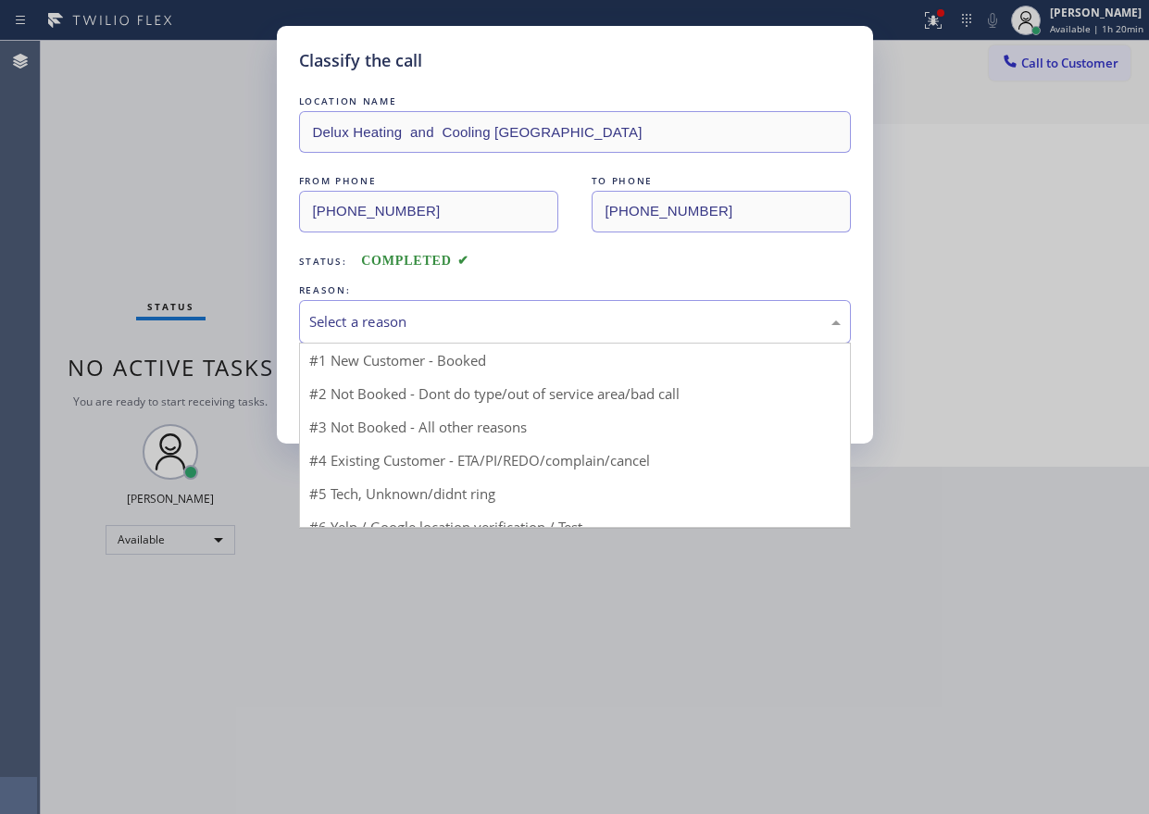
click at [415, 320] on div "Select a reason" at bounding box center [574, 321] width 531 height 21
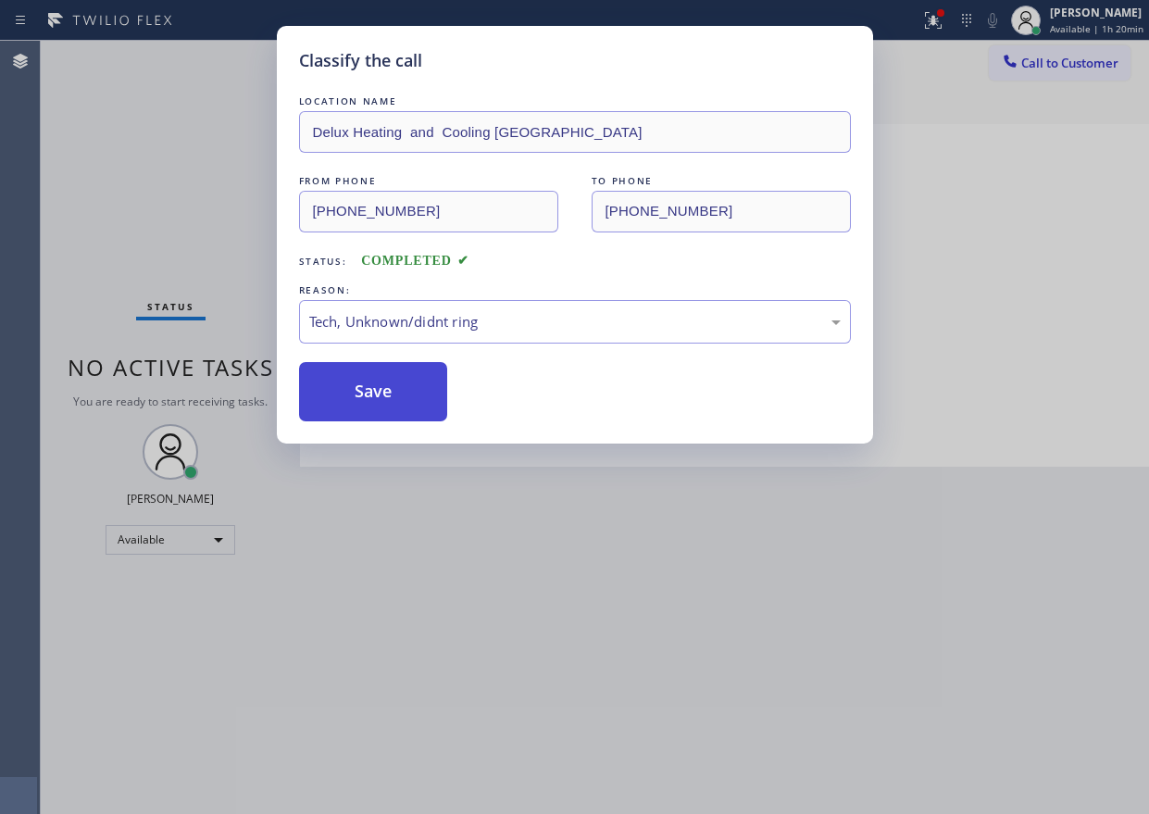
click at [399, 412] on button "Save" at bounding box center [373, 391] width 149 height 59
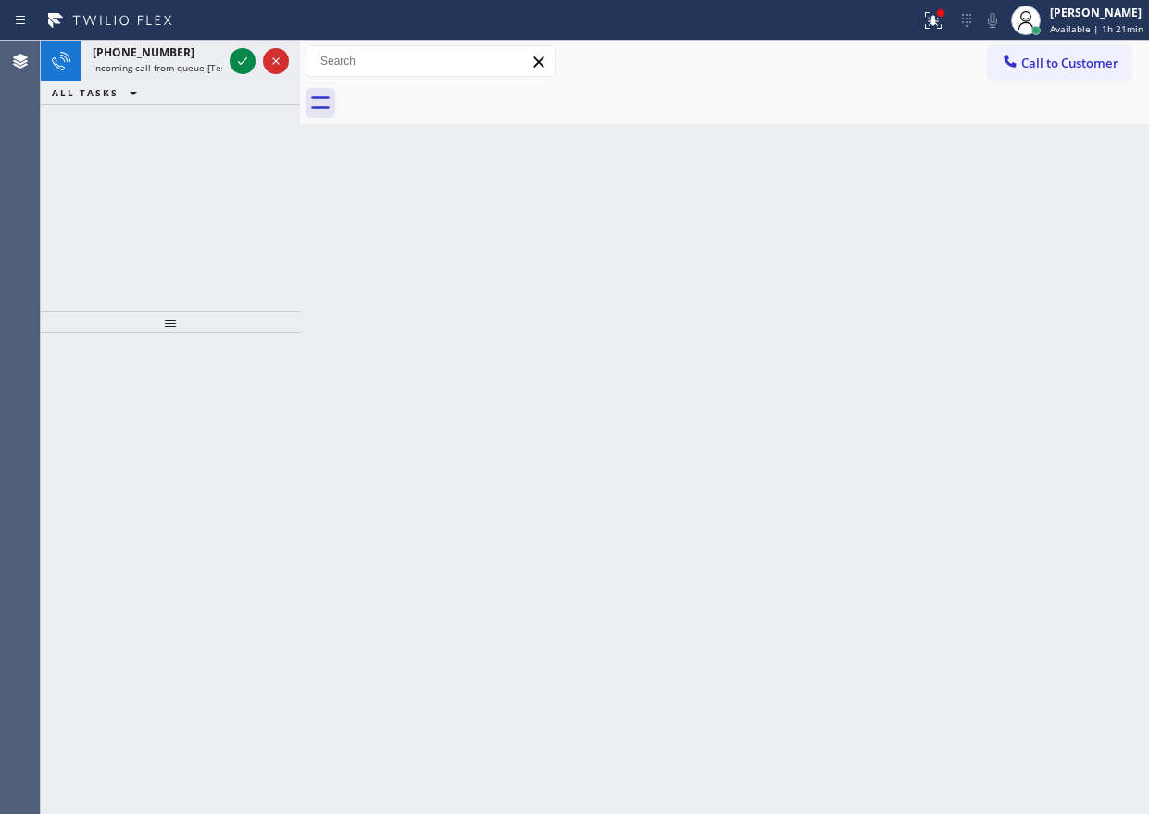
click at [975, 286] on div "Back to Dashboard Change Sender ID Customers Technicians Select a contact Outbo…" at bounding box center [724, 427] width 849 height 773
click at [234, 58] on icon at bounding box center [242, 61] width 22 height 22
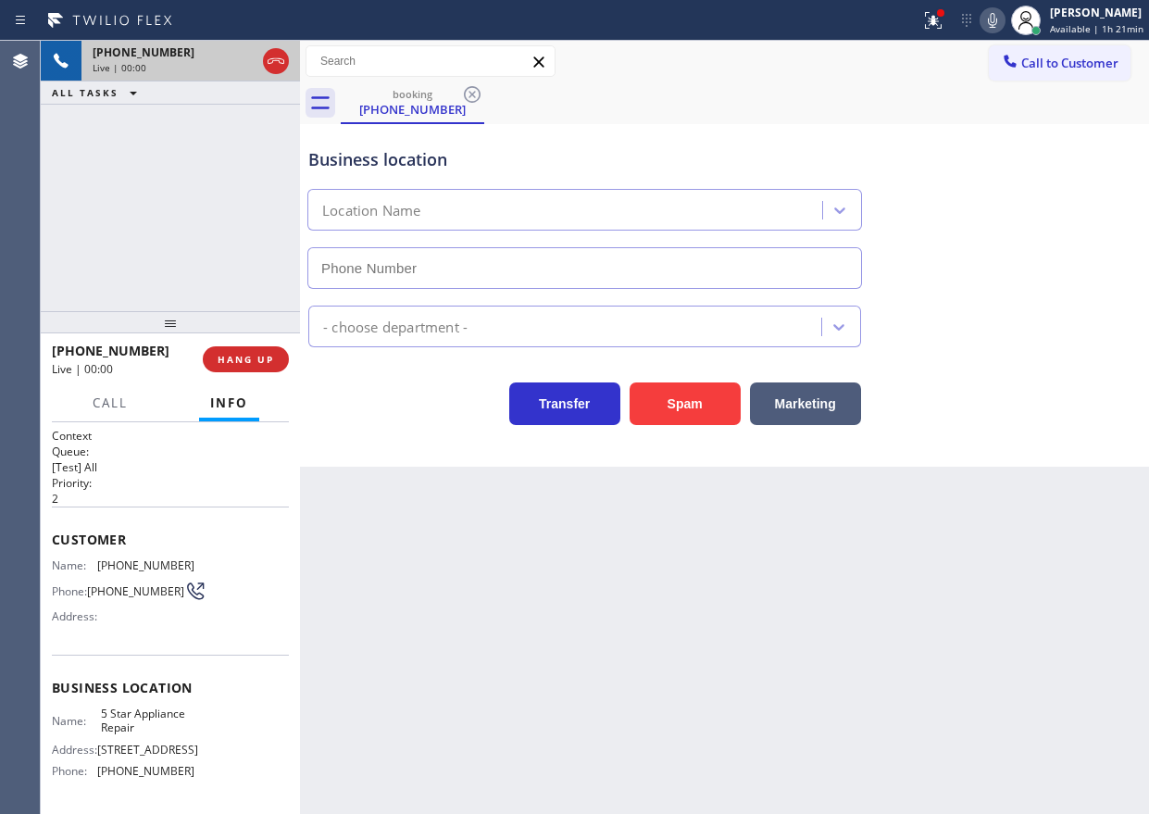
type input "[PHONE_NUMBER]"
click at [247, 348] on button "HANG UP" at bounding box center [246, 359] width 86 height 26
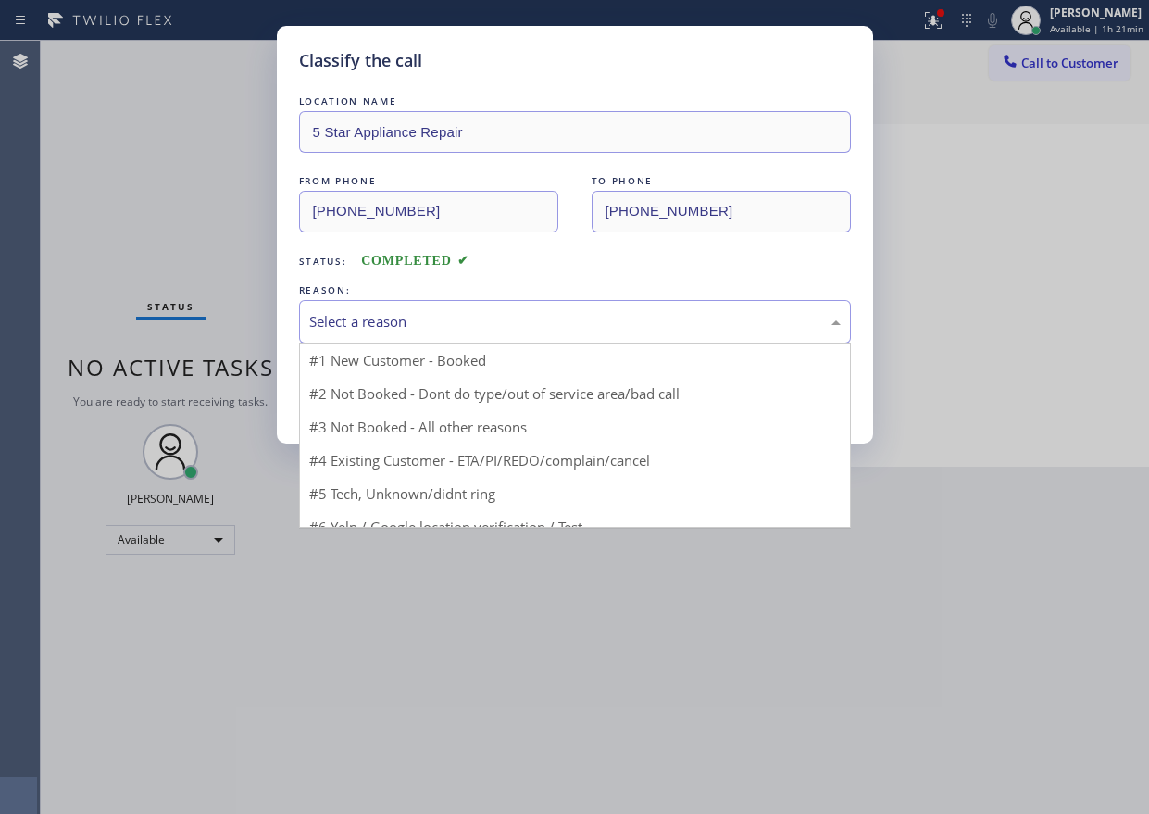
click at [453, 303] on div "Select a reason" at bounding box center [575, 322] width 552 height 44
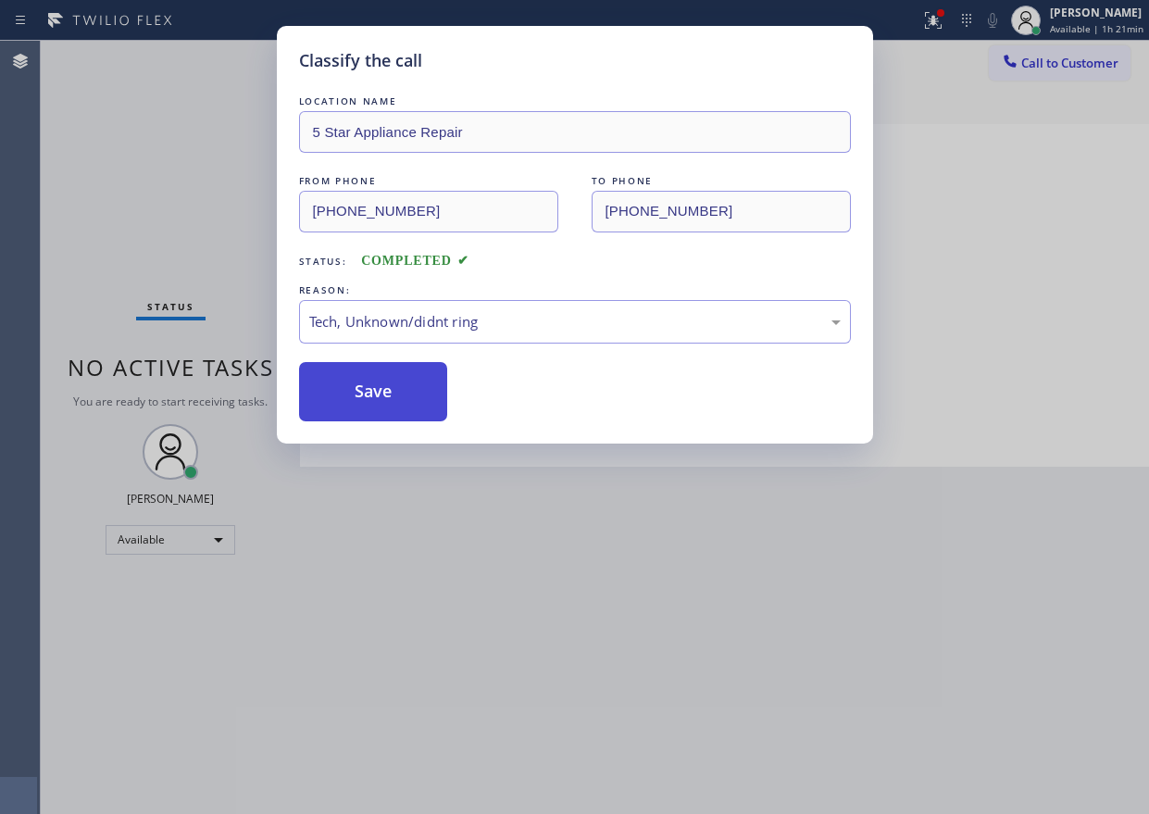
click at [351, 386] on button "Save" at bounding box center [373, 391] width 149 height 59
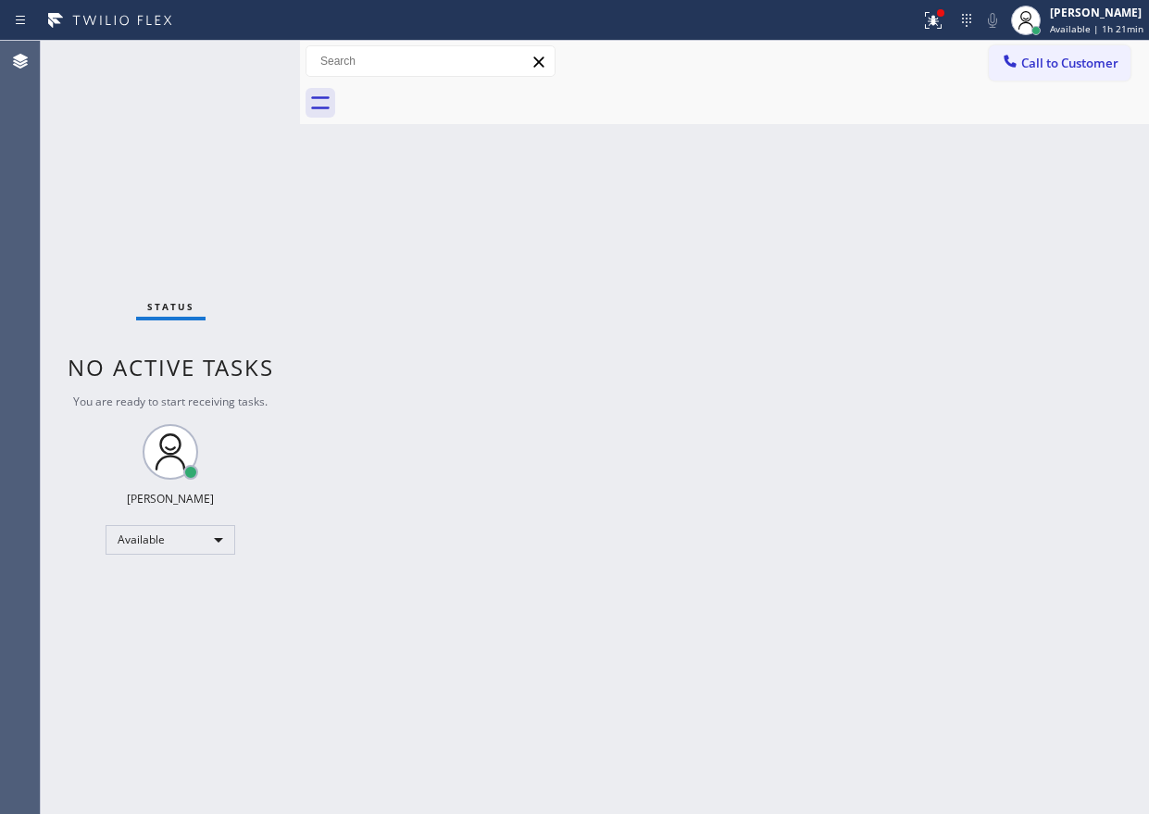
click at [890, 528] on div "Back to Dashboard Change Sender ID Customers Technicians Select a contact Outbo…" at bounding box center [724, 427] width 849 height 773
click at [940, 31] on button at bounding box center [933, 20] width 41 height 41
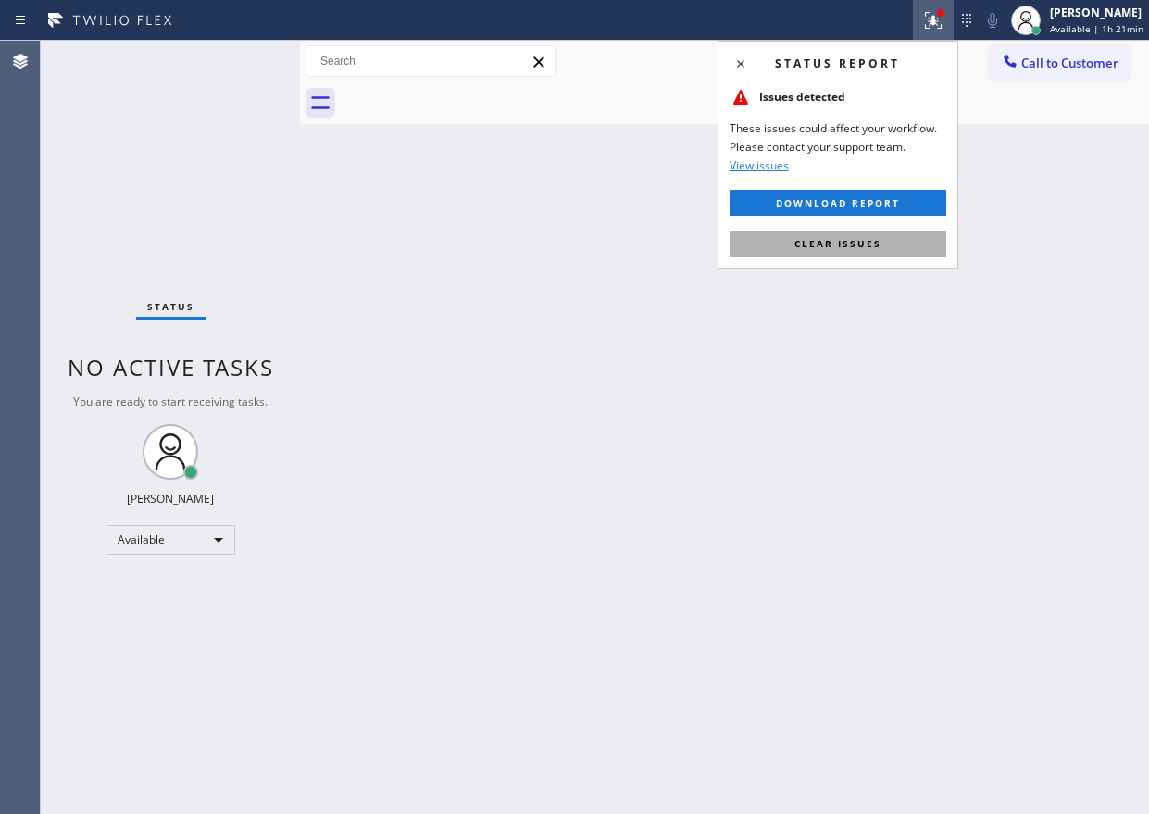
click at [888, 239] on button "Clear issues" at bounding box center [837, 243] width 217 height 26
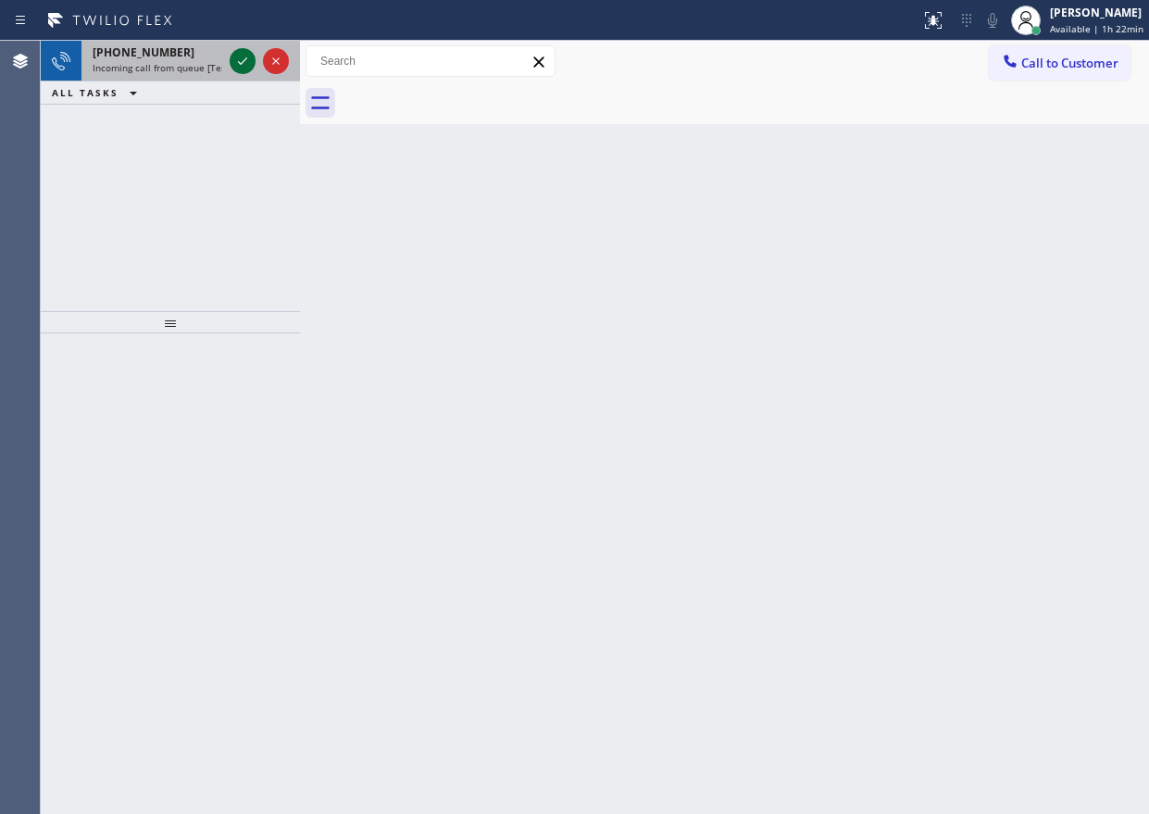
click at [241, 62] on icon at bounding box center [242, 61] width 22 height 22
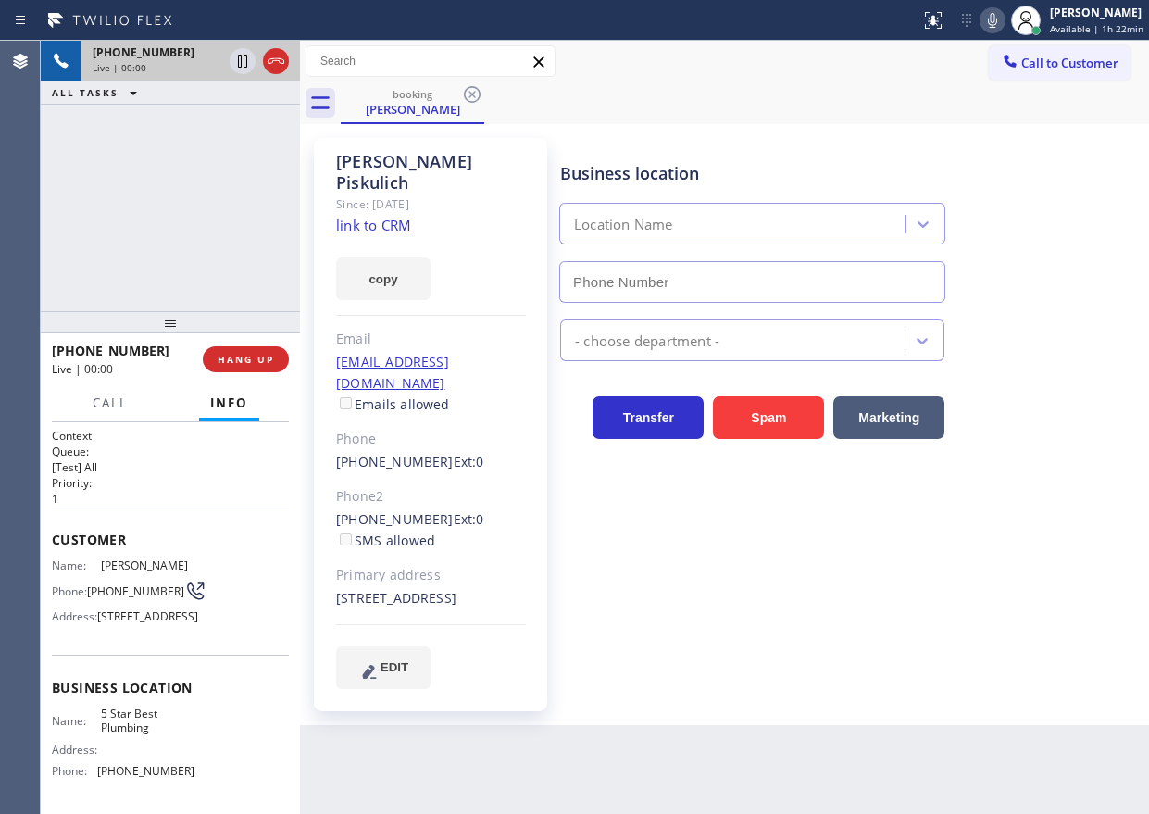
type input "(866) 702-1734"
click at [385, 216] on link "link to CRM" at bounding box center [373, 225] width 75 height 19
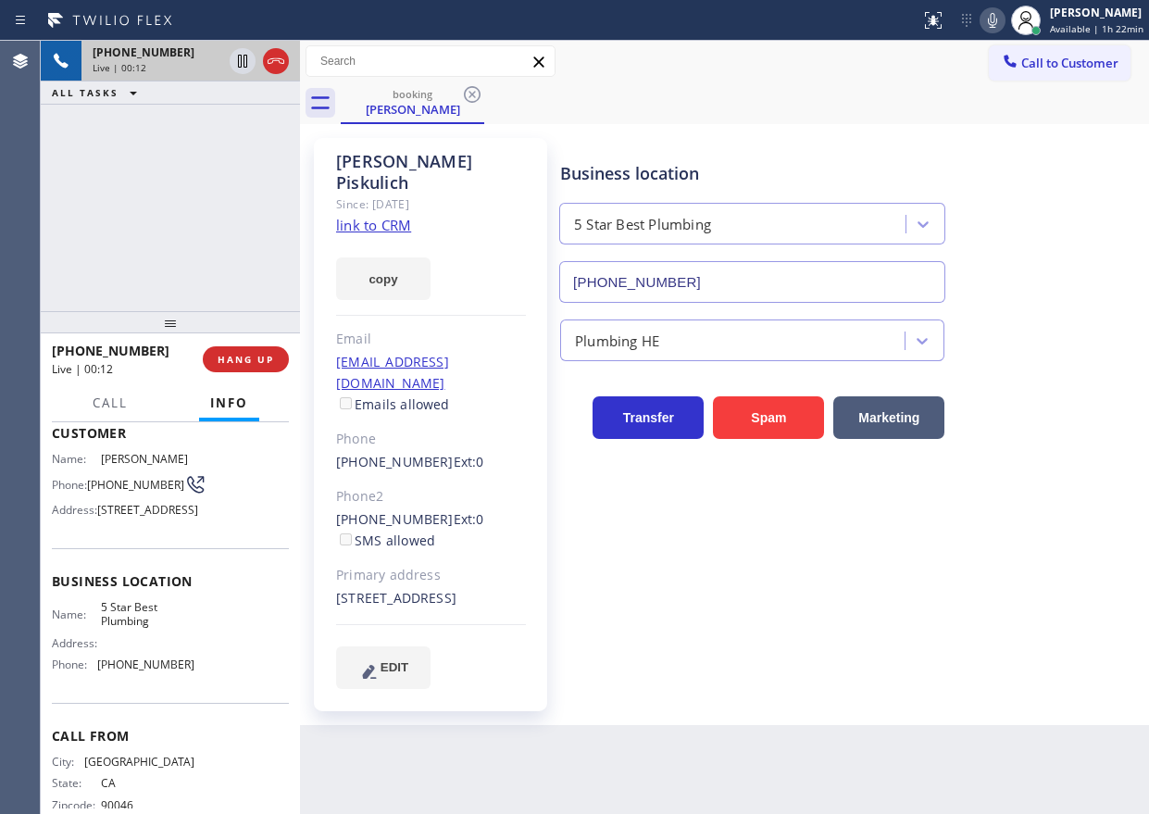
scroll to position [190, 0]
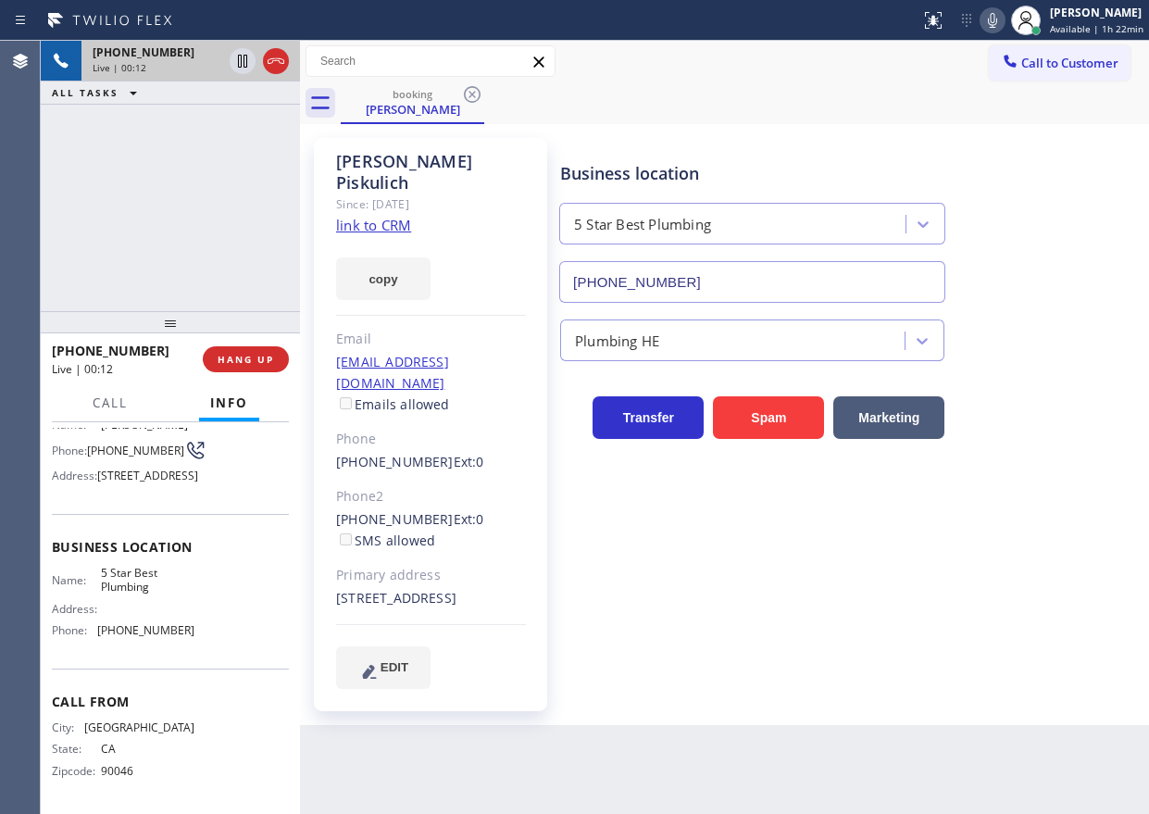
click at [141, 598] on div "Name: 5 Star Best Plumbing Address: Phone: (866) 702-1734" at bounding box center [123, 606] width 143 height 80
click at [143, 585] on span "5 Star Best Plumbing" at bounding box center [147, 580] width 93 height 29
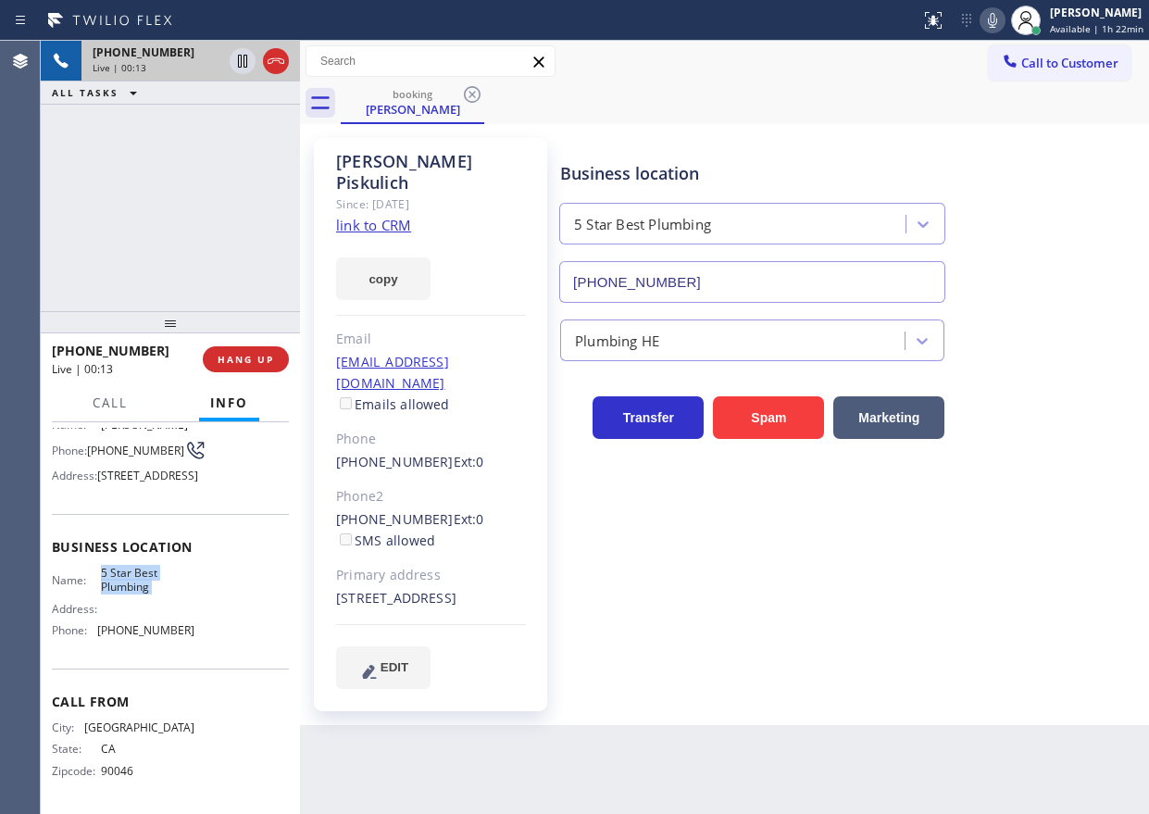
click at [143, 585] on span "5 Star Best Plumbing" at bounding box center [147, 580] width 93 height 29
copy span "5 Star Best Plumbing"
click at [741, 276] on input "(866) 702-1734" at bounding box center [752, 282] width 386 height 42
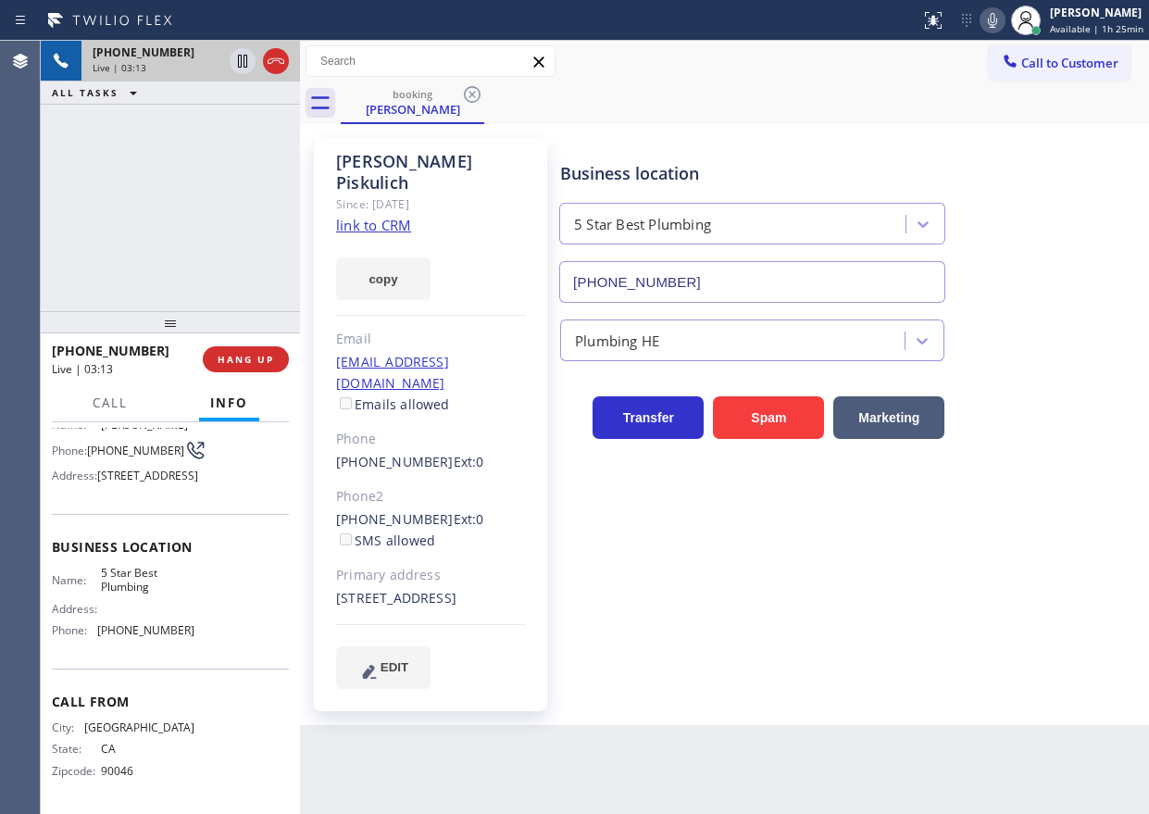
click at [1002, 24] on icon at bounding box center [992, 20] width 22 height 22
click at [239, 52] on icon at bounding box center [242, 61] width 22 height 22
click at [989, 13] on icon at bounding box center [992, 20] width 22 height 22
click at [242, 57] on icon at bounding box center [242, 61] width 13 height 13
click at [993, 19] on icon at bounding box center [992, 20] width 22 height 22
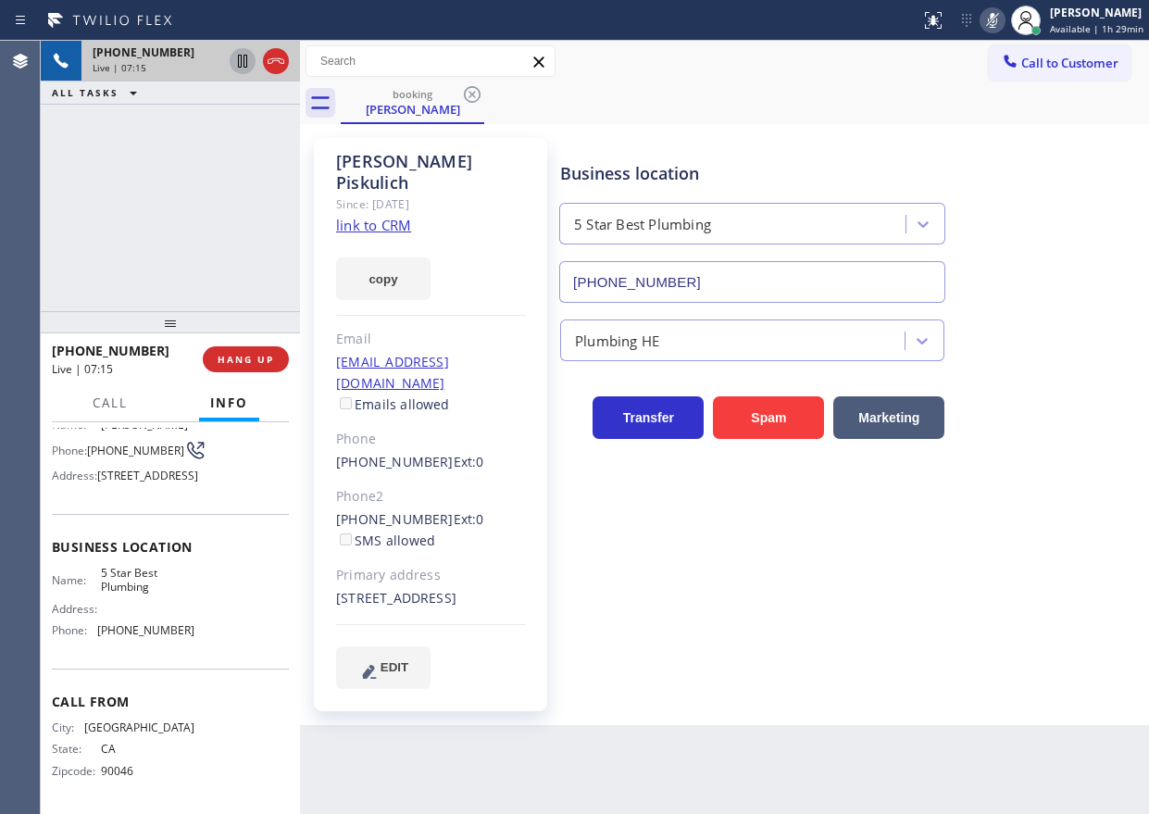
click at [990, 17] on icon at bounding box center [992, 20] width 22 height 22
click at [997, 22] on icon at bounding box center [992, 20] width 9 height 15
click at [996, 26] on icon at bounding box center [992, 20] width 22 height 22
click at [1020, 656] on div "Business location 5 Star Best Plumbing (866) 702-1734 Plumbing HE Transfer Spam…" at bounding box center [850, 413] width 588 height 541
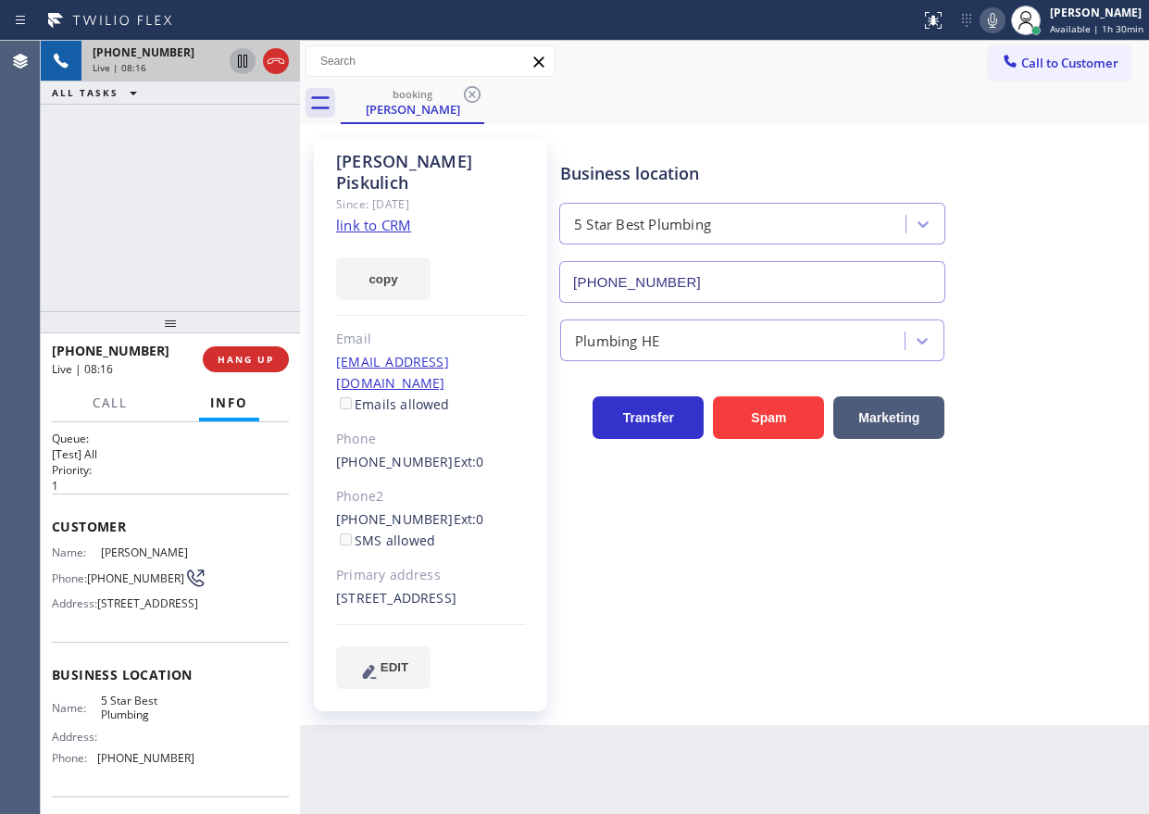
scroll to position [5, 0]
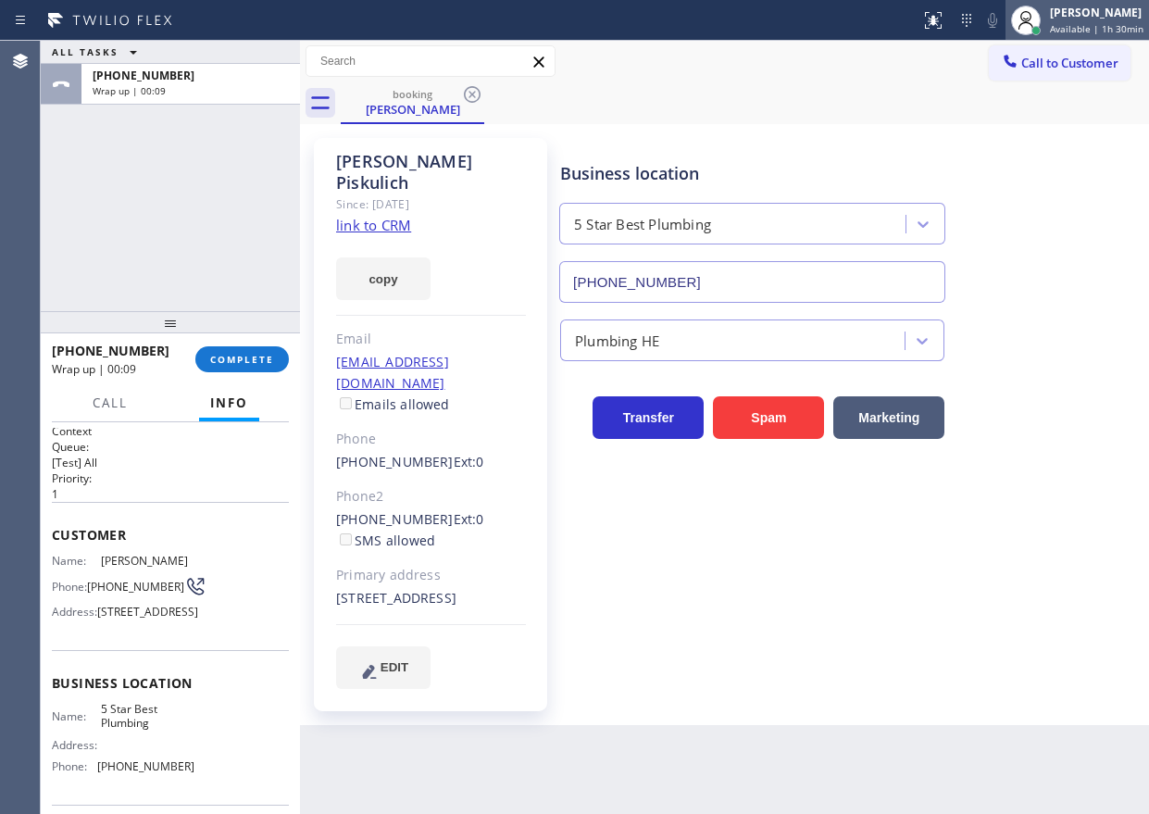
drag, startPoint x: 1087, startPoint y: 32, endPoint x: 1049, endPoint y: 36, distance: 38.1
click at [1087, 32] on span "Available | 1h 30min" at bounding box center [1096, 28] width 93 height 13
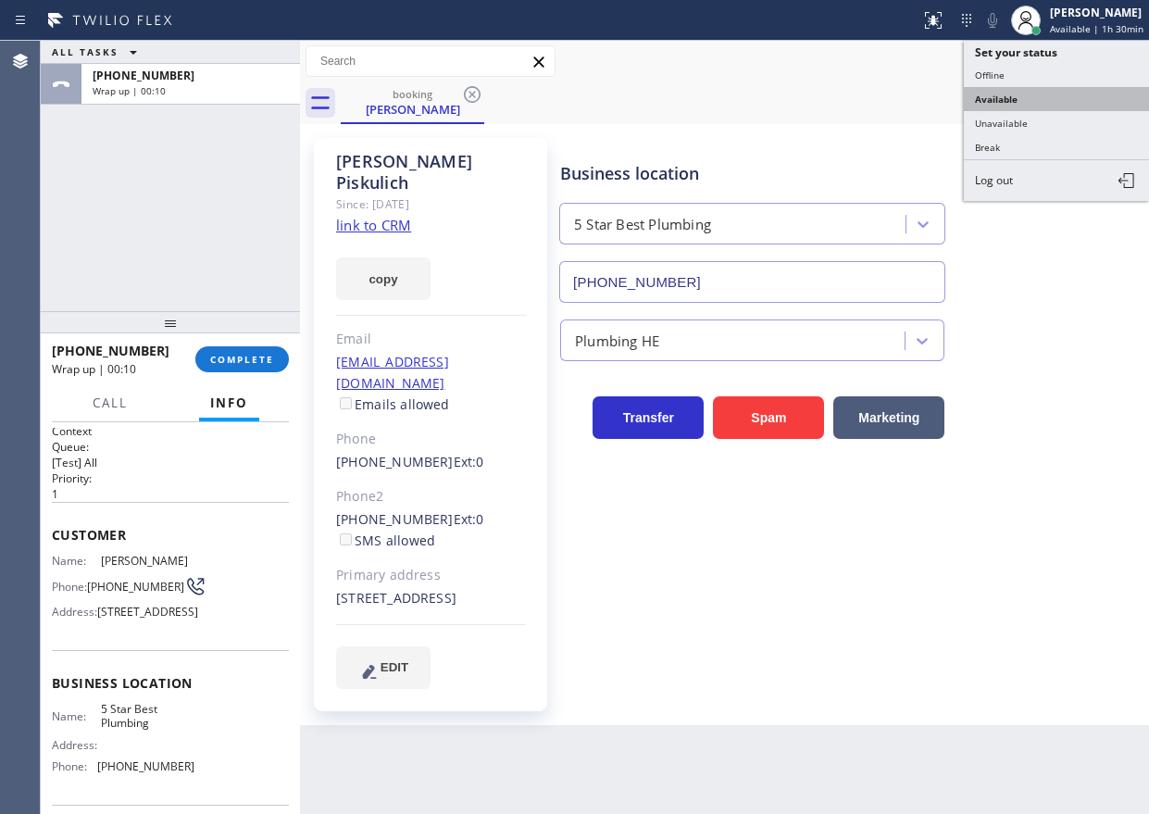
click at [1008, 88] on button "Available" at bounding box center [1056, 99] width 185 height 24
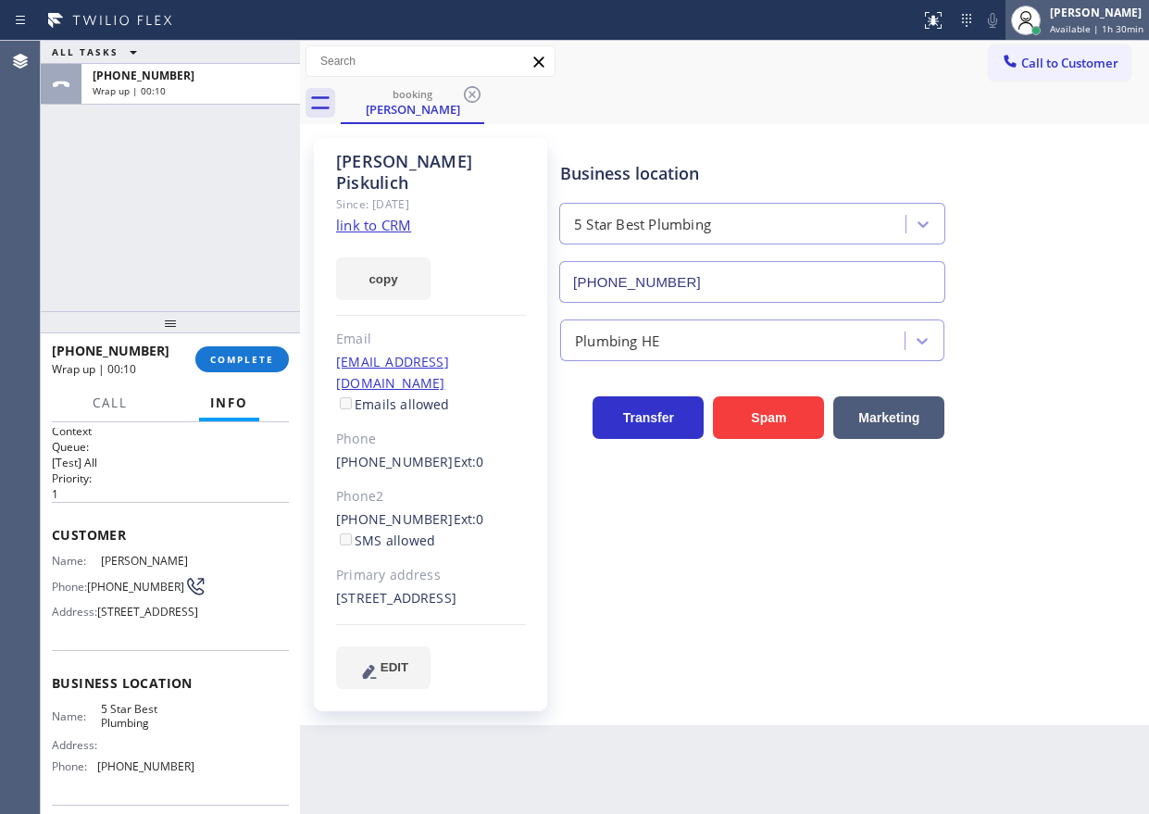
click at [1069, 26] on span "Available | 1h 30min" at bounding box center [1096, 28] width 93 height 13
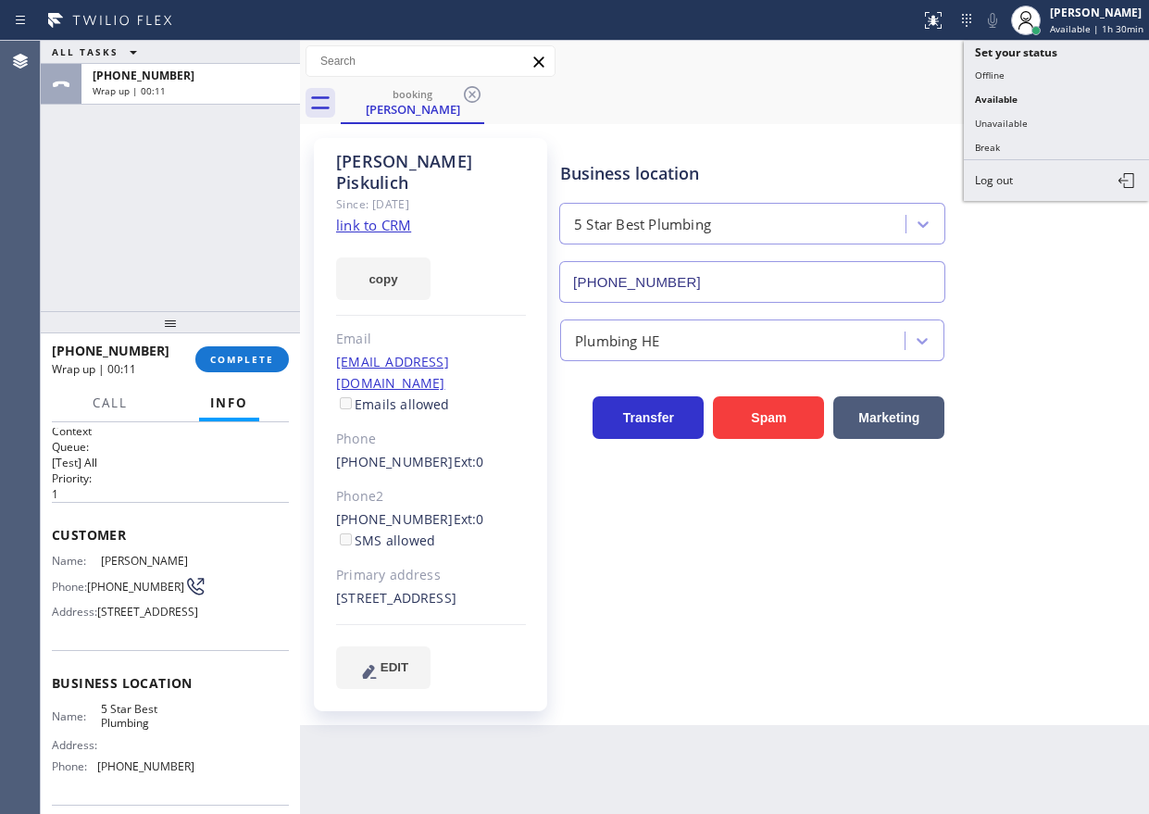
click at [1063, 76] on button "Offline" at bounding box center [1056, 75] width 185 height 24
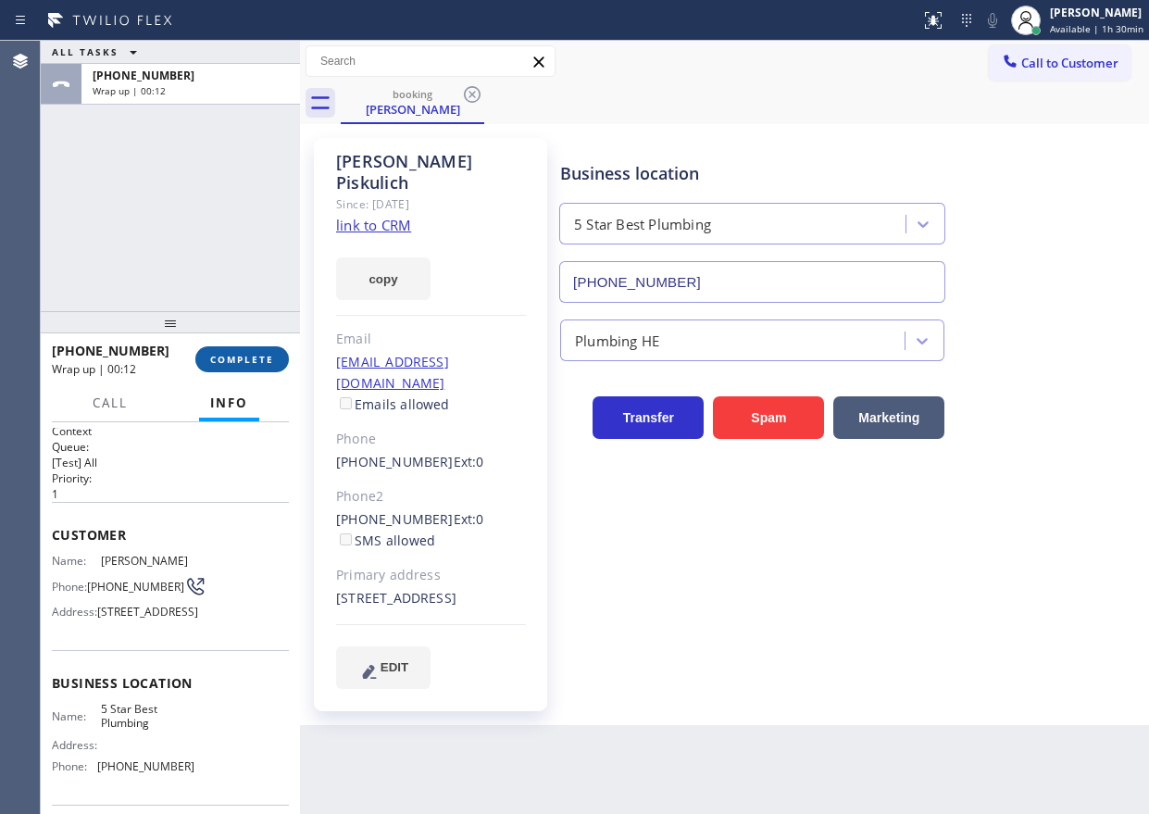
click at [268, 351] on button "COMPLETE" at bounding box center [241, 359] width 93 height 26
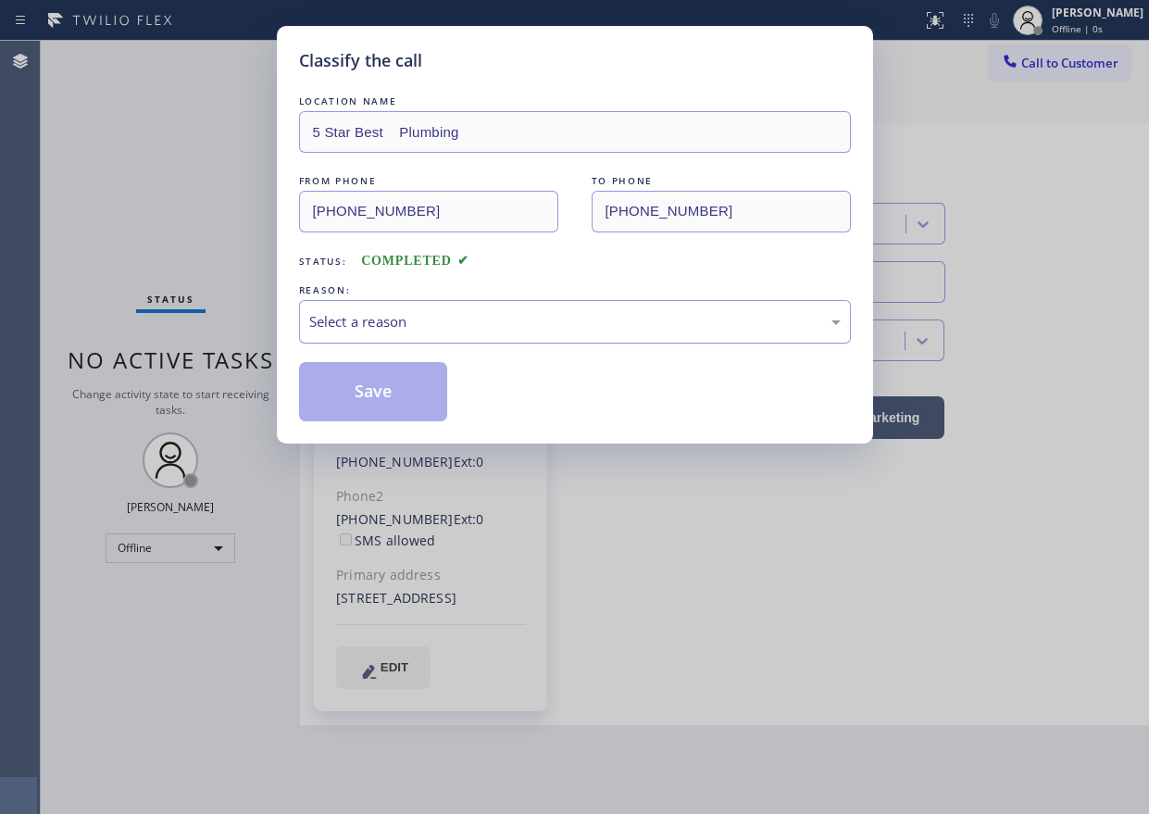
click at [363, 330] on div "Select a reason" at bounding box center [574, 321] width 531 height 21
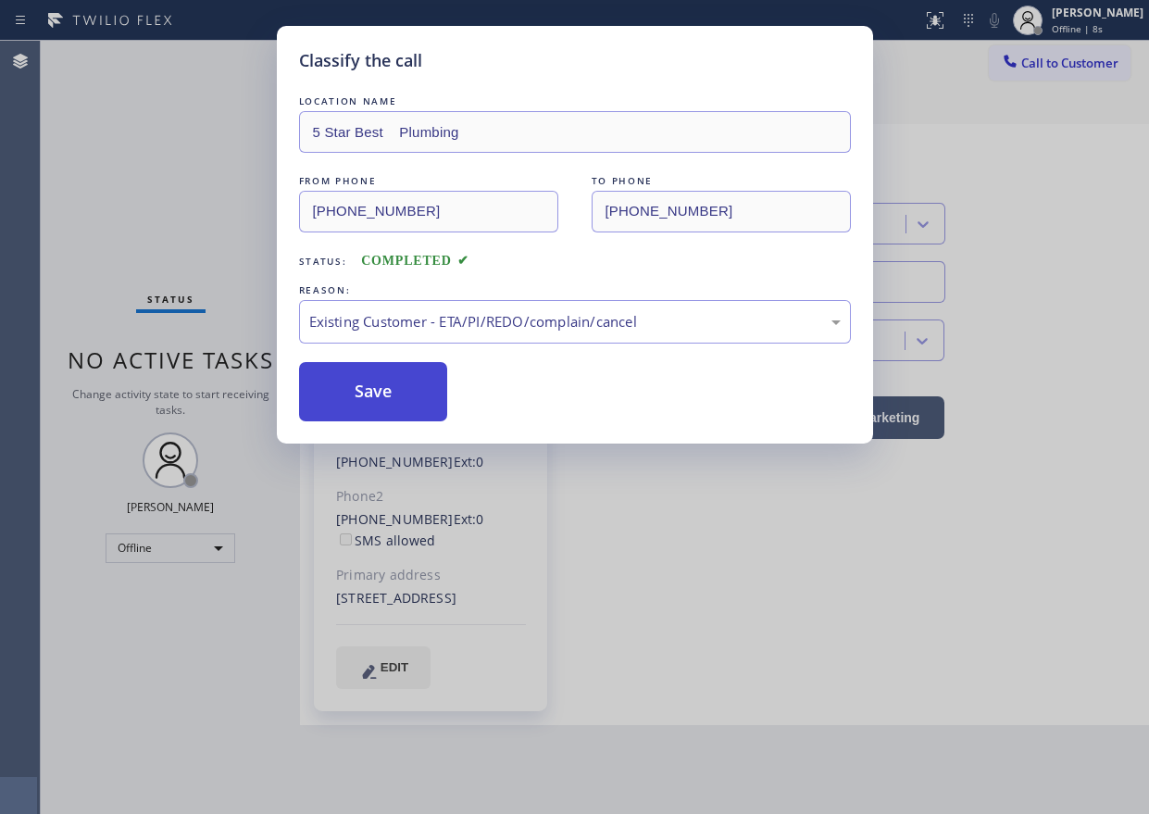
click at [392, 384] on button "Save" at bounding box center [373, 391] width 149 height 59
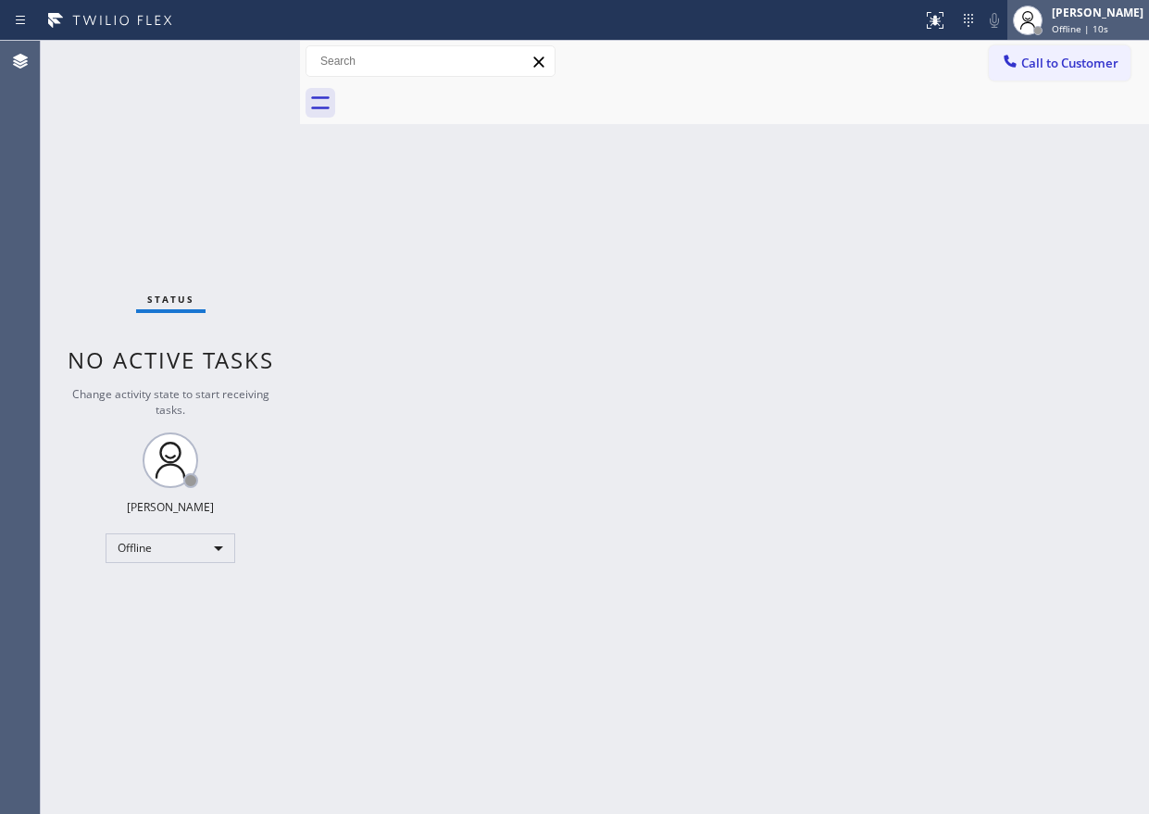
click at [1078, 33] on span "Offline | 10s" at bounding box center [1080, 28] width 56 height 13
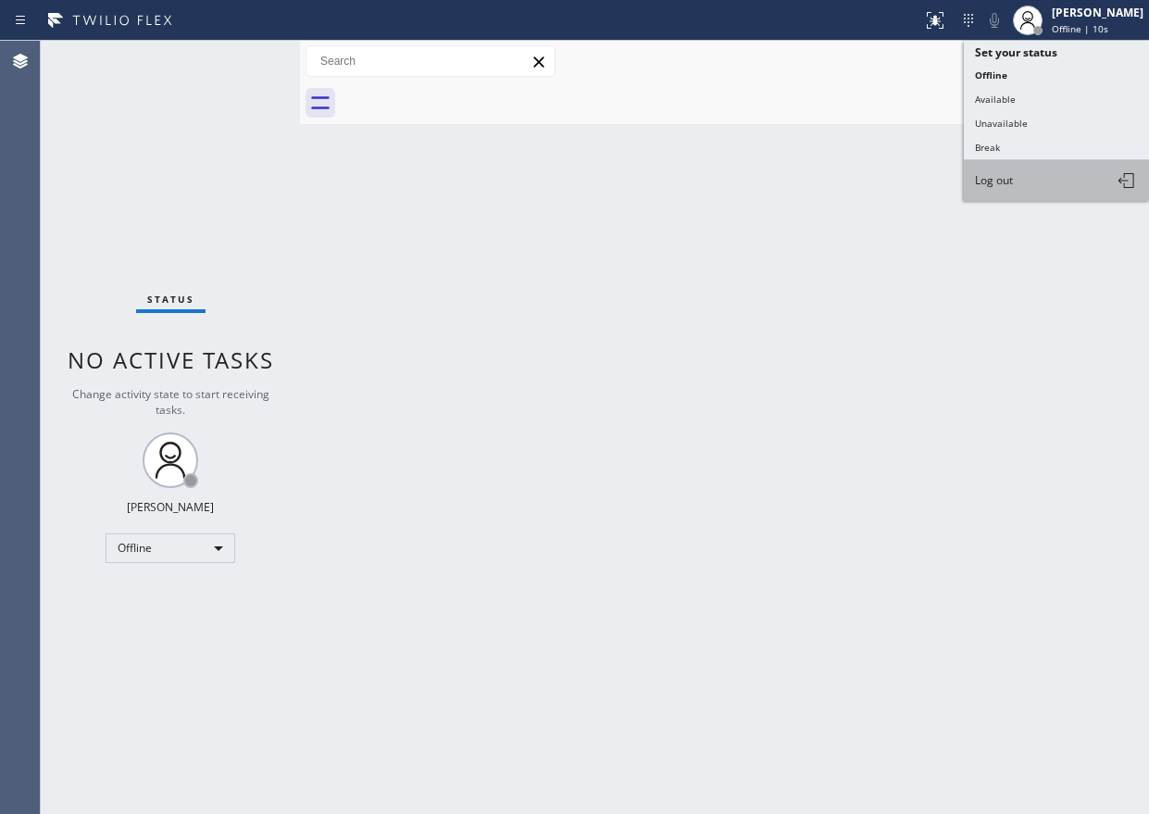
click at [1018, 164] on button "Log out" at bounding box center [1056, 180] width 185 height 41
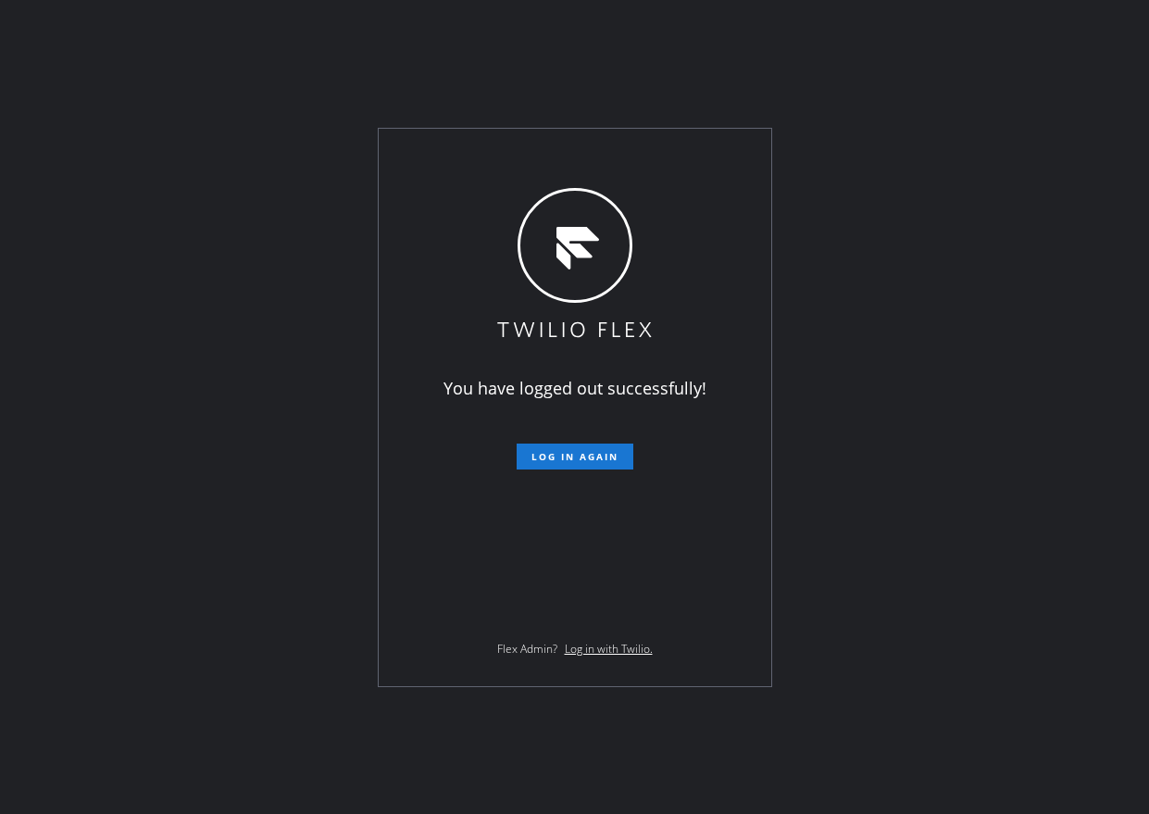
click at [994, 606] on div "You have logged out successfully! Log in again Flex Admin? Log in with Twilio." at bounding box center [574, 407] width 1149 height 814
